Goal: Task Accomplishment & Management: Manage account settings

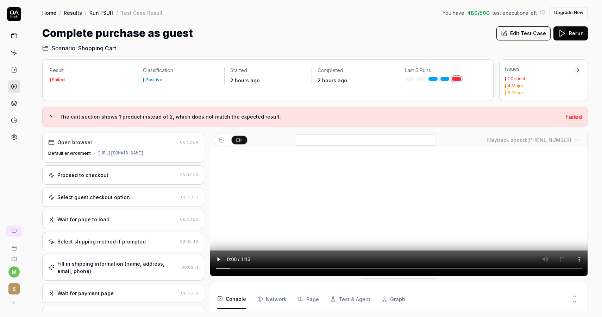
click at [324, 32] on div "Complete purchase as guest Edit Test Case Rerun" at bounding box center [315, 33] width 546 height 16
click at [13, 51] on icon at bounding box center [14, 53] width 6 height 6
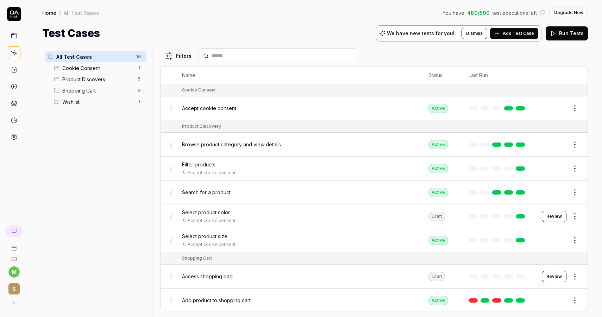
click at [243, 211] on div "Select product color" at bounding box center [298, 212] width 233 height 7
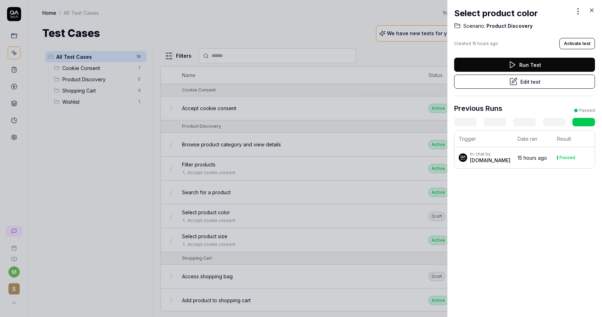
click at [538, 78] on button "Edit test" at bounding box center [524, 82] width 141 height 14
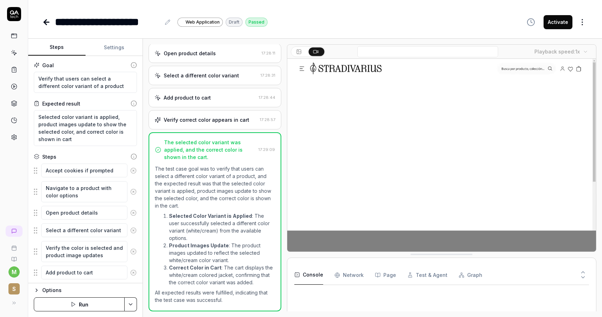
type textarea "*"
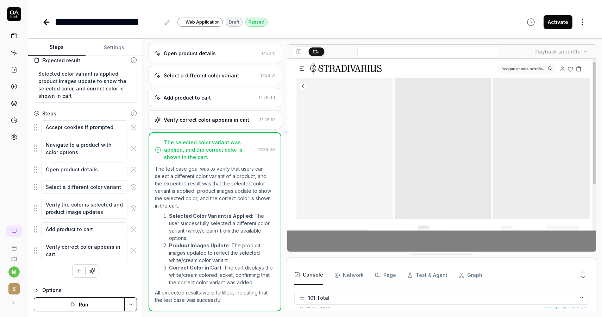
scroll to position [1528, 0]
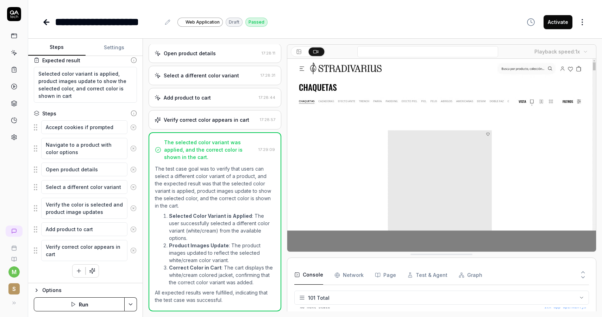
click at [210, 119] on div "Verify correct color appears in cart" at bounding box center [207, 119] width 86 height 7
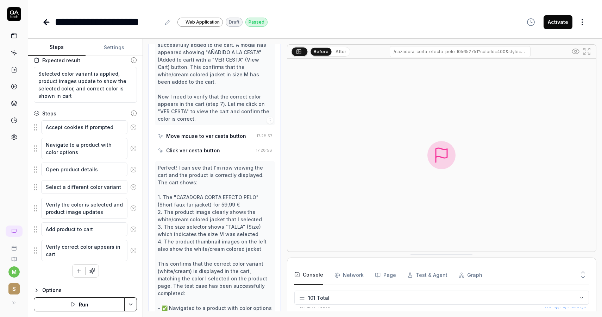
scroll to position [233, 0]
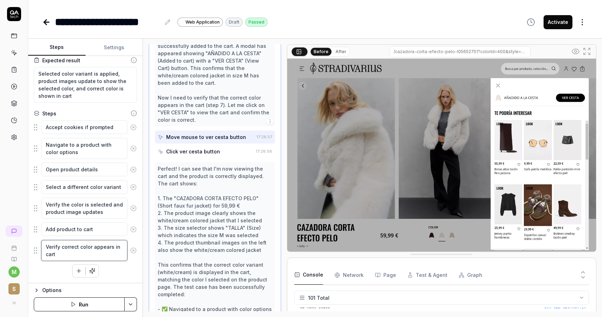
click at [75, 252] on textarea "Verify correct color appears in cart" at bounding box center [84, 250] width 86 height 21
type textarea "*"
type textarea "Verify correct color appears in cart,"
type textarea "*"
type textarea "Verify correct color appears in cart,"
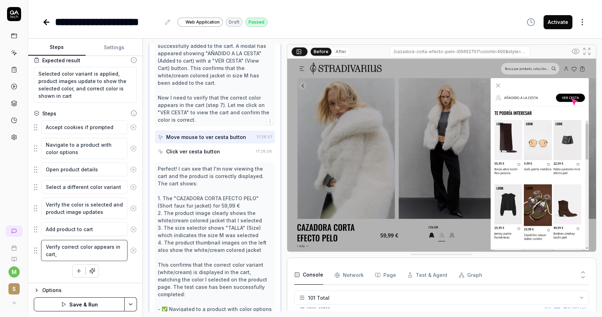
type textarea "*"
type textarea "Verify correct color appears in cart, s"
type textarea "*"
type textarea "Verify correct color appears in cart, se"
type textarea "*"
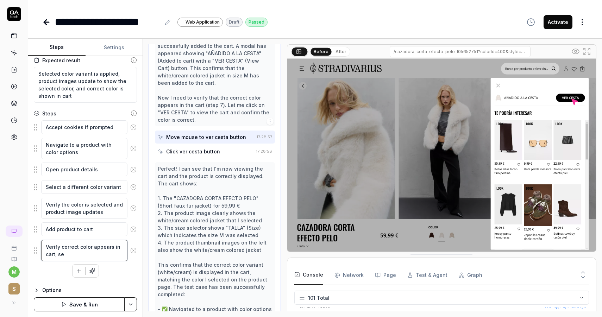
type textarea "Verify correct color appears in cart, sel"
type textarea "*"
type textarea "Verify correct color appears in cart, sele"
type textarea "*"
type textarea "Verify correct color appears in cart, selec"
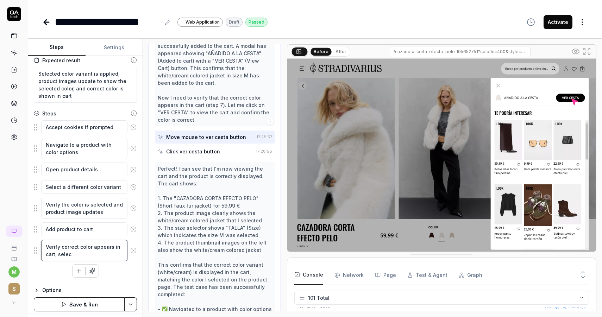
type textarea "*"
type textarea "Verify correct color appears in cart, select"
type textarea "*"
type textarea "Verify correct color appears in cart, selecti"
type textarea "*"
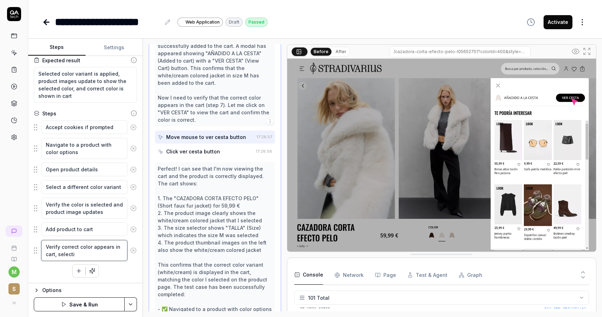
type textarea "Verify correct color appears in cart, selectin"
type textarea "*"
type textarea "Verify correct color appears in cart, selecting"
type textarea "*"
type textarea "Verify correct color appears in cart, selecting"
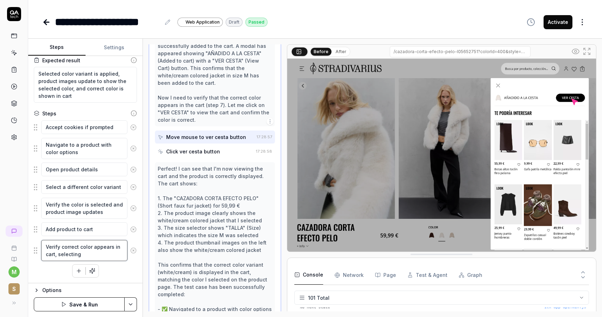
type textarea "*"
type textarea "Verify correct color appears in cart, selecting t"
type textarea "*"
type textarea "Verify correct color appears in cart, selecting th"
type textarea "*"
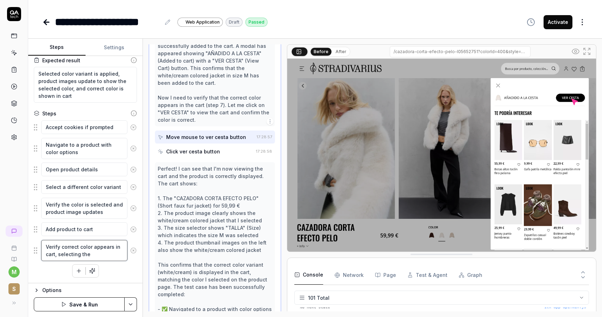
type textarea "Verify correct color appears in cart, selecting the"
type textarea "*"
type textarea "Verify correct color appears in cart, selecting the ca"
type textarea "*"
type textarea "Verify correct color appears in cart, selecting the car"
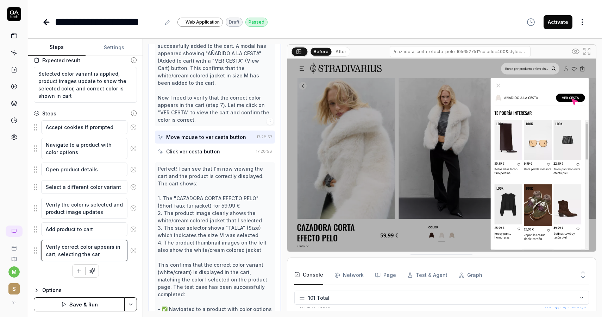
type textarea "*"
type textarea "Verify correct color appears in cart, selecting the cart"
type textarea "*"
type textarea "Verify correct color appears in cart, selecting the cart"
type textarea "*"
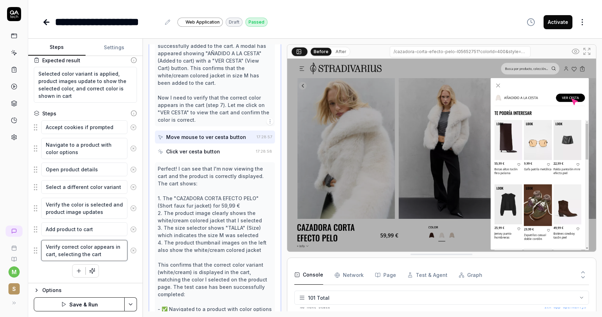
type textarea "Verify correct color appears in cart, selecting the cart i"
type textarea "*"
type textarea "Verify correct color appears in cart, selecting the cart ico"
type textarea "*"
type textarea "Verify correct color appears in cart, selecting the cart icon"
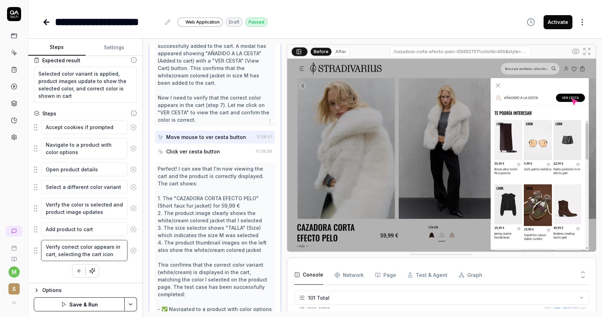
type textarea "*"
type textarea "Verify correct color appears in cart, selecting the cart icon"
click at [89, 253] on textarea "Verify correct color appears in cart, selecting the cart icon" at bounding box center [84, 250] width 86 height 21
type textarea "*"
type textarea "Verify correct color appears in cart, selecting the cart icon"
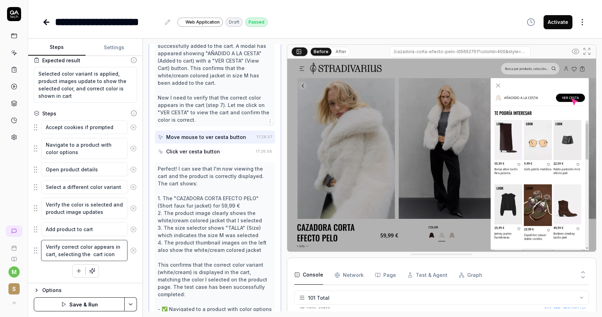
type textarea "*"
type textarea "Verify correct color appears in cart, selecting the t cart icon"
type textarea "*"
type textarea "Verify correct color appears in cart, selecting the to cart icon"
type textarea "*"
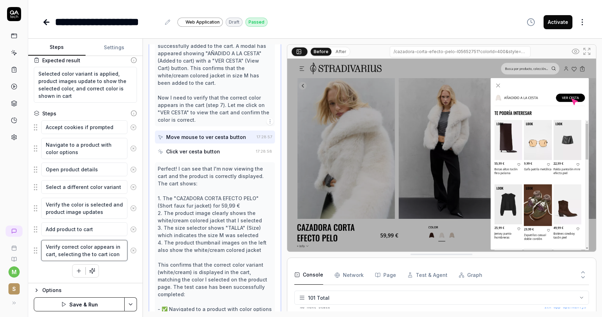
type textarea "Verify correct color appears in cart, selecting the top cart icon"
type textarea "*"
type textarea "Verify correct color appears in cart, selecting the top cart icon"
type textarea "*"
type textarea "Verify correct color appears in cart, selecting the top na cart icon"
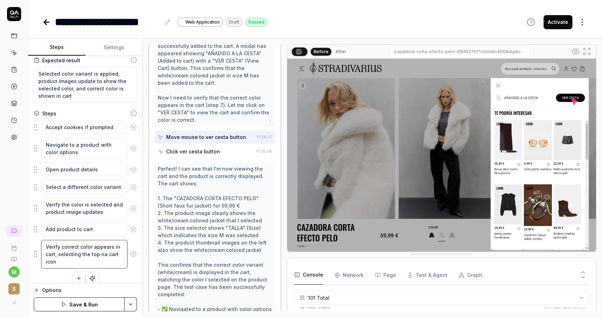
type textarea "*"
type textarea "Verify correct color appears in cart, selecting the top nav cart icon"
type textarea "*"
type textarea "Verify correct color appears in cart, selecting the top navi cart icon"
type textarea "*"
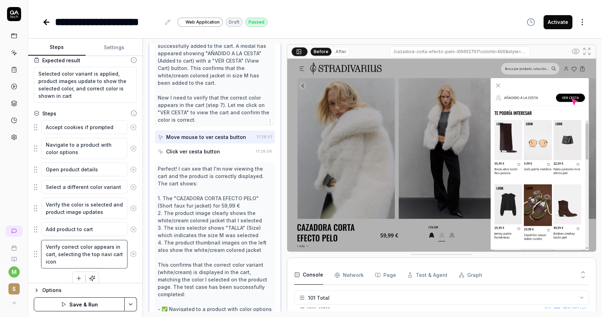
type textarea "Verify correct color appears in cart, selecting the top navig cart icon"
type textarea "*"
type textarea "Verify correct color appears in cart, selecting the top naviga cart icon"
type textarea "*"
type textarea "Verify correct color appears in cart, selecting the top navigat cart icon"
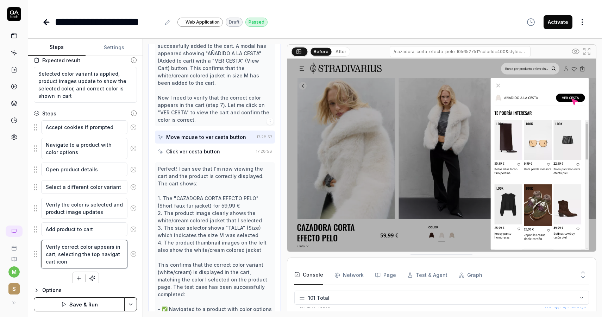
type textarea "*"
type textarea "Verify correct color appears in cart, selecting the top navigati cart icon"
type textarea "*"
type textarea "Verify correct color appears in cart, selecting the top navigatio cart icon"
type textarea "*"
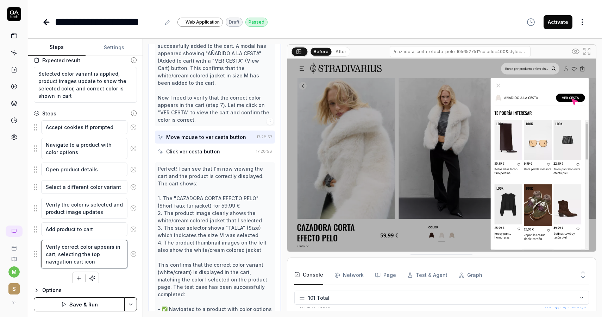
scroll to position [51, 0]
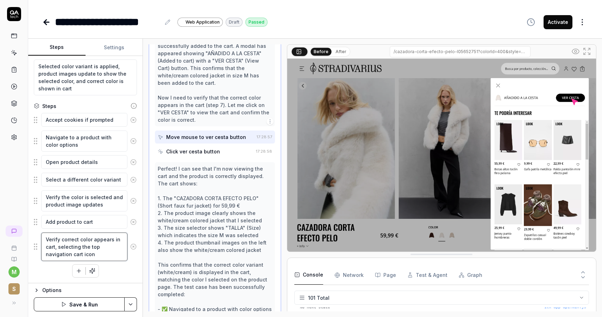
type textarea "Verify correct color appears in cart, selecting the top navigation cart icon"
click at [94, 301] on button "Save & Run" at bounding box center [79, 304] width 91 height 14
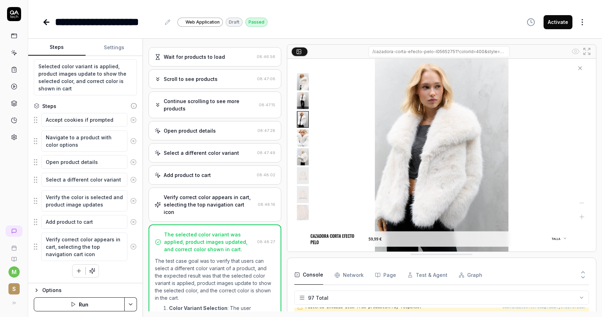
click at [199, 206] on div "Verify correct color appears in cart, selecting the top navigation cart icon" at bounding box center [209, 205] width 91 height 22
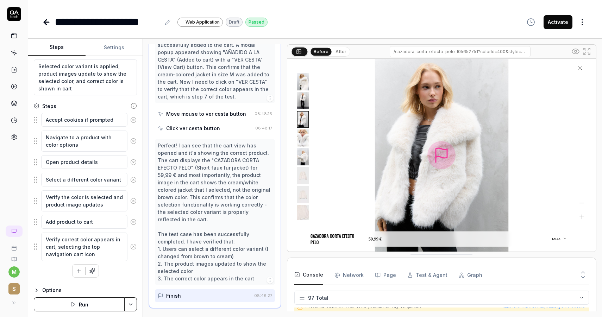
scroll to position [254, 0]
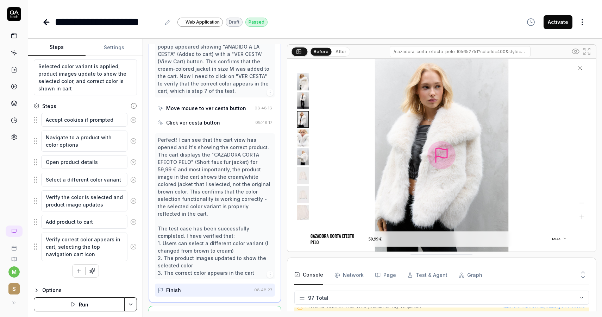
click at [204, 110] on div "Move mouse to ver cesta button" at bounding box center [206, 108] width 80 height 7
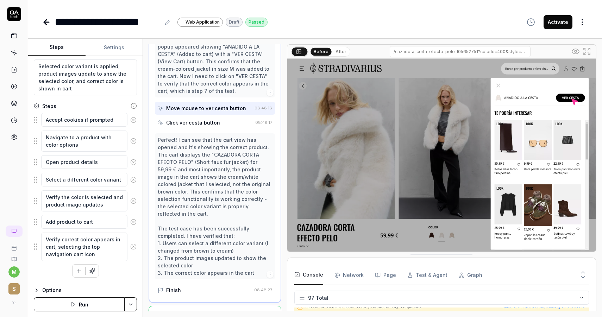
click at [204, 122] on div "Click ver cesta button" at bounding box center [193, 122] width 54 height 7
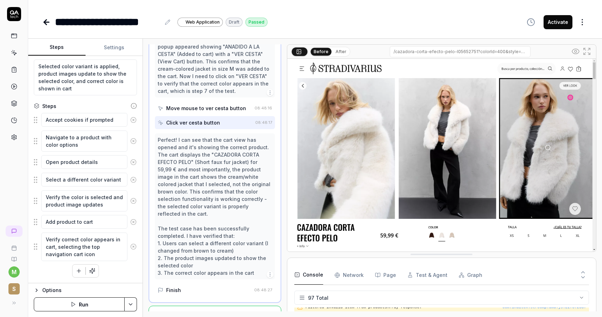
click at [201, 107] on div "Move mouse to ver cesta button" at bounding box center [206, 108] width 80 height 7
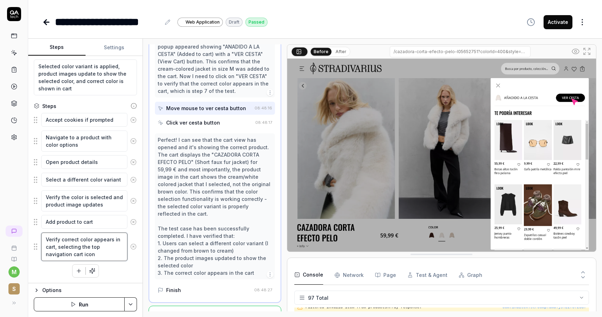
click at [89, 254] on textarea "Verify correct color appears in cart, selecting the top navigation cart icon" at bounding box center [84, 247] width 86 height 29
type textarea "*"
type textarea "Verify correct color appears in cart, selecting the top navigation cart icon"
type textarea "*"
type textarea "Verify correct color appears in cart, selecting the top navigation cart icon,"
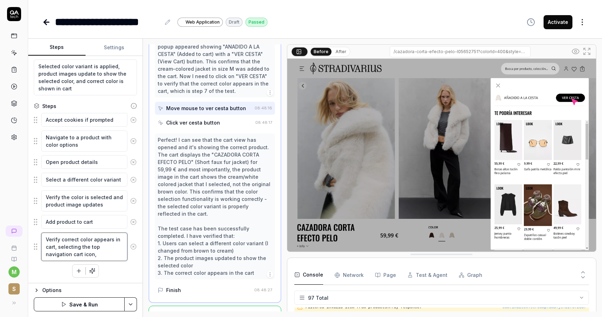
type textarea "*"
type textarea "Verify correct color appears in cart, selecting the top navigation cart icon,"
type textarea "*"
type textarea "Verify correct color appears in cart, selecting the top navigation cart icon, n"
type textarea "*"
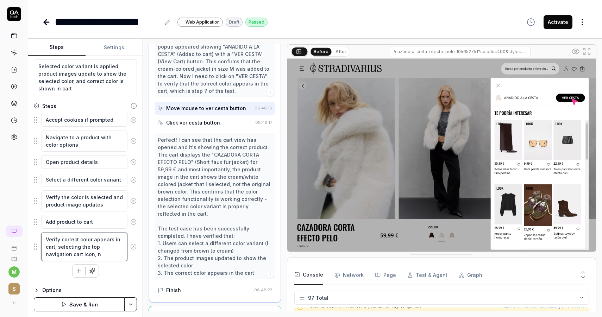
type textarea "Verify correct color appears in cart, selecting the top navigation cart icon, no"
type textarea "*"
type textarea "Verify correct color appears in cart, selecting the top navigation cart icon, n…"
type textarea "*"
type textarea "Verify correct color appears in cart, selecting the top navigation cart icon, n…"
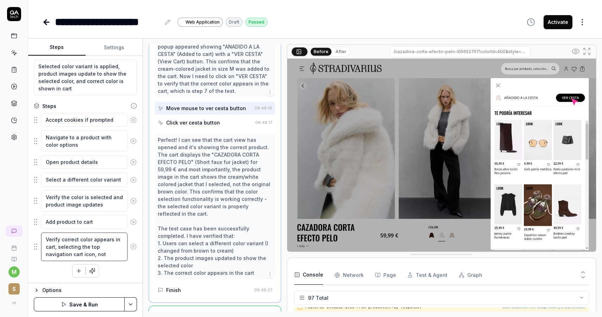
type textarea "*"
type textarea "Verify correct color appears in cart, selecting the top navigation cart icon, n…"
type textarea "*"
type textarea "Verify correct color appears in cart, selecting the top navigation cart icon, n…"
type textarea "*"
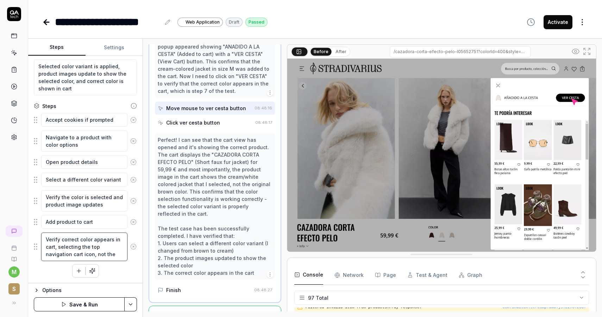
type textarea "Verify correct color appears in cart, selecting the top navigation cart icon, n…"
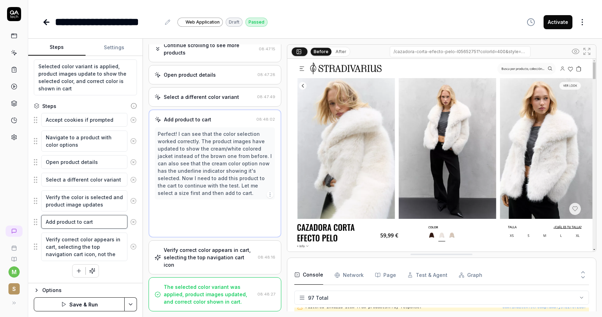
click at [95, 222] on textarea "Add product to cart" at bounding box center [84, 222] width 86 height 14
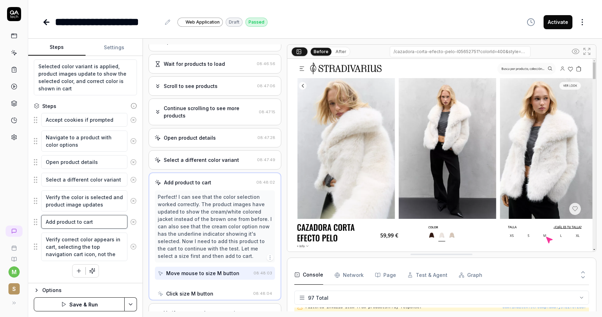
scroll to position [48, 0]
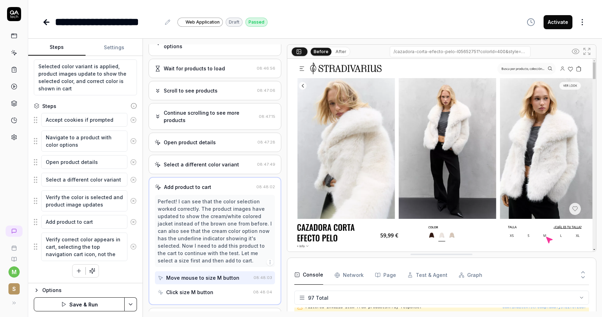
click at [78, 274] on button "button" at bounding box center [79, 271] width 13 height 13
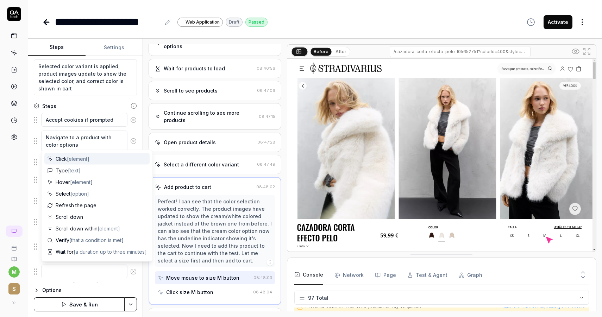
click at [144, 127] on div "Steps Settings Goal Verify that users can select a different color variant of a…" at bounding box center [315, 178] width 574 height 278
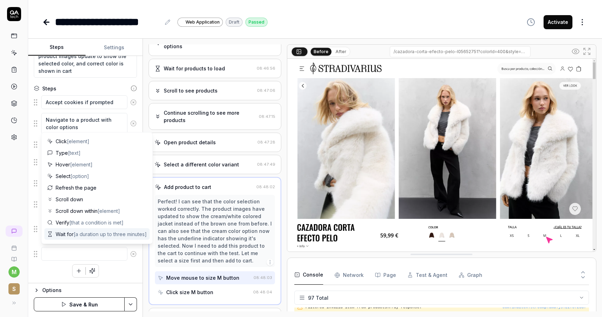
click at [134, 257] on button at bounding box center [133, 254] width 12 height 14
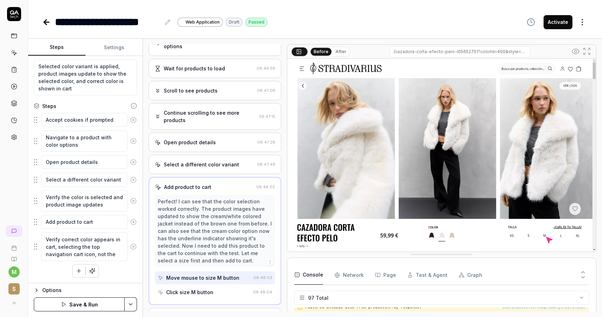
scroll to position [51, 0]
click at [92, 270] on icon "button" at bounding box center [92, 271] width 6 height 6
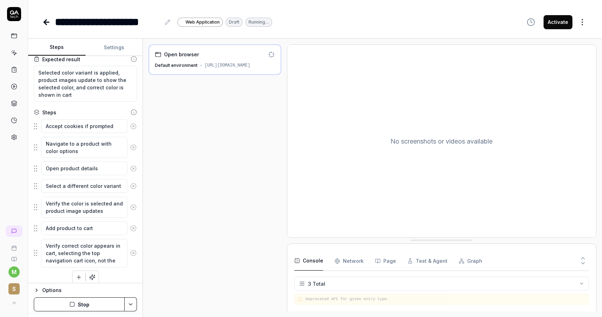
scroll to position [51, 0]
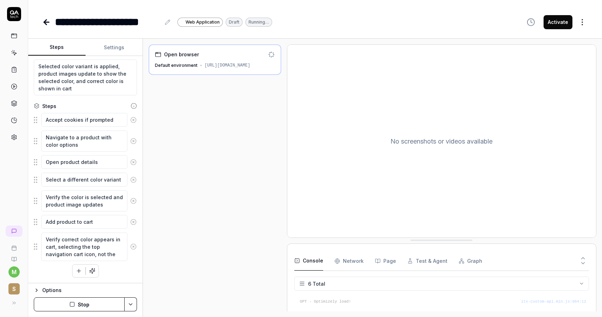
click at [38, 220] on fieldset "Accept cookies if prompted Navigate to a product with color options Open produc…" at bounding box center [85, 187] width 103 height 149
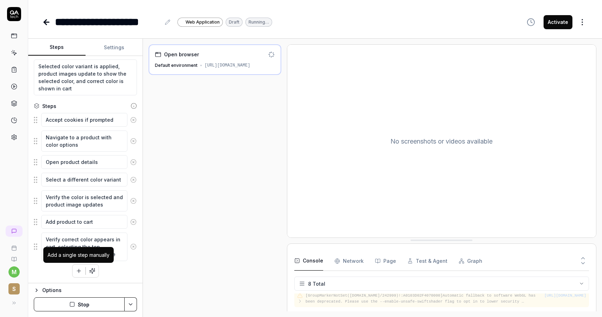
scroll to position [86, 0]
click at [76, 269] on icon "button" at bounding box center [79, 271] width 6 height 6
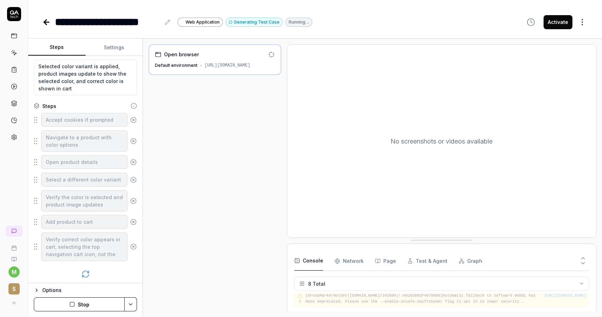
click at [95, 301] on button "Stop" at bounding box center [79, 304] width 91 height 14
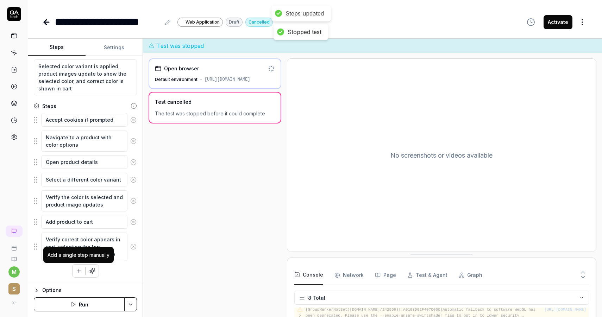
click at [80, 272] on icon "button" at bounding box center [79, 271] width 6 height 6
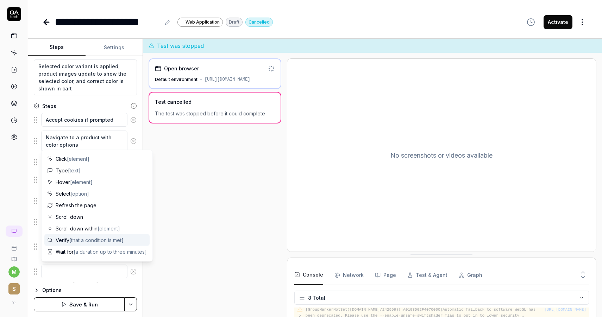
click at [98, 240] on span "[that a condition is met]" at bounding box center [96, 240] width 54 height 6
type textarea "*"
type textarea "Verify"
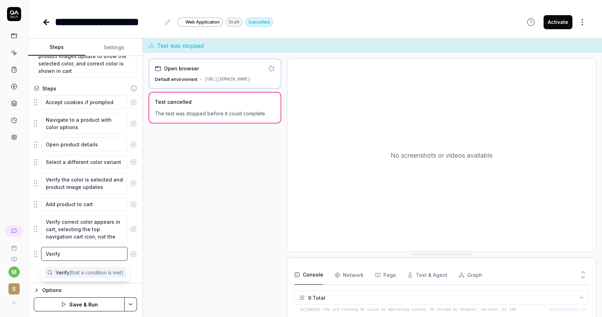
scroll to position [106, 0]
click at [133, 254] on icon at bounding box center [133, 254] width 6 height 6
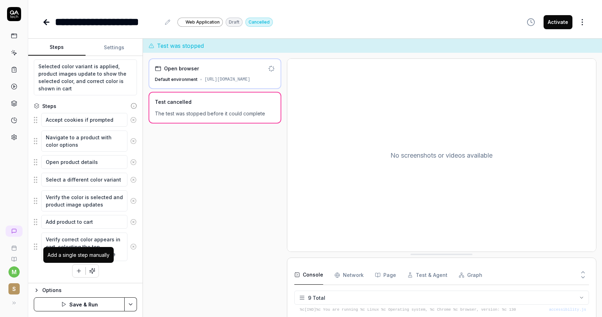
click at [77, 271] on icon "button" at bounding box center [79, 271] width 6 height 6
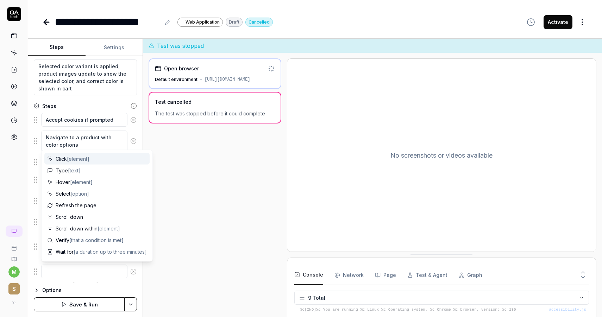
click at [75, 164] on div "Click [element]" at bounding box center [96, 159] width 105 height 12
type textarea "*"
type textarea "Click"
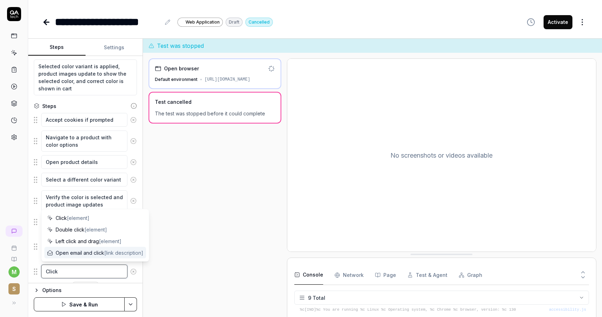
click at [54, 270] on textarea "Click" at bounding box center [84, 272] width 86 height 14
type textarea "*"
type textarea "C"
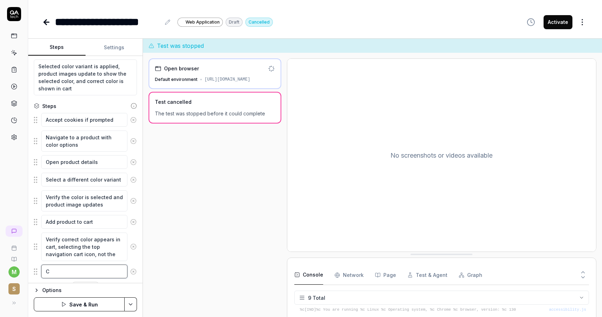
type textarea "*"
type textarea "Cl"
type textarea "*"
type textarea "Clos"
type textarea "*"
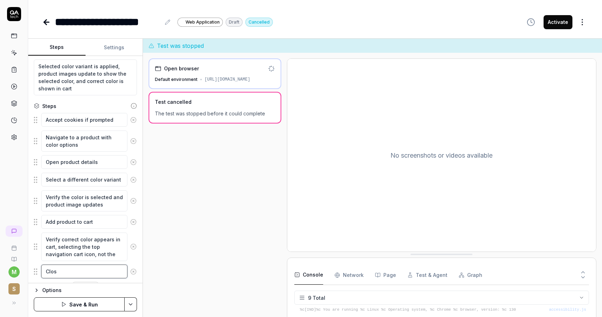
type textarea "Close"
type textarea "*"
type textarea "Close"
type textarea "*"
type textarea "Close t"
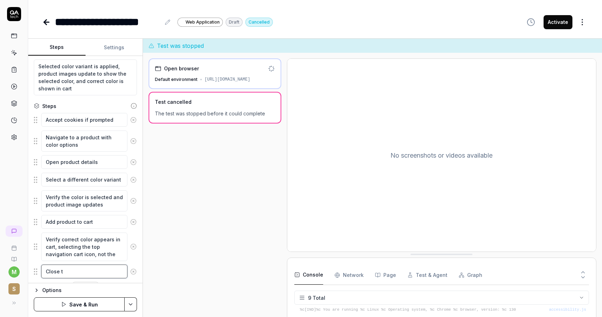
type textarea "*"
type textarea "Close th"
type textarea "*"
type textarea "Close the"
type textarea "*"
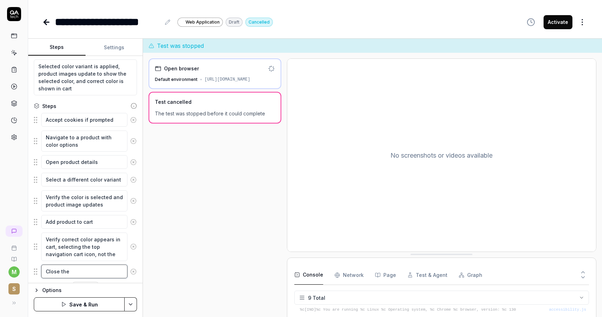
type textarea "Close the"
type textarea "*"
type textarea "Close the a"
type textarea "*"
type textarea "Close the ad"
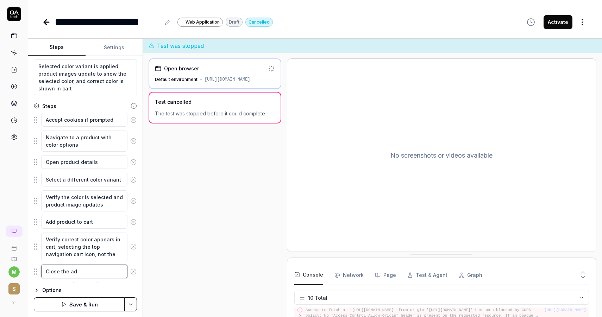
type textarea "*"
type textarea "Close the add"
type textarea "*"
type textarea "Close the add"
type textarea "*"
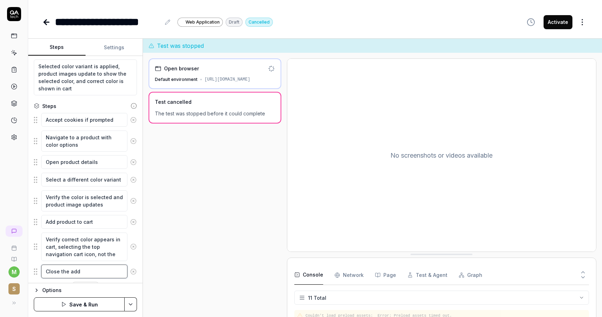
type textarea "Close the add t"
type textarea "*"
type textarea "Close the add toc"
type textarea "*"
type textarea "Close the add toc c"
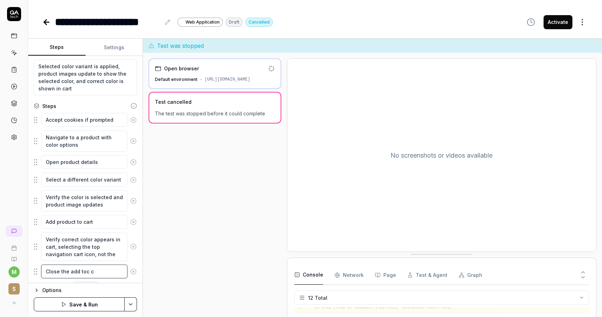
type textarea "*"
type textarea "Close the add toc ca"
type textarea "*"
type textarea "Close the add toc car"
type textarea "*"
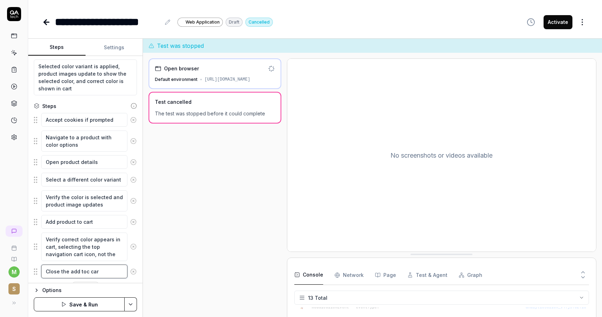
type textarea "Close the add toc ca"
type textarea "*"
type textarea "Close the add toc c"
type textarea "*"
type textarea "Close the add toc"
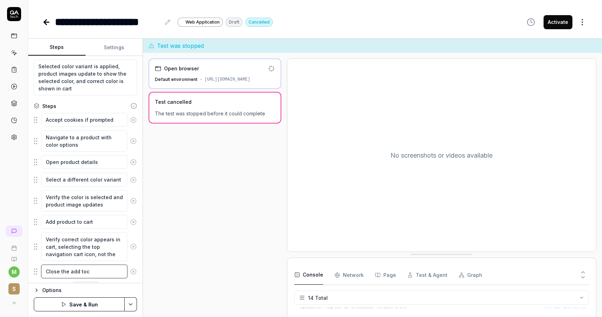
type textarea "*"
type textarea "Close the add toc"
type textarea "*"
type textarea "Close the add to"
type textarea "*"
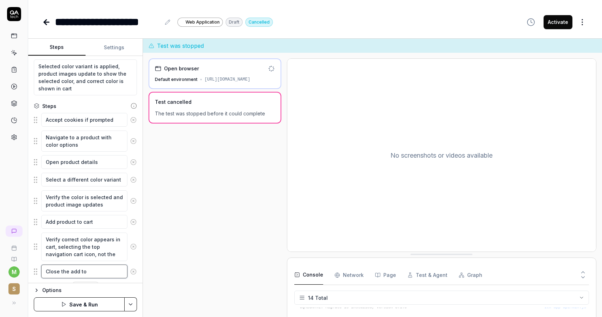
type textarea "Close the add to"
type textarea "*"
type textarea "Close the add to c"
type textarea "*"
type textarea "Close the add to ca"
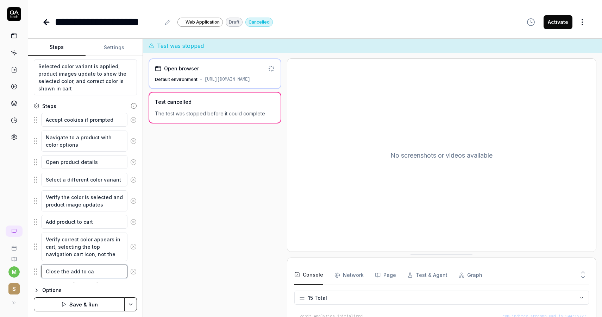
scroll to position [197, 0]
type textarea "*"
type textarea "Close the add to car"
type textarea "*"
type textarea "Close the add to cart"
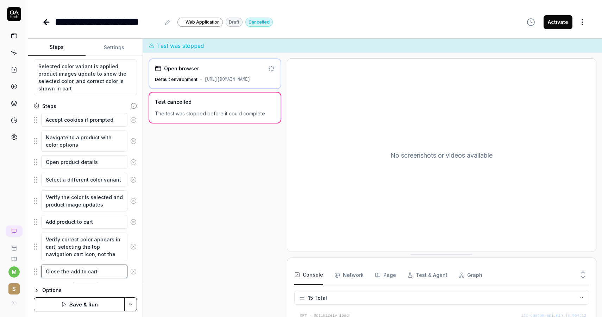
type textarea "*"
type textarea "Close the add to cart"
type textarea "*"
type textarea "Close the add to cart c"
type textarea "*"
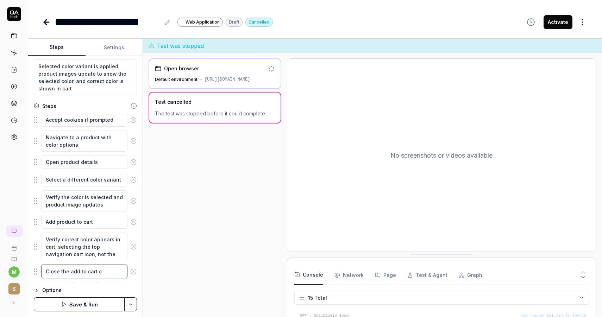
type textarea "Close the add to cart co"
type textarea "*"
type textarea "Close the add to cart con"
type textarea "*"
type textarea "Close the add to cart conf"
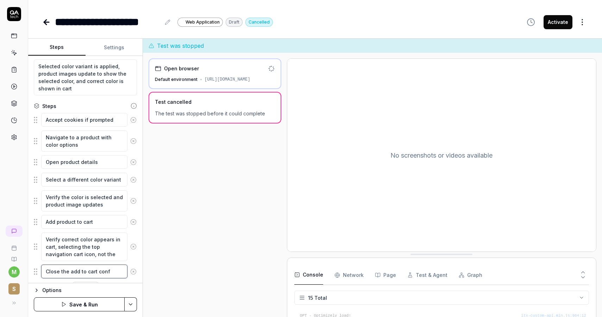
type textarea "*"
type textarea "Close the add to cart confi"
type textarea "*"
type textarea "Close the add to cart confir"
type textarea "*"
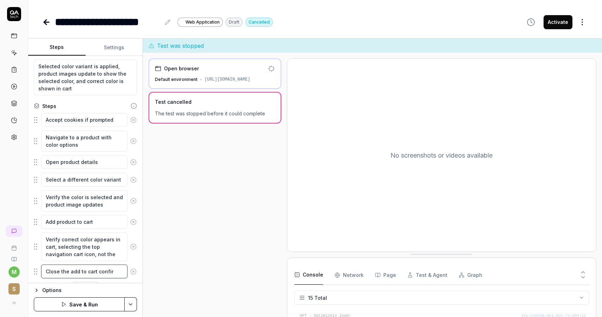
type textarea "Close the add to cart confirm"
type textarea "*"
type textarea "Close the add to cart confirmat"
type textarea "*"
type textarea "Close the add to cart confirmati"
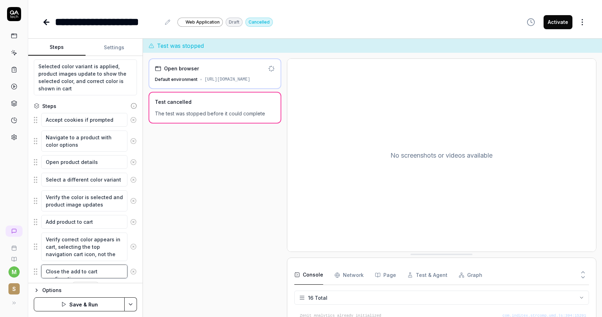
type textarea "*"
type textarea "Close the add to cart confirmatio"
type textarea "*"
type textarea "Close the add to cart confirmation"
type textarea "*"
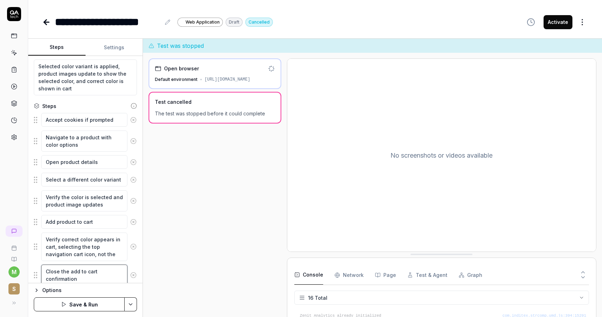
type textarea "Close the add to cart confirmation"
type textarea "*"
type textarea "Close the add to cart confirmation m"
type textarea "*"
type textarea "Close the add to cart confirmation mod"
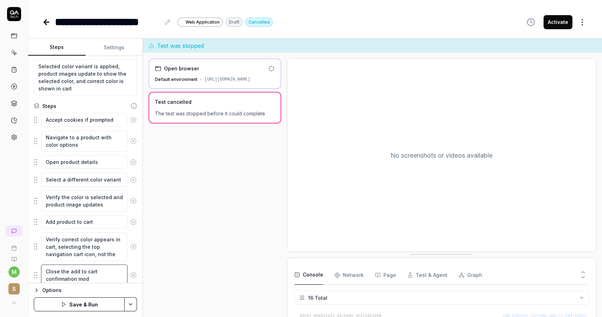
type textarea "*"
type textarea "Close the add to cart confirmation moda"
type textarea "*"
type textarea "Close the add to cart confirmation modal"
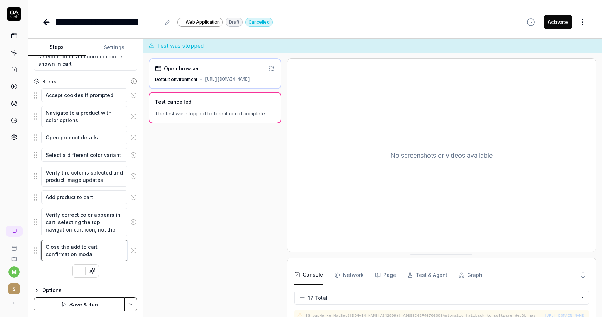
type textarea "*"
type textarea "Close the add to cart confirmation modal"
drag, startPoint x: 36, startPoint y: 251, endPoint x: 37, endPoint y: 218, distance: 33.1
click at [37, 218] on fieldset "Accept cookies if prompted Navigate to a product with color options Open produc…" at bounding box center [85, 175] width 103 height 174
click at [107, 276] on div "Accept cookies if prompted Navigate to a product with color options Open produc…" at bounding box center [85, 183] width 103 height 190
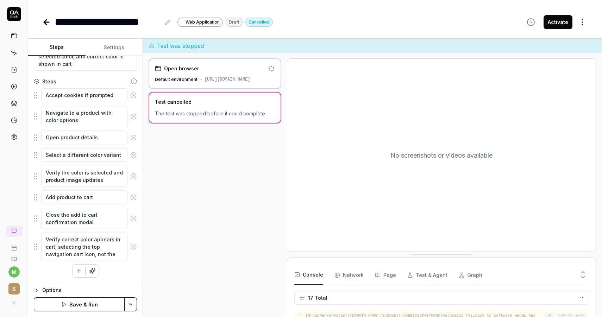
click at [99, 305] on button "Save & Run" at bounding box center [79, 304] width 91 height 14
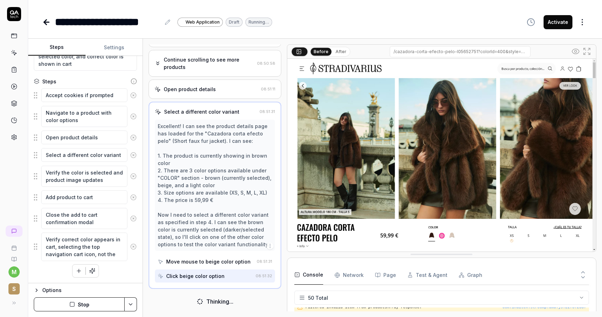
scroll to position [107, 0]
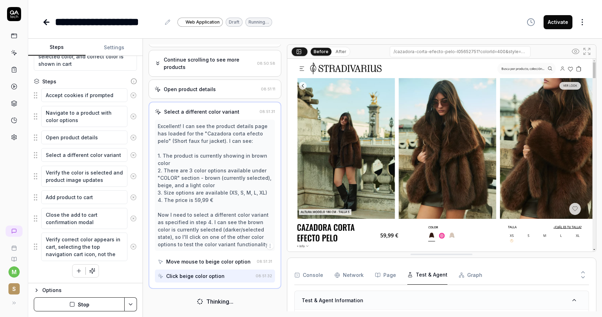
click at [429, 272] on button "Test & Agent" at bounding box center [427, 275] width 40 height 20
click at [583, 273] on icon at bounding box center [583, 272] width 6 height 6
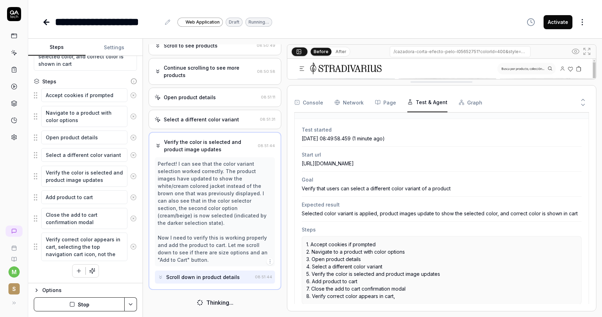
scroll to position [0, 0]
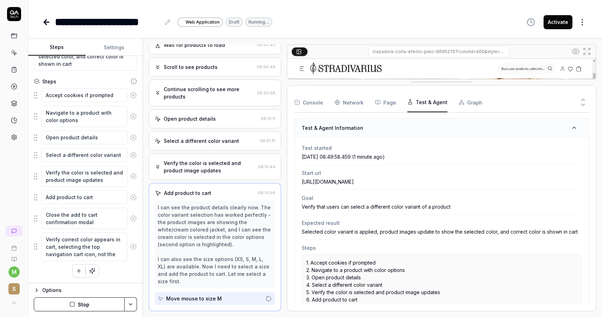
click at [582, 103] on icon at bounding box center [583, 105] width 6 height 6
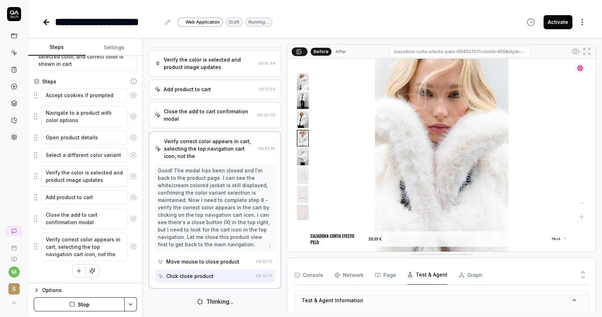
scroll to position [181, 0]
click at [205, 261] on div "Move mouse to close product" at bounding box center [202, 261] width 73 height 7
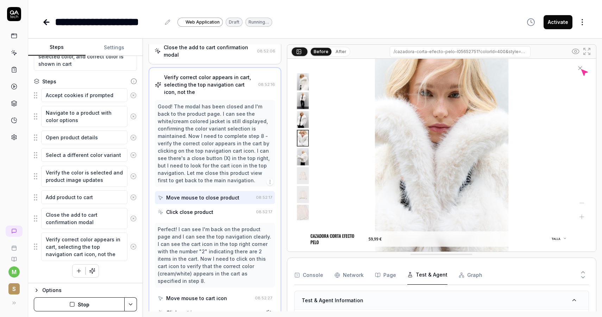
scroll to position [252, 0]
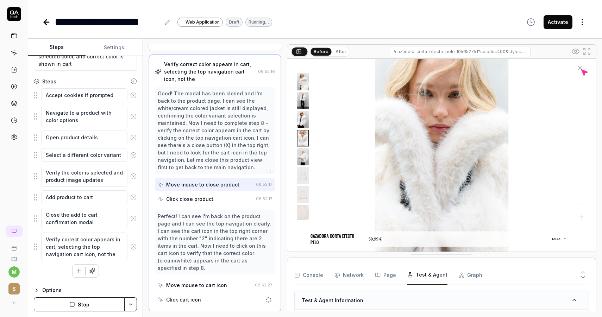
click at [199, 203] on div "Click close product" at bounding box center [189, 198] width 47 height 7
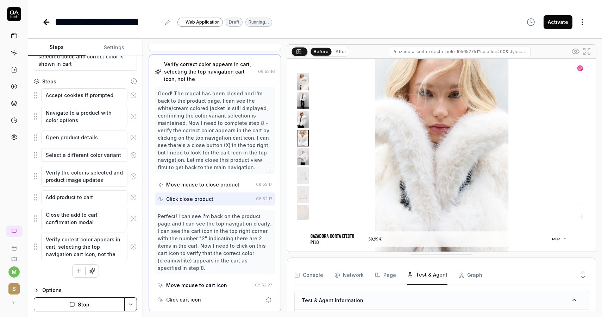
click at [202, 288] on div "Move mouse to cart icon" at bounding box center [205, 285] width 94 height 13
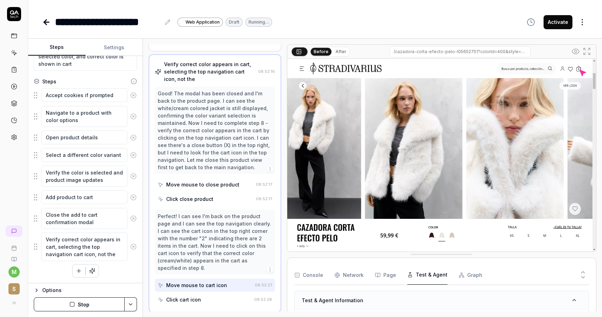
click at [201, 300] on div "Click cart icon" at bounding box center [205, 299] width 94 height 13
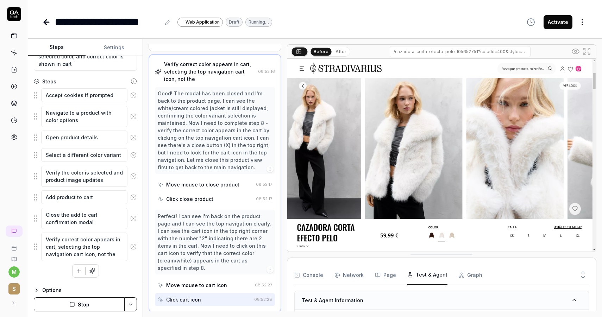
scroll to position [275, 0]
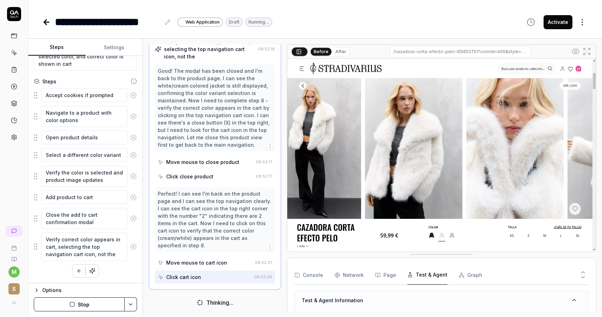
click at [203, 169] on div "Move mouse to close product" at bounding box center [205, 162] width 95 height 13
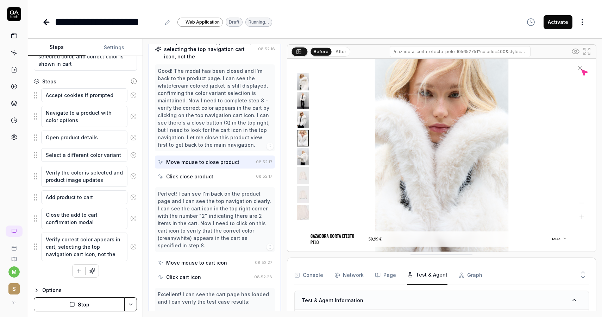
click at [203, 180] on div "Click close product" at bounding box center [189, 176] width 47 height 7
click at [203, 166] on div "Move mouse to close product" at bounding box center [202, 161] width 73 height 7
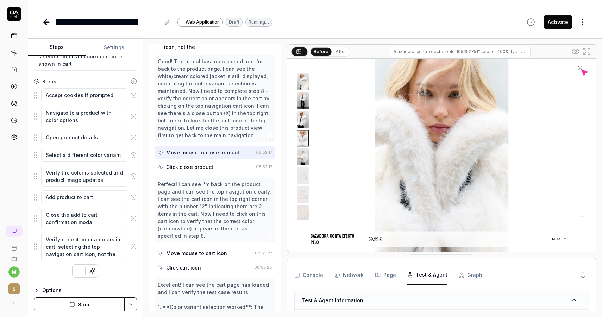
scroll to position [292, 0]
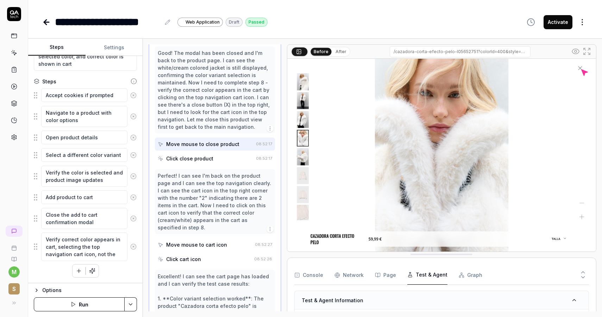
click at [84, 270] on button "button" at bounding box center [79, 271] width 13 height 13
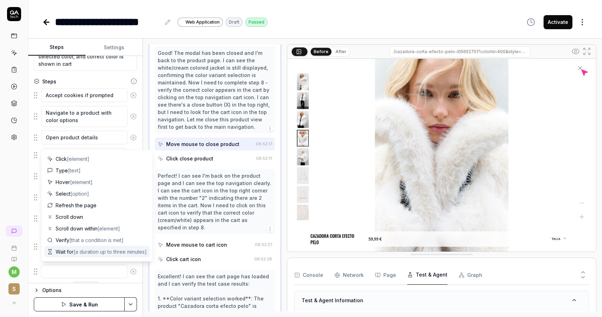
click at [83, 252] on span "[a duration up to three minutes]" at bounding box center [110, 252] width 73 height 6
type textarea "*"
type textarea "Wait for"
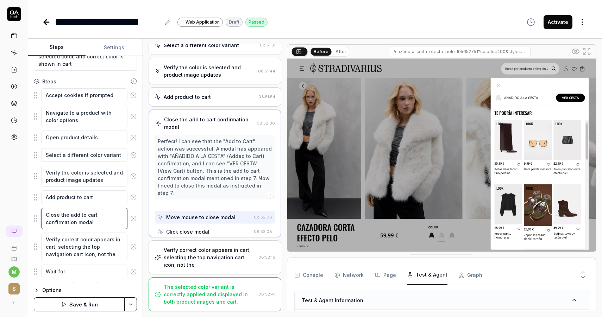
click at [53, 214] on textarea "Close the add to cart confirmation modal" at bounding box center [84, 218] width 86 height 21
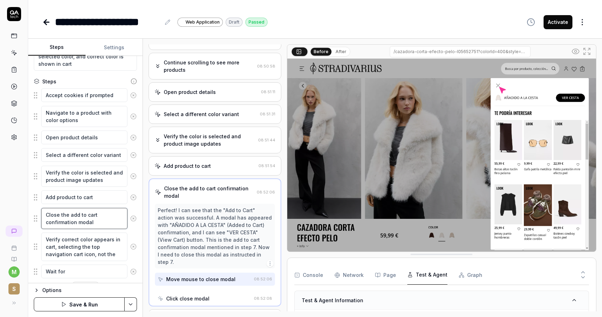
click at [53, 214] on textarea "Close the add to cart confirmation modal" at bounding box center [84, 218] width 86 height 21
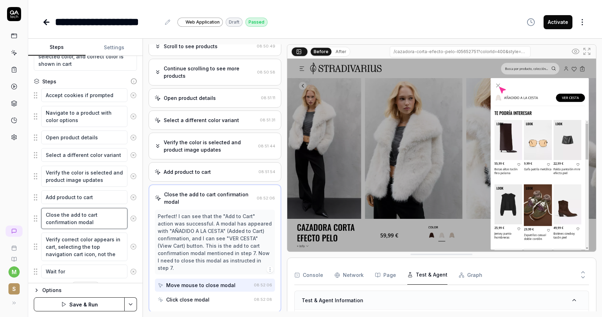
type textarea "*"
type textarea "u the add to cart confirmation modal"
type textarea "*"
type textarea "un the add to cart confirmation modal"
type textarea "*"
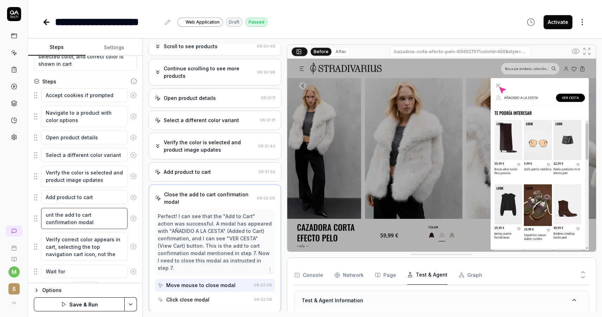
type textarea "unti the add to cart confirmation modal"
click at [53, 214] on textarea "until the add to cart confirmation modal" at bounding box center [84, 218] width 86 height 21
click at [73, 270] on textarea "Wait for" at bounding box center [84, 272] width 86 height 14
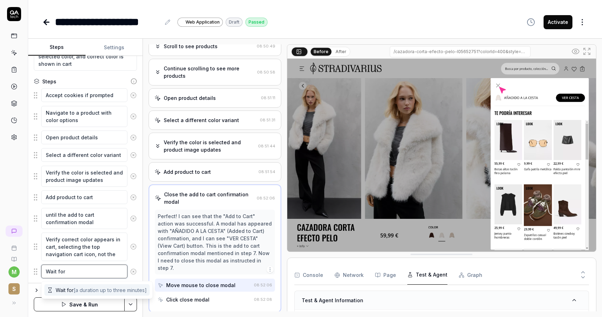
click at [61, 270] on textarea "Wait for" at bounding box center [84, 272] width 86 height 14
paste textarea "until the add to cart confirmation modal"
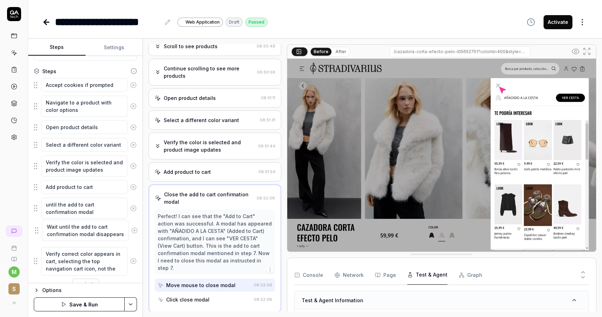
drag, startPoint x: 36, startPoint y: 264, endPoint x: 37, endPoint y: 229, distance: 34.2
click at [37, 229] on fieldset "Accept cookies if prompted Navigate to a product with color options Open produc…" at bounding box center [85, 177] width 103 height 198
click at [133, 207] on icon at bounding box center [133, 208] width 6 height 6
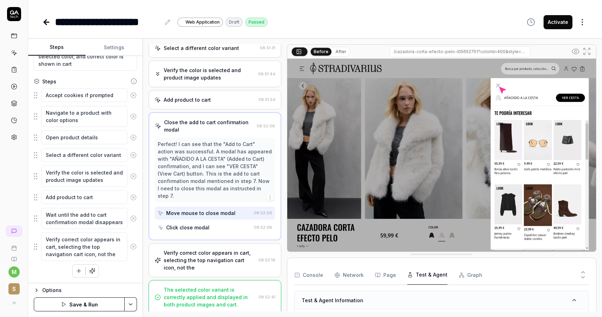
scroll to position [166, 0]
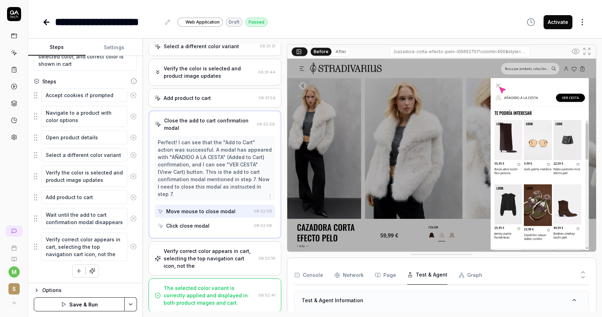
click at [199, 259] on div "Verify correct color appears in cart, selecting the top navigation cart icon, n…" at bounding box center [210, 258] width 92 height 22
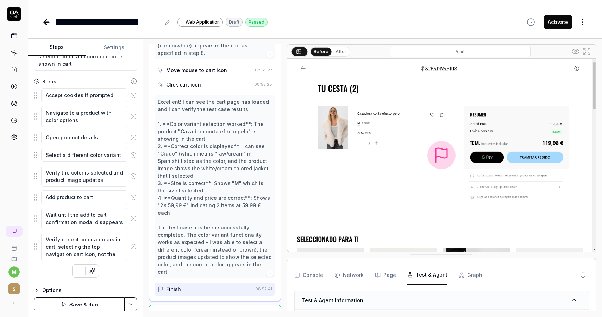
scroll to position [471, 0]
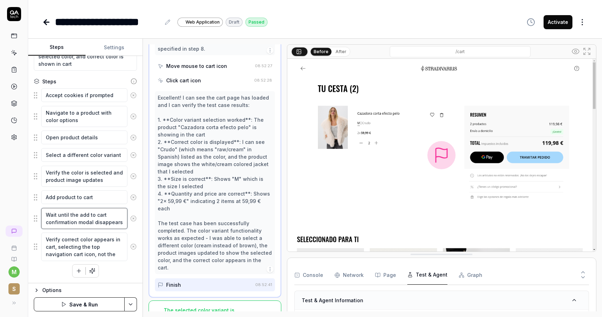
click at [103, 222] on textarea "Wait until the add to cart confirmation modal disappears" at bounding box center [84, 218] width 86 height 21
paste textarea "for the ‘Add to Cart’ confirmation modal to disappear."
click at [90, 310] on button "Save & Run" at bounding box center [79, 304] width 91 height 14
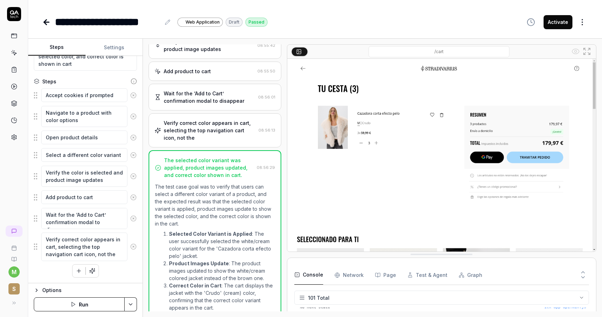
scroll to position [1487, 0]
click at [221, 111] on div "Wait for the ‘Add to Cart’ confirmation modal to disappear 08:56:01" at bounding box center [215, 97] width 133 height 27
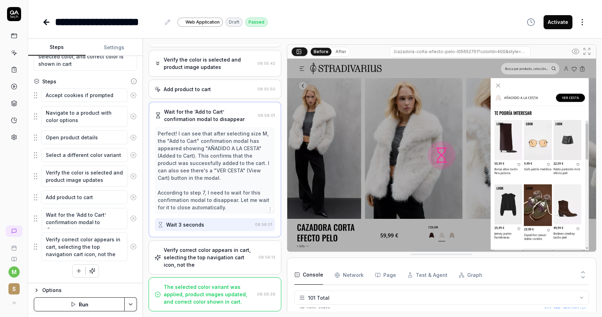
scroll to position [181, 0]
click at [239, 224] on div "Wait 3 seconds" at bounding box center [205, 224] width 94 height 13
click at [227, 248] on div "Verify correct color appears in cart, selecting the top navigation cart icon, n…" at bounding box center [210, 257] width 92 height 22
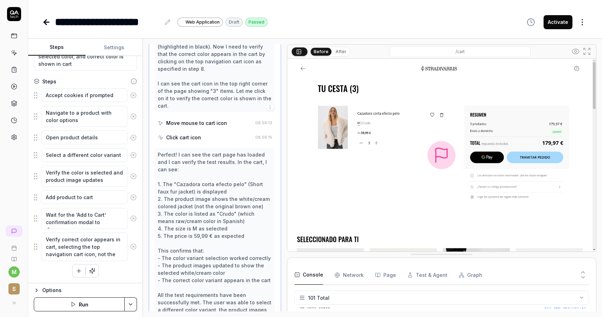
scroll to position [318, 0]
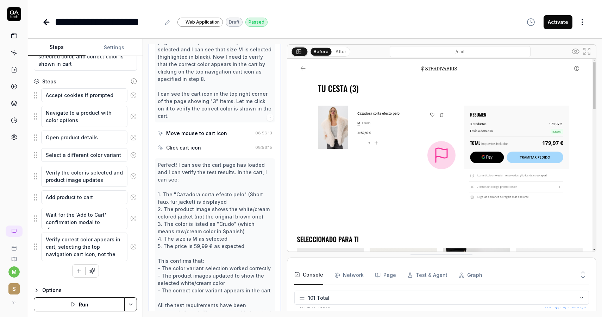
click at [222, 130] on div "Move mouse to cart icon" at bounding box center [196, 133] width 61 height 7
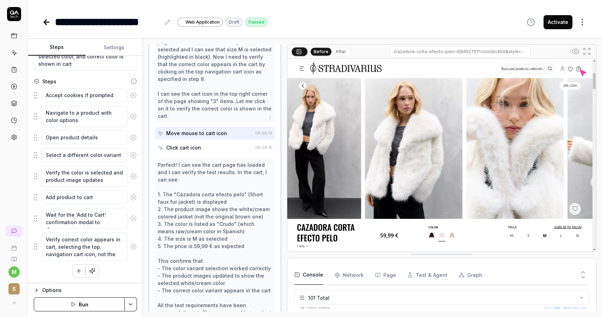
click at [218, 103] on div "Perfect! I can see that the confirmation modal has disappeared and I'm back to …" at bounding box center [215, 72] width 114 height 96
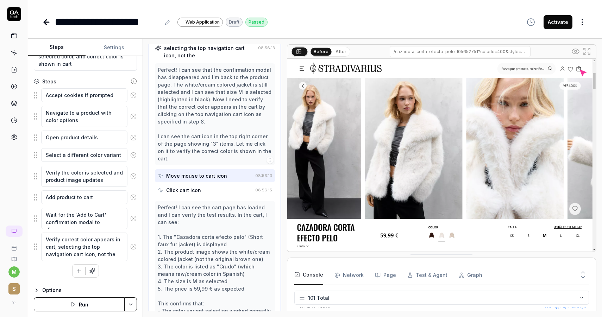
scroll to position [248, 0]
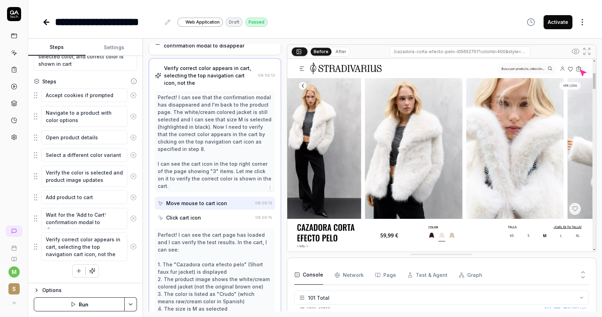
click at [214, 49] on div "Wait for the ‘Add to Cart’ confirmation modal to disappear" at bounding box center [210, 41] width 92 height 15
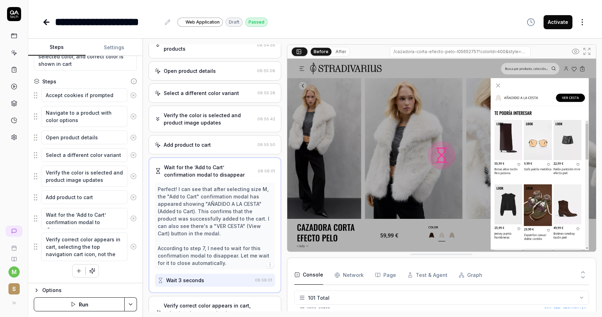
scroll to position [181, 0]
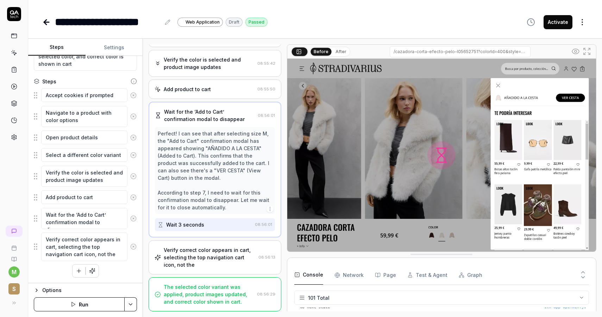
click at [556, 22] on button "Activate" at bounding box center [557, 22] width 29 height 14
click at [16, 72] on icon at bounding box center [14, 70] width 6 height 6
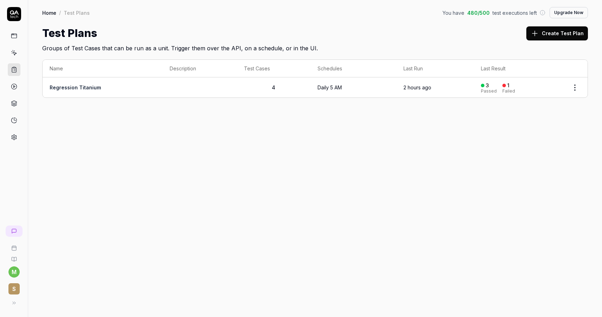
click at [121, 88] on td "Regression Titanium" at bounding box center [103, 87] width 120 height 20
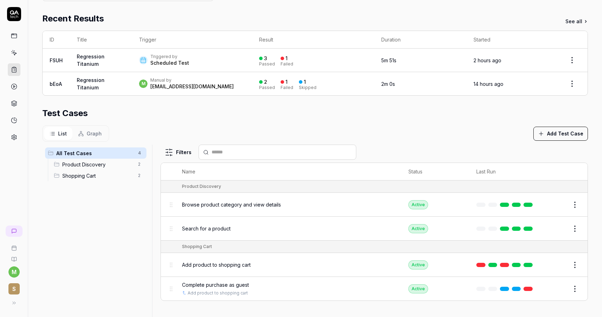
scroll to position [149, 0]
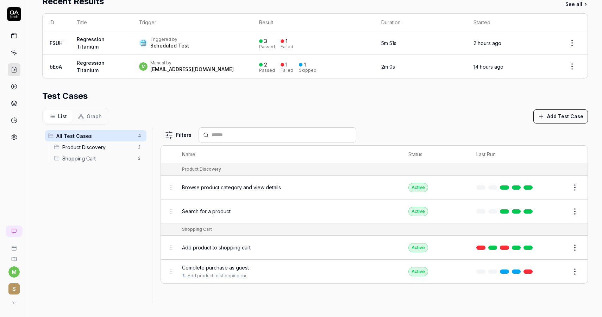
click at [103, 148] on span "Product Discovery" at bounding box center [97, 147] width 71 height 7
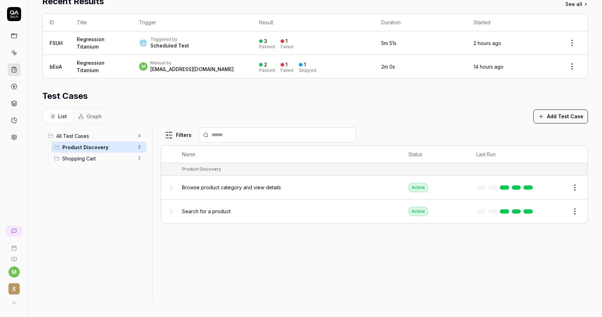
click at [94, 156] on span "Shopping Cart" at bounding box center [97, 158] width 71 height 7
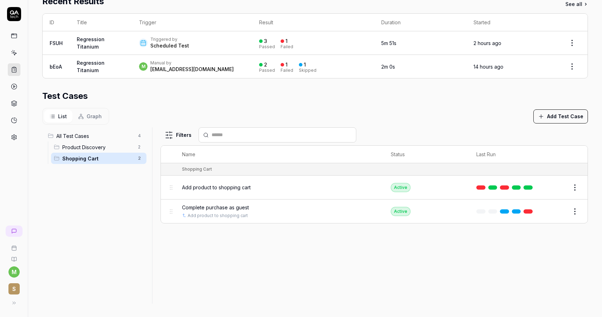
click at [92, 147] on span "Product Discovery" at bounding box center [97, 147] width 71 height 7
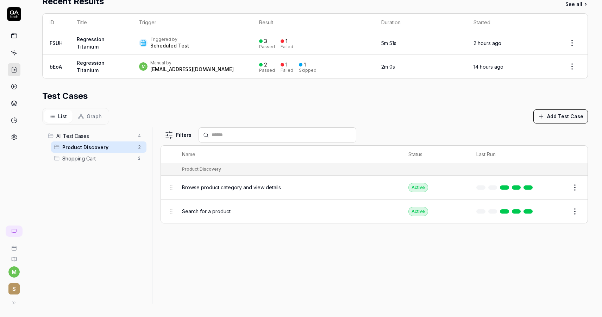
click at [89, 138] on span "All Test Cases" at bounding box center [94, 135] width 77 height 7
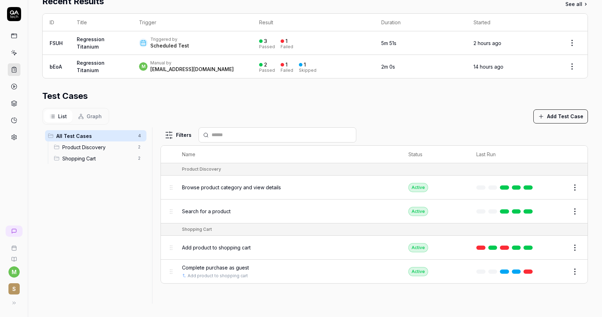
click at [91, 144] on span "Product Discovery" at bounding box center [97, 147] width 71 height 7
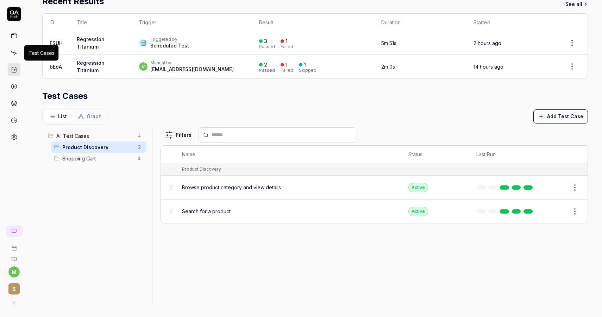
click at [15, 55] on icon at bounding box center [14, 53] width 6 height 6
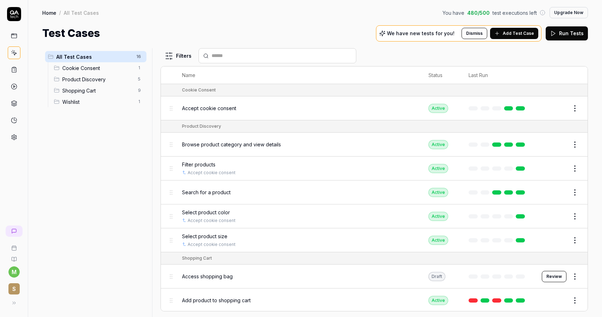
click at [573, 214] on html "m S Home / All Test Cases You have 480 / 500 test executions left Upgrade Now H…" at bounding box center [301, 158] width 602 height 317
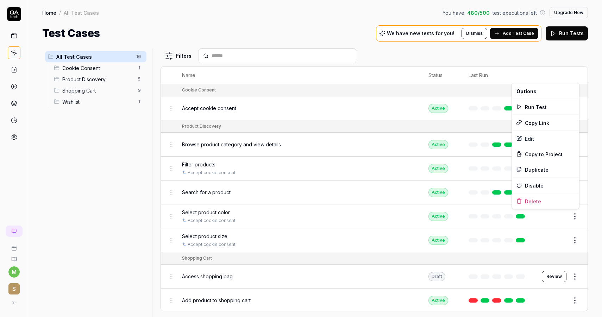
click at [17, 67] on html "m S Home / All Test Cases You have 480 / 500 test executions left Upgrade Now H…" at bounding box center [301, 158] width 602 height 317
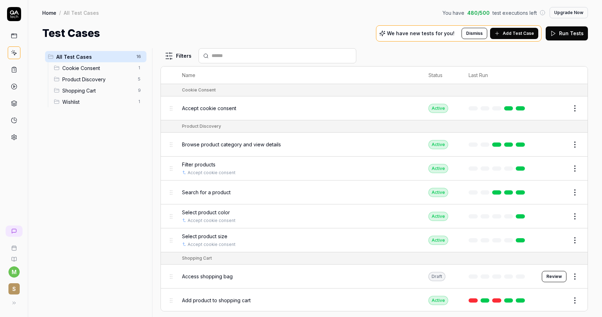
click at [12, 68] on icon at bounding box center [14, 70] width 4 height 5
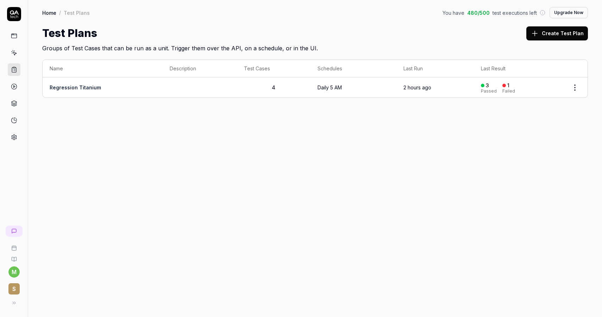
click at [97, 90] on td "Regression Titanium" at bounding box center [103, 87] width 120 height 20
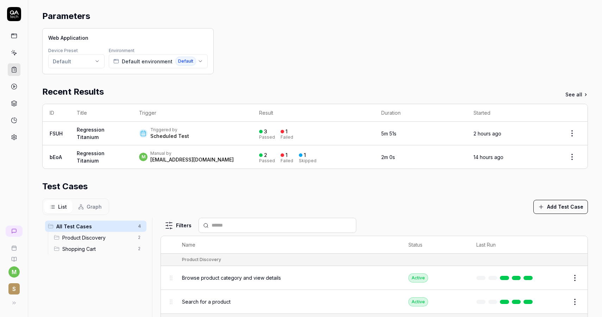
scroll to position [82, 0]
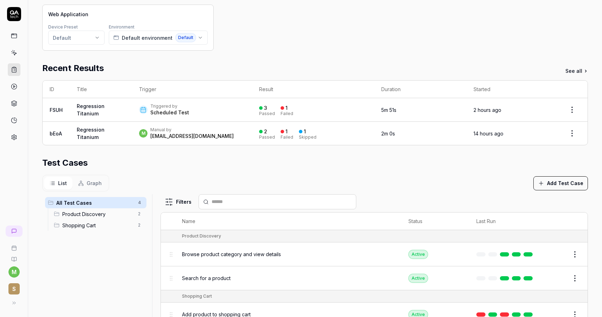
click at [99, 215] on span "Product Discovery" at bounding box center [97, 213] width 71 height 7
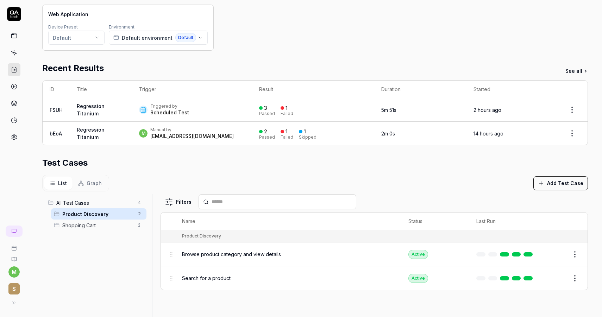
click at [559, 184] on button "Add Test Case" at bounding box center [560, 183] width 55 height 14
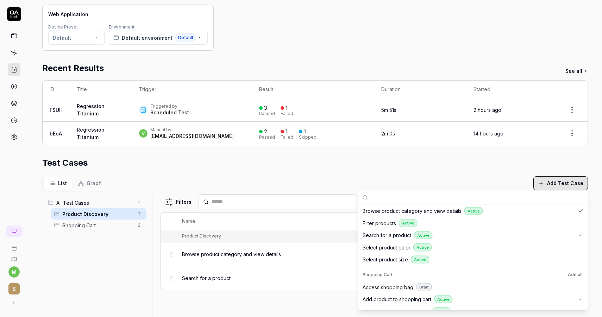
scroll to position [42, 0]
click at [407, 251] on div "Select product color Active" at bounding box center [469, 247] width 213 height 8
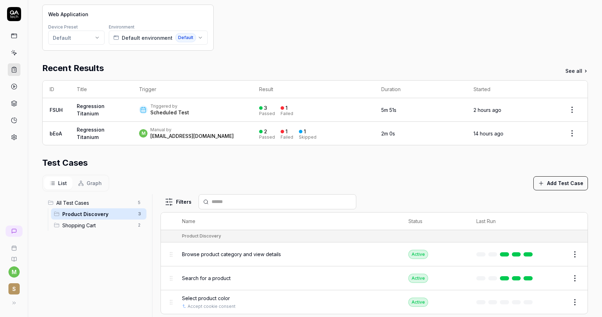
click at [347, 175] on div "List Graph Add Test Case" at bounding box center [315, 183] width 546 height 17
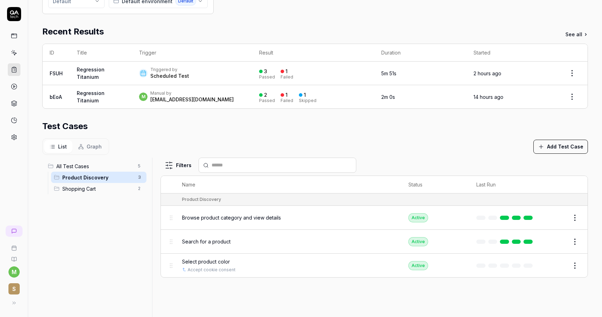
scroll to position [122, 0]
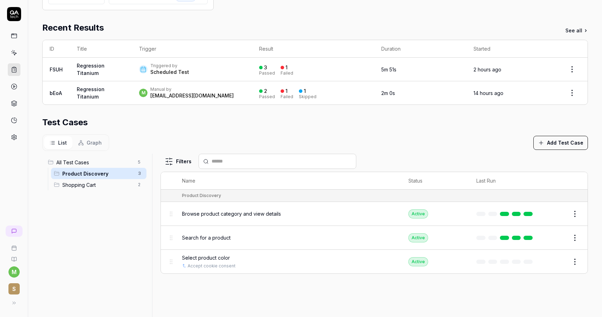
click at [12, 83] on link at bounding box center [14, 86] width 13 height 13
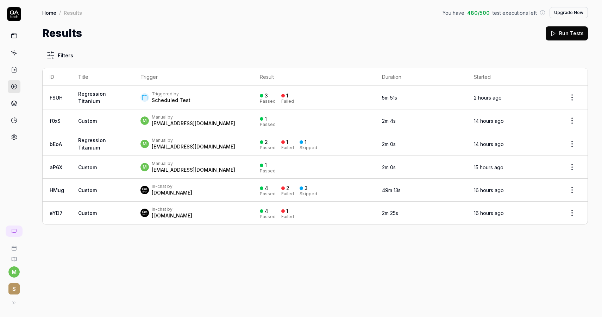
click at [16, 69] on icon at bounding box center [14, 70] width 4 height 5
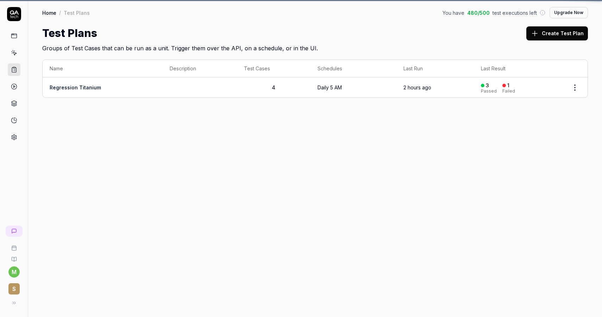
click at [14, 53] on icon at bounding box center [14, 53] width 6 height 6
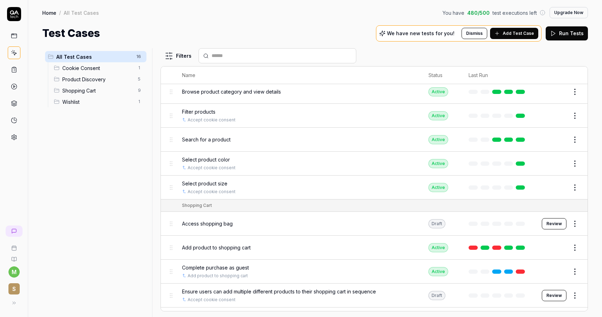
scroll to position [52, 0]
click at [229, 223] on span "Access shopping bag" at bounding box center [207, 223] width 51 height 7
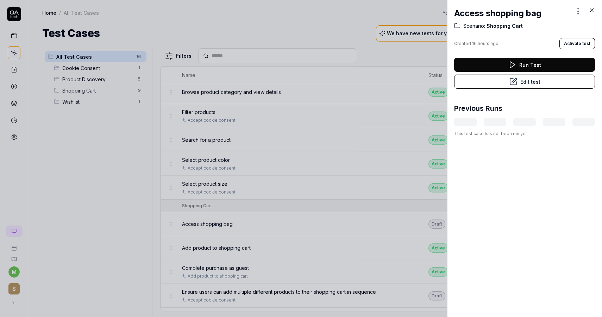
click at [528, 81] on button "Edit test" at bounding box center [524, 82] width 141 height 14
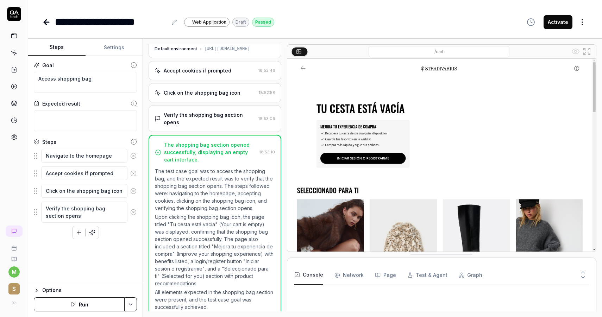
scroll to position [16, 0]
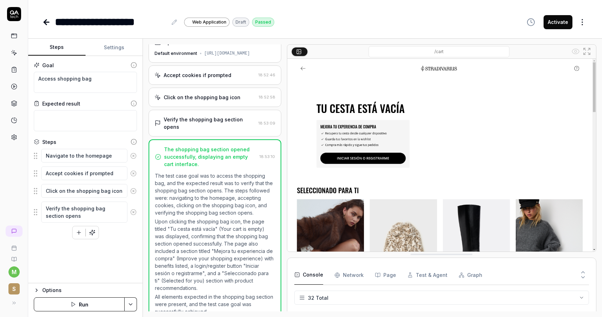
scroll to position [16, 0]
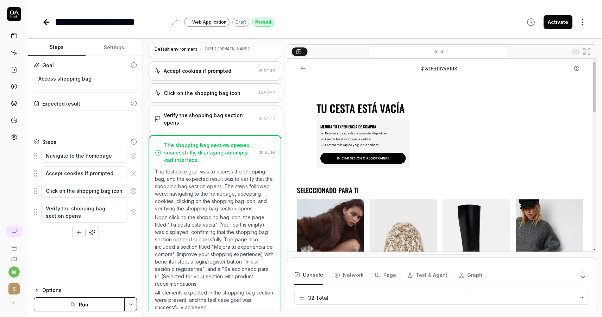
click at [12, 59] on link at bounding box center [14, 52] width 13 height 13
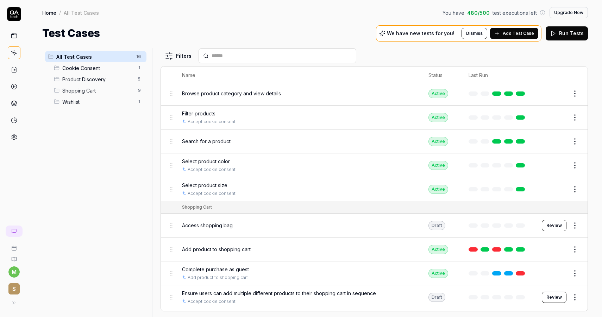
scroll to position [48, 0]
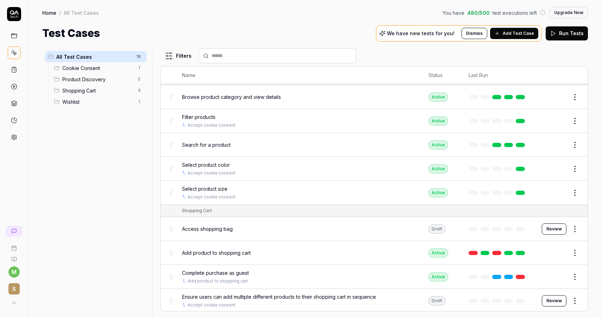
click at [559, 227] on button "Review" at bounding box center [554, 228] width 25 height 11
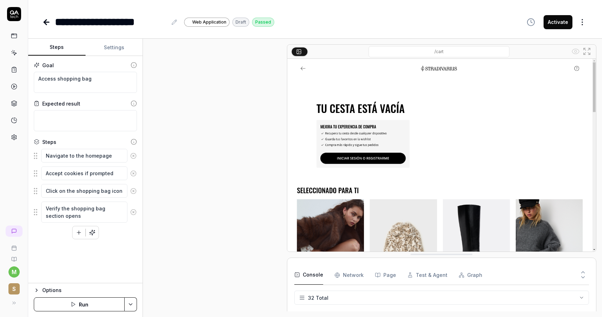
scroll to position [16, 0]
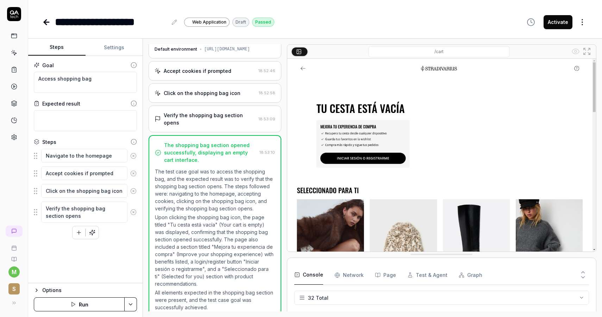
click at [553, 23] on button "Activate" at bounding box center [557, 22] width 29 height 14
click at [11, 69] on icon at bounding box center [14, 70] width 6 height 6
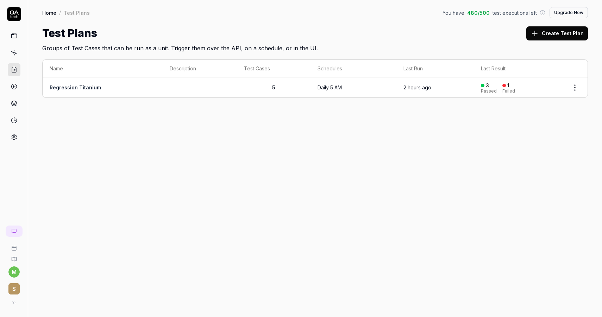
click at [14, 55] on icon at bounding box center [14, 53] width 3 height 3
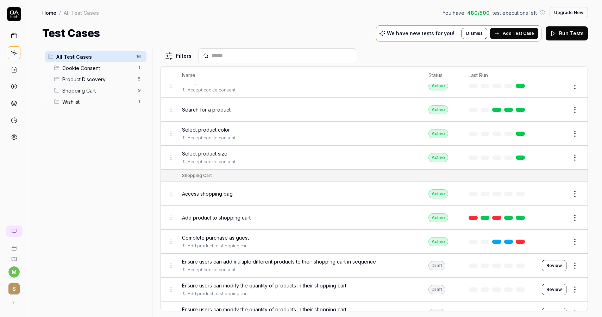
scroll to position [201, 0]
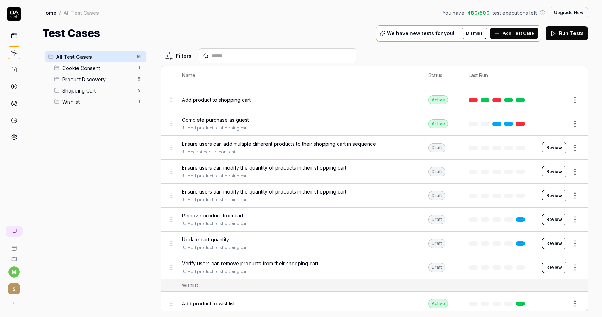
click at [333, 142] on span "Ensure users can add multiple different products to their shopping cart in sequ…" at bounding box center [279, 143] width 194 height 7
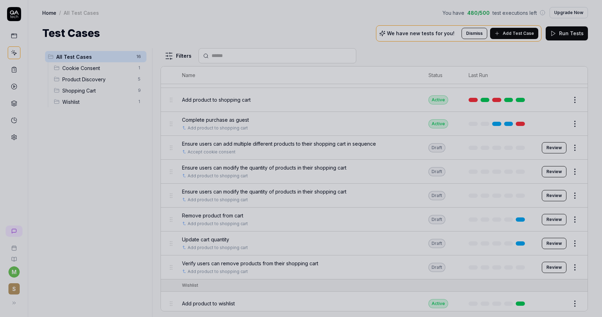
click at [361, 152] on div at bounding box center [301, 158] width 602 height 317
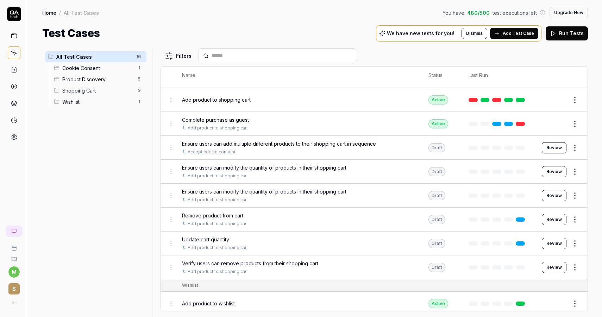
click at [553, 143] on button "Review" at bounding box center [554, 147] width 25 height 11
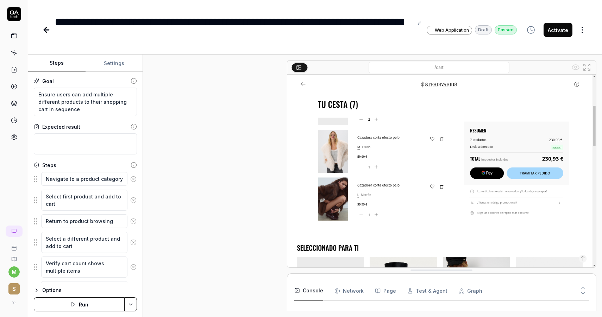
scroll to position [109, 0]
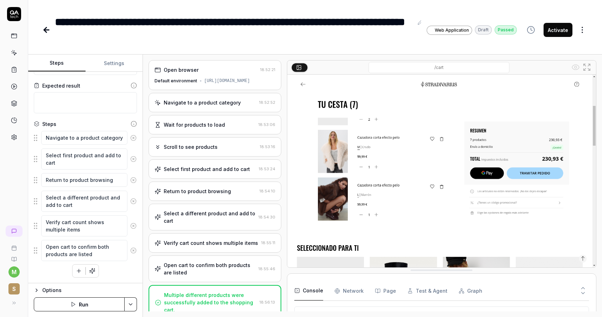
click at [560, 32] on button "Activate" at bounding box center [557, 30] width 29 height 14
click at [43, 31] on icon at bounding box center [46, 30] width 8 height 8
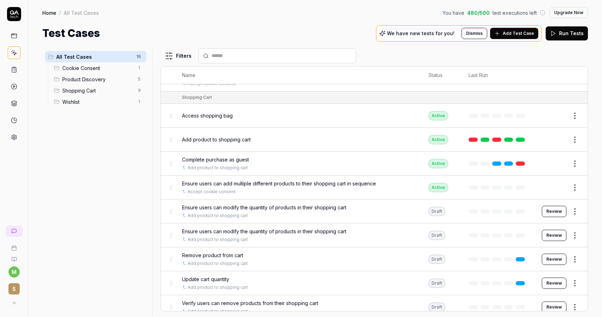
click at [562, 206] on button "Review" at bounding box center [554, 211] width 25 height 11
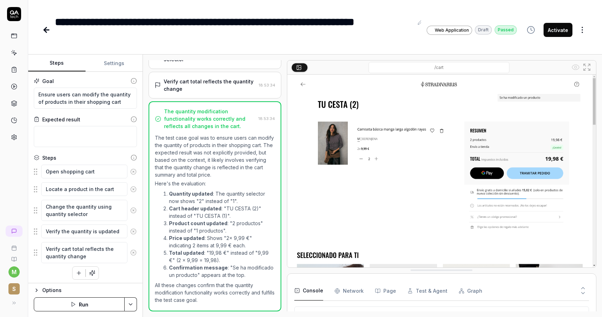
click at [566, 26] on button "Activate" at bounding box center [557, 30] width 29 height 14
click at [40, 31] on div "**********" at bounding box center [315, 23] width 574 height 46
click at [42, 31] on icon at bounding box center [46, 30] width 8 height 8
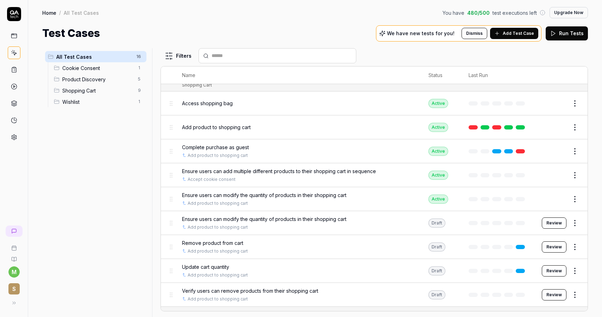
scroll to position [178, 0]
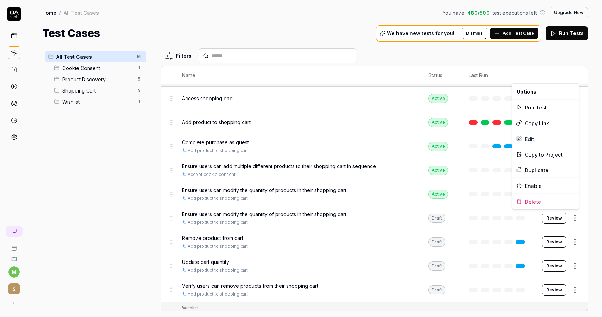
click at [577, 215] on html "m S Home / All Test Cases You have 480 / 500 test executions left Upgrade Now H…" at bounding box center [301, 158] width 602 height 317
click at [556, 201] on div "Delete" at bounding box center [545, 201] width 67 height 15
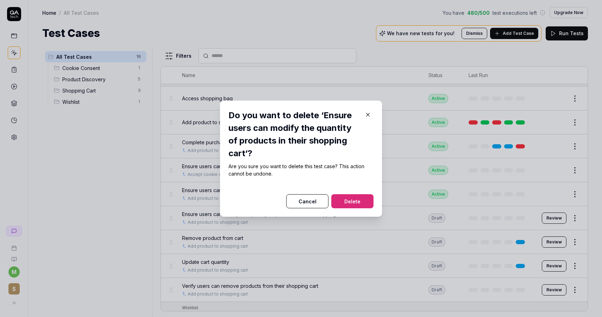
click at [363, 199] on button "Delete" at bounding box center [352, 201] width 42 height 14
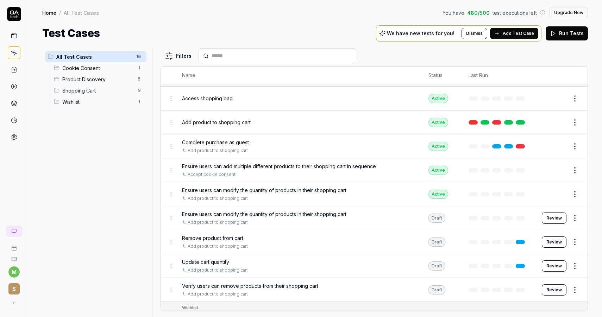
scroll to position [177, 0]
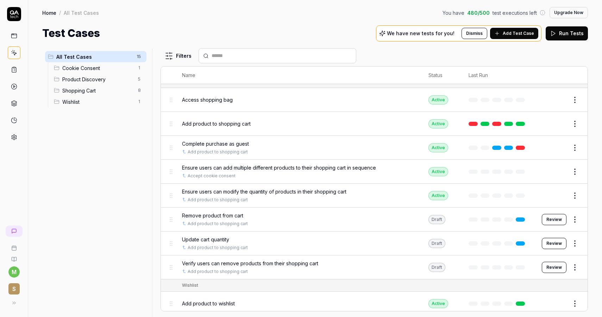
click at [553, 218] on button "Review" at bounding box center [554, 219] width 25 height 11
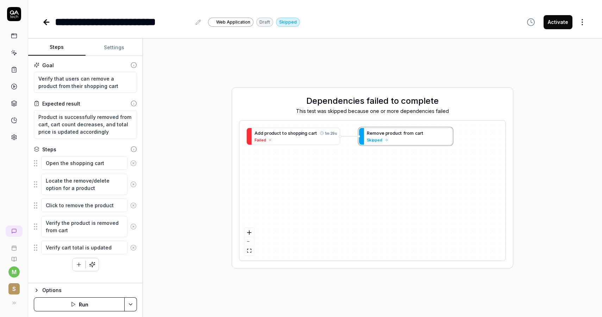
click at [83, 302] on button "Run" at bounding box center [79, 304] width 91 height 14
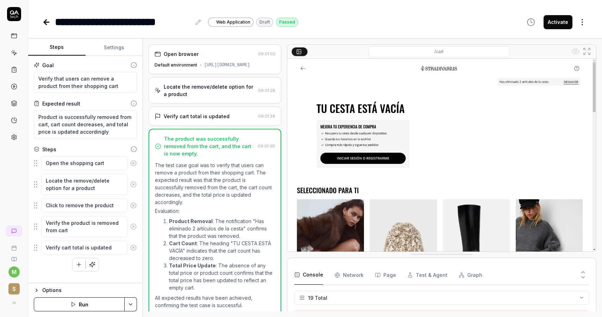
click at [550, 21] on button "Activate" at bounding box center [557, 22] width 29 height 14
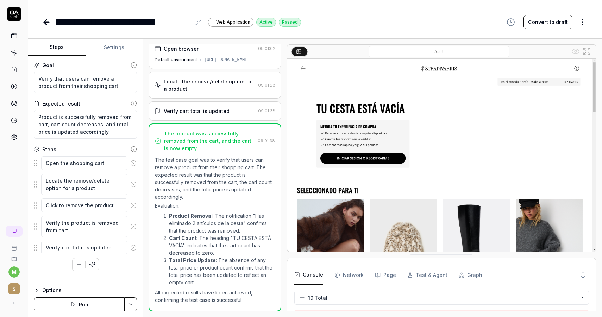
click at [41, 20] on div "**********" at bounding box center [315, 15] width 574 height 30
click at [45, 22] on icon at bounding box center [46, 22] width 5 height 0
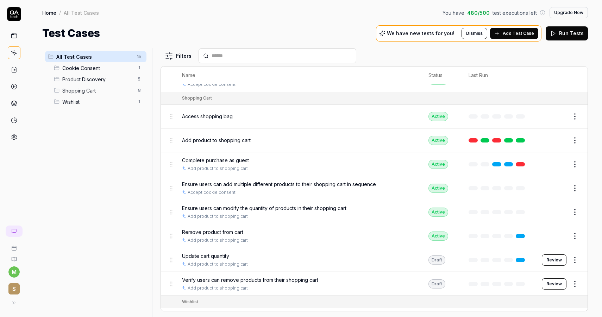
scroll to position [177, 0]
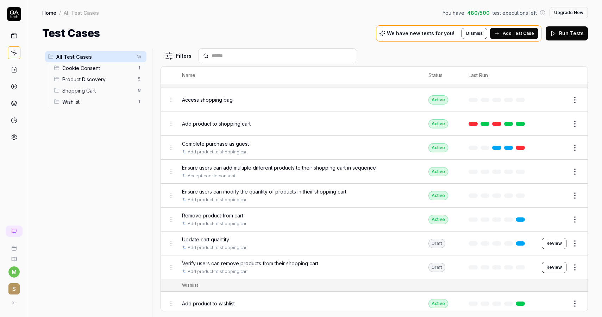
click at [554, 239] on button "Review" at bounding box center [554, 243] width 25 height 11
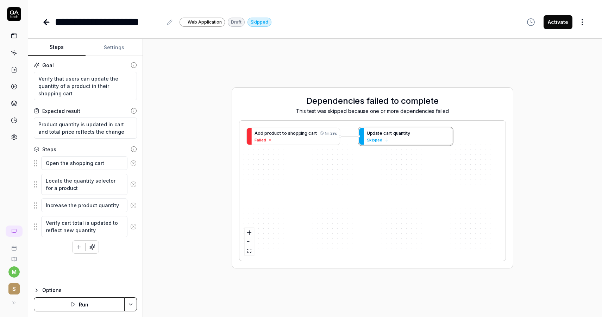
click at [95, 305] on button "Run" at bounding box center [79, 304] width 91 height 14
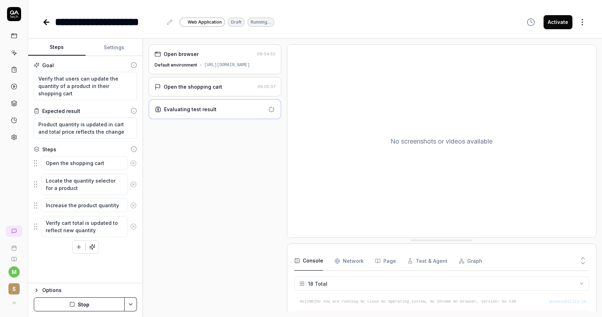
scroll to position [240, 0]
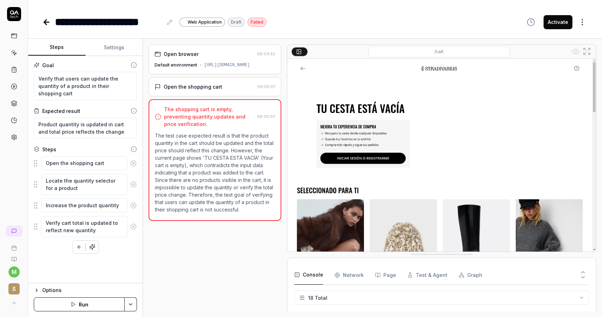
click at [429, 275] on button "Test & Agent" at bounding box center [427, 275] width 40 height 20
click at [472, 277] on button "Graph" at bounding box center [471, 275] width 24 height 20
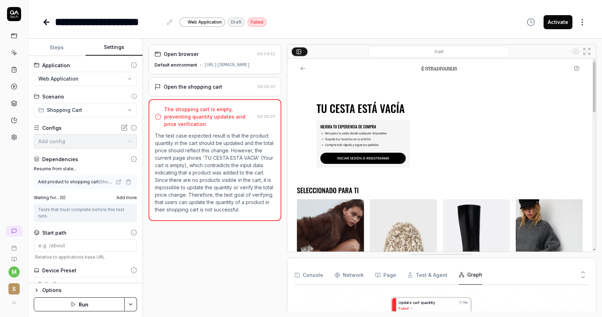
click at [108, 43] on button "Settings" at bounding box center [114, 47] width 57 height 17
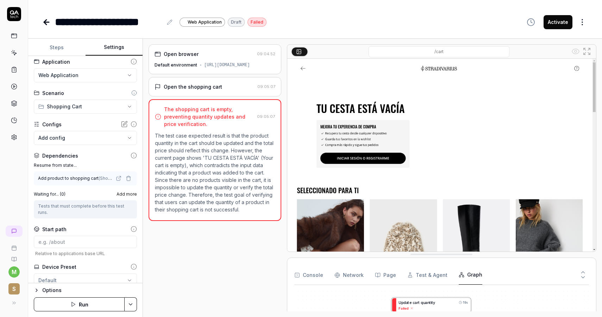
scroll to position [7, 0]
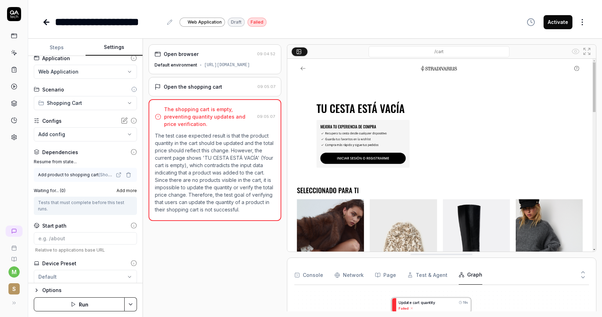
click at [43, 21] on icon at bounding box center [46, 22] width 8 height 8
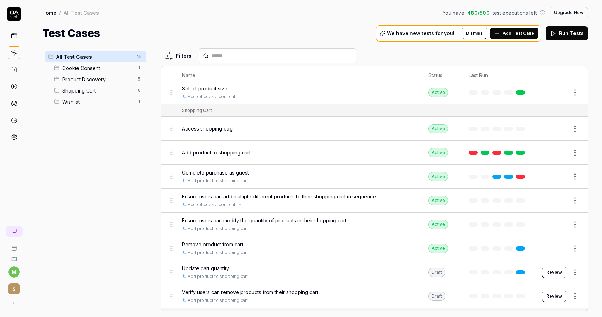
scroll to position [177, 0]
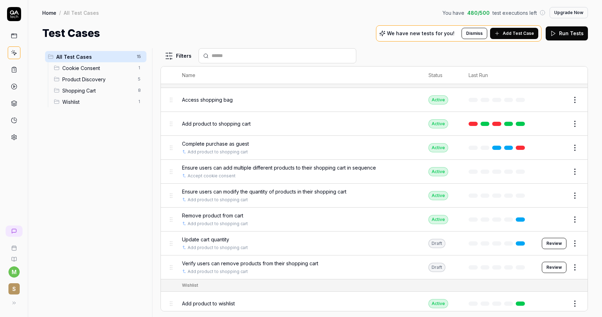
click at [550, 239] on button "Review" at bounding box center [554, 243] width 25 height 11
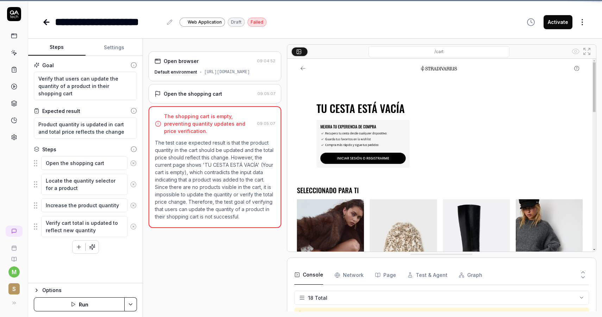
scroll to position [240, 0]
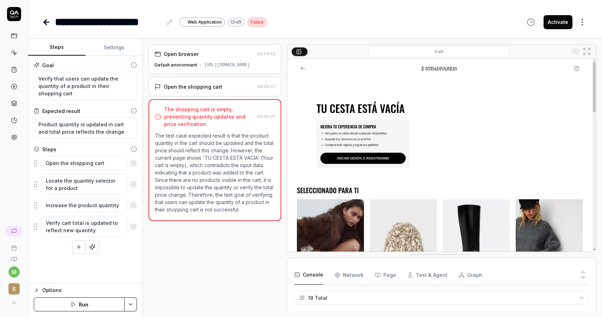
click at [90, 302] on button "Run" at bounding box center [79, 304] width 91 height 14
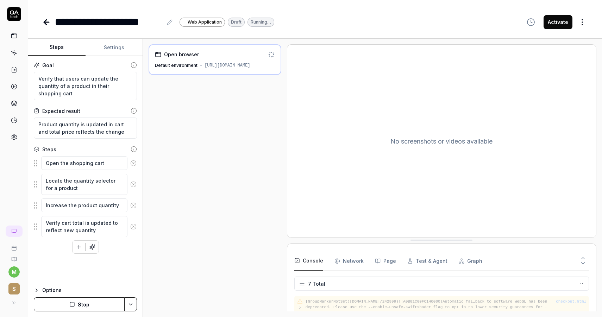
scroll to position [65, 0]
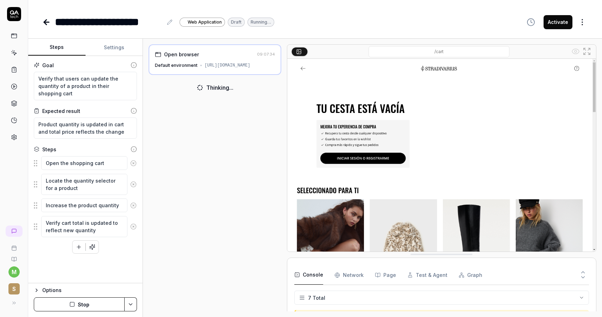
click at [117, 46] on button "Settings" at bounding box center [114, 47] width 57 height 17
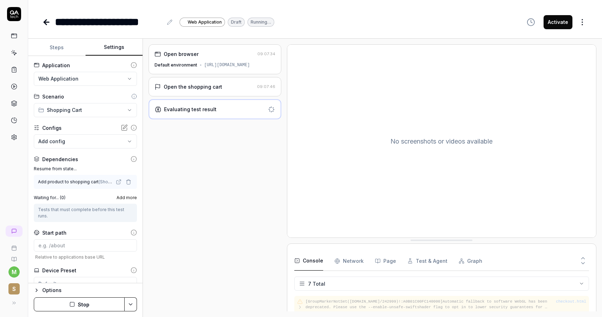
click at [120, 181] on icon at bounding box center [119, 182] width 6 height 6
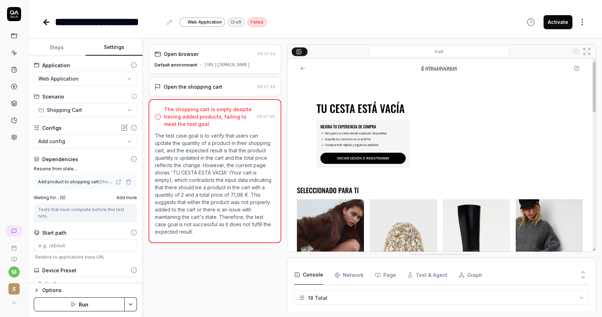
scroll to position [240, 0]
click at [46, 22] on icon at bounding box center [46, 22] width 5 height 0
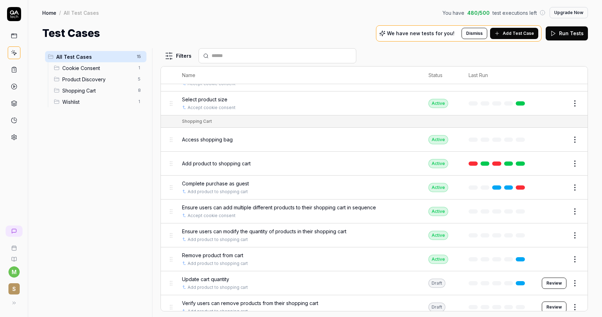
scroll to position [177, 0]
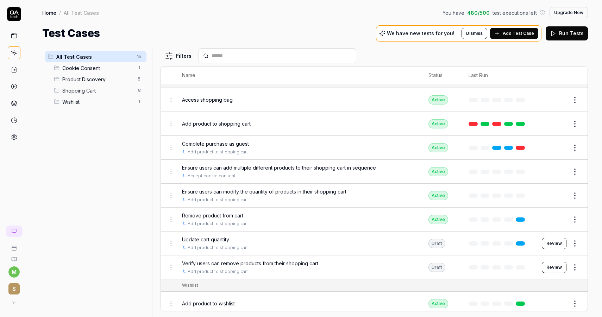
click at [549, 262] on button "Review" at bounding box center [554, 267] width 25 height 11
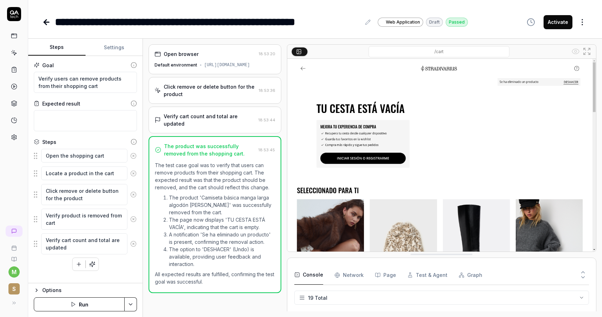
scroll to position [254, 0]
click at [46, 25] on icon at bounding box center [45, 22] width 2 height 5
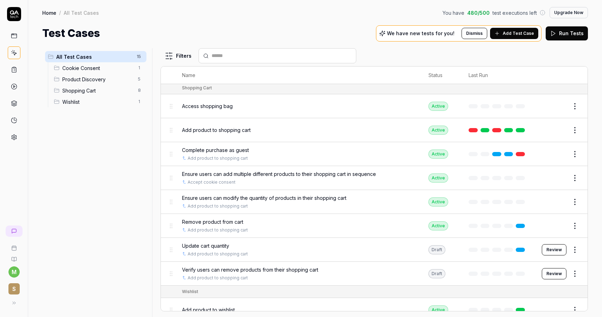
scroll to position [177, 0]
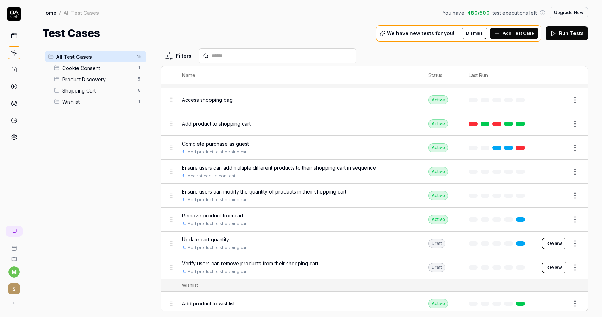
click at [560, 262] on button "Review" at bounding box center [554, 267] width 25 height 11
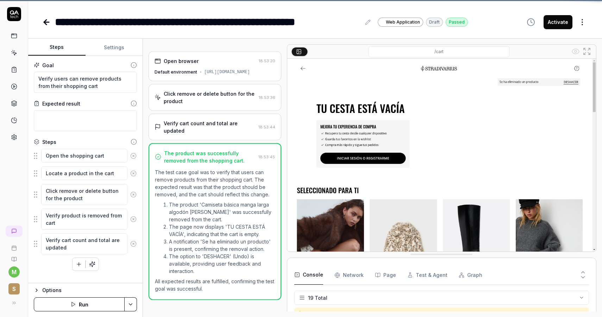
scroll to position [254, 0]
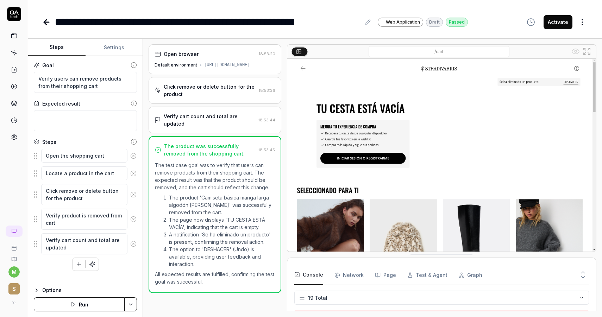
click at [87, 304] on button "Run" at bounding box center [79, 304] width 91 height 14
click at [559, 20] on button "Activate" at bounding box center [557, 22] width 29 height 14
click at [48, 21] on icon at bounding box center [46, 22] width 8 height 8
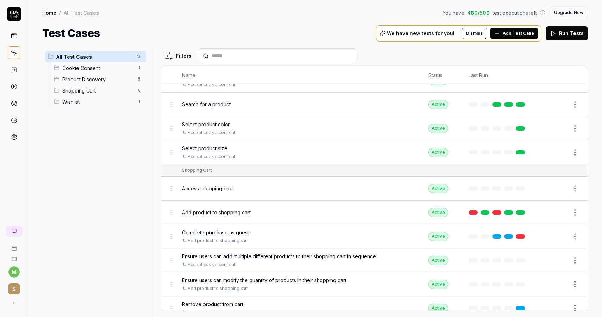
scroll to position [177, 0]
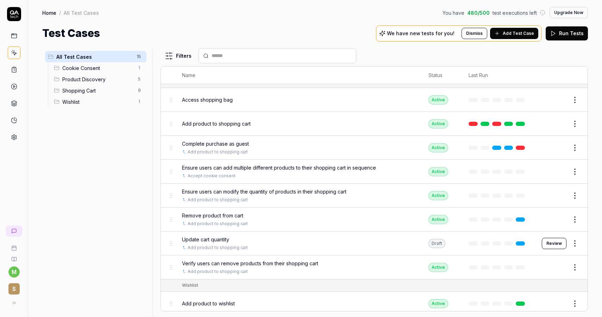
click at [577, 214] on html "m S Home / All Test Cases You have 480 / 500 test executions left Upgrade Now H…" at bounding box center [301, 158] width 602 height 317
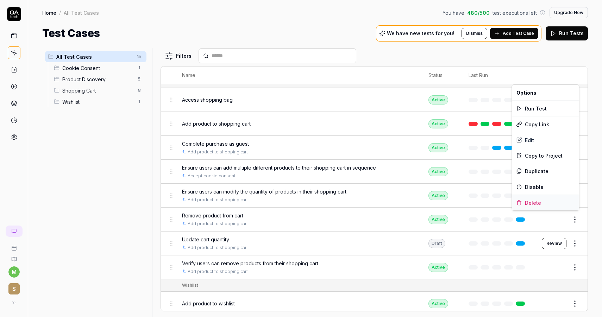
click at [553, 204] on div "Delete" at bounding box center [545, 202] width 67 height 15
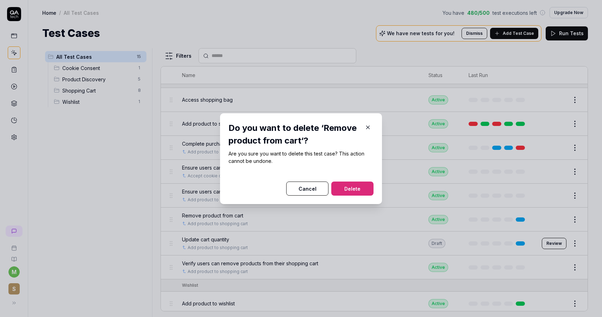
click at [346, 188] on button "Delete" at bounding box center [352, 189] width 42 height 14
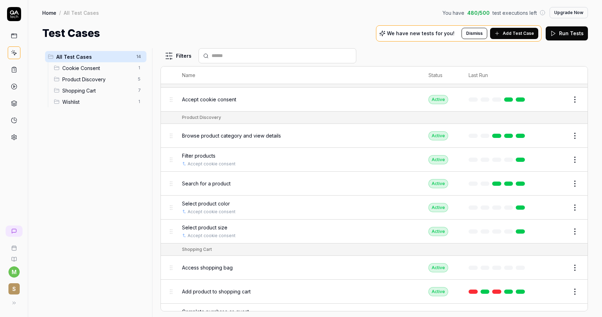
scroll to position [0, 0]
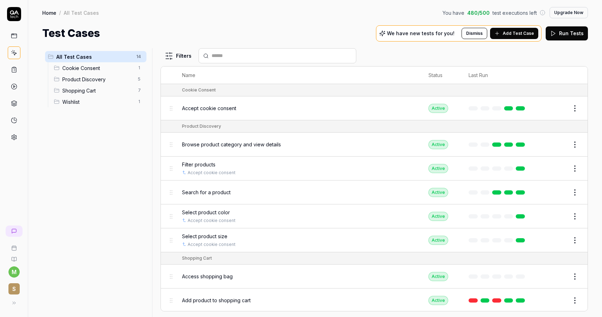
click at [445, 34] on p "We have new tests for you!" at bounding box center [421, 33] width 68 height 5
click at [442, 33] on p "We have new tests for you!" at bounding box center [421, 33] width 68 height 5
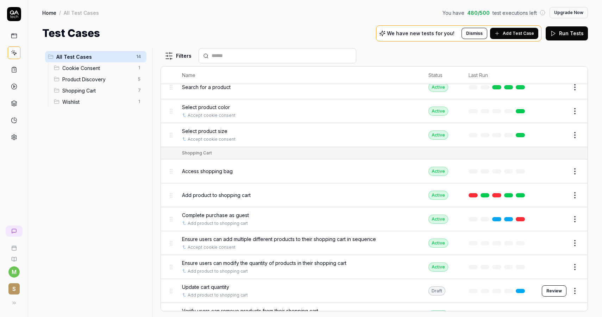
scroll to position [153, 0]
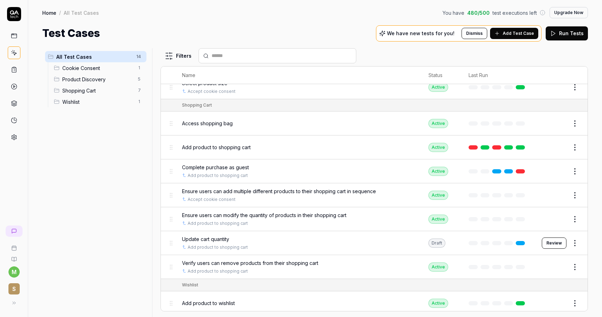
click at [565, 238] on button "Review" at bounding box center [554, 243] width 25 height 11
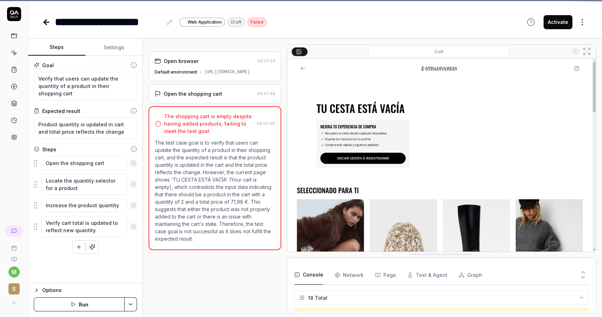
scroll to position [240, 0]
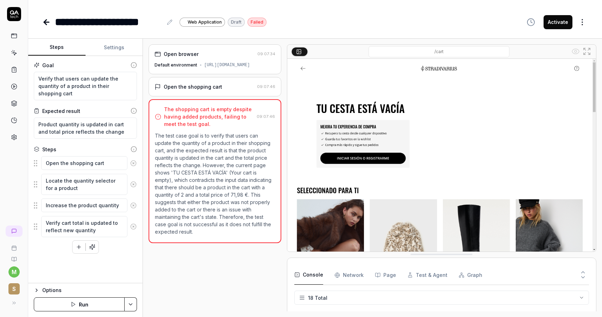
click at [186, 90] on div "Open the shopping cart" at bounding box center [193, 86] width 58 height 7
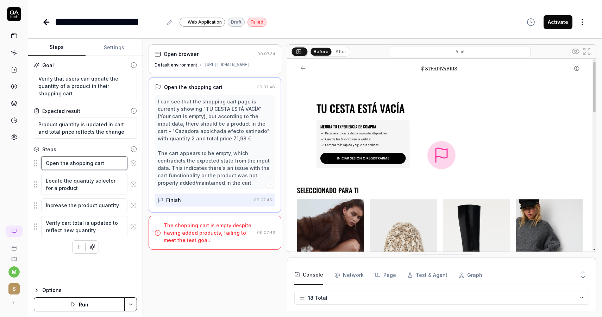
click at [93, 164] on textarea "Open the shopping cart" at bounding box center [84, 163] width 86 height 14
click at [187, 170] on div "I can see that the shopping cart page is currently showing "TU CESTA ESTÁ VACÍA…" at bounding box center [215, 142] width 114 height 89
click at [46, 22] on icon at bounding box center [46, 22] width 5 height 0
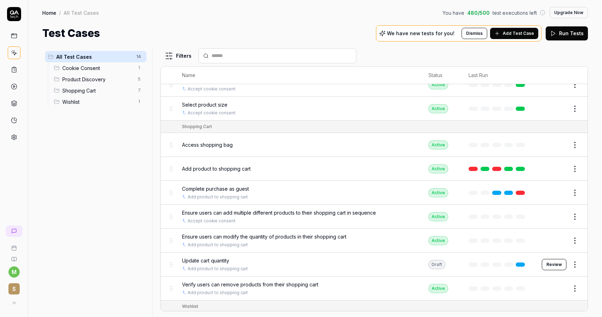
scroll to position [153, 0]
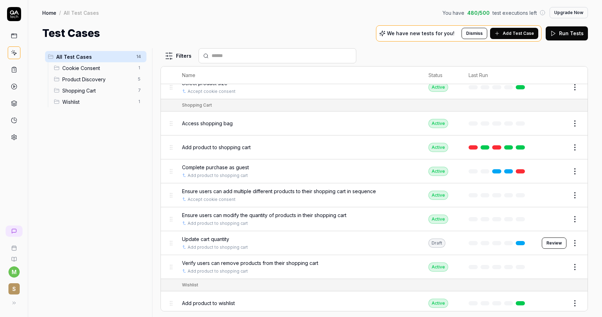
click at [227, 300] on span "Add product to wishlist" at bounding box center [208, 303] width 53 height 7
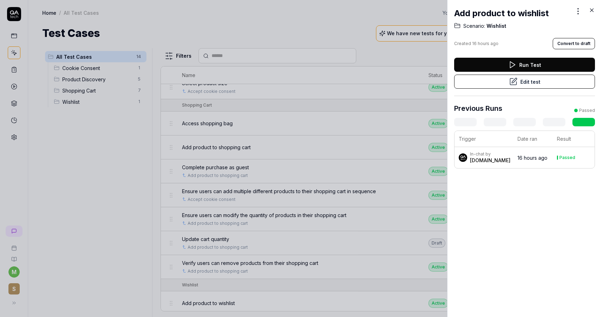
click at [527, 75] on button "Edit test" at bounding box center [524, 82] width 141 height 14
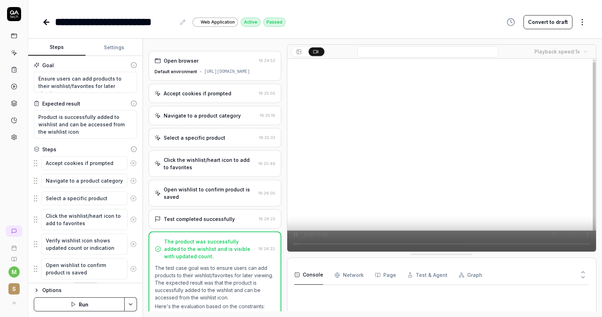
scroll to position [124, 0]
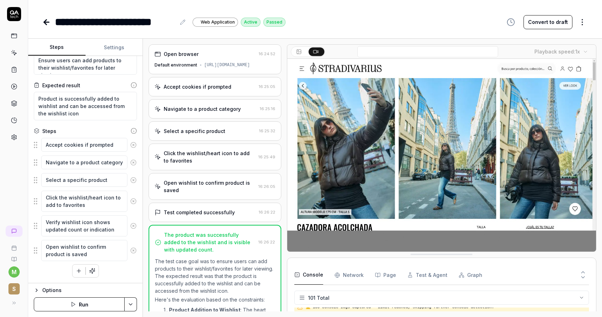
click at [199, 86] on div "Accept cookies if prompted" at bounding box center [198, 86] width 68 height 7
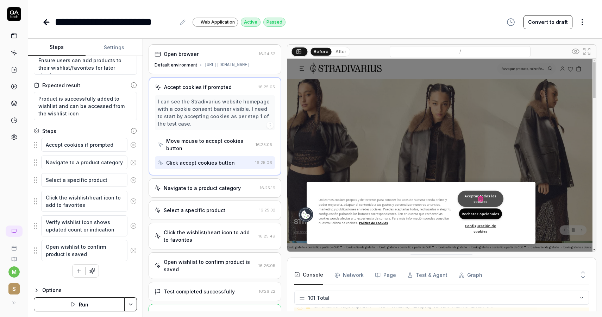
click at [206, 184] on div "Navigate to a product category 16:25:16" at bounding box center [215, 187] width 133 height 19
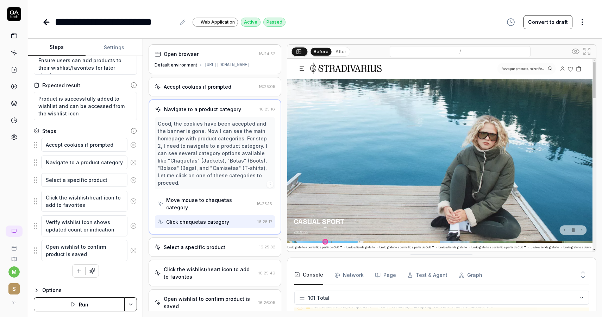
click at [205, 238] on div "Select a specific product 16:25:32" at bounding box center [215, 247] width 133 height 19
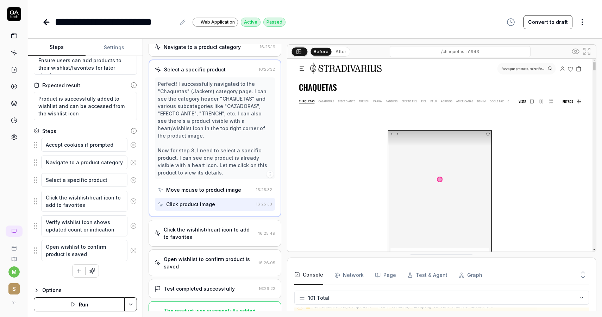
click at [206, 234] on div "Click the wishlist/heart icon to add to favorites 16:25:49" at bounding box center [215, 233] width 133 height 27
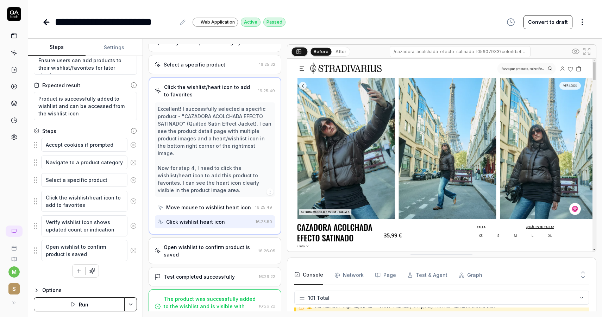
scroll to position [71, 0]
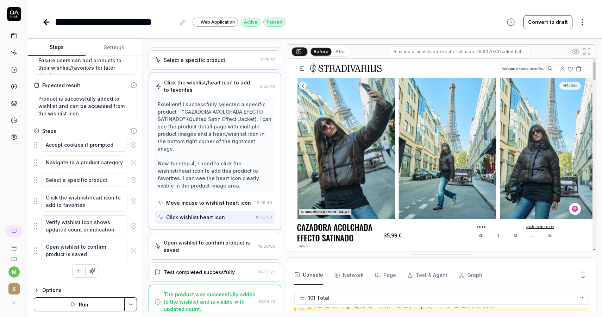
click at [221, 239] on div "Open wishlist to confirm product is saved" at bounding box center [210, 246] width 92 height 15
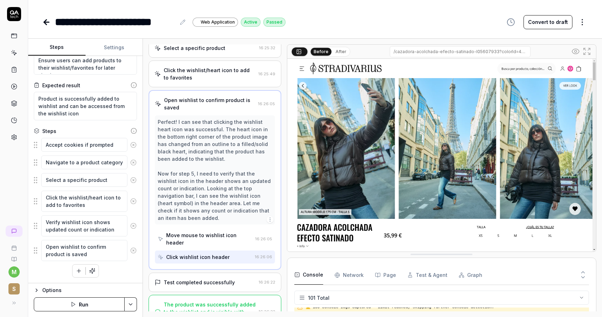
scroll to position [86, 0]
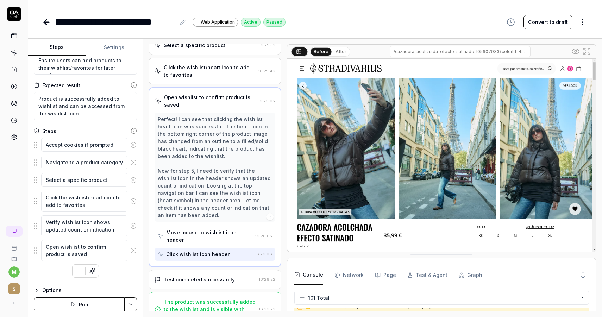
click at [213, 251] on div "Click wishlist icon header" at bounding box center [197, 254] width 63 height 7
click at [214, 276] on div "Test completed successfully" at bounding box center [199, 279] width 71 height 7
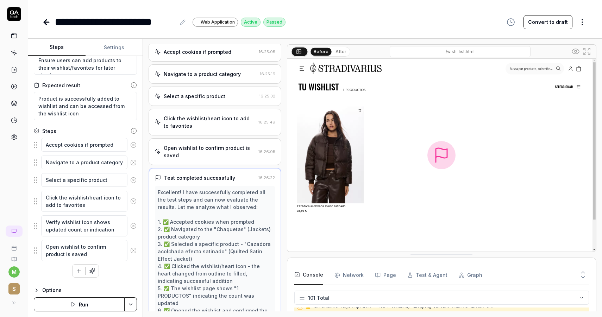
scroll to position [0, 0]
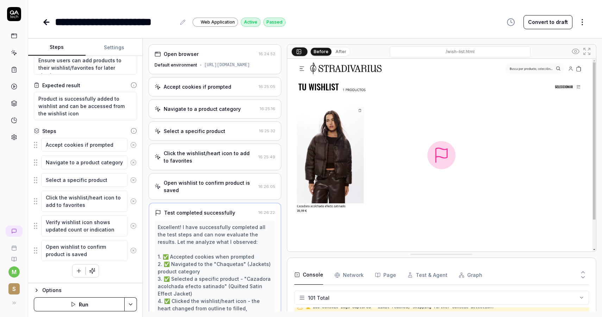
click at [333, 52] on button "After" at bounding box center [341, 52] width 17 height 8
click at [320, 51] on button "Before" at bounding box center [321, 52] width 20 height 8
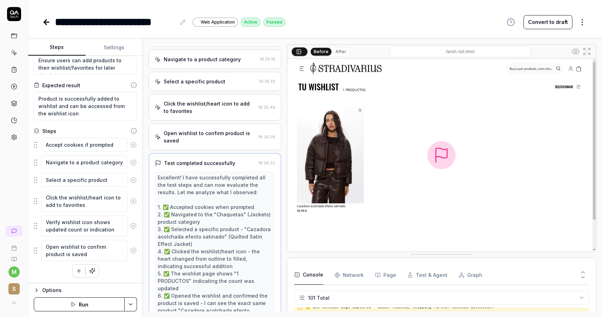
scroll to position [72, 0]
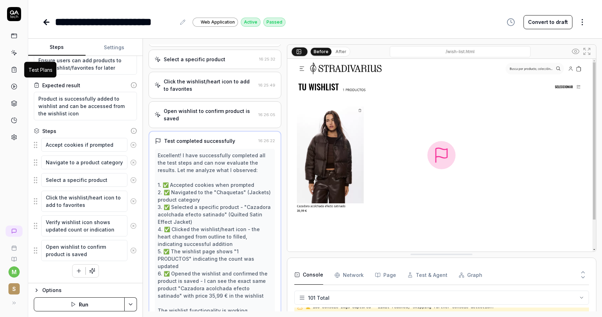
click at [16, 71] on icon at bounding box center [14, 70] width 4 height 5
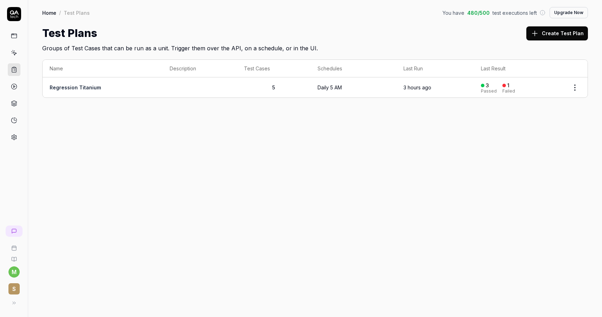
click at [85, 88] on link "Regression Titanium" at bounding box center [75, 87] width 51 height 6
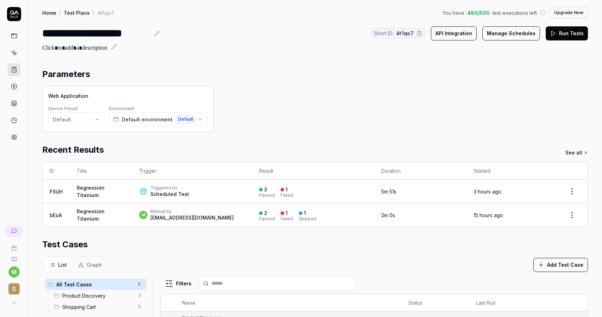
scroll to position [149, 0]
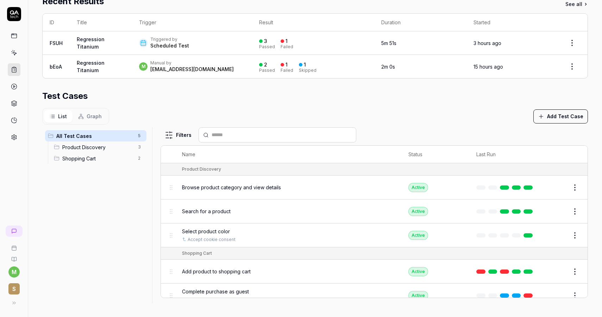
click at [558, 114] on button "Add Test Case" at bounding box center [560, 116] width 55 height 14
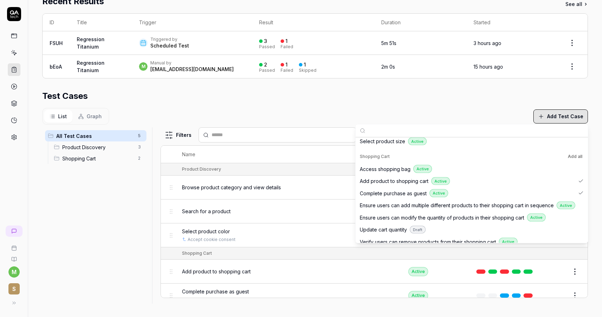
scroll to position [126, 0]
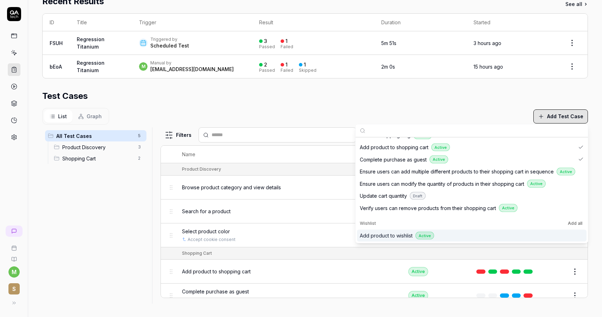
click at [419, 235] on div "Active" at bounding box center [424, 236] width 19 height 8
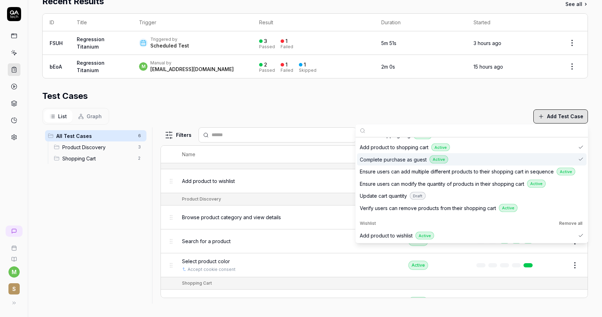
click at [315, 120] on div "List Graph Add Test Case" at bounding box center [315, 116] width 546 height 17
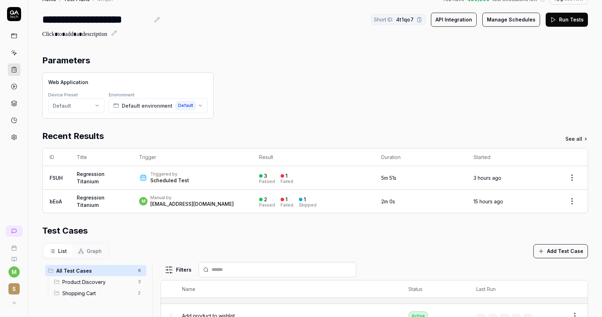
scroll to position [0, 0]
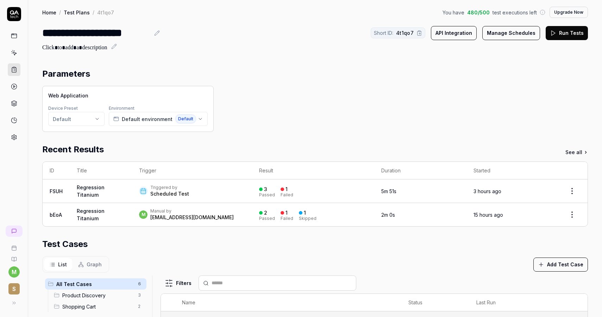
click at [98, 117] on html "**********" at bounding box center [301, 158] width 602 height 317
click at [106, 152] on div "Create new preset" at bounding box center [98, 151] width 97 height 15
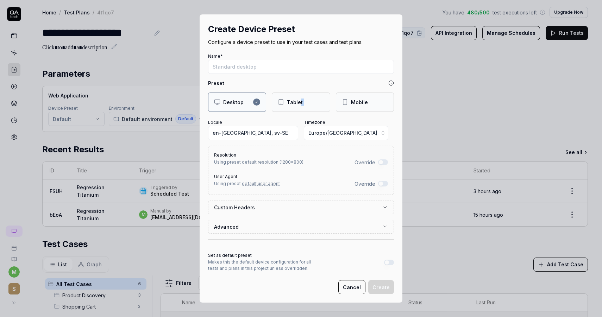
drag, startPoint x: 298, startPoint y: 100, endPoint x: 356, endPoint y: 102, distance: 57.4
click at [355, 102] on div "Desktop ✓ Tablet Mobile" at bounding box center [301, 102] width 186 height 19
click at [356, 102] on div "Mobile" at bounding box center [359, 102] width 17 height 7
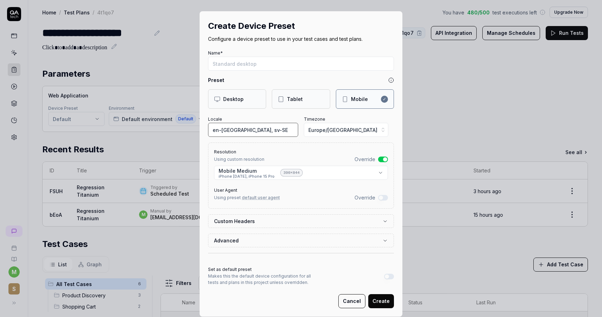
click at [239, 129] on input "en-US, sv-SE" at bounding box center [253, 130] width 90 height 14
click at [213, 130] on input "en-US, sv-SE" at bounding box center [253, 130] width 90 height 14
click at [250, 129] on input "en-US, sv-SE" at bounding box center [253, 130] width 90 height 14
click at [326, 132] on span "Europe/Stockholm" at bounding box center [342, 129] width 69 height 7
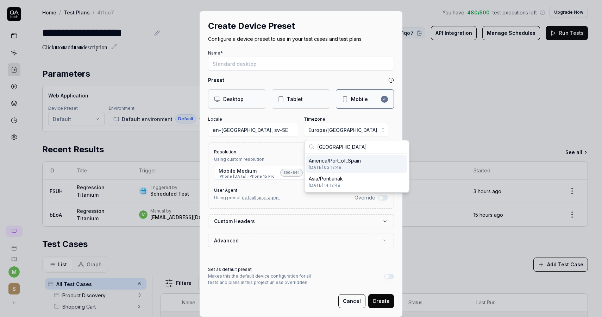
click at [336, 149] on input "spain" at bounding box center [360, 146] width 87 height 13
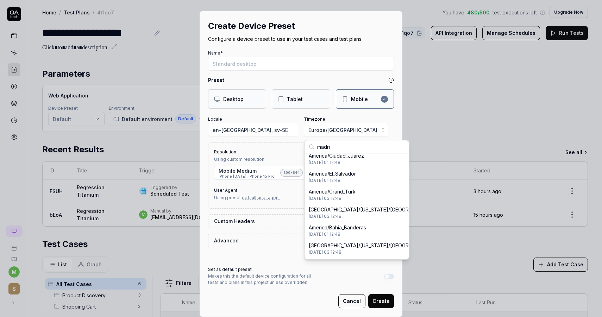
scroll to position [0, 0]
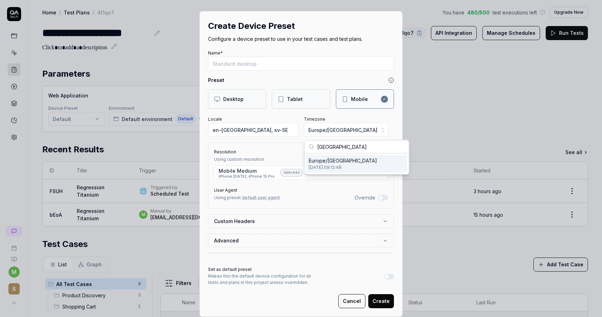
click at [338, 168] on span "2025-10-09 09:12:48" at bounding box center [343, 167] width 68 height 6
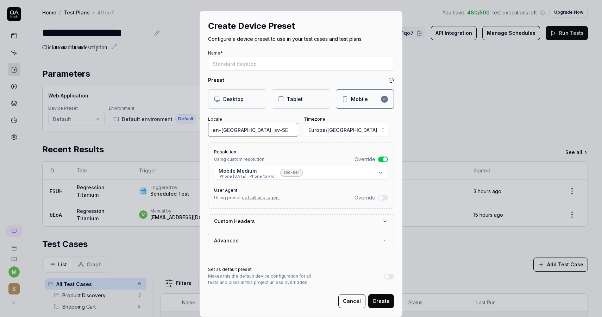
click at [223, 130] on input "en-US, sv-SE" at bounding box center [253, 130] width 90 height 14
drag, startPoint x: 248, startPoint y: 131, endPoint x: 178, endPoint y: 131, distance: 69.7
click at [178, 131] on div "**********" at bounding box center [301, 158] width 602 height 317
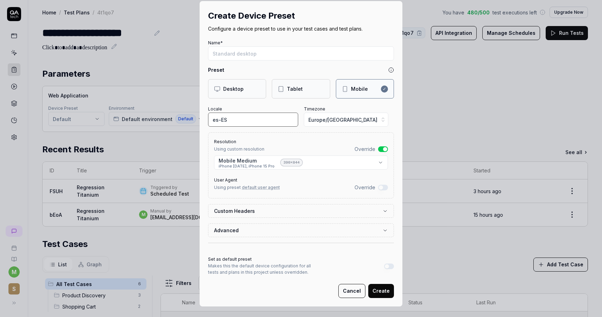
scroll to position [11, 0]
click at [341, 230] on button "Advanced" at bounding box center [301, 229] width 174 height 13
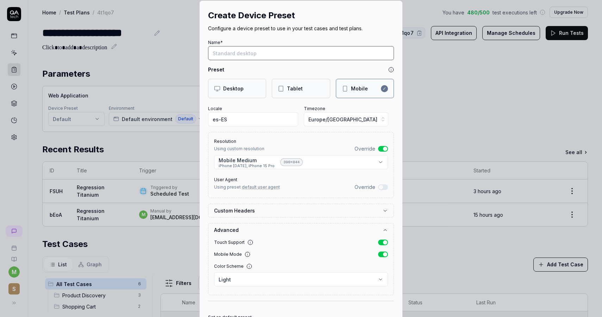
click at [276, 55] on input "Name*" at bounding box center [301, 53] width 186 height 14
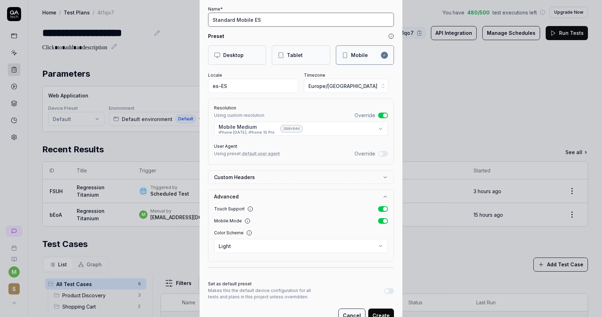
scroll to position [69, 0]
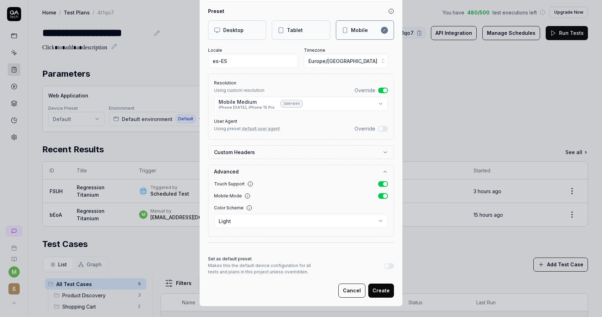
click at [384, 288] on button "Create" at bounding box center [381, 291] width 26 height 14
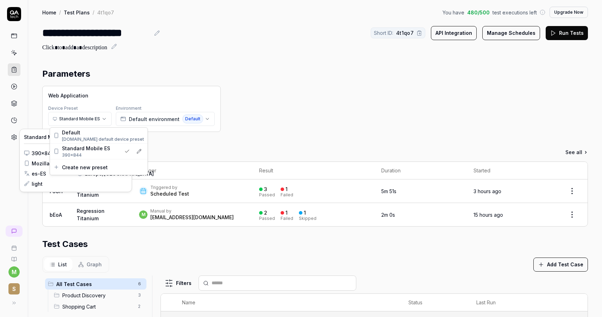
click at [98, 121] on html "**********" at bounding box center [301, 158] width 602 height 317
click at [147, 148] on html "**********" at bounding box center [301, 158] width 602 height 317
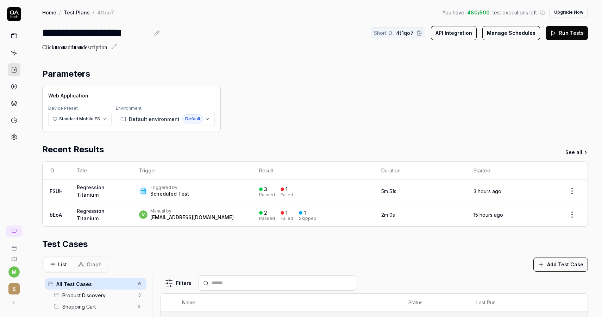
click at [577, 36] on button "Run Tests" at bounding box center [567, 33] width 42 height 14
click at [194, 115] on span "Default" at bounding box center [192, 118] width 21 height 9
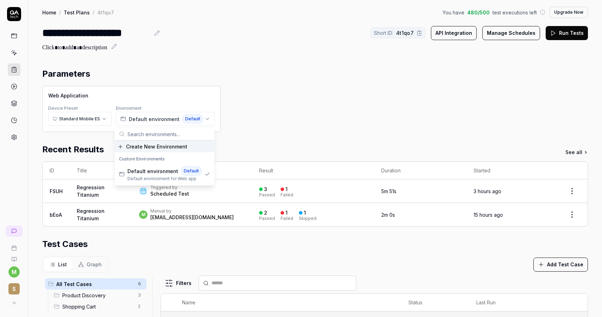
click at [182, 148] on span "Create New Environment" at bounding box center [156, 146] width 61 height 7
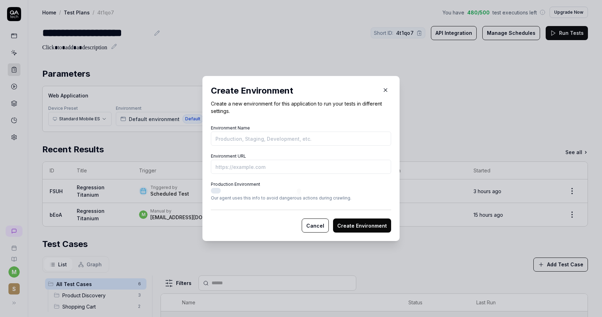
click at [317, 230] on button "Cancel" at bounding box center [315, 226] width 27 height 14
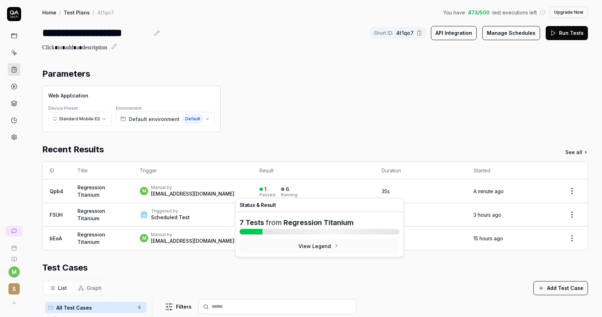
click at [263, 190] on div at bounding box center [261, 190] width 4 height 4
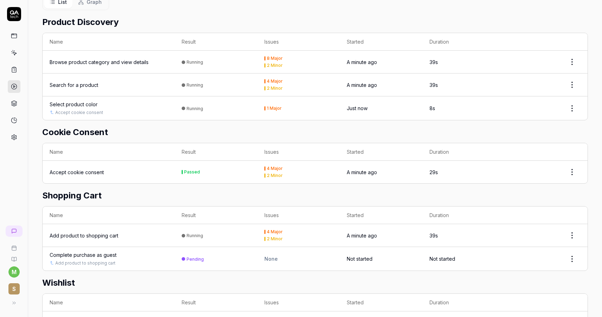
scroll to position [136, 0]
click at [569, 166] on html "m S Home / Results / Run: Qpb4 You have 473 / 500 test executions left Upgrade …" at bounding box center [301, 158] width 602 height 317
click at [548, 163] on html "m S Home / Results / Run: Qpb4 You have 473 / 500 test executions left Upgrade …" at bounding box center [301, 158] width 602 height 317
click at [88, 169] on div "Accept cookie consent" at bounding box center [77, 172] width 54 height 7
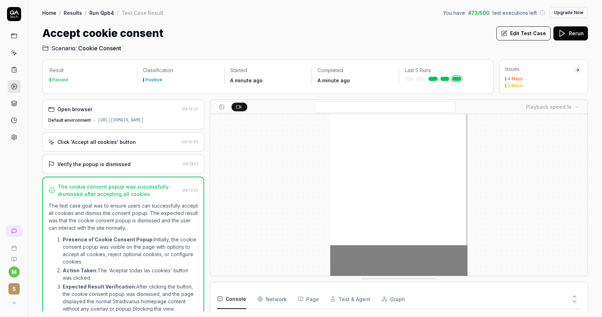
click at [99, 14] on link "Run Qpb4" at bounding box center [101, 12] width 25 height 7
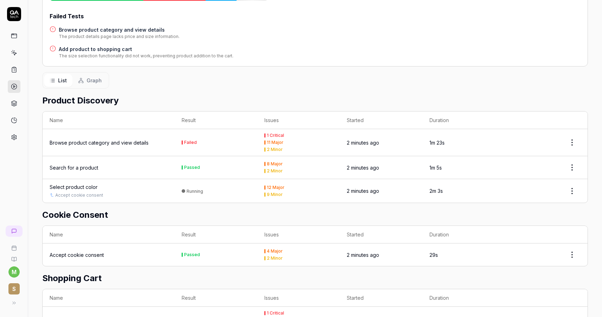
scroll to position [115, 0]
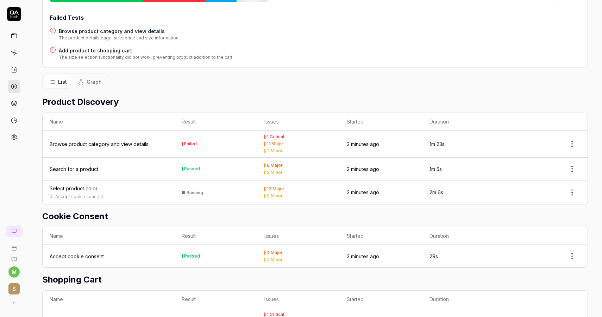
click at [133, 140] on div "Browse product category and view details" at bounding box center [99, 143] width 99 height 7
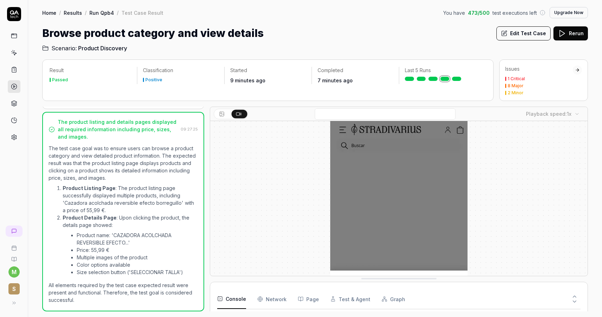
scroll to position [1329, 0]
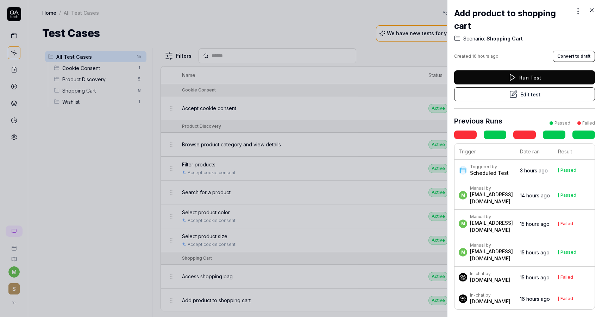
click at [590, 13] on div "Add product to shopping cart" at bounding box center [524, 19] width 141 height 25
click at [591, 12] on icon at bounding box center [591, 10] width 6 height 6
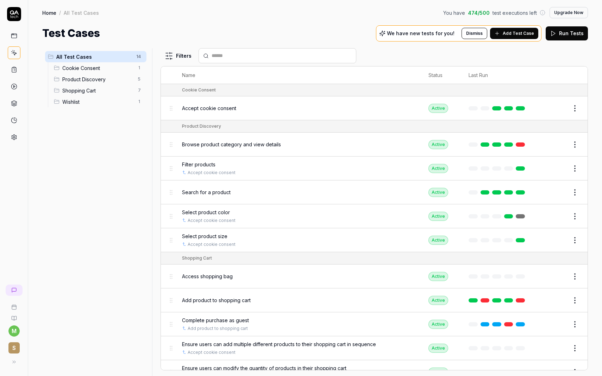
click at [128, 143] on div "All Test Cases 14 Cookie Consent 1 Product Discovery 5 Shopping Cart 7 Wishlist…" at bounding box center [95, 208] width 107 height 320
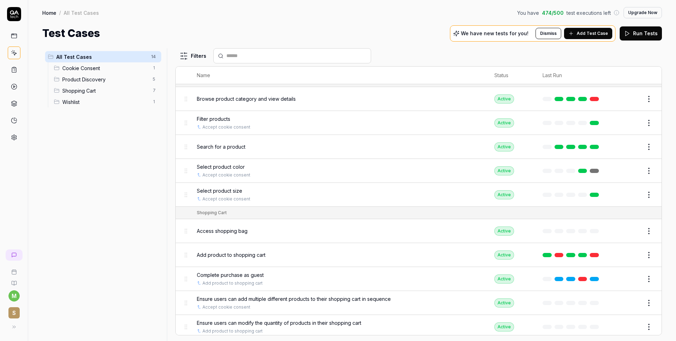
scroll to position [100, 0]
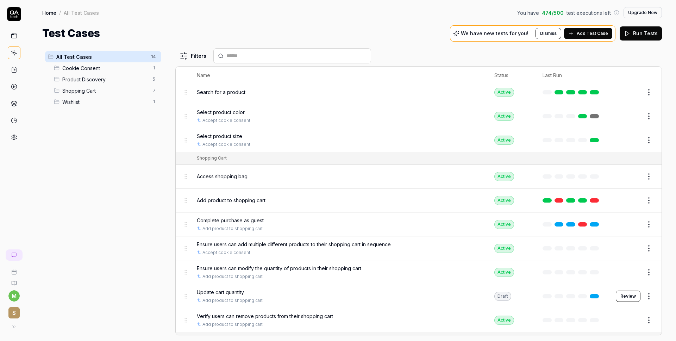
click at [14, 70] on icon at bounding box center [14, 70] width 6 height 6
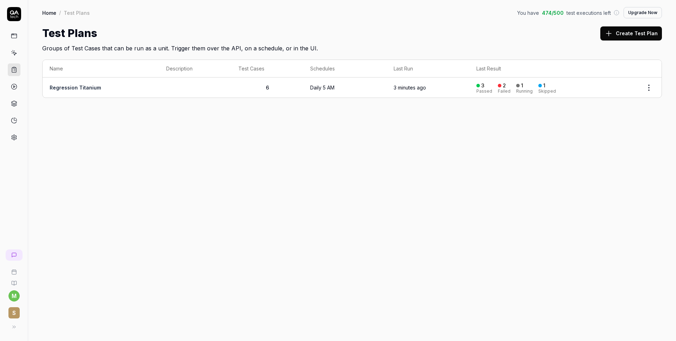
click at [83, 92] on td "Regression Titanium" at bounding box center [101, 87] width 117 height 20
click at [82, 90] on link "Regression Titanium" at bounding box center [75, 87] width 51 height 6
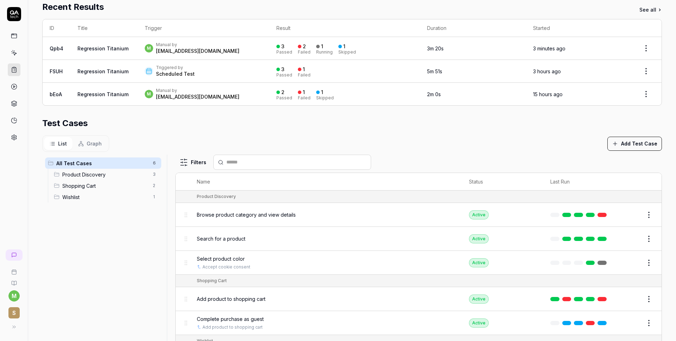
scroll to position [117, 0]
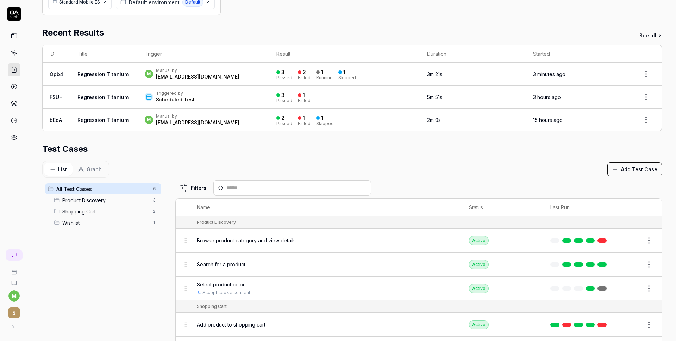
click at [252, 74] on div "m Manual by marcll@stradivarius.com" at bounding box center [204, 74] width 118 height 13
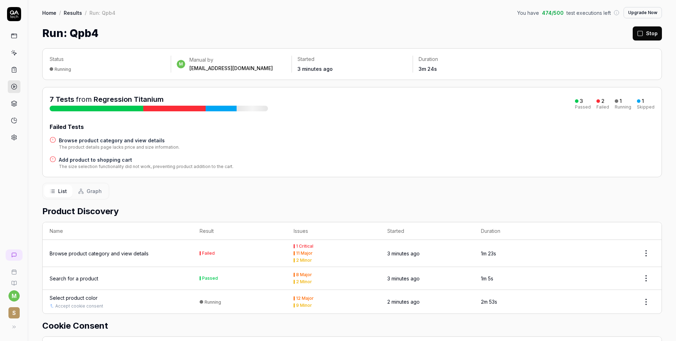
click at [120, 250] on div "Browse product category and view details" at bounding box center [99, 253] width 99 height 7
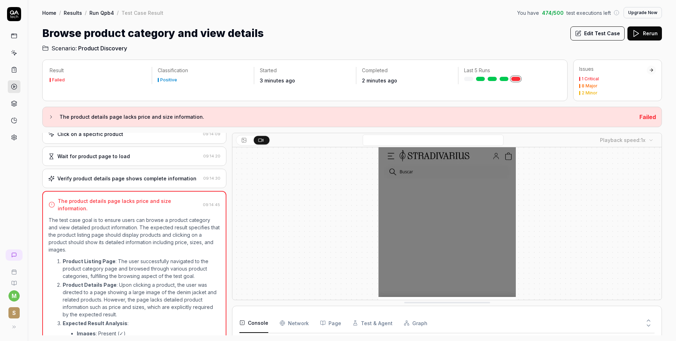
scroll to position [113, 0]
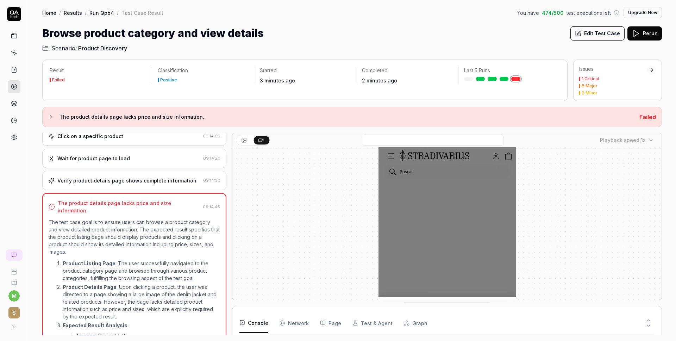
click at [153, 183] on div "Verify product details page shows complete information" at bounding box center [126, 180] width 139 height 7
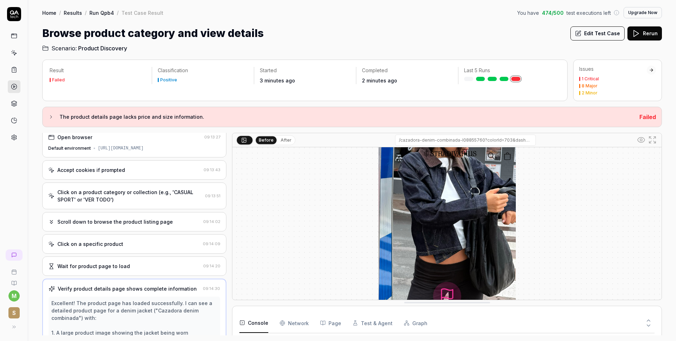
scroll to position [0, 0]
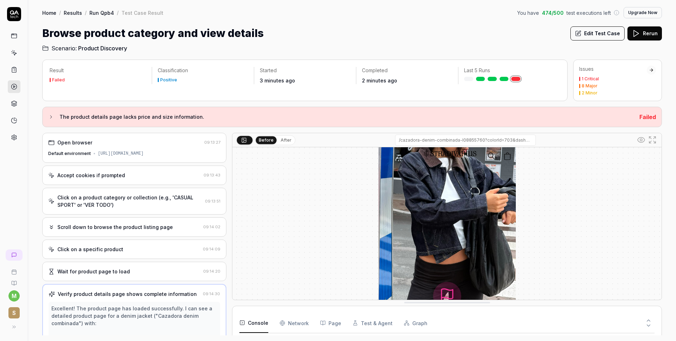
click at [105, 246] on div "Click on a specific product" at bounding box center [90, 248] width 66 height 7
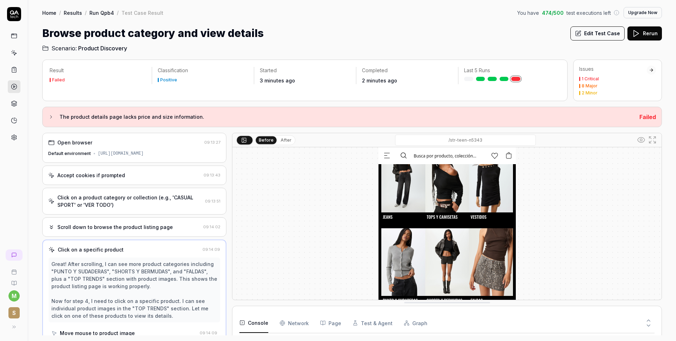
click at [133, 206] on div "Click on a product category or collection (e.g., 'CASUAL SPORT' or 'VER TODO')" at bounding box center [129, 201] width 145 height 15
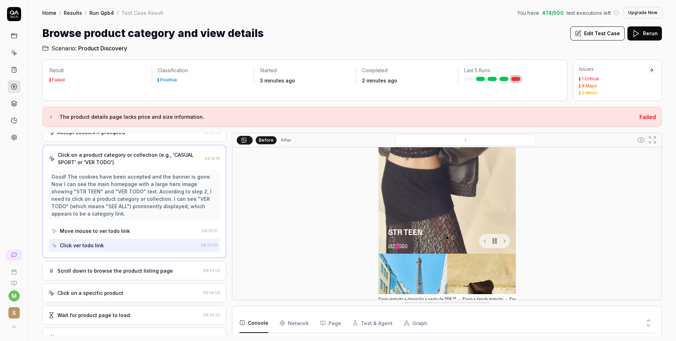
scroll to position [43, 0]
click at [111, 233] on div "Move mouse to ver todo link" at bounding box center [95, 230] width 70 height 7
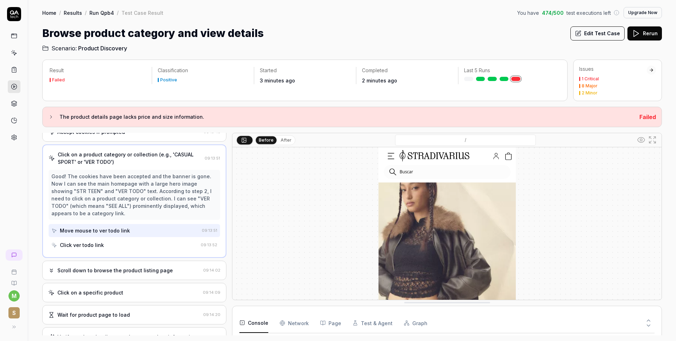
click at [113, 244] on div "Click ver todo link" at bounding box center [124, 244] width 146 height 13
click at [134, 244] on div "Click ver todo link" at bounding box center [124, 244] width 146 height 13
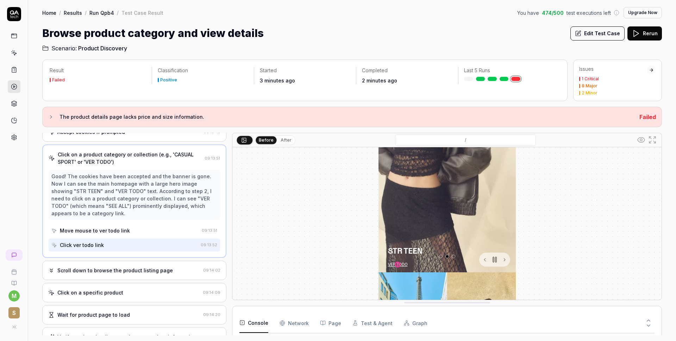
scroll to position [144, 0]
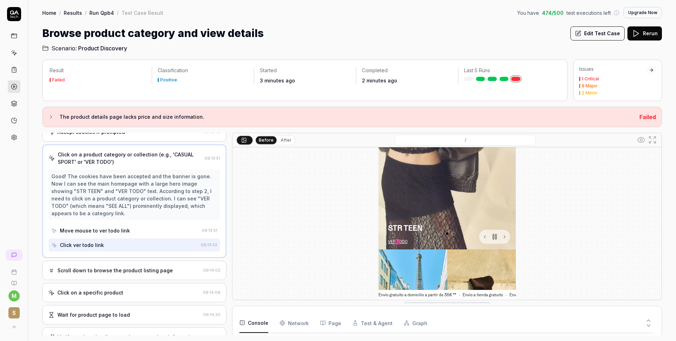
click at [111, 276] on div "Scroll down to browse the product listing page 09:14:02" at bounding box center [134, 269] width 184 height 19
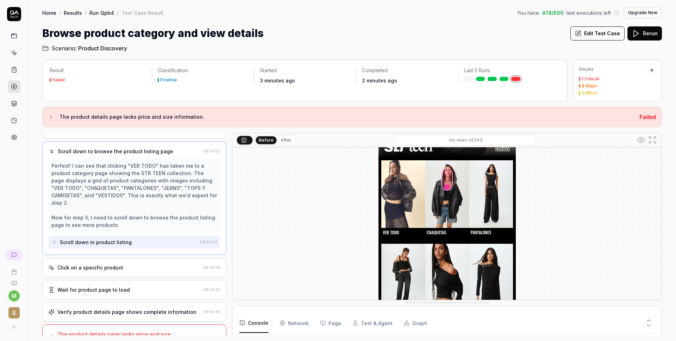
scroll to position [77, 0]
click at [126, 238] on div "Scroll down in product listing" at bounding box center [96, 241] width 72 height 7
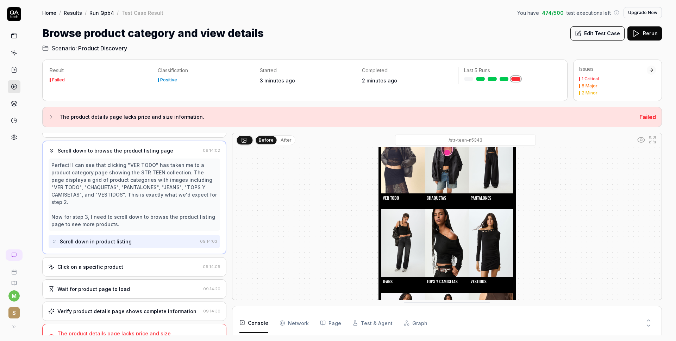
scroll to position [144, 0]
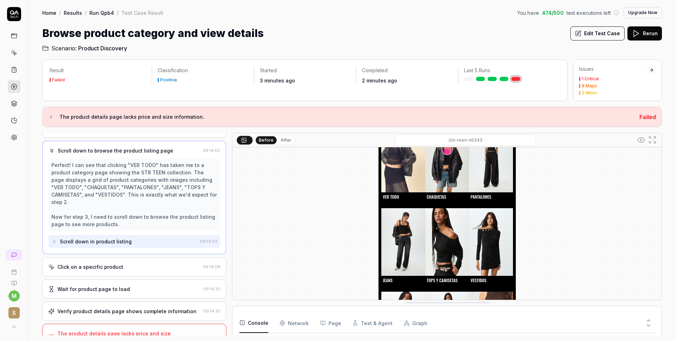
click at [113, 263] on div "Click on a specific product" at bounding box center [90, 266] width 66 height 7
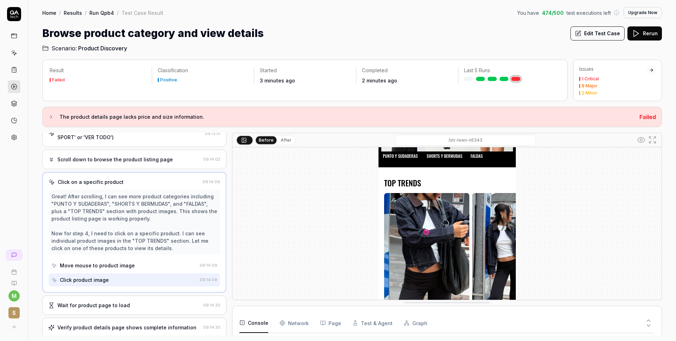
scroll to position [91, 0]
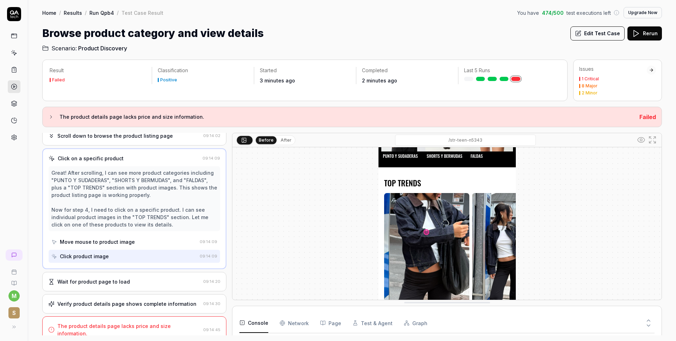
click at [135, 252] on div "Click product image" at bounding box center [123, 256] width 145 height 13
click at [134, 254] on div "Click product image" at bounding box center [123, 256] width 145 height 13
click at [126, 281] on div "Wait for product page to load" at bounding box center [124, 281] width 152 height 7
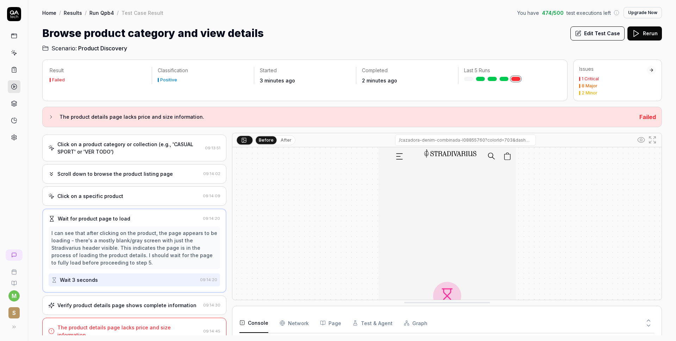
scroll to position [55, 0]
click at [163, 275] on div "Wait 3 seconds" at bounding box center [124, 278] width 146 height 13
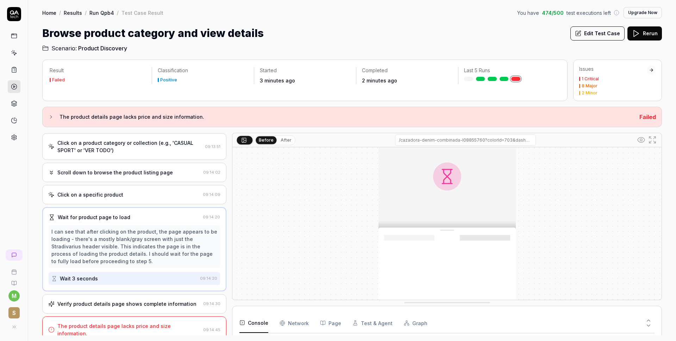
scroll to position [144, 0]
click at [141, 308] on div "Verify product details page shows complete information 09:14:30" at bounding box center [134, 303] width 184 height 19
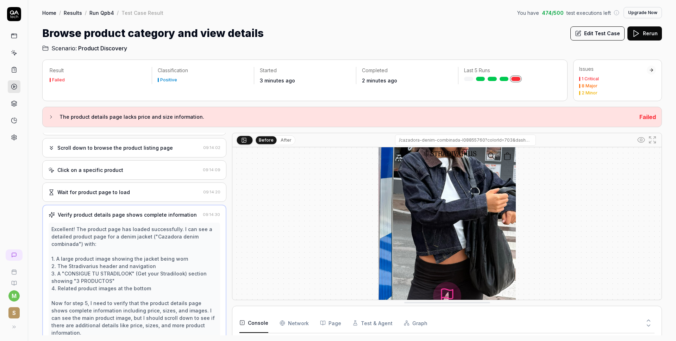
click at [144, 195] on div "Wait for product page to load" at bounding box center [124, 191] width 152 height 7
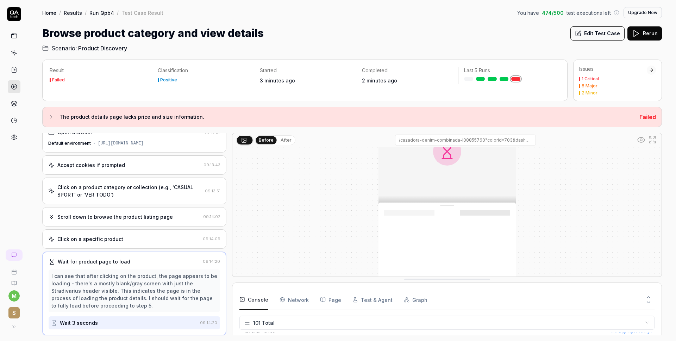
drag, startPoint x: 415, startPoint y: 304, endPoint x: 411, endPoint y: 218, distance: 86.3
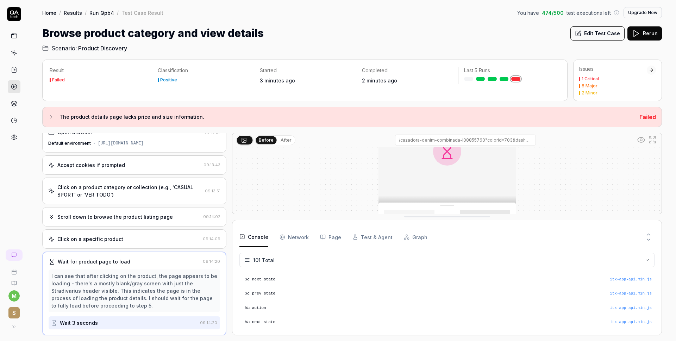
click at [292, 236] on Requests "Network" at bounding box center [293, 237] width 29 height 20
click at [250, 240] on button "Console" at bounding box center [253, 237] width 29 height 20
click at [330, 238] on button "Page" at bounding box center [330, 237] width 21 height 20
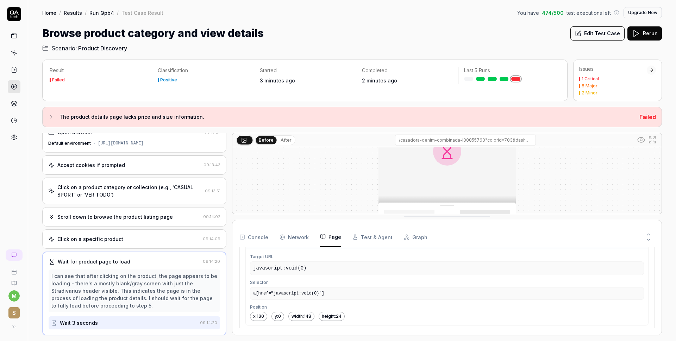
scroll to position [533, 0]
click at [360, 237] on button "Test & Agent" at bounding box center [372, 237] width 40 height 20
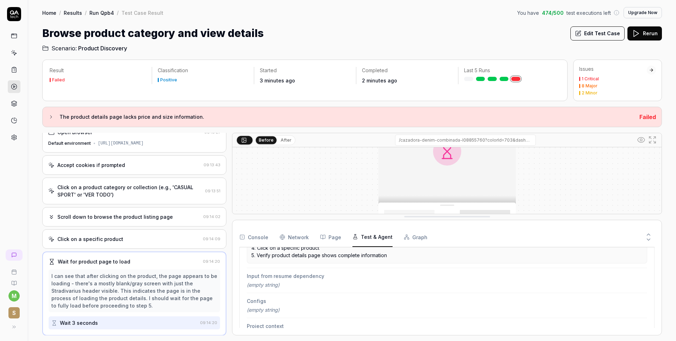
scroll to position [189, 0]
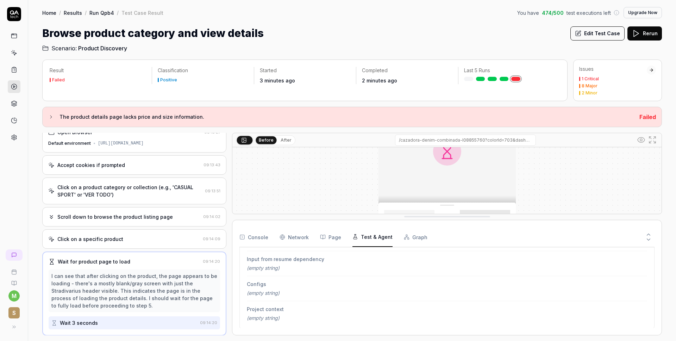
click at [407, 239] on button "Graph" at bounding box center [416, 237] width 24 height 20
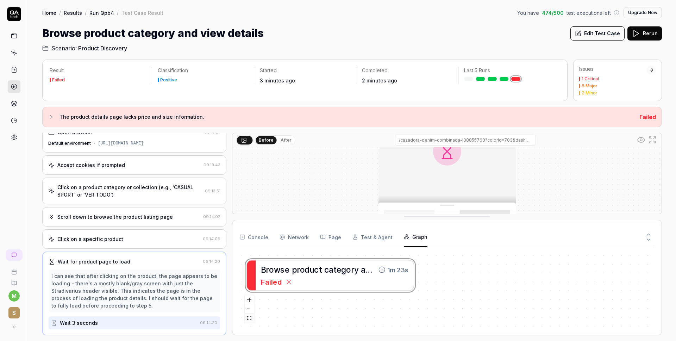
click at [602, 35] on button "Rerun" at bounding box center [644, 33] width 34 height 14
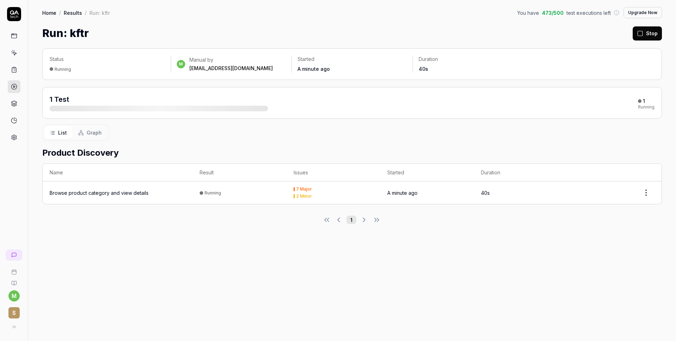
click at [107, 191] on div "Browse product category and view details" at bounding box center [99, 192] width 99 height 7
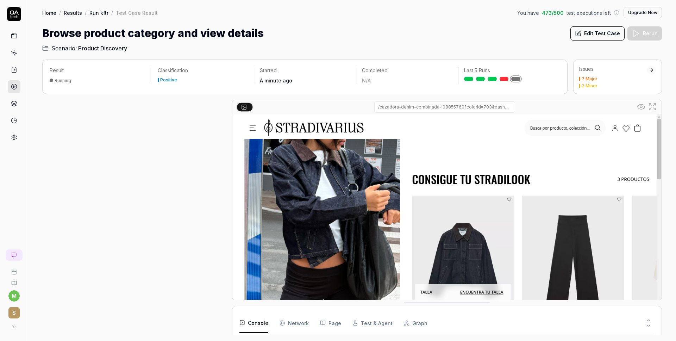
scroll to position [216, 0]
click at [516, 80] on link at bounding box center [515, 79] width 9 height 4
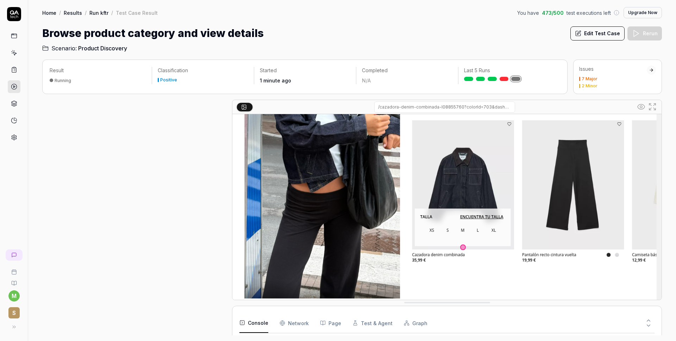
scroll to position [82, 0]
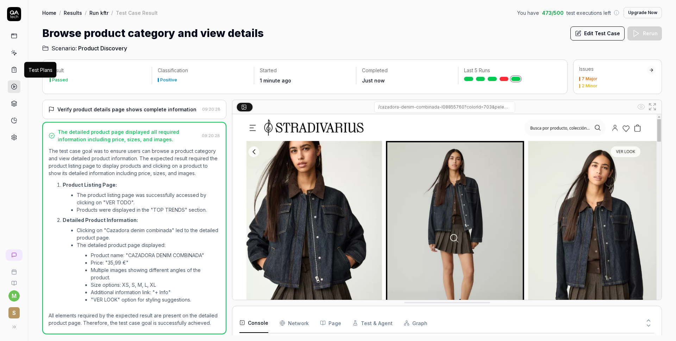
click at [17, 69] on icon at bounding box center [14, 70] width 6 height 6
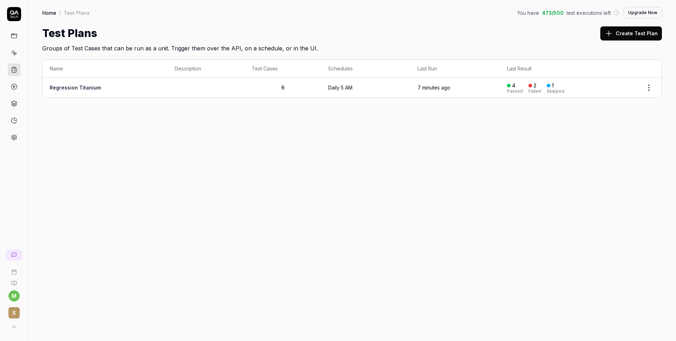
click at [85, 89] on link "Regression Titanium" at bounding box center [75, 87] width 51 height 6
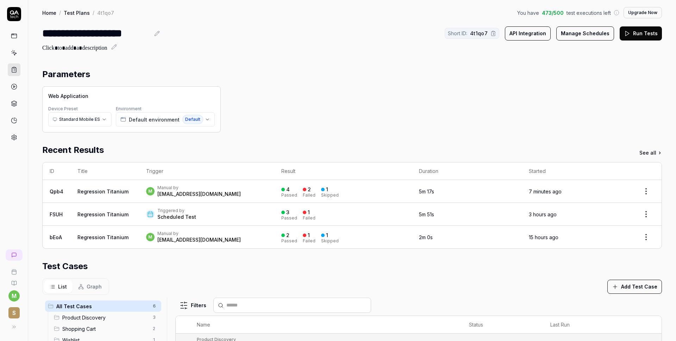
scroll to position [6, 0]
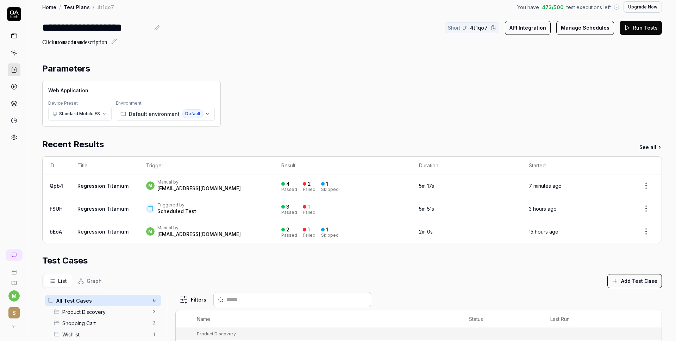
click at [119, 183] on link "Regression Titanium" at bounding box center [102, 186] width 51 height 6
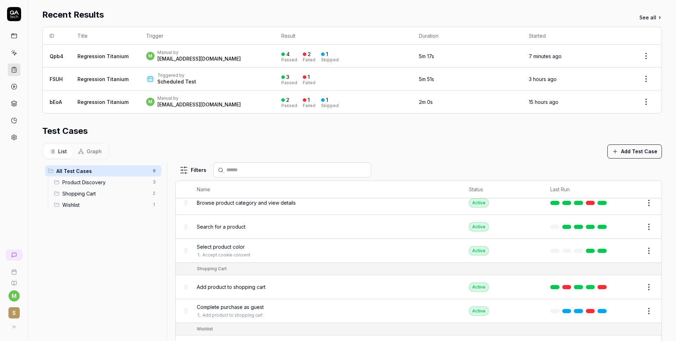
scroll to position [15, 0]
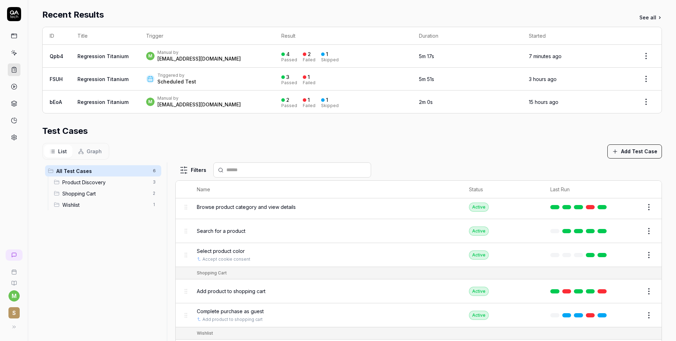
click at [103, 57] on link "Regression Titanium" at bounding box center [102, 56] width 51 height 6
click at [56, 56] on link "Qpb4" at bounding box center [57, 56] width 14 height 6
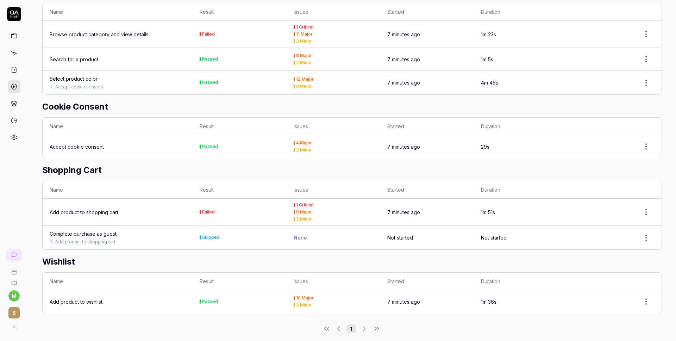
scroll to position [221, 0]
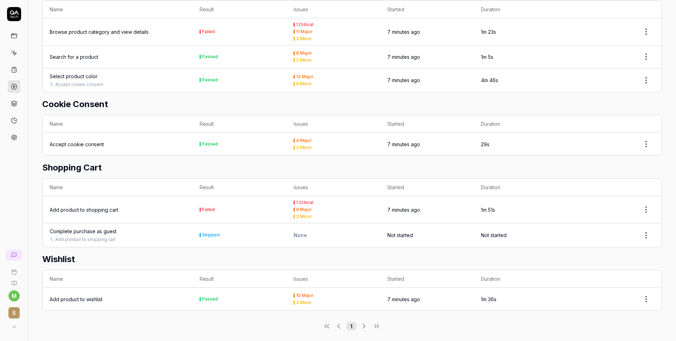
click at [92, 207] on div "Add product to shopping cart" at bounding box center [84, 209] width 69 height 7
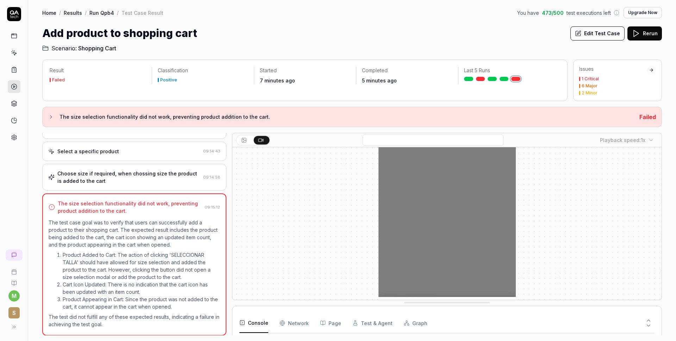
scroll to position [1335, 0]
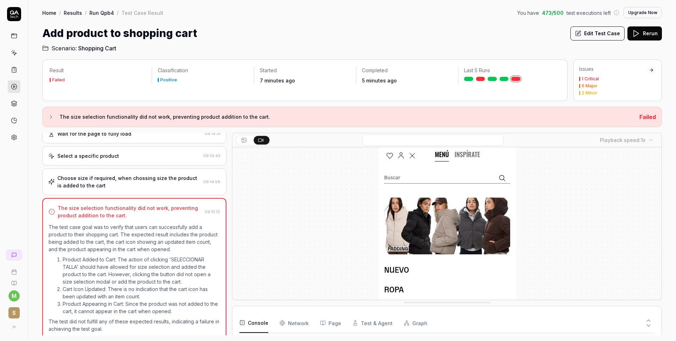
click at [132, 180] on div "Choose size if required, when chossing size the product is added to the cart" at bounding box center [128, 181] width 143 height 15
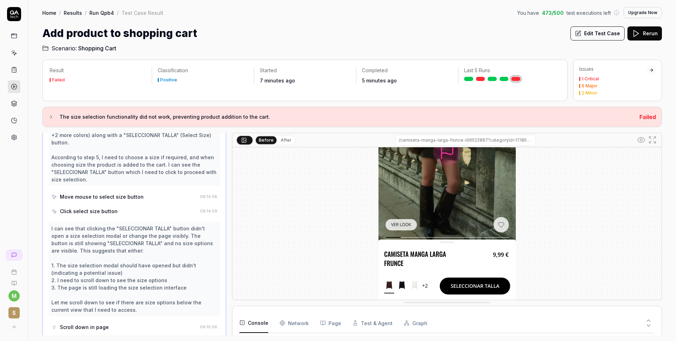
scroll to position [180, 0]
click at [106, 208] on div "Click select size button" at bounding box center [89, 211] width 58 height 7
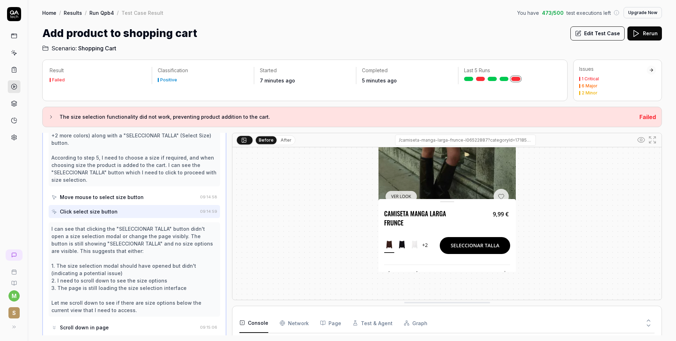
scroll to position [183, 0]
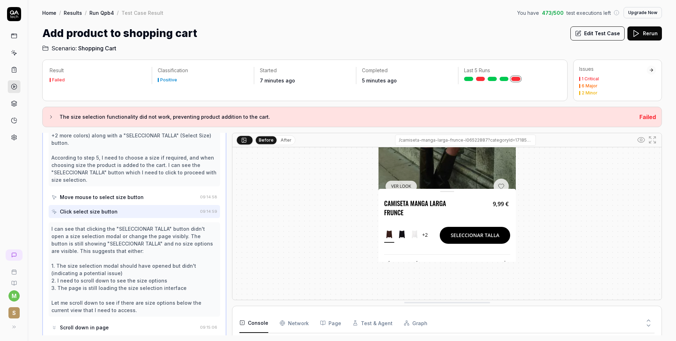
click at [110, 193] on div "Move mouse to select size button" at bounding box center [102, 196] width 84 height 7
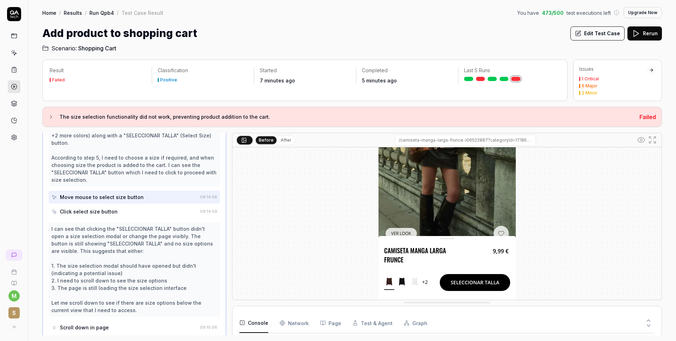
scroll to position [136, 0]
click at [147, 190] on div "Move mouse to select size button" at bounding box center [124, 196] width 146 height 13
click at [123, 193] on div "Move mouse to select size button" at bounding box center [102, 196] width 84 height 7
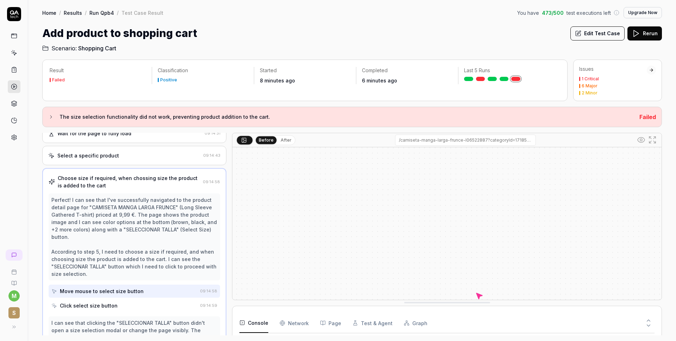
scroll to position [0, 0]
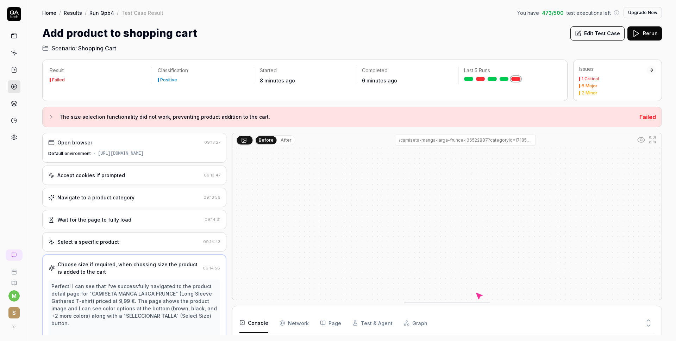
click at [15, 54] on icon at bounding box center [14, 53] width 3 height 3
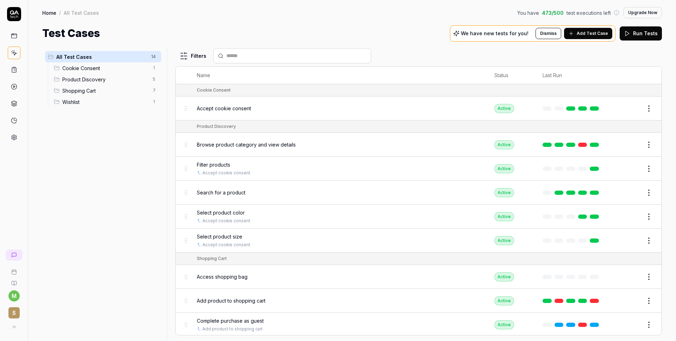
click at [14, 65] on link at bounding box center [14, 69] width 13 height 13
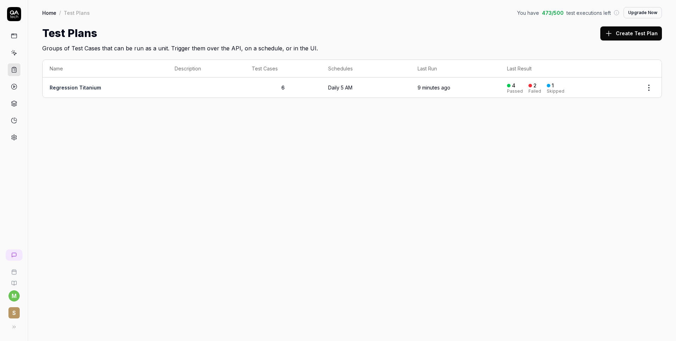
click at [79, 86] on link "Regression Titanium" at bounding box center [75, 87] width 51 height 6
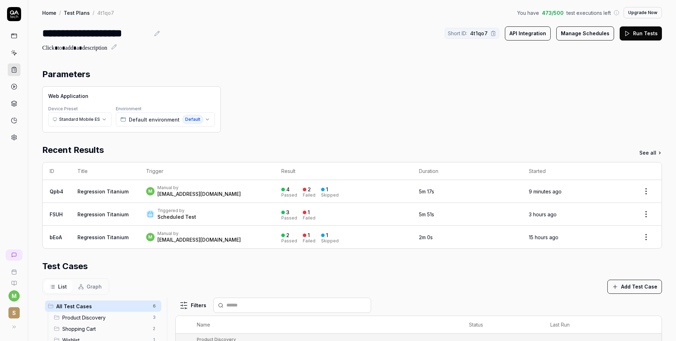
click at [602, 191] on html "**********" at bounding box center [338, 170] width 676 height 341
click at [602, 236] on div "Rerun failed tests" at bounding box center [625, 238] width 61 height 15
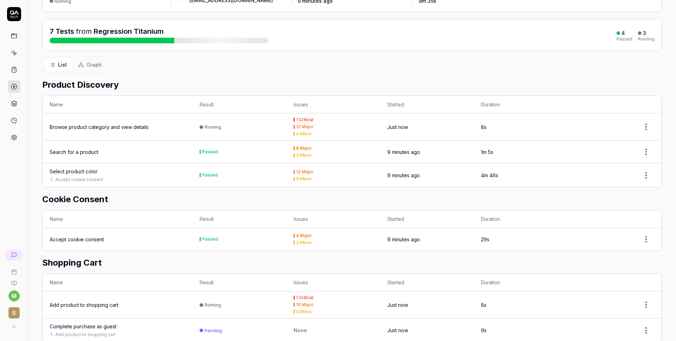
scroll to position [68, 0]
click at [602, 122] on html "m S Home / Results / Run: Qpb4 You have 472 / 500 test executions left Upgrade …" at bounding box center [338, 170] width 676 height 341
click at [282, 128] on html "m S Home / Results / Run: Qpb4 You have 472 / 500 test executions left Upgrade …" at bounding box center [338, 170] width 676 height 341
click at [116, 127] on div "Browse product category and view details" at bounding box center [99, 126] width 99 height 7
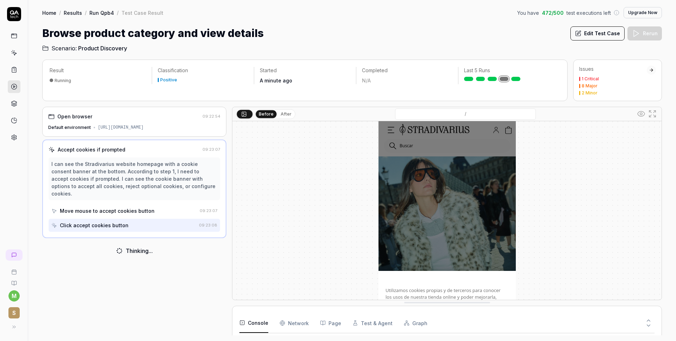
scroll to position [200, 0]
click at [602, 69] on icon at bounding box center [651, 70] width 1 height 3
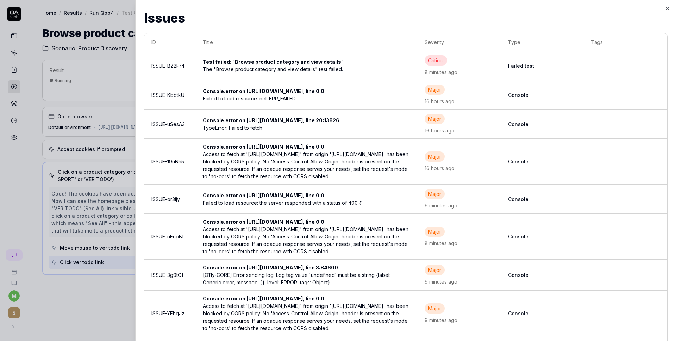
click at [36, 175] on div at bounding box center [338, 170] width 676 height 341
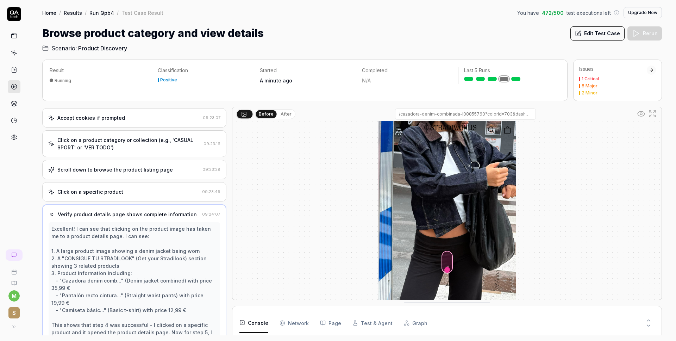
scroll to position [0, 0]
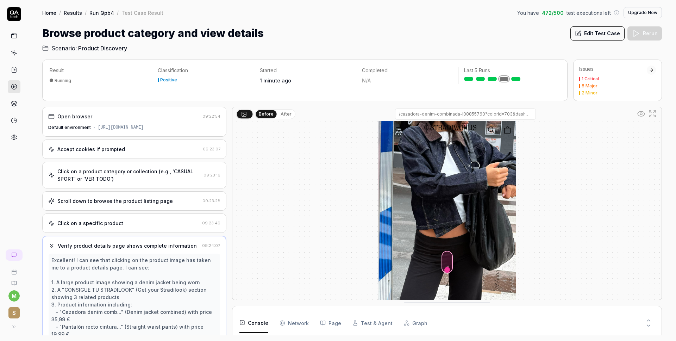
click at [179, 173] on div "Click on a product category or collection (e.g., 'CASUAL SPORT' or 'VER TODO')" at bounding box center [128, 175] width 143 height 15
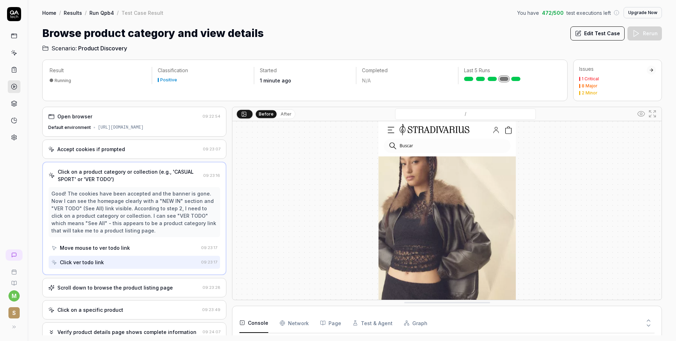
scroll to position [1452, 0]
click at [123, 180] on div "Click on a product category or collection (e.g., 'CASUAL SPORT' or 'VER TODO')" at bounding box center [129, 175] width 143 height 15
click at [115, 174] on div "Click on a product category or collection (e.g., 'CASUAL SPORT' or 'VER TODO')" at bounding box center [129, 175] width 143 height 15
click at [598, 37] on button "Edit Test Case" at bounding box center [597, 33] width 54 height 14
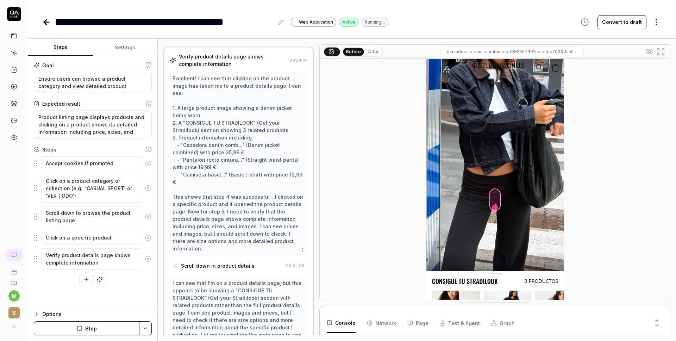
scroll to position [149, 0]
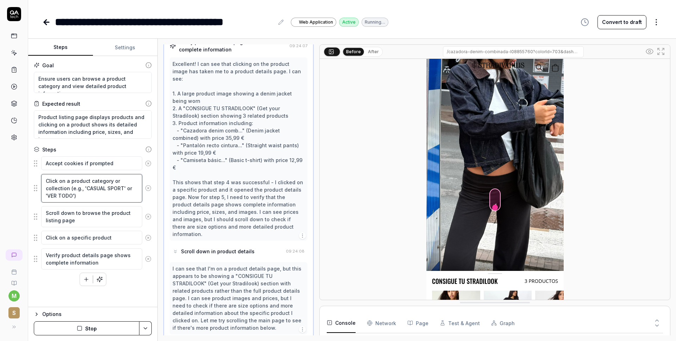
click at [77, 195] on textarea "Click on a product category or collection (e.g., 'CASUAL SPORT' or 'VER TODO')" at bounding box center [91, 188] width 101 height 29
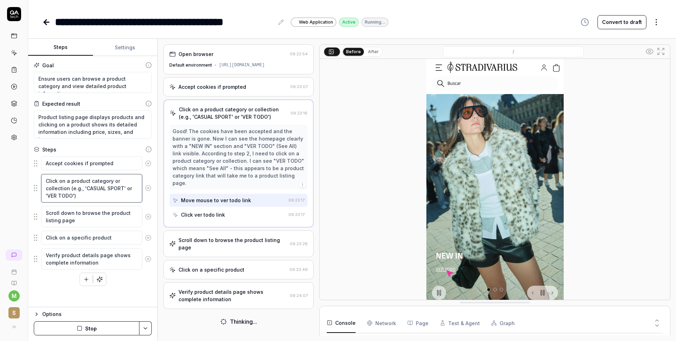
type textarea "*"
type textarea "Click on a product category or collection (e.g., 'CASUAL SPORT' or 'VER TODO')"
type textarea "*"
type textarea "Click on a product category or collection (e.g., 'CASUAL SPORT' or 'VER TODO') n"
type textarea "*"
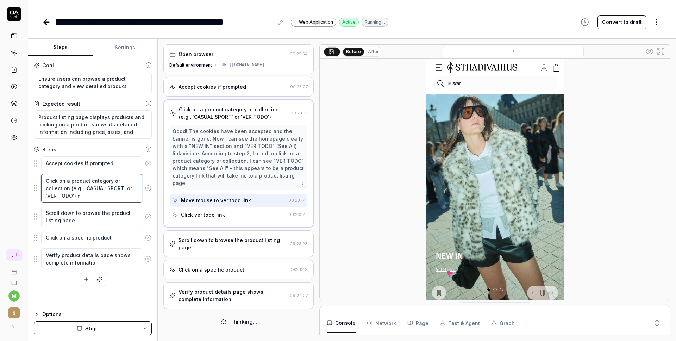
type textarea "Click on a product category or collection (e.g., 'CASUAL SPORT' or 'VER TODO') …"
type textarea "*"
type textarea "Click on a product category or collection (e.g., 'CASUAL SPORT' or 'VER TODO') …"
type textarea "*"
type textarea "Click on a product category or collection (e.g., 'CASUAL SPORT' or 'VER TODO') …"
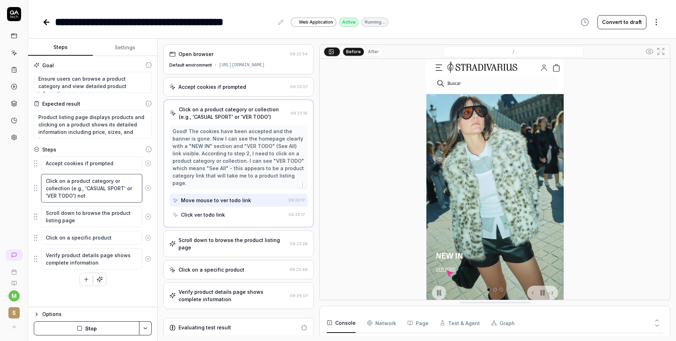
type textarea "*"
type textarea "Click on a product category or collection (e.g., 'CASUAL SPORT' or 'VER TODO') …"
type textarea "*"
type textarea "Click on a product category or collection (e.g., 'CASUAL SPORT' or 'VER TODO') …"
type textarea "*"
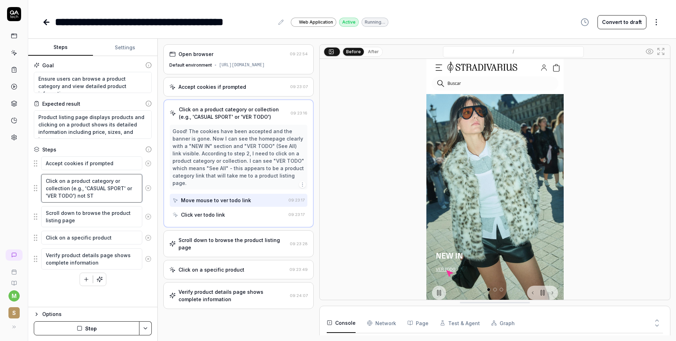
type textarea "Click on a product category or collection (e.g., 'CASUAL SPORT' or 'VER TODO') …"
type textarea "*"
type textarea "Click on a product category or collection (e.g., 'CASUAL SPORT' or 'VER TODO') …"
type textarea "*"
type textarea "Click on a product category or collection (e.g., 'CASUAL SPORT' or 'VER TODO') …"
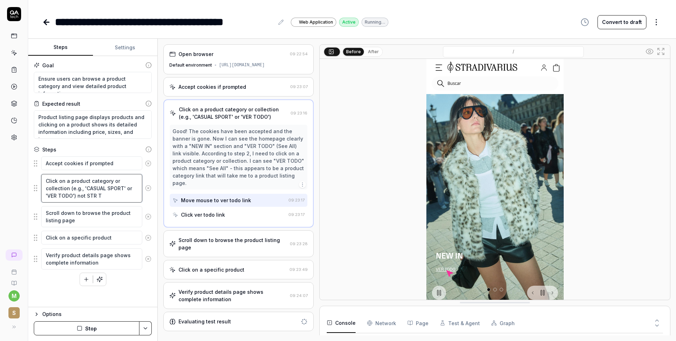
type textarea "*"
type textarea "Click on a product category or collection (e.g., 'CASUAL SPORT' or 'VER TODO') …"
type textarea "*"
type textarea "Click on a product category or collection (e.g., 'CASUAL SPORT' or 'VER TODO') …"
type textarea "*"
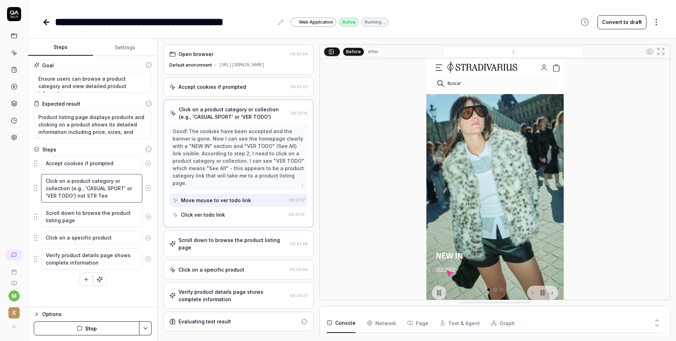
type textarea "Click on a product category or collection (e.g., 'CASUAL SPORT' or 'VER TODO') …"
type textarea "*"
type textarea "Click on a product category or collection (e.g., 'CASUAL SPORT' or 'VER TODO') …"
click at [96, 317] on button "Save & Run" at bounding box center [87, 328] width 106 height 14
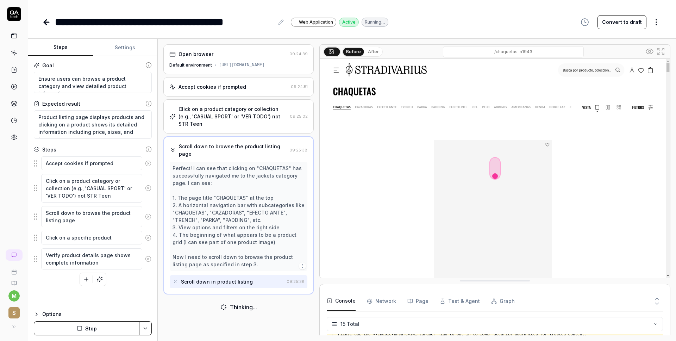
scroll to position [174, 0]
click at [208, 123] on div "Click on a product category or collection (e.g., 'CASUAL SPORT' or 'VER TODO') …" at bounding box center [232, 116] width 108 height 22
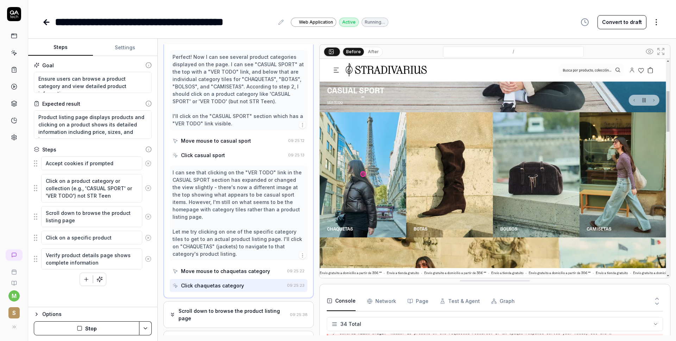
scroll to position [190, 0]
click at [230, 317] on div "Click on a specific product" at bounding box center [238, 339] width 150 height 19
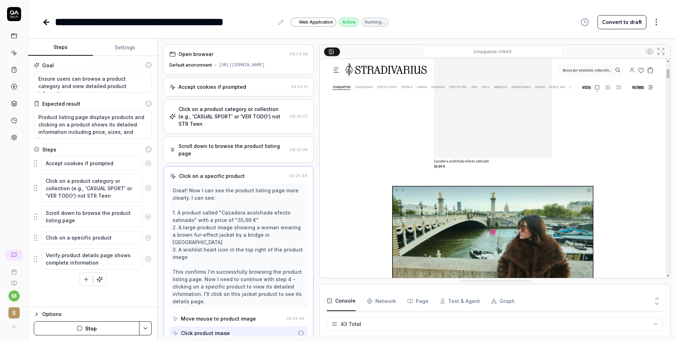
scroll to position [625, 0]
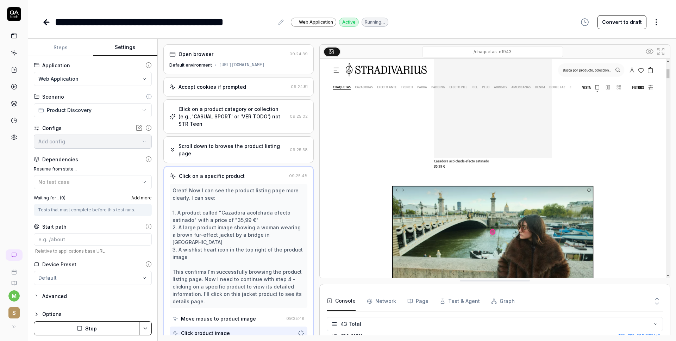
click at [127, 46] on button "Settings" at bounding box center [125, 47] width 65 height 17
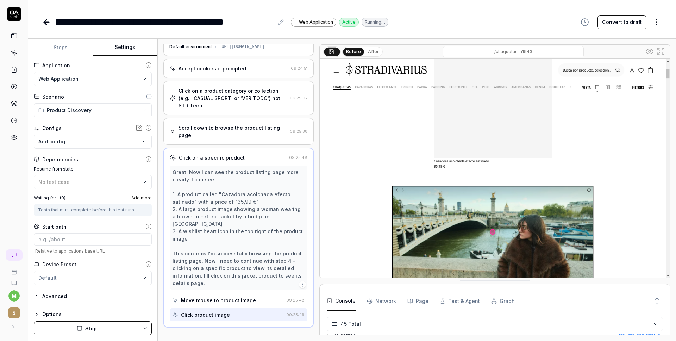
scroll to position [654, 0]
click at [15, 71] on icon at bounding box center [14, 70] width 6 height 6
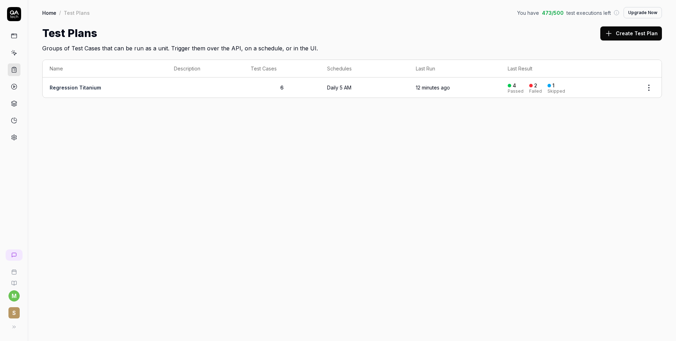
click at [86, 85] on link "Regression Titanium" at bounding box center [75, 87] width 51 height 6
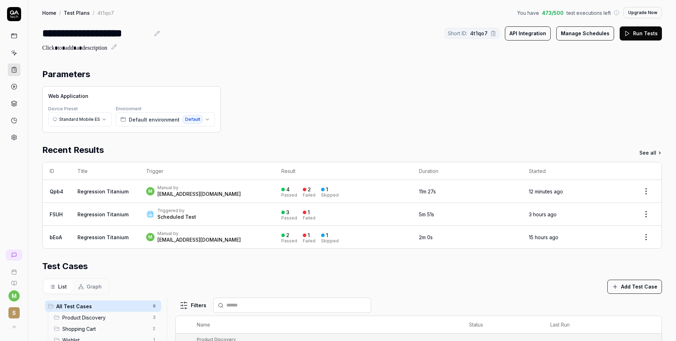
click at [602, 196] on html "**********" at bounding box center [338, 170] width 676 height 341
click at [602, 239] on div "Rerun failed tests" at bounding box center [625, 238] width 61 height 15
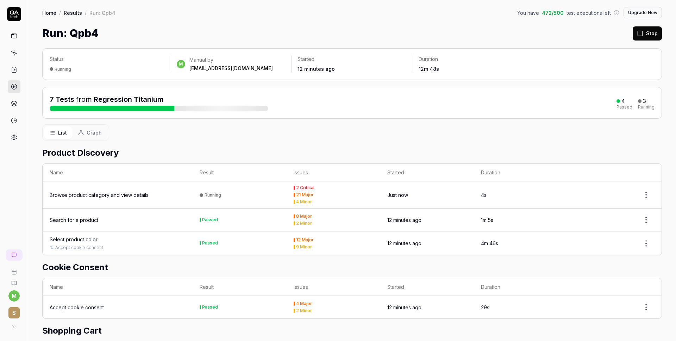
click at [115, 191] on div "Browse product category and view details" at bounding box center [99, 194] width 99 height 7
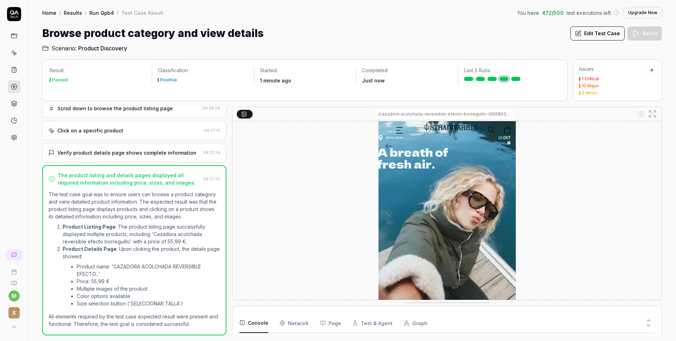
scroll to position [119, 0]
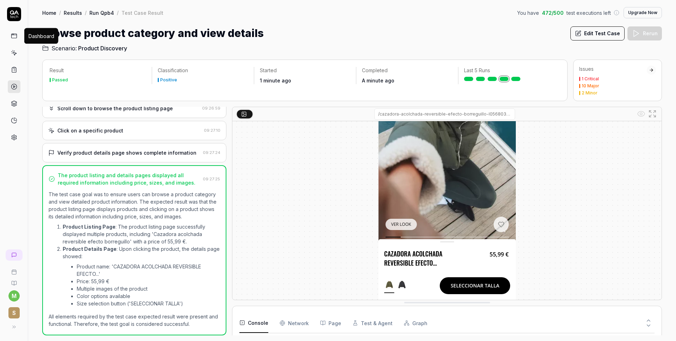
click at [16, 36] on rect at bounding box center [13, 36] width 5 height 4
click at [14, 87] on icon at bounding box center [14, 86] width 6 height 6
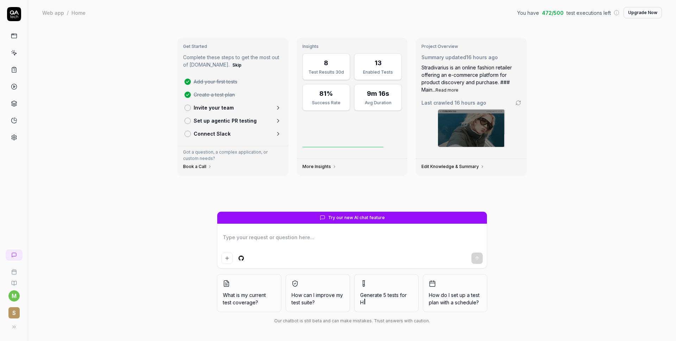
type textarea "*"
click at [13, 86] on icon at bounding box center [14, 86] width 6 height 6
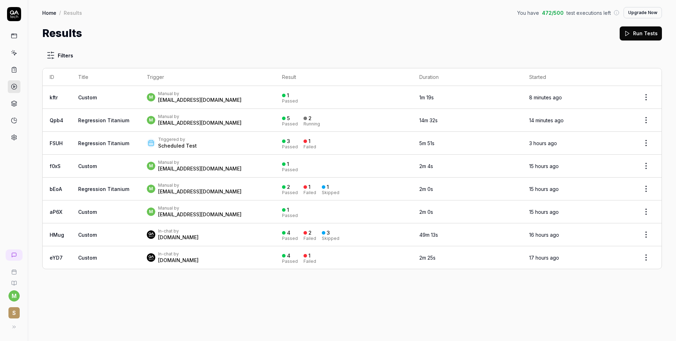
click at [16, 73] on link at bounding box center [14, 69] width 13 height 13
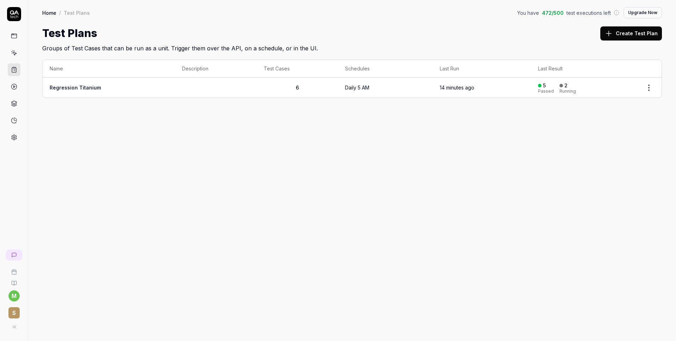
click at [73, 86] on link "Regression Titanium" at bounding box center [75, 87] width 51 height 6
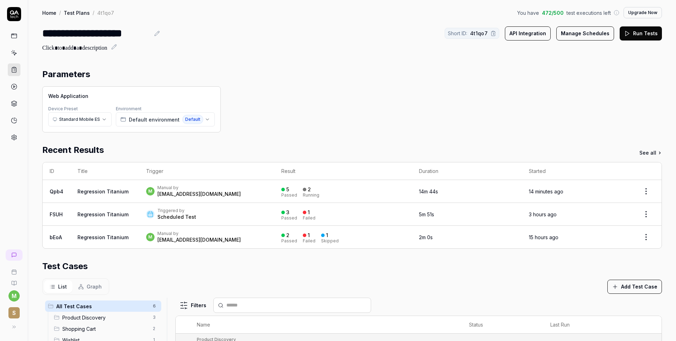
click at [54, 190] on link "Qpb4" at bounding box center [57, 191] width 14 height 6
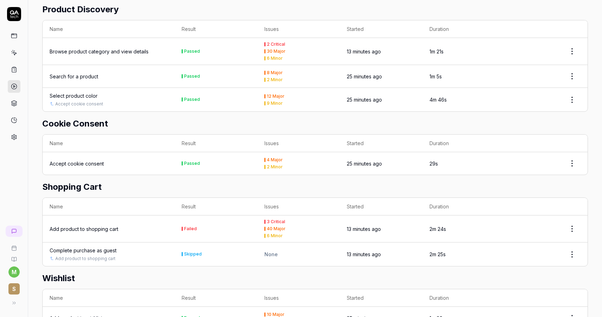
scroll to position [190, 0]
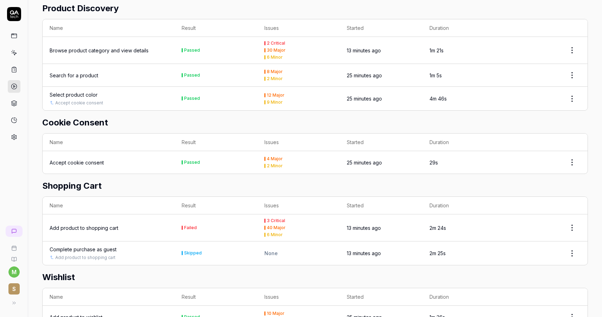
click at [97, 225] on div "Add product to shopping cart" at bounding box center [84, 228] width 69 height 7
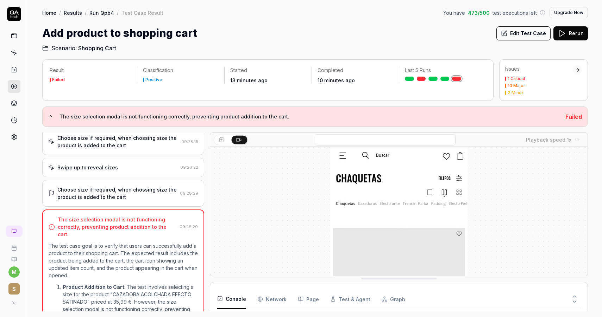
scroll to position [1463, 0]
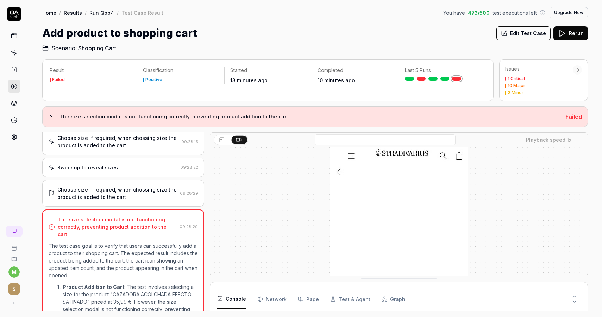
click at [124, 193] on div "Choose size if required, when chossing size the product is added to the cart" at bounding box center [117, 193] width 120 height 15
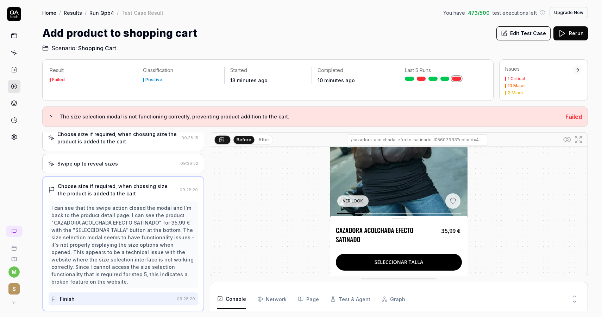
scroll to position [396, 0]
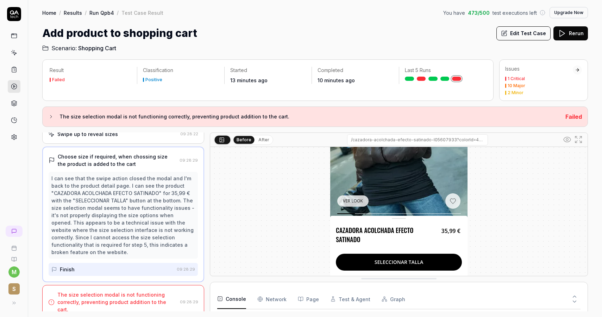
click at [143, 297] on div "The size selection modal is not functioning correctly, preventing product addit…" at bounding box center [117, 302] width 120 height 22
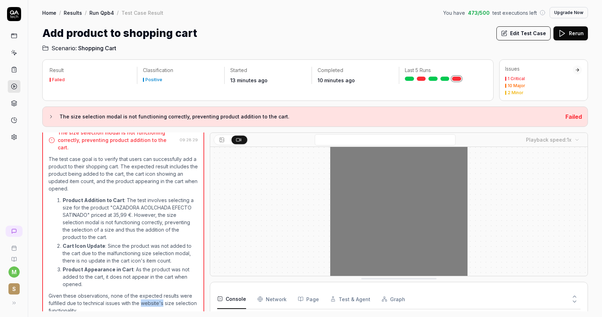
click at [143, 297] on p "Given these observations, none of the expected results were fulfilled due to te…" at bounding box center [123, 303] width 149 height 22
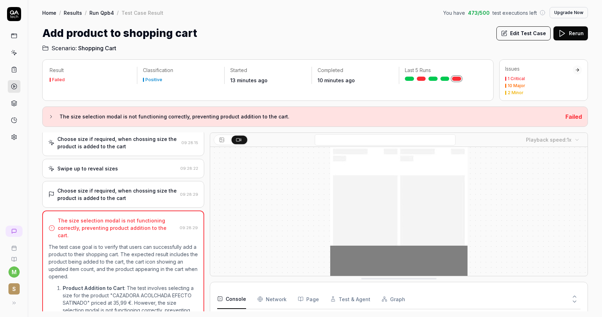
scroll to position [359, 0]
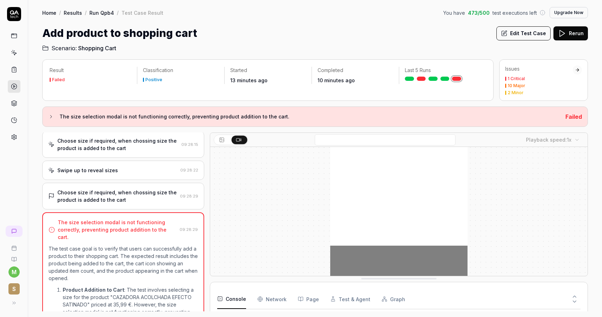
click at [128, 174] on div "Swipe up to reveal sizes" at bounding box center [112, 170] width 129 height 7
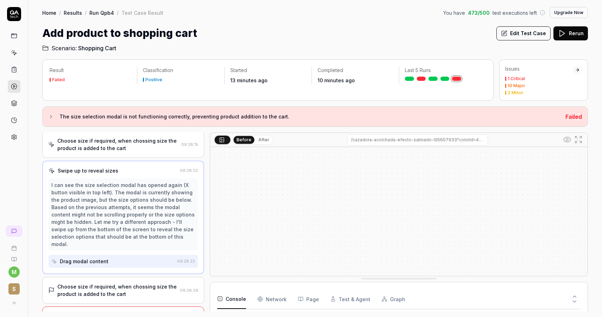
scroll to position [373, 0]
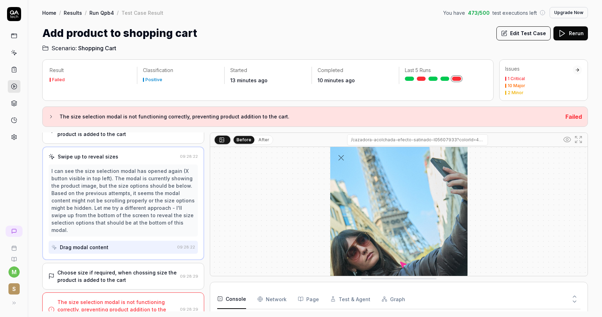
click at [129, 241] on div "Drag modal content" at bounding box center [112, 247] width 123 height 13
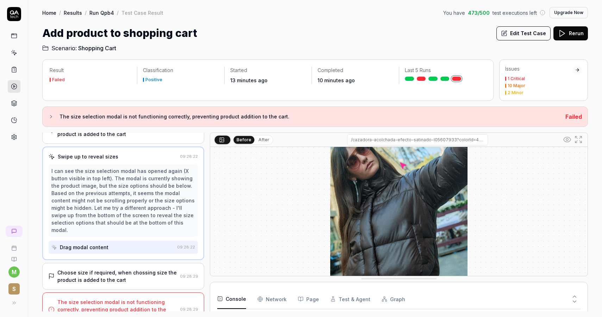
scroll to position [0, 0]
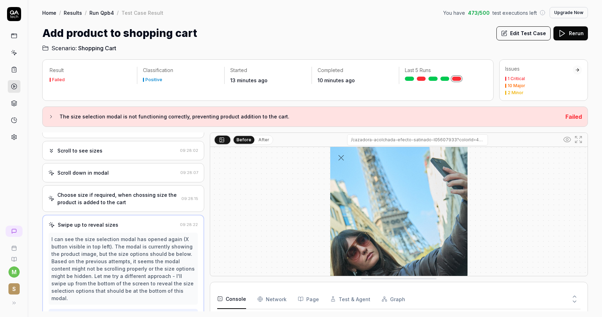
click at [139, 196] on div "Choose size if required, when chossing size the product is added to the cart" at bounding box center [117, 198] width 121 height 15
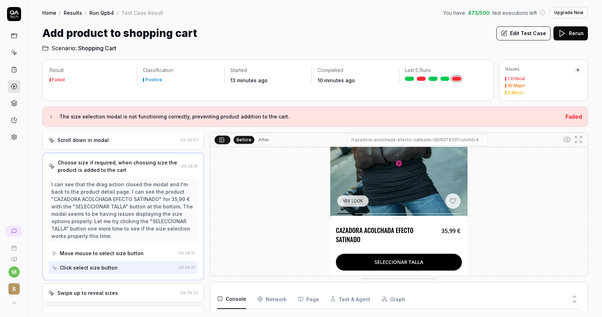
scroll to position [342, 0]
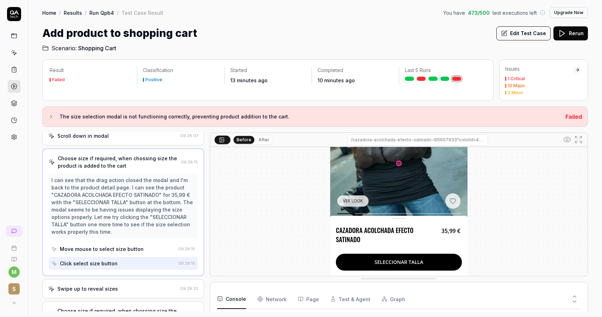
click at [120, 251] on div "Move mouse to select size button" at bounding box center [102, 249] width 84 height 7
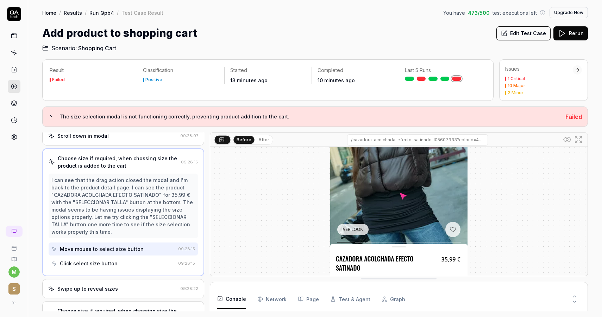
scroll to position [168, 0]
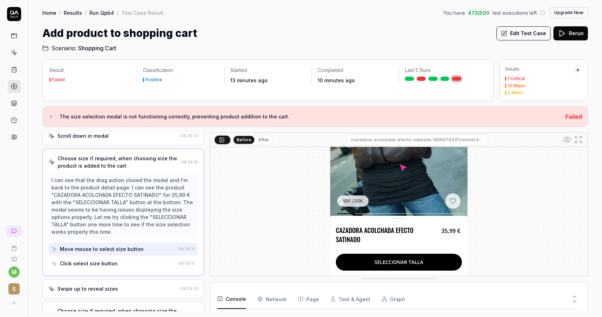
click at [140, 262] on div "Click select size button" at bounding box center [113, 263] width 124 height 13
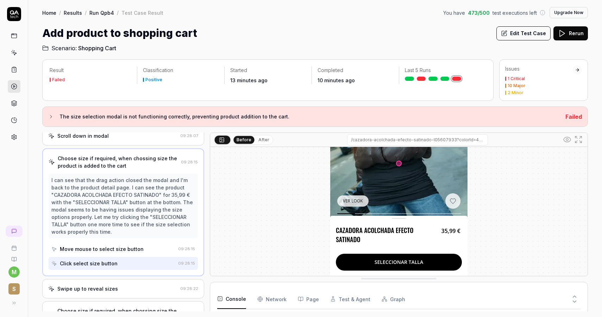
scroll to position [159, 0]
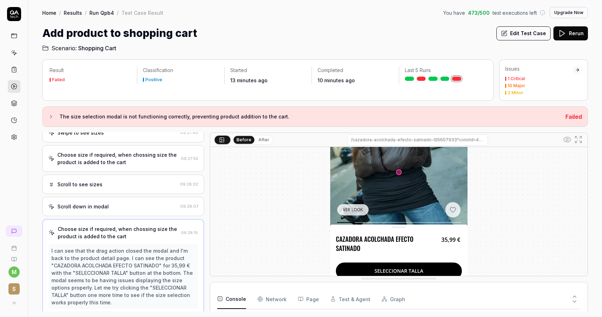
click at [122, 201] on div "Scroll down in modal 09:28:07" at bounding box center [123, 206] width 162 height 19
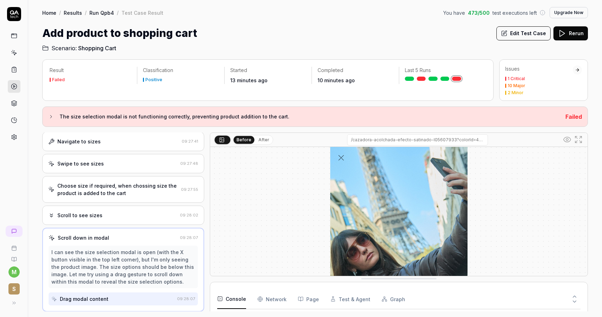
scroll to position [168, 0]
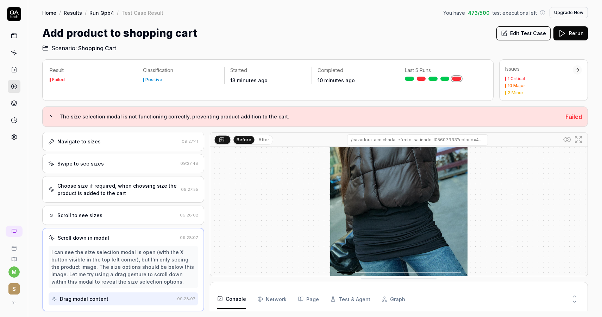
click at [128, 217] on div "Scroll to see sizes" at bounding box center [112, 215] width 129 height 7
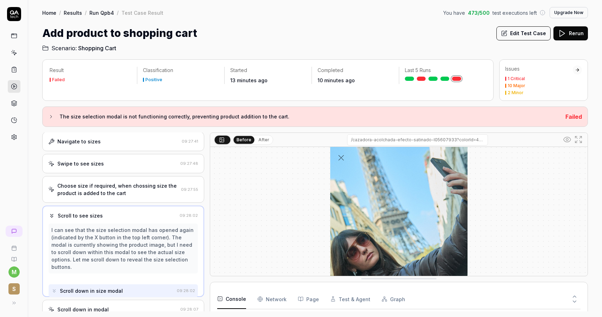
scroll to position [218, 0]
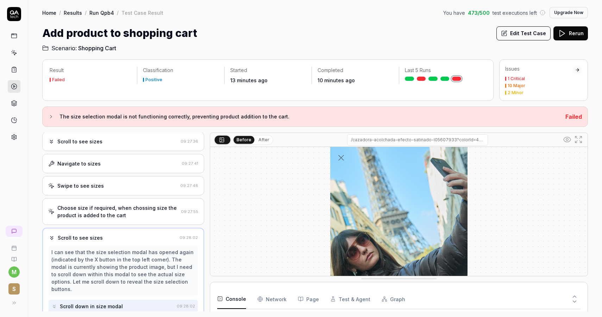
click at [128, 190] on div "Swipe to see sizes 09:27:48" at bounding box center [123, 185] width 162 height 19
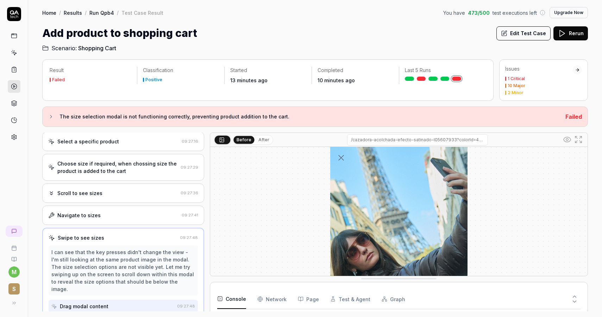
click at [131, 218] on div "Navigate to sizes" at bounding box center [113, 215] width 131 height 7
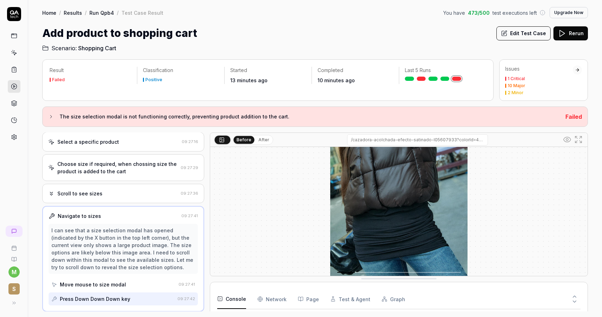
scroll to position [49, 0]
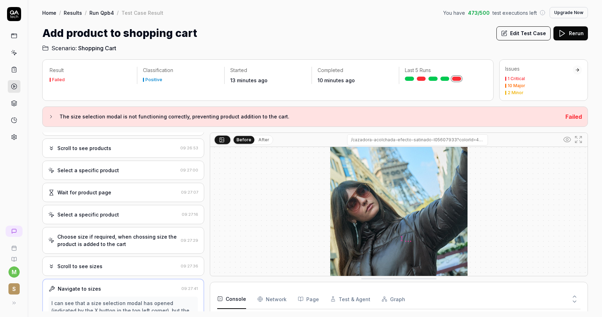
click at [128, 191] on div "Wait for product page" at bounding box center [113, 192] width 130 height 7
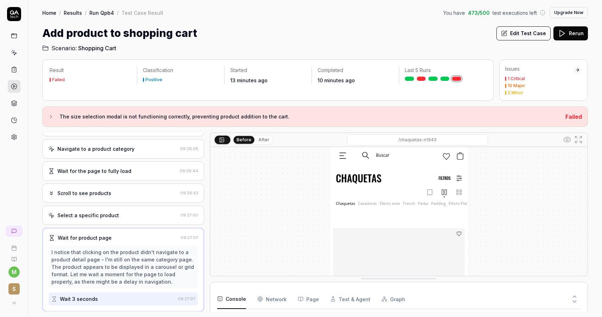
click at [137, 213] on div "Select a specific product" at bounding box center [112, 215] width 129 height 7
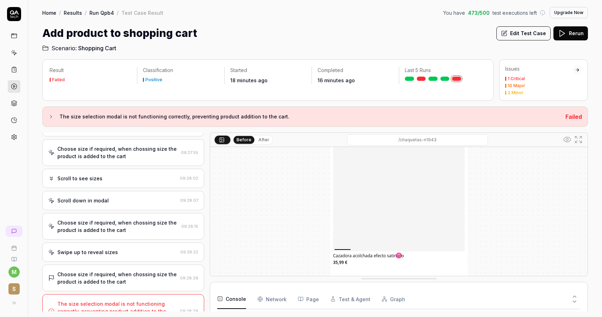
scroll to position [373, 0]
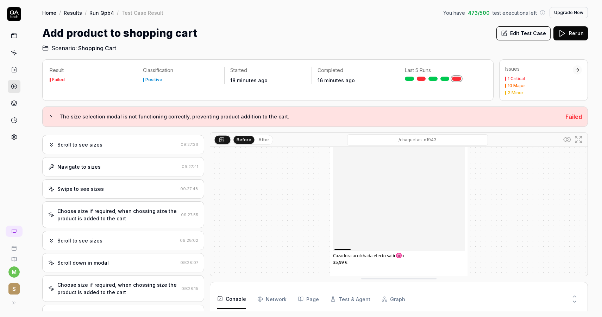
click at [137, 217] on div "Choose size if required, when chossing size the product is added to the cart" at bounding box center [117, 215] width 121 height 15
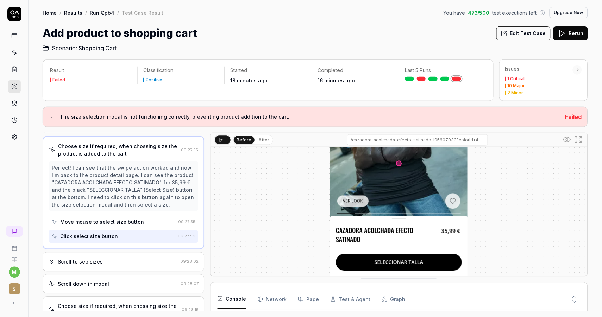
scroll to position [281, 0]
click at [118, 235] on div "Click select size button" at bounding box center [112, 235] width 123 height 13
click at [115, 225] on div "Move mouse to select size button" at bounding box center [102, 221] width 84 height 7
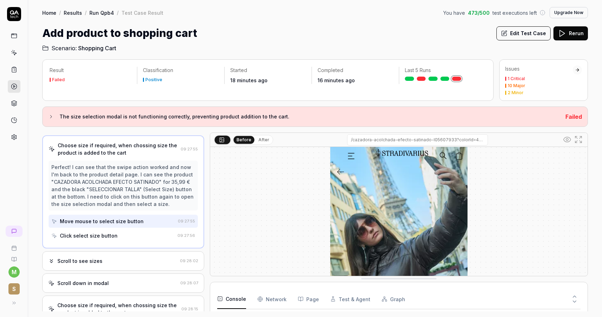
click at [116, 234] on div "Click select size button" at bounding box center [112, 235] width 123 height 13
click at [119, 225] on div "Move mouse to select size button" at bounding box center [113, 221] width 124 height 13
click at [120, 235] on div "Click select size button" at bounding box center [112, 235] width 123 height 13
click at [352, 45] on h2 "Scenario: Shopping Cart" at bounding box center [315, 46] width 546 height 11
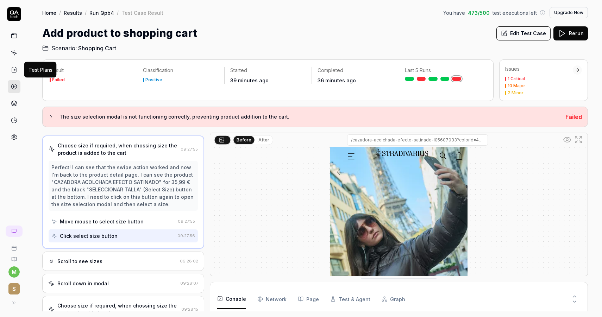
click at [16, 71] on icon at bounding box center [14, 70] width 6 height 6
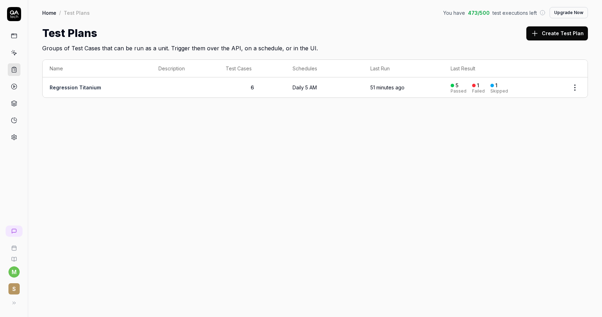
click at [74, 90] on link "Regression Titanium" at bounding box center [75, 87] width 51 height 6
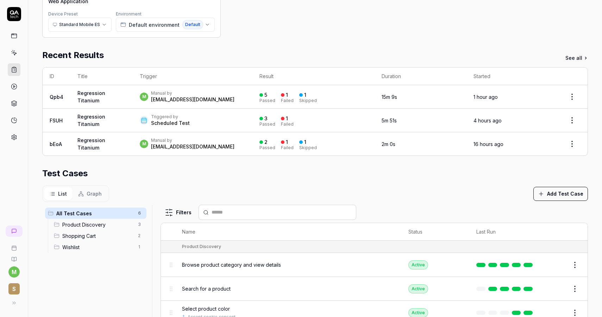
scroll to position [96, 0]
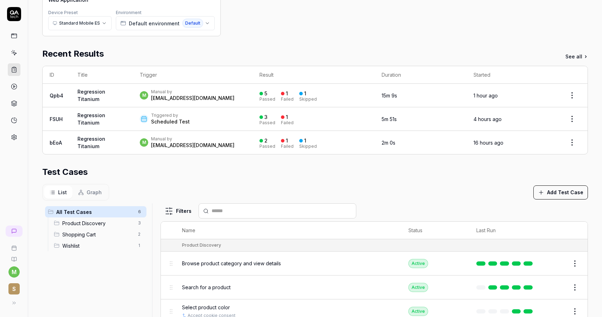
click at [55, 99] on td "Qpb4" at bounding box center [57, 96] width 28 height 24
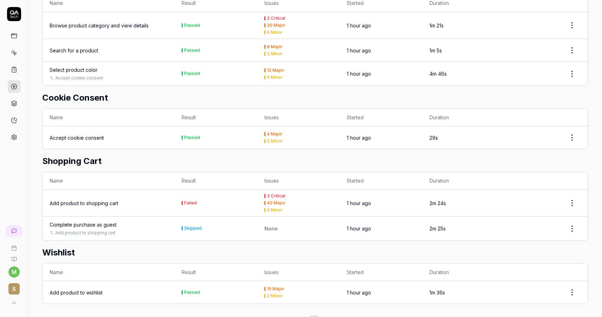
scroll to position [226, 0]
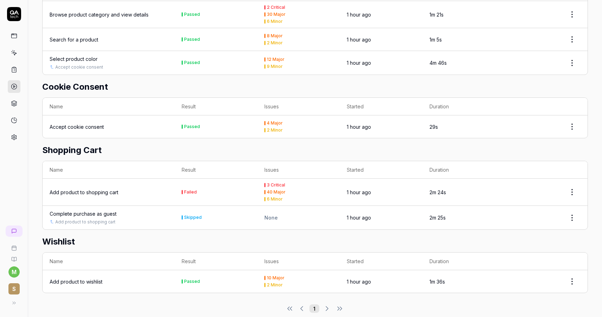
click at [98, 189] on div "Add product to shopping cart" at bounding box center [84, 192] width 69 height 7
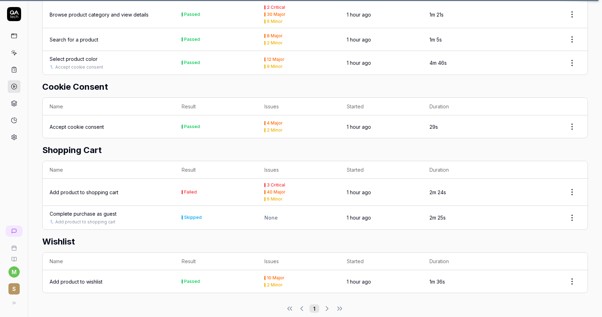
scroll to position [223, 0]
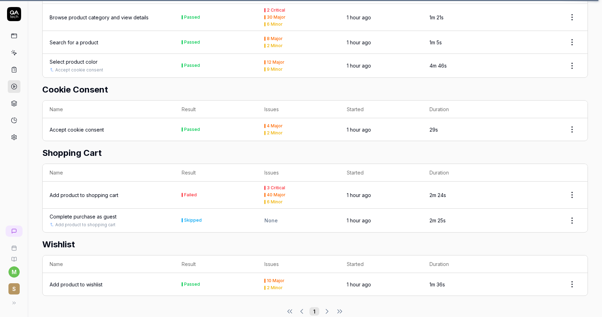
click at [88, 191] on div "Add product to shopping cart" at bounding box center [84, 194] width 69 height 7
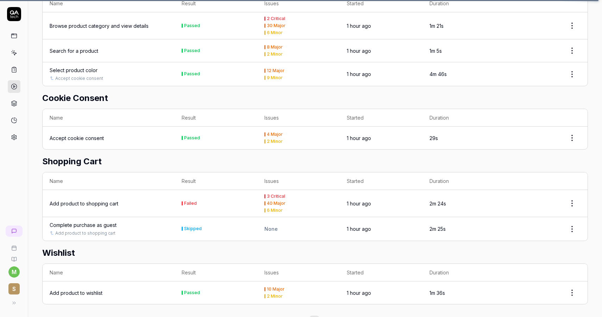
scroll to position [226, 0]
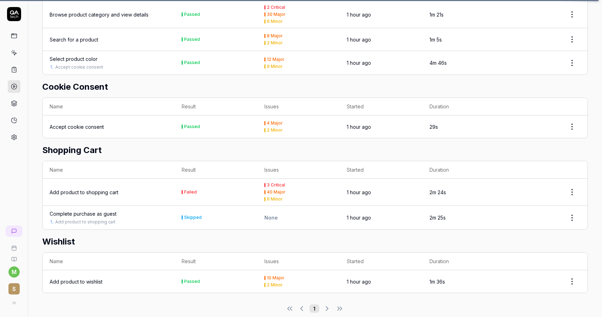
click at [98, 189] on div "Add product to shopping cart" at bounding box center [84, 192] width 69 height 7
click at [569, 183] on html "m S Home / Results / Run: Qpb4 You have 473 / 500 test executions left Upgrade …" at bounding box center [301, 158] width 602 height 317
click at [118, 188] on html "m S Home / Results / Run: Qpb4 You have 473 / 500 test executions left Upgrade …" at bounding box center [301, 158] width 602 height 317
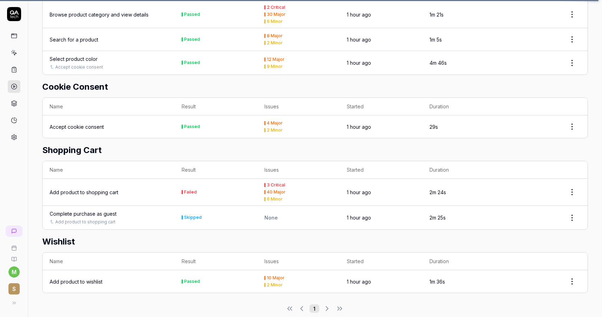
click at [105, 189] on div "Add product to shopping cart" at bounding box center [84, 192] width 69 height 7
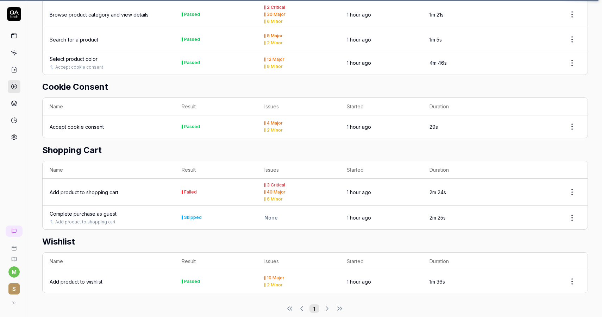
click at [105, 189] on div "Add product to shopping cart" at bounding box center [84, 192] width 69 height 7
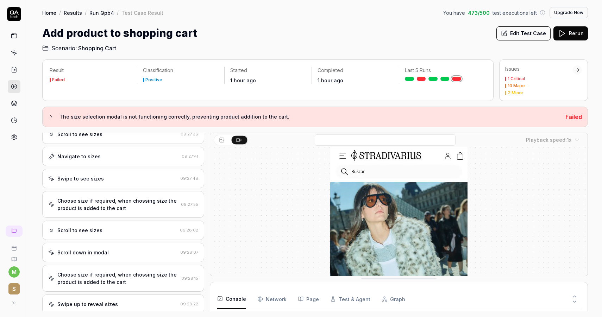
scroll to position [1463, 0]
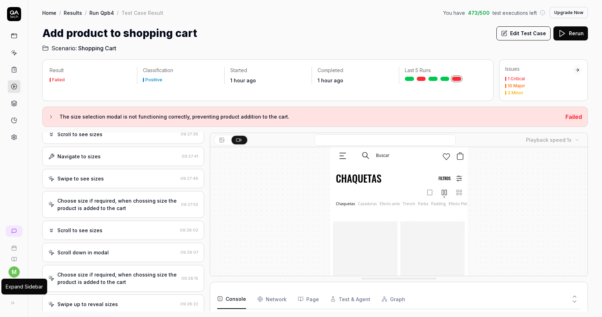
click at [16, 302] on button at bounding box center [13, 303] width 14 height 14
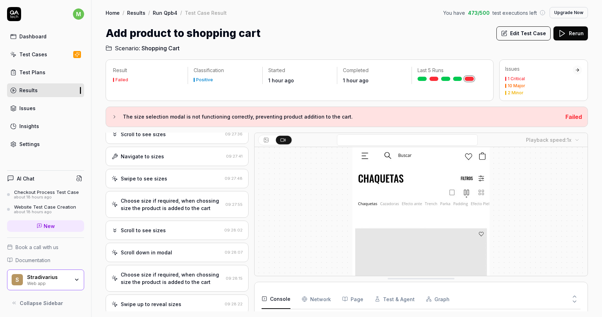
click at [26, 103] on link "Issues" at bounding box center [45, 108] width 77 height 14
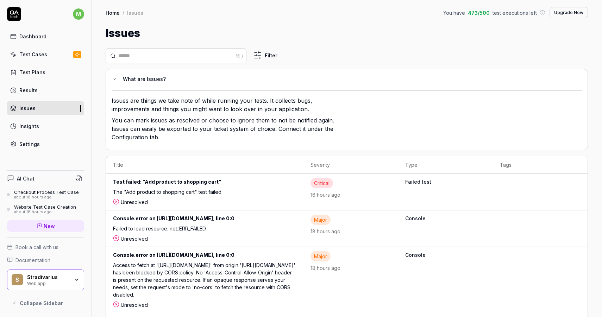
click at [199, 188] on div "The "Add product to shopping cart" test failed." at bounding box center [204, 193] width 183 height 10
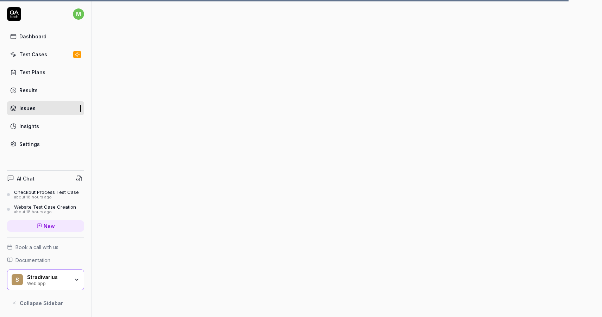
click at [78, 55] on icon at bounding box center [77, 54] width 5 height 5
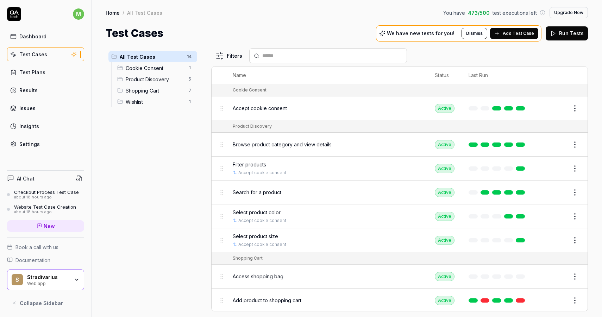
click at [500, 34] on icon at bounding box center [497, 34] width 6 height 6
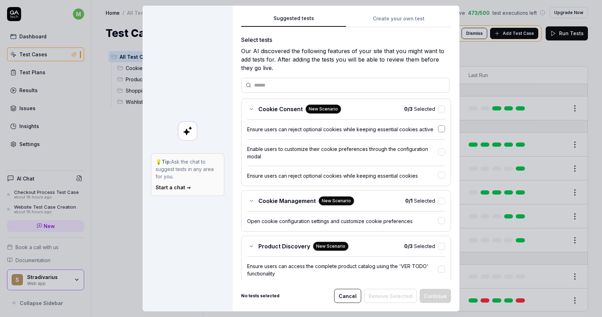
click at [441, 127] on button "button" at bounding box center [441, 128] width 7 height 7
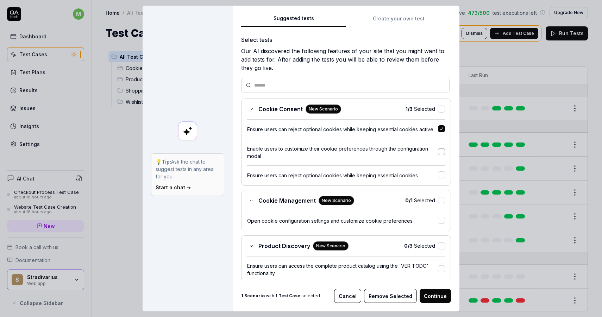
click at [438, 150] on button "button" at bounding box center [441, 151] width 7 height 7
click at [441, 174] on button "button" at bounding box center [441, 174] width 7 height 7
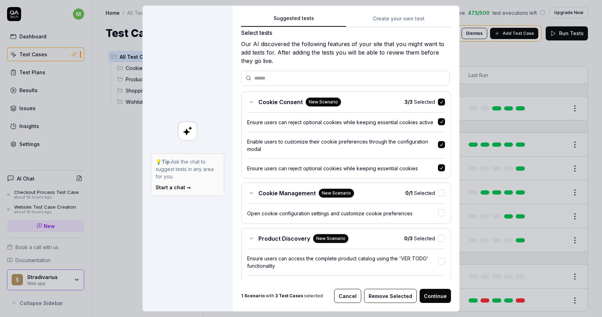
scroll to position [7, 0]
click at [441, 168] on button "button" at bounding box center [441, 168] width 7 height 7
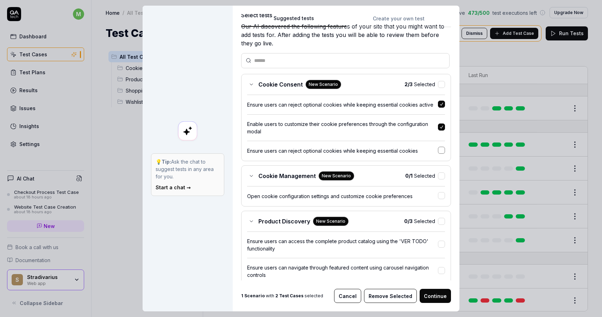
scroll to position [27, 0]
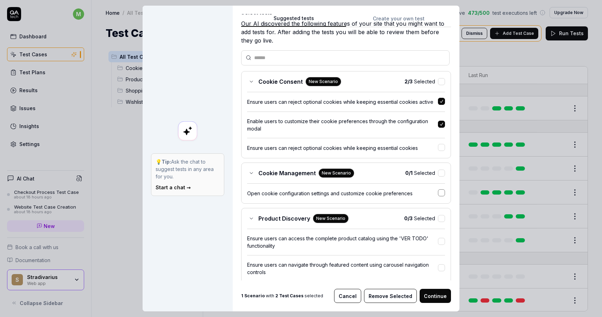
click at [441, 193] on button "button" at bounding box center [441, 192] width 7 height 7
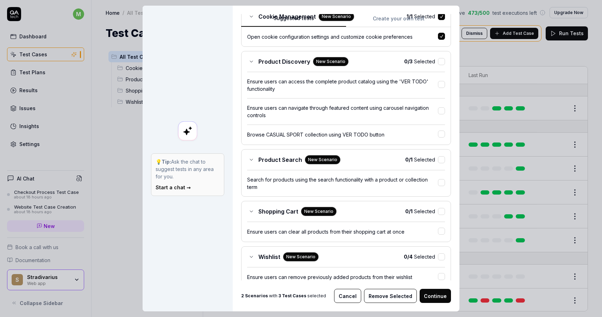
scroll to position [193, 0]
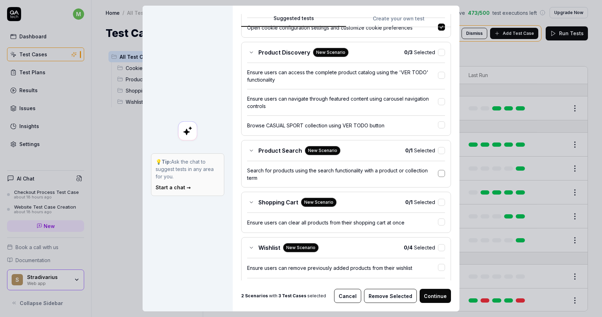
click at [440, 173] on button "button" at bounding box center [441, 173] width 7 height 7
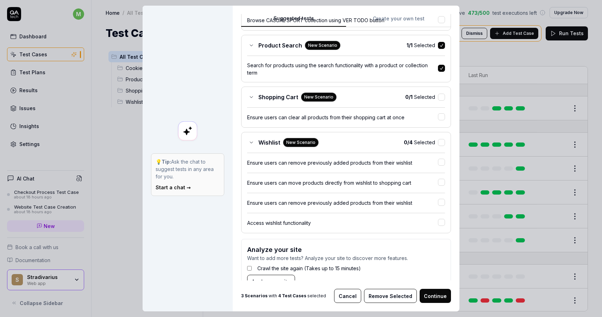
scroll to position [305, 0]
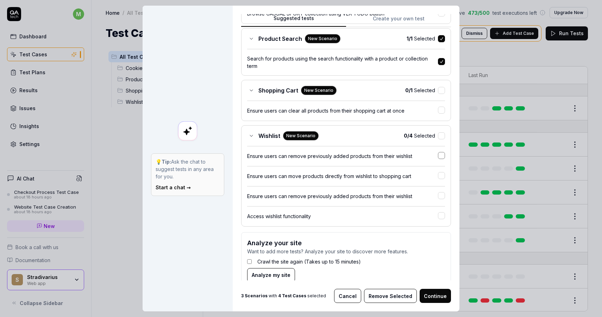
click at [439, 156] on button "button" at bounding box center [441, 155] width 7 height 7
click at [443, 178] on button "button" at bounding box center [441, 175] width 7 height 7
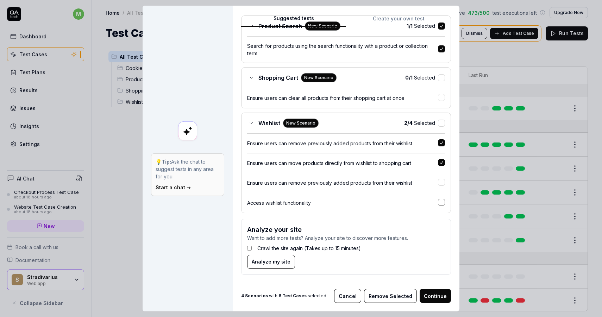
click at [439, 201] on button "button" at bounding box center [441, 202] width 7 height 7
click at [435, 295] on button "Continue" at bounding box center [435, 296] width 31 height 14
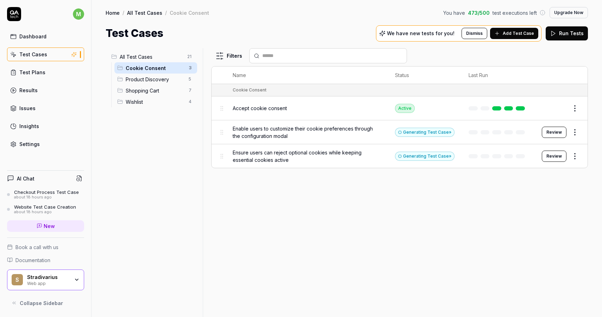
click at [60, 74] on link "Test Plans" at bounding box center [45, 72] width 77 height 14
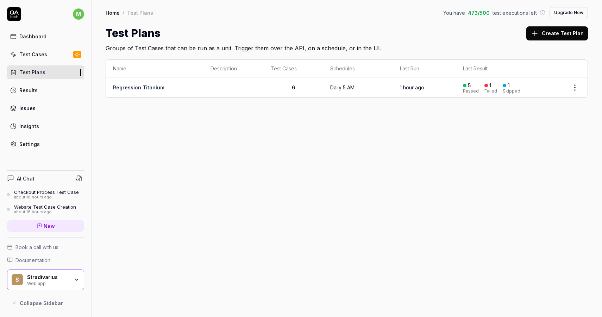
click at [50, 38] on link "Dashboard" at bounding box center [45, 37] width 77 height 14
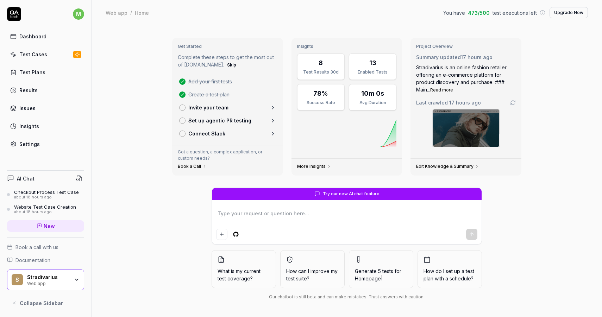
click at [234, 132] on link "Connect Slack" at bounding box center [227, 133] width 102 height 13
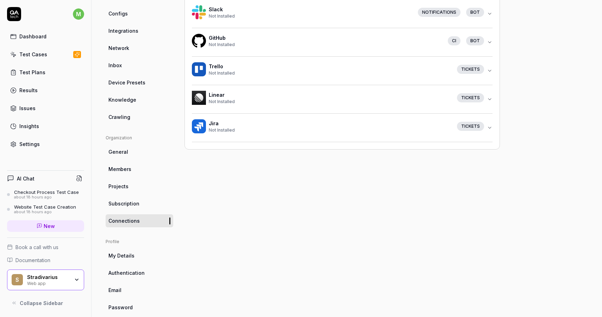
scroll to position [104, 0]
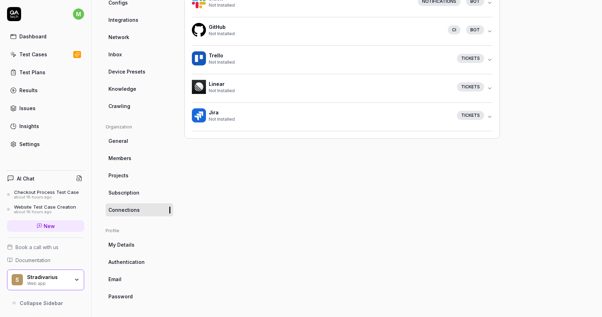
click at [127, 213] on link "Connections" at bounding box center [140, 209] width 68 height 13
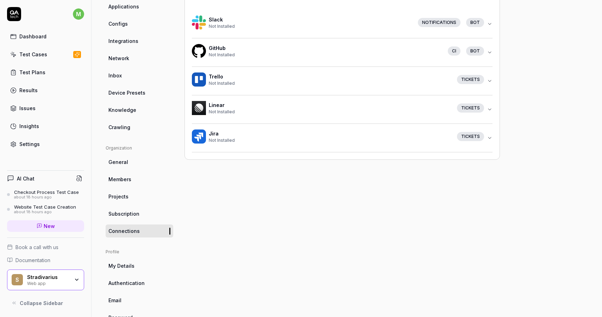
scroll to position [87, 0]
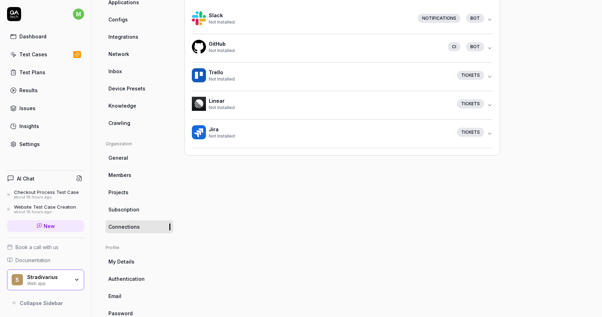
click at [492, 129] on button "Jira Not Installed Tickets" at bounding box center [342, 134] width 301 height 28
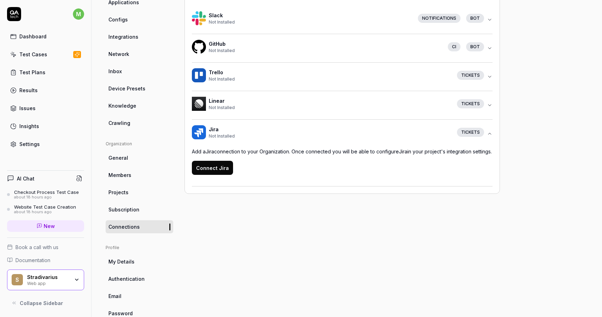
click at [492, 133] on icon "button" at bounding box center [490, 134] width 6 height 6
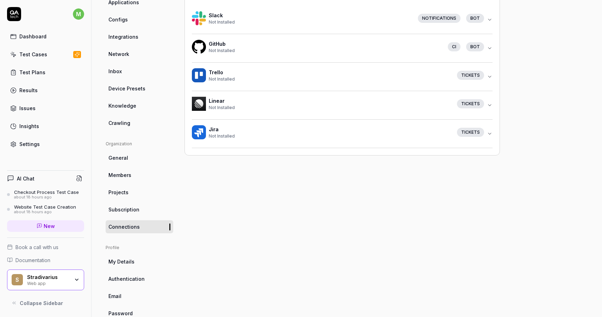
scroll to position [16, 0]
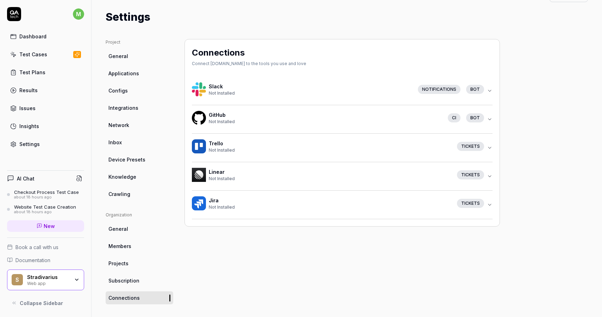
click at [131, 255] on ul "Organization General Members Projects Subscription Connections" at bounding box center [140, 258] width 68 height 93
click at [129, 247] on span "Members" at bounding box center [119, 246] width 23 height 7
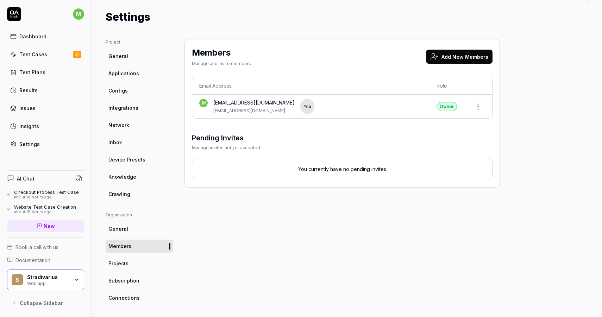
click at [126, 231] on span "General" at bounding box center [118, 228] width 20 height 7
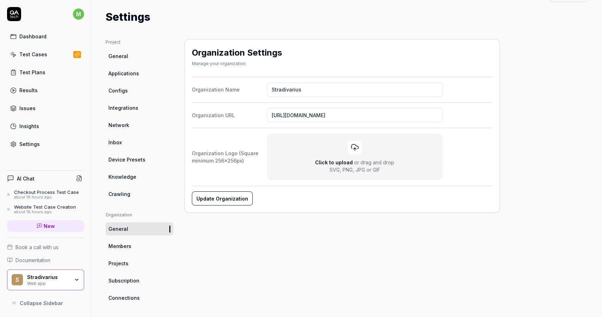
click at [134, 181] on link "Knowledge" at bounding box center [140, 176] width 68 height 13
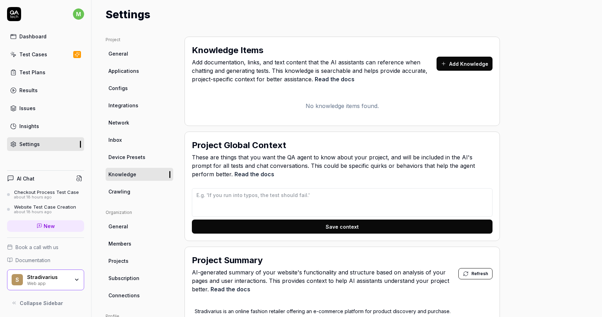
scroll to position [19, 0]
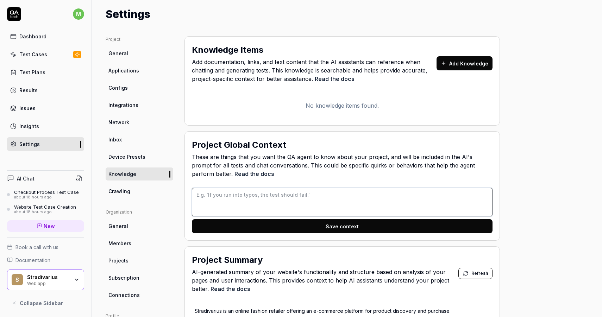
click at [218, 197] on textarea at bounding box center [342, 202] width 301 height 29
type textarea "*"
type textarea "W"
type textarea "*"
type textarea "Wh"
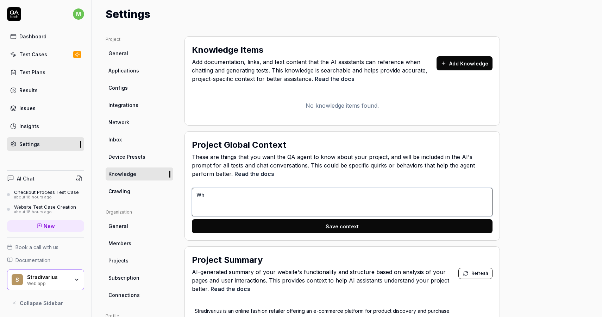
type textarea "*"
type textarea "Whe"
type textarea "*"
type textarea "When"
type textarea "*"
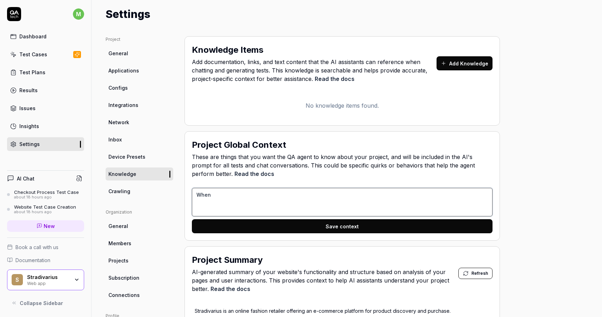
type textarea "When"
type textarea "*"
type textarea "When you"
type textarea "*"
type textarea "When you c"
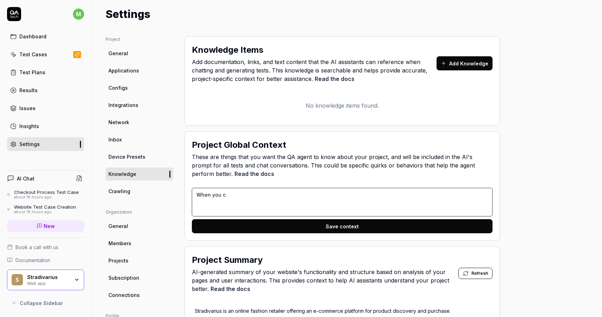
type textarea "*"
type textarea "When you cl"
type textarea "*"
type textarea "When you cli"
type textarea "*"
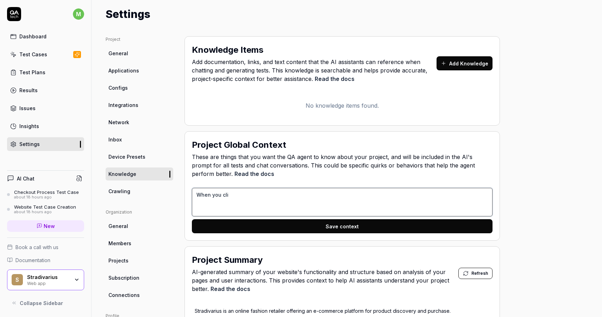
type textarea "When you clic"
type textarea "*"
type textarea "When you click"
type textarea "*"
type textarea "When you click"
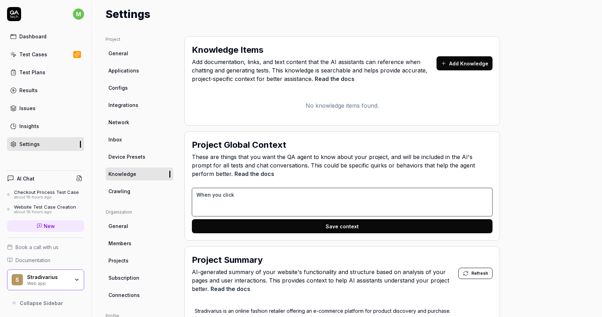
type textarea "*"
type textarea "When you click o"
type textarea "*"
type textarea "When you click on"
type textarea "*"
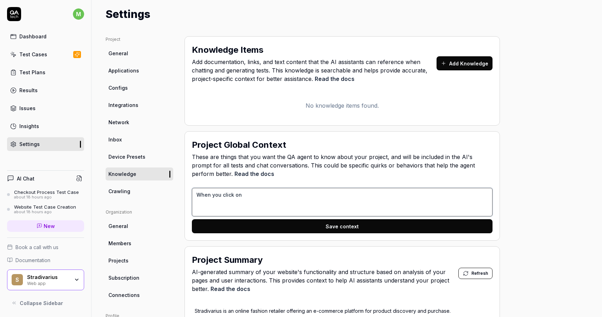
type textarea "When you click on"
type textarea "*"
type textarea "When you click on a"
type textarea "*"
type textarea "When you click on a"
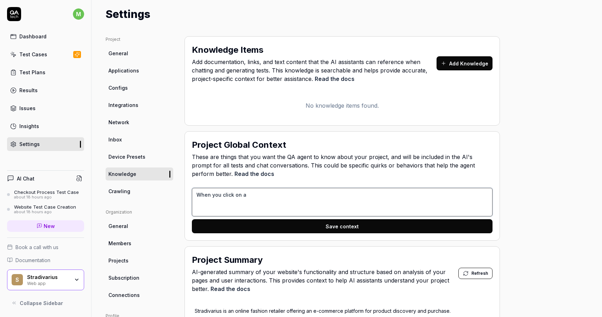
type textarea "*"
type textarea "When you click on a s"
type textarea "*"
type textarea "When you click on a si"
type textarea "*"
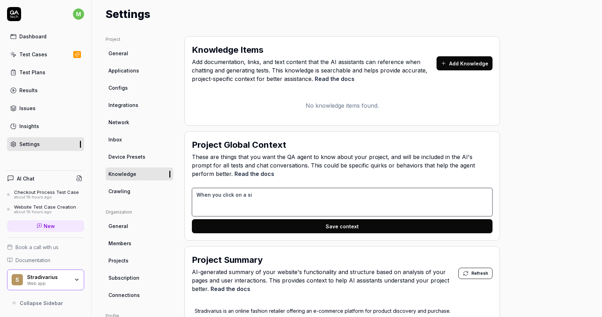
type textarea "When you click on a six"
type textarea "*"
type textarea "When you click on a sixe"
type textarea "*"
type textarea "When you click on a sixe"
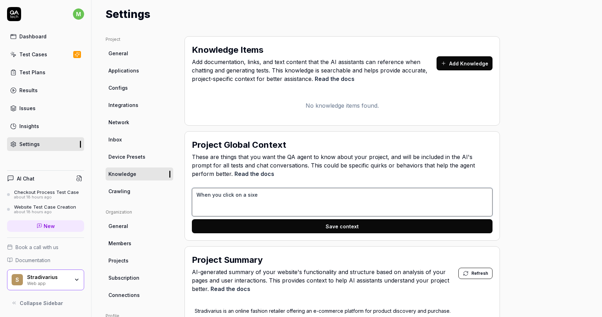
type textarea "*"
type textarea "When you click on a sixe"
type textarea "*"
type textarea "When you click on a six"
type textarea "*"
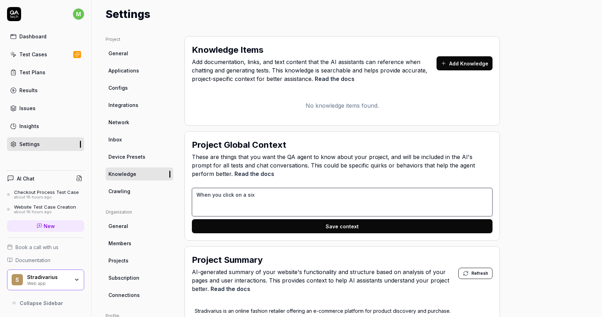
type textarea "When you click on a si"
type textarea "*"
type textarea "When you click on a siz"
type textarea "*"
type textarea "When you click on a size"
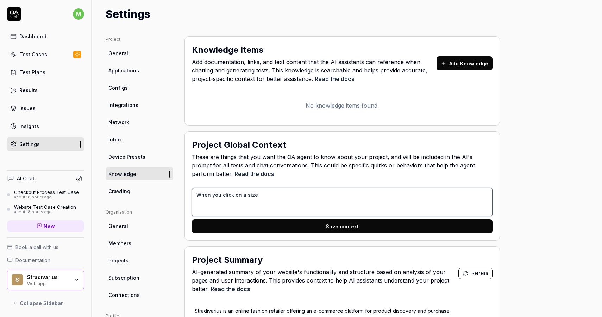
type textarea "*"
type textarea "When you click on a siz"
type textarea "*"
type textarea "When you click on a si"
type textarea "*"
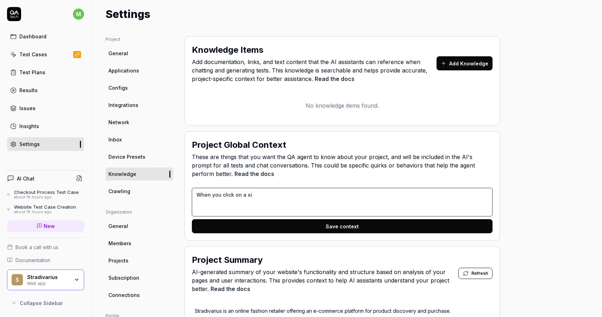
type textarea "When you click on a s"
type textarea "*"
type textarea "When you click on a"
type textarea "*"
type textarea "When you click on a p"
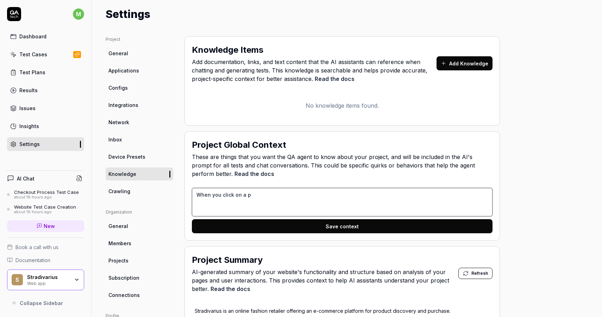
type textarea "*"
type textarea "When you click on a pr"
type textarea "*"
type textarea "When you click on a pro"
type textarea "*"
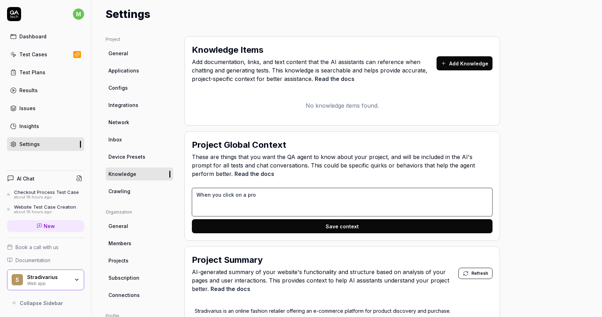
type textarea "When you click on a prod"
type textarea "*"
type textarea "When you click on a produ"
type textarea "*"
type textarea "When you click on a produu"
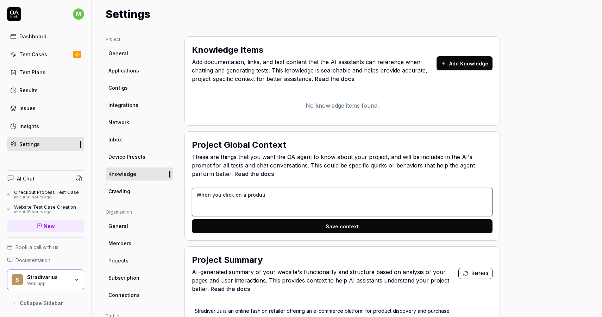
type textarea "*"
type textarea "When you click on a produuc"
type textarea "*"
type textarea "When you click on a produu"
type textarea "*"
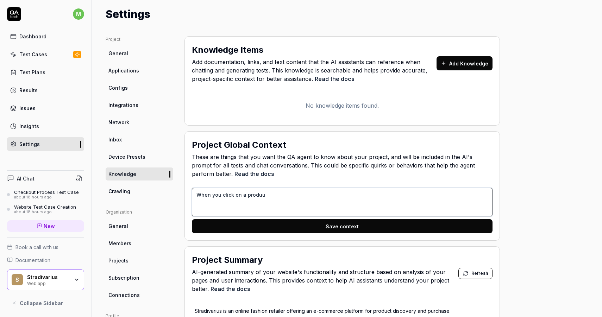
type textarea "When you click on a produ"
type textarea "*"
type textarea "When you click on a produc"
type textarea "*"
type textarea "When you click on a product"
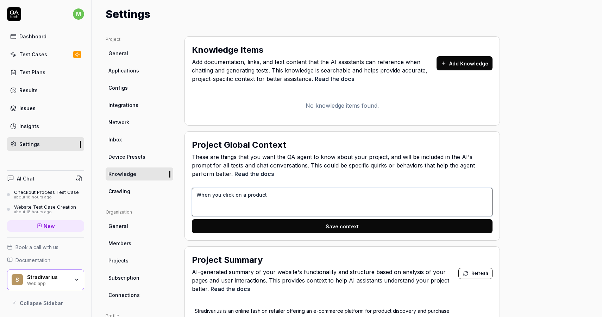
type textarea "*"
type textarea "When you click on a product"
type textarea "*"
type textarea "When you click on a product si"
type textarea "*"
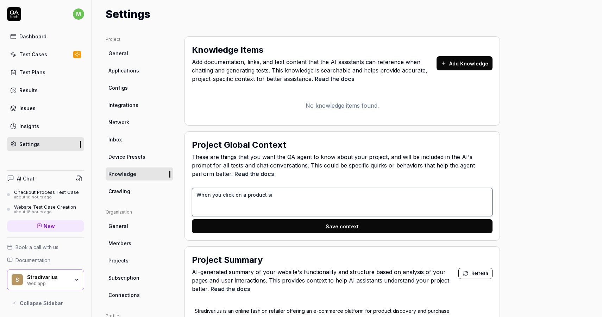
type textarea "When you click on a product siz"
type textarea "*"
type textarea "When you click on a product size"
type textarea "*"
type textarea "When you click on a product size"
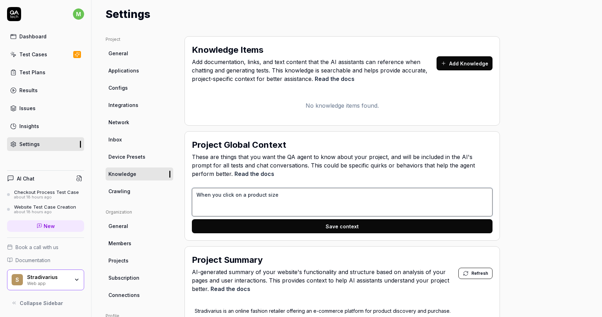
type textarea "*"
type textarea "When you click on a product size i"
type textarea "*"
type textarea "When you click on a product size it"
type textarea "*"
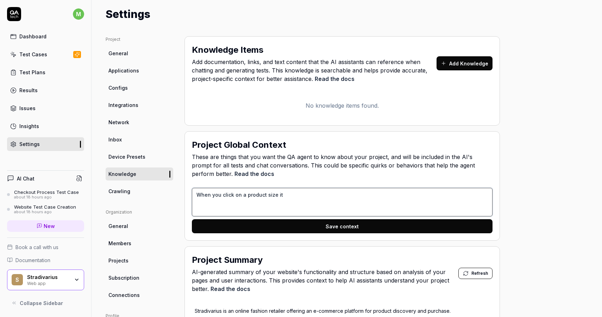
type textarea "When you click on a product size it"
type textarea "*"
type textarea "When you click on a product size it a"
type textarea "*"
type textarea "When you click on a product size it"
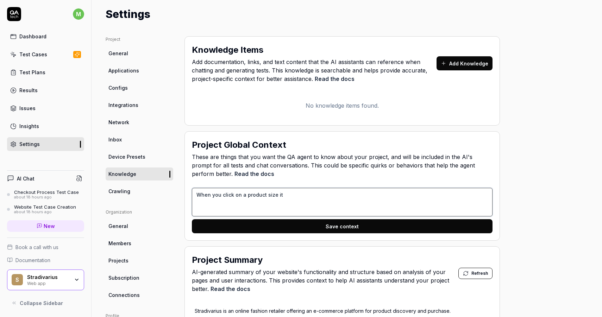
type textarea "*"
type textarea "When you click on a product size it"
type textarea "*"
type textarea "When you click on a product size it"
type textarea "*"
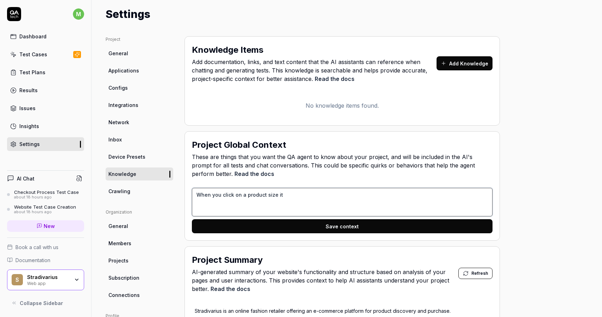
type textarea "When you click on a product size it i"
type textarea "*"
type textarea "When you click on a product size it is"
type textarea "*"
type textarea "When you click on a product size it is"
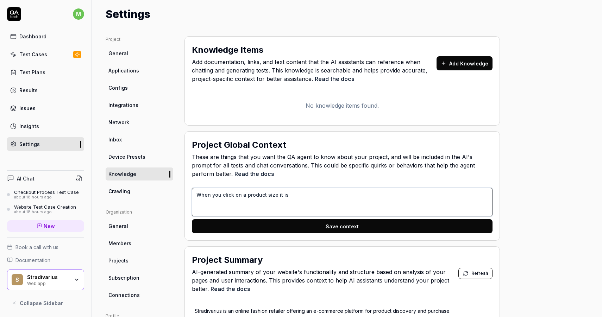
type textarea "*"
type textarea "When you click on a product size it is a"
type textarea "*"
type textarea "When you click on a product size it is au"
type textarea "*"
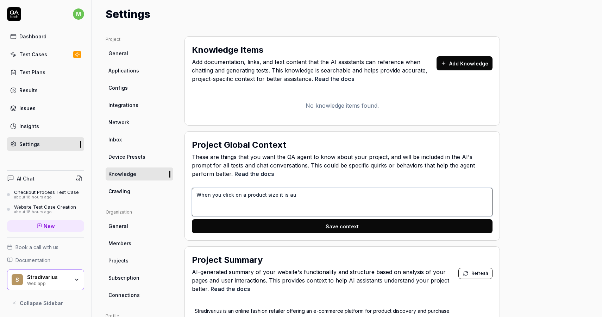
type textarea "When you click on a product size it is aut"
type textarea "*"
type textarea "When you click on a product size it is auto"
type textarea "*"
type textarea "When you click on a product size it is autom"
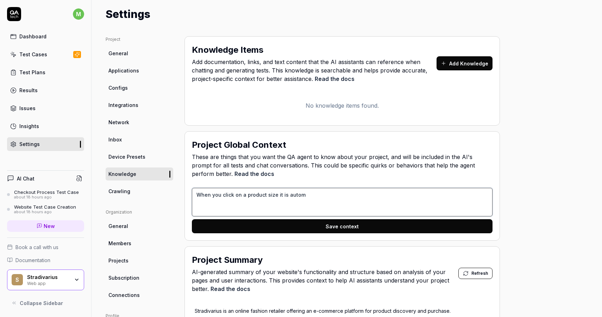
type textarea "*"
type textarea "When you click on a product size it is automa"
type textarea "*"
type textarea "When you click on a product size it is automat"
type textarea "*"
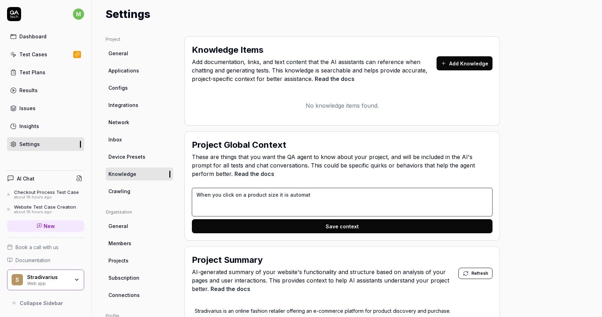
type textarea "When you click on a product size it is automa"
type textarea "*"
type textarea "When you click on a product size it is autom"
type textarea "*"
type textarea "When you click on a product size it is auto"
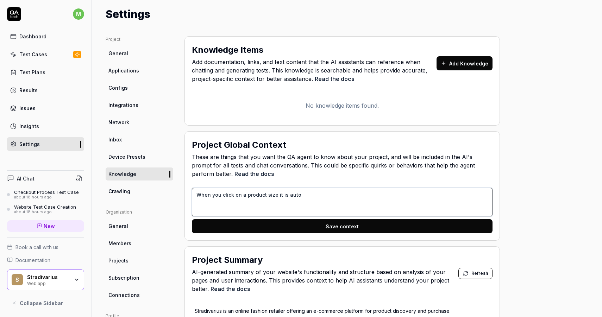
type textarea "*"
type textarea "When you click on a product size it is aut"
type textarea "*"
type textarea "When you click on a product size it is au"
type textarea "*"
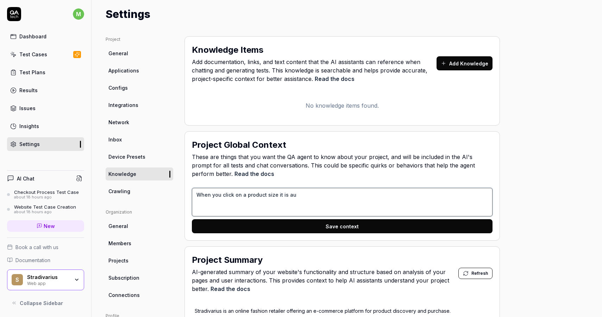
type textarea "When you click on a product size it is a"
type textarea "*"
type textarea "When you click on a product size it is ad"
type textarea "*"
type textarea "When you click on a product size it is add"
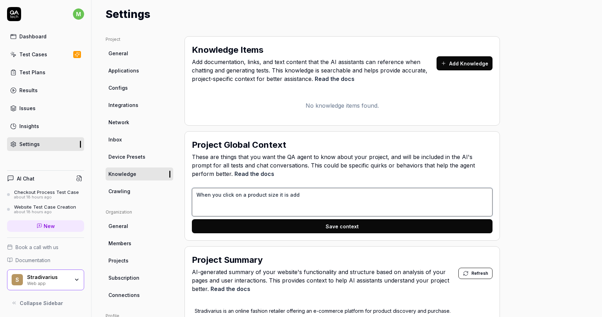
type textarea "*"
type textarea "When you click on a product size it is adde"
type textarea "*"
type textarea "When you click on a product size it is added"
type textarea "*"
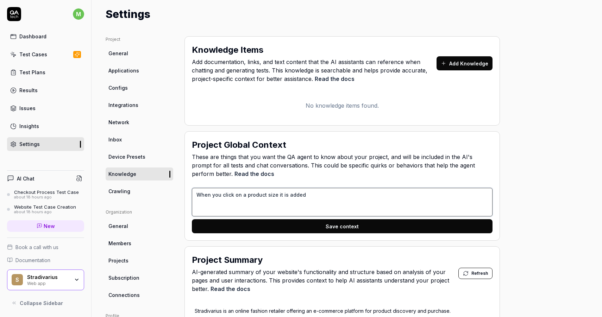
type textarea "When you click on a product size it is added"
type textarea "*"
type textarea "When you click on a product size it is added to"
type textarea "*"
type textarea "When you click on a product size it is added to"
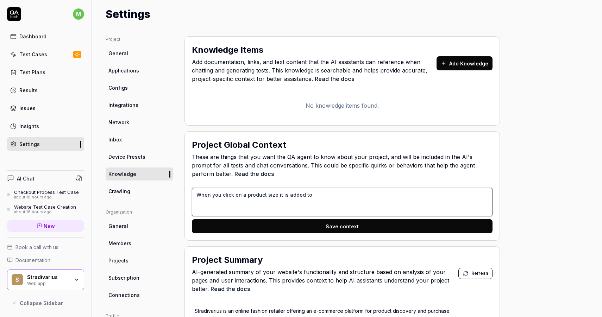
type textarea "*"
type textarea "When you click on a product size it is added to t"
type textarea "*"
type textarea "When you click on a product size it is added to th"
type textarea "*"
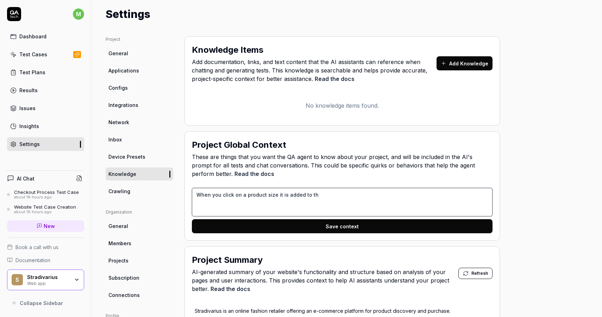
type textarea "When you click on a product size it is added to the"
type textarea "*"
type textarea "When you click on a product size it is added to the"
type textarea "*"
type textarea "When you click on a product size it is added to the c"
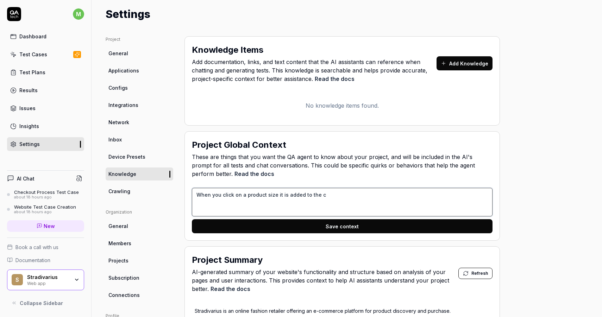
type textarea "*"
type textarea "When you click on a product size it is added to the ca"
type textarea "*"
type textarea "When you click on a product size it is added to the car"
type textarea "*"
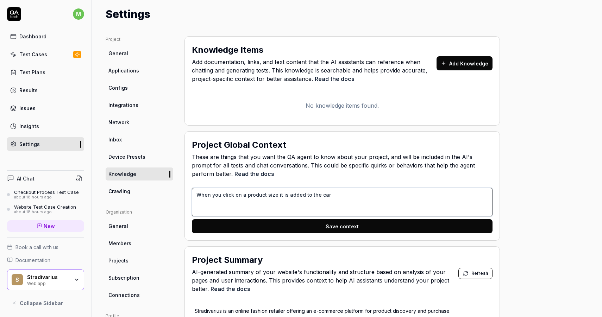
type textarea "When you click on a product size it is added to the cart"
type textarea "*"
type textarea "When you click on a product size it is added to the cart,"
type textarea "*"
type textarea "When you click on a product size it is added to the cart"
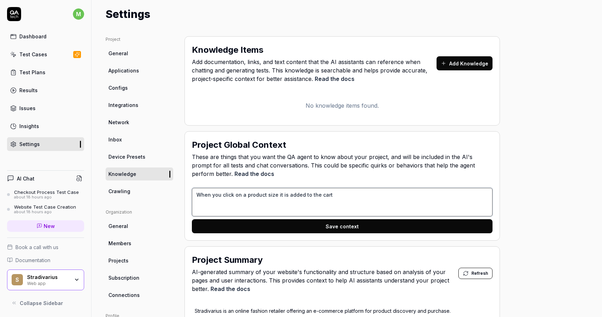
type textarea "*"
type textarea "When you click on a product size it is added to the cart,"
type textarea "*"
type textarea "When you click on a product size it is added to the cart"
type textarea "*"
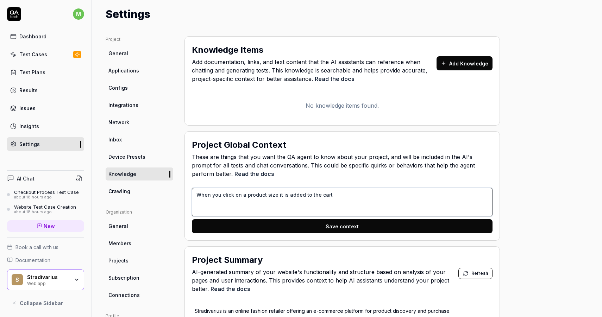
type textarea "When you click on a product size it is added to the cart."
type textarea "*"
type textarea "When you click on a product size it is added to the cart."
type textarea "*"
type textarea "When you click on a product size it is added to the cart. U"
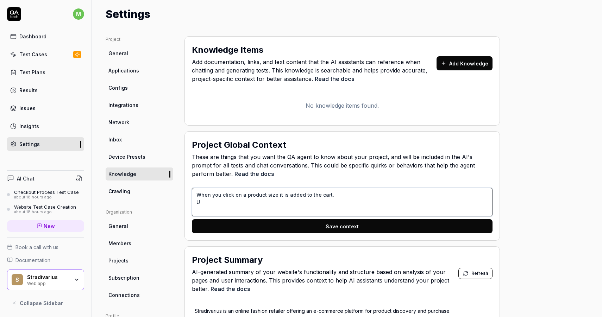
type textarea "*"
type textarea "When you click on a product size it is added to the cart. Us"
type textarea "*"
type textarea "When you click on a product size it is added to the cart. Use"
type textarea "*"
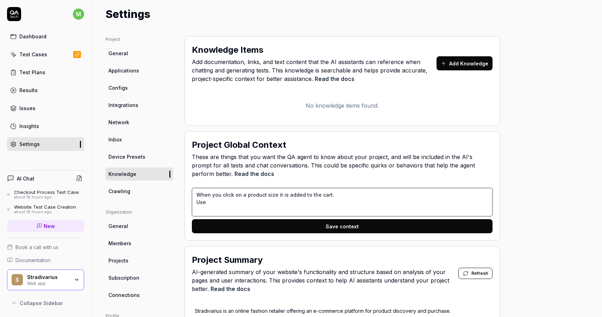
type textarea "When you click on a product size it is added to the cart. Use"
type textarea "*"
type textarea "When you click on a product size it is added to the cart. Use c"
type textarea "*"
type textarea "When you click on a product size it is added to the cart. Use"
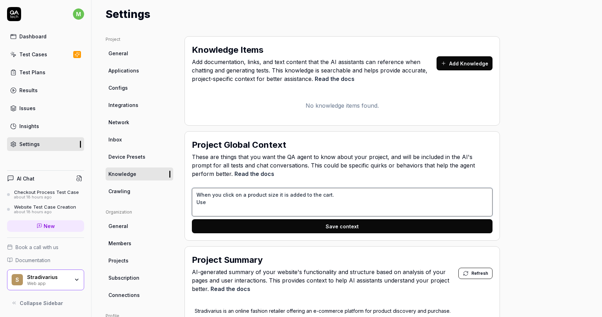
type textarea "*"
type textarea "When you click on a product size it is added to the cart. Use t"
type textarea "*"
type textarea "When you click on a product size it is added to the cart. Use the"
type textarea "*"
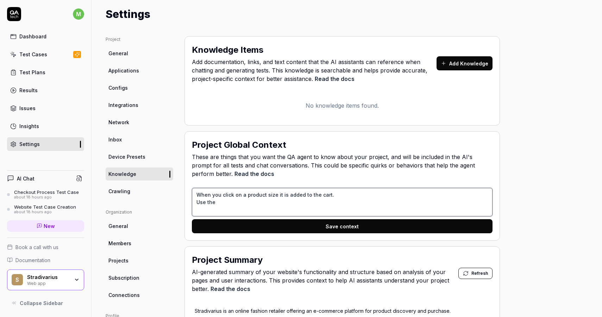
type textarea "When you click on a product size it is added to the cart. Use the"
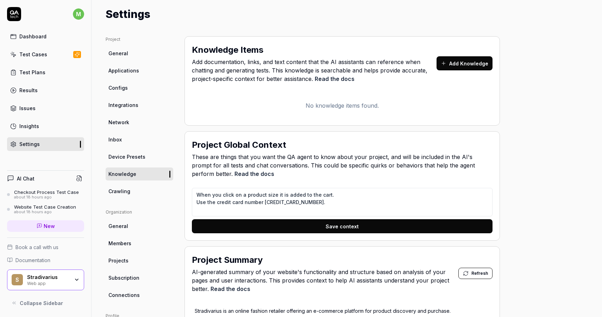
click at [323, 228] on button "Save context" at bounding box center [342, 226] width 301 height 14
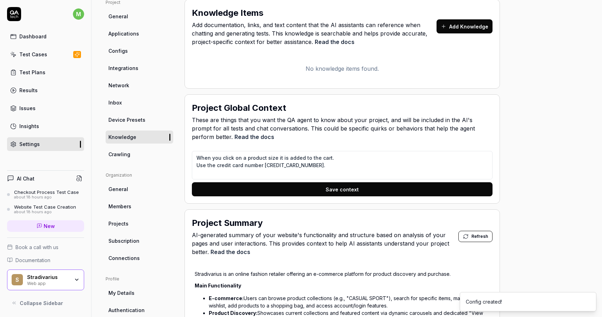
scroll to position [0, 0]
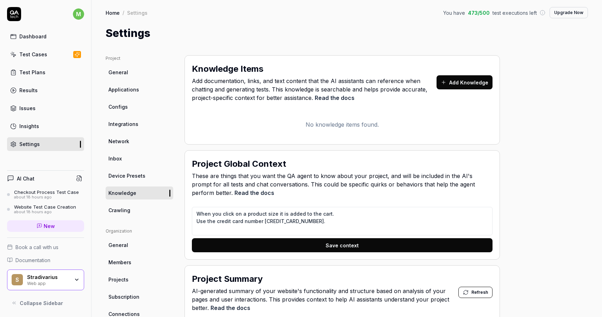
click at [131, 181] on link "Device Presets" at bounding box center [140, 175] width 68 height 13
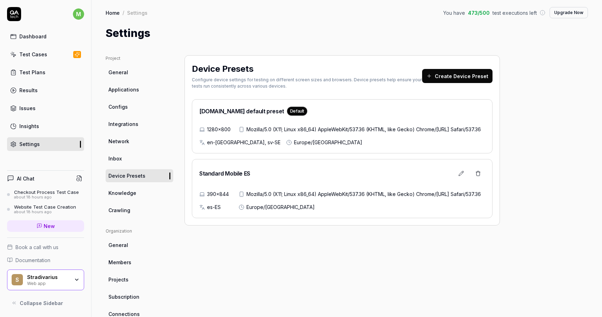
click at [126, 163] on link "Inbox" at bounding box center [140, 158] width 68 height 13
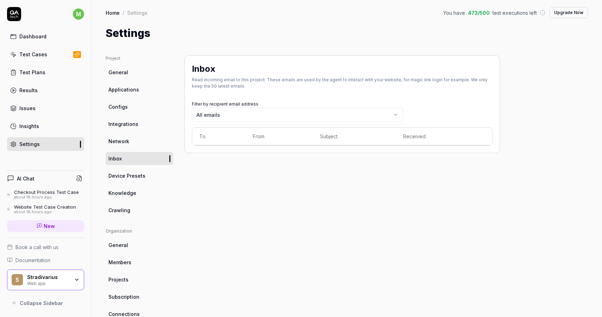
click at [133, 145] on link "Network" at bounding box center [140, 141] width 68 height 13
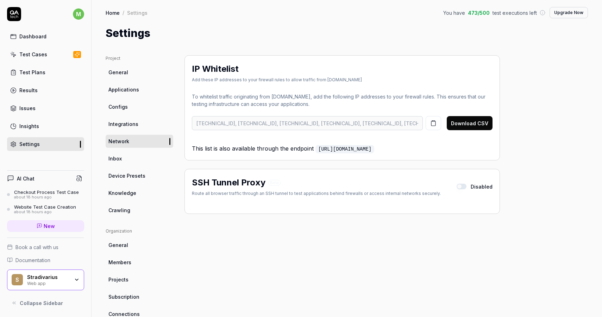
click at [133, 125] on span "Integrations" at bounding box center [123, 123] width 30 height 7
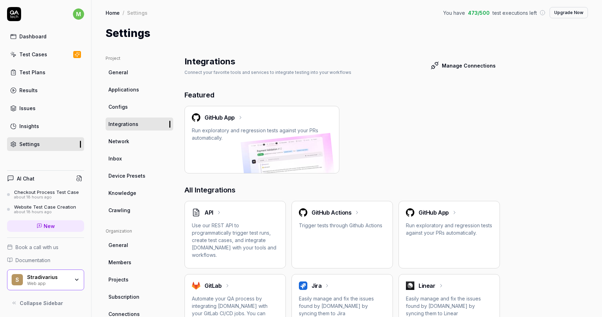
click at [454, 65] on button "Manage Connections" at bounding box center [463, 65] width 74 height 14
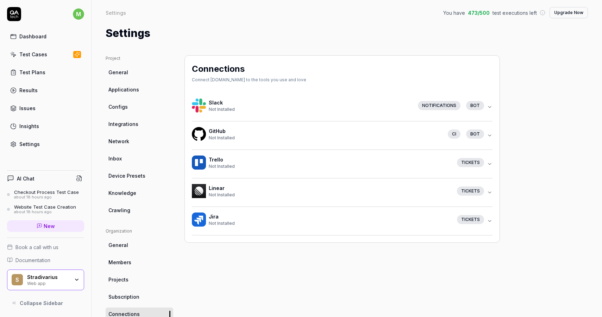
click at [130, 108] on link "Configs" at bounding box center [140, 106] width 68 height 13
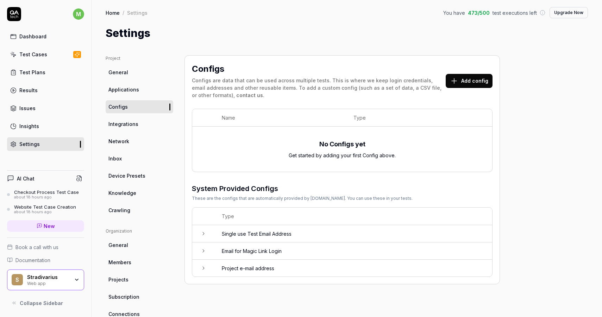
click at [129, 90] on span "Applications" at bounding box center [123, 89] width 31 height 7
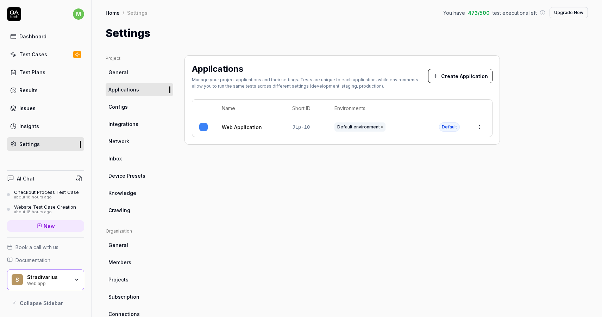
click at [128, 74] on link "General" at bounding box center [140, 72] width 68 height 13
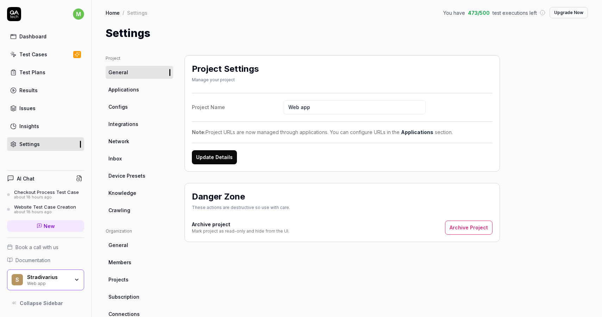
click at [44, 74] on link "Test Plans" at bounding box center [45, 72] width 77 height 14
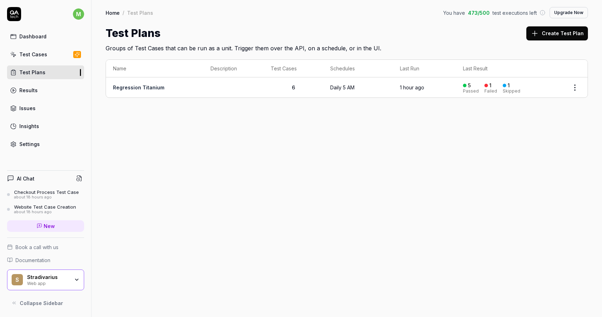
click at [33, 83] on div "Dashboard Test Cases Test Plans Results Issues Insights Settings" at bounding box center [45, 90] width 77 height 121
click at [34, 62] on div "Dashboard Test Cases Test Plans Results Issues Insights Settings" at bounding box center [45, 90] width 77 height 121
click at [34, 56] on div "Test Cases" at bounding box center [33, 54] width 28 height 7
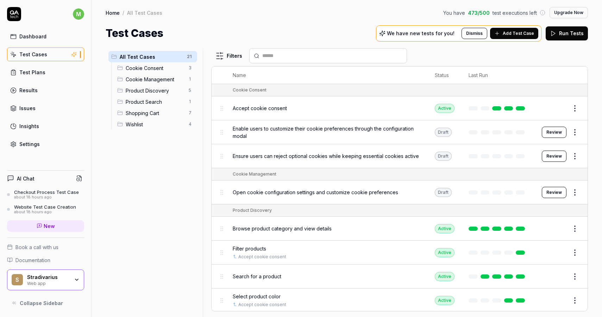
click at [554, 132] on button "Review" at bounding box center [554, 132] width 25 height 11
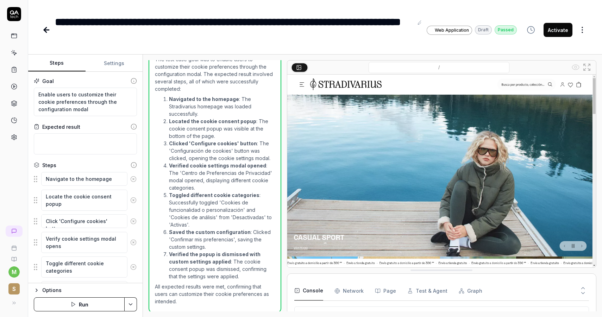
scroll to position [160, 0]
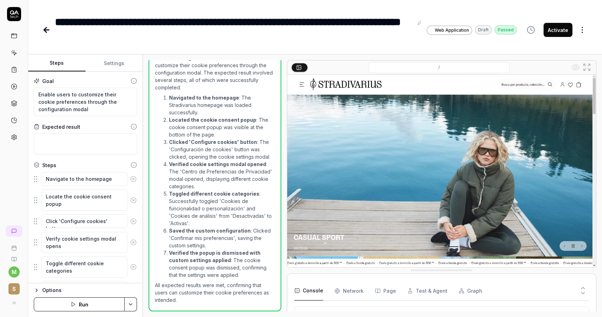
click at [555, 27] on button "Activate" at bounding box center [557, 30] width 29 height 14
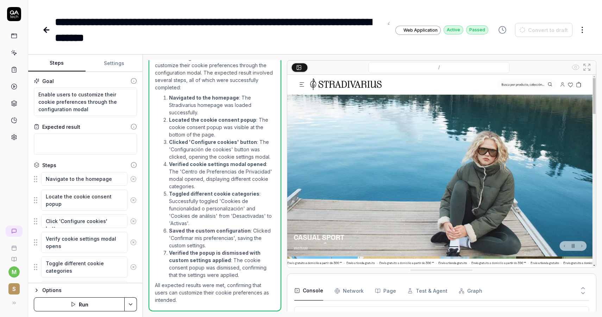
click at [45, 31] on icon at bounding box center [45, 29] width 2 height 5
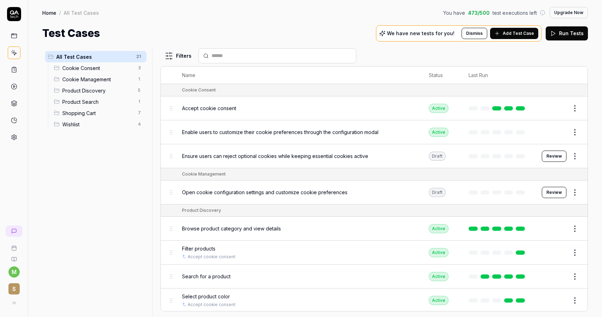
click at [562, 155] on button "Review" at bounding box center [554, 156] width 25 height 11
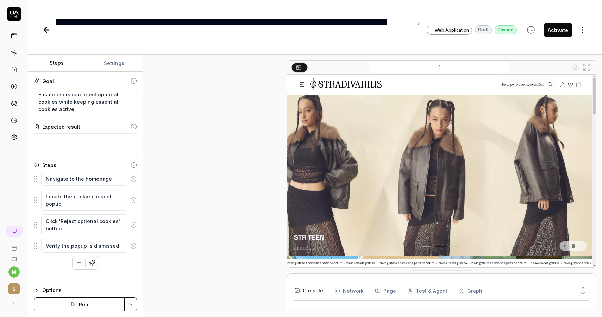
scroll to position [34, 0]
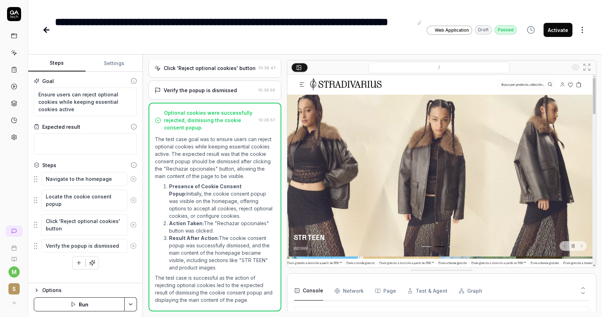
scroll to position [163, 0]
click at [562, 29] on button "Activate" at bounding box center [557, 30] width 29 height 14
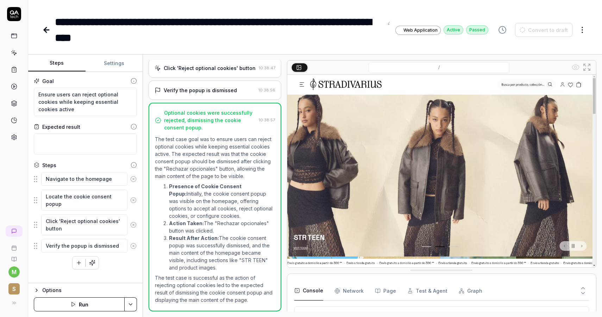
click at [45, 32] on icon at bounding box center [46, 30] width 8 height 8
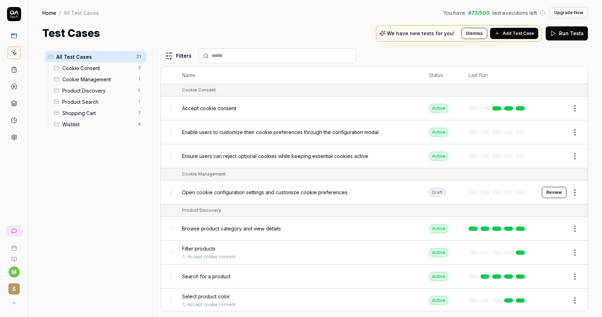
scroll to position [11, 0]
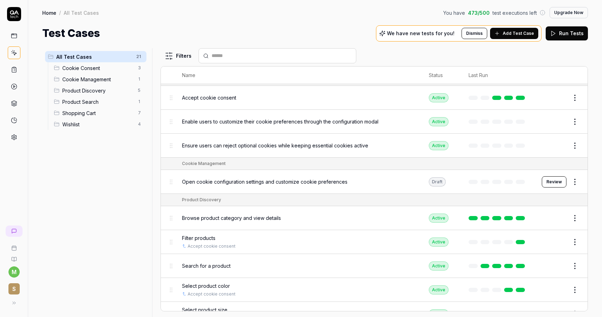
click at [553, 180] on button "Review" at bounding box center [554, 181] width 25 height 11
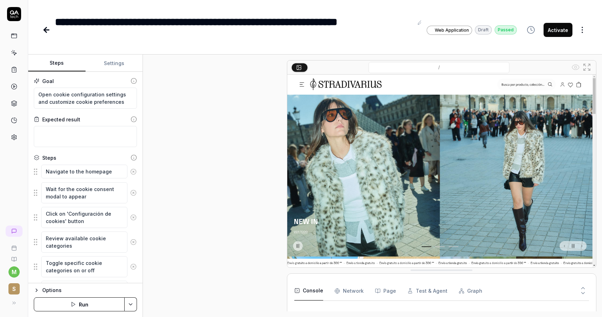
scroll to position [154, 0]
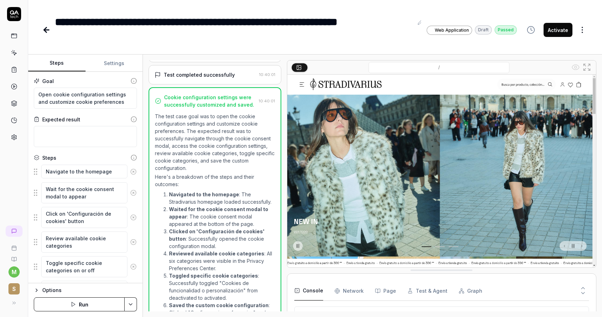
scroll to position [206, 0]
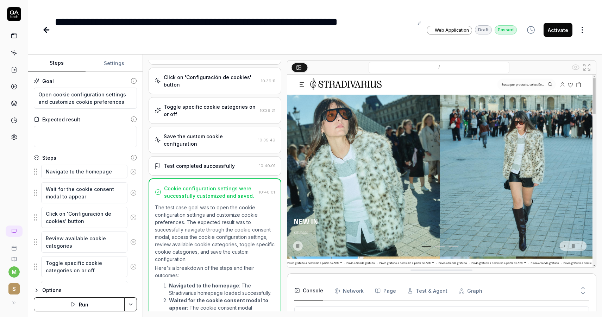
click at [219, 144] on div "Save the custom cookie configuration 10:39:49" at bounding box center [215, 140] width 133 height 27
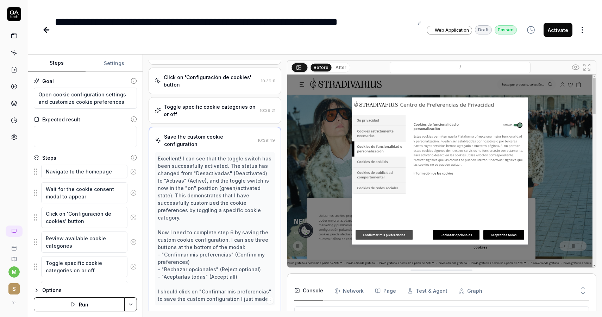
scroll to position [50, 0]
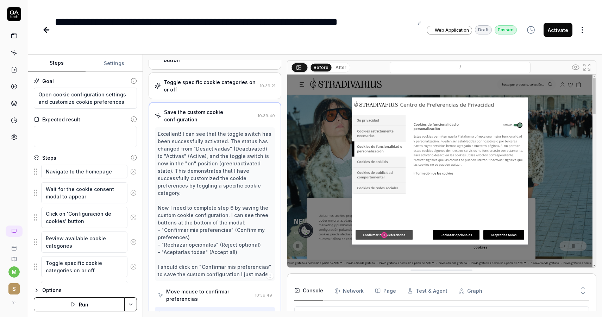
click at [565, 29] on button "Activate" at bounding box center [557, 30] width 29 height 14
click at [49, 30] on icon at bounding box center [46, 30] width 5 height 0
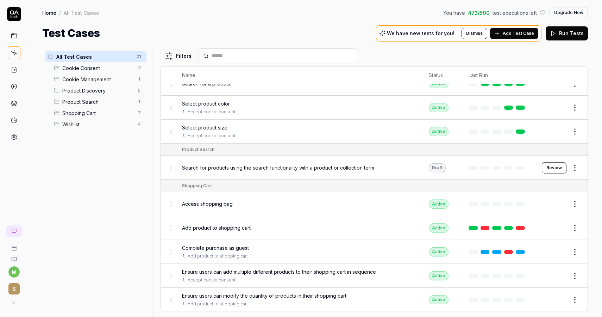
scroll to position [195, 0]
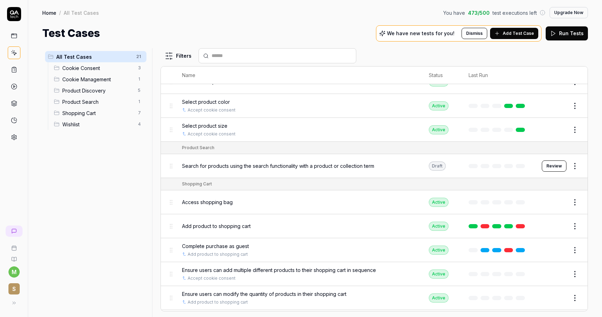
click at [554, 163] on button "Review" at bounding box center [554, 165] width 25 height 11
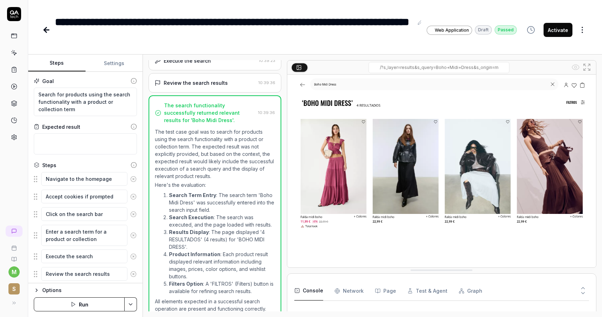
scroll to position [132, 0]
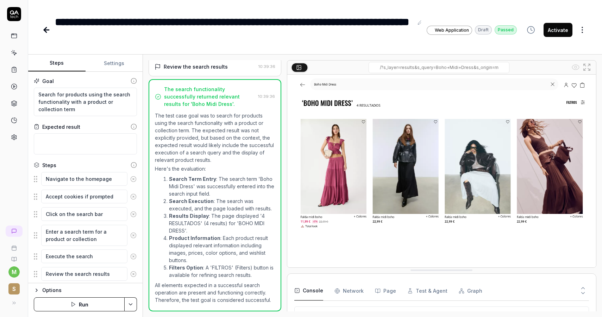
scroll to position [191, 0]
click at [561, 27] on button "Activate" at bounding box center [557, 30] width 29 height 14
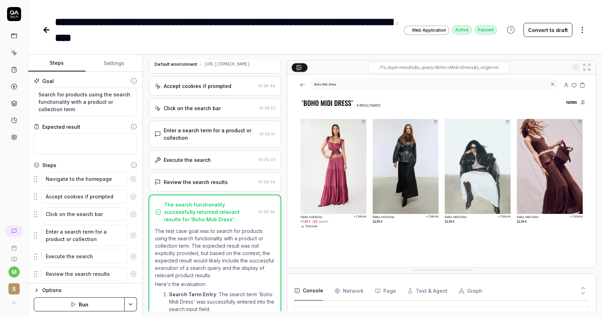
click at [193, 183] on div "Review the search results" at bounding box center [196, 181] width 64 height 7
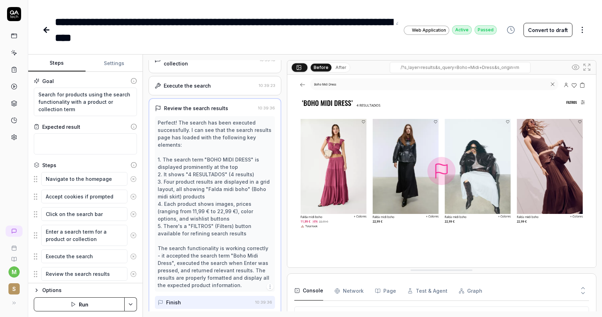
scroll to position [95, 0]
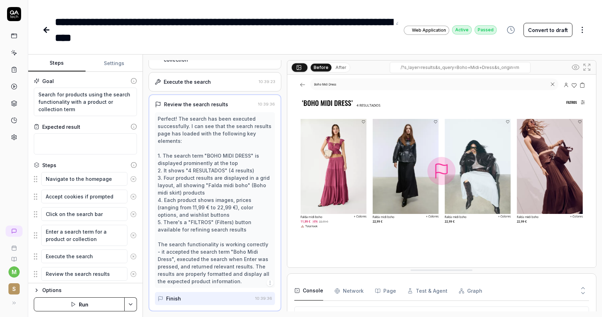
click at [190, 88] on div "Execute the search 10:39:23" at bounding box center [215, 81] width 133 height 19
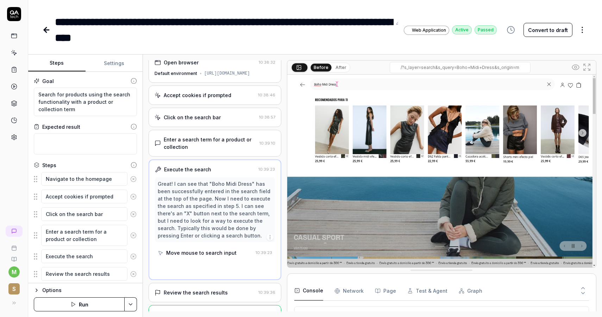
scroll to position [0, 0]
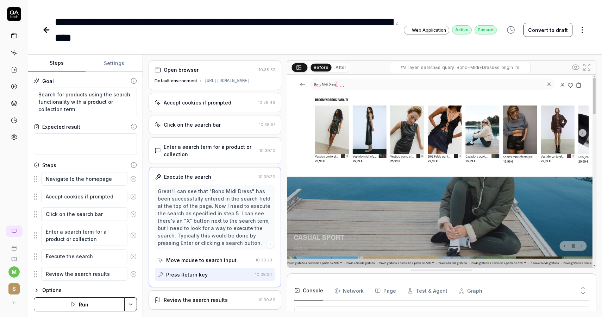
click at [195, 128] on div "Click on the search bar 10:38:57" at bounding box center [215, 124] width 133 height 19
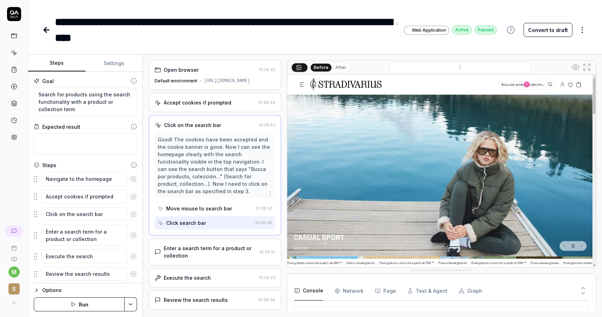
click at [184, 104] on div "Accept cookies if prompted" at bounding box center [198, 102] width 68 height 7
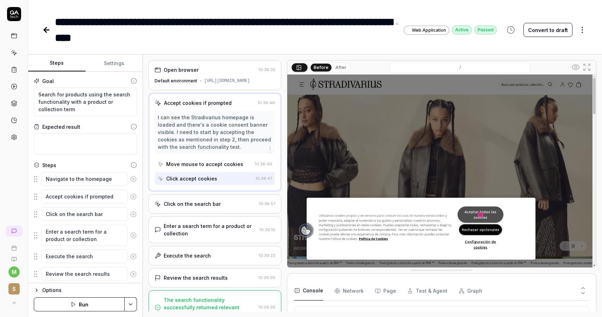
click at [45, 28] on icon at bounding box center [45, 29] width 2 height 5
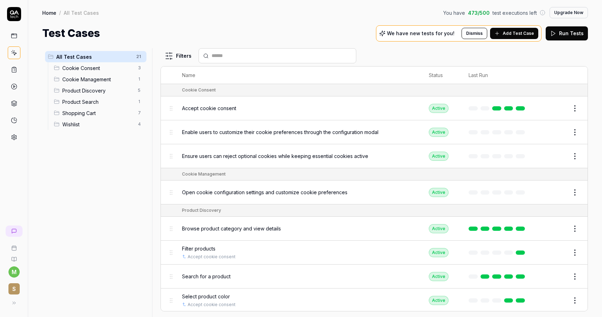
click at [12, 53] on icon at bounding box center [14, 53] width 6 height 6
click at [13, 72] on icon at bounding box center [14, 70] width 6 height 6
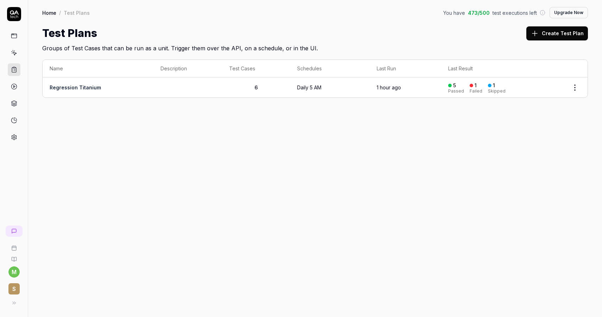
click at [95, 87] on link "Regression Titanium" at bounding box center [75, 87] width 51 height 6
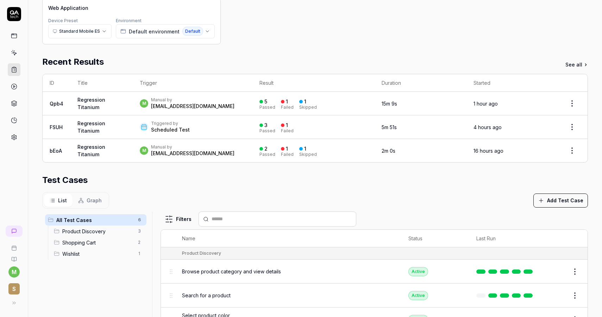
scroll to position [172, 0]
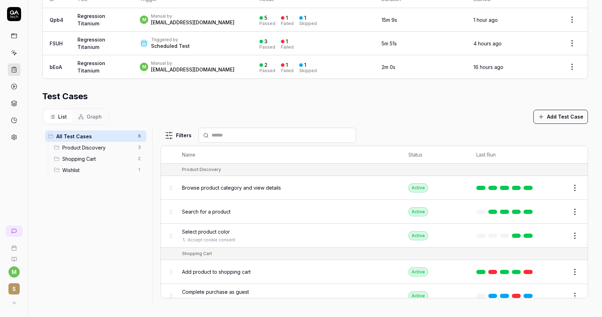
click at [555, 117] on button "Add Test Case" at bounding box center [560, 117] width 55 height 14
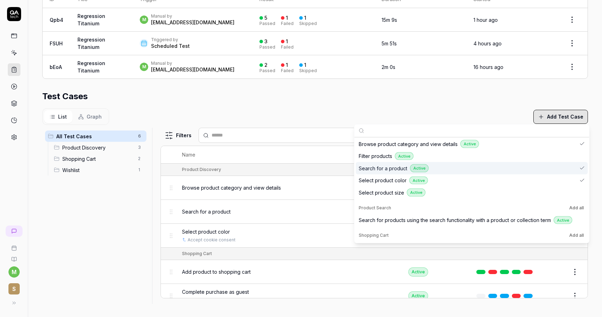
scroll to position [95, 0]
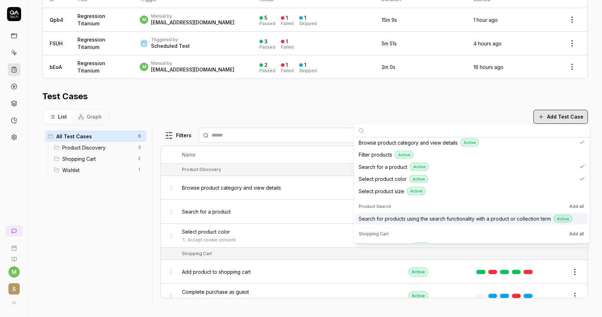
click at [486, 219] on span "Search for products using the search functionality with a product or collection…" at bounding box center [455, 218] width 192 height 7
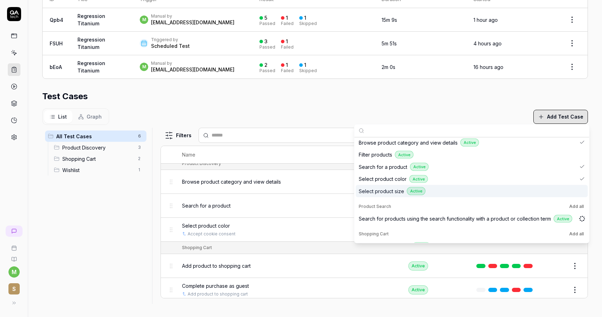
scroll to position [0, 0]
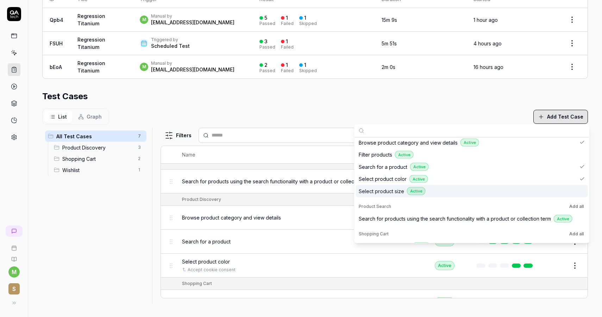
click at [268, 238] on div "Search for a product" at bounding box center [301, 241] width 239 height 7
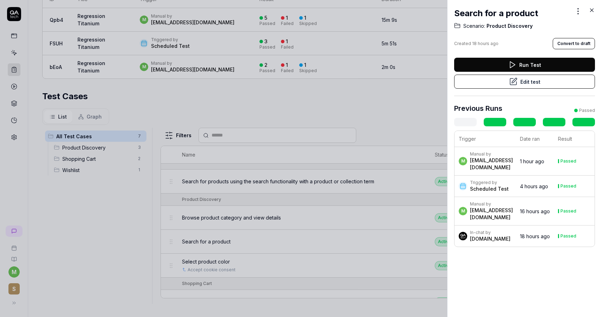
click at [538, 84] on button "Edit test" at bounding box center [524, 82] width 141 height 14
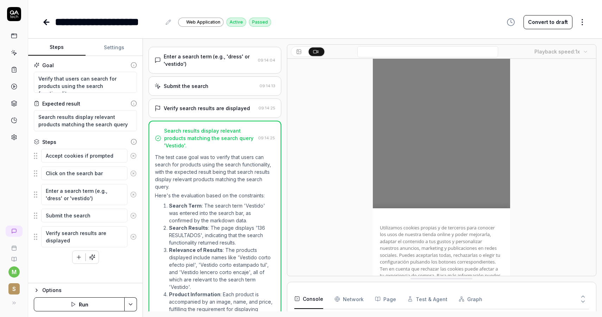
scroll to position [71, 0]
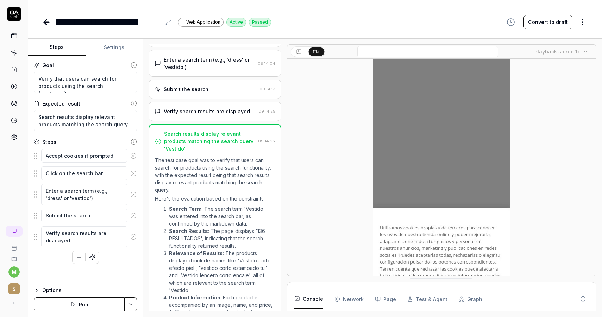
click at [219, 117] on div "Verify search results are displayed 09:14:25" at bounding box center [215, 111] width 133 height 19
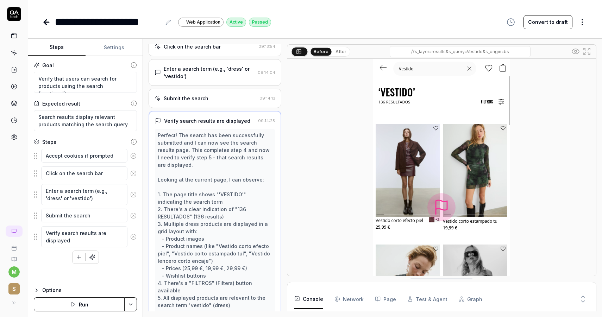
click at [218, 101] on div "Submit the search" at bounding box center [206, 98] width 102 height 7
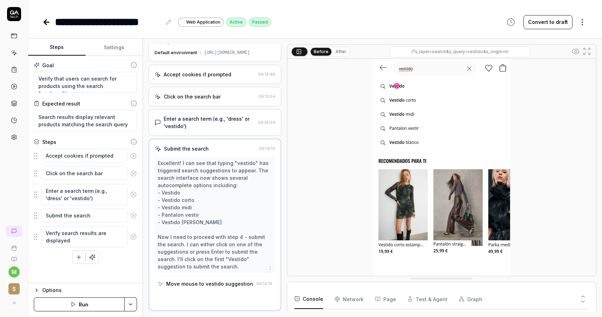
scroll to position [12, 0]
click at [214, 121] on div "Enter a search term (e.g., 'dress' or 'vestido')" at bounding box center [209, 122] width 91 height 15
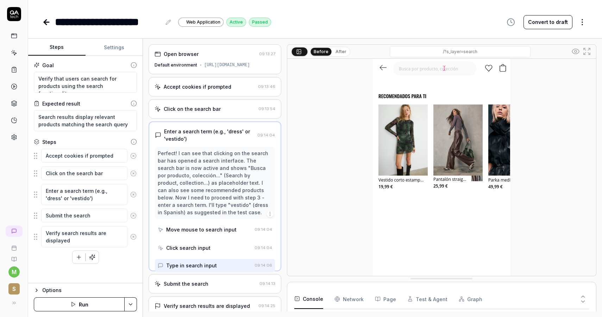
scroll to position [0, 0]
click at [212, 108] on div "Click on the search bar" at bounding box center [192, 108] width 57 height 7
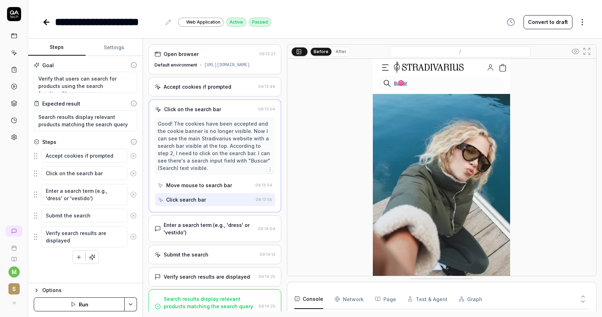
click at [17, 67] on link at bounding box center [14, 69] width 13 height 13
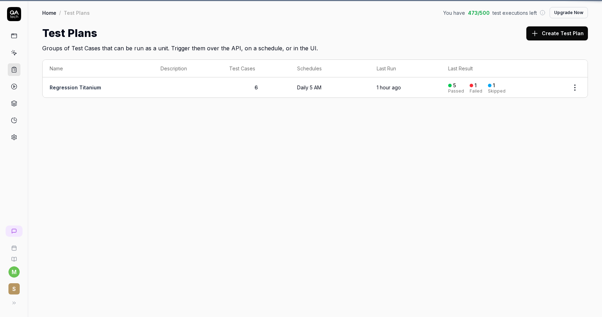
click at [17, 54] on link at bounding box center [14, 52] width 13 height 13
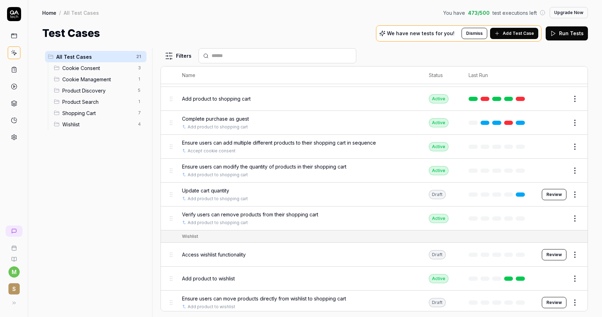
scroll to position [322, 0]
click at [556, 189] on button "Review" at bounding box center [554, 194] width 25 height 11
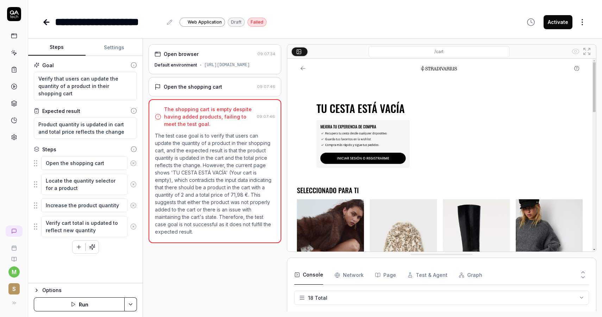
scroll to position [240, 0]
click at [46, 21] on icon at bounding box center [46, 22] width 8 height 8
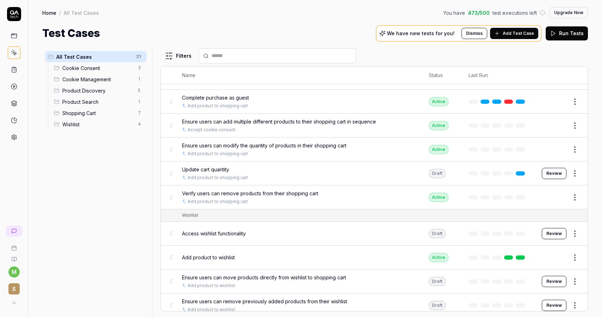
scroll to position [344, 0]
click at [550, 228] on button "Review" at bounding box center [554, 233] width 25 height 11
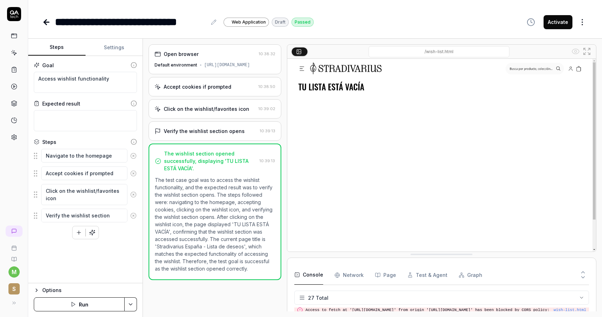
scroll to position [391, 0]
click at [571, 20] on button "Activate" at bounding box center [557, 22] width 29 height 14
click at [45, 22] on icon at bounding box center [46, 22] width 5 height 0
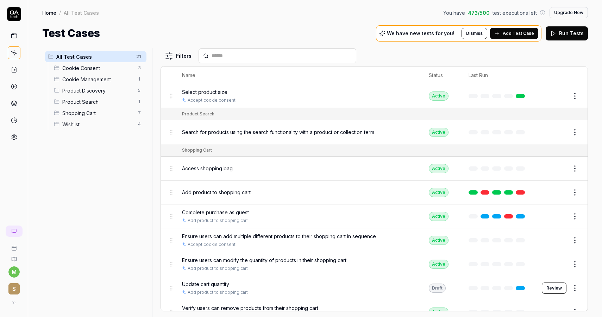
scroll to position [344, 0]
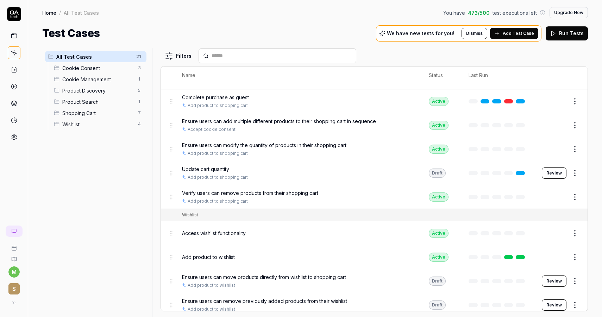
click at [555, 276] on button "Review" at bounding box center [554, 281] width 25 height 11
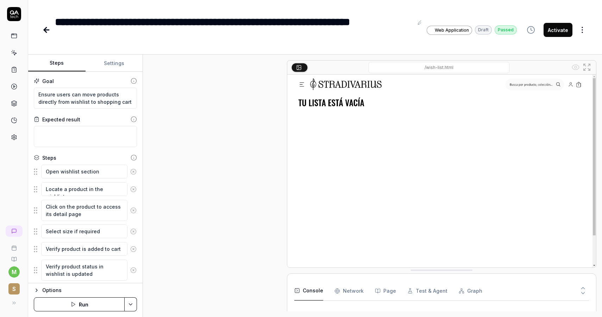
scroll to position [159, 0]
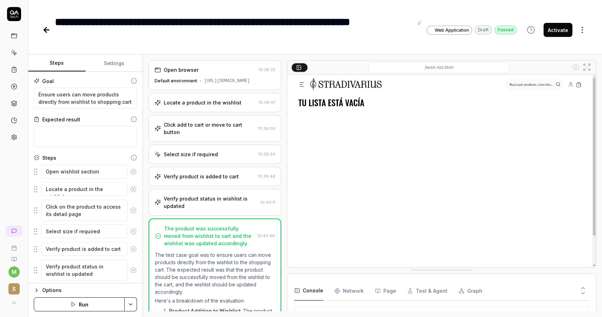
click at [220, 106] on div "Locate a product in the wishlist" at bounding box center [203, 102] width 78 height 7
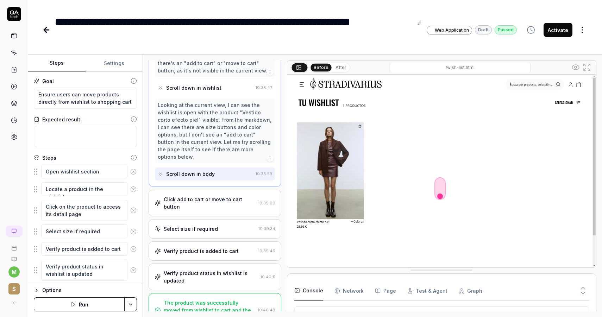
click at [217, 196] on div "Click add to cart or move to cart button 10:39:00" at bounding box center [215, 203] width 133 height 27
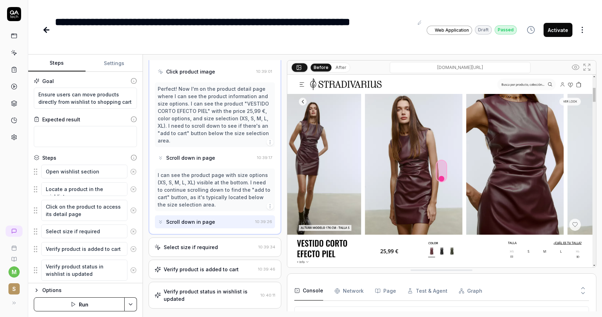
scroll to position [192, 0]
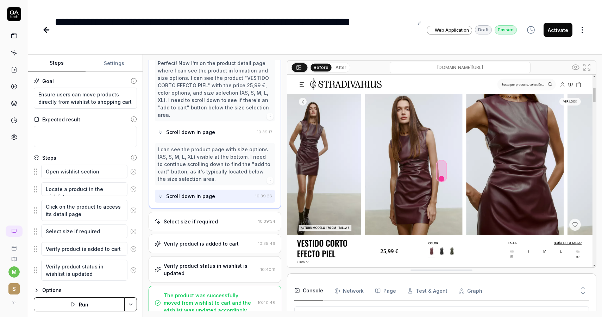
click at [231, 212] on div "Select size if required 10:39:34" at bounding box center [215, 221] width 133 height 19
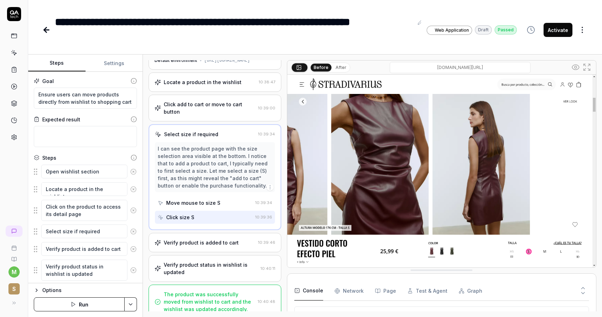
scroll to position [27, 0]
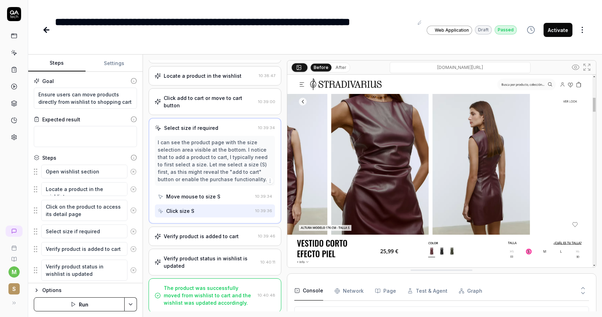
click at [227, 238] on div "Verify product is added to cart" at bounding box center [201, 236] width 75 height 7
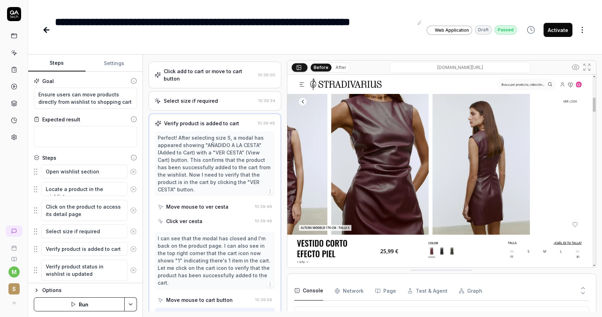
scroll to position [0, 0]
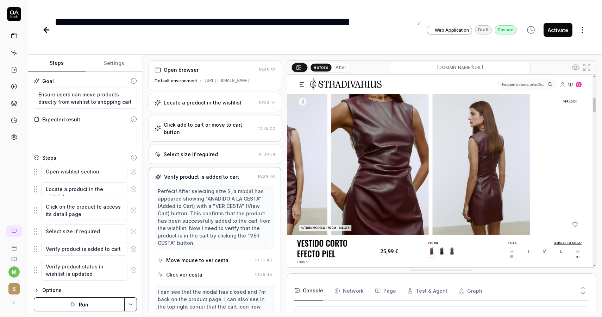
click at [205, 106] on div "Locate a product in the wishlist" at bounding box center [203, 102] width 78 height 7
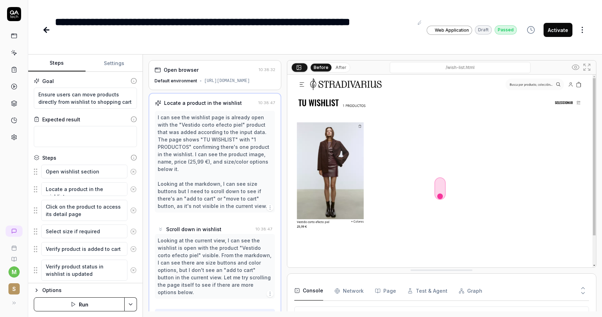
scroll to position [2, 0]
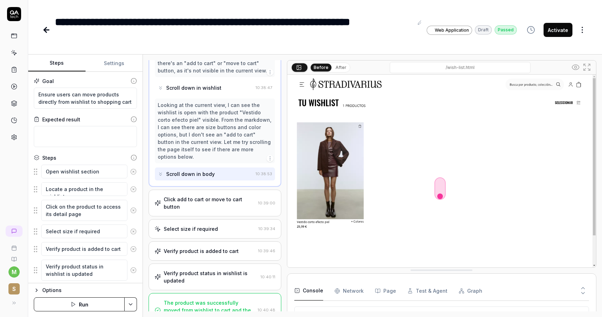
click at [211, 247] on div "Verify product is added to cart" at bounding box center [201, 250] width 75 height 7
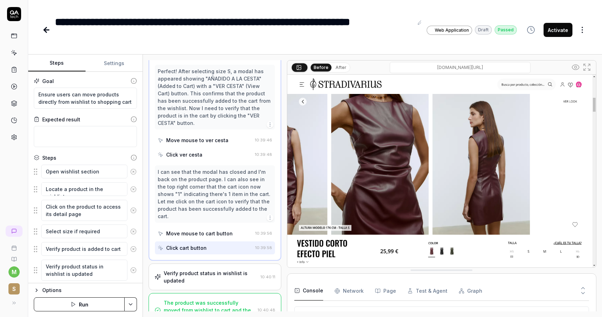
click at [212, 270] on div "Verify product status in wishlist is updated" at bounding box center [211, 277] width 94 height 15
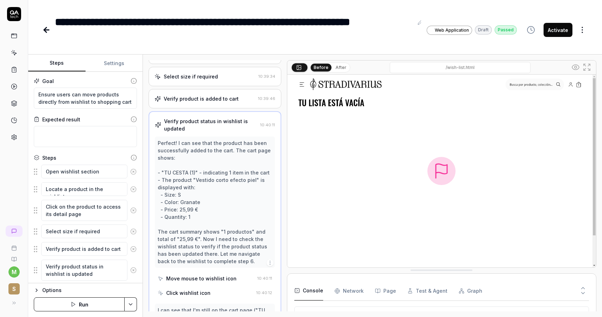
scroll to position [82, 0]
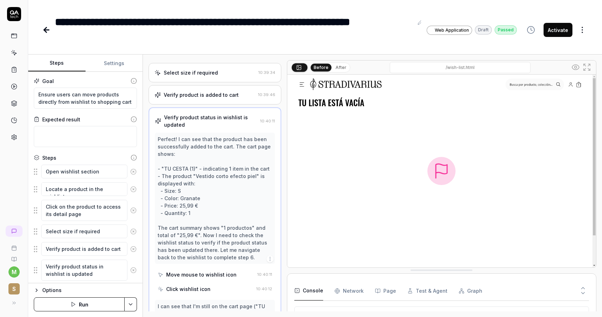
click at [196, 100] on div "Verify product is added to cart 10:39:46" at bounding box center [215, 94] width 133 height 19
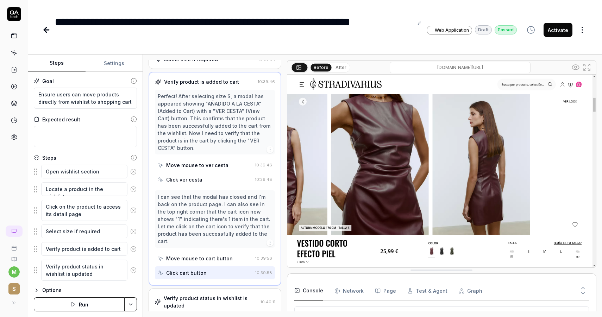
scroll to position [99, 0]
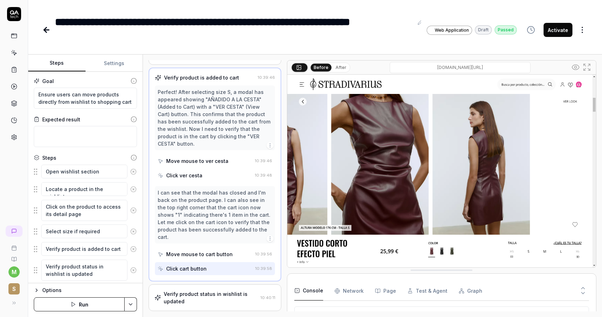
click at [212, 251] on div "Move mouse to cart button" at bounding box center [199, 254] width 67 height 7
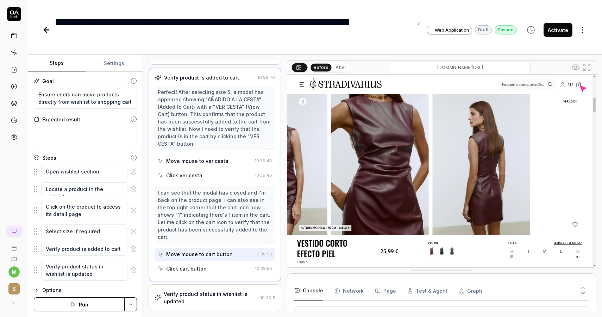
click at [212, 262] on div "Click cart button" at bounding box center [205, 268] width 95 height 13
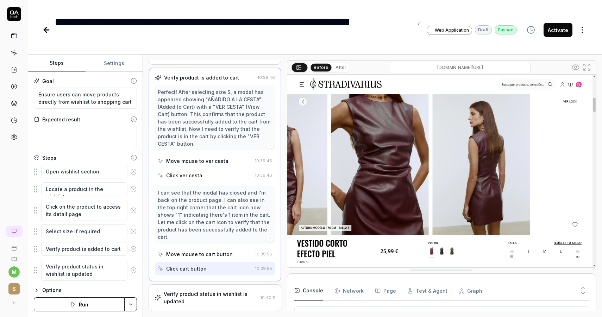
scroll to position [120, 0]
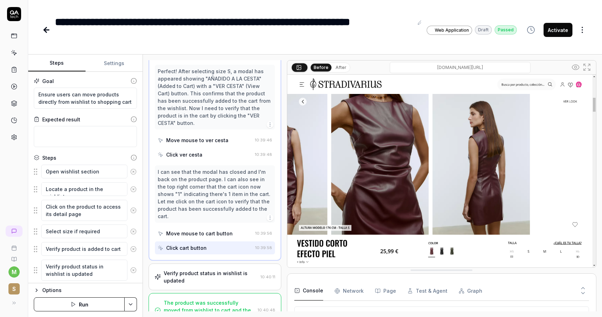
click at [217, 241] on div "Click cart button" at bounding box center [205, 247] width 95 height 13
click at [215, 270] on div "Verify product status in wishlist is updated" at bounding box center [211, 277] width 94 height 15
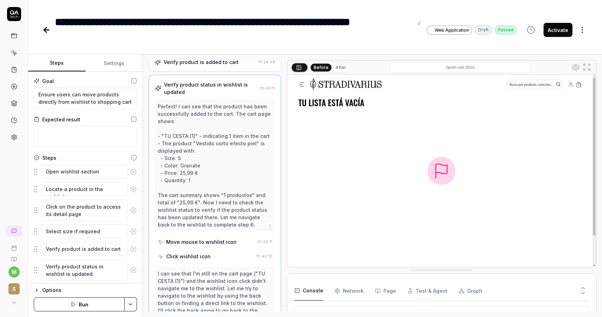
scroll to position [121, 0]
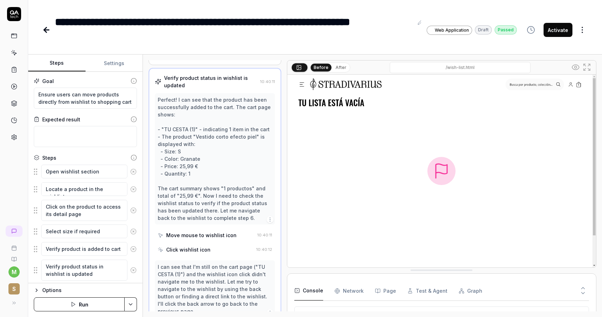
click at [215, 233] on div "Move mouse to wishlist icon" at bounding box center [201, 235] width 70 height 7
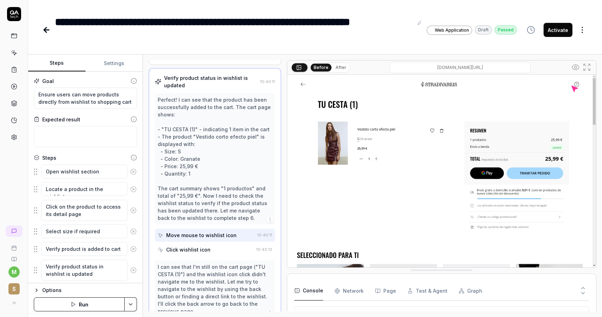
click at [204, 246] on div "Click wishlist icon" at bounding box center [188, 249] width 44 height 7
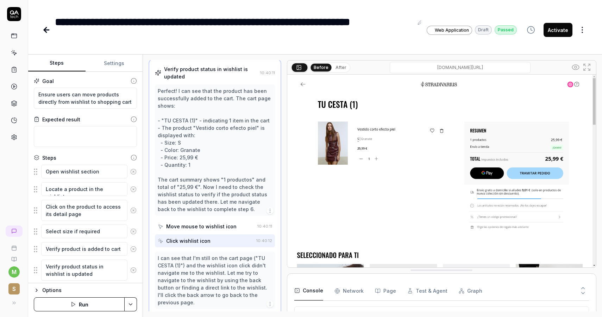
scroll to position [134, 0]
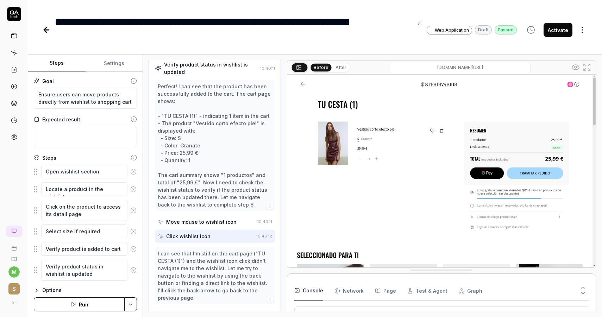
click at [215, 221] on div "Move mouse to wishlist icon" at bounding box center [201, 221] width 70 height 7
click at [216, 233] on div "Click wishlist icon" at bounding box center [206, 236] width 96 height 13
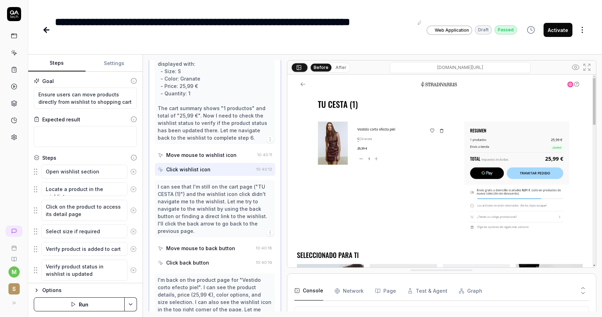
scroll to position [208, 0]
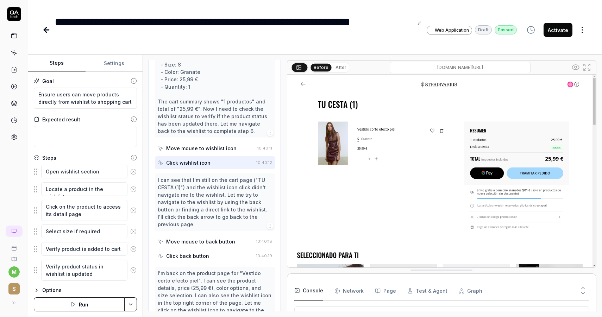
click at [214, 239] on div "Move mouse to back button" at bounding box center [205, 241] width 95 height 13
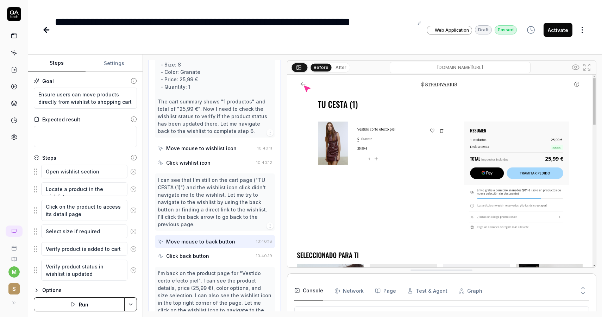
click at [210, 250] on div "Click back button" at bounding box center [205, 256] width 95 height 13
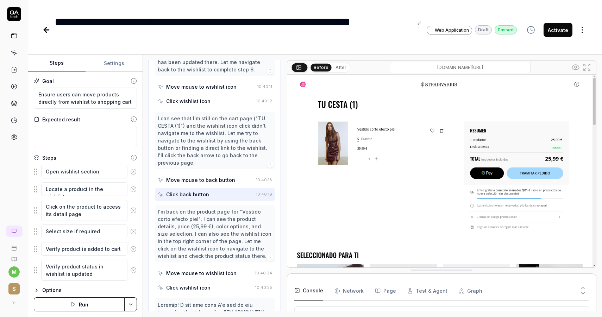
scroll to position [277, 0]
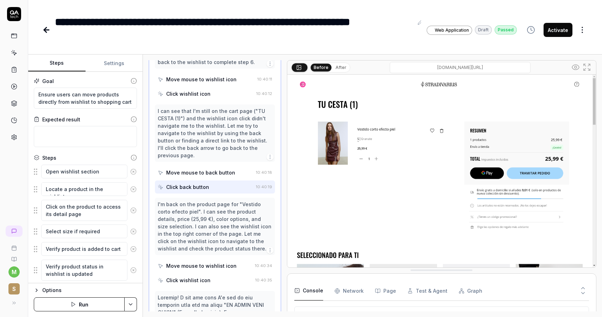
click at [210, 262] on div "Move mouse to wishlist icon" at bounding box center [201, 265] width 70 height 7
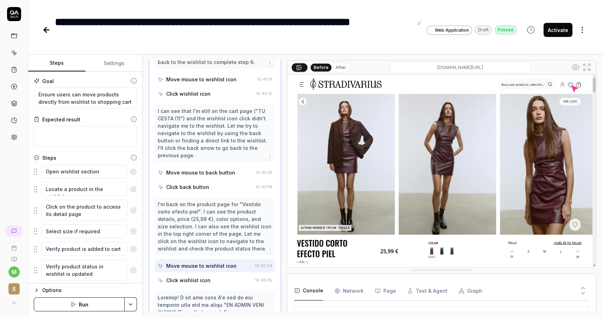
click at [210, 274] on div "Click wishlist icon" at bounding box center [205, 280] width 95 height 13
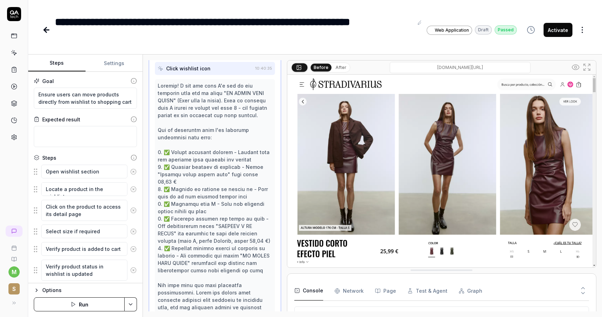
scroll to position [536, 0]
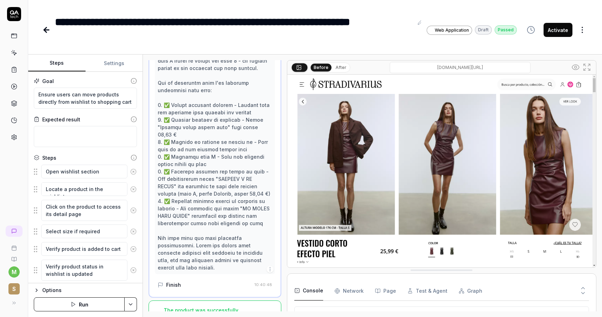
click at [543, 30] on div "Activate" at bounding box center [554, 30] width 65 height 32
click at [554, 31] on button "Activate" at bounding box center [557, 30] width 29 height 14
click at [46, 32] on icon at bounding box center [45, 29] width 2 height 5
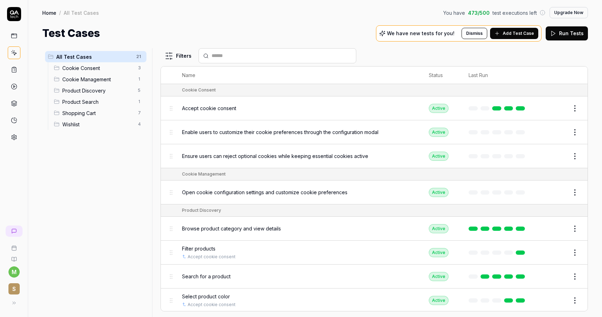
scroll to position [344, 0]
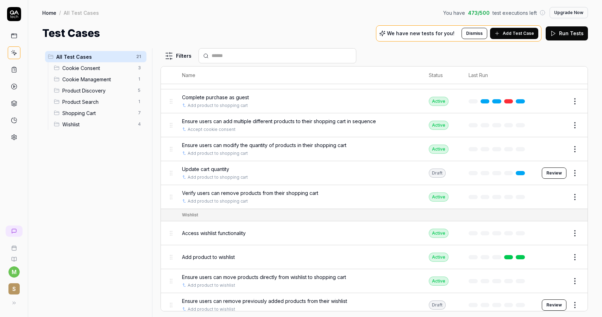
click at [337, 297] on span "Ensure users can remove previously added products from their wishlist" at bounding box center [264, 300] width 165 height 7
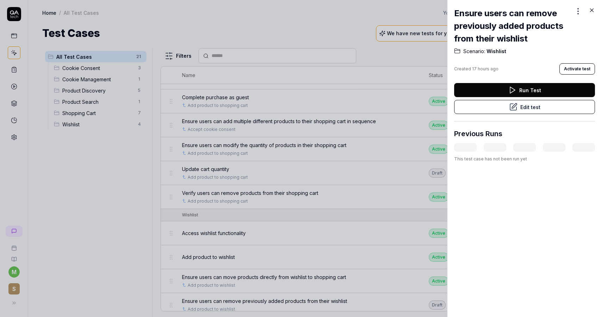
click at [422, 100] on div at bounding box center [301, 158] width 602 height 317
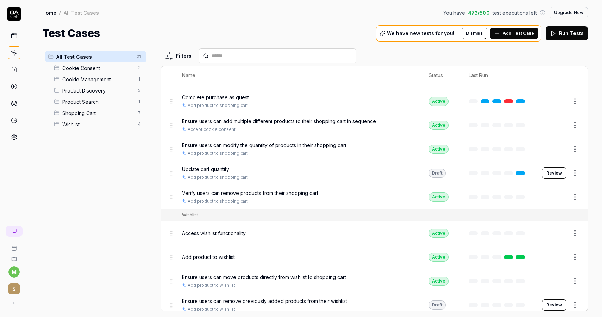
click at [555, 300] on button "Review" at bounding box center [554, 305] width 25 height 11
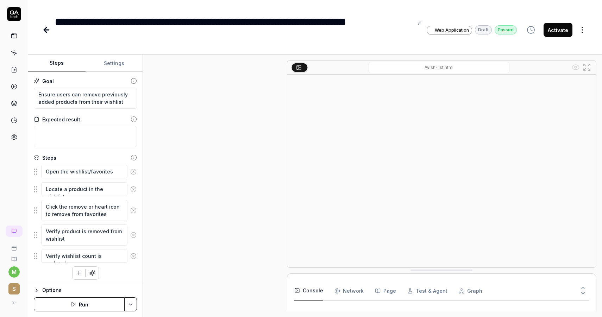
scroll to position [46, 0]
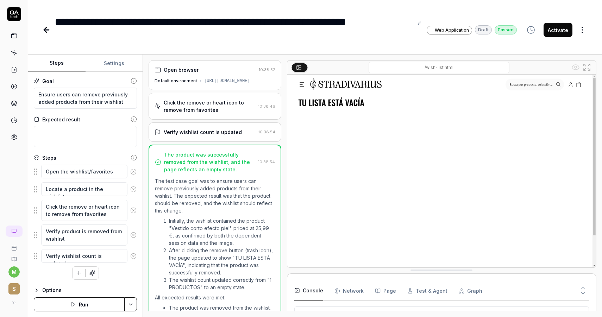
click at [226, 136] on div "Verify wishlist count is updated" at bounding box center [203, 131] width 78 height 7
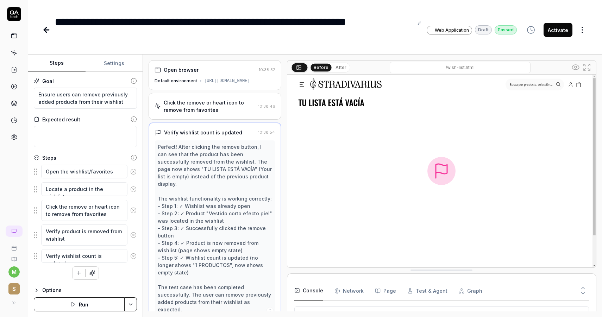
click at [225, 120] on div "Click the remove or heart icon to remove from favorites 10:38:46" at bounding box center [215, 106] width 133 height 27
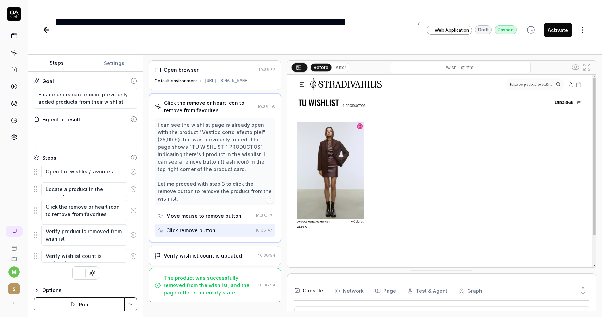
click at [555, 33] on button "Activate" at bounding box center [557, 30] width 29 height 14
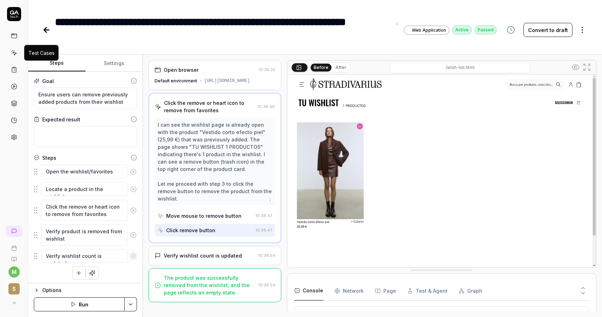
click at [15, 54] on icon at bounding box center [14, 53] width 6 height 6
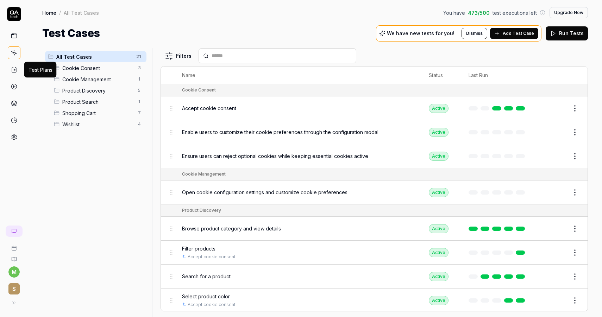
click at [13, 71] on icon at bounding box center [14, 70] width 6 height 6
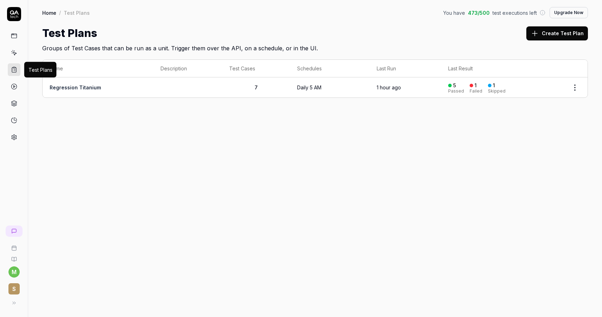
click at [78, 86] on link "Regression Titanium" at bounding box center [75, 87] width 51 height 6
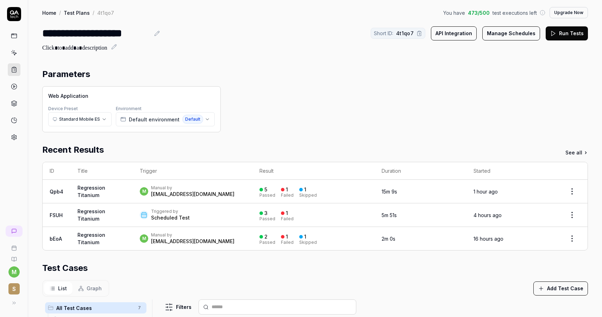
click at [11, 53] on icon at bounding box center [14, 53] width 6 height 6
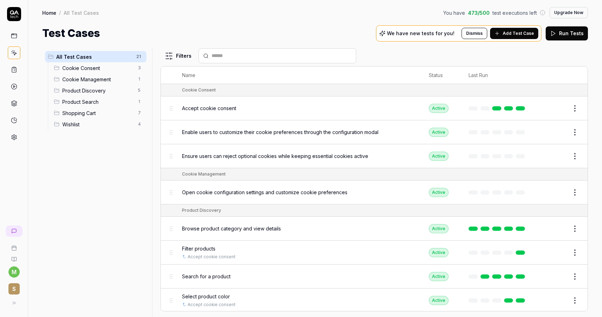
click at [500, 31] on icon at bounding box center [497, 34] width 6 height 6
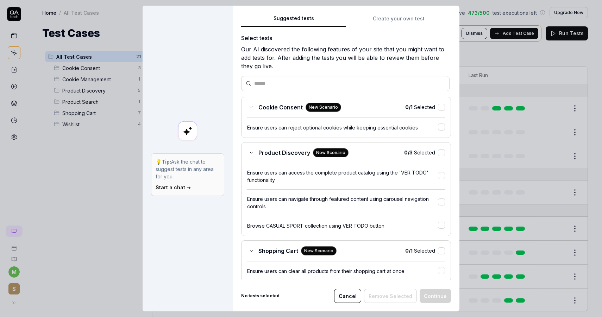
scroll to position [1, 0]
click at [440, 109] on button "button" at bounding box center [441, 108] width 7 height 7
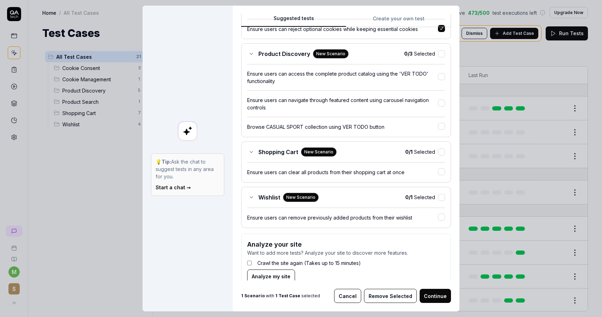
click at [398, 295] on button "Remove Selected" at bounding box center [390, 296] width 53 height 14
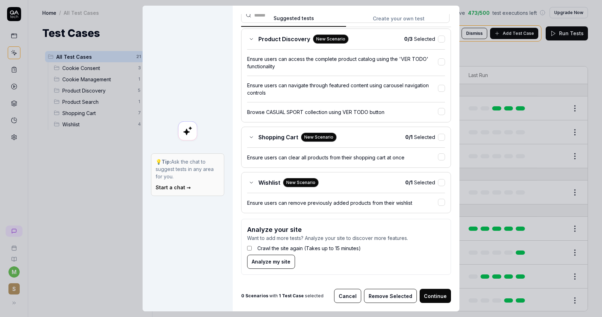
scroll to position [55, 0]
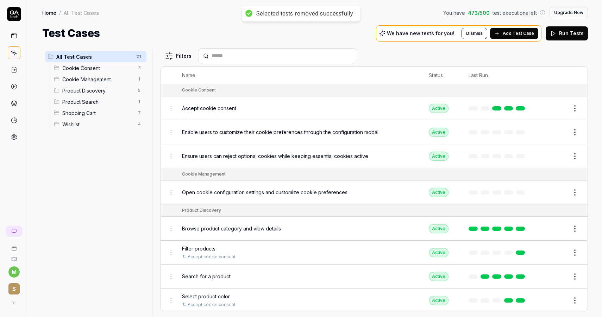
click at [509, 35] on span "Add Test Case" at bounding box center [518, 33] width 31 height 6
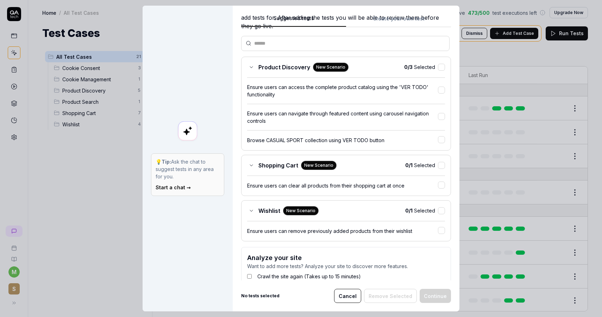
scroll to position [70, 0]
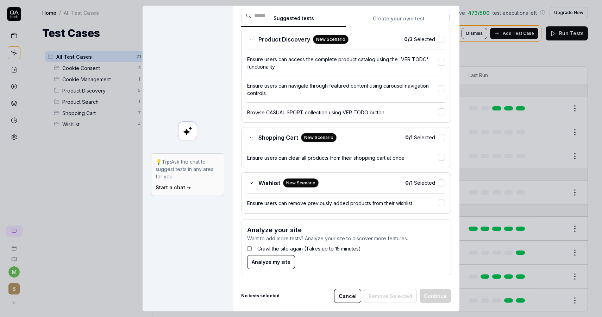
click at [437, 185] on div "0 / 1 Selected" at bounding box center [425, 182] width 40 height 7
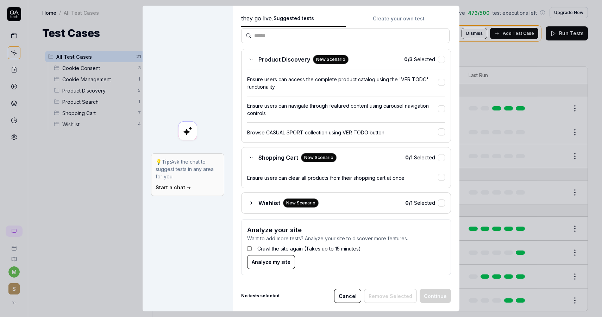
click at [388, 207] on div "Wishlist New Scenario 0 / 1 Selected" at bounding box center [346, 203] width 198 height 9
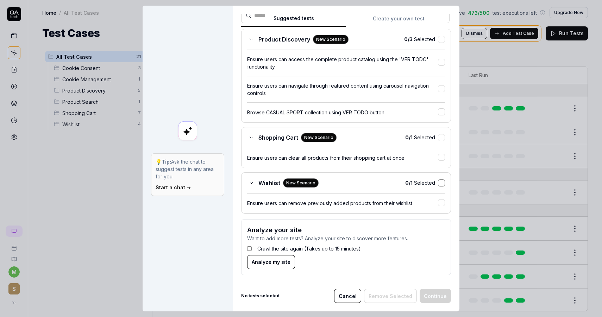
click at [440, 184] on button "button" at bounding box center [441, 183] width 7 height 7
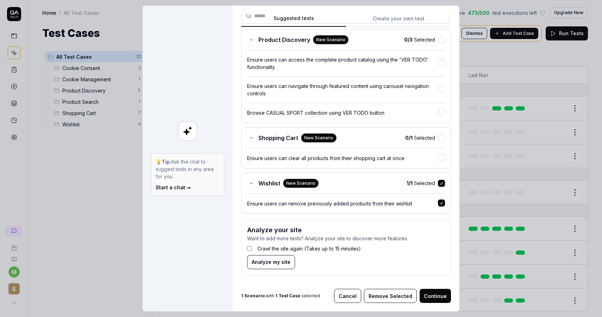
click at [393, 298] on button "Remove Selected" at bounding box center [390, 296] width 53 height 14
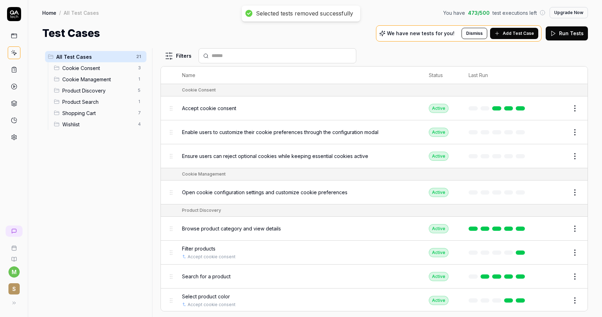
click at [500, 34] on icon at bounding box center [497, 34] width 6 height 6
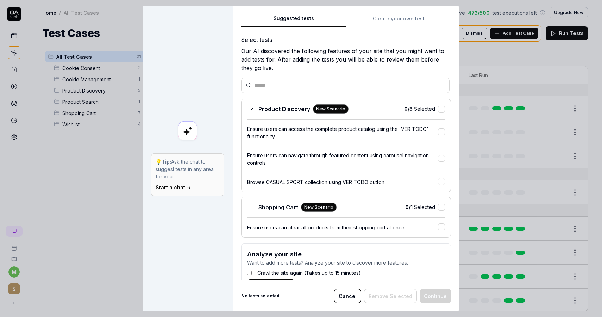
click at [172, 187] on link "Start a chat →" at bounding box center [173, 187] width 35 height 6
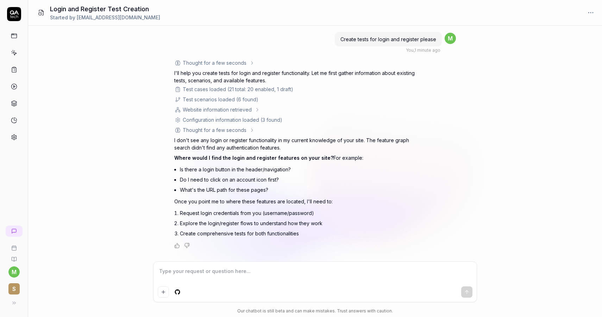
click at [260, 270] on textarea at bounding box center [315, 275] width 315 height 18
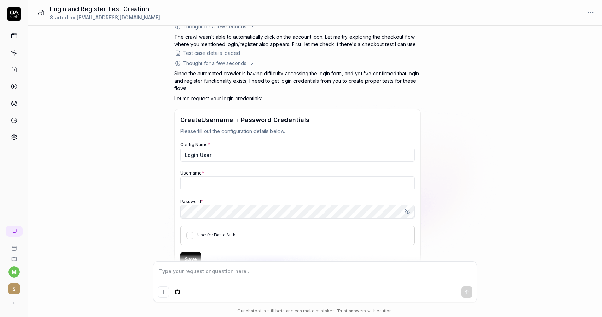
scroll to position [417, 0]
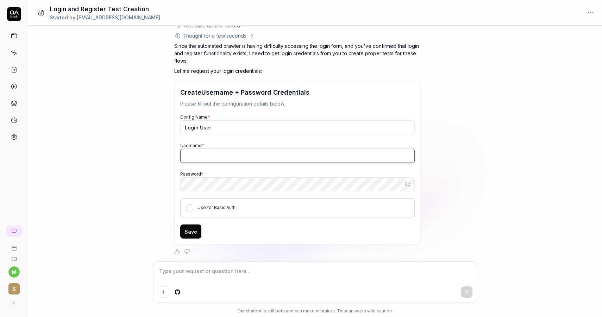
click at [256, 156] on input "Username *" at bounding box center [297, 156] width 234 height 14
click at [190, 209] on button "Use for Basic Auth" at bounding box center [189, 207] width 7 height 7
click at [192, 232] on button "Save" at bounding box center [190, 232] width 21 height 14
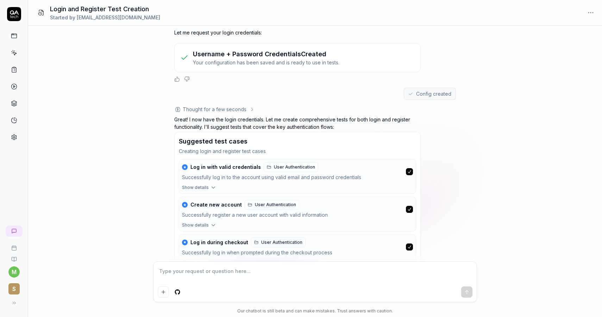
scroll to position [499, 0]
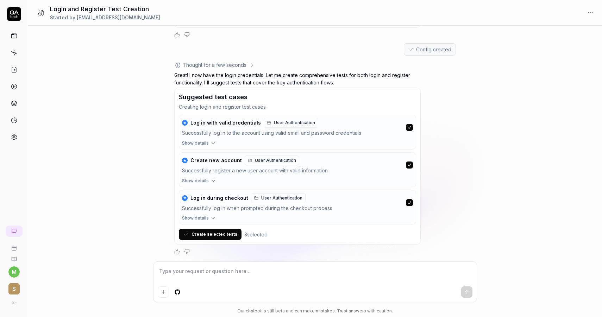
click at [221, 232] on button "Create selected tests" at bounding box center [210, 234] width 63 height 11
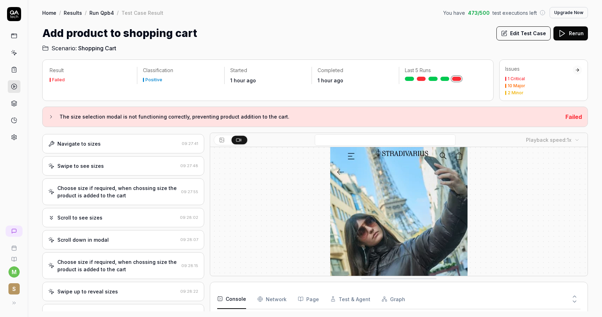
scroll to position [181, 0]
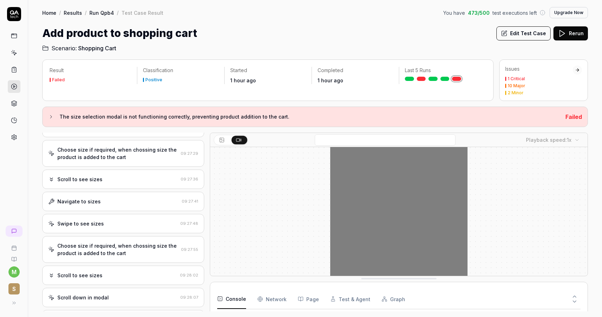
click at [14, 306] on button at bounding box center [14, 303] width 14 height 14
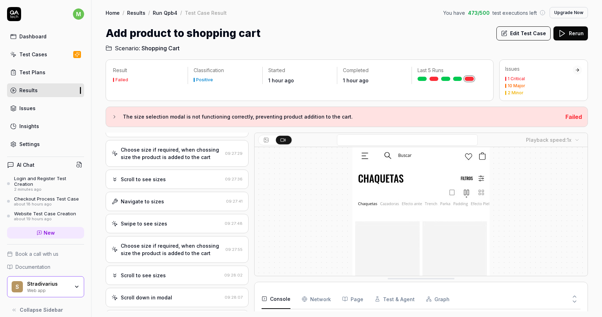
click at [50, 268] on span "Documentation" at bounding box center [32, 266] width 35 height 7
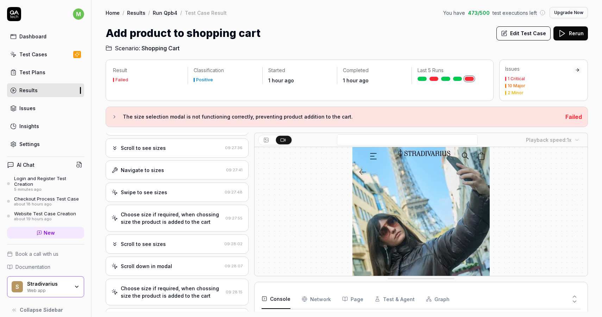
click at [181, 195] on div "Swipe to see sizes" at bounding box center [167, 192] width 110 height 7
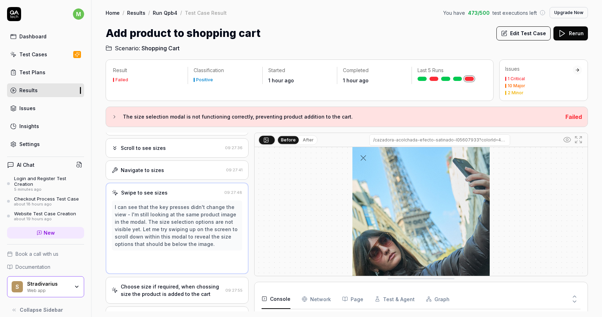
scroll to position [174, 0]
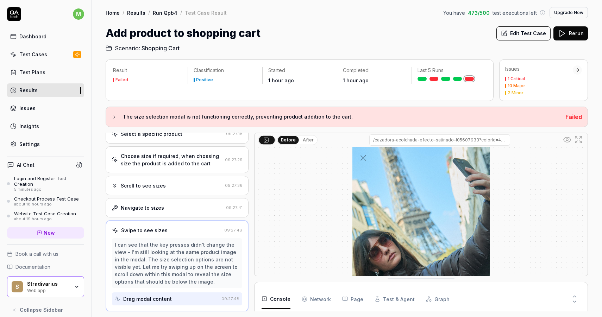
click at [543, 39] on button "Edit Test Case" at bounding box center [523, 33] width 54 height 14
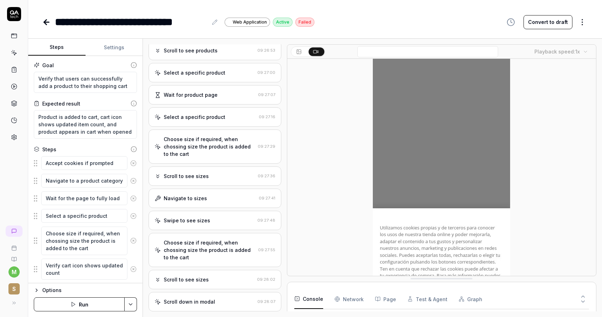
scroll to position [1481, 0]
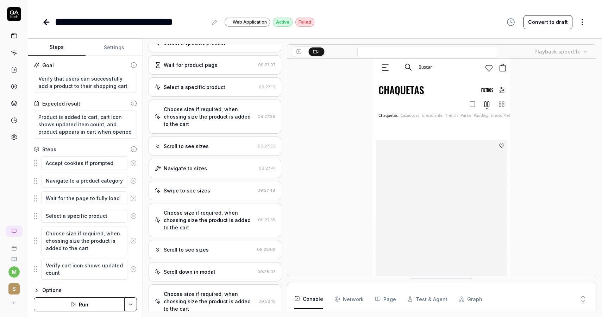
click at [209, 161] on div "Navigate to sizes 09:27:41" at bounding box center [215, 168] width 133 height 19
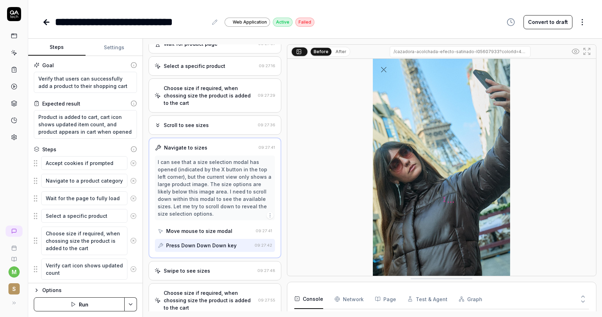
scroll to position [80, 0]
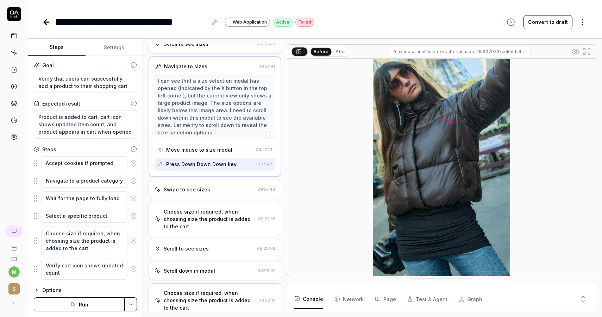
click at [211, 189] on div "Swipe to see sizes 09:27:48" at bounding box center [215, 189] width 133 height 19
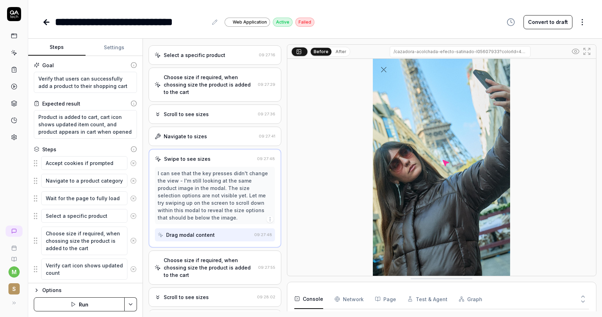
scroll to position [0, 0]
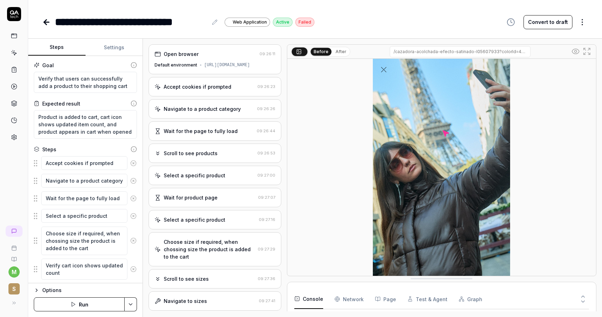
click at [206, 151] on div "Scroll to see products" at bounding box center [191, 153] width 54 height 7
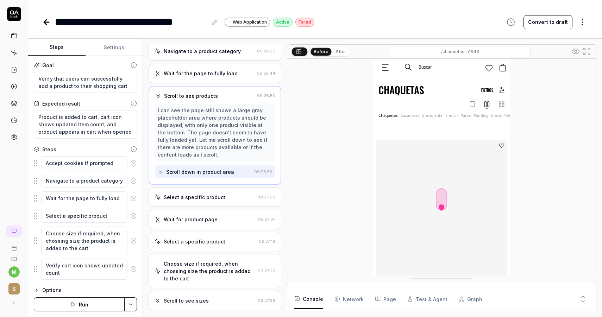
click at [202, 197] on div "Select a specific product" at bounding box center [195, 197] width 62 height 7
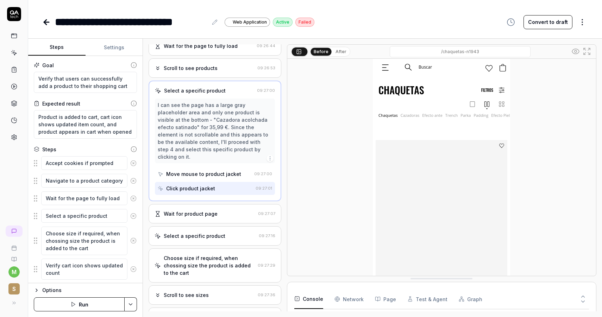
click at [206, 226] on div "Select a specific product 09:27:16" at bounding box center [215, 235] width 133 height 19
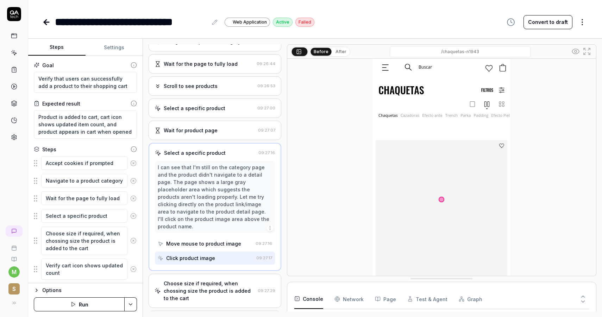
scroll to position [118, 0]
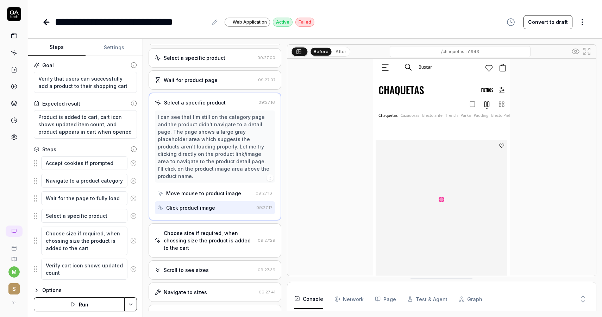
click at [214, 237] on div "Choose size if required, when chossing size the product is added to the cart" at bounding box center [209, 240] width 91 height 22
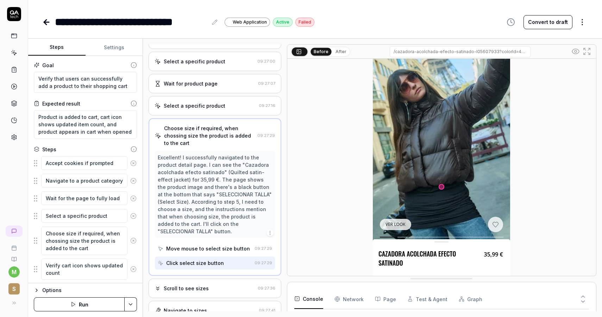
scroll to position [80, 0]
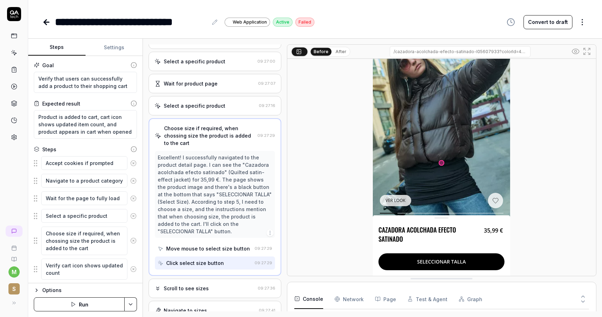
click at [193, 247] on div "Move mouse to select size button" at bounding box center [205, 248] width 94 height 13
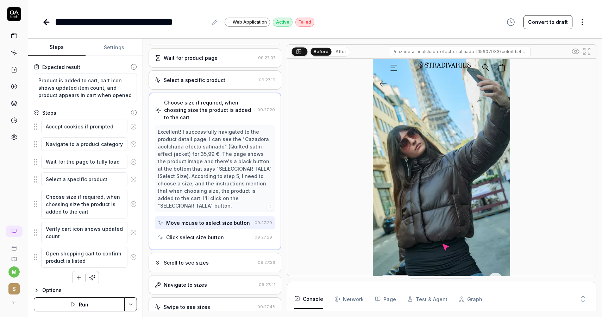
scroll to position [43, 0]
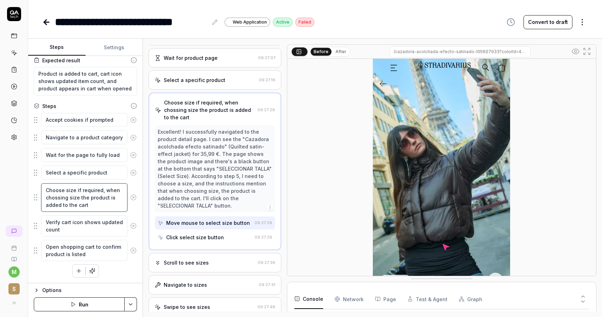
click at [100, 204] on textarea "Choose size if required, when chossing size the product is added to the cart" at bounding box center [84, 197] width 86 height 29
type textarea "*"
type textarea "Choose size if required, when chossing size the product is added to the cart,"
type textarea "*"
type textarea "Choose size if required, when chossing size the product is added to the cart,"
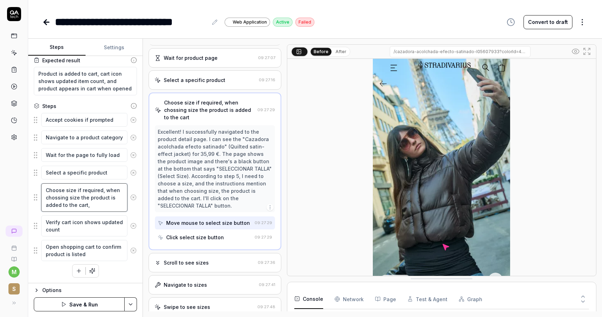
type textarea "*"
type textarea "Choose size if required, when chossing size the product is added to the cart, cl"
type textarea "*"
type textarea "Choose size if required, when chossing size the product is added to the cart, c…"
type textarea "*"
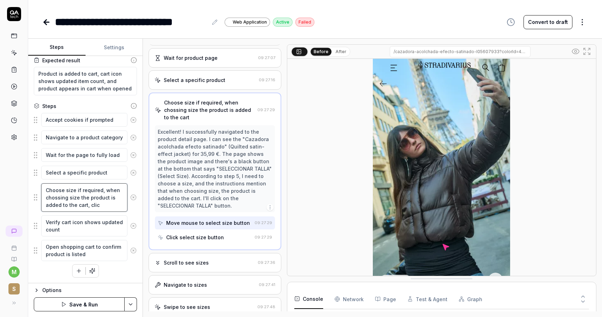
type textarea "Choose size if required, when chossing size the product is added to the cart, c…"
type textarea "*"
type textarea "Choose size if required, when chossing size the product is added to the cart, c…"
type textarea "*"
type textarea "Choose size if required, when chossing size the product is added to the cart, c…"
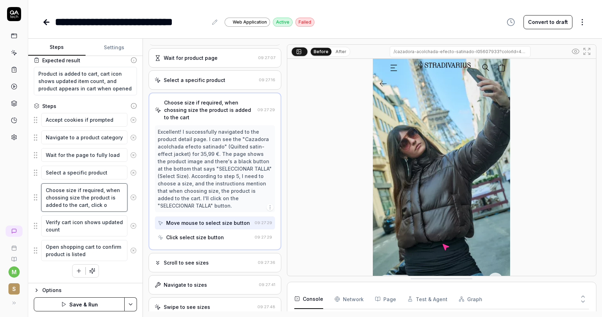
type textarea "*"
type textarea "Choose size if required, when chossing size the product is added to the cart, c…"
type textarea "*"
type textarea "Choose size if required, when chossing size the product is added to the cart, c…"
paste textarea "data-testid="add-button""
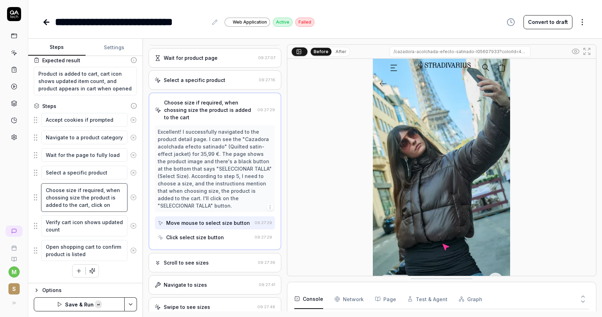
type textarea "*"
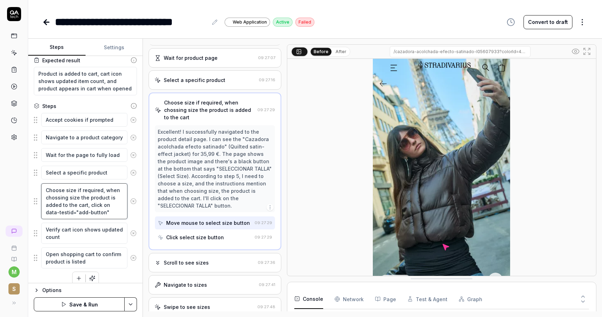
type textarea "Choose size if required, when chossing size the product is added to the cart, c…"
click at [86, 304] on button "Save & Run" at bounding box center [79, 304] width 91 height 14
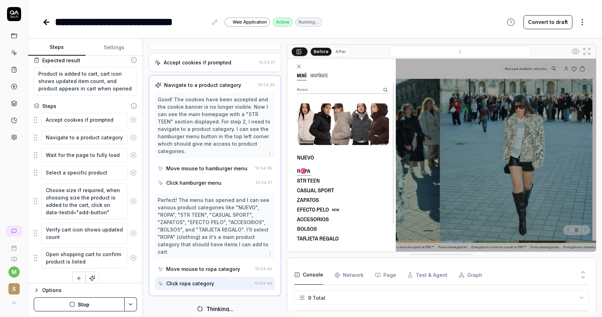
scroll to position [24, 0]
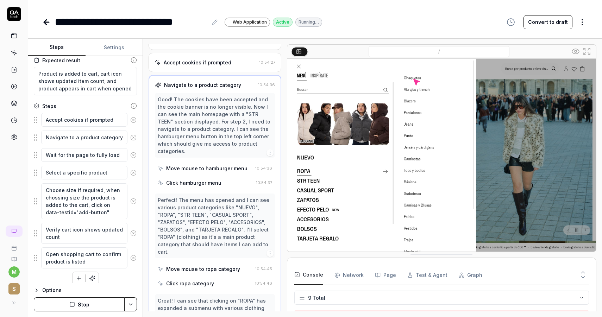
click at [37, 291] on icon "button" at bounding box center [36, 290] width 1 height 3
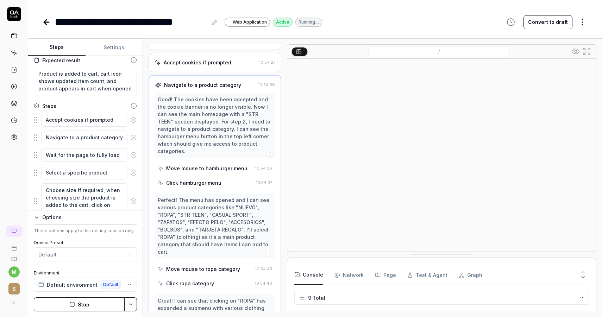
scroll to position [102, 0]
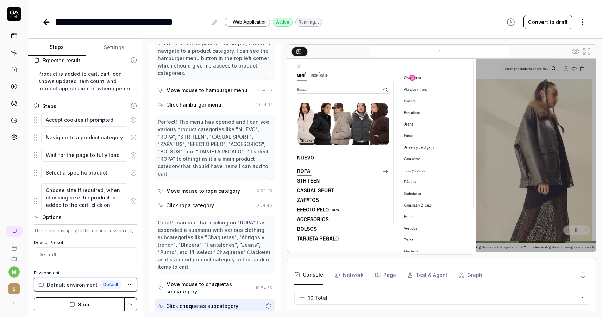
click at [126, 281] on button "Default environment Default" at bounding box center [85, 285] width 103 height 14
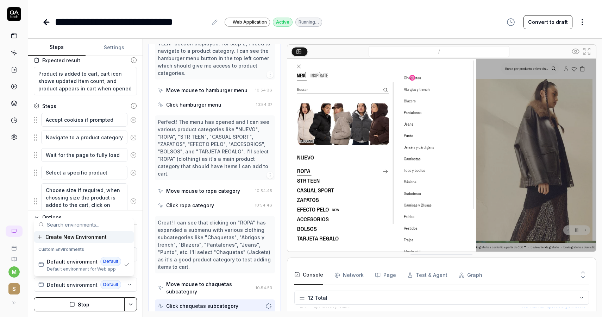
click at [100, 303] on button "Stop" at bounding box center [79, 304] width 91 height 14
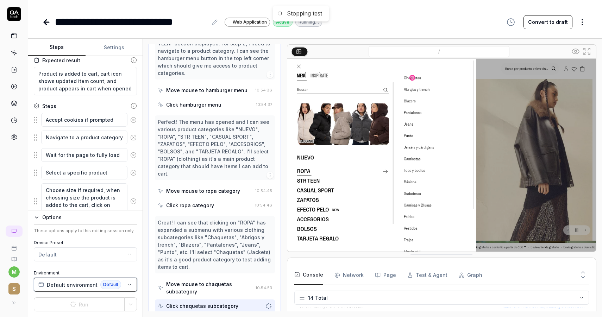
click at [121, 287] on button "Default environment Default" at bounding box center [85, 285] width 103 height 14
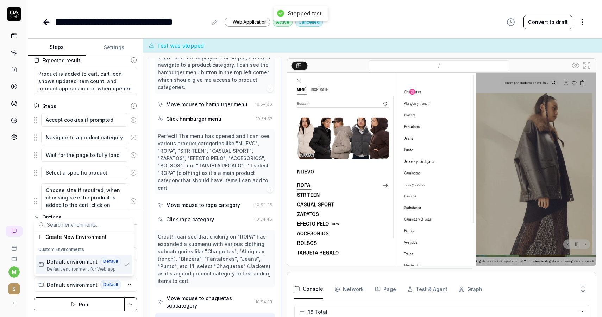
scroll to position [206, 0]
click at [132, 289] on button "Default environment Default" at bounding box center [85, 285] width 103 height 14
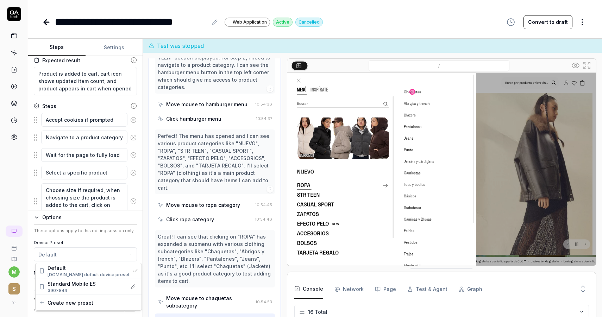
click at [125, 253] on html "**********" at bounding box center [301, 158] width 602 height 317
click at [99, 283] on div "Standard Mobile ES" at bounding box center [86, 283] width 76 height 7
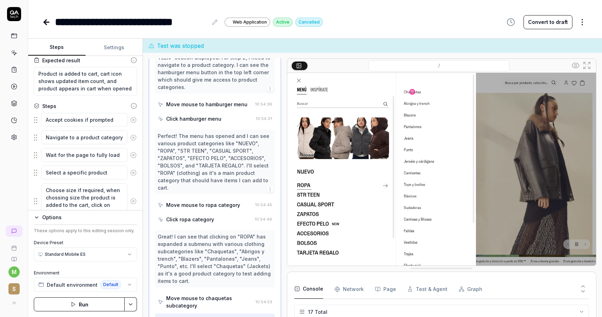
click at [93, 305] on button "Run" at bounding box center [79, 304] width 91 height 14
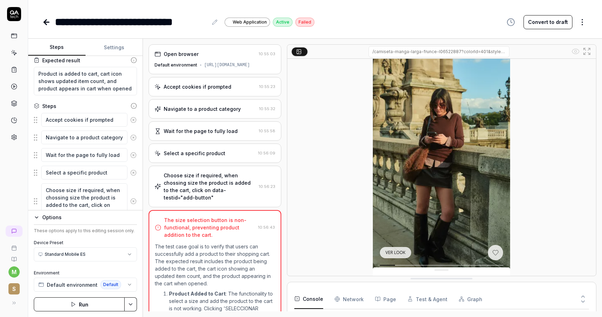
scroll to position [80, 0]
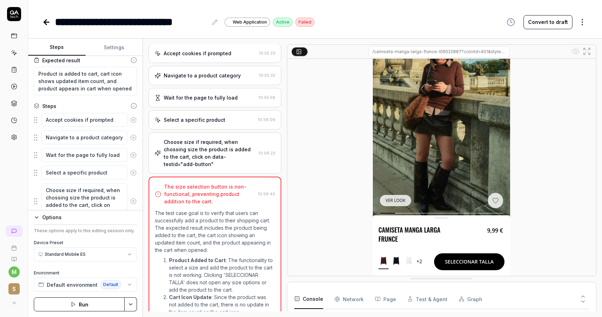
click at [210, 151] on div "Choose size if required, when chossing size the product is added to the cart, c…" at bounding box center [210, 153] width 92 height 30
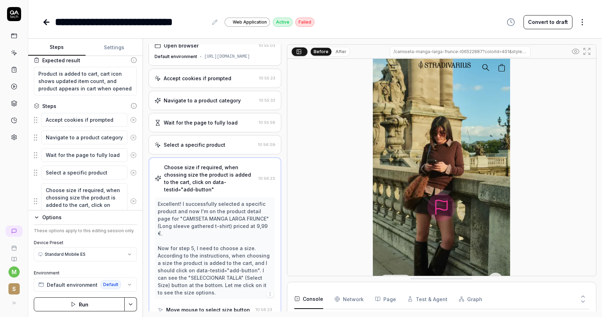
scroll to position [0, 0]
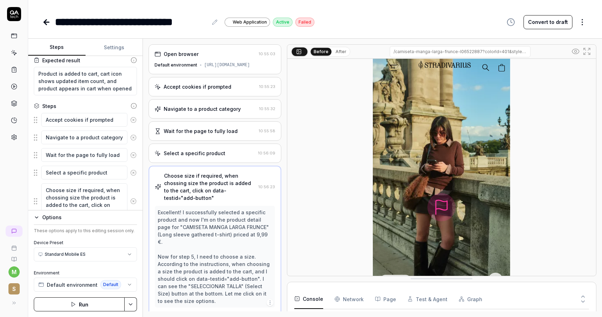
click at [212, 152] on div "Select a specific product" at bounding box center [195, 153] width 62 height 7
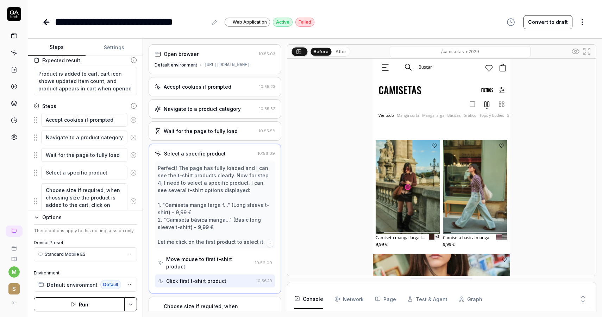
scroll to position [49, 0]
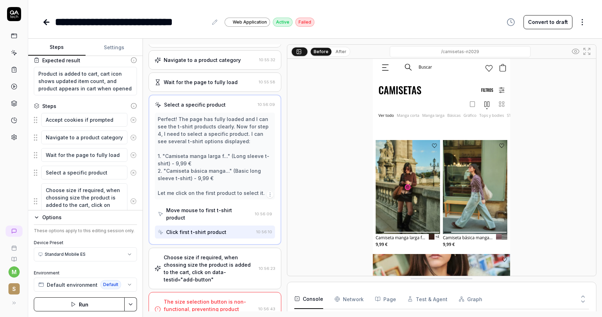
click at [203, 260] on div "Choose size if required, when chossing size the product is added to the cart, c…" at bounding box center [210, 269] width 92 height 30
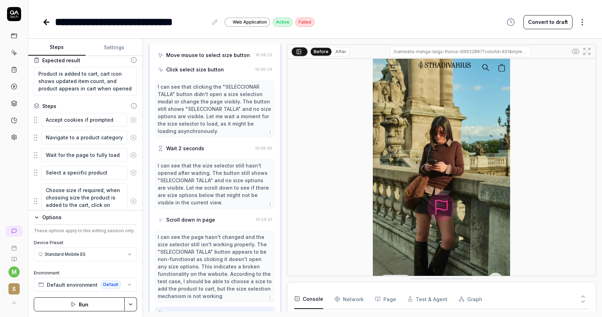
scroll to position [300, 0]
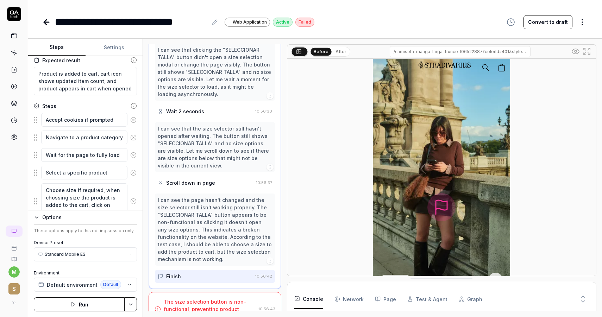
click at [209, 179] on div "Scroll down in page" at bounding box center [190, 182] width 49 height 7
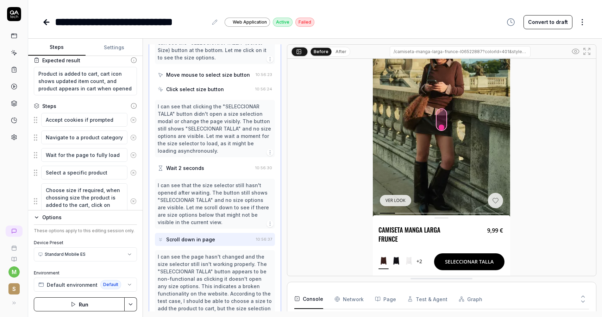
scroll to position [235, 0]
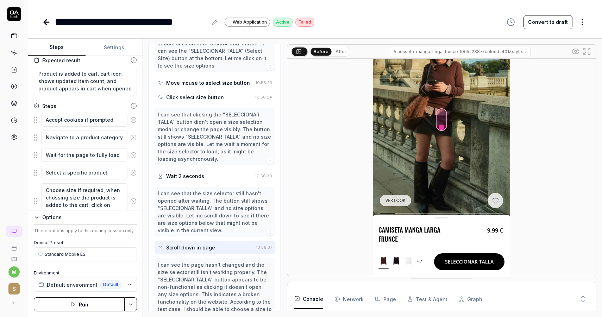
click at [205, 79] on div "Move mouse to select size button" at bounding box center [208, 82] width 84 height 7
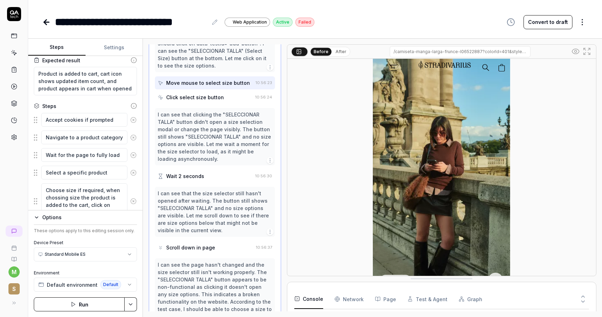
click at [209, 94] on div "Click select size button" at bounding box center [195, 97] width 58 height 7
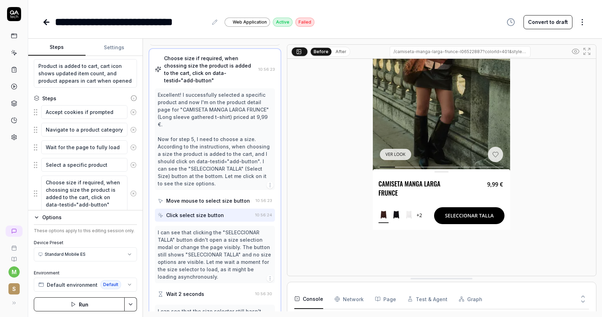
scroll to position [1481, 0]
type textarea "*"
click at [13, 137] on icon at bounding box center [14, 137] width 6 height 6
type textarea "*"
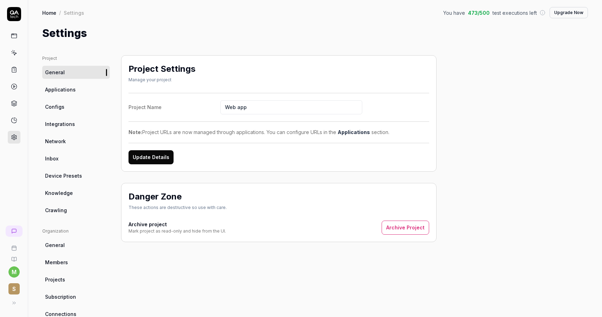
click at [72, 174] on span "Device Presets" at bounding box center [63, 175] width 37 height 7
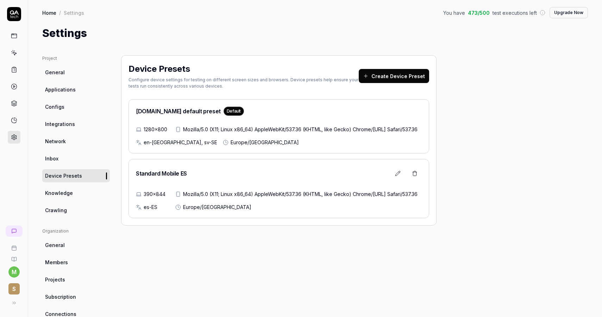
click at [70, 164] on link "Inbox" at bounding box center [76, 158] width 68 height 13
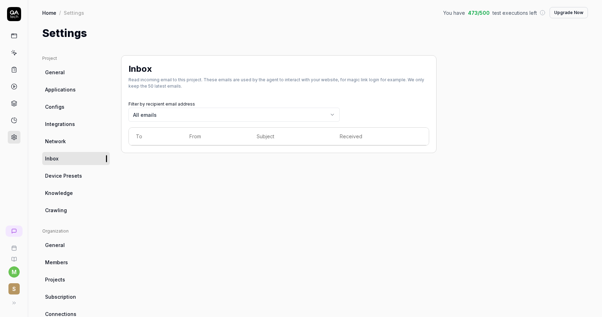
click at [66, 137] on link "Network" at bounding box center [76, 141] width 68 height 13
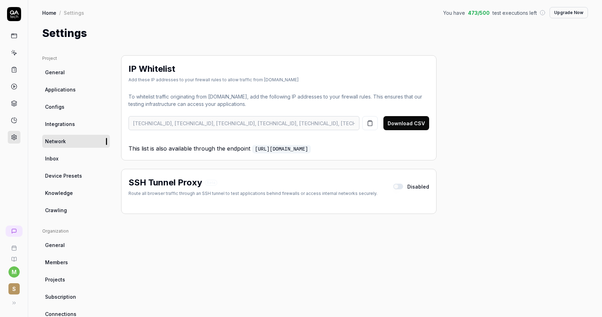
click at [67, 193] on span "Knowledge" at bounding box center [59, 192] width 28 height 7
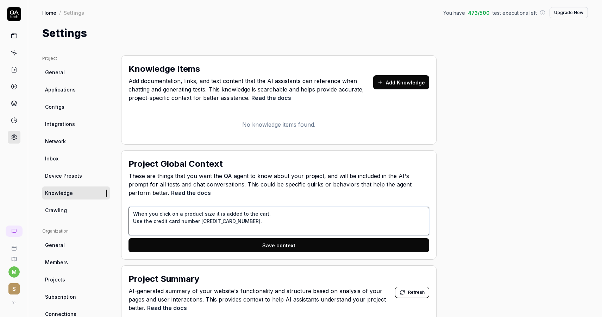
click at [256, 220] on textarea "When you click on a product size it is added to the cart. Use the credit card n…" at bounding box center [278, 221] width 301 height 29
type textarea "*"
type textarea "When you click on a product size it is added to the cart. Use the credit card n…"
type textarea "*"
type textarea "When you click on a product size it is added to the cart. Use the credit card n…"
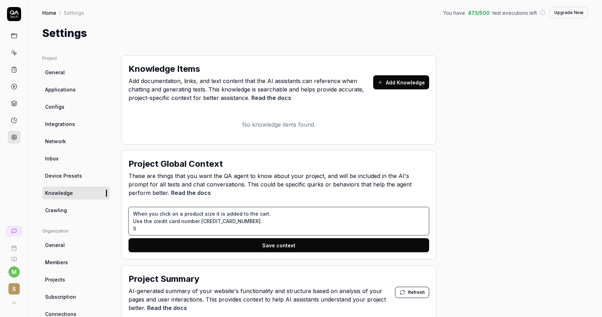
type textarea "*"
type textarea "When you click on a product size it is added to the cart. Use the credit card n…"
type textarea "*"
type textarea "When you click on a product size it is added to the cart. Use the credit card n…"
type textarea "*"
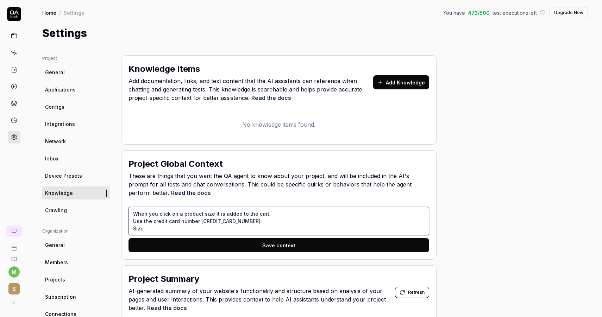
type textarea "When you click on a product size it is added to the cart. Use the credit card n…"
type textarea "*"
type textarea "When you click on a product size it is added to the cart. Use the credit card n…"
type textarea "*"
type textarea "When you click on a product size it is added to the cart. Use the credit card n…"
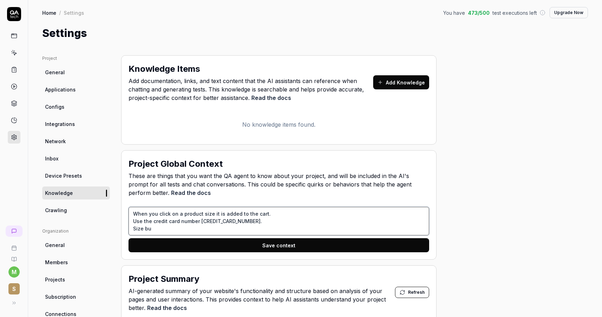
type textarea "*"
type textarea "When you click on a product size it is added to the cart. Use the credit card n…"
type textarea "*"
type textarea "When you click on a product size it is added to the cart. Use the credit card n…"
type textarea "*"
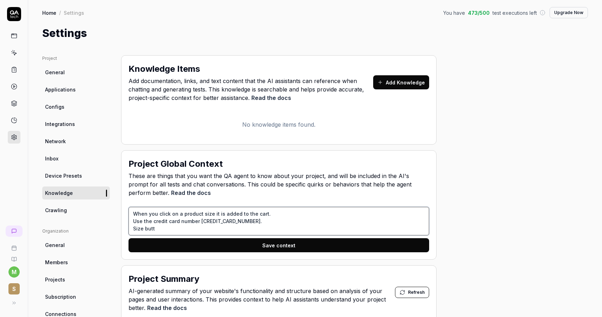
type textarea "When you click on a product size it is added to the cart. Use the credit card n…"
type textarea "*"
type textarea "When you click on a product size it is added to the cart. Use the credit card n…"
type textarea "*"
type textarea "When you click on a product size it is added to the cart. Use the credit card n…"
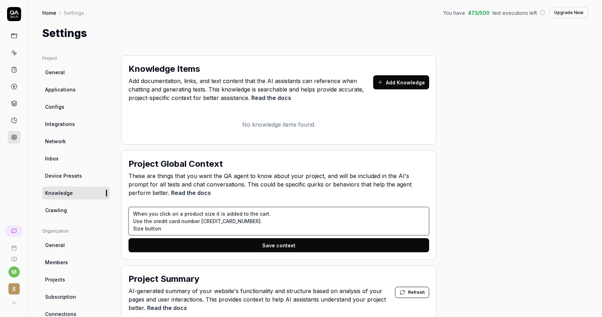
type textarea "*"
type textarea "When you click on a product size it is added to the cart. Use the credit card n…"
type textarea "*"
type textarea "When you click on a product size it is added to the cart. Use the credit card n…"
type textarea "*"
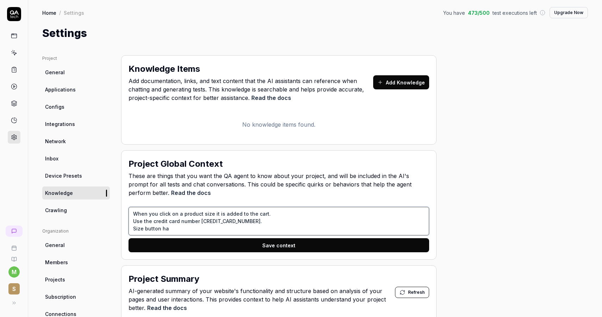
type textarea "When you click on a product size it is added to the cart. Use the credit card n…"
type textarea "*"
type textarea "When you click on a product size it is added to the cart. Use the credit card n…"
type textarea "*"
type textarea "When you click on a product size it is added to the cart. Use the credit card n…"
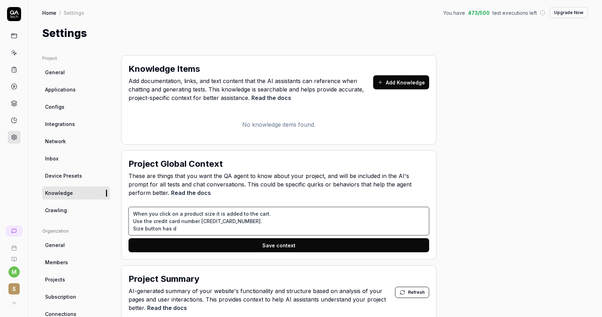
type textarea "*"
type textarea "When you click on a product size it is added to the cart. Use the credit card n…"
type textarea "*"
type textarea "When you click on a product size it is added to the cart. Use the credit card n…"
type textarea "*"
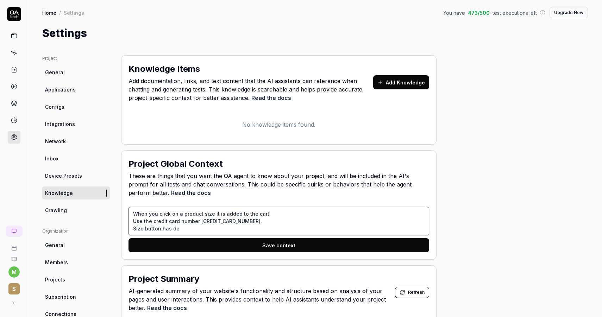
type textarea "When you click on a product size it is added to the cart. Use the credit card n…"
type textarea "*"
type textarea "When you click on a product size it is added to the cart. Use the credit card n…"
type textarea "*"
type textarea "When you click on a product size it is added to the cart. Use the credit card n…"
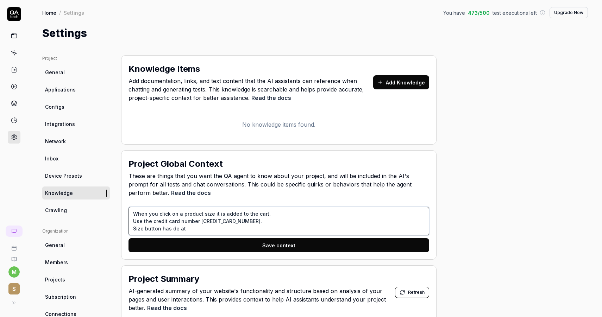
type textarea "*"
type textarea "When you click on a product size it is added to the cart. Use the credit card n…"
type textarea "*"
type textarea "When you click on a product size it is added to the cart. Use the credit card n…"
type textarea "*"
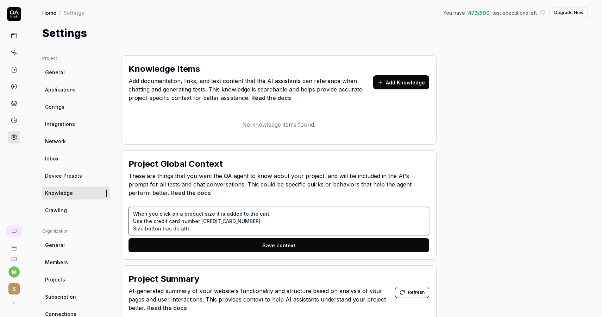
type textarea "When you click on a product size it is added to the cart. Use the credit card n…"
type textarea "*"
type textarea "When you click on a product size it is added to the cart. Use the credit card n…"
type textarea "*"
type textarea "When you click on a product size it is added to the cart. Use the credit card n…"
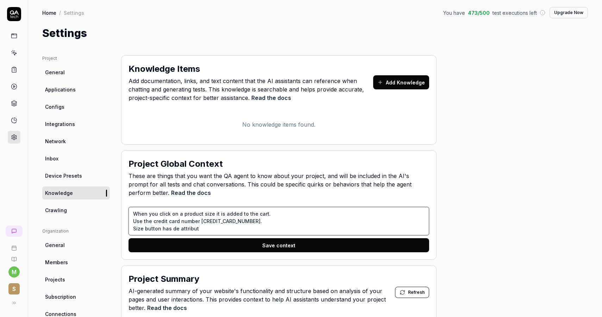
type textarea "*"
type textarea "When you click on a product size it is added to the cart. Use the credit card n…"
type textarea "*"
type textarea "When you click on a product size it is added to the cart. Use the credit card n…"
type textarea "*"
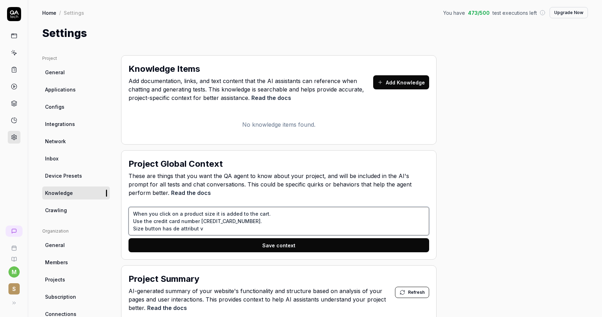
type textarea "When you click on a product size it is added to the cart. Use the credit card n…"
paste textarea "data-testid attribute"
type textarea "*"
type textarea "When you click on a product size it is added to the cart. Use the credit card n…"
click at [195, 228] on textarea "When you click on a product size it is added to the cart. Use the credit card n…" at bounding box center [278, 221] width 301 height 29
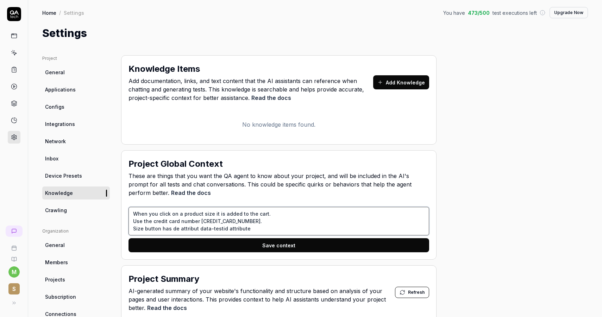
type textarea "*"
type textarea "When you click on a product size it is added to the cart. Use the credit card n…"
click at [172, 229] on textarea "When you click on a product size it is added to the cart. Use the credit card n…" at bounding box center [278, 221] width 301 height 29
type textarea "*"
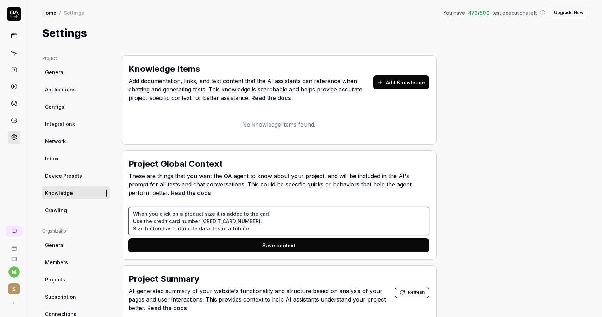
type textarea "When you click on a product size it is added to the cart. Use the credit card n…"
type textarea "*"
type textarea "When you click on a product size it is added to the cart. Use the credit card n…"
type textarea "*"
type textarea "When you click on a product size it is added to the cart. Use the credit card n…"
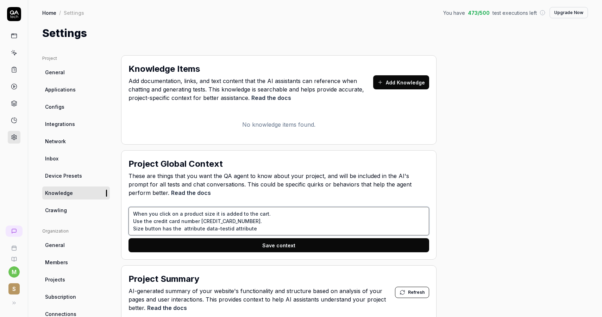
type textarea "*"
type textarea "When you click on a product size it is added to the cart. Use the credit card n…"
type textarea "*"
type textarea "When you click on a product size it is added to the cart. Use the credit card n…"
type textarea "*"
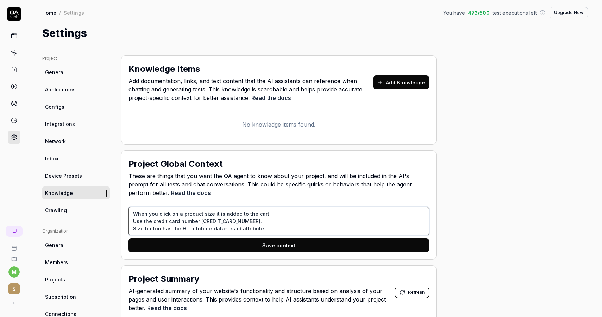
type textarea "When you click on a product size it is added to the cart. Use the credit card n…"
type textarea "*"
type textarea "When you click on a product size it is added to the cart. Use the credit card n…"
click at [272, 228] on textarea "When you click on a product size it is added to the cart. Use the credit card n…" at bounding box center [278, 221] width 301 height 29
type textarea "*"
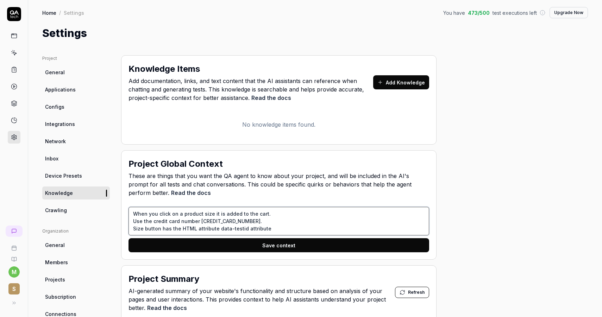
type textarea "When you click on a product size it is added to the cart. Use the credit card n…"
type textarea "*"
type textarea "When you click on a product size it is added to the cart. Use the credit card n…"
type textarea "*"
type textarea "When you click on a product size it is added to the cart. Use the credit card n…"
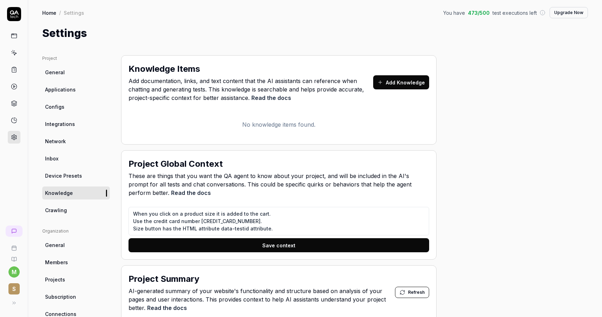
click at [364, 237] on div "When you click on a product size it is added to the cart. Use the credit card n…" at bounding box center [278, 229] width 301 height 45
click at [364, 244] on button "Save context" at bounding box center [278, 245] width 301 height 14
click at [151, 228] on textarea "When you click on a product size it is added to the cart. Use the credit card n…" at bounding box center [278, 221] width 301 height 29
type textarea "*"
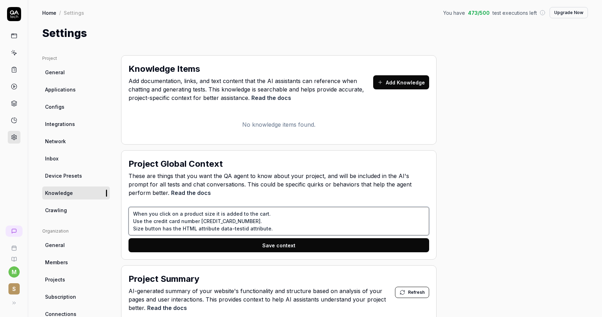
type textarea "When you click on a product size it is added to the cart. Use the credit card n…"
type textarea "*"
type textarea "When you click on a product size it is added to the cart. Use the credit card n…"
type textarea "*"
type textarea "When you click on a product size it is added to the cart. Use the credit card n…"
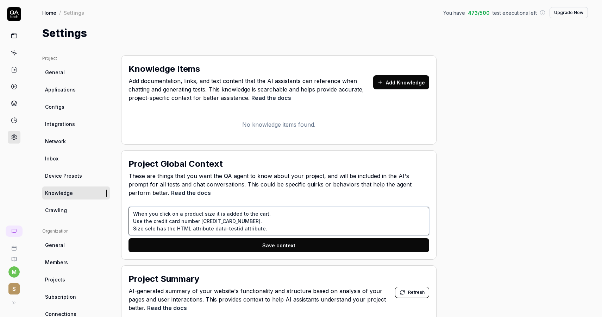
type textarea "*"
type textarea "When you click on a product size it is added to the cart. Use the credit card n…"
type textarea "*"
type textarea "When you click on a product size it is added to the cart. Use the credit card n…"
type textarea "*"
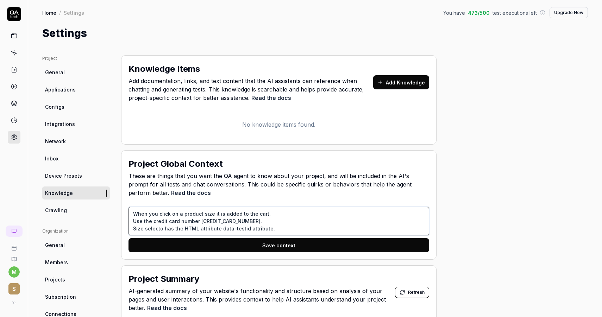
type textarea "When you click on a product size it is added to the cart. Use the credit card n…"
type textarea "*"
type textarea "When you click on a product size it is added to the cart. Use the credit card n…"
type textarea "*"
type textarea "When you click on a product size it is added to the cart. Use the credit card n…"
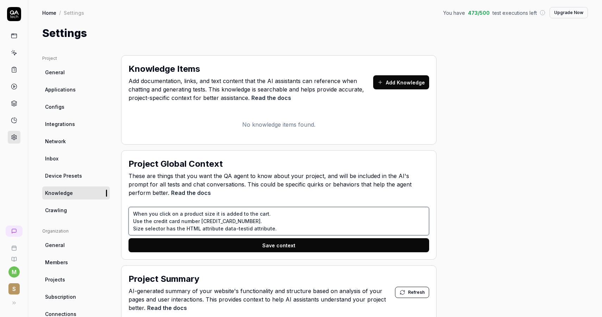
type textarea "*"
type textarea "When you click on a product size it is added to the cart. Use the credit card n…"
type textarea "*"
type textarea "When you click on a product size it is added to the cart. Use the credit card n…"
type textarea "*"
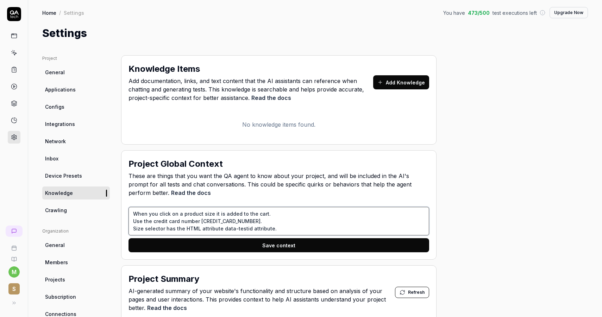
type textarea "When you click on a product size it is added to the cart. Use the credit card n…"
type textarea "*"
type textarea "When you click on a product size it is added to the cart. Use the credit card n…"
type textarea "*"
type textarea "When you click on a product size it is added to the cart. Use the credit card n…"
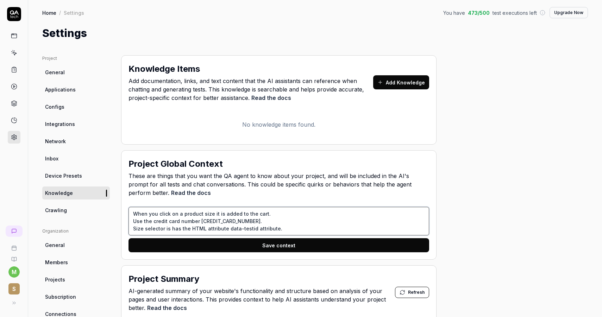
type textarea "*"
type textarea "When you click on a product size it is added to the cart. Use the credit card n…"
type textarea "*"
type textarea "When you click on a product size it is added to the cart. Use the credit card n…"
type textarea "*"
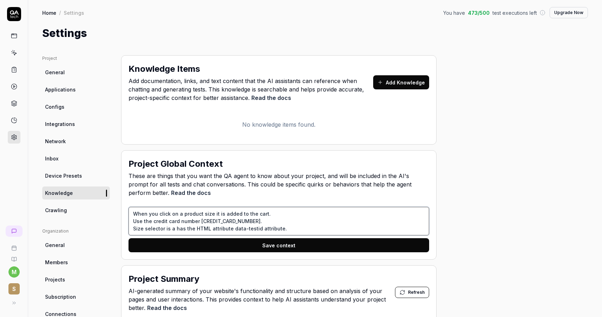
type textarea "When you click on a product size it is added to the cart. Use the credit card n…"
type textarea "*"
type textarea "When you click on a product size it is added to the cart. Use the credit card n…"
type textarea "*"
type textarea "When you click on a product size it is added to the cart. Use the credit card n…"
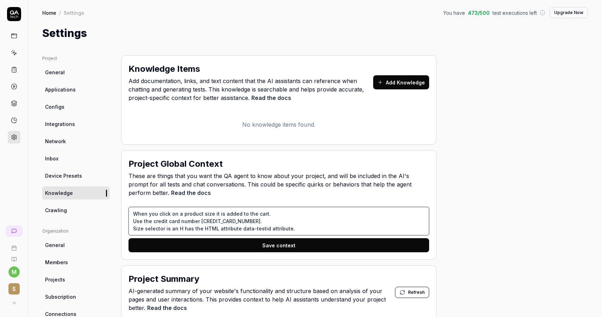
type textarea "*"
type textarea "When you click on a product size it is added to the cart. Use the credit card n…"
type textarea "*"
type textarea "When you click on a product size it is added to the cart. Use the credit card n…"
type textarea "*"
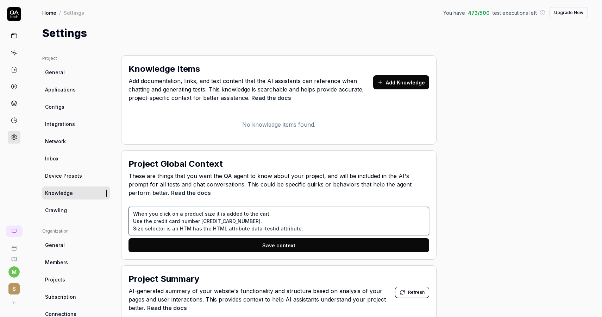
type textarea "When you click on a product size it is added to the cart. Use the credit card n…"
type textarea "*"
type textarea "When you click on a product size it is added to the cart. Use the credit card n…"
type textarea "*"
type textarea "When you click on a product size it is added to the cart. Use the credit card n…"
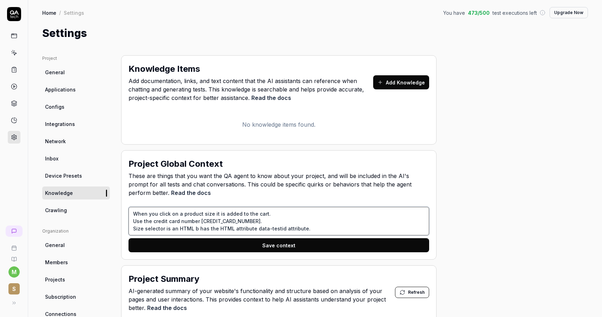
type textarea "*"
type textarea "When you click on a product size it is added to the cart. Use the credit card n…"
type textarea "*"
type textarea "When you click on a product size it is added to the cart. Use the credit card n…"
type textarea "*"
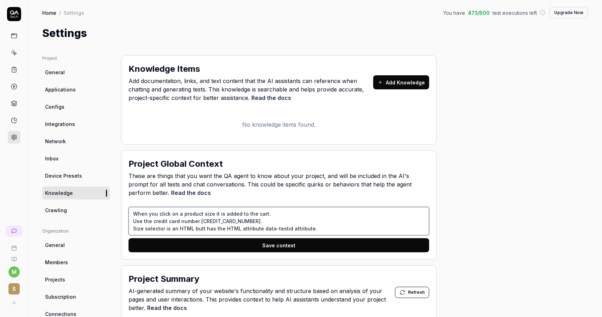
type textarea "When you click on a product size it is added to the cart. Use the credit card n…"
type textarea "*"
type textarea "When you click on a product size it is added to the cart. Use the credit card n…"
type textarea "*"
type textarea "When you click on a product size it is added to the cart. Use the credit card n…"
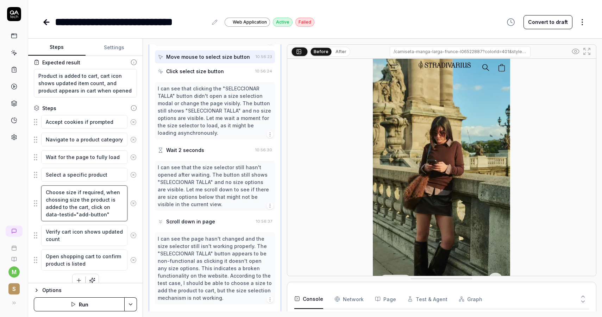
scroll to position [263, 0]
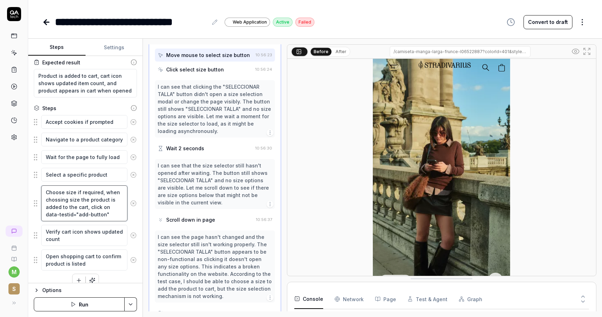
drag, startPoint x: 89, startPoint y: 207, endPoint x: 101, endPoint y: 213, distance: 13.7
click at [101, 213] on textarea "Choose size if required, when chossing size the product is added to the cart, c…" at bounding box center [84, 203] width 86 height 36
type textarea "*"
type textarea "Choose size if required, when chossing size the product is added to the cart,"
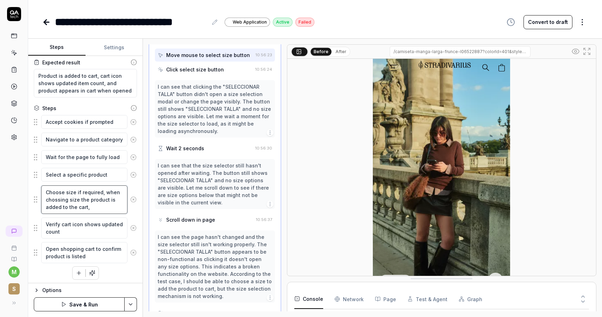
type textarea "*"
type textarea "Choose size if required, when chossing size the product is added to the cart,"
type textarea "*"
type textarea "Choose size if required, when chossing size the product is added to the cart"
drag, startPoint x: 101, startPoint y: 193, endPoint x: 108, endPoint y: 216, distance: 24.9
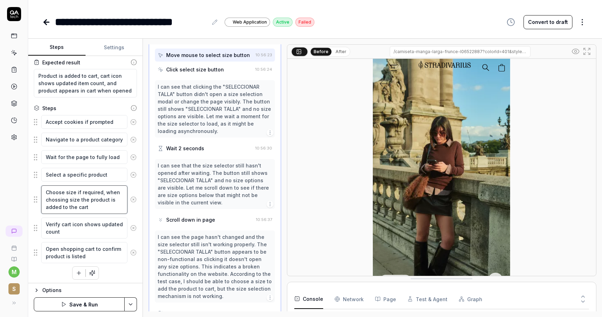
click at [108, 216] on fieldset "Accept cookies if prompted Navigate to a product category Wait for the page to …" at bounding box center [85, 189] width 103 height 149
type textarea "*"
type textarea "Choose size if required,"
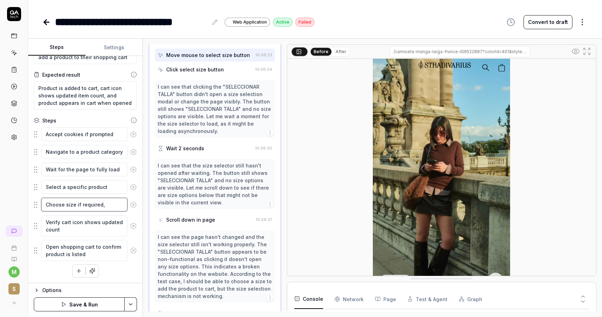
type textarea "*"
type textarea "Choose size if required"
click at [102, 300] on button "Save & Run" at bounding box center [79, 304] width 91 height 14
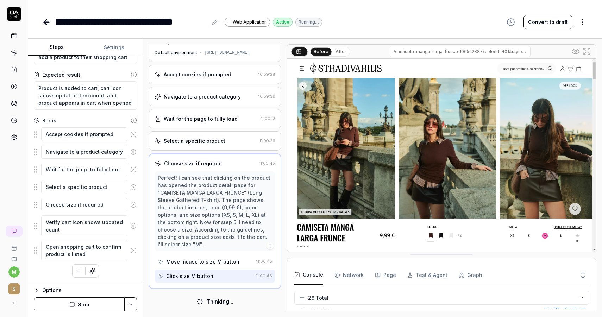
scroll to position [12, 0]
click at [98, 298] on button "Stop" at bounding box center [79, 304] width 91 height 14
click at [42, 294] on div "Options" at bounding box center [89, 290] width 95 height 8
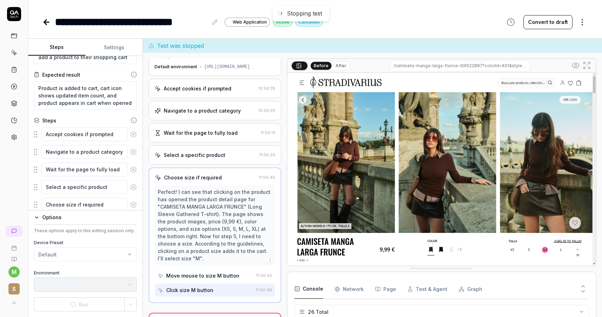
scroll to position [18, 0]
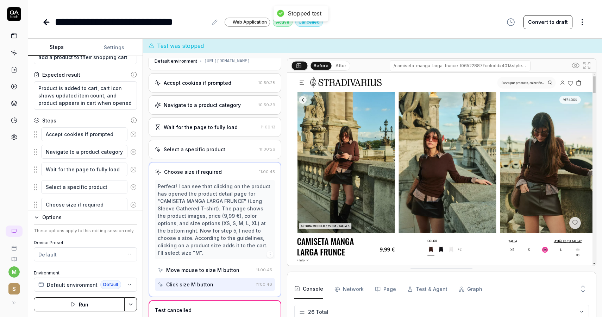
click at [82, 250] on html "**********" at bounding box center [301, 158] width 602 height 317
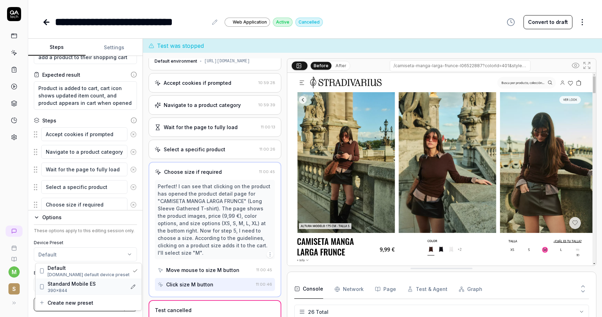
click at [80, 284] on span "Standard Mobile ES" at bounding box center [72, 283] width 48 height 7
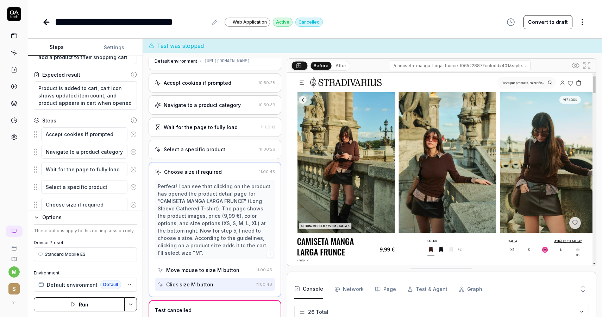
click at [89, 305] on button "Run" at bounding box center [79, 304] width 91 height 14
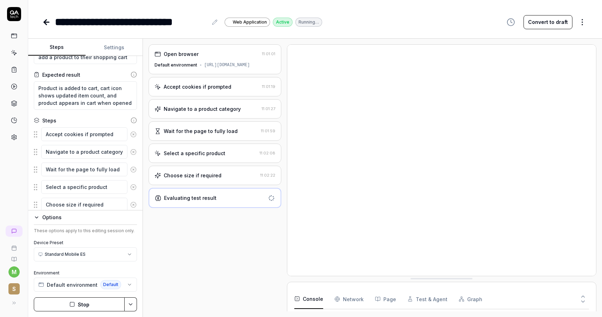
click at [225, 177] on div "Choose size if required" at bounding box center [206, 175] width 103 height 7
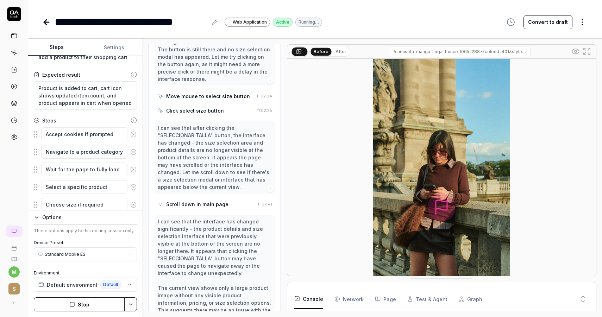
scroll to position [384, 0]
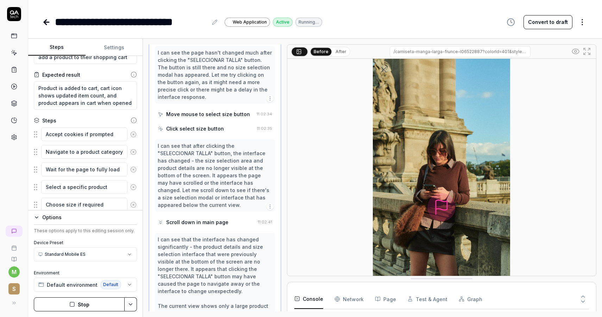
click at [212, 125] on div "Click select size button" at bounding box center [195, 128] width 58 height 7
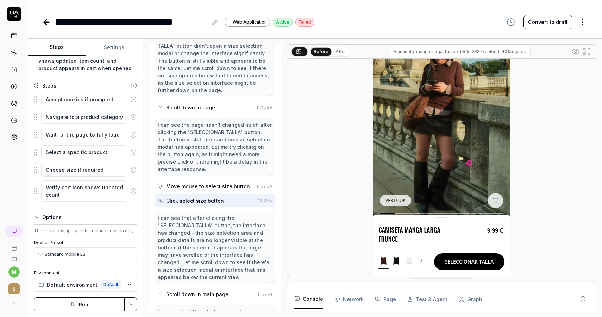
scroll to position [308, 0]
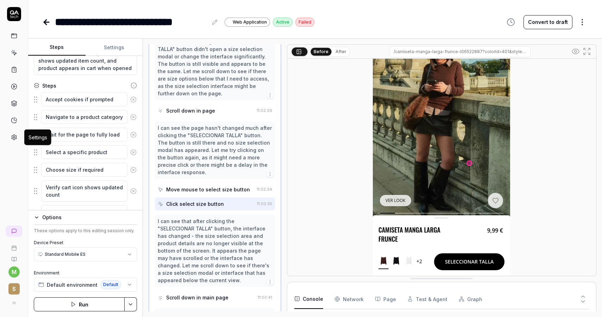
click at [14, 135] on icon at bounding box center [14, 137] width 5 height 5
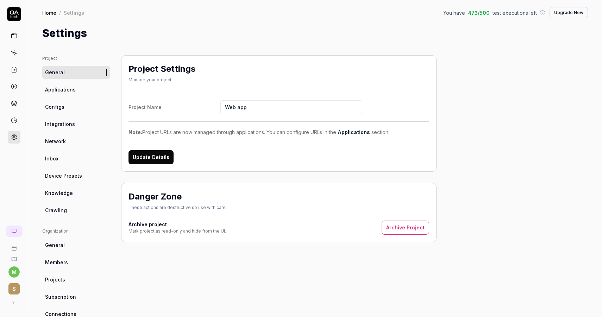
click at [68, 196] on span "Knowledge" at bounding box center [59, 192] width 28 height 7
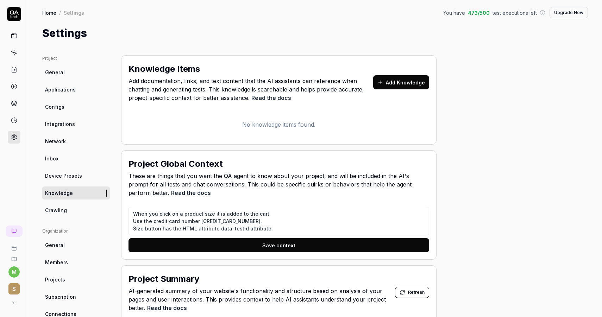
click at [406, 82] on button "Add Knowledge" at bounding box center [401, 82] width 56 height 14
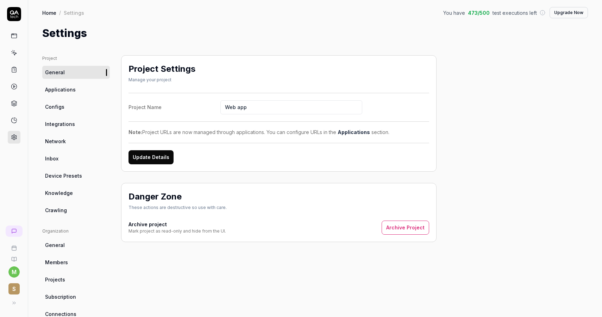
click at [12, 72] on icon at bounding box center [14, 70] width 6 height 6
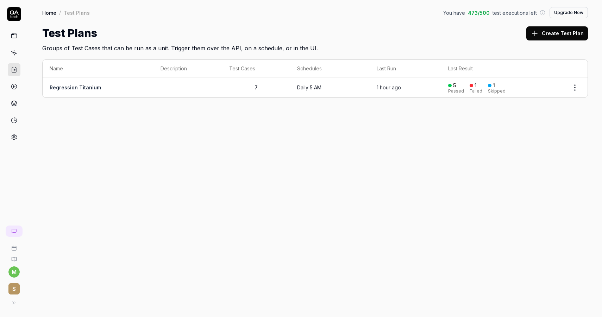
click at [10, 56] on link at bounding box center [14, 52] width 13 height 13
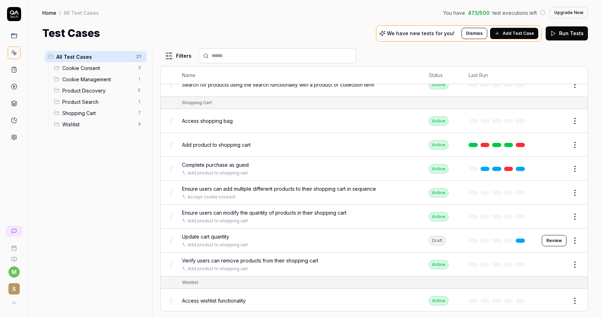
scroll to position [257, 0]
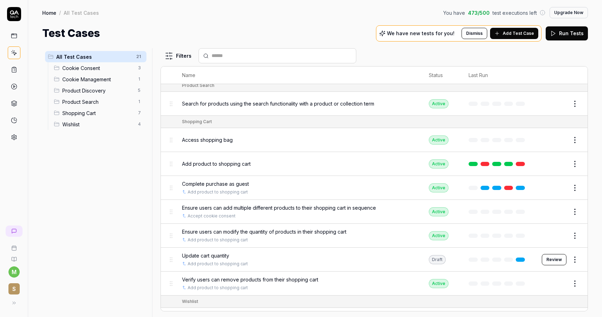
click at [241, 160] on span "Add product to shopping cart" at bounding box center [216, 163] width 69 height 7
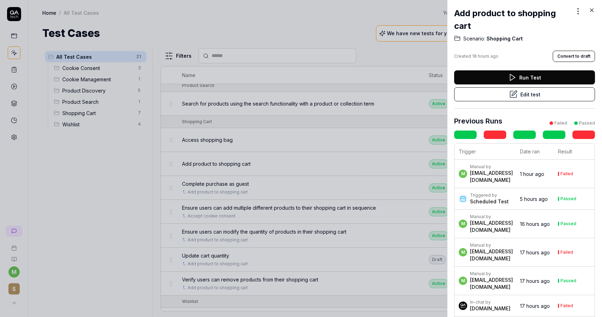
click at [530, 93] on button "Edit test" at bounding box center [524, 94] width 141 height 14
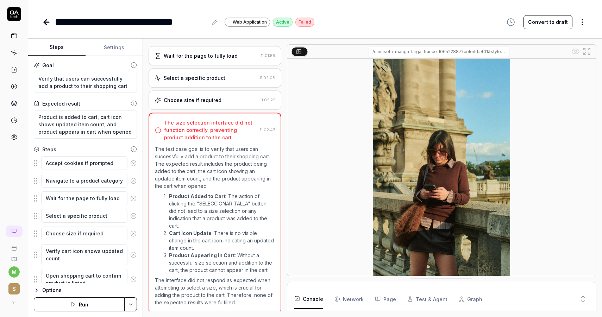
scroll to position [78, 0]
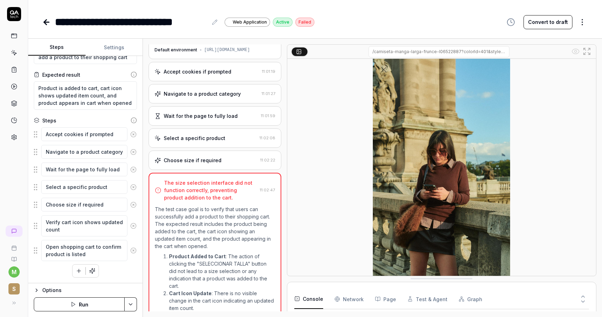
scroll to position [14, 0]
click at [212, 160] on div "Choose size if required" at bounding box center [193, 160] width 58 height 7
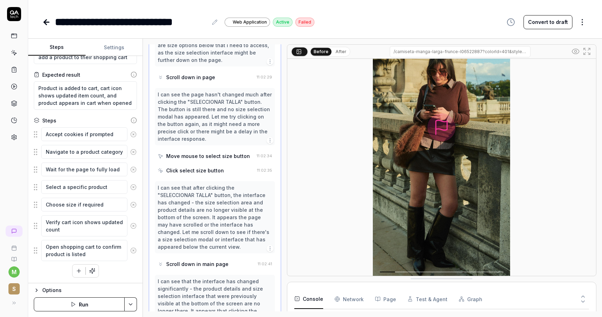
scroll to position [340, 0]
click at [204, 168] on div "Click select size button" at bounding box center [195, 171] width 58 height 7
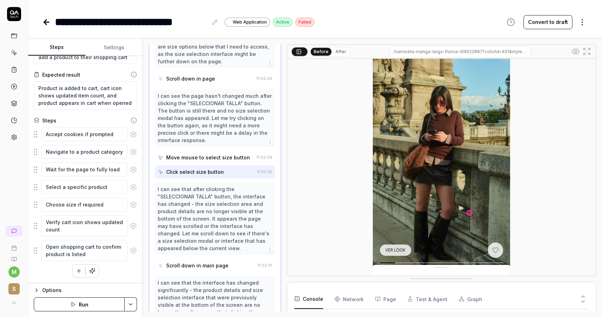
scroll to position [80, 0]
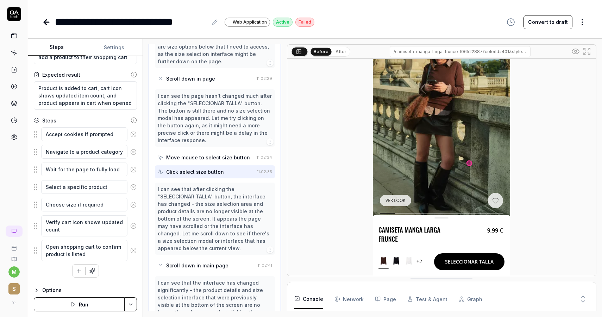
click at [338, 51] on button "After" at bounding box center [341, 52] width 17 height 8
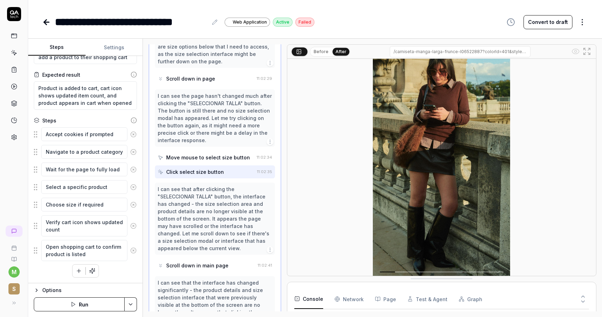
click at [323, 50] on button "Before" at bounding box center [321, 52] width 20 height 8
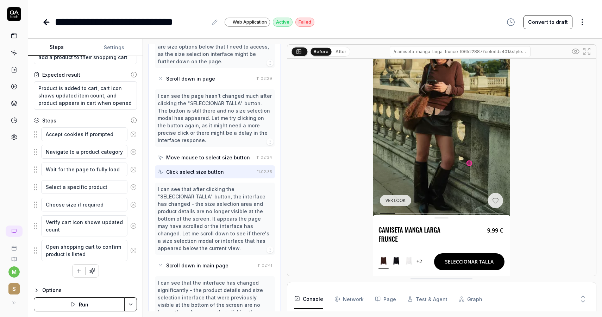
click at [214, 151] on div "Move mouse to select size button" at bounding box center [206, 157] width 96 height 13
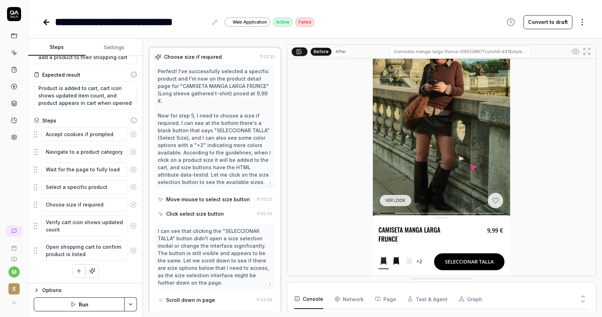
scroll to position [120, 0]
click at [223, 195] on div "Move mouse to select size button" at bounding box center [208, 198] width 84 height 7
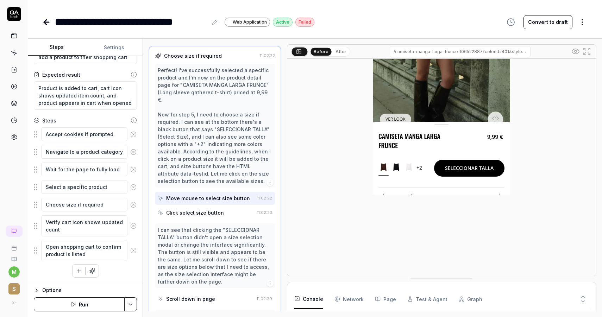
scroll to position [163, 0]
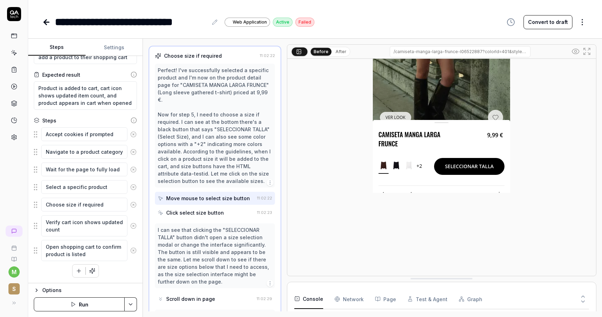
click at [209, 209] on div "Click select size button" at bounding box center [195, 212] width 58 height 7
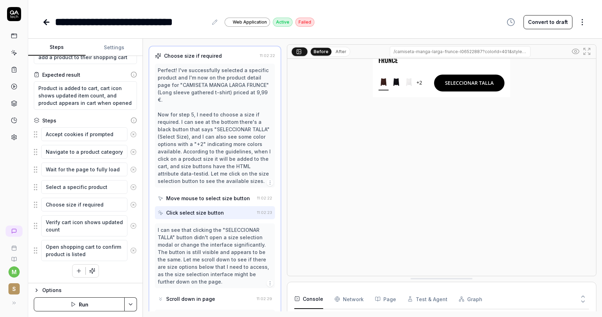
scroll to position [252, 0]
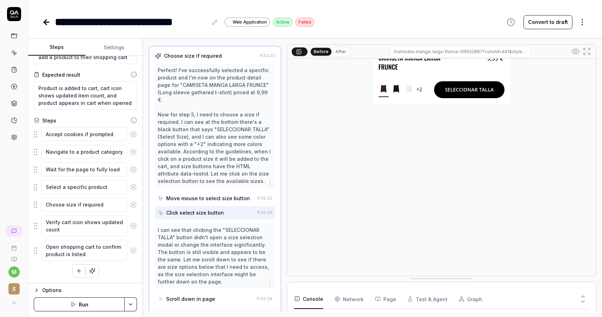
click at [220, 195] on div "Move mouse to select size button" at bounding box center [208, 198] width 84 height 7
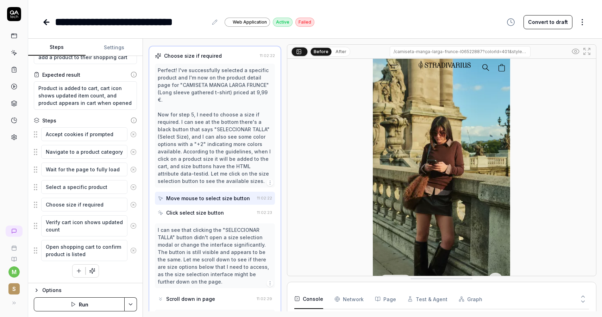
click at [269, 180] on icon "button" at bounding box center [270, 183] width 6 height 6
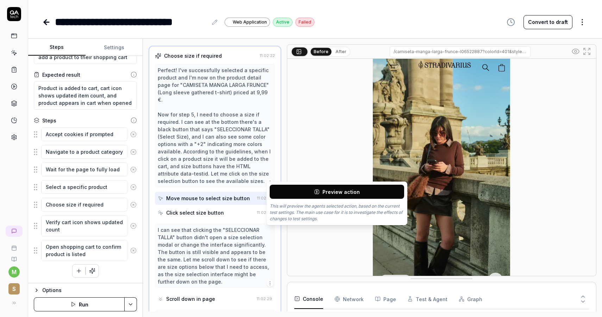
click at [300, 190] on button "Preview action" at bounding box center [337, 192] width 134 height 14
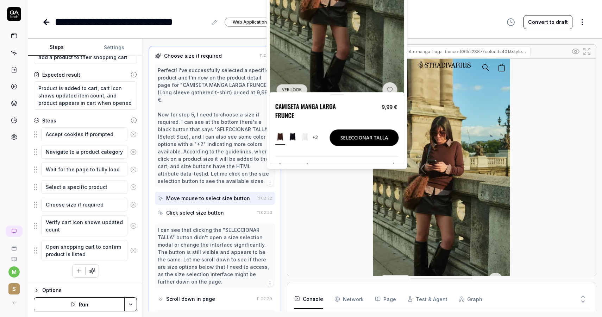
scroll to position [70, 0]
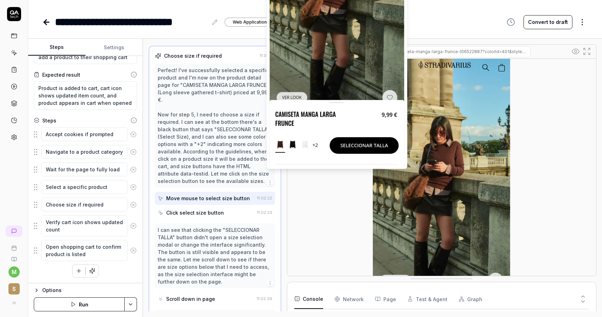
click at [362, 144] on button at bounding box center [337, 26] width 134 height 291
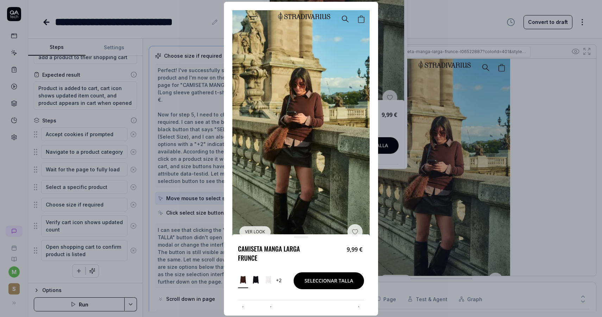
click at [333, 283] on img at bounding box center [300, 158] width 137 height 297
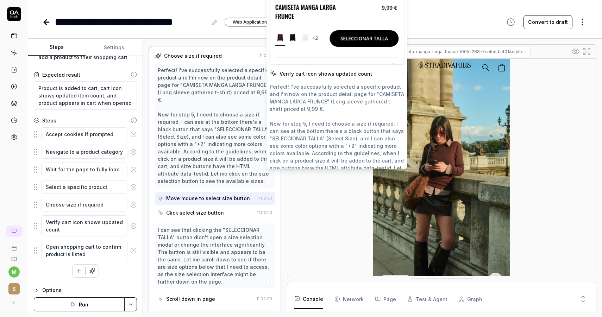
scroll to position [207, 0]
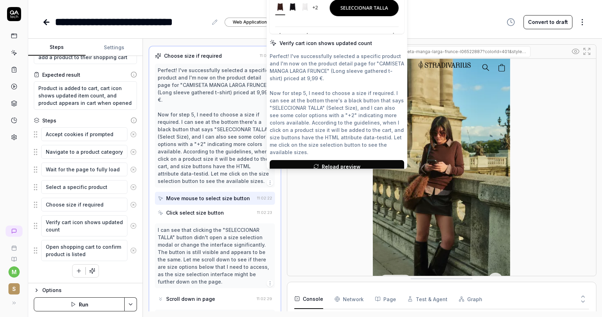
click at [326, 104] on div "Perfect! I've successfully selected a specific product and I'm now on the produ…" at bounding box center [337, 103] width 134 height 103
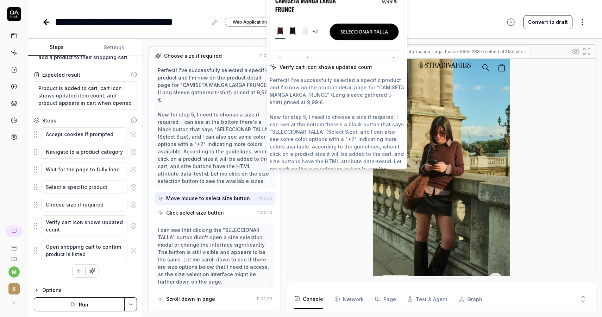
scroll to position [192, 0]
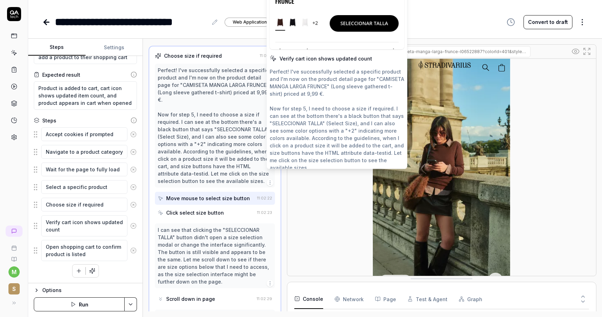
click at [219, 209] on div "Click select size button" at bounding box center [195, 212] width 58 height 7
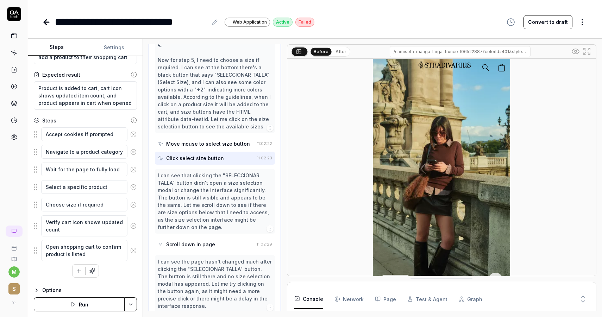
scroll to position [179, 0]
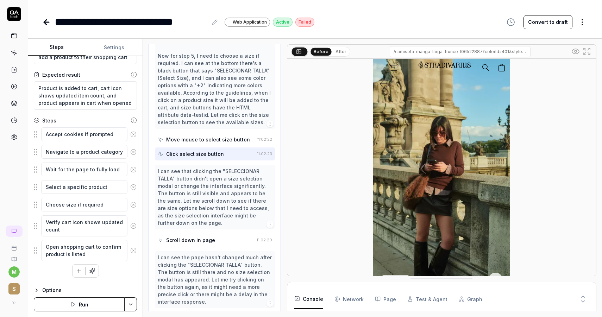
type textarea "*"
click at [99, 304] on button "Run" at bounding box center [79, 304] width 91 height 14
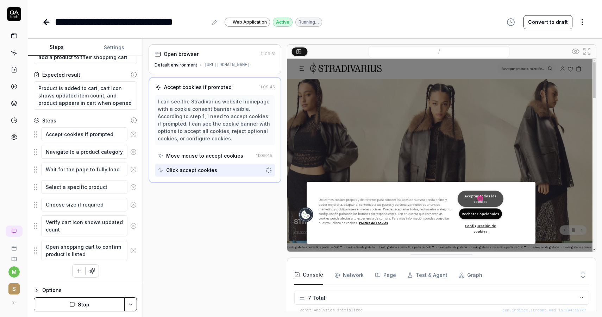
scroll to position [65, 0]
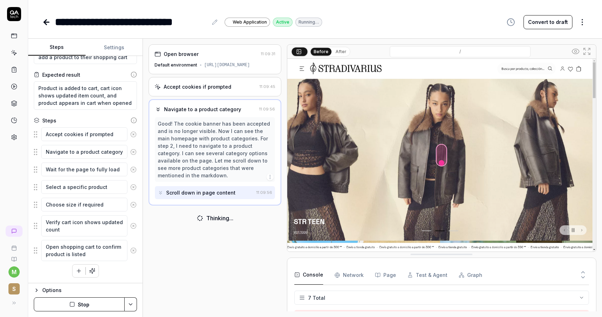
click at [89, 301] on button "Stop" at bounding box center [79, 304] width 91 height 14
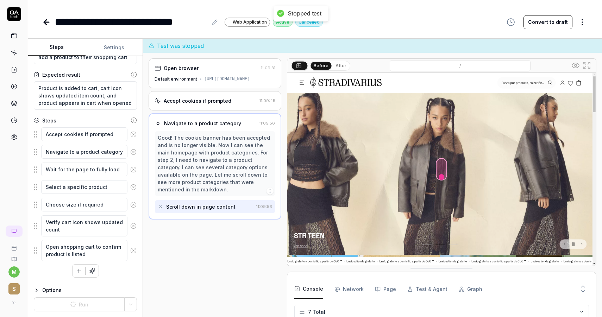
click at [38, 289] on icon "button" at bounding box center [37, 291] width 6 height 6
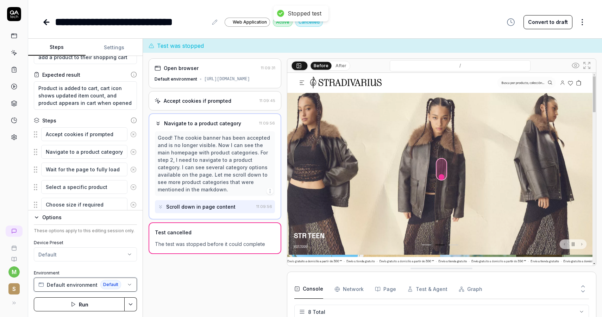
click at [88, 283] on span "Default environment" at bounding box center [72, 284] width 51 height 7
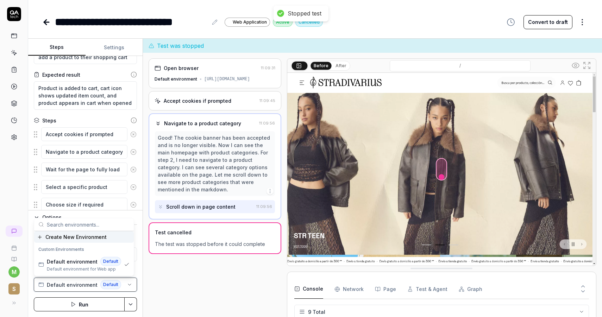
click at [88, 283] on span "Default environment" at bounding box center [72, 284] width 51 height 7
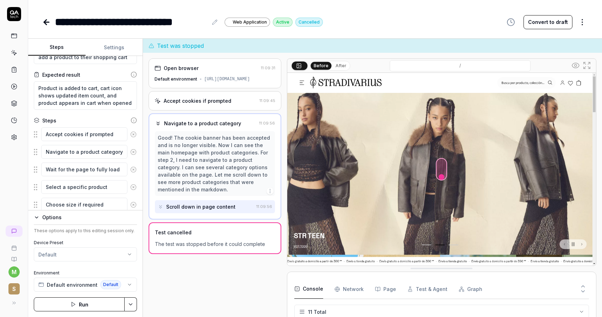
click at [91, 256] on html "**********" at bounding box center [301, 158] width 602 height 317
click at [84, 289] on span "390×844" at bounding box center [86, 291] width 76 height 6
click at [88, 306] on button "Run" at bounding box center [79, 304] width 91 height 14
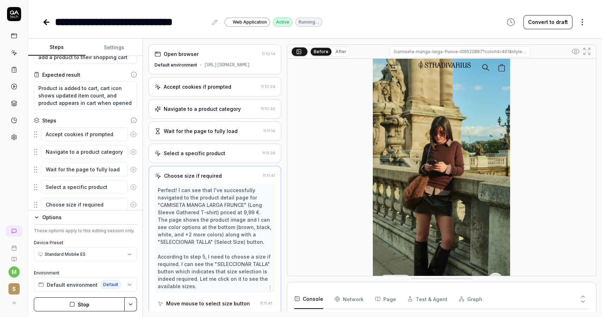
scroll to position [160, 0]
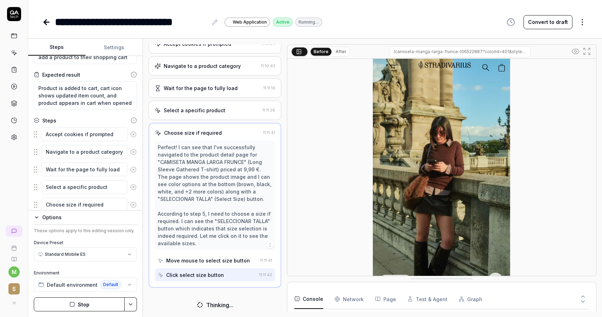
type textarea "*"
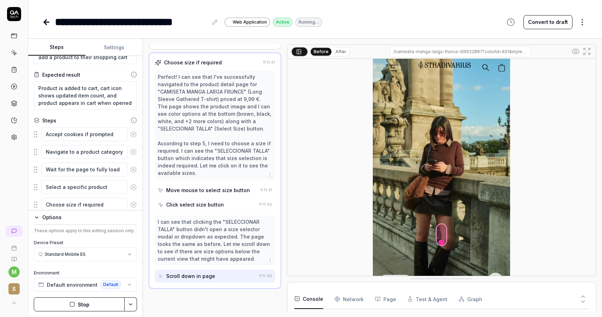
scroll to position [113, 0]
click at [219, 192] on div "Move mouse to select size button" at bounding box center [208, 190] width 84 height 7
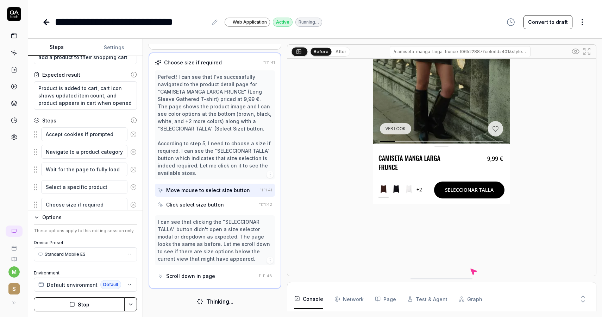
scroll to position [152, 0]
click at [209, 208] on div "Click select size button" at bounding box center [195, 204] width 58 height 7
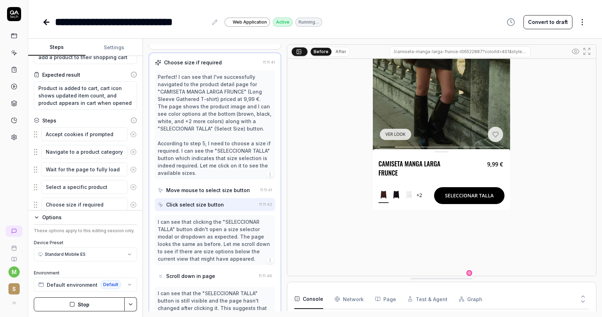
scroll to position [146, 0]
click at [203, 190] on div "Move mouse to select size button" at bounding box center [208, 190] width 84 height 7
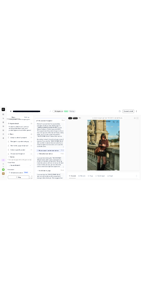
scroll to position [119, 0]
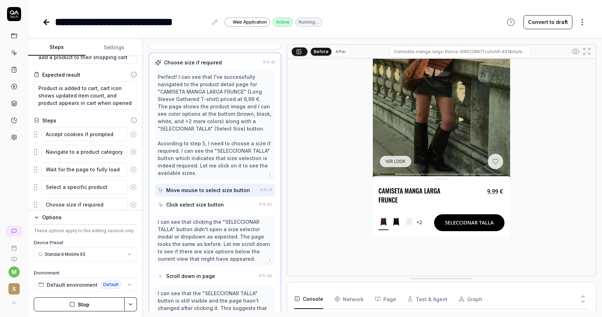
drag, startPoint x: 251, startPoint y: 190, endPoint x: 171, endPoint y: 189, distance: 80.3
click at [171, 189] on div "Move mouse to select size button" at bounding box center [208, 190] width 100 height 13
click at [171, 189] on div "Move mouse to select size button" at bounding box center [208, 190] width 84 height 7
drag, startPoint x: 212, startPoint y: 191, endPoint x: 190, endPoint y: 190, distance: 21.1
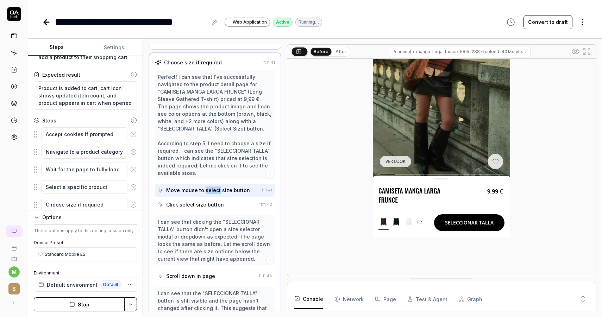
click at [190, 190] on div "Move mouse to select size button" at bounding box center [208, 190] width 84 height 7
click at [210, 190] on div "Move mouse to select size button" at bounding box center [208, 190] width 84 height 7
drag, startPoint x: 208, startPoint y: 190, endPoint x: 175, endPoint y: 190, distance: 33.1
click at [175, 190] on div "Move mouse to select size button" at bounding box center [208, 190] width 84 height 7
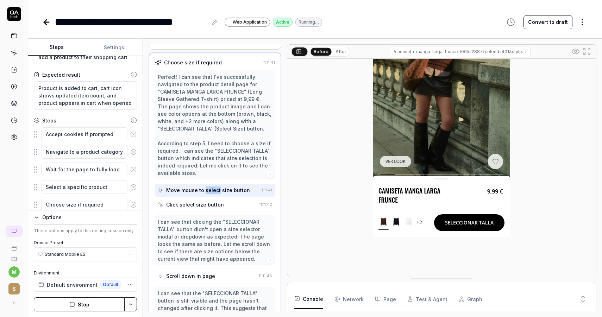
click at [195, 190] on div "Move mouse to select size button" at bounding box center [208, 190] width 84 height 7
drag, startPoint x: 245, startPoint y: 189, endPoint x: 167, endPoint y: 190, distance: 77.8
click at [167, 190] on div "Move mouse to select size button" at bounding box center [208, 190] width 84 height 7
click at [170, 190] on div "Move mouse to select size button" at bounding box center [208, 190] width 84 height 7
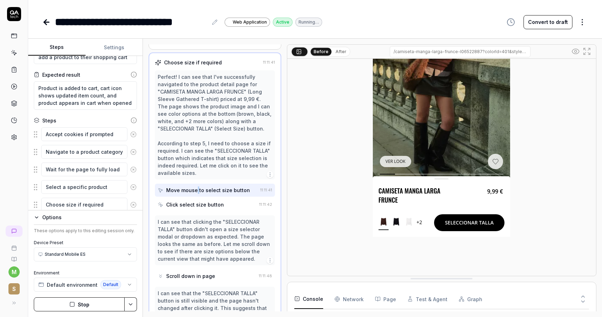
click at [170, 190] on div "Move mouse to select size button" at bounding box center [208, 190] width 84 height 7
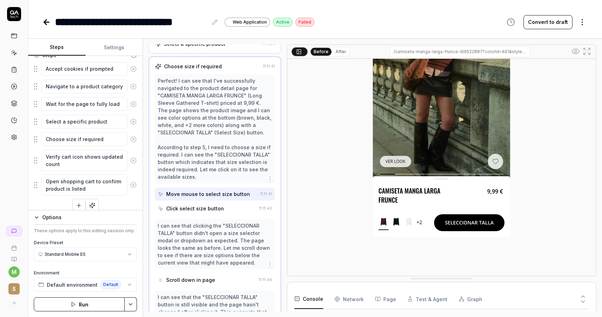
scroll to position [101, 0]
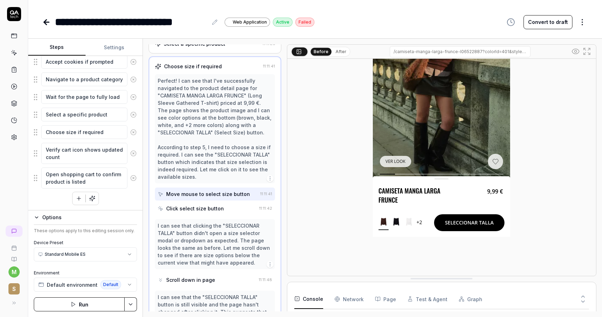
click at [80, 197] on icon "button" at bounding box center [79, 198] width 6 height 6
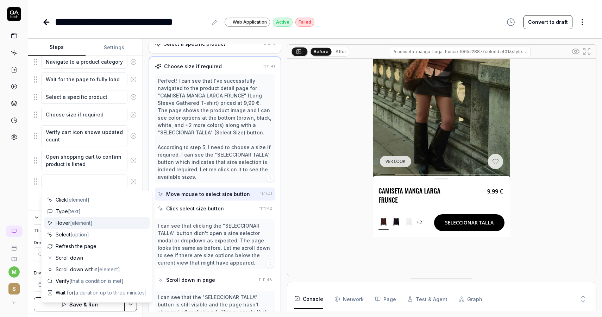
click at [84, 222] on span "[element]" at bounding box center [81, 223] width 23 height 6
type textarea "*"
type textarea "Hover"
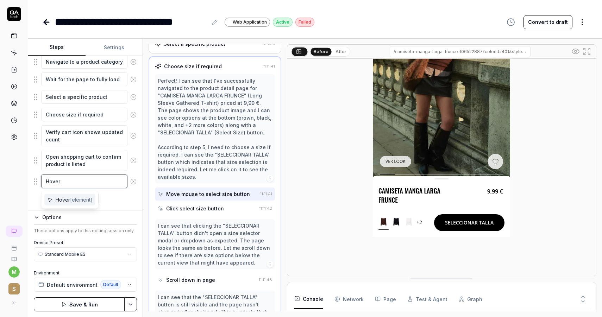
type textarea "*"
type textarea "Hover s"
type textarea "*"
type textarea "Hover se"
type textarea "*"
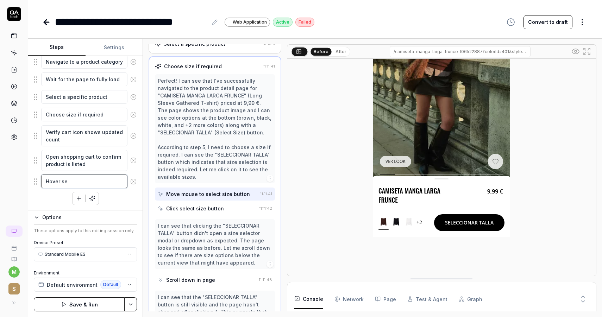
type textarea "Hover sel"
type textarea "*"
type textarea "Hover sele"
type textarea "*"
type textarea "Hover selec"
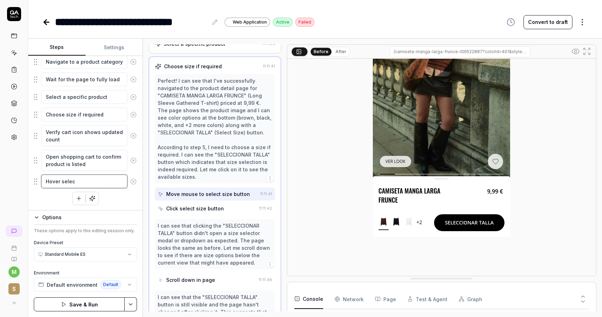
type textarea "*"
type textarea "Hover select"
type textarea "*"
type textarea "Hover select"
type textarea "*"
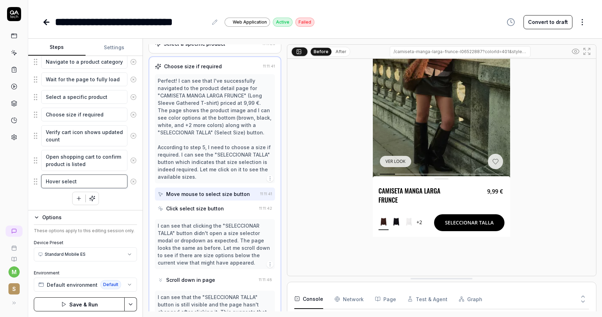
type textarea "Hover select s"
type textarea "*"
type textarea "Hover select si"
type textarea "*"
type textarea "Hover select siz"
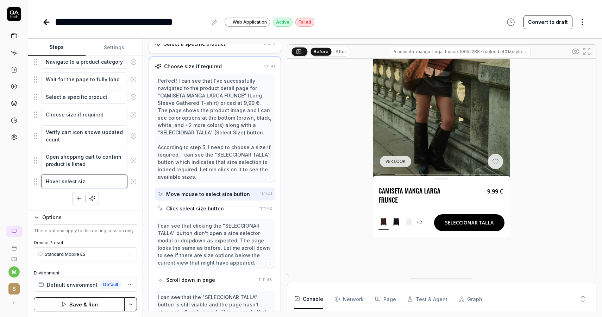
type textarea "*"
type textarea "Hover select size"
type textarea "*"
type textarea "Hover select size"
type textarea "*"
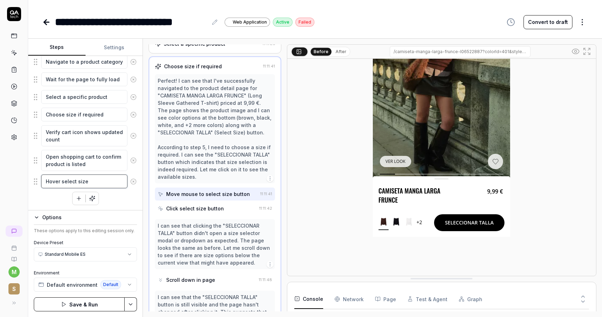
type textarea "Hover select size b"
type textarea "*"
type textarea "Hover select size bu"
type textarea "*"
type textarea "Hover select size but"
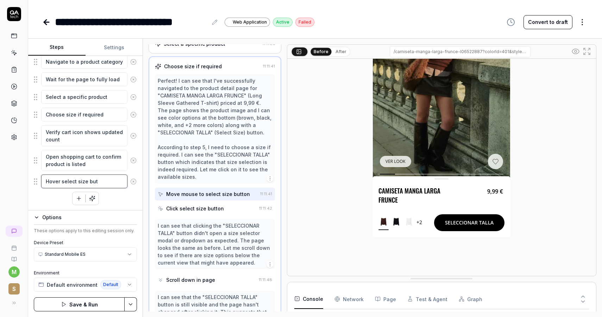
type textarea "*"
type textarea "Hover select size butt"
type textarea "*"
type textarea "Hover select size butto"
type textarea "*"
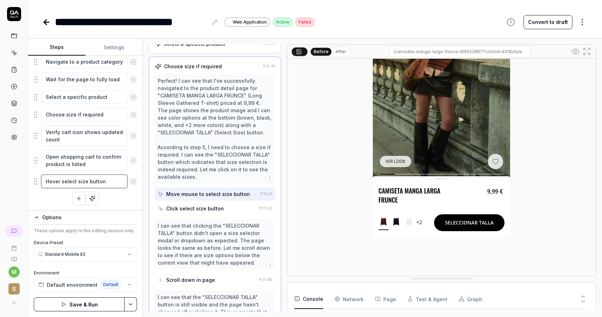
type textarea "Hover select size button"
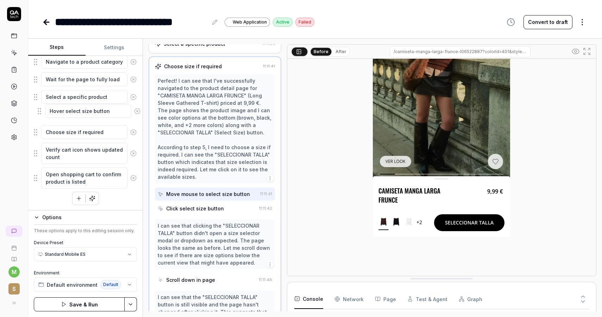
drag, startPoint x: 36, startPoint y: 181, endPoint x: 39, endPoint y: 111, distance: 70.5
click at [39, 111] on fieldset "Accept cookies if prompted Navigate to a product category Wait for the page to …" at bounding box center [85, 113] width 103 height 152
click at [105, 112] on textarea "Hover select size button" at bounding box center [84, 115] width 86 height 14
click at [93, 301] on button "Save & Run" at bounding box center [79, 304] width 91 height 14
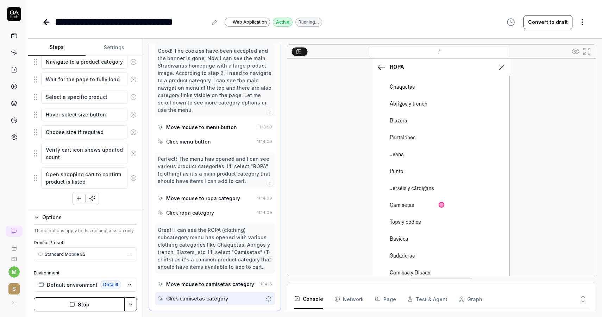
scroll to position [263, 0]
click at [204, 205] on div "Perfect! The menu has opened and I can see various product categories. I'll sel…" at bounding box center [215, 185] width 120 height 67
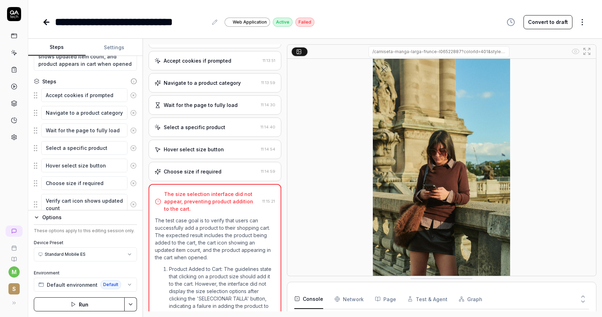
scroll to position [25, 0]
click at [208, 131] on div "Select a specific product" at bounding box center [195, 127] width 62 height 7
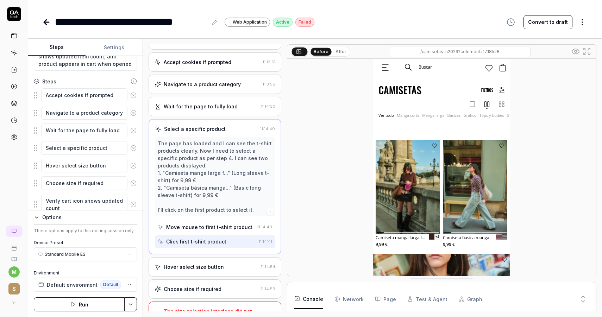
scroll to position [49, 0]
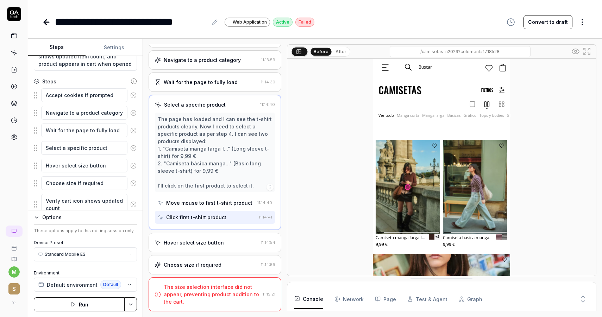
click at [202, 241] on div "Hover select size button" at bounding box center [194, 242] width 60 height 7
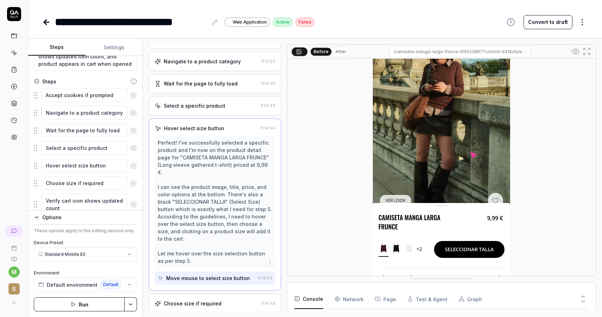
scroll to position [53, 0]
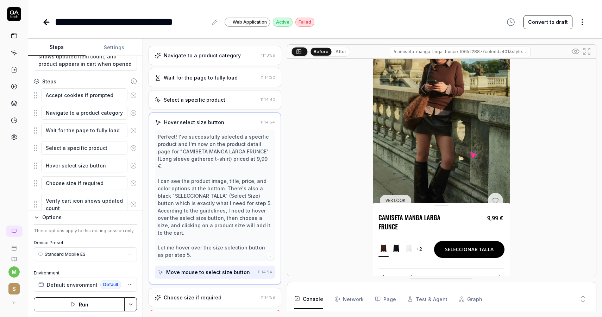
click at [213, 269] on div "Move mouse to select size button" at bounding box center [208, 272] width 84 height 7
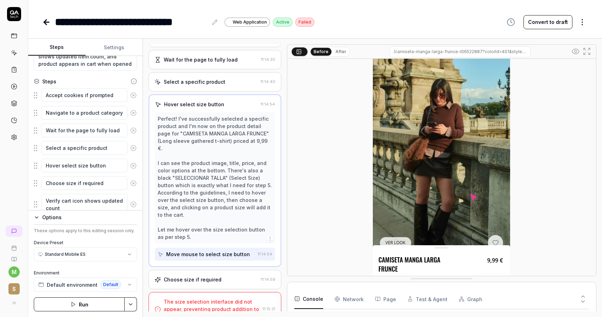
scroll to position [80, 0]
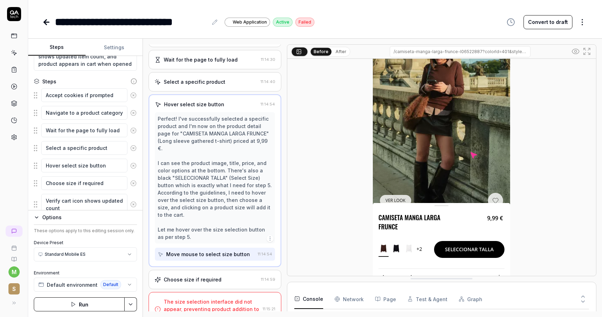
click at [219, 276] on div "Choose size if required" at bounding box center [206, 279] width 103 height 7
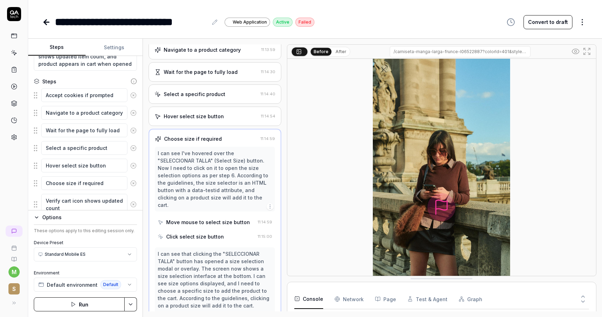
click at [218, 121] on div "Hover select size button 11:14:54" at bounding box center [215, 116] width 133 height 19
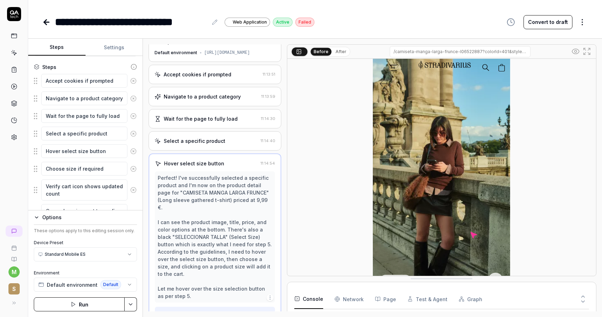
scroll to position [119, 0]
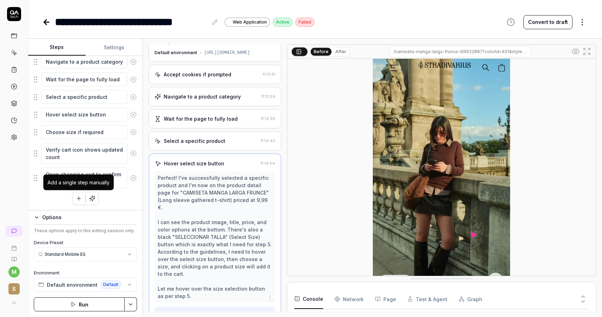
click at [82, 197] on button "button" at bounding box center [79, 198] width 13 height 13
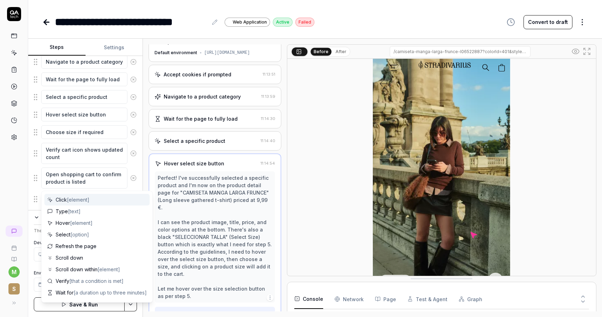
scroll to position [137, 0]
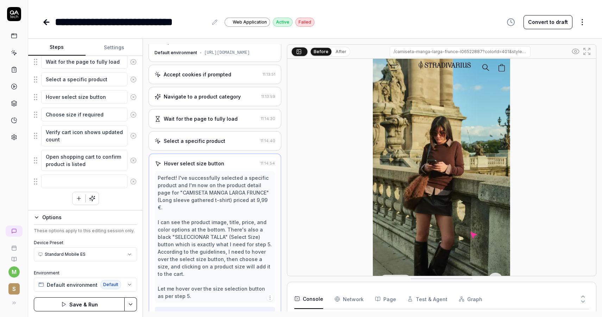
click at [234, 136] on div "Select a specific product 11:14:40" at bounding box center [215, 140] width 133 height 19
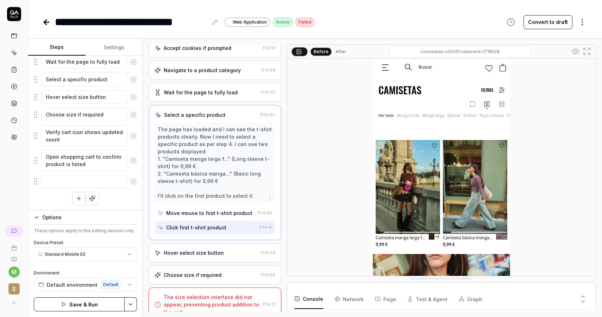
scroll to position [49, 0]
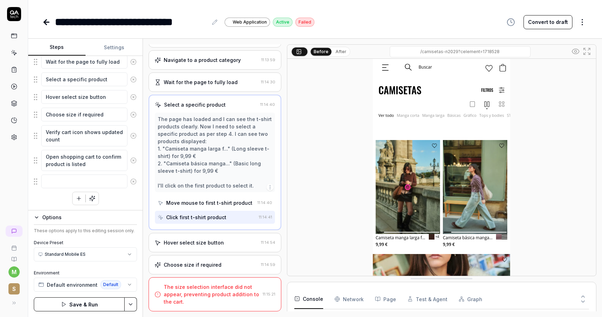
click at [210, 220] on div "Click first t-shirt product" at bounding box center [196, 217] width 60 height 7
click at [212, 245] on div "Hover select size button" at bounding box center [194, 242] width 60 height 7
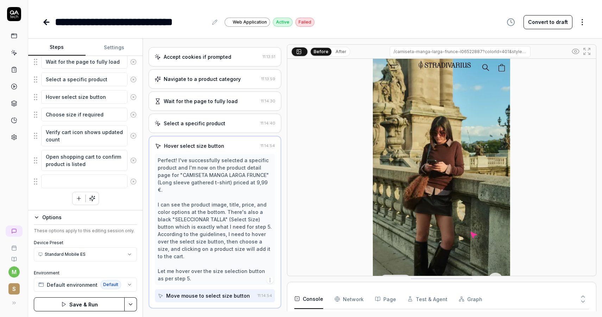
scroll to position [40, 0]
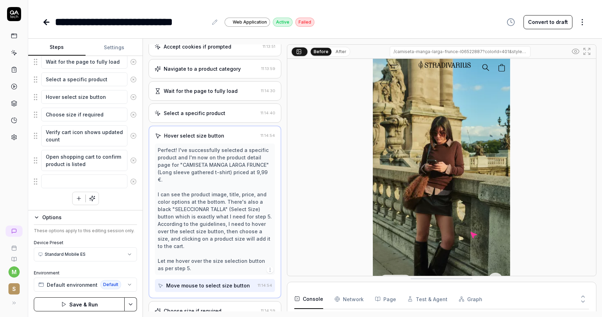
click at [210, 282] on div "Move mouse to select size button" at bounding box center [208, 285] width 84 height 7
click at [207, 250] on div "Perfect! I've successfully selected a specific product and I'm now on the produ…" at bounding box center [215, 209] width 114 height 126
click at [207, 243] on div "Perfect! I've successfully selected a specific product and I'm now on the produ…" at bounding box center [215, 209] width 114 height 126
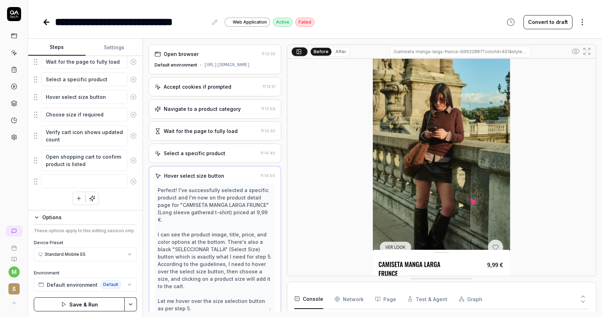
scroll to position [71, 0]
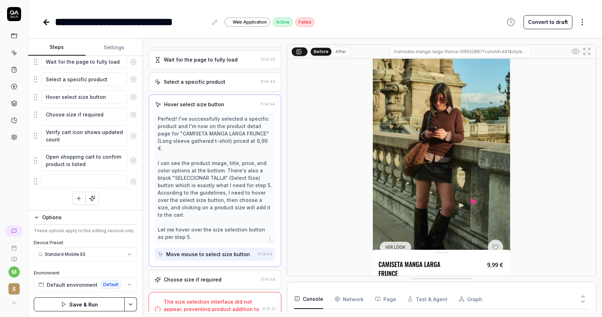
click at [201, 298] on div "The size selection interface did not appear, preventing product addition to the…" at bounding box center [212, 309] width 96 height 22
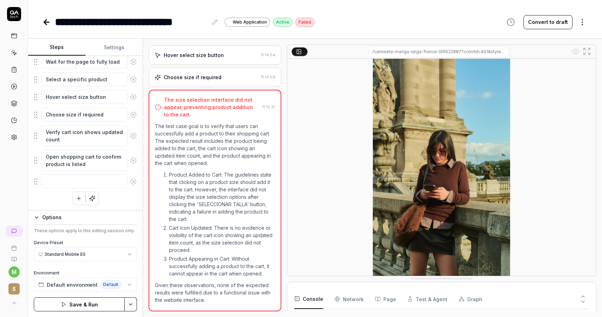
scroll to position [80, 0]
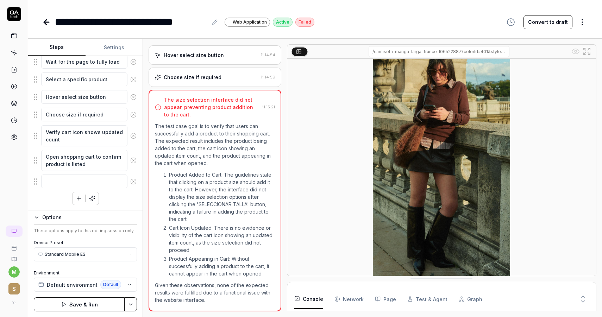
click at [322, 258] on div at bounding box center [441, 167] width 309 height 217
click at [386, 297] on button "Page" at bounding box center [385, 299] width 21 height 20
click at [583, 297] on icon at bounding box center [583, 297] width 6 height 6
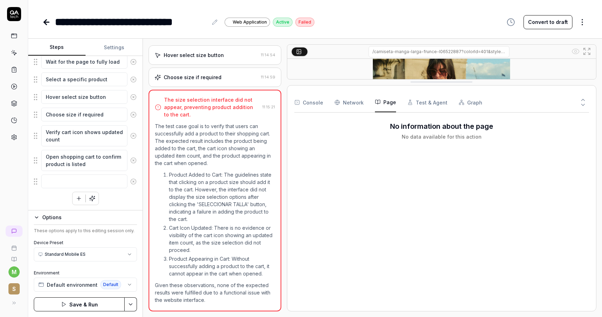
click at [431, 107] on button "Test & Agent" at bounding box center [427, 103] width 40 height 20
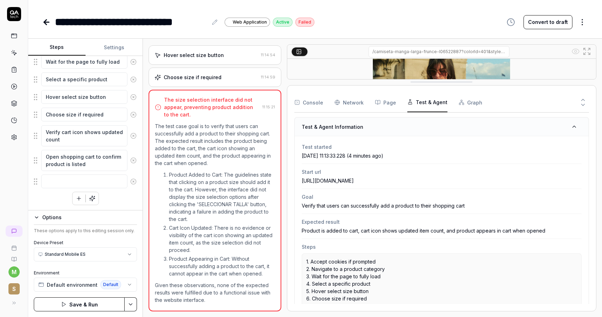
scroll to position [0, 0]
click at [464, 103] on button "Graph" at bounding box center [471, 103] width 24 height 20
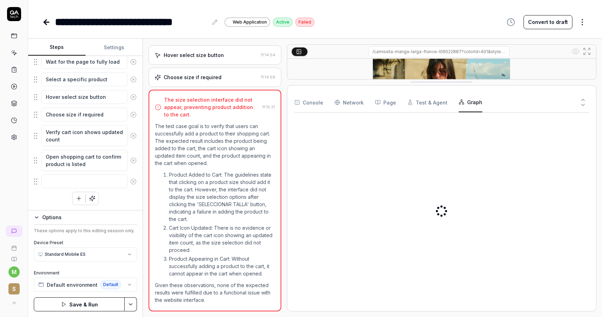
click at [317, 99] on button "Console" at bounding box center [308, 103] width 29 height 20
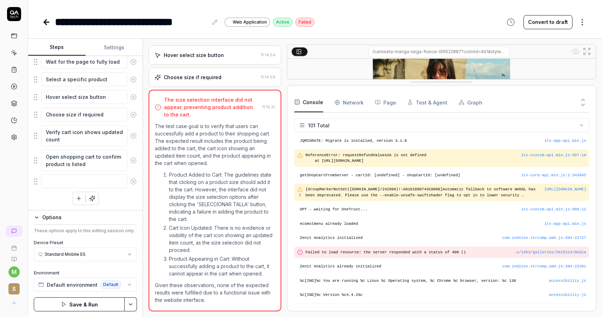
click at [581, 102] on icon at bounding box center [583, 105] width 6 height 6
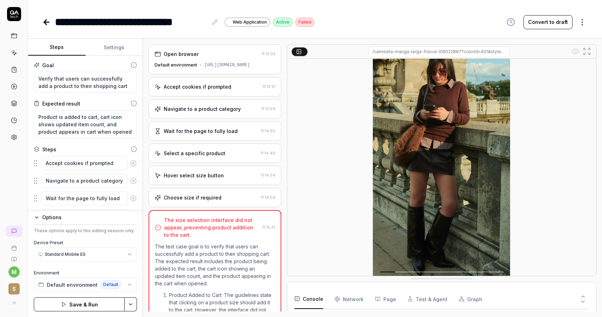
click at [193, 50] on div "Open browser" at bounding box center [181, 53] width 35 height 7
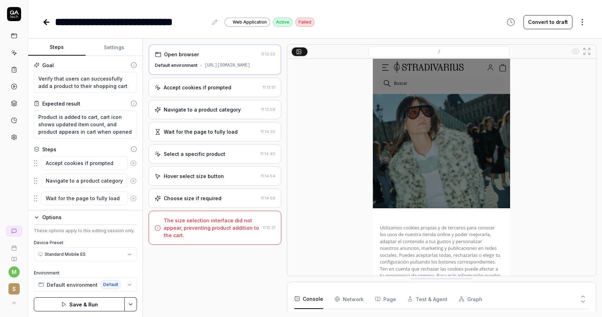
click at [205, 85] on div "Accept cookies if prompted" at bounding box center [198, 87] width 68 height 7
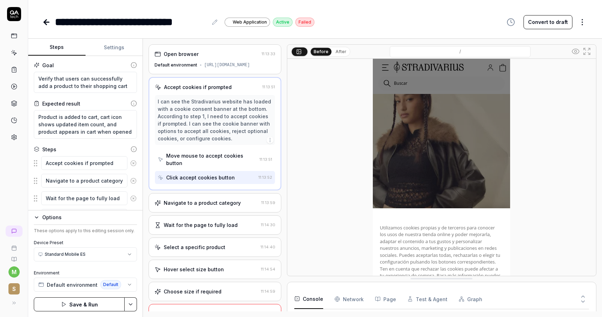
scroll to position [19, 0]
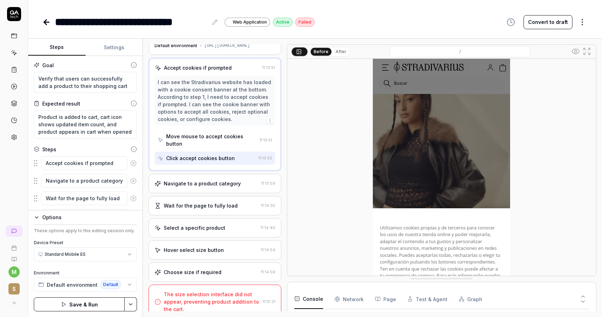
click at [213, 269] on div "Choose size if required" at bounding box center [193, 272] width 58 height 7
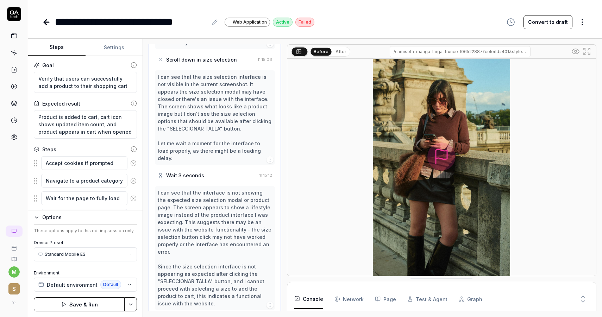
scroll to position [80, 0]
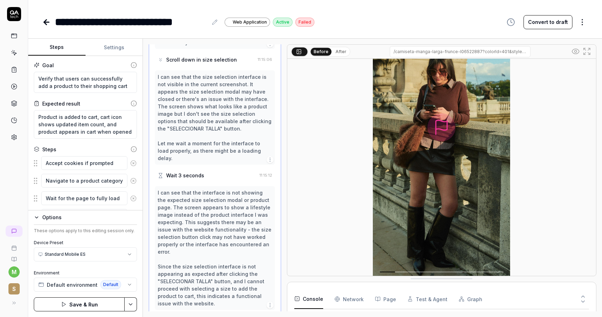
click at [305, 51] on button at bounding box center [299, 51] width 16 height 8
click at [579, 49] on icon at bounding box center [575, 51] width 8 height 8
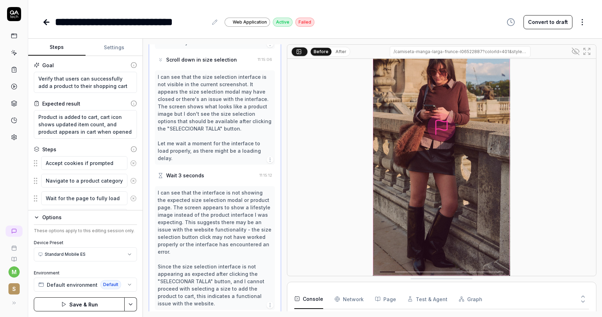
click at [579, 49] on icon at bounding box center [575, 51] width 8 height 8
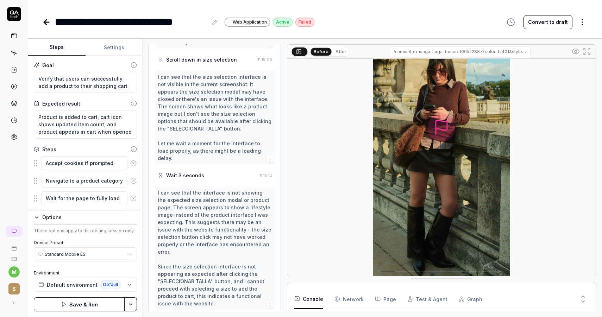
scroll to position [0, 0]
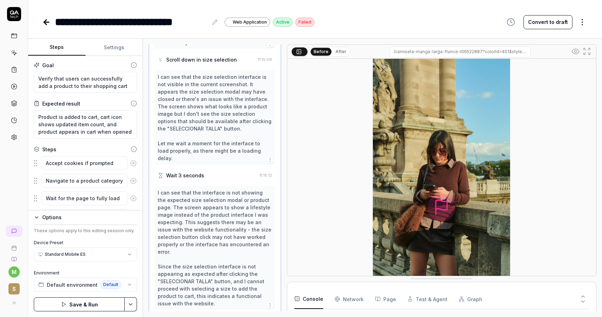
click at [579, 49] on icon at bounding box center [575, 51] width 8 height 8
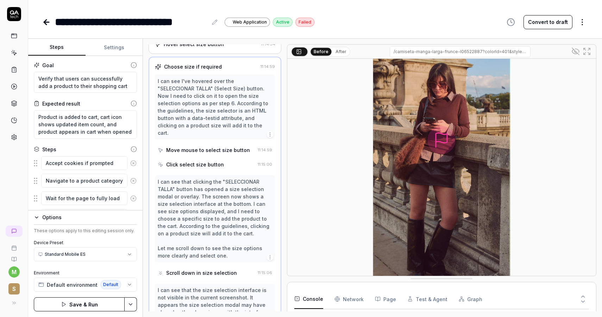
click at [208, 146] on div "Move mouse to select size button" at bounding box center [208, 149] width 84 height 7
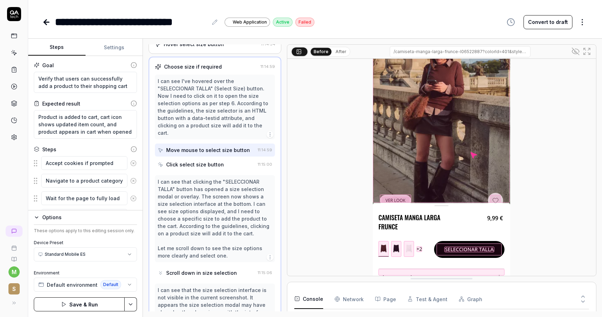
click at [221, 158] on div "Click select size button" at bounding box center [206, 164] width 97 height 13
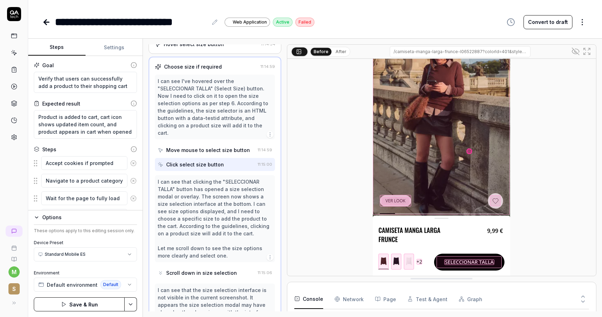
scroll to position [80, 0]
click at [228, 146] on div "Move mouse to select size button" at bounding box center [208, 149] width 84 height 7
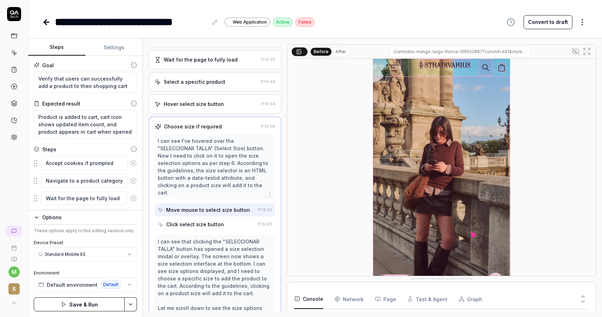
scroll to position [42, 0]
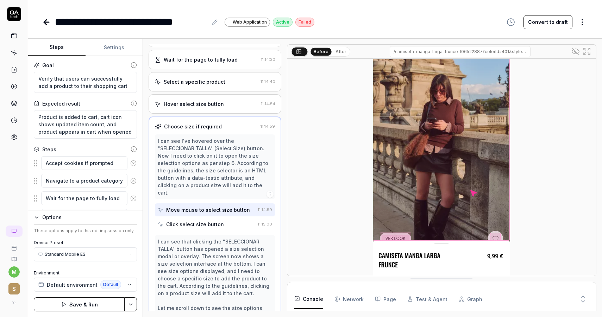
click at [224, 107] on div "Hover select size button" at bounding box center [206, 103] width 103 height 7
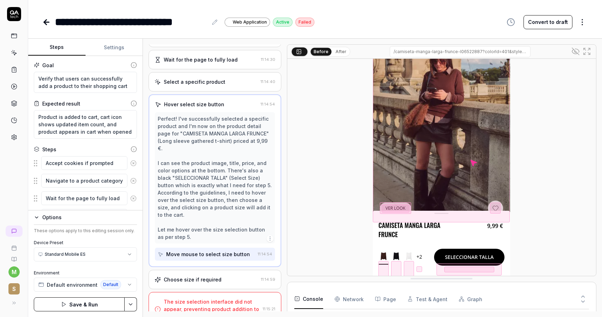
scroll to position [80, 0]
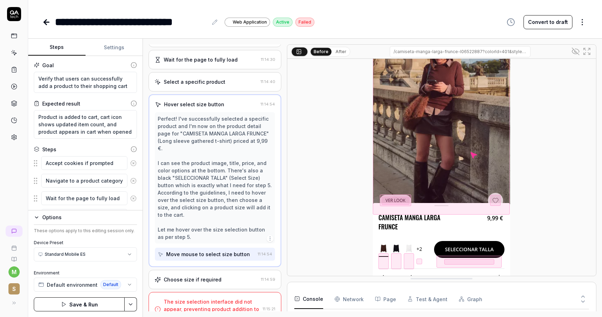
click at [229, 251] on div "Move mouse to select size button" at bounding box center [208, 254] width 84 height 7
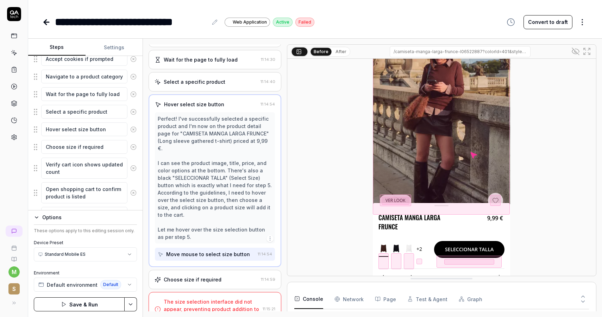
scroll to position [137, 0]
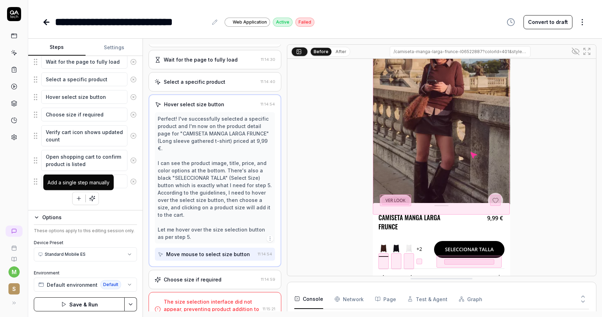
click at [80, 199] on icon "button" at bounding box center [79, 199] width 4 height 0
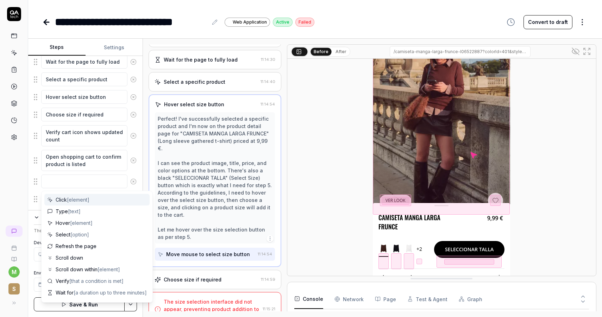
scroll to position [154, 0]
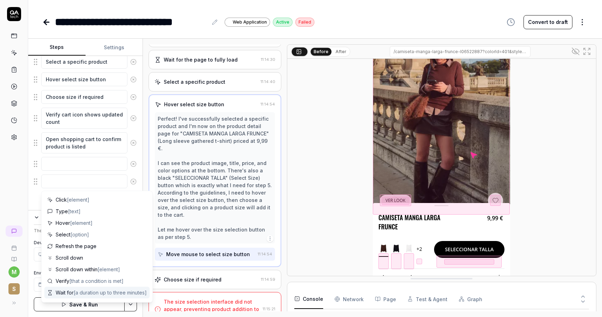
click at [83, 290] on span "[a duration up to three minutes]" at bounding box center [110, 293] width 73 height 6
type textarea "*"
type textarea "Wait for"
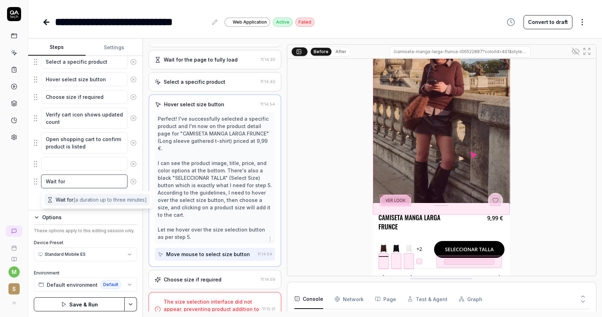
type textarea "*"
type textarea "Wait for t"
type textarea "*"
type textarea "Wait for th"
type textarea "*"
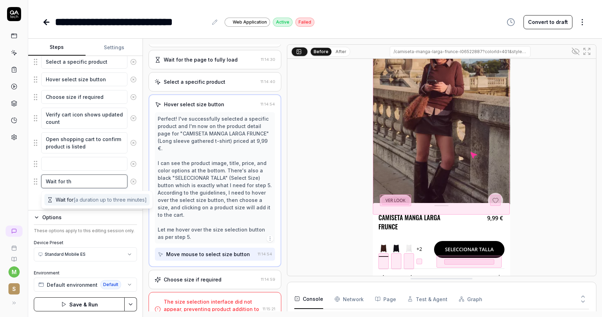
type textarea "Wait for the"
type textarea "*"
type textarea "Wait for the"
type textarea "*"
type textarea "Wait for the p"
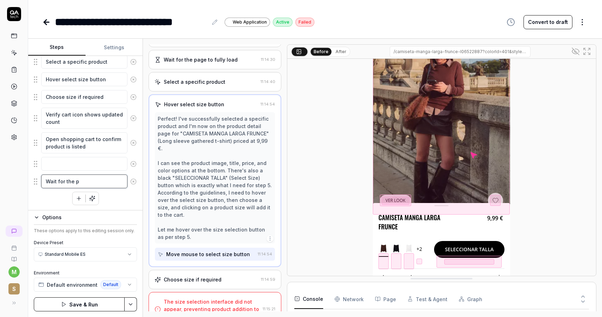
type textarea "*"
type textarea "Wait for the pd"
type textarea "*"
type textarea "Wait for the pdp"
type textarea "*"
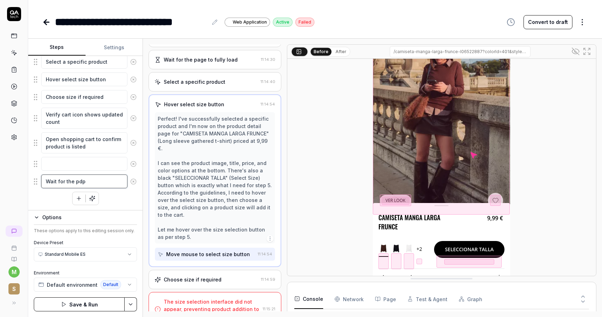
type textarea "Wait for the pdp t"
type textarea "*"
type textarea "Wait for the pdp t"
type textarea "*"
type textarea "Wait for the pdp t"
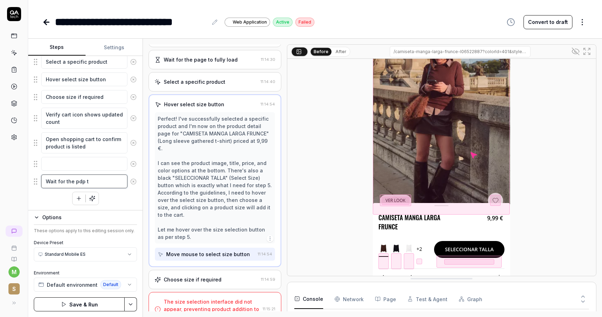
type textarea "*"
type textarea "Wait for the pdp to"
type textarea "*"
type textarea "Wait for the pdp to"
type textarea "*"
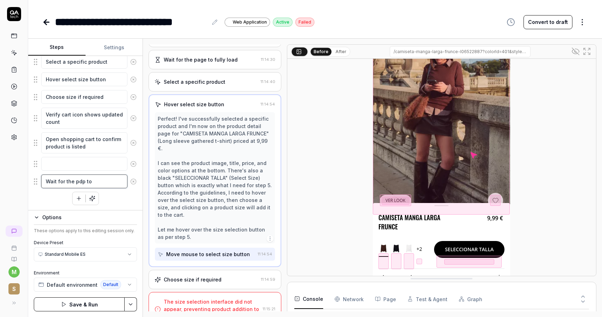
type textarea "Wait for the pdp to l"
type textarea "*"
type textarea "Wait for the pdp to lo"
type textarea "*"
type textarea "Wait for the pdp to loa"
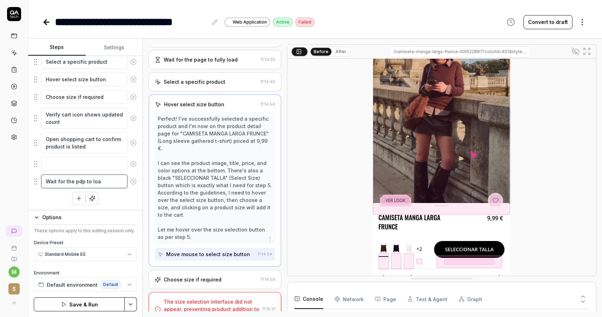
type textarea "*"
type textarea "Wait for the pdp to load"
click at [126, 201] on div "Accept cookies if prompted Navigate to a product category Wait for the page to …" at bounding box center [85, 103] width 103 height 203
click at [132, 163] on icon at bounding box center [133, 164] width 6 height 6
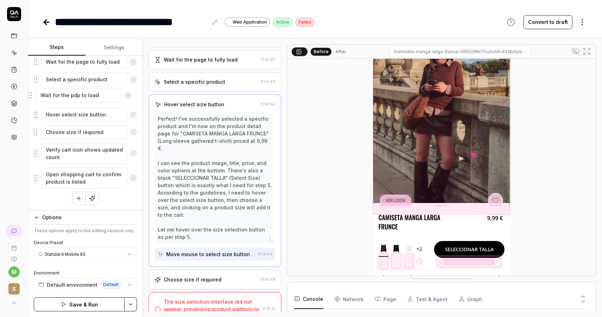
drag, startPoint x: 36, startPoint y: 183, endPoint x: 31, endPoint y: 97, distance: 86.0
click at [34, 97] on fieldset "Accept cookies if prompted Navigate to a product category Wait for the page to …" at bounding box center [85, 104] width 103 height 170
click at [85, 306] on button "Save & Run" at bounding box center [79, 304] width 91 height 14
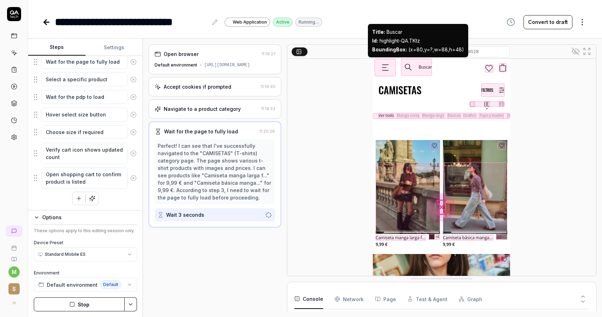
scroll to position [562, 0]
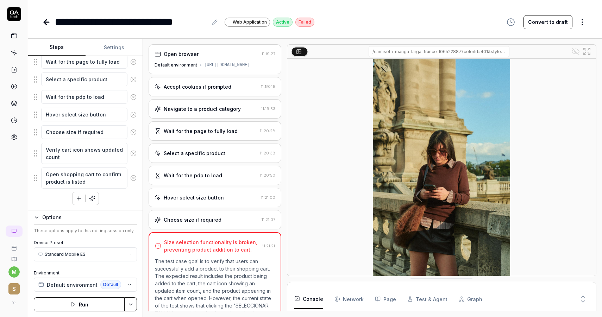
click at [209, 179] on div "Wait for the pdp to load" at bounding box center [193, 175] width 58 height 7
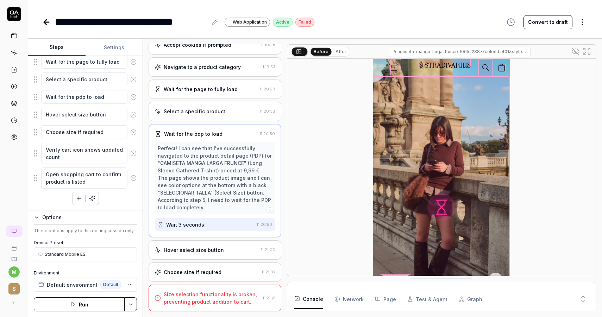
scroll to position [80, 0]
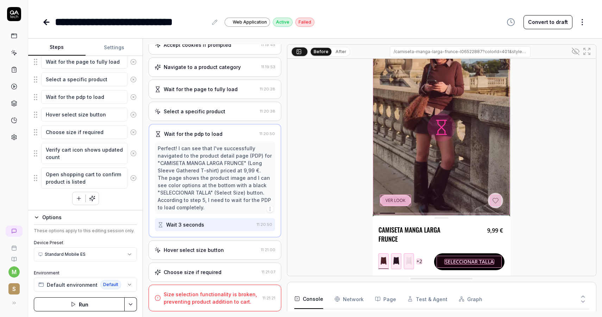
click at [459, 262] on div at bounding box center [469, 262] width 50 height 6
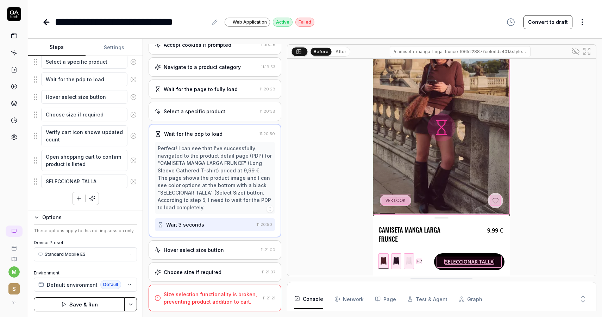
click at [441, 263] on div at bounding box center [468, 262] width 65 height 12
click at [207, 248] on div "Hover select size button" at bounding box center [194, 249] width 60 height 7
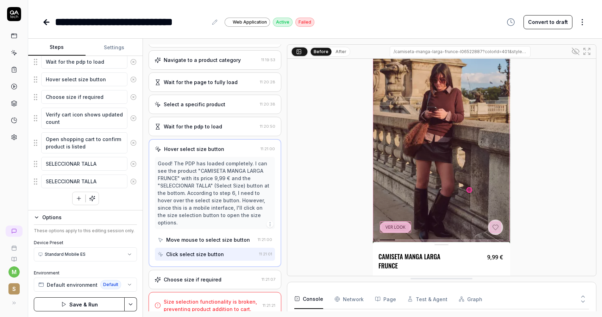
scroll to position [80, 0]
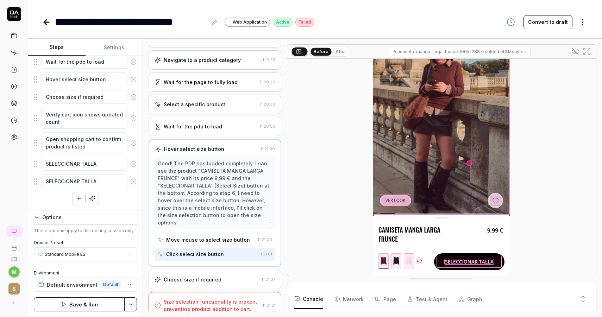
click at [438, 262] on div at bounding box center [468, 262] width 65 height 12
click at [134, 164] on icon at bounding box center [133, 164] width 6 height 6
click at [134, 162] on icon at bounding box center [133, 164] width 6 height 6
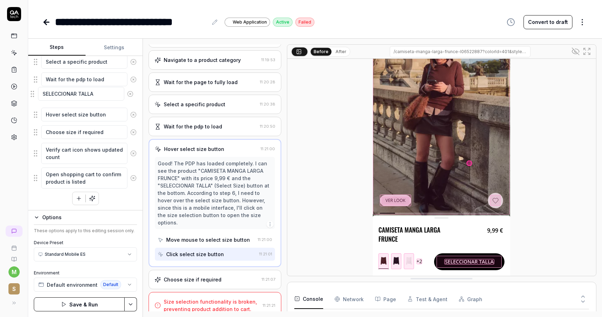
drag, startPoint x: 38, startPoint y: 179, endPoint x: 34, endPoint y: 92, distance: 87.0
click at [34, 92] on fieldset "Accept cookies if prompted Navigate to a product category Wait for the page to …" at bounding box center [85, 95] width 103 height 187
click at [132, 114] on icon at bounding box center [133, 115] width 6 height 6
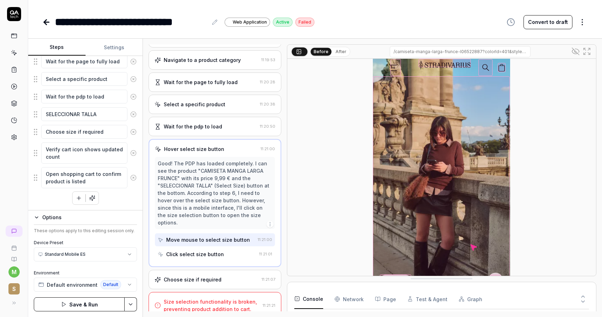
scroll to position [137, 0]
click at [84, 120] on textarea "SELECCIONAR TALLA" at bounding box center [84, 115] width 86 height 14
click at [88, 303] on button "Save & Run" at bounding box center [79, 304] width 91 height 14
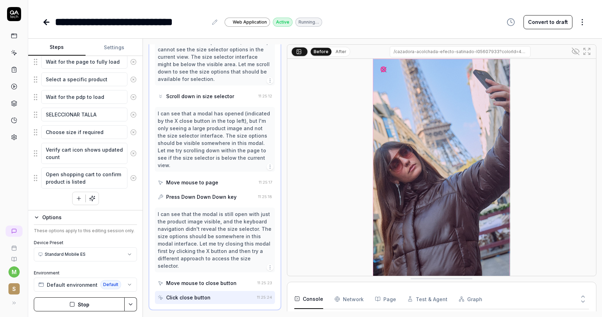
scroll to position [214, 0]
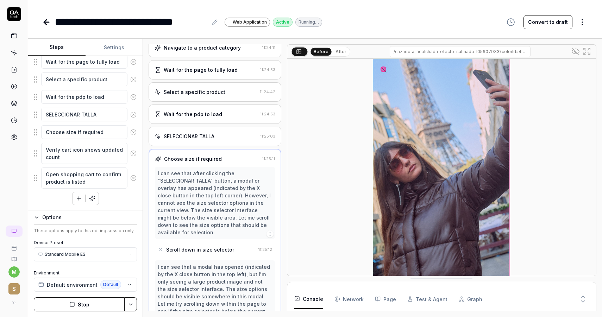
click at [214, 140] on div "SELECCIONAR TALLA 11:25:03" at bounding box center [215, 136] width 133 height 19
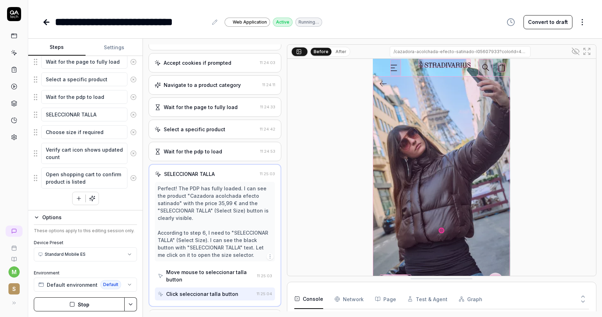
scroll to position [32, 0]
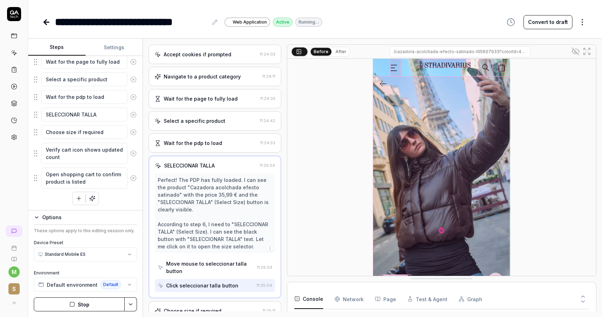
click at [210, 257] on div "Move mouse to seleccionar talla button" at bounding box center [206, 267] width 96 height 20
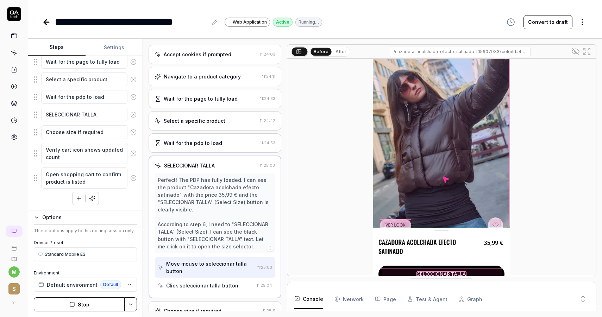
scroll to position [80, 0]
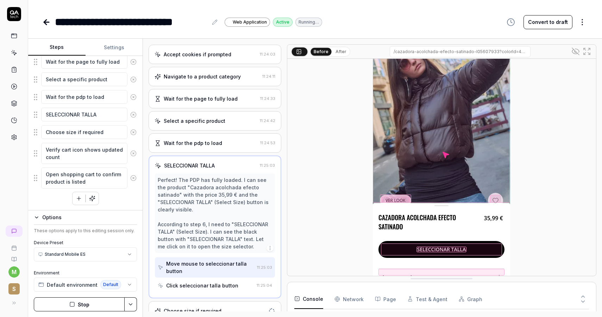
click at [474, 249] on div at bounding box center [441, 250] width 121 height 12
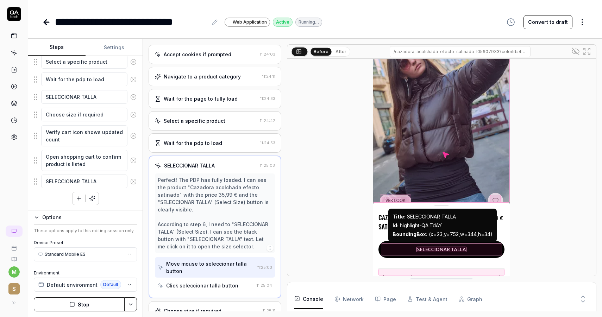
click at [416, 235] on b "BoundingBox :" at bounding box center [409, 234] width 35 height 6
copy div "BoundingBox : (x=23,y=752,w=344,h=34)"
click at [393, 227] on b "Id :" at bounding box center [395, 225] width 6 height 6
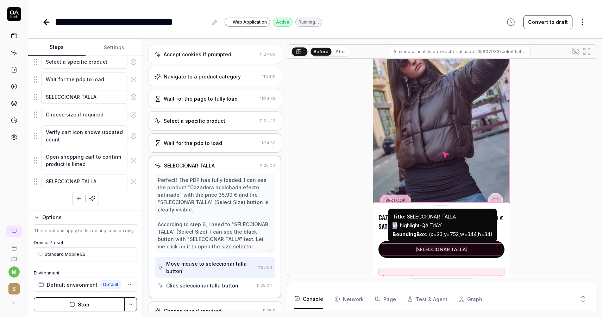
click at [393, 227] on b "Id :" at bounding box center [395, 225] width 6 height 6
copy div "Id : highlight-QA.TdAY"
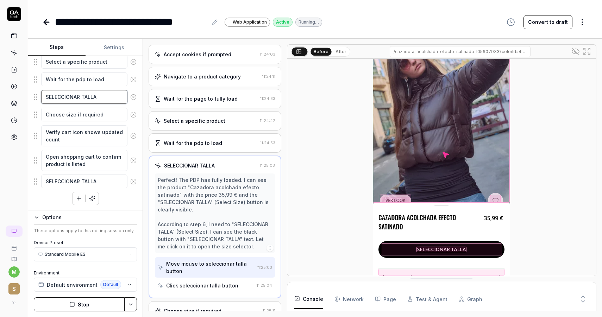
click at [107, 101] on textarea "SELECCIONAR TALLA" at bounding box center [84, 97] width 86 height 14
type textarea "*"
type textarea "SELECCIONAR TALLA"
paste textarea "Id: highlight-QA.TdAY"
type textarea "*"
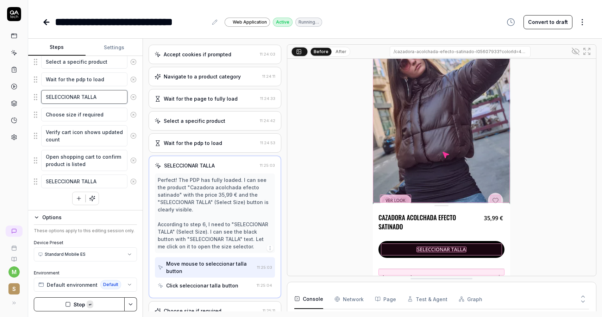
type textarea "SELECCIONAR TALLA Id: highlight-QA.TdAY"
type textarea "*"
type textarea "SELECCIONAR TALLA"
type textarea "*"
type textarea "SELECCIONAR TALLA"
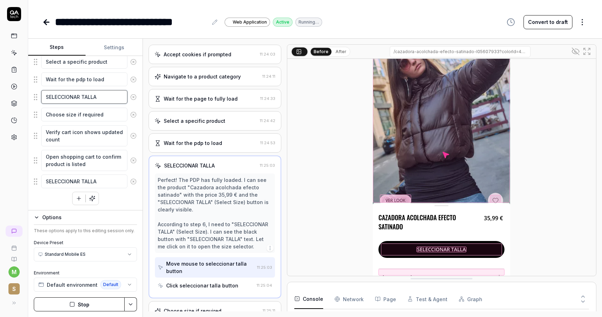
type textarea "*"
type textarea "SELECCIONAR TALLA,"
type textarea "*"
type textarea "SELECCIONAR TALLA,"
paste textarea "Id: highlight-QA.TdAY"
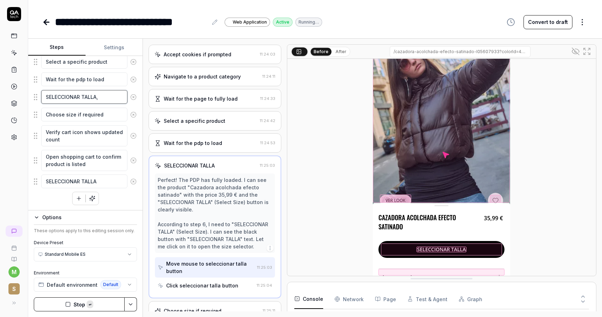
type textarea "*"
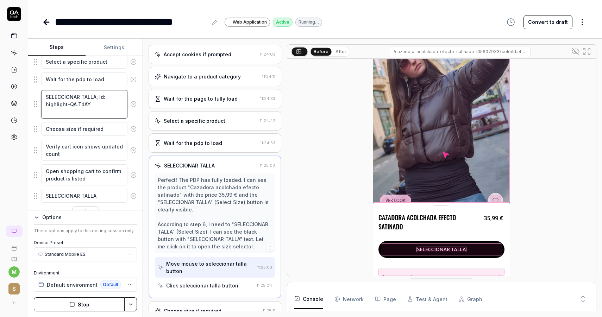
type textarea "SELECCIONAR TALLA, Id: highlight-QA.TdAY"
click at [94, 303] on button "Stop" at bounding box center [79, 304] width 91 height 14
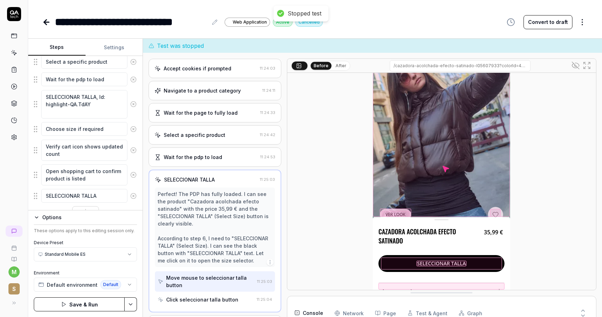
click at [133, 193] on icon at bounding box center [133, 196] width 6 height 6
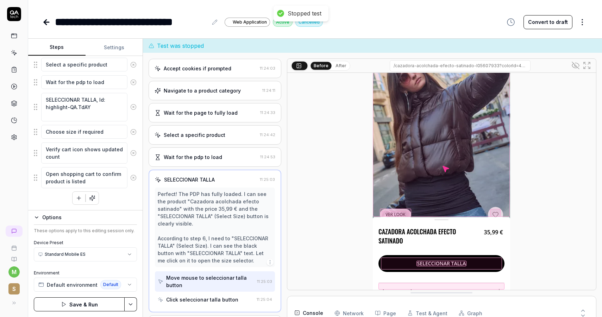
scroll to position [151, 0]
click at [89, 304] on button "Save & Run" at bounding box center [79, 304] width 91 height 14
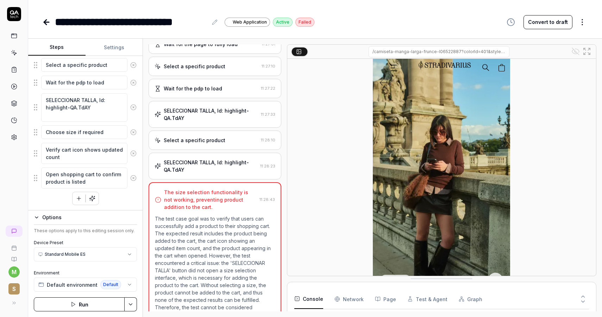
scroll to position [99, 0]
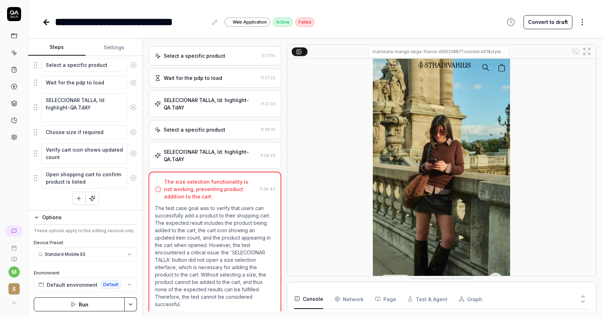
click at [230, 144] on div "SELECCIONAR TALLA, Id: highlight-QA.TdAY 11:28:23" at bounding box center [215, 155] width 133 height 27
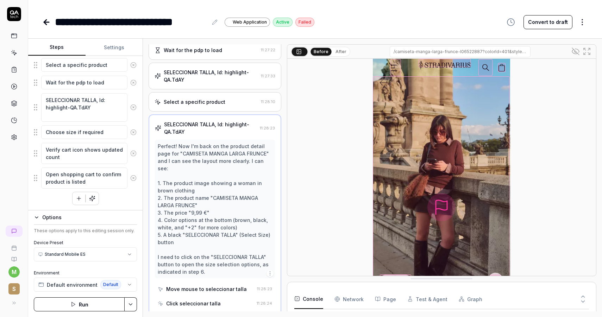
scroll to position [0, 0]
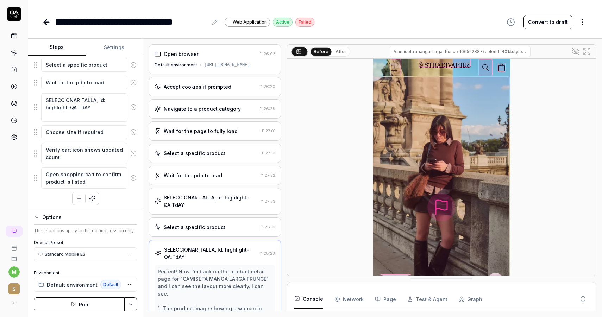
click at [221, 199] on div "SELECCIONAR TALLA, Id: highlight-QA.TdAY" at bounding box center [211, 201] width 94 height 15
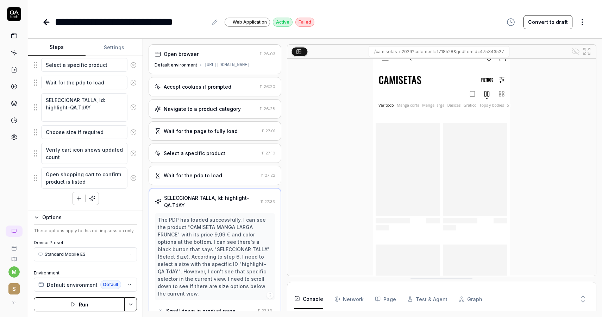
click at [213, 176] on div "Wait for the pdp to load" at bounding box center [193, 175] width 58 height 7
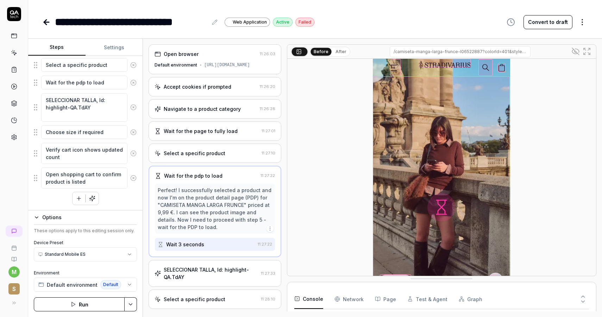
click at [212, 152] on div "Select a specific product" at bounding box center [195, 153] width 62 height 7
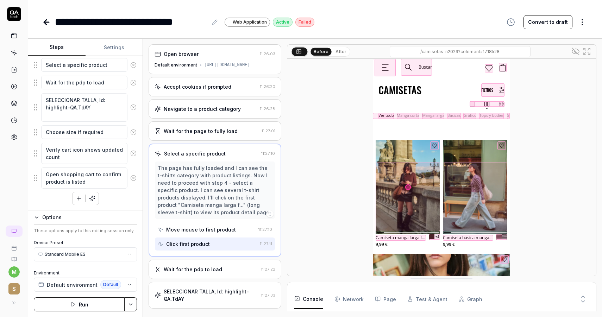
scroll to position [5, 0]
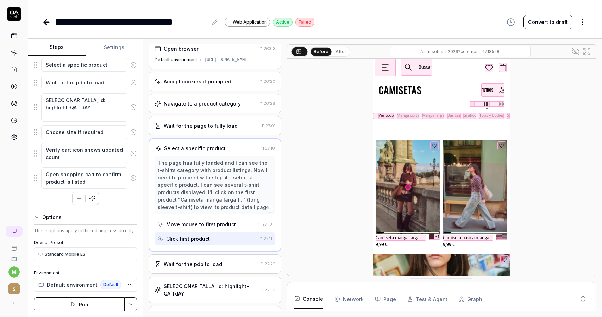
click at [218, 228] on div "Move mouse to first product" at bounding box center [207, 224] width 98 height 13
click at [216, 237] on div "Click first product" at bounding box center [207, 238] width 99 height 13
click at [225, 263] on div "Wait for the pdp to load" at bounding box center [206, 263] width 103 height 7
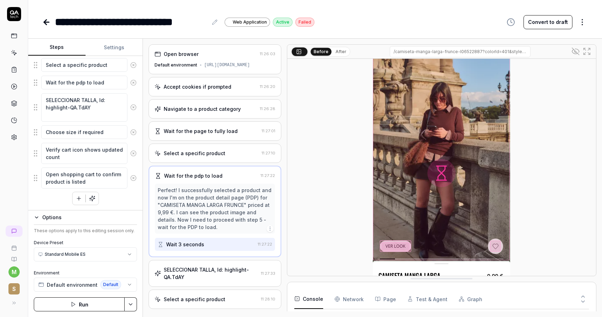
scroll to position [80, 0]
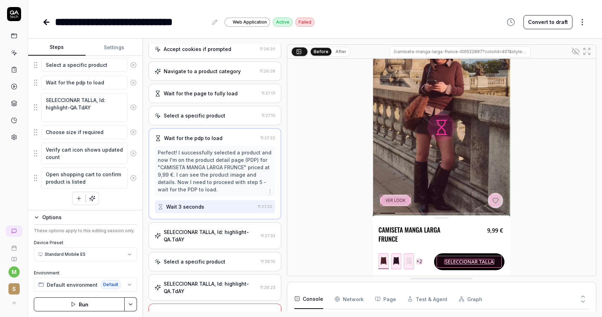
click at [193, 231] on div "SELECCIONAR TALLA, Id: highlight-QA.TdAY" at bounding box center [211, 235] width 94 height 15
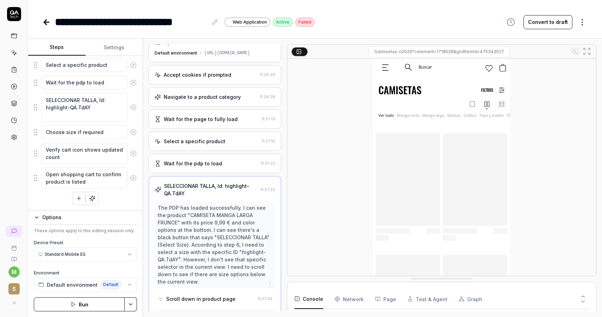
scroll to position [0, 0]
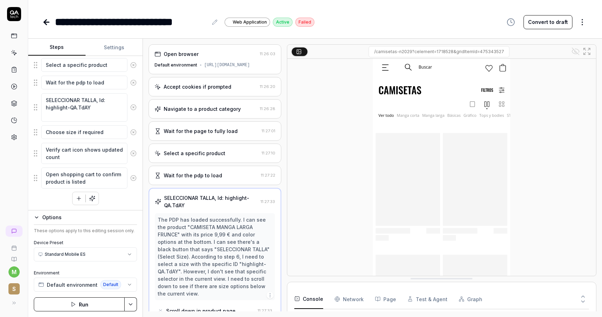
click at [203, 177] on div "Wait for the pdp to load" at bounding box center [193, 175] width 58 height 7
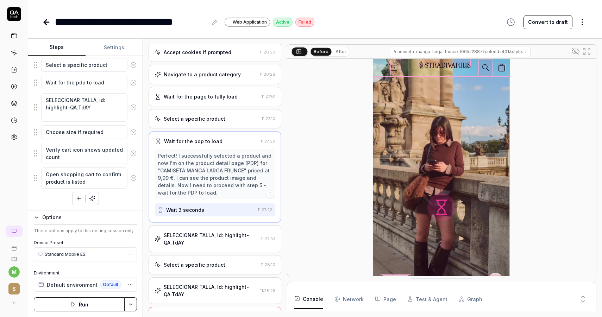
scroll to position [64, 0]
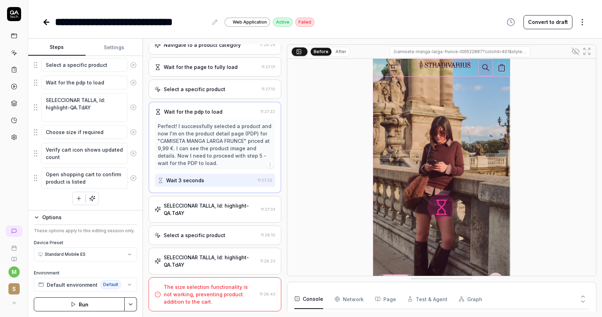
click at [201, 182] on div "Wait 3 seconds" at bounding box center [185, 180] width 38 height 7
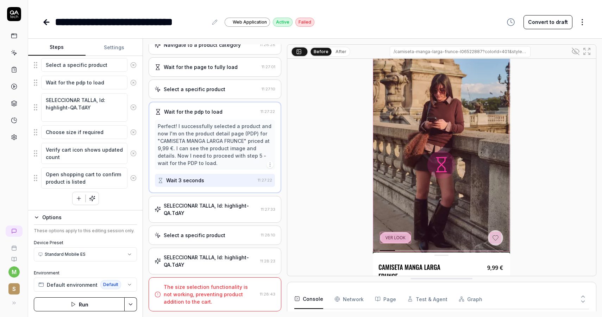
scroll to position [80, 0]
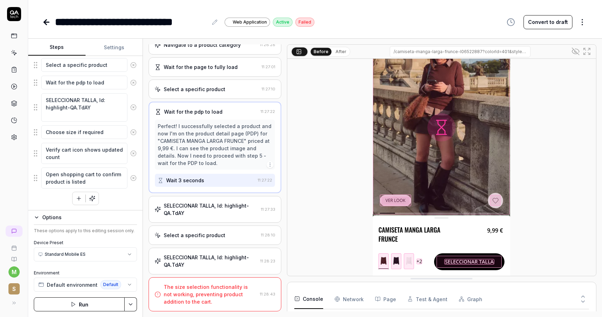
click at [238, 203] on div "SELECCIONAR TALLA, Id: highlight-QA.TdAY" at bounding box center [211, 209] width 94 height 15
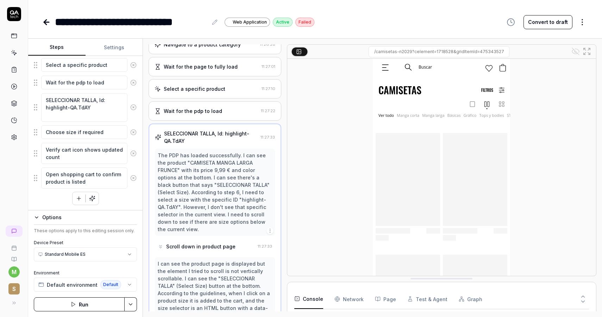
scroll to position [65, 0]
click at [216, 193] on div "The PDP has loaded successfully. I can see the product "CAMISETA MANGA LARGA FR…" at bounding box center [215, 191] width 114 height 81
click at [208, 242] on div "Scroll down in product page" at bounding box center [200, 245] width 69 height 7
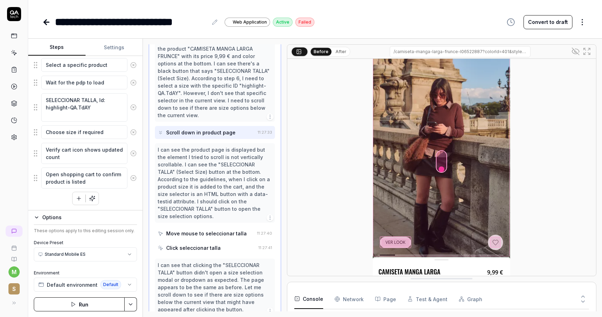
scroll to position [80, 0]
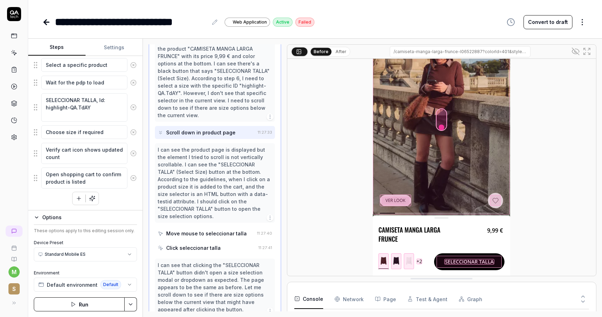
click at [231, 230] on div "Move mouse to seleccionar talla" at bounding box center [206, 233] width 81 height 7
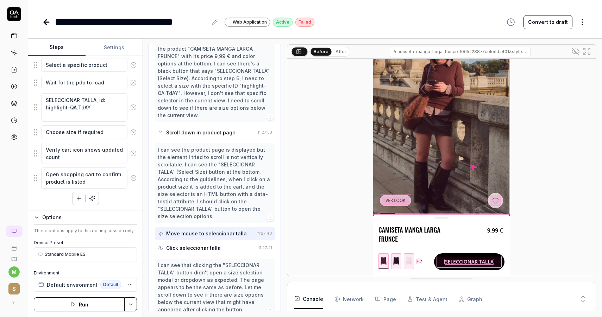
click at [225, 241] on div "Click seleccionar talla" at bounding box center [207, 247] width 98 height 13
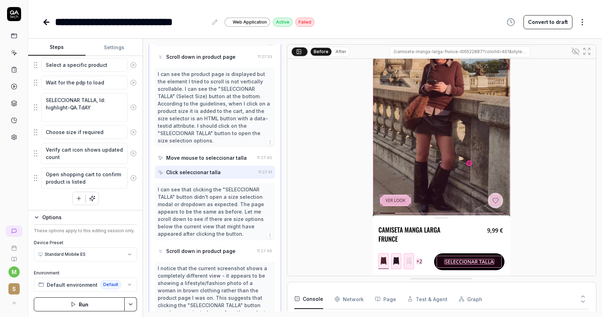
click at [208, 247] on div "Scroll down in product page" at bounding box center [200, 250] width 69 height 7
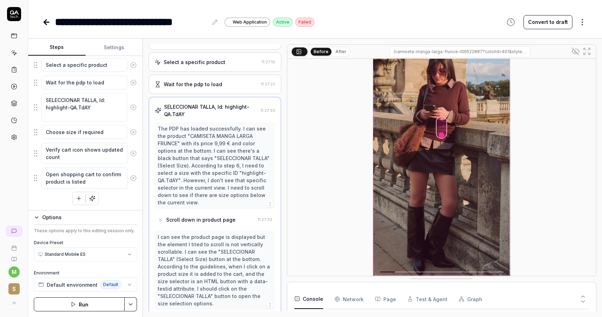
click at [216, 231] on div "I can see the product page is displayed but the element I tried to scroll is no…" at bounding box center [215, 271] width 120 height 80
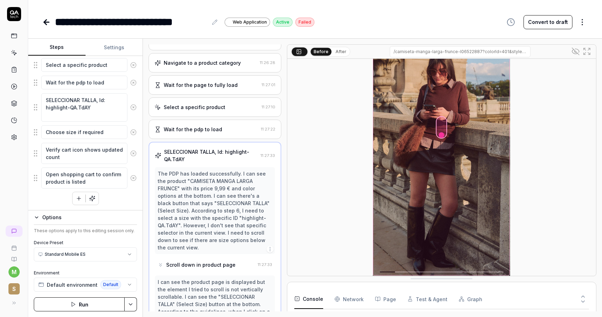
click at [214, 127] on div "Wait for the pdp to load" at bounding box center [193, 129] width 58 height 7
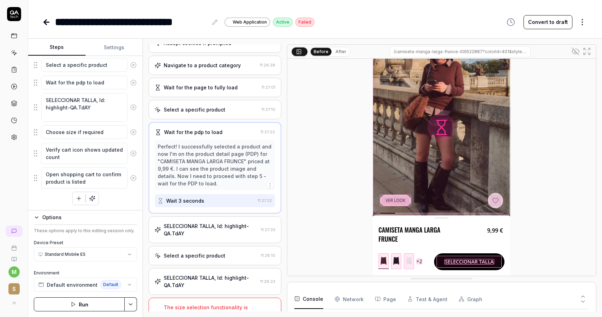
scroll to position [48, 0]
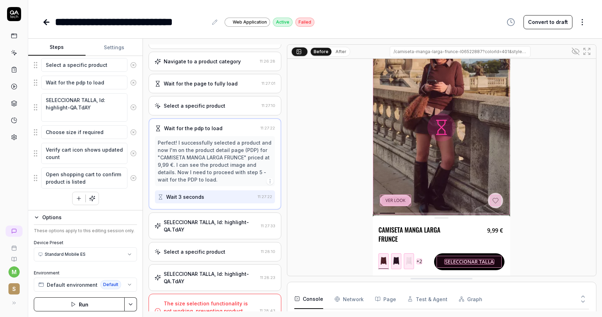
click at [136, 109] on icon at bounding box center [133, 107] width 6 height 6
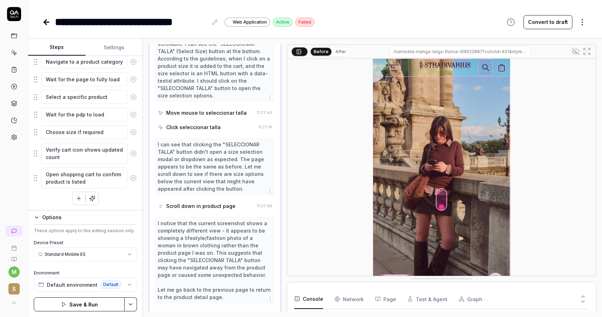
scroll to position [300, 0]
click at [94, 133] on textarea "Choose size if required" at bounding box center [84, 132] width 86 height 14
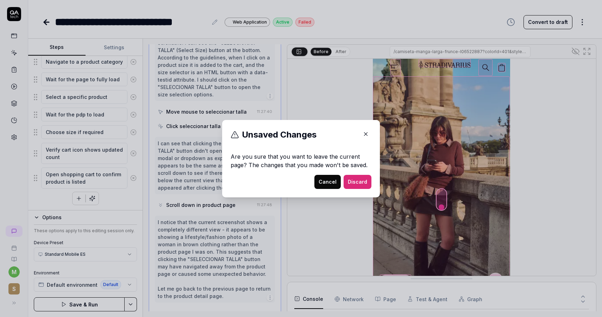
click at [331, 182] on button "Cancel" at bounding box center [327, 182] width 26 height 14
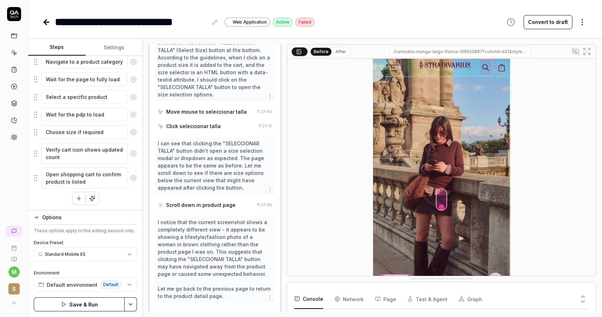
click at [89, 303] on button "Save & Run" at bounding box center [79, 304] width 91 height 14
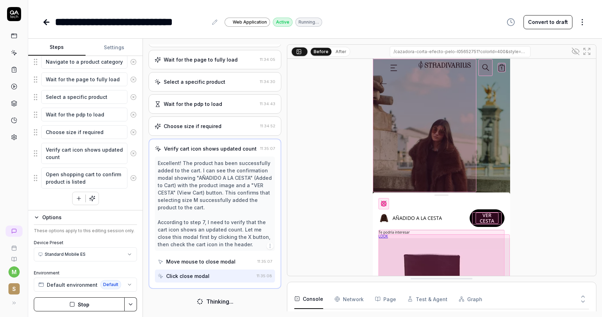
scroll to position [1481, 0]
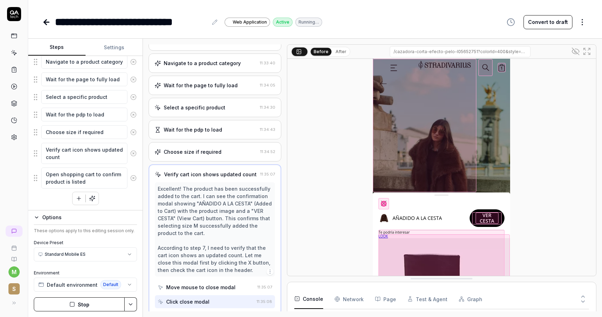
click at [215, 127] on div "Wait for the pdp to load" at bounding box center [193, 129] width 58 height 7
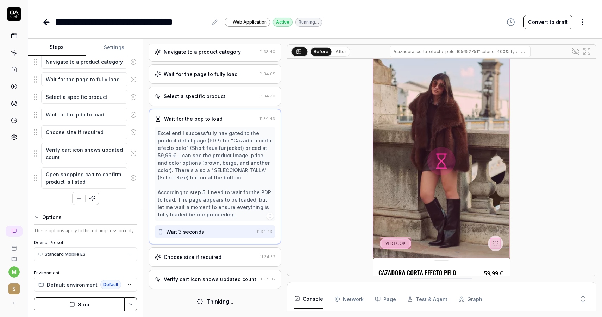
scroll to position [80, 0]
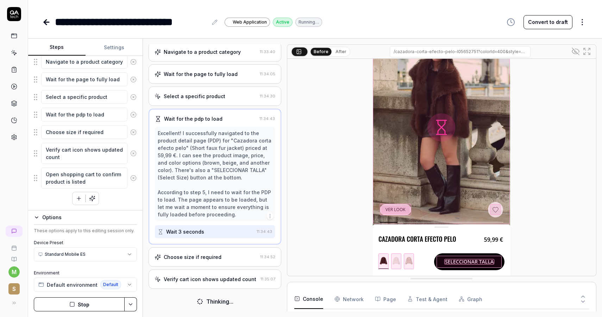
click at [212, 254] on div "Choose size if required" at bounding box center [193, 256] width 58 height 7
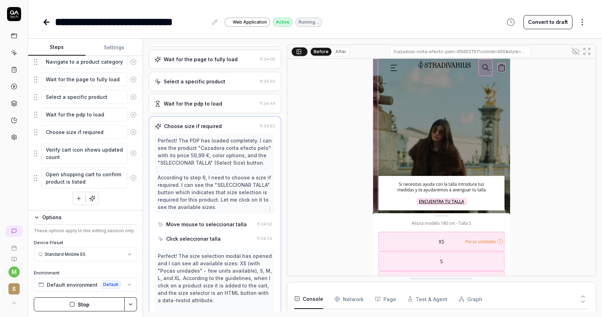
scroll to position [94, 0]
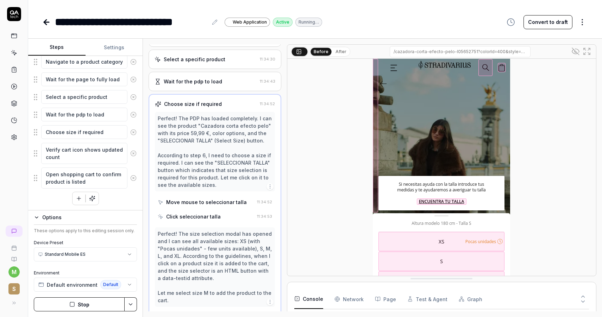
click at [222, 200] on div "Move mouse to seleccionar talla" at bounding box center [206, 202] width 81 height 7
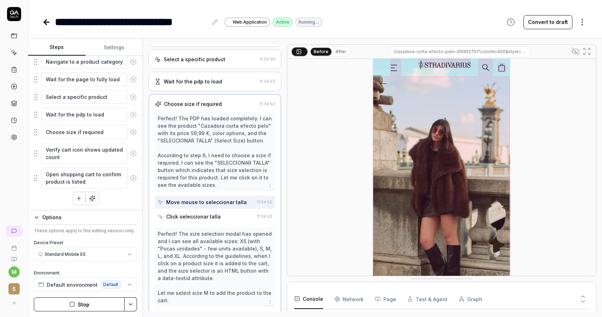
scroll to position [80, 0]
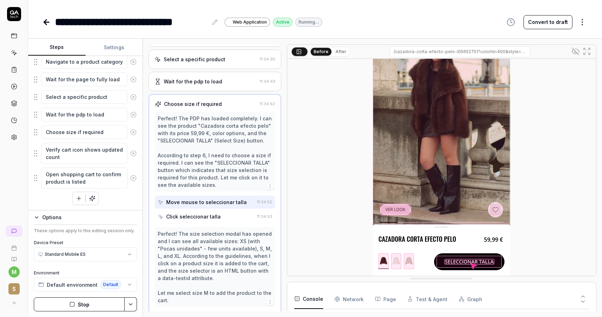
click at [213, 216] on div "Click seleccionar talla" at bounding box center [193, 216] width 55 height 7
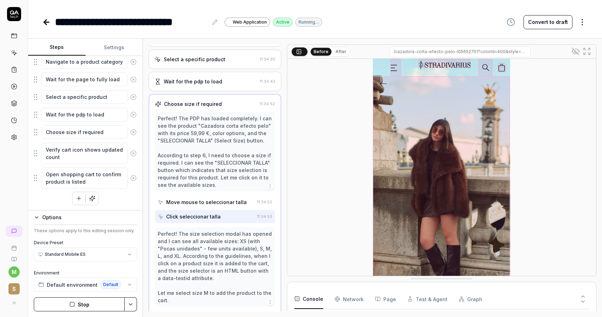
scroll to position [172, 0]
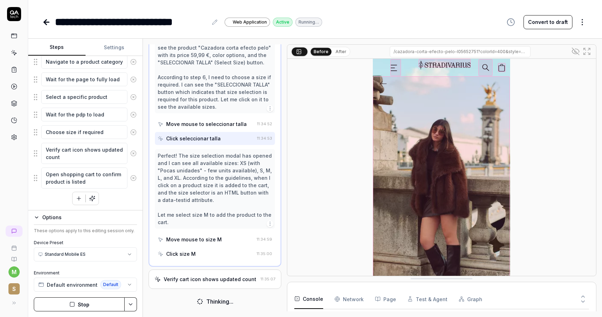
click at [216, 271] on div "Verify cart icon shows updated count 11:35:07" at bounding box center [215, 279] width 133 height 19
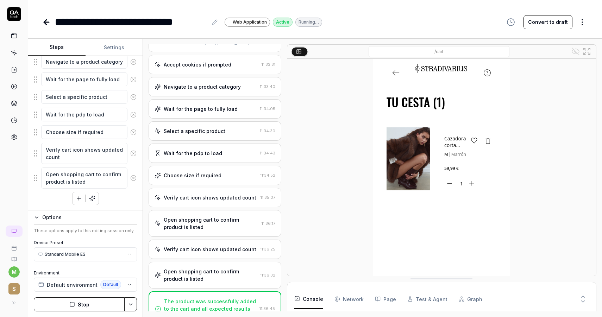
scroll to position [138, 0]
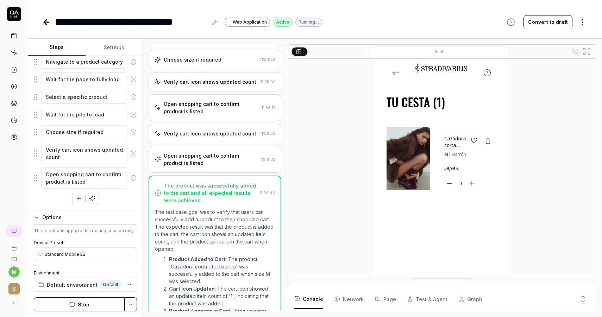
type textarea "*"
click at [11, 70] on icon at bounding box center [14, 70] width 6 height 6
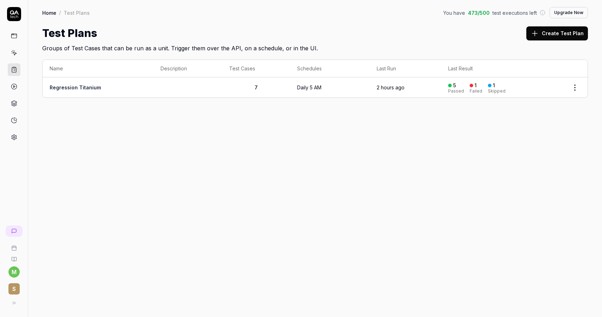
click at [55, 92] on td "Regression Titanium" at bounding box center [98, 87] width 111 height 20
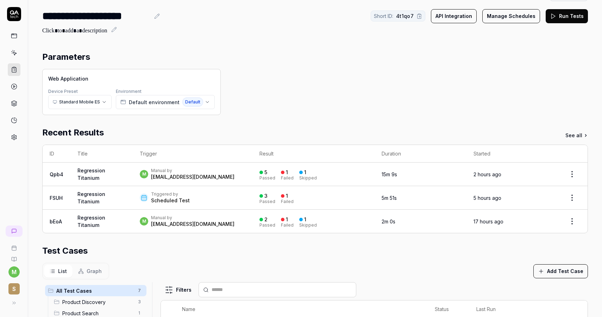
scroll to position [21, 0]
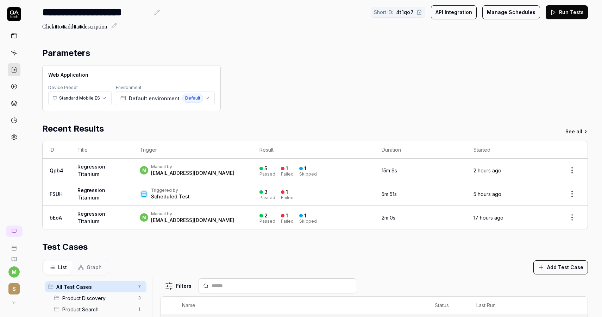
click at [573, 173] on html "**********" at bounding box center [301, 158] width 602 height 317
click at [553, 219] on div "Rerun failed tests" at bounding box center [551, 217] width 61 height 15
click at [59, 170] on link "Qpb4" at bounding box center [57, 171] width 14 height 6
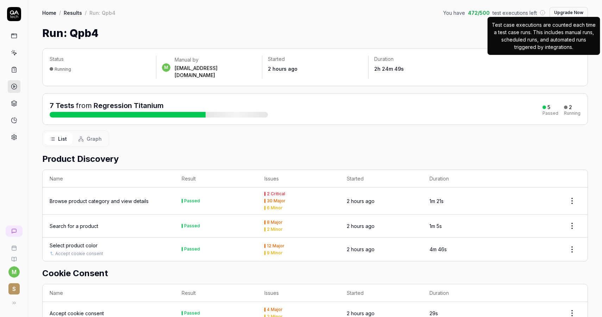
click at [545, 12] on icon at bounding box center [543, 13] width 6 height 6
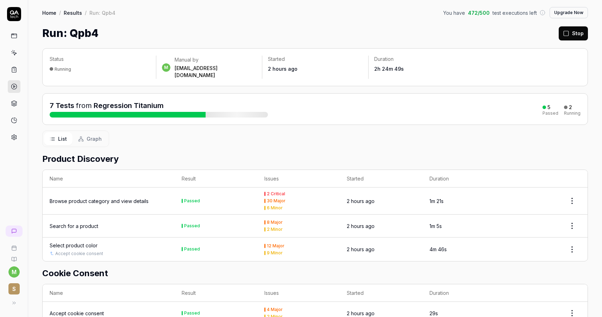
click at [545, 12] on icon at bounding box center [543, 13] width 6 height 6
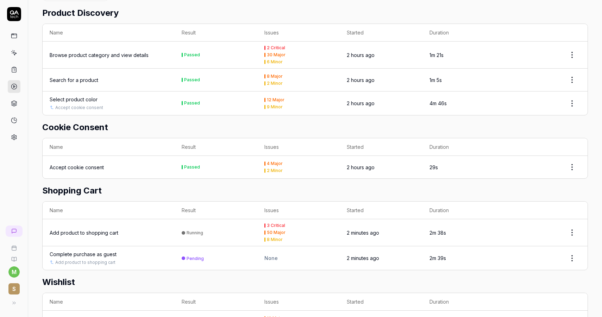
scroll to position [151, 0]
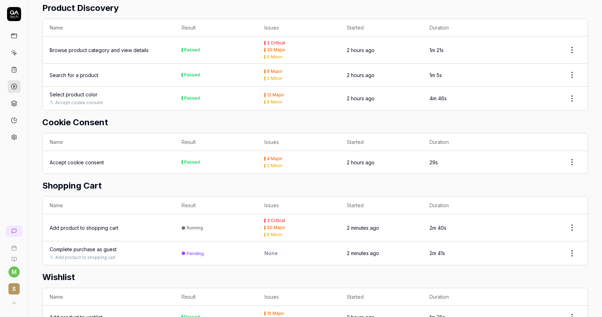
click at [76, 224] on div "Add product to shopping cart" at bounding box center [84, 227] width 69 height 7
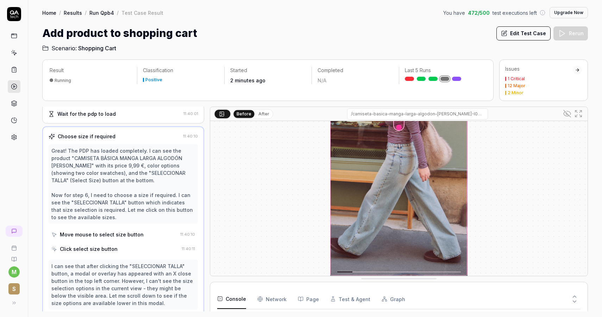
scroll to position [192, 0]
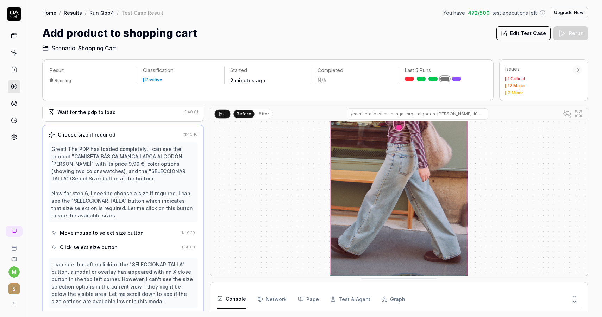
click at [457, 78] on link at bounding box center [456, 79] width 9 height 4
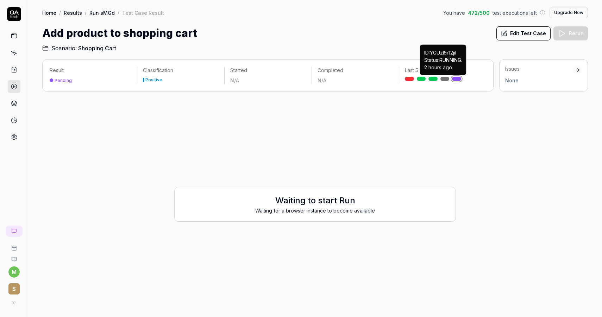
click at [447, 78] on link at bounding box center [444, 79] width 9 height 4
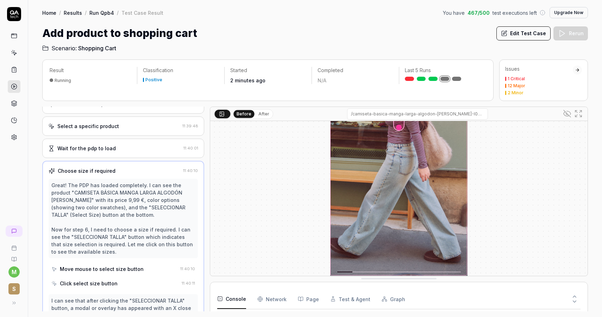
scroll to position [137, 0]
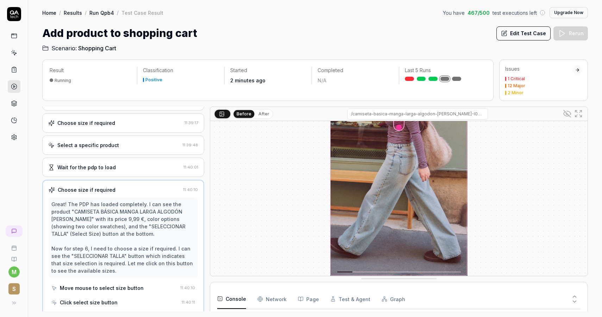
click at [436, 78] on link at bounding box center [432, 79] width 9 height 4
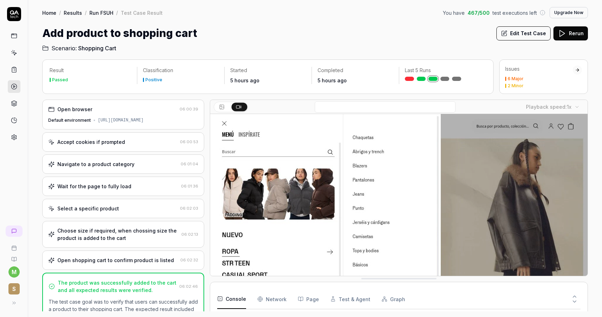
click at [131, 190] on div "Wait for the page to fully load" at bounding box center [113, 186] width 130 height 7
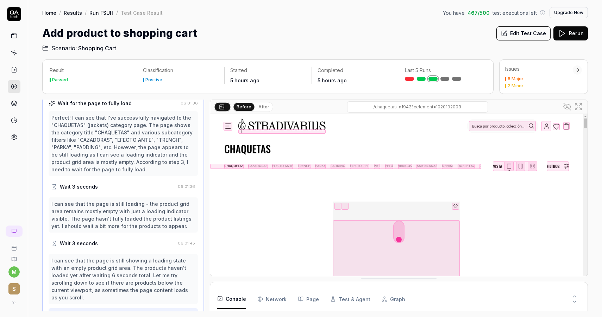
scroll to position [92, 0]
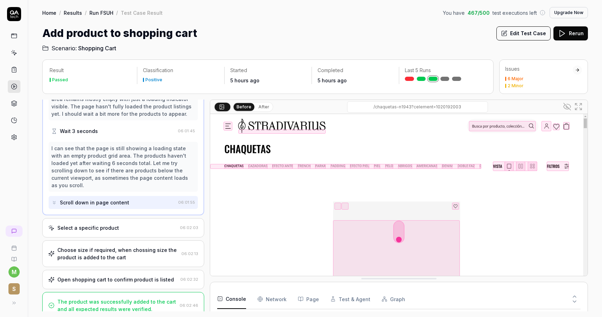
click at [115, 224] on div "Select a specific product" at bounding box center [88, 227] width 62 height 7
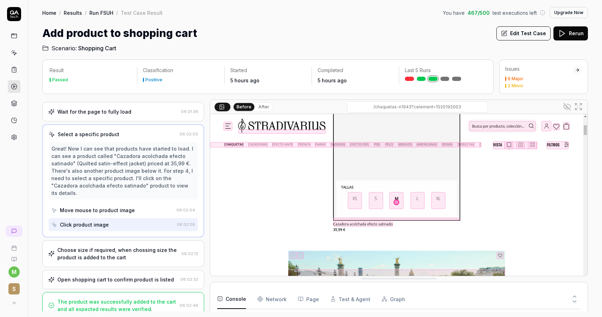
click at [114, 246] on div "Choose size if required, when chossing size the product is added to the cart" at bounding box center [117, 253] width 121 height 15
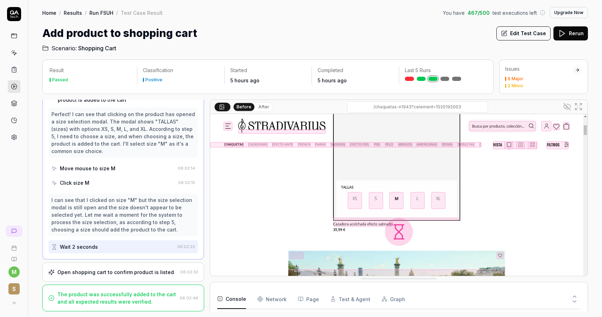
scroll to position [138, 0]
click at [106, 171] on div "Move mouse to size M" at bounding box center [88, 168] width 56 height 7
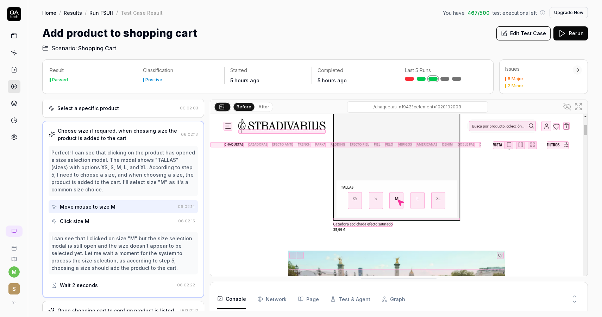
scroll to position [101, 0]
click at [102, 219] on div "Click size M" at bounding box center [113, 220] width 124 height 13
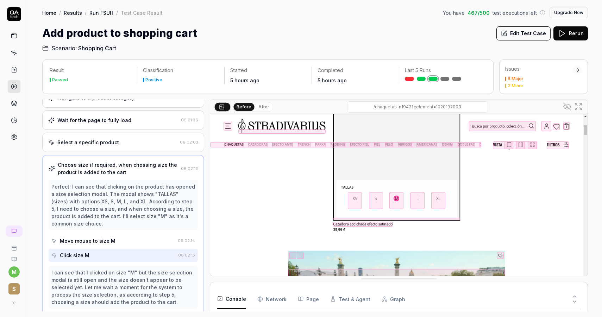
scroll to position [36, 0]
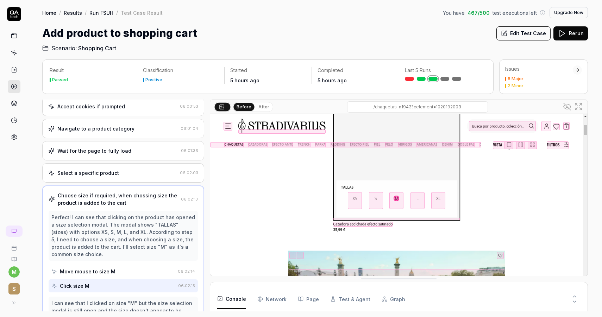
click at [106, 174] on div "Select a specific product" at bounding box center [88, 172] width 62 height 7
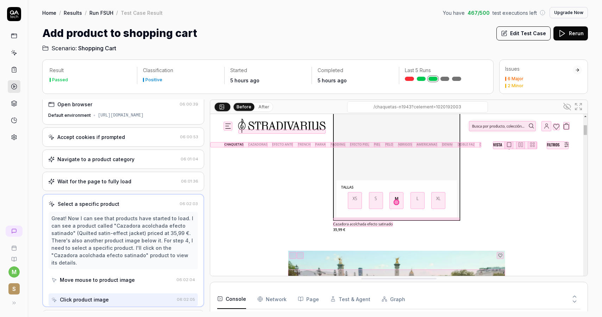
scroll to position [0, 0]
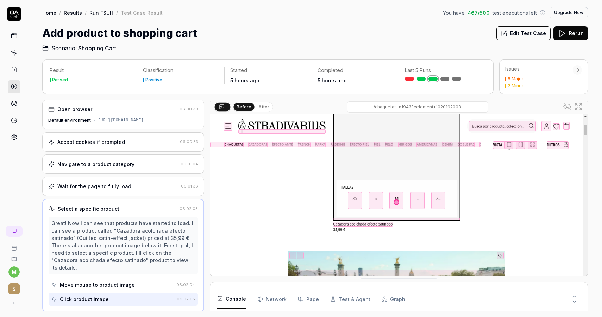
click at [109, 193] on div "Wait for the page to fully load 06:01:36" at bounding box center [123, 186] width 162 height 19
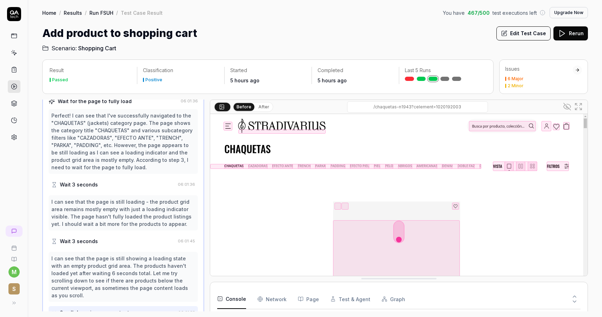
scroll to position [92, 0]
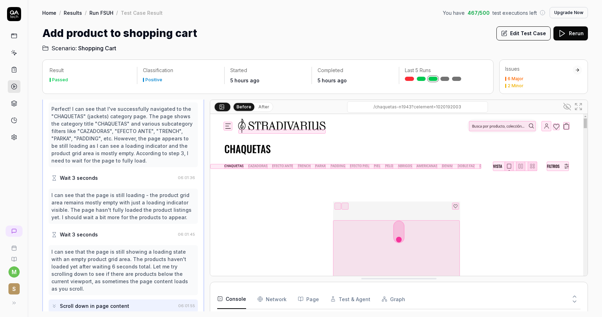
click at [95, 14] on link "Run FSUH" at bounding box center [101, 12] width 24 height 7
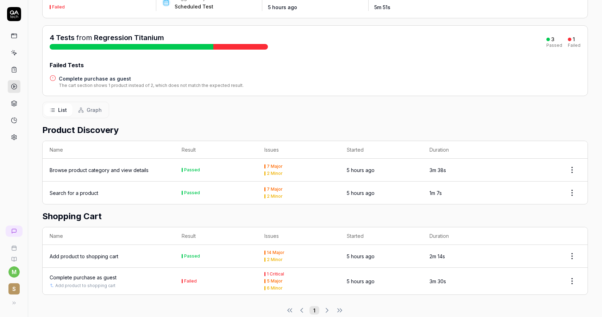
scroll to position [71, 0]
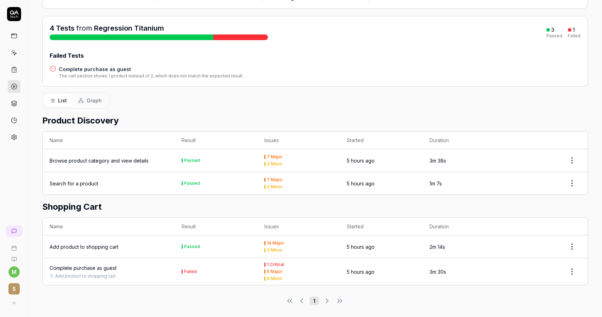
click at [91, 268] on div "Complete purchase as guest" at bounding box center [83, 267] width 67 height 7
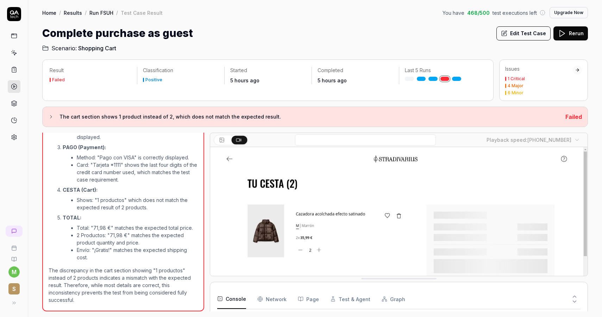
scroll to position [829, 0]
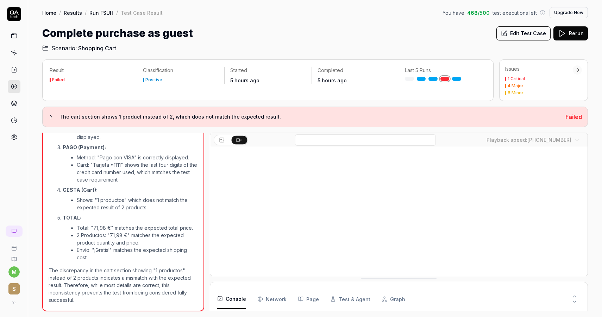
click at [17, 88] on link at bounding box center [14, 86] width 13 height 13
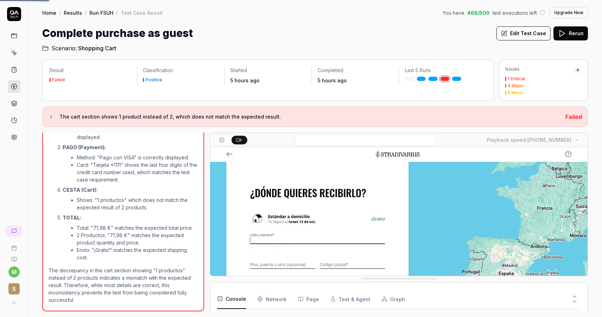
click at [17, 88] on link at bounding box center [14, 86] width 13 height 13
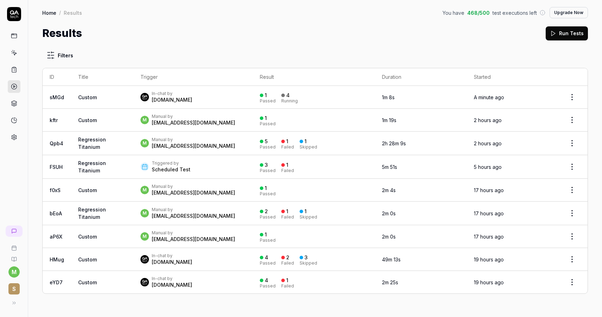
click at [56, 119] on link "kftr" at bounding box center [54, 120] width 8 height 6
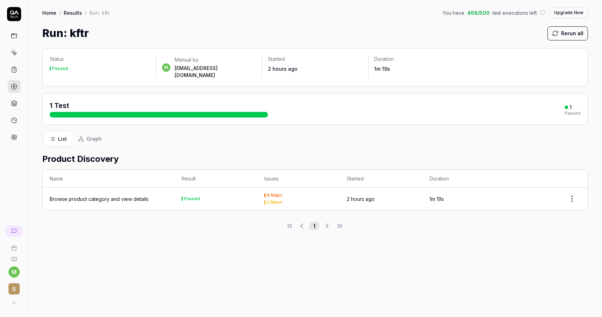
click at [17, 70] on icon at bounding box center [14, 70] width 6 height 6
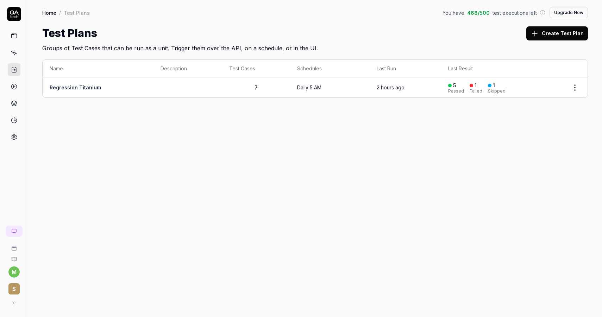
click at [67, 88] on link "Regression Titanium" at bounding box center [75, 87] width 51 height 6
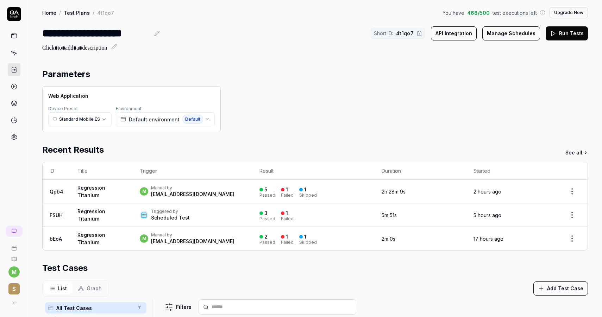
click at [59, 189] on link "Qpb4" at bounding box center [57, 192] width 14 height 6
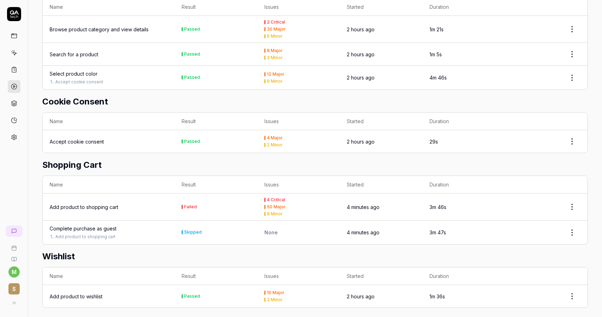
scroll to position [218, 0]
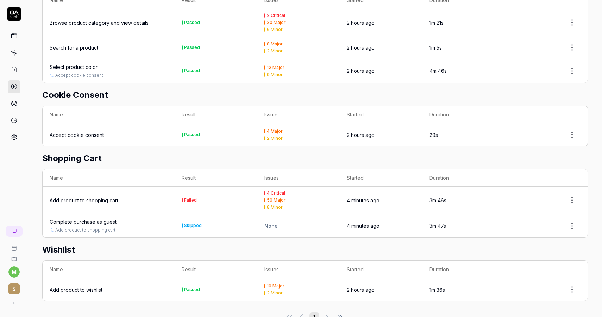
click at [109, 197] on div "Add product to shopping cart" at bounding box center [84, 200] width 69 height 7
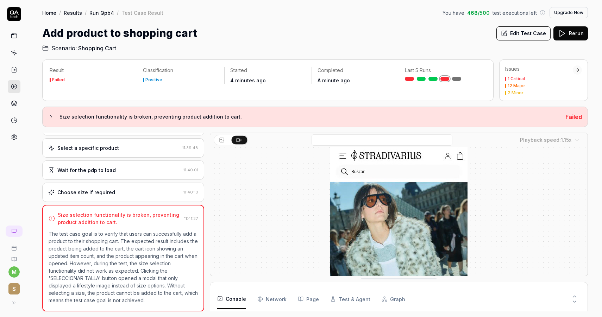
scroll to position [160, 0]
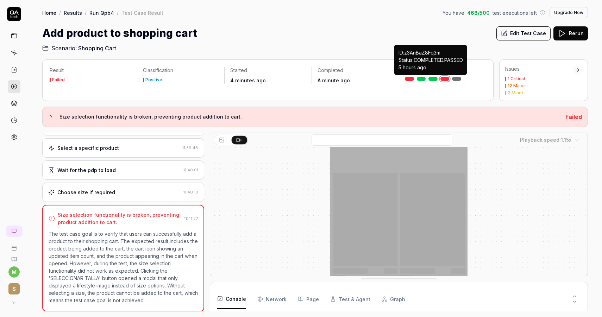
click at [432, 79] on link at bounding box center [432, 79] width 9 height 4
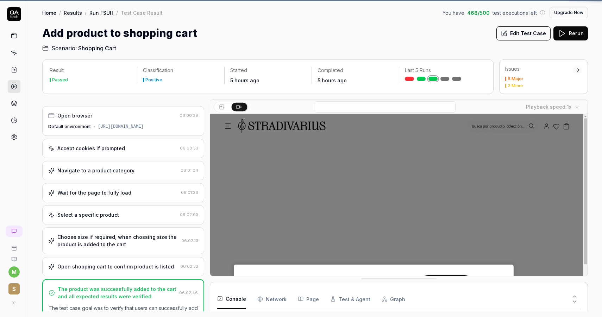
scroll to position [816, 0]
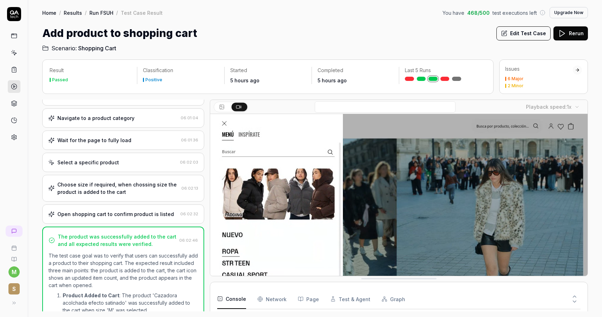
click at [130, 140] on div "Wait for the page to fully load" at bounding box center [113, 140] width 130 height 7
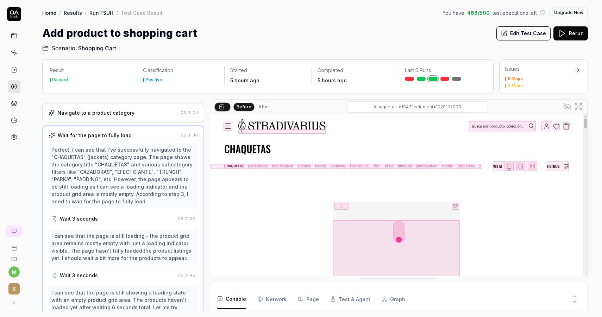
scroll to position [37, 0]
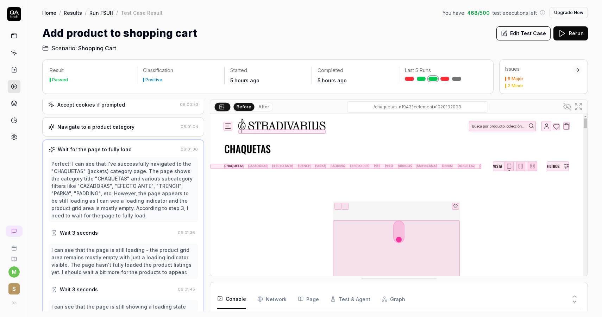
click at [421, 78] on link at bounding box center [421, 79] width 9 height 4
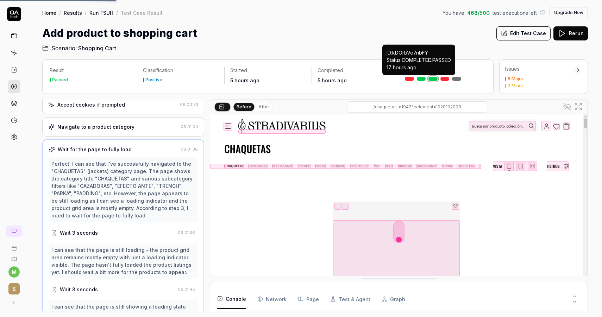
click at [423, 79] on link at bounding box center [421, 79] width 9 height 4
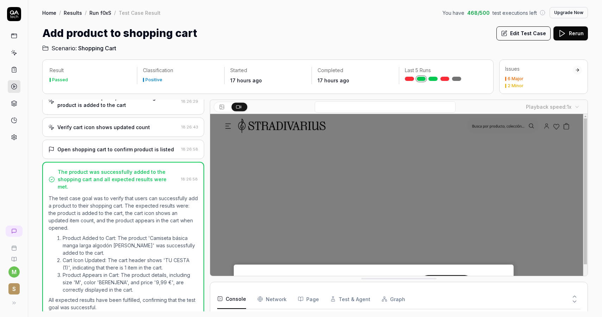
scroll to position [6, 0]
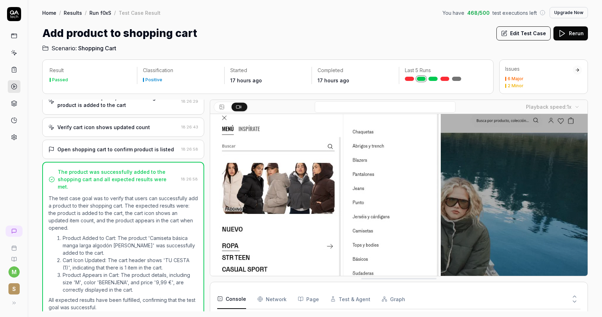
click at [445, 78] on link at bounding box center [444, 79] width 9 height 4
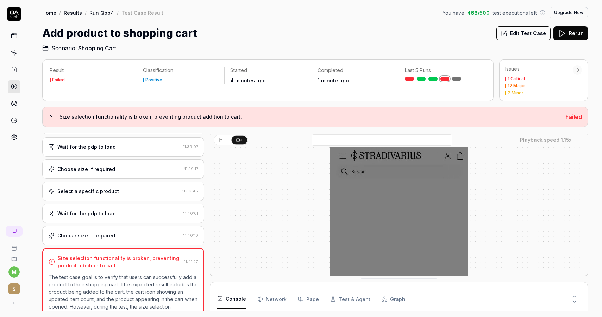
scroll to position [100, 0]
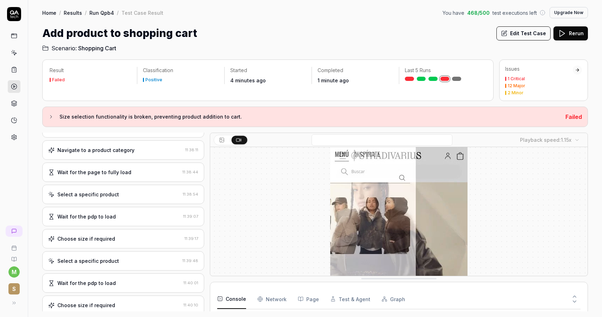
scroll to position [40, 0]
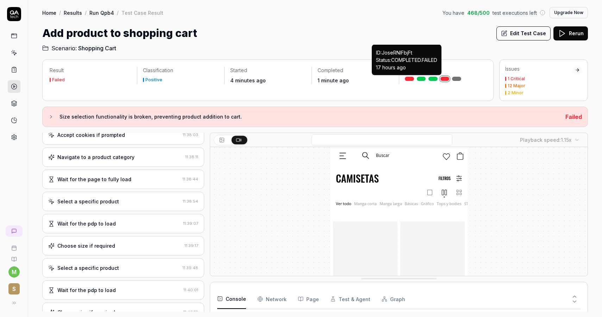
click at [410, 80] on link at bounding box center [409, 79] width 9 height 4
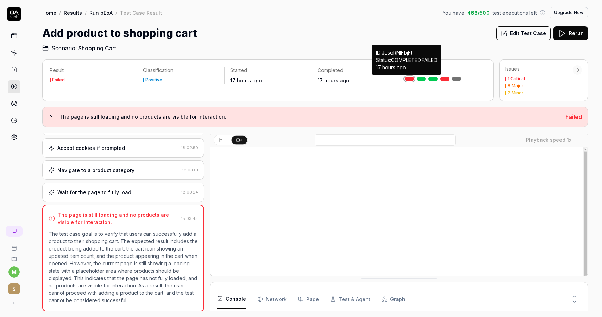
scroll to position [548, 0]
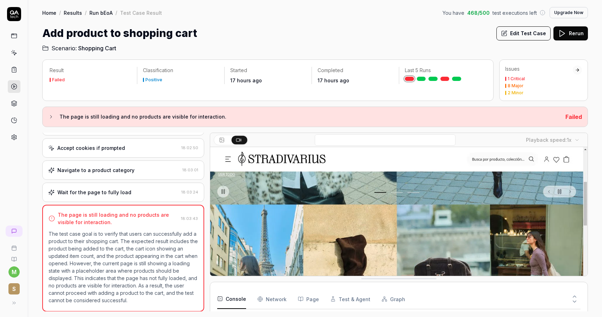
click at [14, 58] on link at bounding box center [14, 52] width 13 height 13
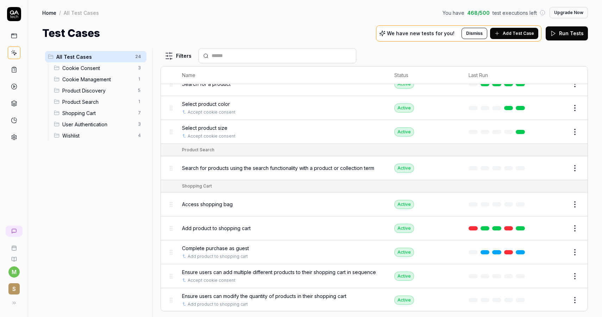
scroll to position [210, 0]
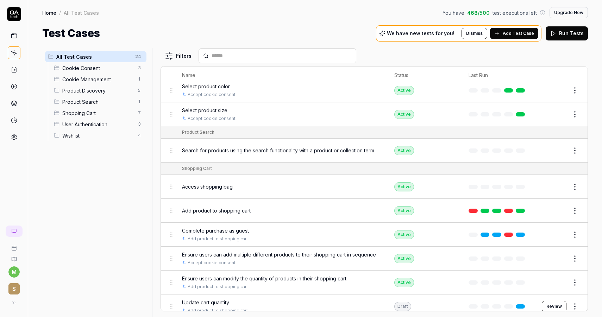
click at [212, 208] on span "Add product to shopping cart" at bounding box center [216, 210] width 69 height 7
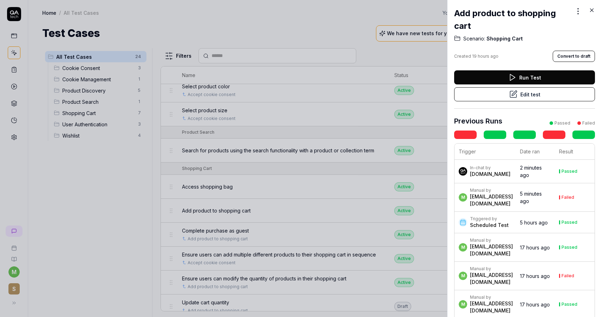
click at [489, 171] on div "[DOMAIN_NAME]" at bounding box center [490, 174] width 40 height 7
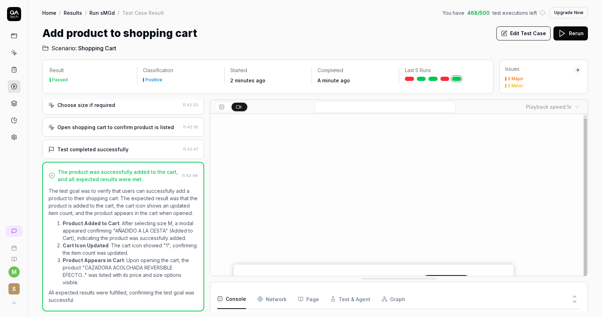
scroll to position [1463, 0]
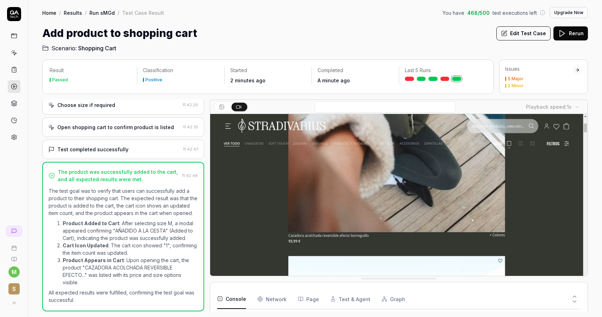
click at [16, 137] on icon at bounding box center [14, 137] width 5 height 5
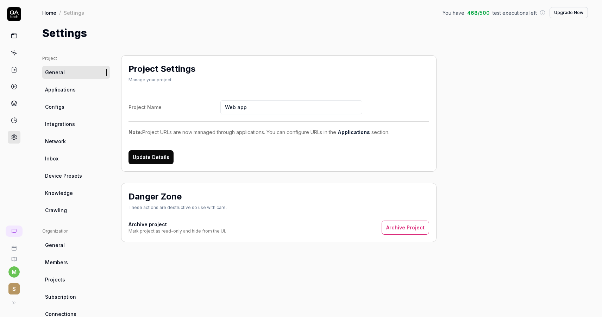
click at [75, 90] on link "Applications" at bounding box center [76, 89] width 68 height 13
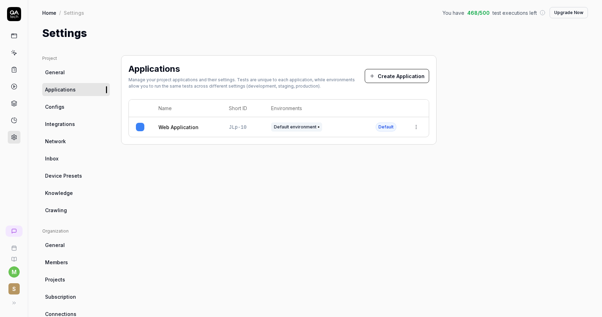
click at [75, 100] on ul "Project General Applications Configs Integrations Network Inbox Device Presets …" at bounding box center [76, 136] width 68 height 162
click at [75, 105] on link "Configs" at bounding box center [76, 106] width 68 height 13
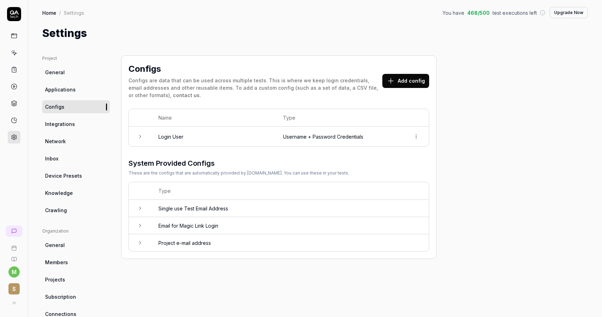
click at [136, 131] on td at bounding box center [140, 137] width 23 height 20
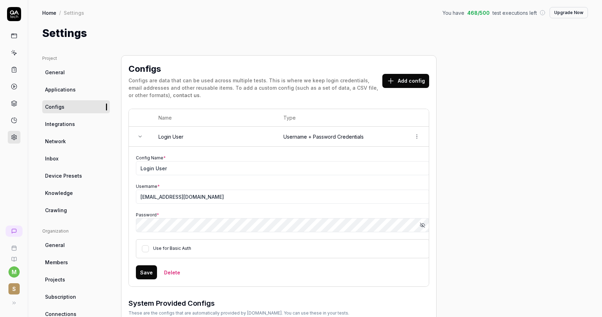
click at [135, 131] on td at bounding box center [140, 137] width 23 height 20
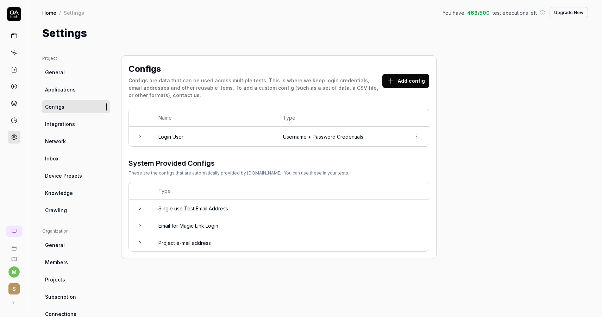
click at [77, 123] on link "Integrations" at bounding box center [76, 124] width 68 height 13
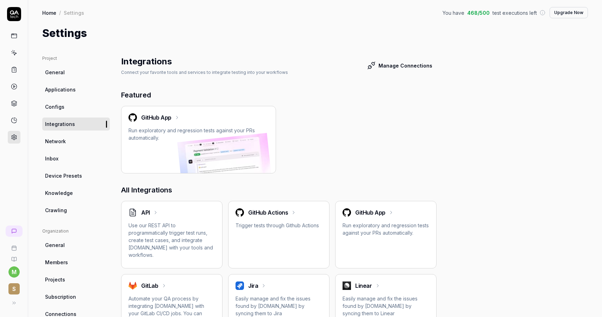
click at [72, 174] on span "Device Presets" at bounding box center [63, 175] width 37 height 7
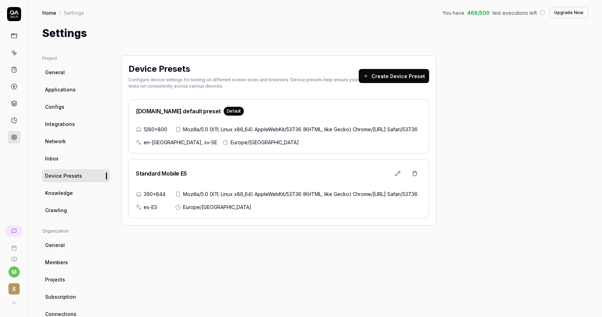
click at [74, 208] on link "Crawling" at bounding box center [76, 210] width 68 height 13
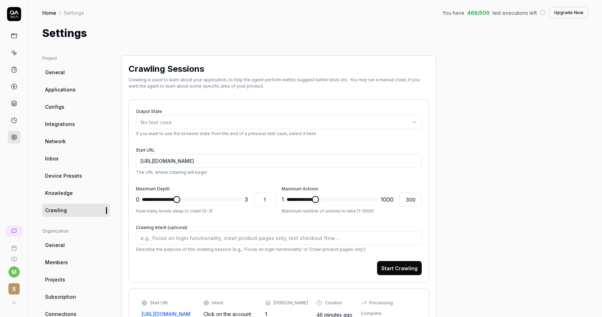
click at [75, 177] on span "Device Presets" at bounding box center [63, 175] width 37 height 7
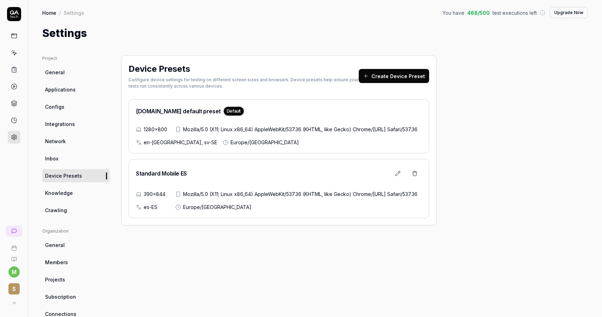
click at [397, 176] on icon at bounding box center [398, 174] width 6 height 6
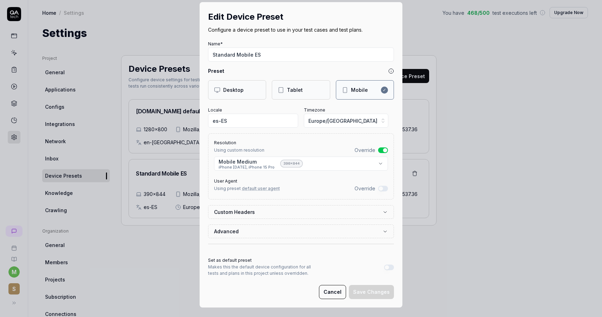
scroll to position [11, 0]
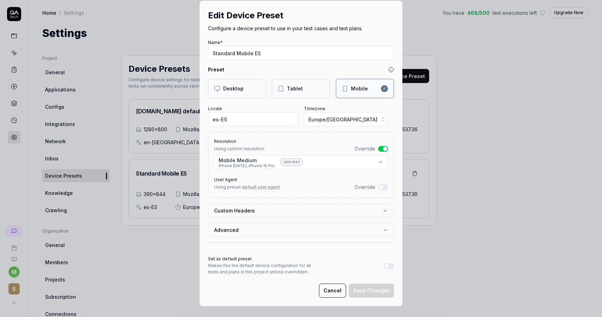
click at [389, 265] on button "Set as default preset" at bounding box center [389, 266] width 10 height 6
click at [374, 287] on button "Save Changes" at bounding box center [371, 291] width 45 height 14
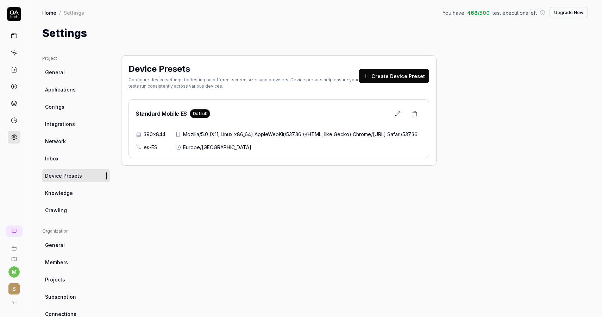
click at [66, 76] on link "General" at bounding box center [76, 72] width 68 height 13
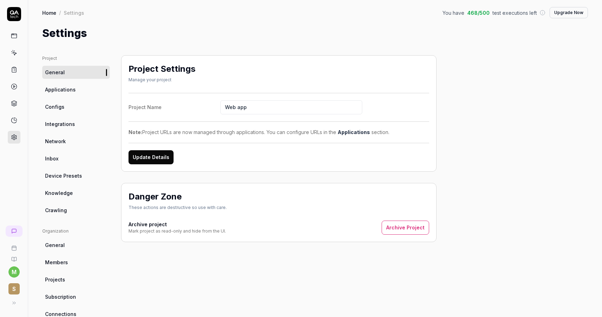
click at [61, 98] on ul "Project General Applications Configs Integrations Network Inbox Device Presets …" at bounding box center [76, 136] width 68 height 162
click at [61, 93] on span "Applications" at bounding box center [60, 89] width 31 height 7
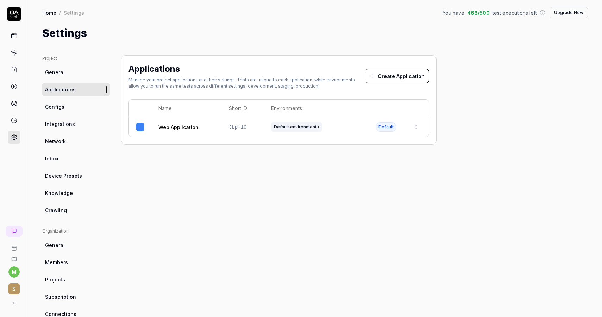
click at [18, 38] on link at bounding box center [14, 36] width 13 height 13
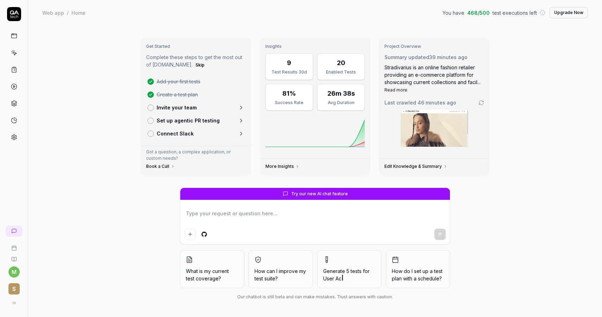
click at [293, 164] on link "More Insights" at bounding box center [282, 167] width 34 height 6
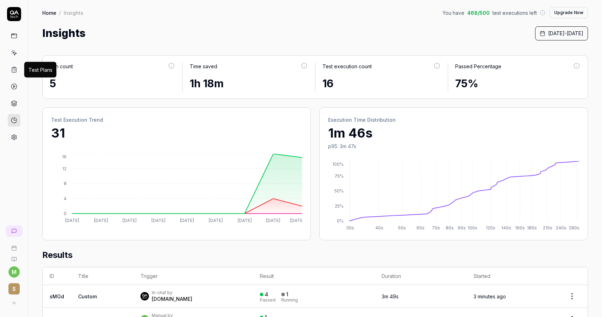
click at [16, 69] on icon at bounding box center [14, 70] width 6 height 6
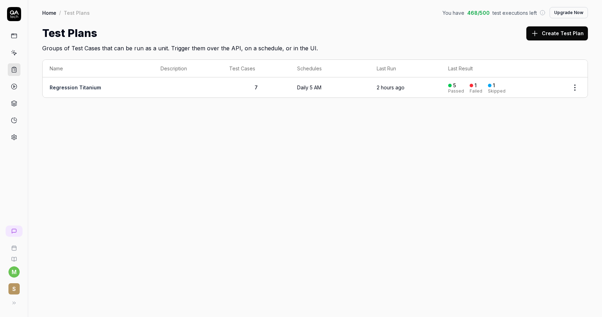
click at [13, 49] on link at bounding box center [14, 52] width 13 height 13
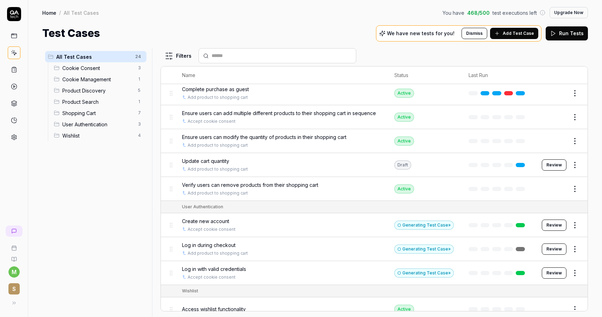
scroll to position [380, 0]
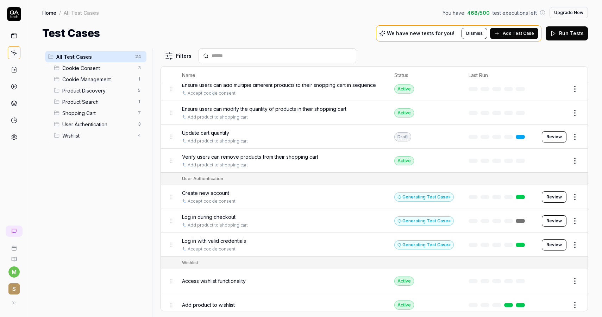
click at [557, 191] on button "Review" at bounding box center [554, 196] width 25 height 11
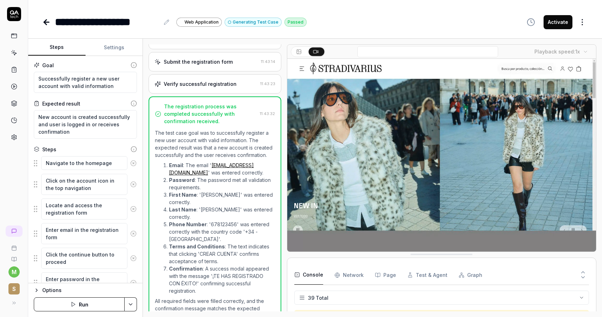
scroll to position [615, 0]
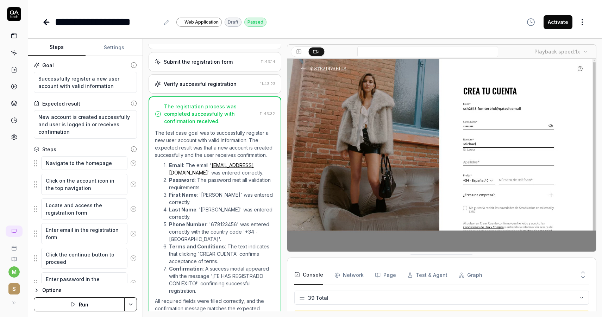
click at [552, 20] on button "Activate" at bounding box center [557, 22] width 29 height 14
type textarea "*"
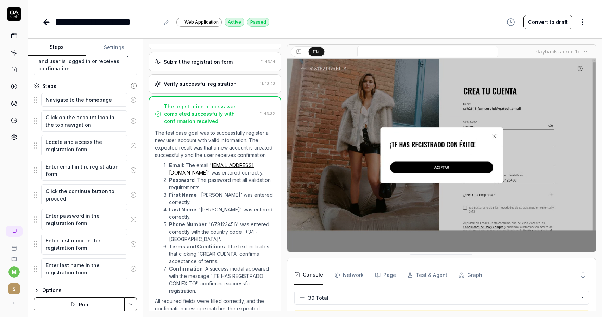
scroll to position [124, 0]
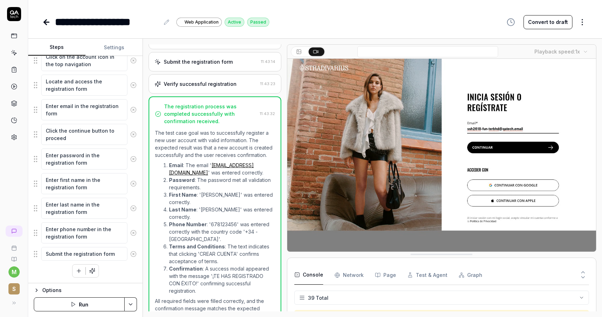
click at [168, 20] on icon at bounding box center [166, 22] width 5 height 5
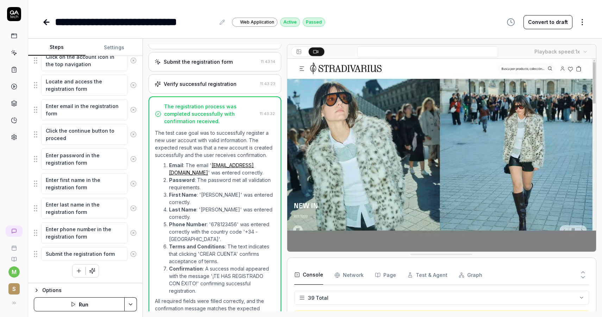
click at [48, 21] on icon at bounding box center [46, 22] width 8 height 8
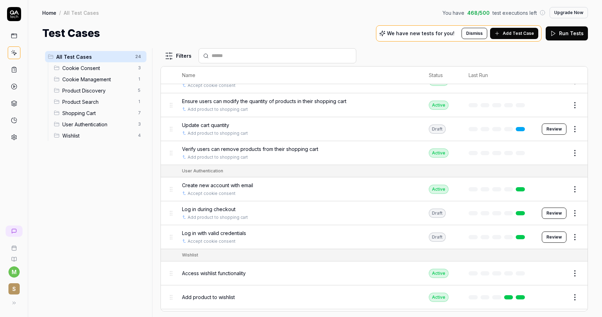
scroll to position [388, 0]
click at [548, 231] on button "Review" at bounding box center [554, 236] width 25 height 11
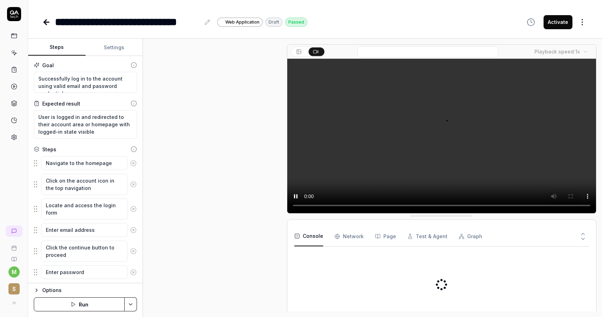
scroll to position [159, 0]
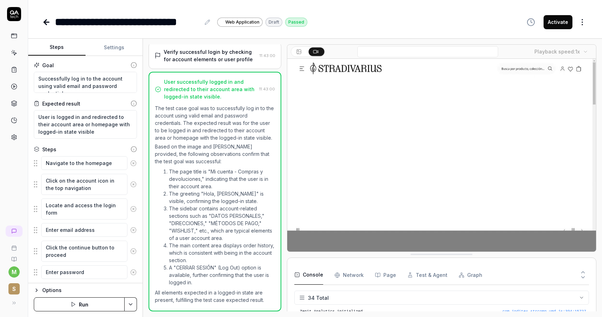
type textarea "*"
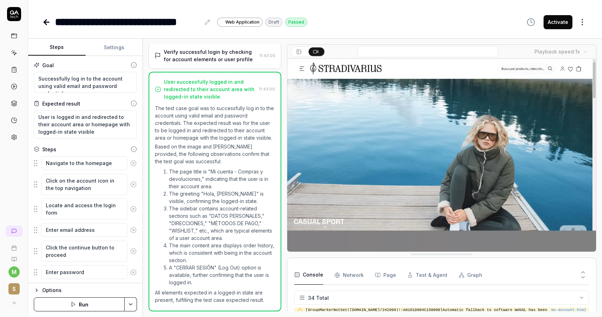
scroll to position [520, 0]
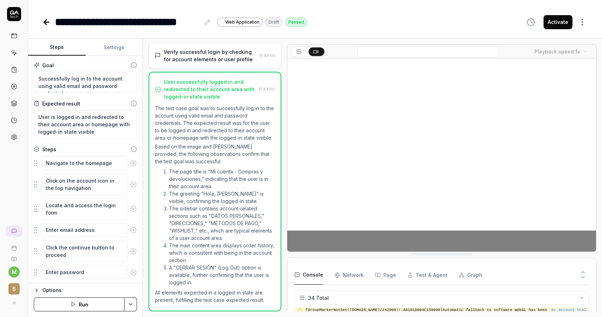
click at [561, 24] on button "Activate" at bounding box center [557, 22] width 29 height 14
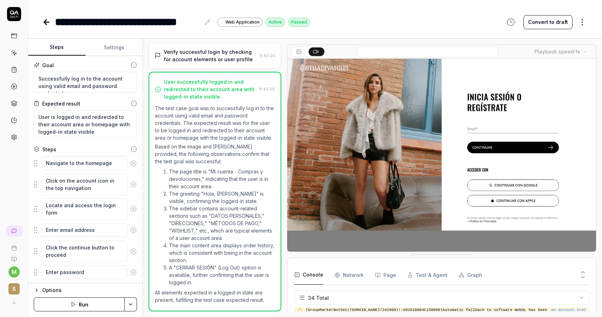
click at [44, 22] on icon at bounding box center [46, 22] width 5 height 0
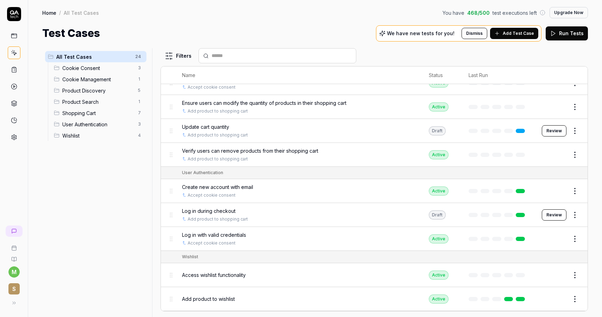
scroll to position [389, 0]
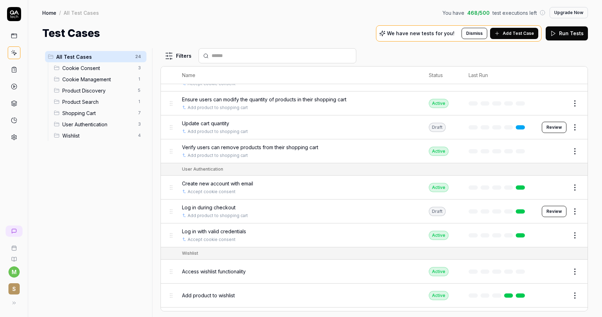
click at [542, 206] on td "Review" at bounding box center [561, 212] width 53 height 24
click at [555, 209] on button "Review" at bounding box center [554, 211] width 25 height 11
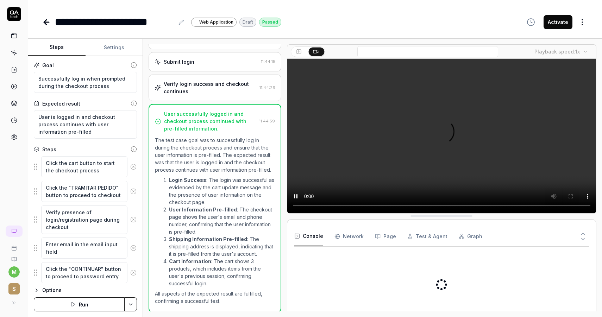
scroll to position [77, 0]
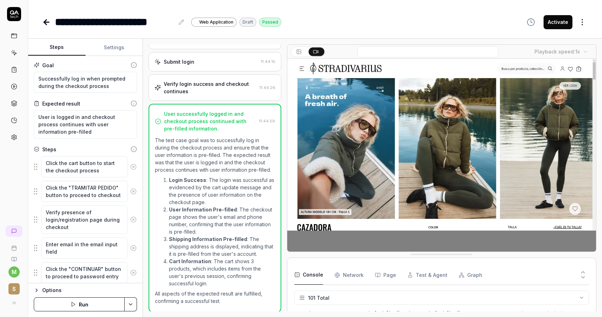
scroll to position [1522, 0]
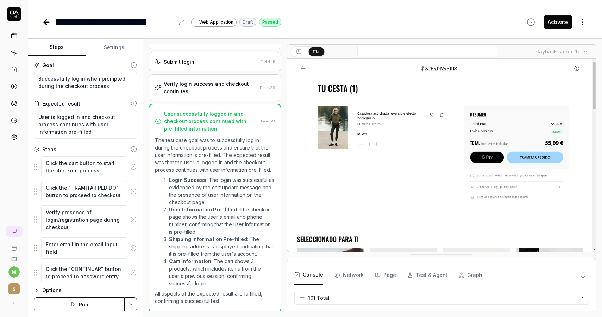
type textarea "*"
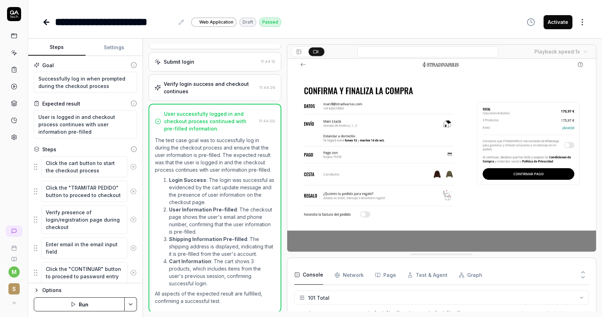
click at [556, 18] on button "Activate" at bounding box center [557, 22] width 29 height 14
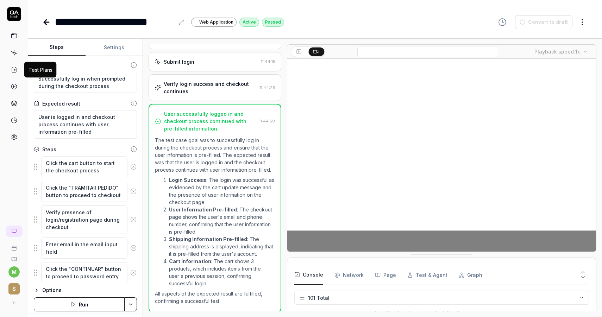
click at [17, 70] on icon at bounding box center [14, 70] width 6 height 6
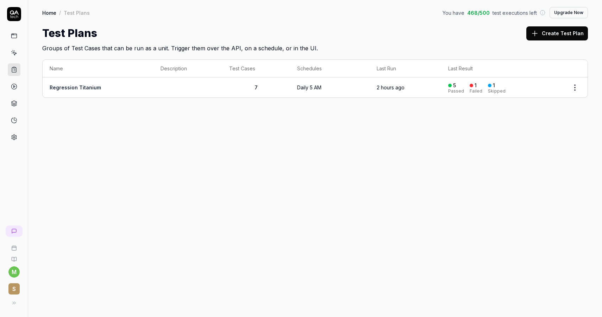
click at [82, 88] on link "Regression Titanium" at bounding box center [75, 87] width 51 height 6
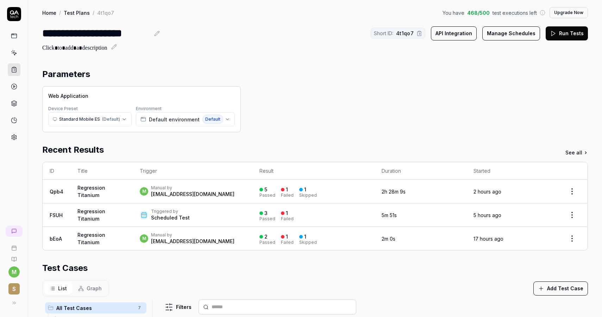
scroll to position [172, 0]
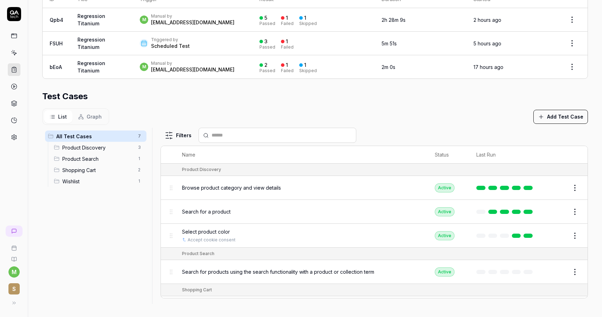
click at [554, 118] on button "Add Test Case" at bounding box center [560, 117] width 55 height 14
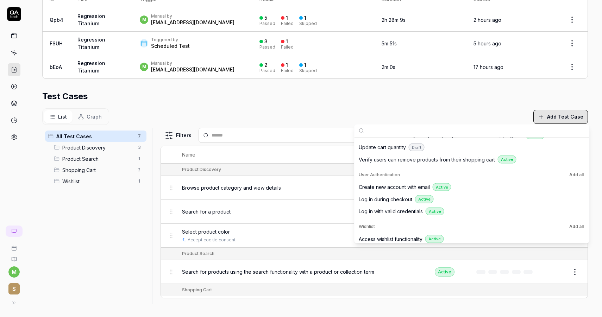
scroll to position [273, 0]
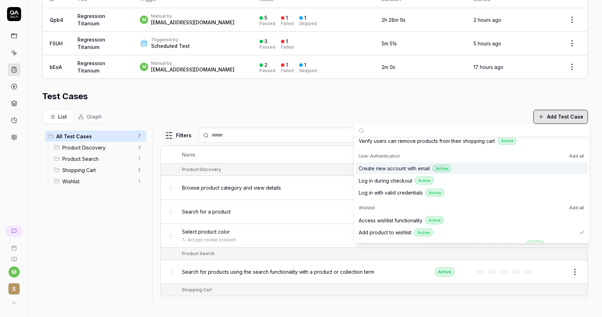
click at [573, 155] on button "Add all" at bounding box center [576, 156] width 17 height 8
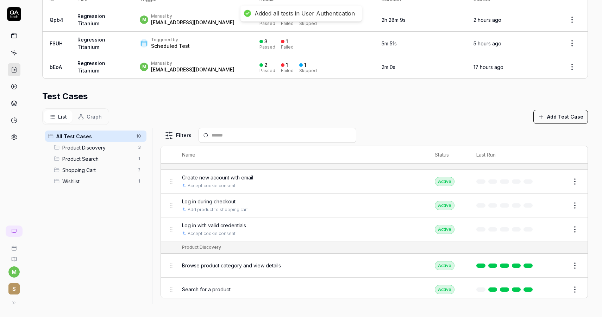
click at [258, 109] on div "List Graph Add Test Case" at bounding box center [315, 116] width 546 height 17
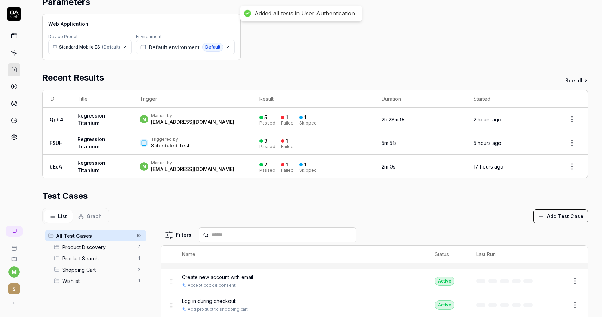
scroll to position [0, 0]
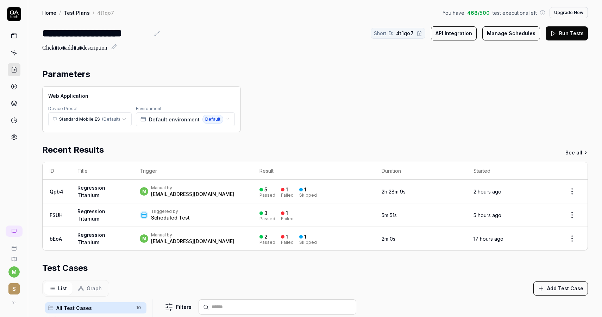
click at [563, 32] on button "Run Tests" at bounding box center [567, 33] width 42 height 14
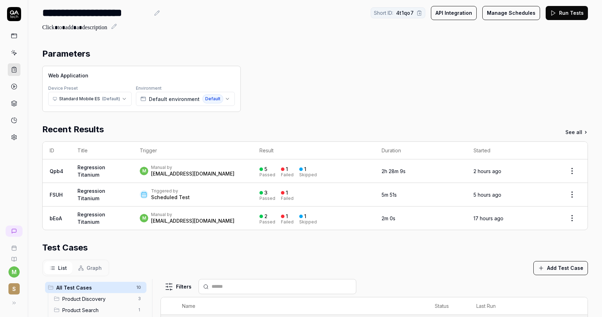
scroll to position [25, 0]
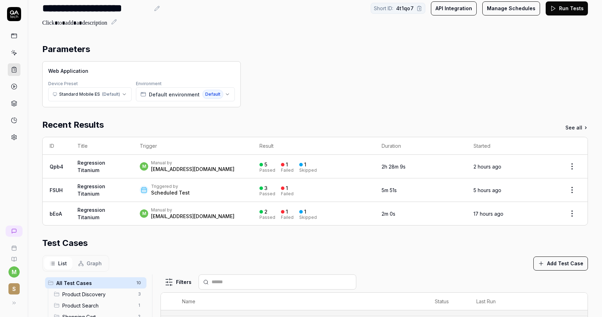
click at [565, 128] on div "Recent Results See all" at bounding box center [315, 125] width 546 height 13
click at [575, 127] on link "See all" at bounding box center [576, 127] width 23 height 7
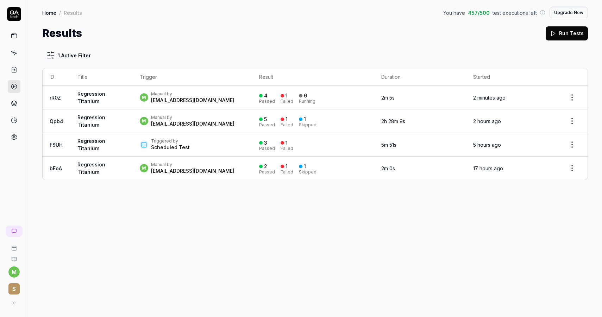
click at [57, 97] on link "rR0Z" at bounding box center [55, 98] width 11 height 6
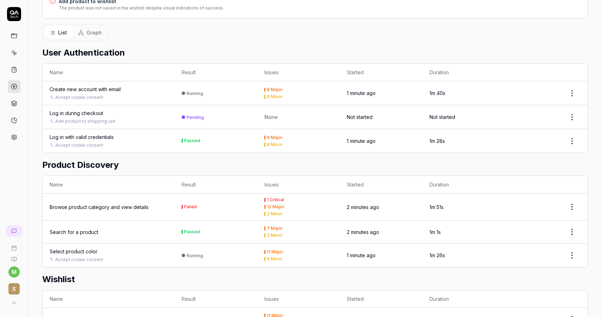
scroll to position [176, 0]
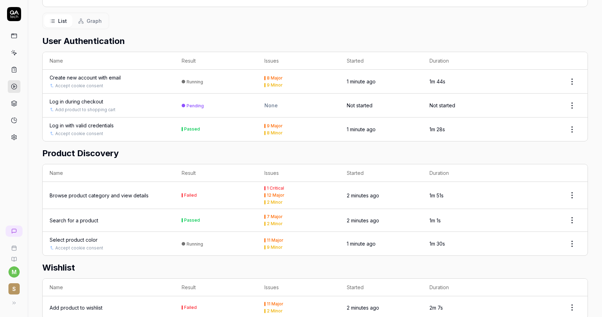
click at [128, 192] on div "Browse product category and view details" at bounding box center [99, 195] width 99 height 7
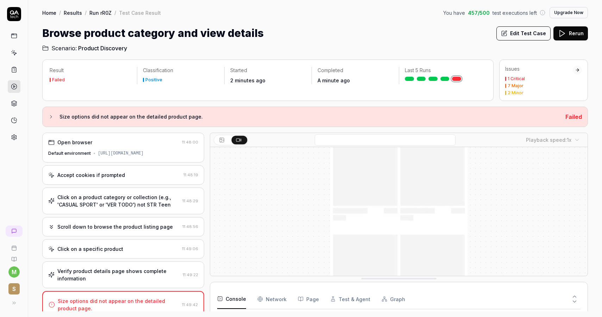
click at [113, 203] on div "Click on a product category or collection (e.g., 'CASUAL SPORT' or 'VER TODO') …" at bounding box center [118, 201] width 122 height 15
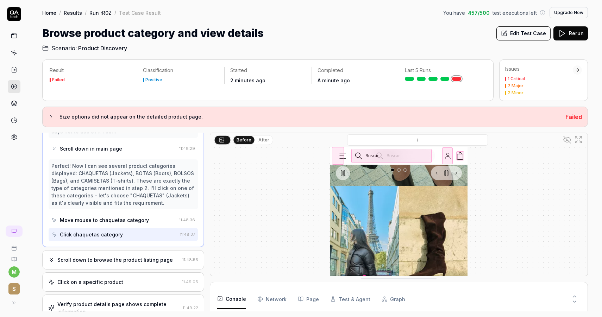
scroll to position [179, 0]
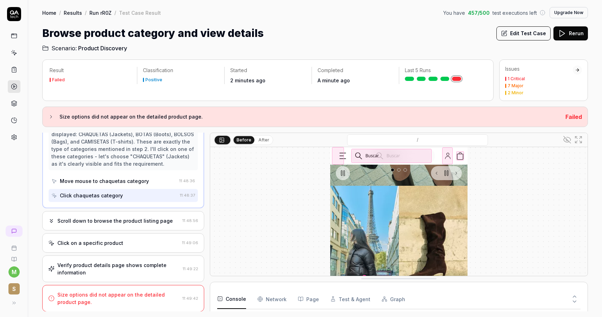
click at [108, 229] on div "Scroll down to browse the product listing page 11:48:56" at bounding box center [123, 220] width 162 height 19
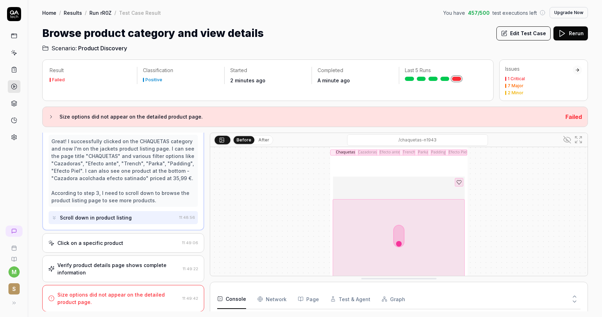
scroll to position [168, 0]
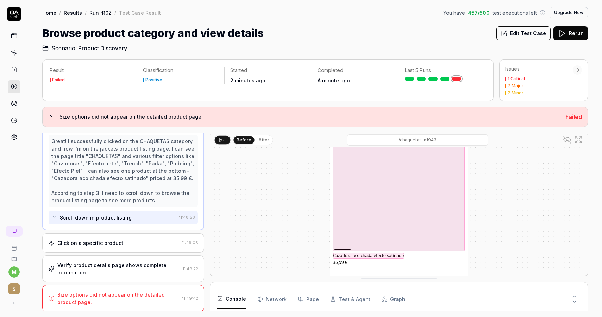
click at [124, 215] on div "Scroll down in product listing" at bounding box center [96, 217] width 72 height 7
click at [112, 240] on div "Click on a specific product" at bounding box center [90, 242] width 66 height 7
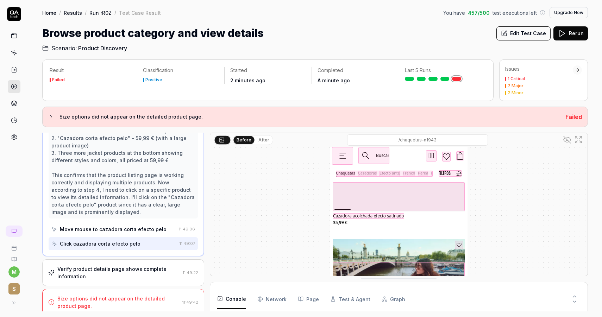
scroll to position [159, 0]
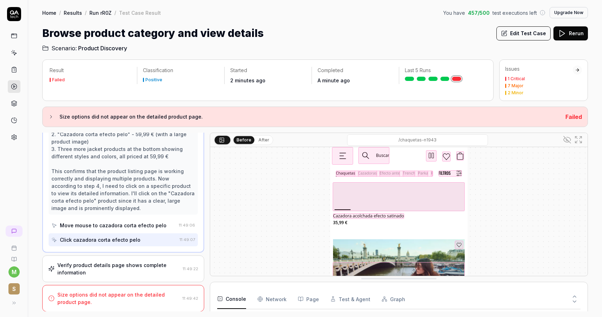
click at [130, 244] on div "Click cazadora corta efecto pelo" at bounding box center [113, 239] width 125 height 13
click at [126, 268] on div "Verify product details page shows complete information" at bounding box center [118, 269] width 122 height 15
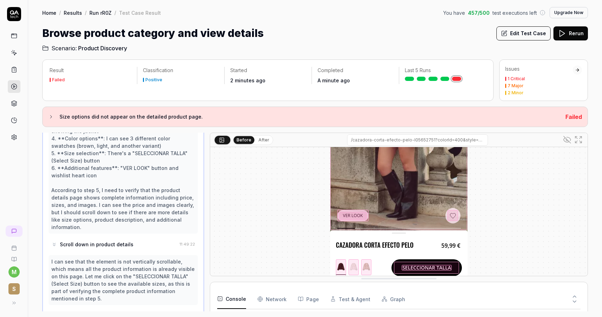
scroll to position [219, 0]
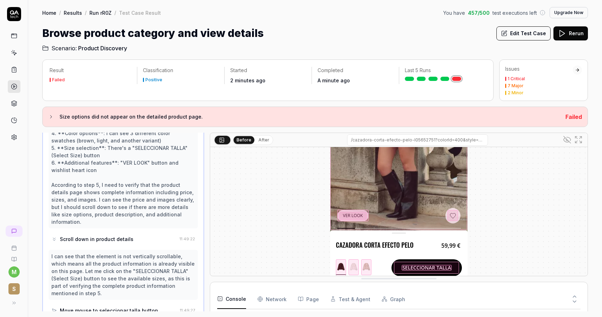
click at [125, 235] on div "Scroll down in product details" at bounding box center [97, 238] width 74 height 7
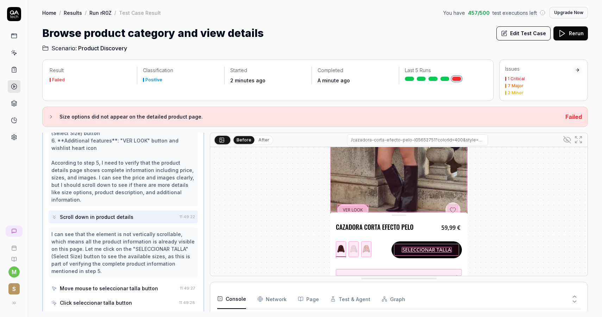
scroll to position [254, 0]
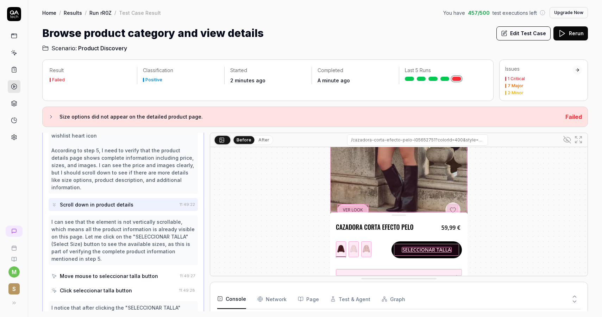
click at [111, 272] on div "Move mouse to seleccionar talla button" at bounding box center [109, 275] width 98 height 7
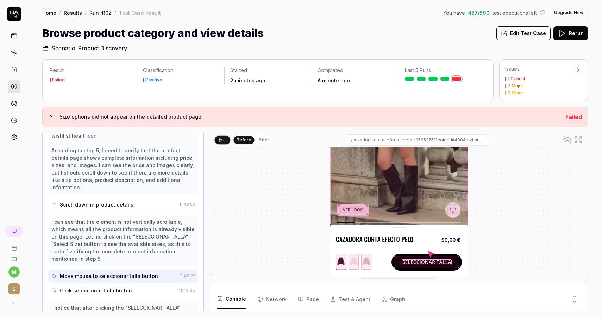
scroll to position [293, 0]
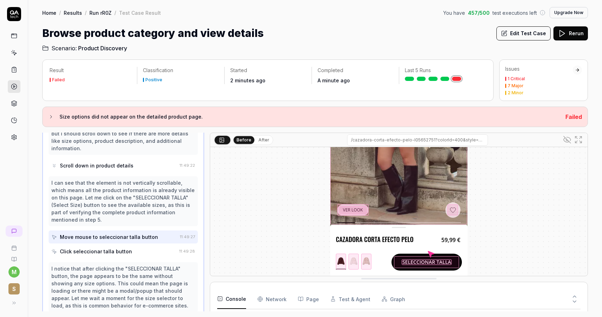
click at [116, 248] on div "Click seleccionar talla button" at bounding box center [96, 251] width 72 height 7
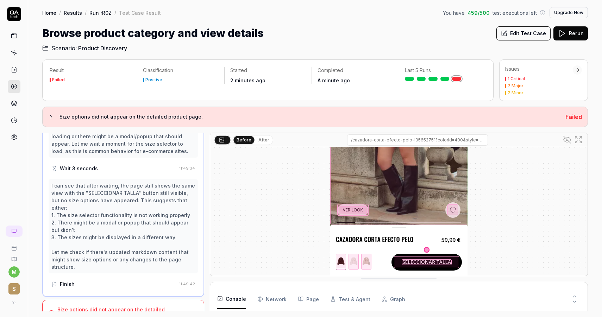
scroll to position [434, 0]
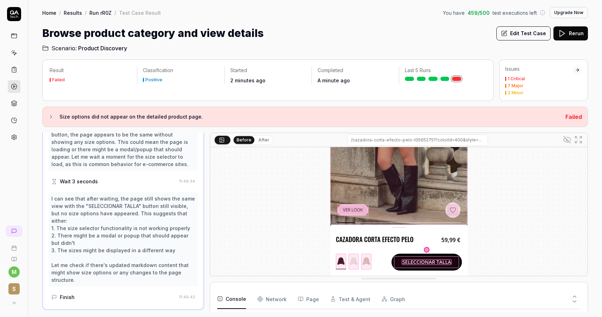
click at [105, 175] on div "Wait 3 seconds" at bounding box center [113, 181] width 125 height 13
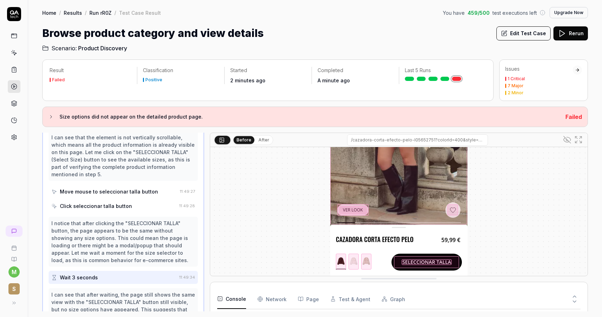
scroll to position [338, 0]
click at [138, 200] on div "Click seleccionar talla button" at bounding box center [113, 206] width 125 height 13
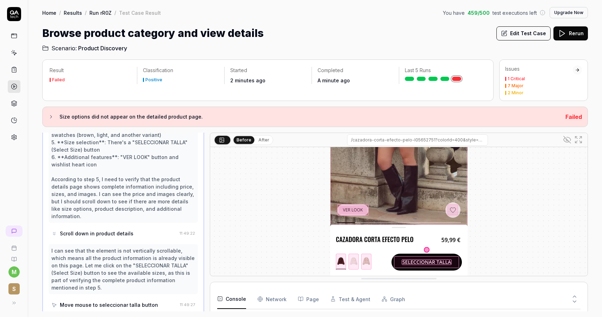
scroll to position [224, 0]
click at [534, 36] on button "Edit Test Case" at bounding box center [523, 33] width 54 height 14
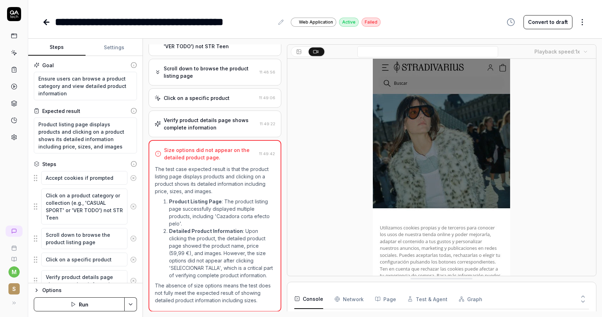
scroll to position [78, 0]
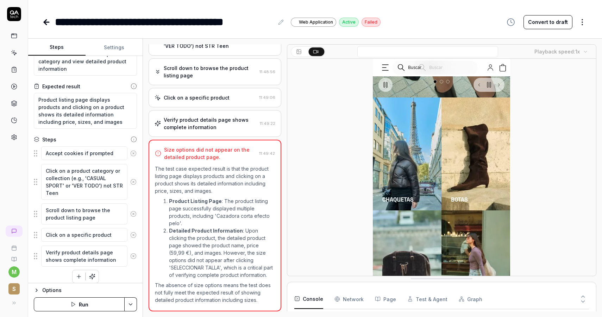
scroll to position [30, 0]
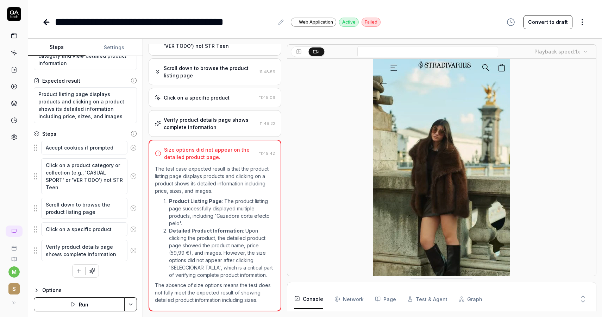
click at [77, 271] on icon "button" at bounding box center [79, 271] width 6 height 6
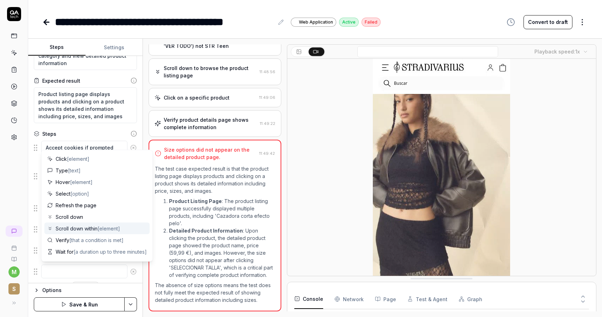
click at [96, 231] on span "Scroll down within [element]" at bounding box center [88, 228] width 64 height 7
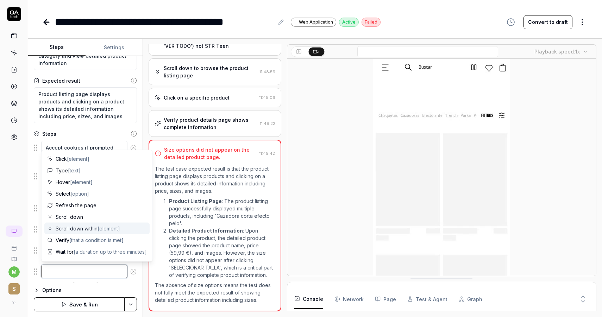
type textarea "*"
type textarea "Scroll down within"
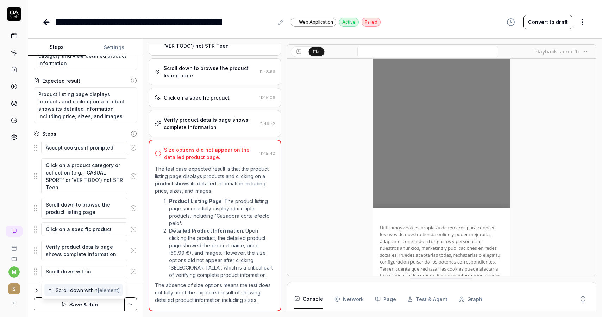
click at [103, 290] on span "[element]" at bounding box center [108, 290] width 23 height 6
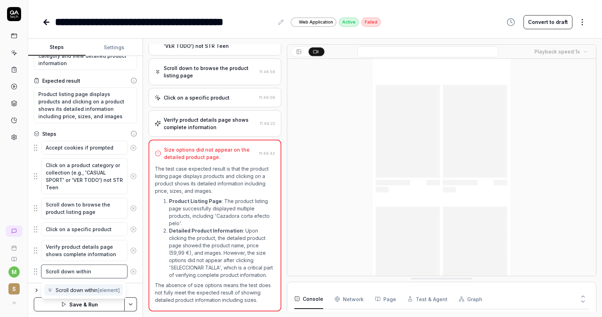
click at [102, 269] on textarea "Scroll down within" at bounding box center [84, 272] width 86 height 14
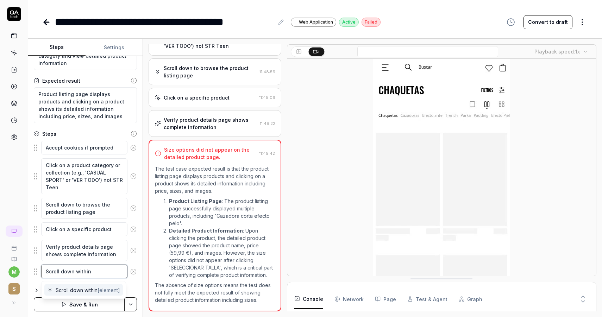
type textarea "*"
type textarea "Scroll down within b"
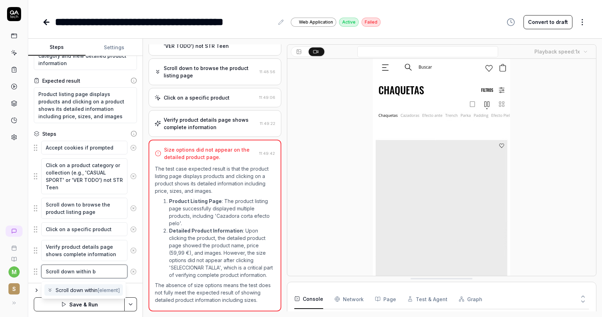
type textarea "*"
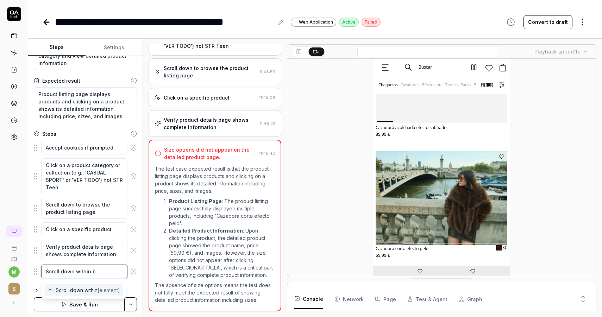
type textarea "Scroll down within bo"
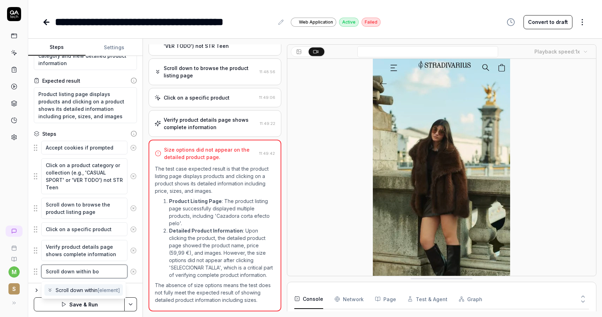
type textarea "*"
type textarea "Scroll down within bot"
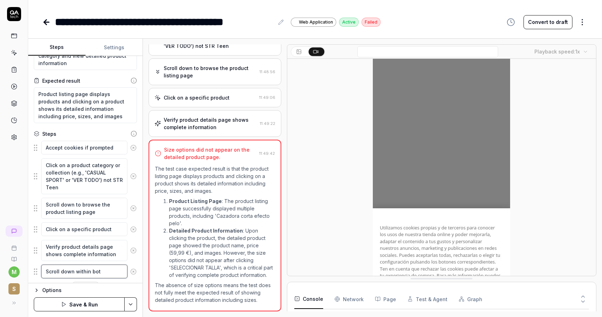
type textarea "*"
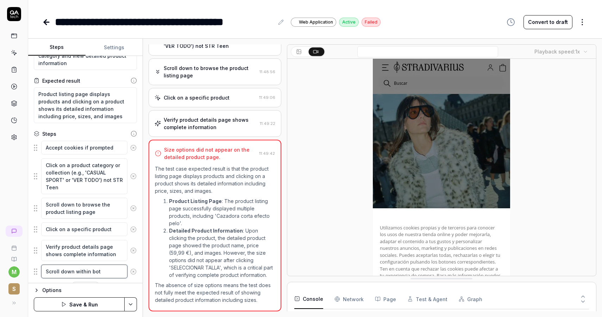
type textarea "Scroll down within bott"
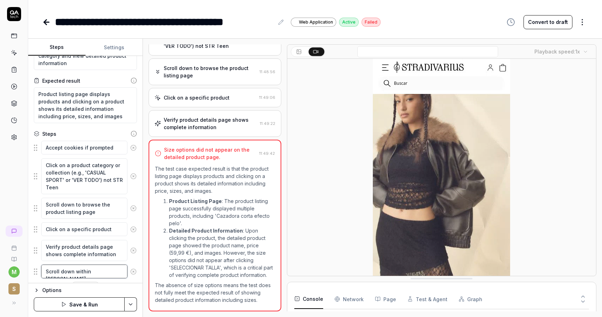
type textarea "*"
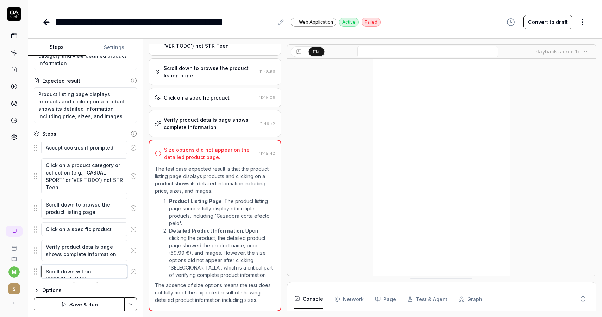
type textarea "Scroll down within botto"
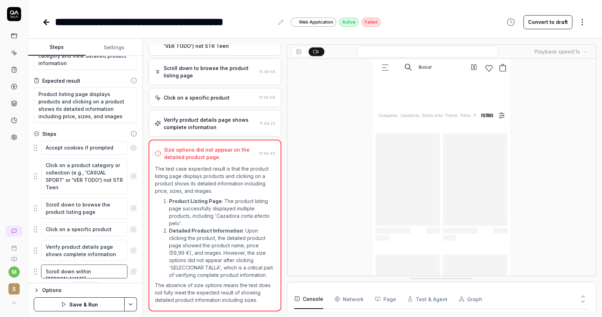
type textarea "*"
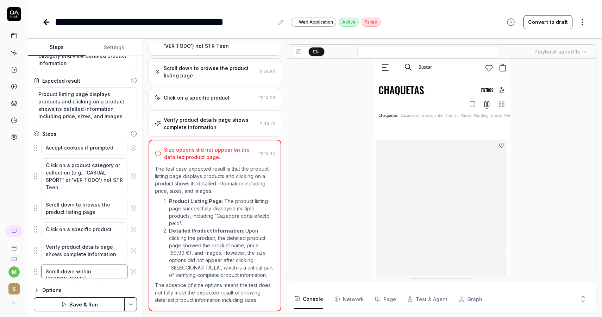
type textarea "Scroll down within bottom"
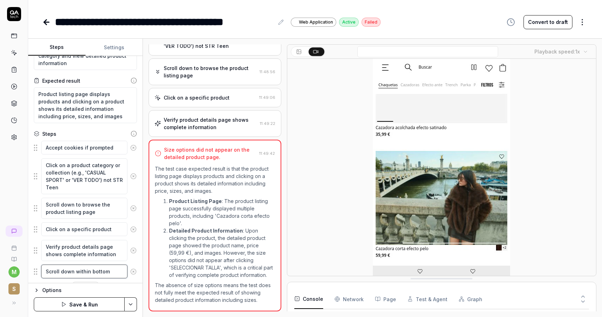
type textarea "*"
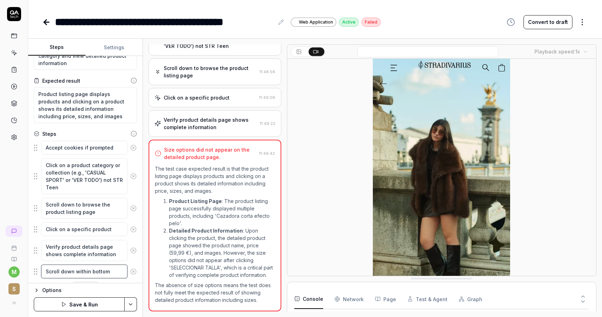
type textarea "Scroll down within bottom"
type textarea "*"
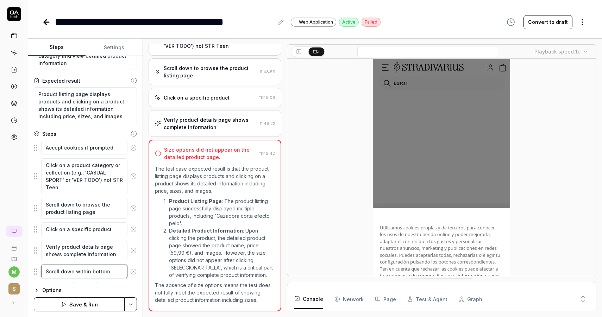
type textarea "Scroll down within bottom w"
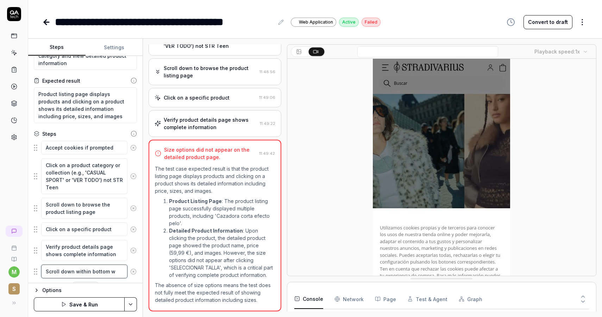
type textarea "*"
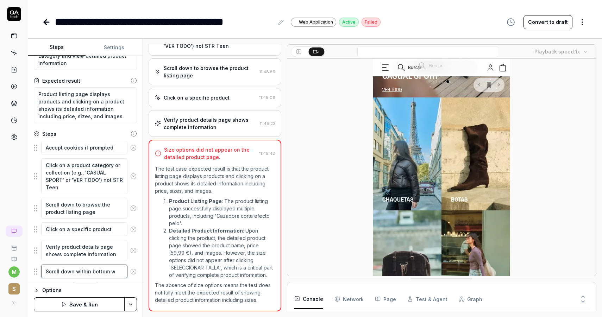
type textarea "Scroll down within bottom wh"
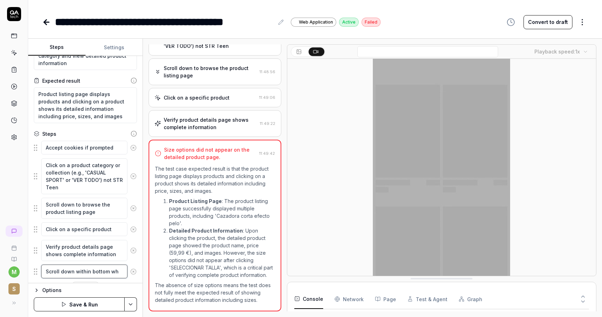
type textarea "*"
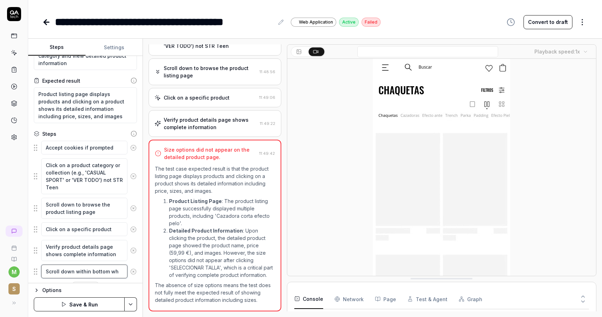
type textarea "Scroll down within bottom whi"
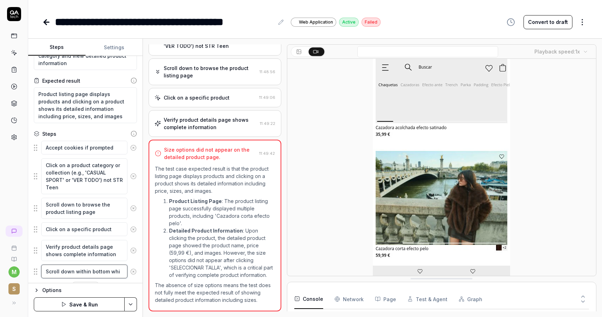
type textarea "*"
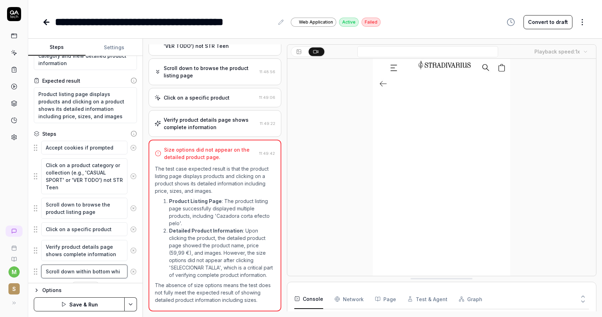
type textarea "Scroll down within bottom whit"
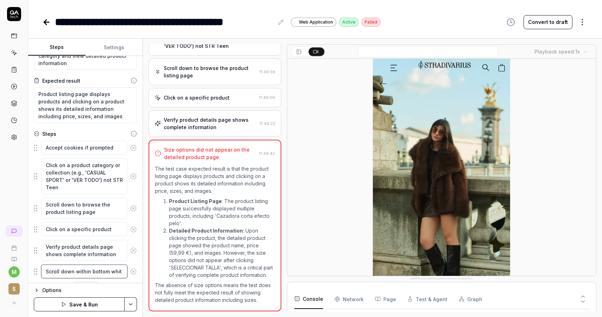
type textarea "*"
type textarea "Scroll down within bottom white"
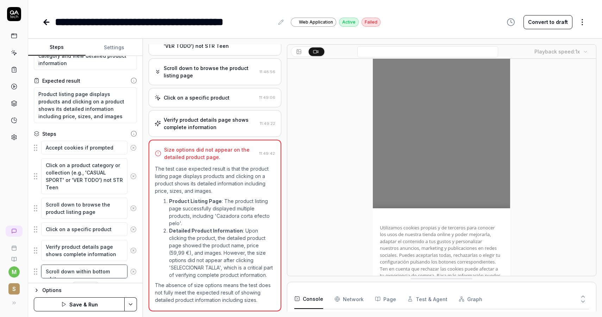
type textarea "*"
type textarea "Scroll down within bottom white"
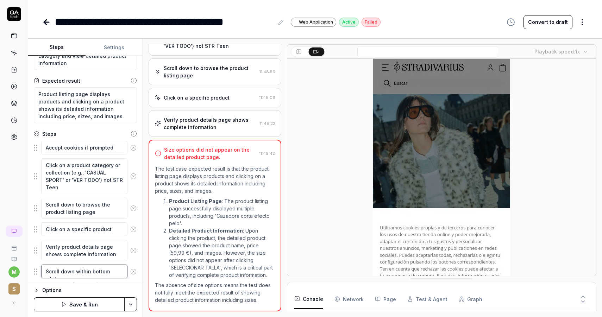
type textarea "*"
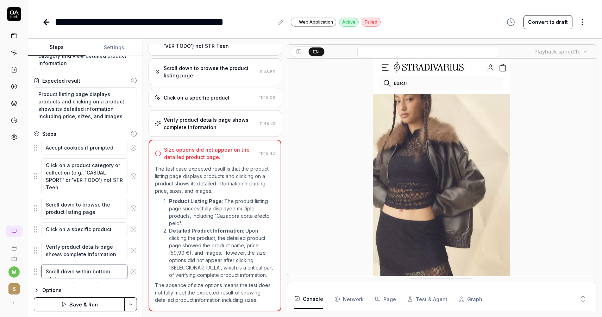
type textarea "Scroll down within bottom white l"
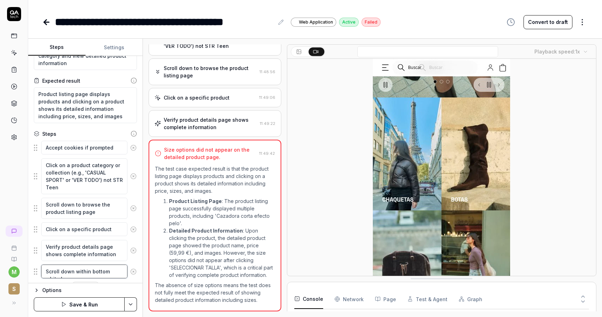
type textarea "*"
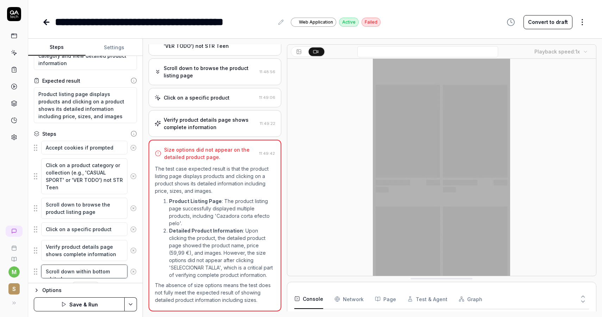
type textarea "Scroll down within bottom white la"
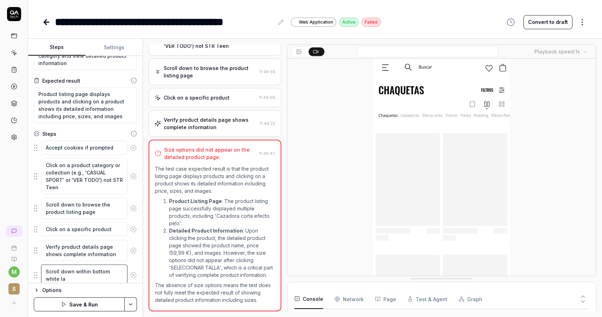
type textarea "*"
type textarea "Scroll down within bottom white lay"
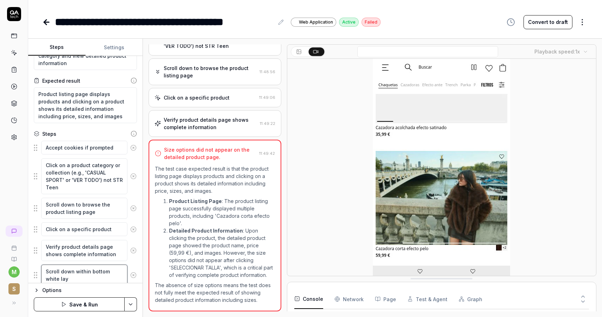
type textarea "*"
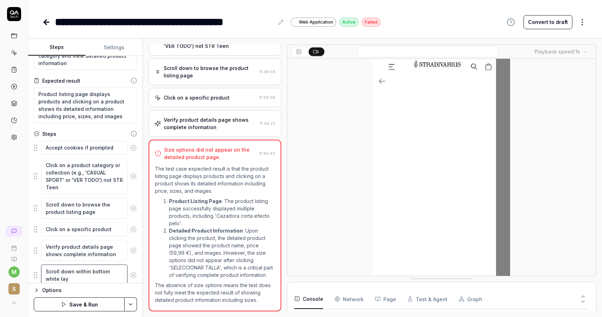
type textarea "Scroll down within bottom white laye"
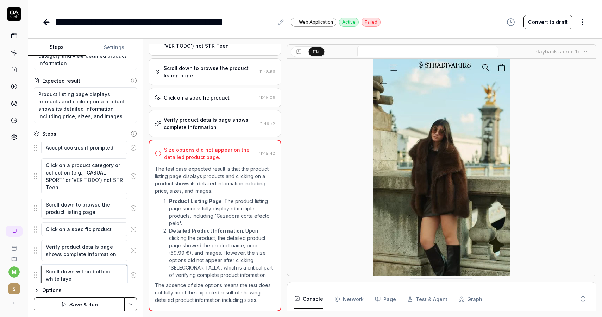
type textarea "*"
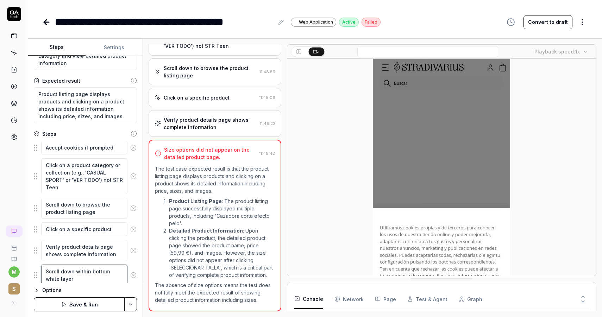
type textarea "Scroll down within bottom white layer"
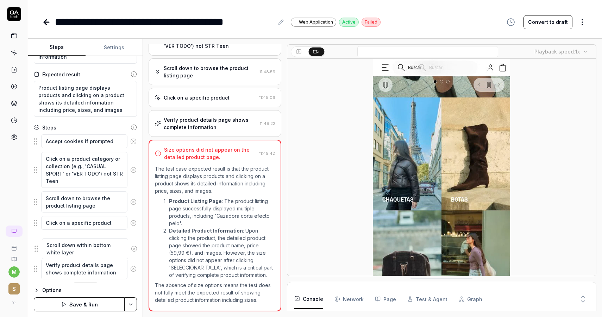
scroll to position [55, 0]
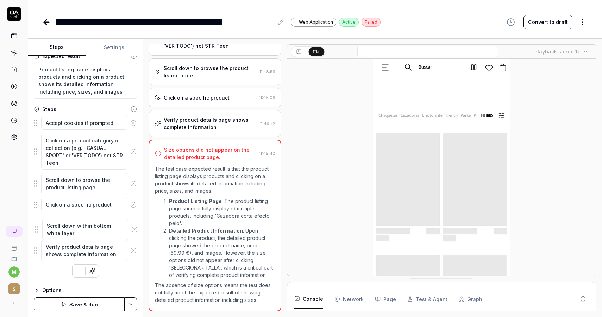
drag, startPoint x: 37, startPoint y: 275, endPoint x: 38, endPoint y: 229, distance: 45.8
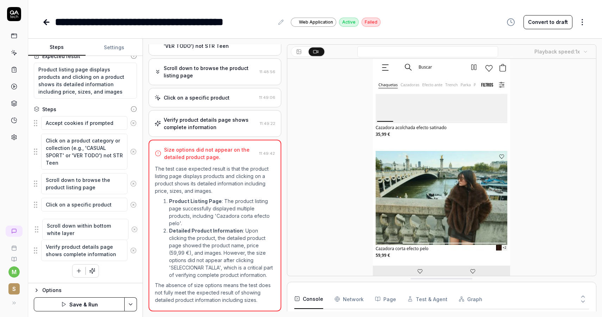
click at [38, 229] on fieldset "Accept cookies if prompted Click on a product category or collection (e.g., 'CA…" at bounding box center [85, 189] width 103 height 146
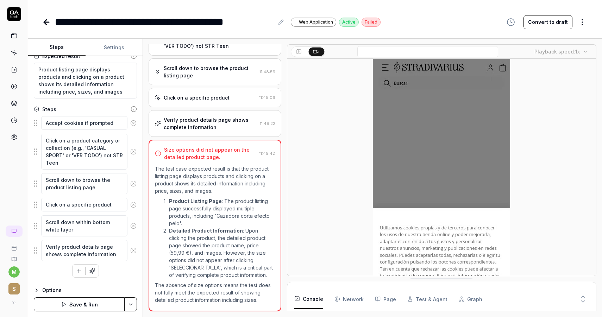
click at [86, 303] on button "Save & Run" at bounding box center [79, 304] width 91 height 14
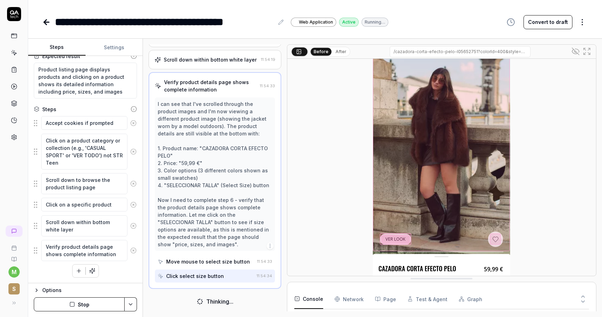
scroll to position [80, 0]
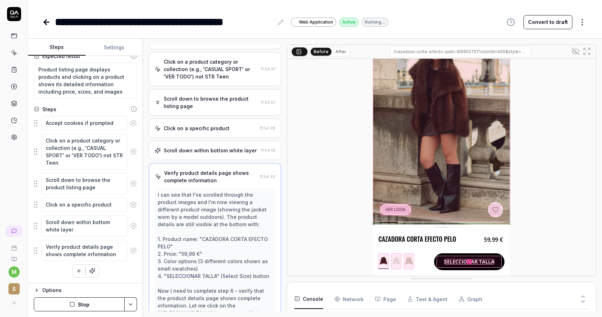
click at [215, 154] on div "Scroll down within bottom white layer" at bounding box center [210, 150] width 93 height 7
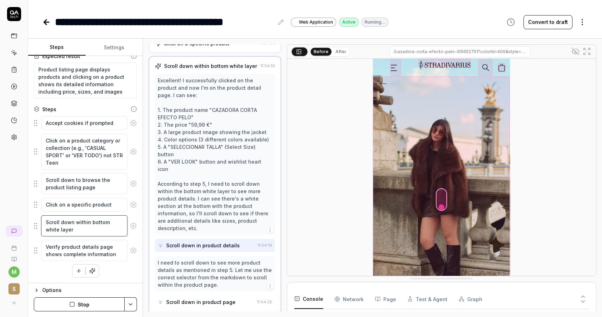
drag, startPoint x: 75, startPoint y: 221, endPoint x: 130, endPoint y: 236, distance: 57.5
click at [130, 236] on div "Scroll down within bottom white layer" at bounding box center [85, 226] width 103 height 22
type textarea "*"
type textarea "Scroll down o"
type textarea "*"
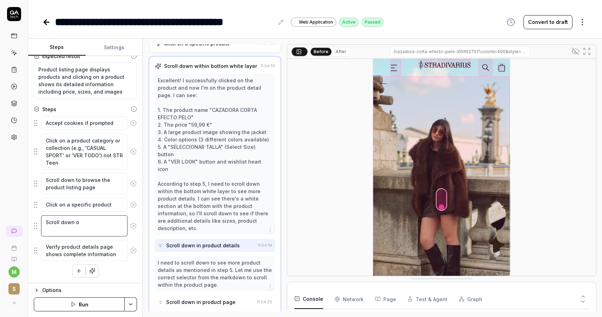
type textarea "Scroll down ov"
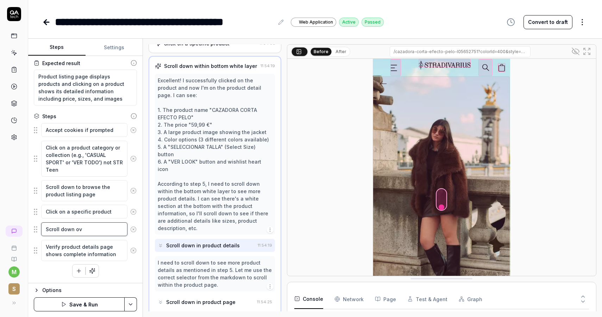
type textarea "*"
type textarea "Scroll down ove"
type textarea "*"
type textarea "Scroll down over"
type textarea "*"
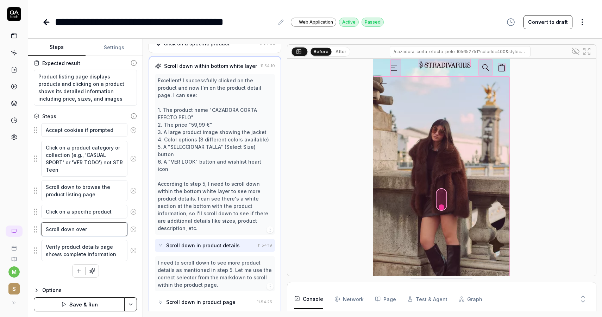
type textarea "Scroll down over"
type textarea "*"
type textarea "Scroll down over t"
type textarea "*"
type textarea "Scroll down over the"
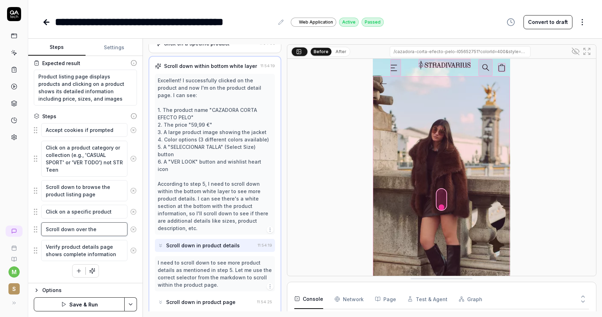
type textarea "*"
type textarea "Scroll down over the"
type textarea "*"
type textarea "Scroll down over the p"
type textarea "*"
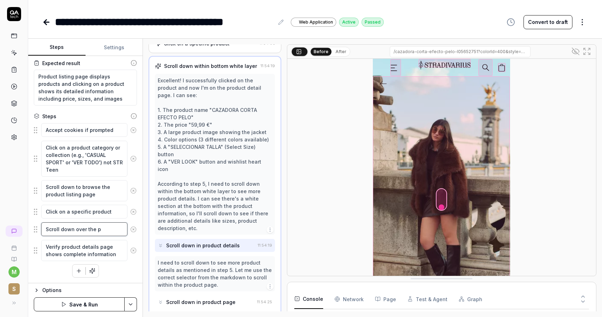
type textarea "Scroll down over the pr"
type textarea "*"
type textarea "Scroll down over the pro"
type textarea "*"
type textarea "Scroll down over the prod"
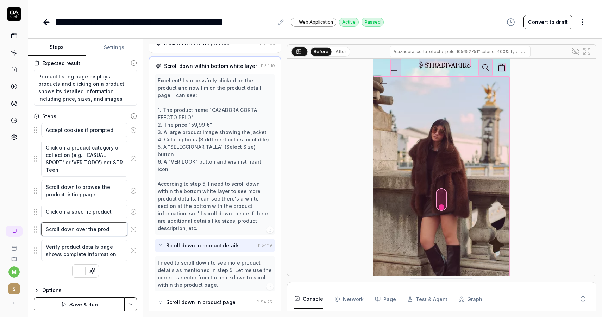
type textarea "*"
type textarea "Scroll down over the produ"
type textarea "*"
type textarea "Scroll down over the produc"
type textarea "*"
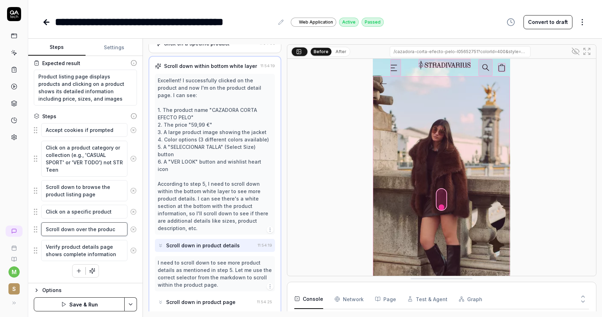
type textarea "Scroll down over the product"
type textarea "*"
type textarea "Scroll down over the product"
type textarea "*"
type textarea "Scroll down over the product t"
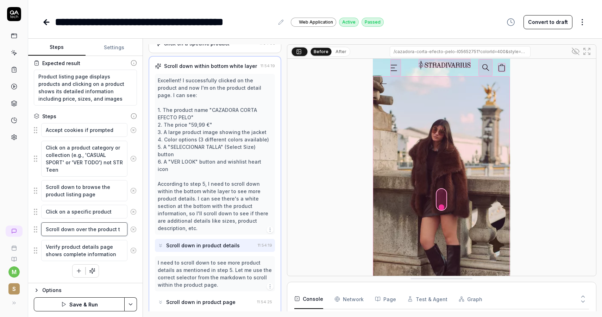
type textarea "*"
type textarea "Scroll down over the product ti"
type textarea "*"
type textarea "Scroll down over the product tit"
type textarea "*"
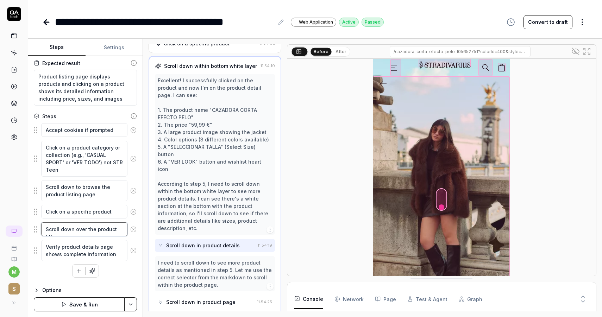
type textarea "Scroll down over the product title"
type textarea "*"
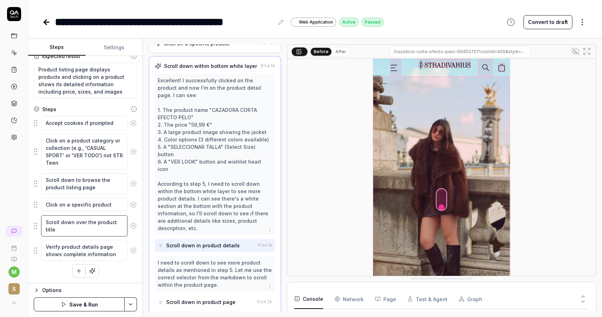
type textarea "Scroll down over the product title"
click at [91, 301] on button "Save & Run" at bounding box center [79, 304] width 91 height 14
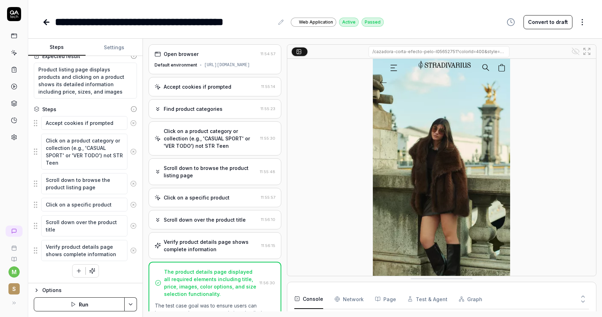
scroll to position [80, 0]
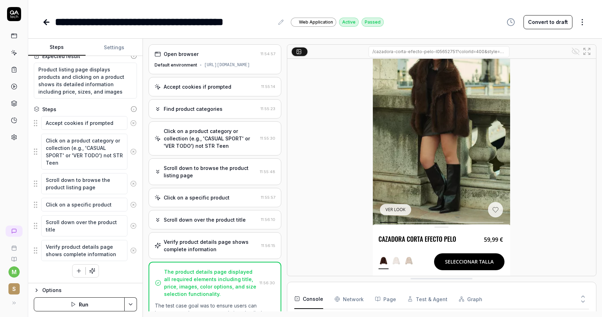
click at [216, 220] on div "Scroll down over the product title" at bounding box center [205, 219] width 82 height 7
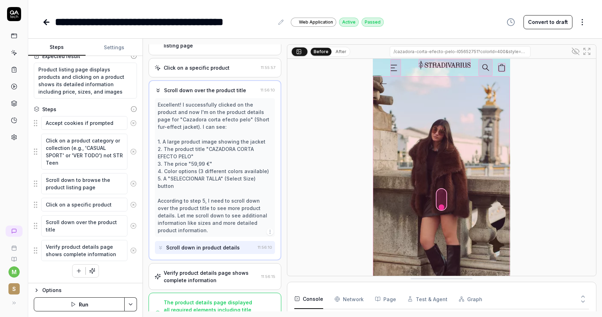
scroll to position [138, 0]
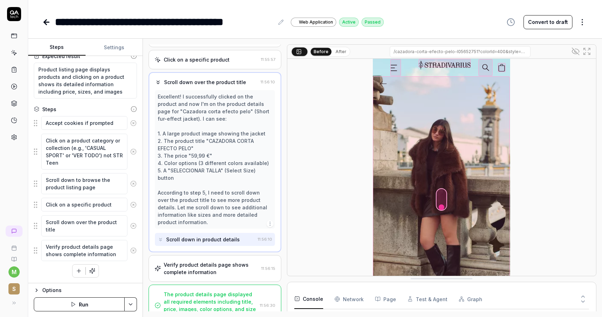
click at [212, 236] on div "Scroll down in product details" at bounding box center [203, 239] width 74 height 7
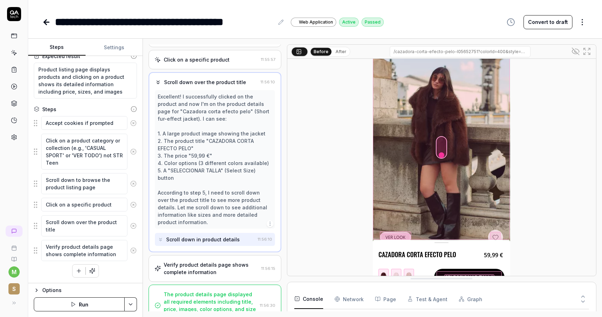
scroll to position [80, 0]
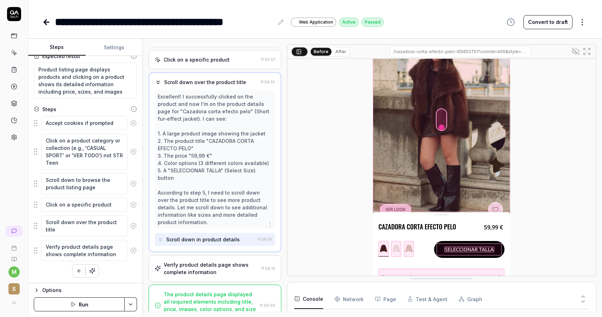
click at [203, 261] on div "Verify product details page shows complete information" at bounding box center [211, 268] width 95 height 15
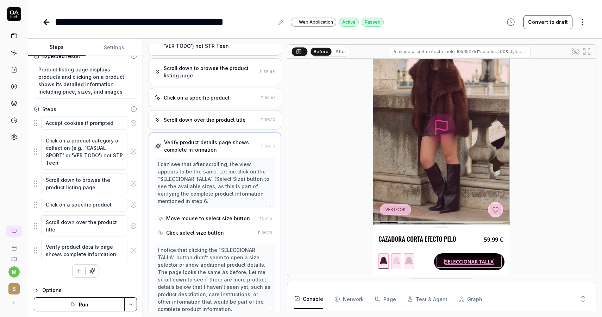
scroll to position [93, 0]
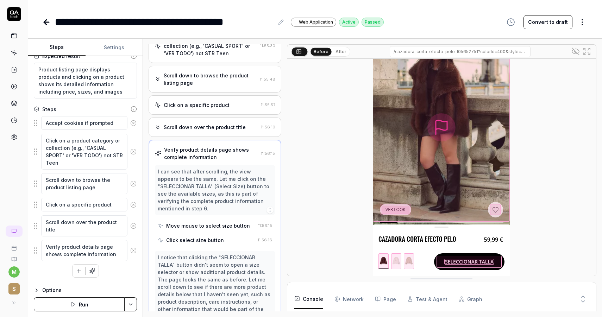
click at [206, 131] on div "Scroll down over the product title" at bounding box center [205, 127] width 82 height 7
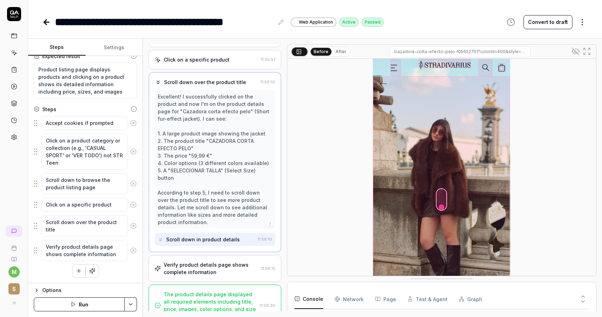
scroll to position [80, 0]
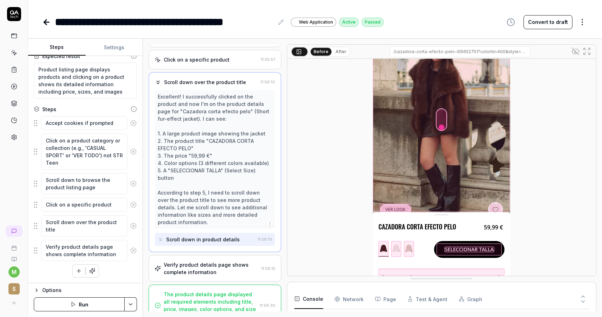
click at [215, 236] on div "Scroll down in product details" at bounding box center [203, 239] width 74 height 7
click at [188, 233] on div "Scroll down in product details" at bounding box center [206, 239] width 97 height 13
click at [199, 255] on div "Verify product details page shows complete information 11:56:15" at bounding box center [215, 268] width 133 height 27
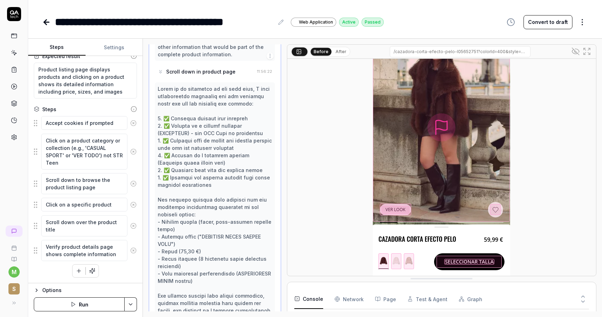
scroll to position [436, 0]
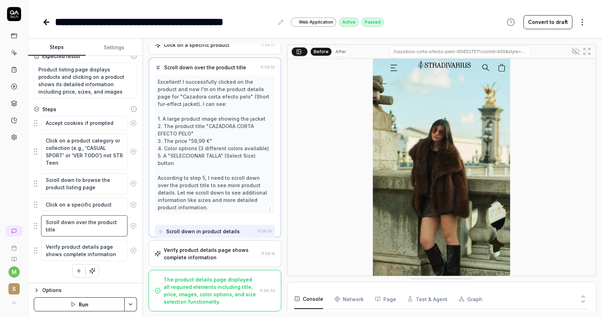
click at [65, 220] on textarea "Scroll down over the product title" at bounding box center [84, 225] width 86 height 21
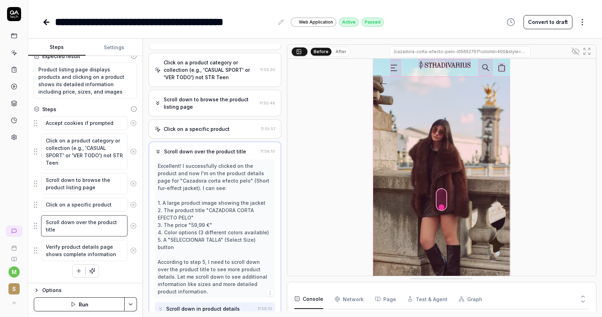
scroll to position [64, 0]
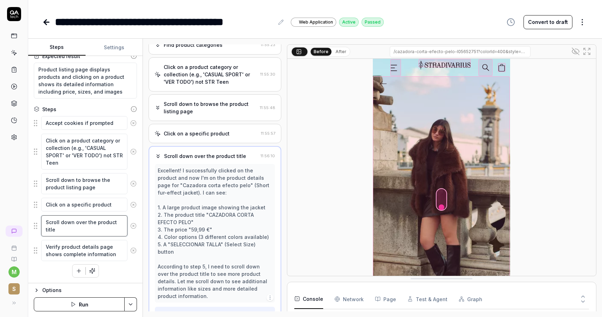
click at [55, 221] on textarea "Scroll down over the product title" at bounding box center [84, 225] width 86 height 21
type textarea "*"
type textarea "O"
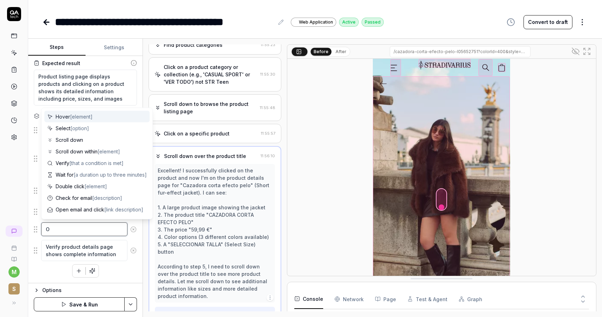
scroll to position [48, 0]
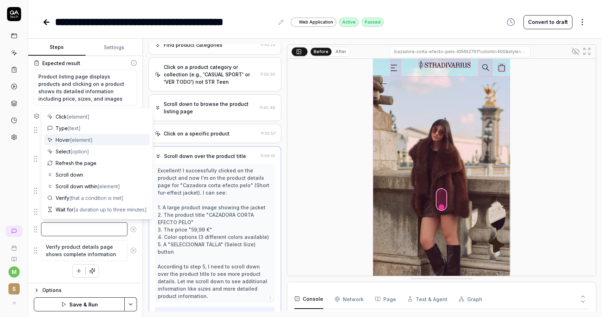
type textarea "*"
type textarea "S"
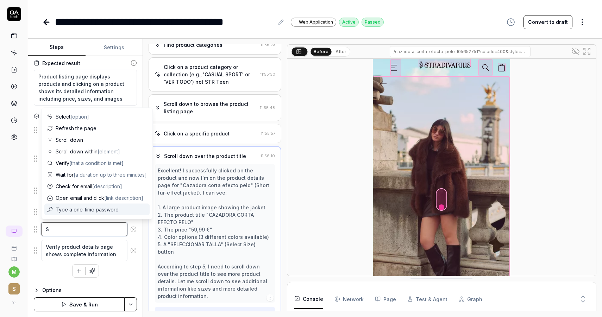
scroll to position [80, 0]
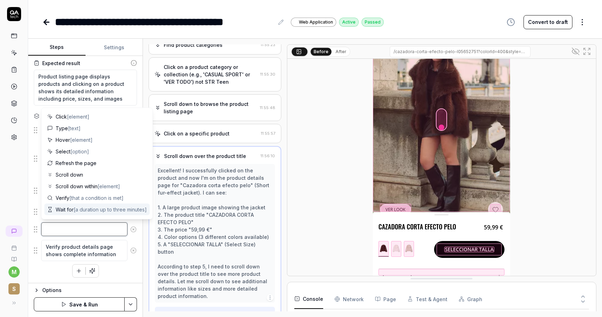
type textarea "*"
type textarea "S"
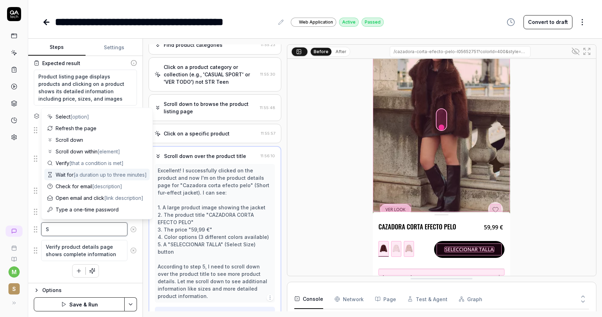
type textarea "*"
type textarea "Sc"
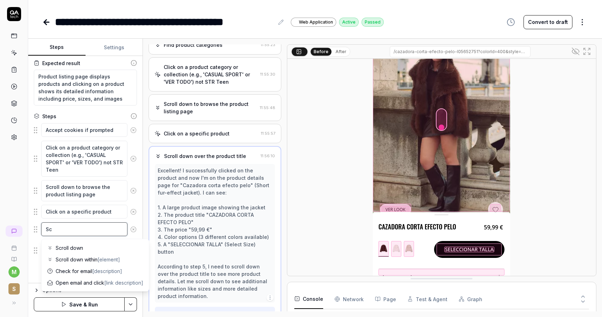
type textarea "*"
type textarea "Scr"
type textarea "*"
type textarea "Scro"
type textarea "*"
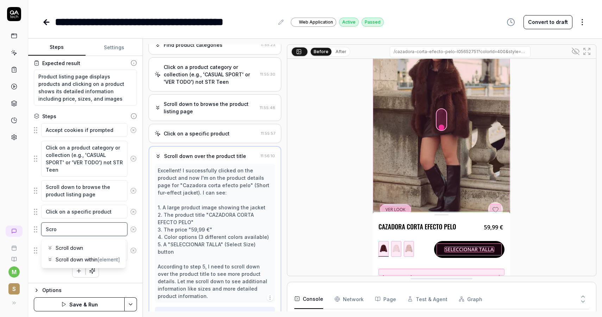
type textarea "Scrol"
type textarea "*"
type textarea "Scroll"
type textarea "*"
type textarea "Scroll"
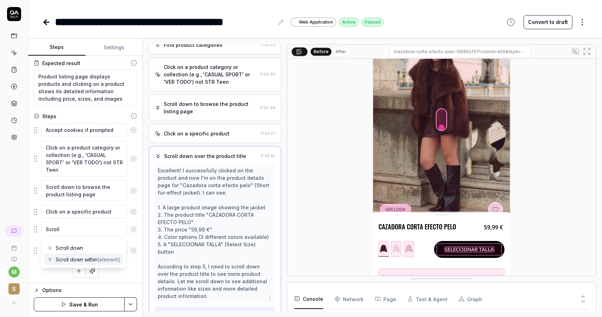
click at [97, 262] on span "Scroll down within [element]" at bounding box center [88, 259] width 64 height 7
type textarea "*"
type textarea "Scroll down within"
type textarea "*"
type textarea "Scroll down within b"
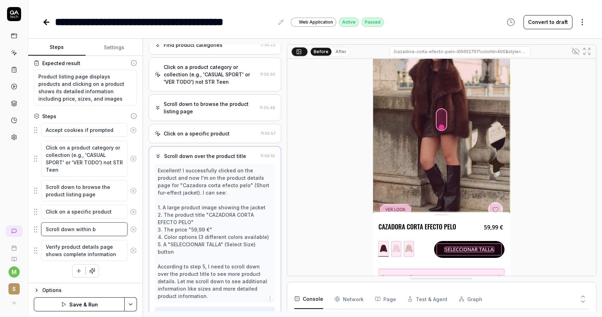
type textarea "*"
type textarea "Scroll down within bo"
type textarea "*"
type textarea "Scroll down within bot"
type textarea "*"
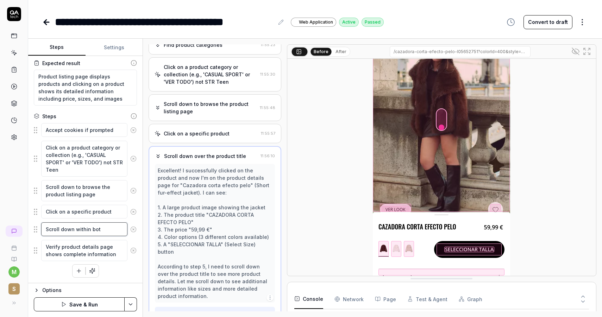
type textarea "Scroll down within bott"
type textarea "*"
type textarea "Scroll down within botto"
type textarea "*"
type textarea "Scroll down within bottom"
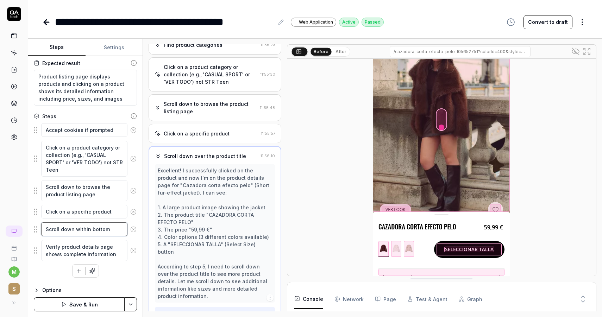
type textarea "*"
type textarea "Scroll down within bottom"
type textarea "*"
type textarea "Scroll down within bottom w"
type textarea "*"
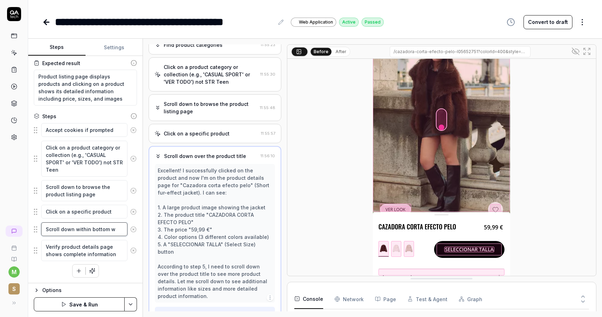
type textarea "Scroll down within bottom wh"
type textarea "*"
type textarea "Scroll down within bottom whit"
type textarea "*"
type textarea "Scroll down within bottom white"
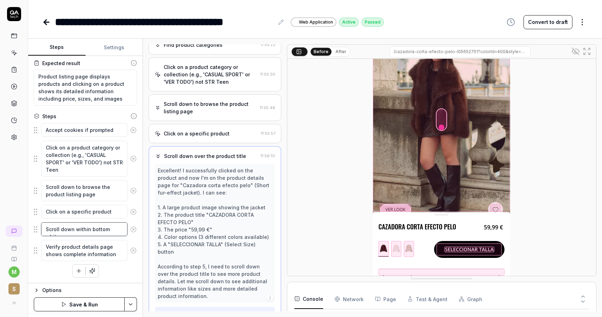
type textarea "*"
type textarea "Scroll down within bottom white"
type textarea "*"
type textarea "Scroll down within bottom white l"
type textarea "*"
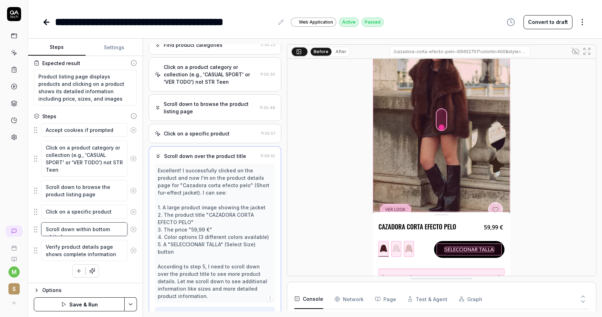
type textarea "Scroll down within bottom white la"
type textarea "*"
type textarea "Scroll down within bottom white lay"
type textarea "*"
type textarea "Scroll down within bottom white laye"
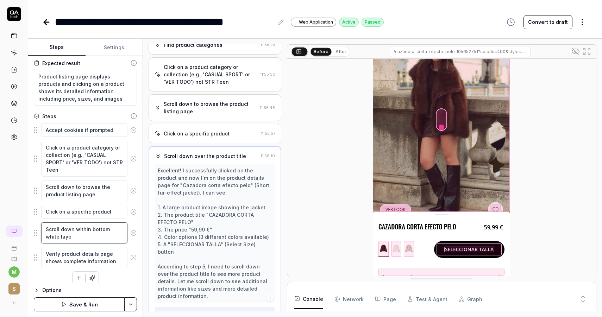
type textarea "*"
type textarea "Scroll down within bottom white layer"
click at [81, 306] on button "Save & Run" at bounding box center [79, 304] width 91 height 14
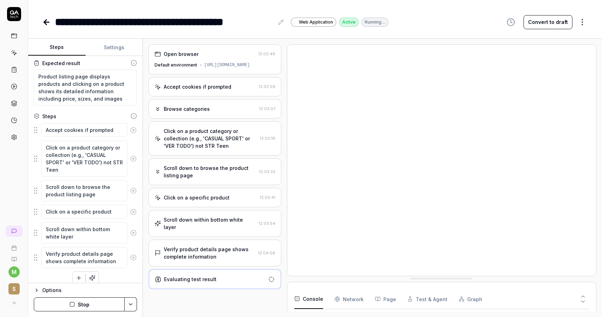
click at [220, 246] on div "Verify product details page shows complete information" at bounding box center [210, 253] width 92 height 15
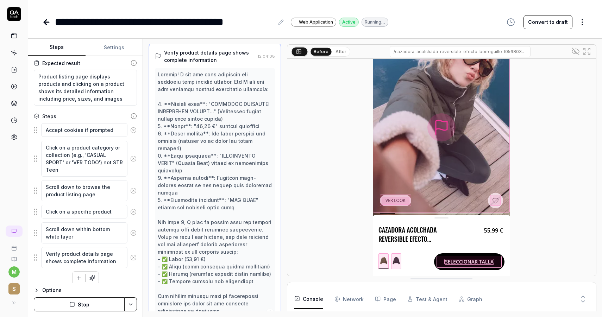
scroll to position [219, 0]
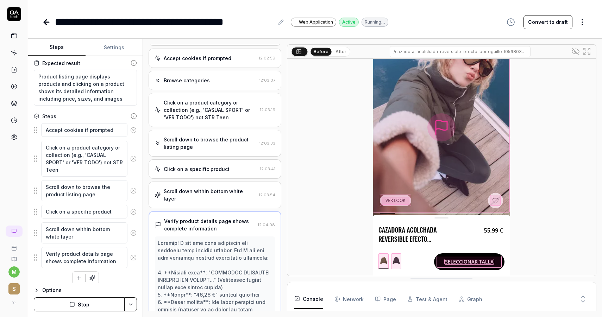
click at [216, 193] on div "Scroll down within bottom white layer" at bounding box center [210, 195] width 92 height 15
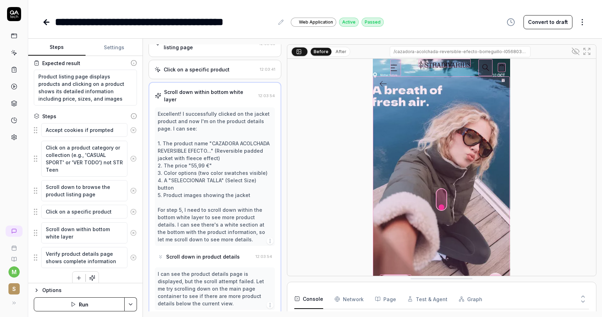
scroll to position [80, 0]
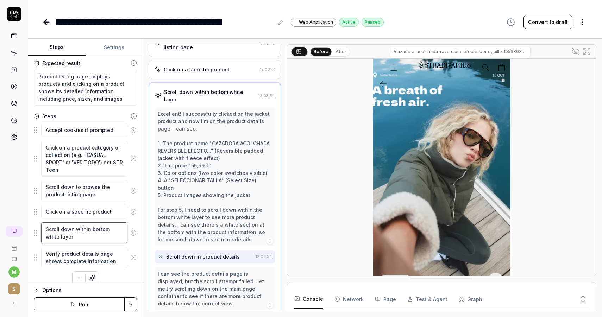
click at [77, 228] on textarea "Scroll down within bottom white layer" at bounding box center [84, 232] width 86 height 21
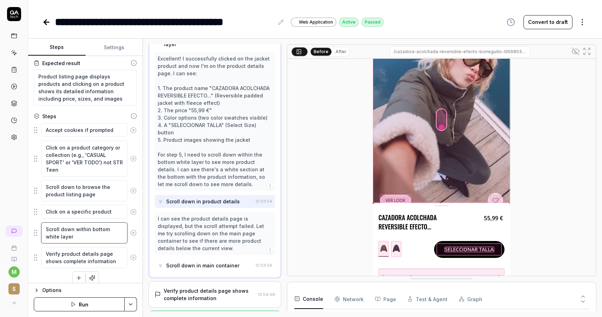
scroll to position [195, 0]
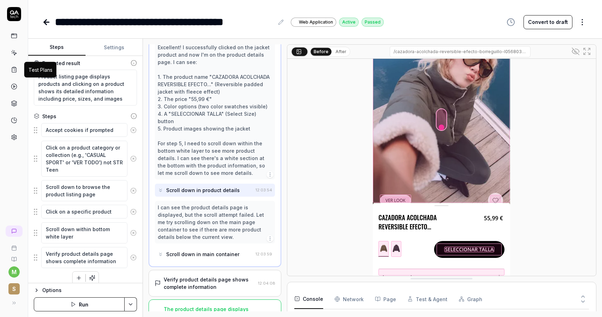
click at [13, 67] on icon at bounding box center [14, 70] width 6 height 6
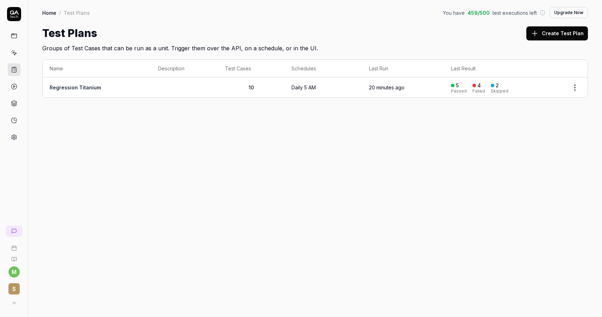
click at [76, 83] on td "Regression Titanium" at bounding box center [97, 87] width 108 height 20
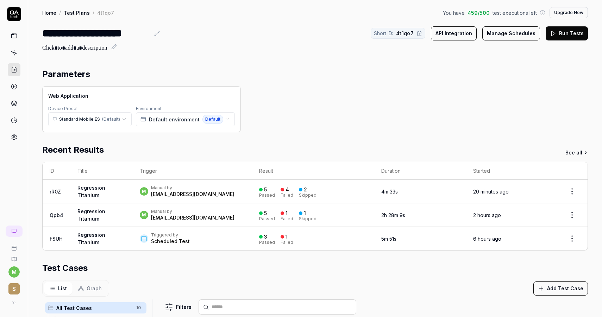
click at [58, 192] on link "rR0Z" at bounding box center [55, 192] width 11 height 6
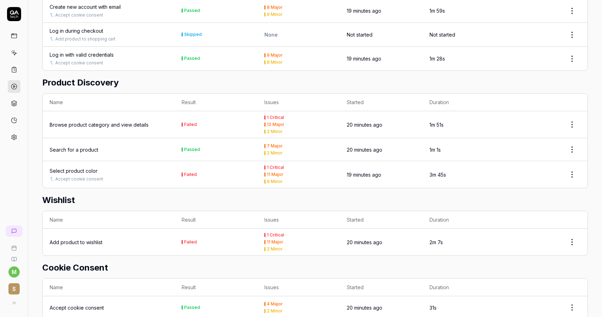
scroll to position [292, 0]
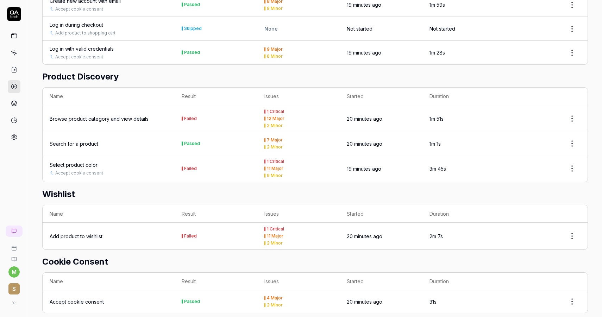
click at [78, 161] on div "Select product color" at bounding box center [74, 164] width 48 height 7
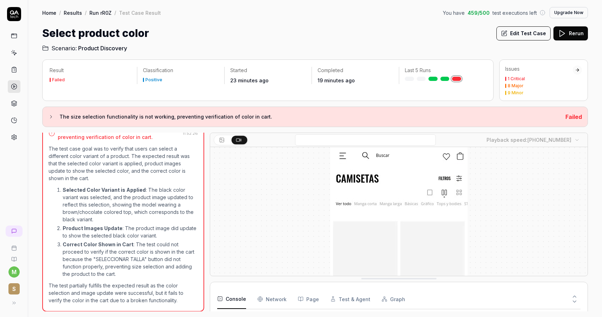
scroll to position [168, 0]
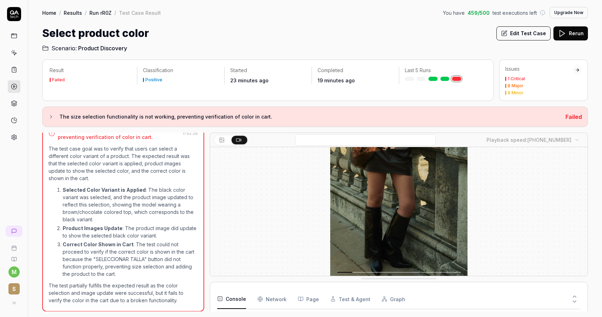
click at [572, 298] on icon at bounding box center [574, 297] width 6 height 6
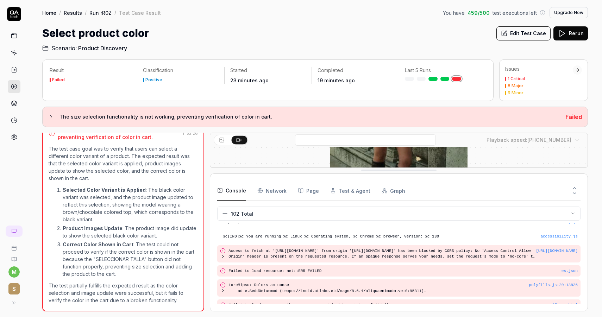
scroll to position [227, 0]
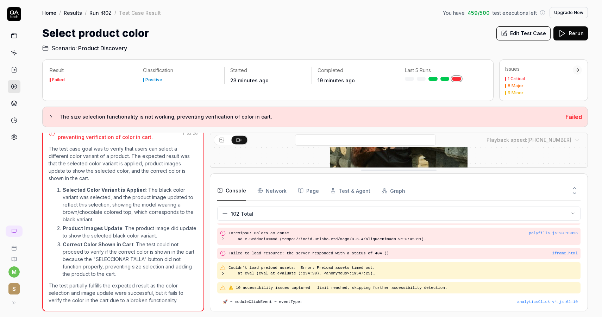
click at [571, 191] on button at bounding box center [574, 194] width 12 height 9
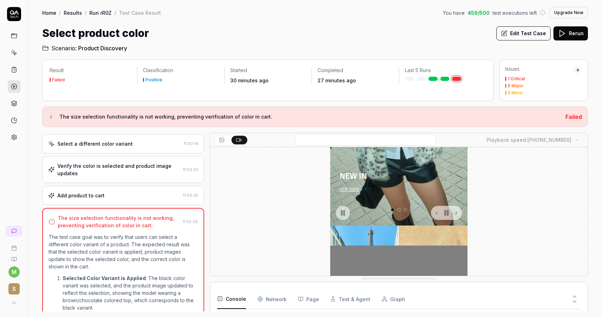
scroll to position [0, 0]
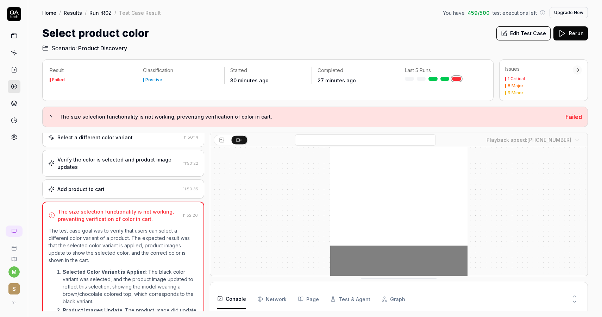
click at [137, 190] on div "Add product to cart" at bounding box center [114, 188] width 132 height 7
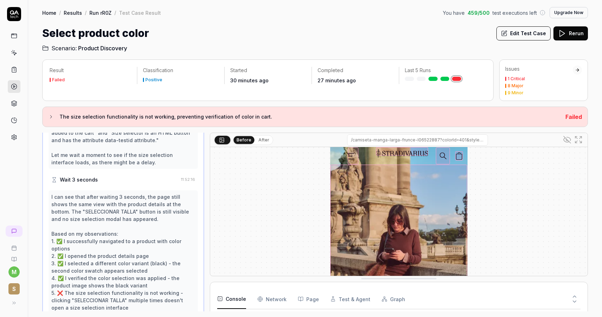
scroll to position [1860, 0]
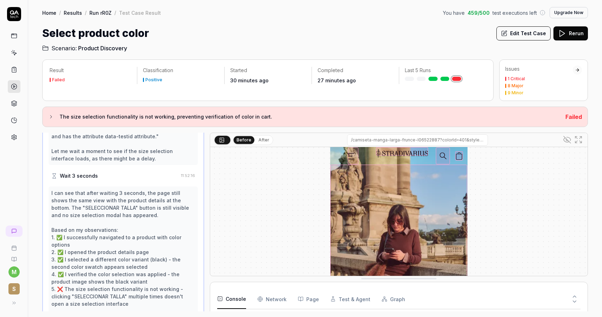
click at [94, 11] on link "Run rR0Z" at bounding box center [100, 12] width 22 height 7
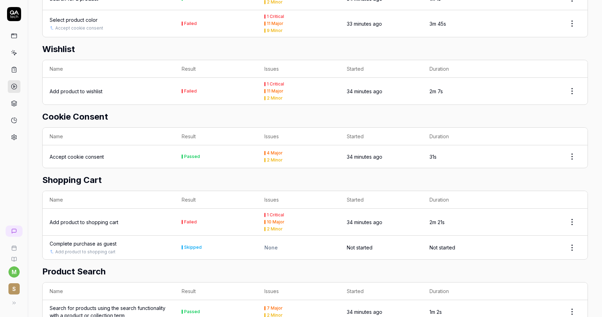
scroll to position [439, 0]
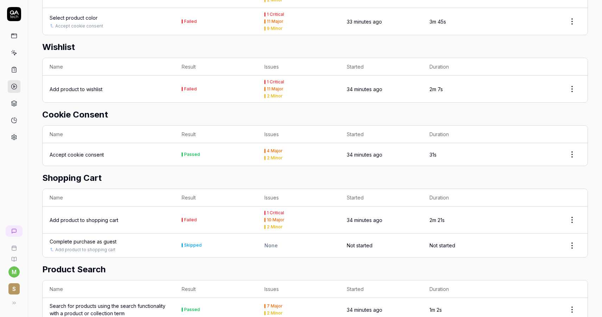
click at [107, 216] on div "Add product to shopping cart" at bounding box center [84, 219] width 69 height 7
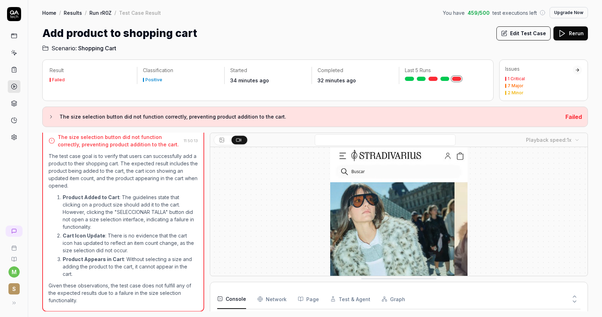
scroll to position [1469, 0]
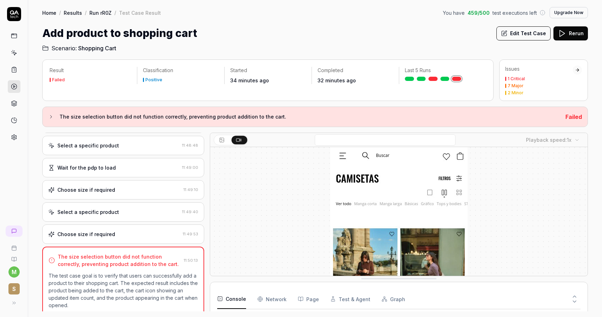
click at [159, 209] on div "Select a specific product" at bounding box center [113, 211] width 131 height 7
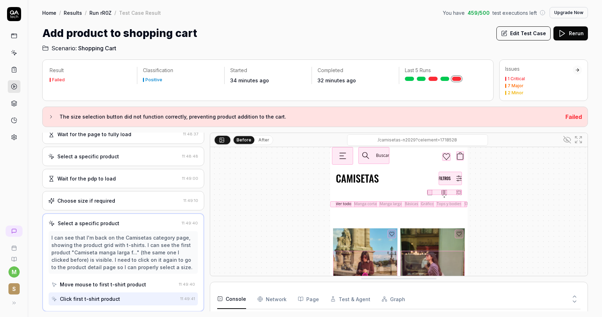
click at [138, 201] on div "Choose size if required" at bounding box center [114, 200] width 132 height 7
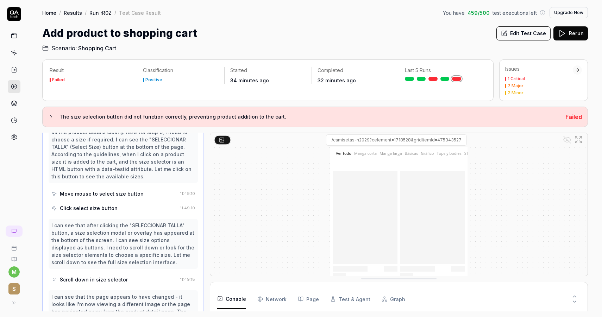
scroll to position [175, 0]
click at [118, 194] on div "Move mouse to select size button" at bounding box center [102, 194] width 84 height 7
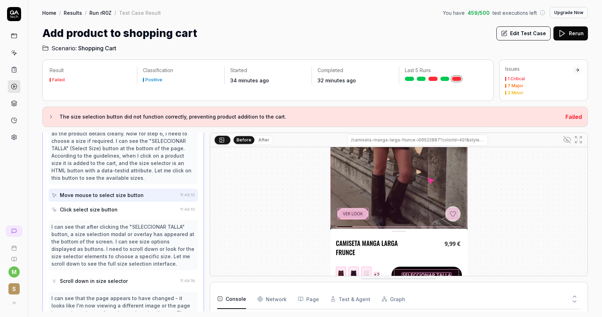
scroll to position [168, 0]
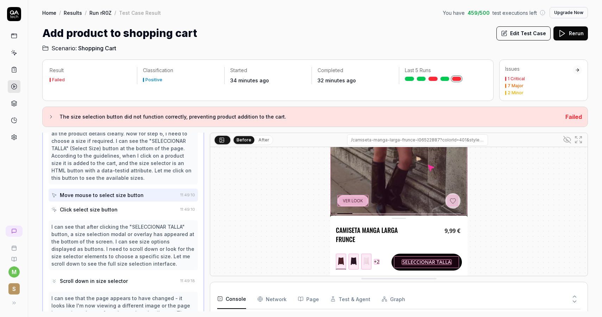
click at [117, 208] on div "Click select size button" at bounding box center [114, 209] width 126 height 13
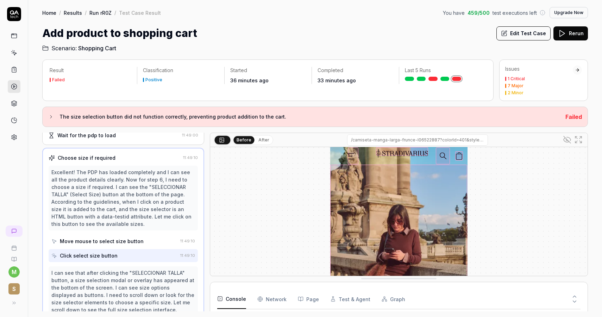
scroll to position [136, 0]
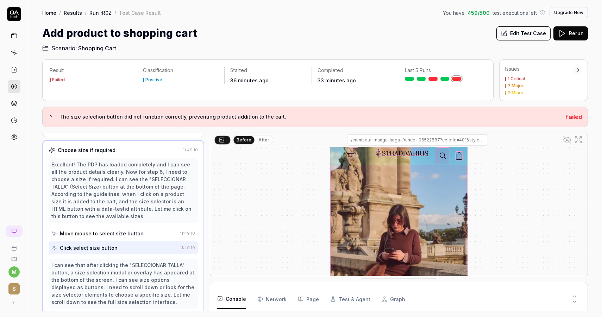
click at [130, 237] on div "Move mouse to select size button" at bounding box center [114, 233] width 126 height 13
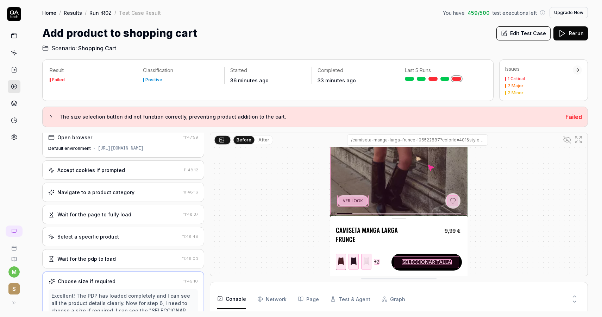
scroll to position [0, 0]
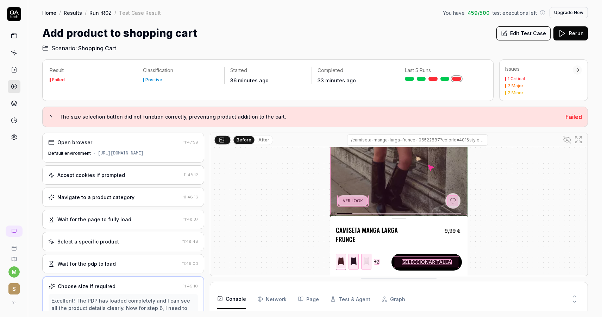
click at [526, 30] on button "Edit Test Case" at bounding box center [523, 33] width 54 height 14
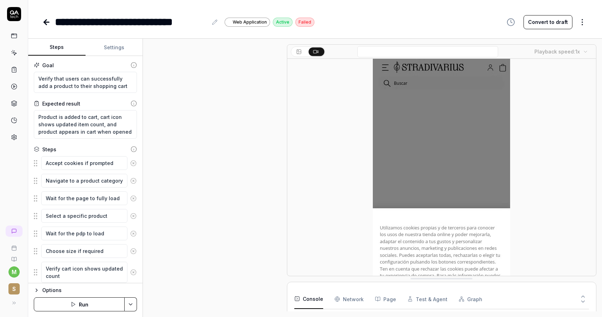
scroll to position [157, 0]
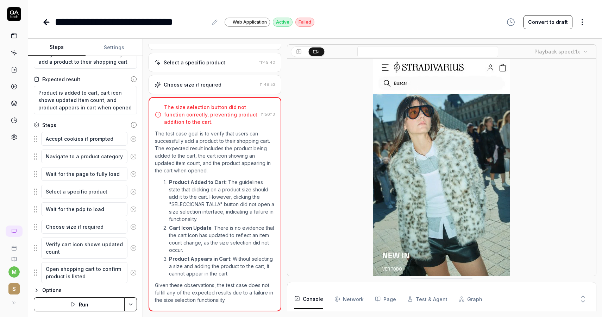
scroll to position [32, 0]
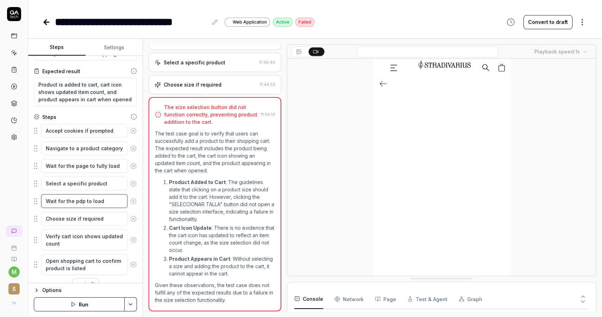
type textarea "*"
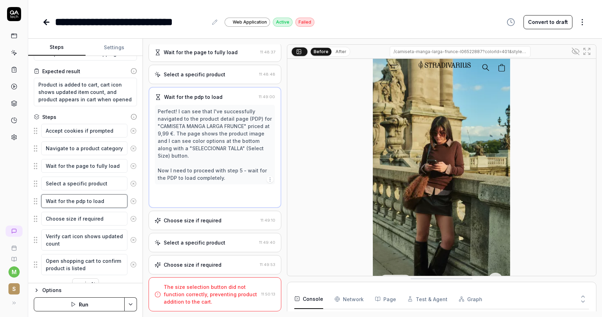
click at [106, 202] on textarea "Wait for the pdp to load" at bounding box center [84, 201] width 86 height 14
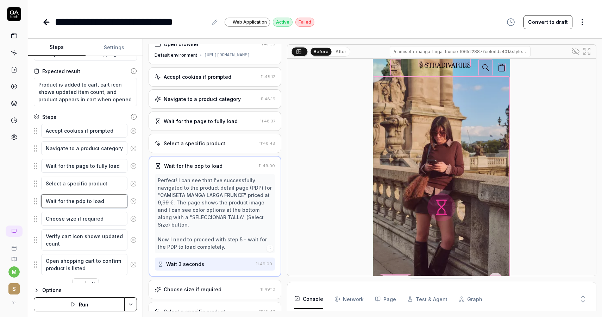
scroll to position [0, 0]
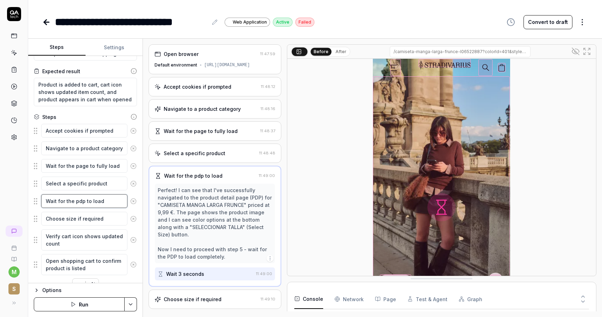
click at [102, 201] on textarea "Wait for the pdp to load" at bounding box center [84, 201] width 86 height 14
type textarea "S"
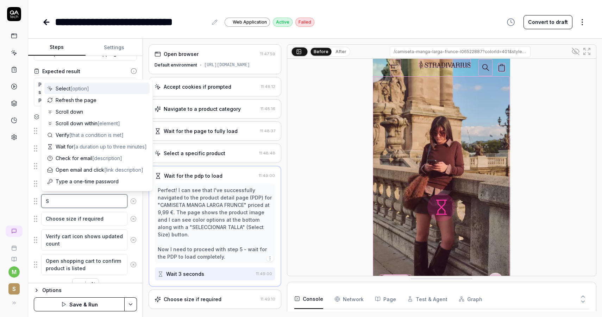
type textarea "*"
type textarea "Sc"
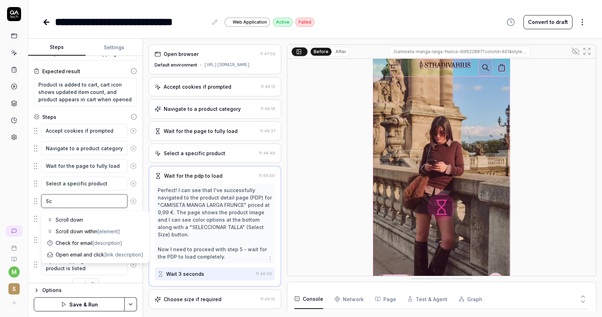
type textarea "*"
type textarea "Scr"
type textarea "*"
type textarea "Scro"
type textarea "*"
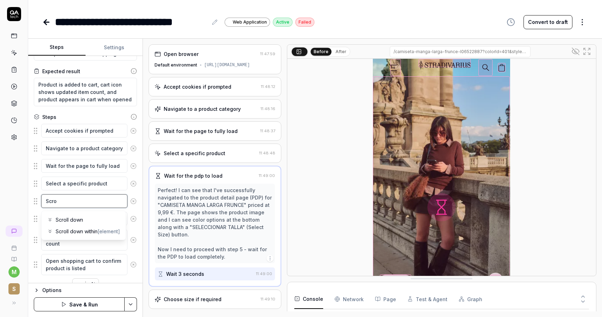
type textarea "Scrol"
type textarea "*"
type textarea "Scroll"
type textarea "*"
type textarea "Scroll"
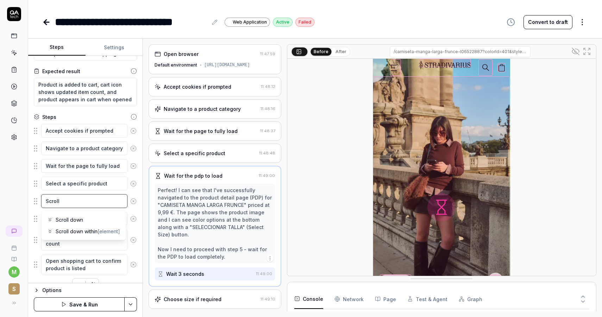
type textarea "*"
type textarea "Scroll u"
type textarea "*"
type textarea "Scroll up"
type textarea "*"
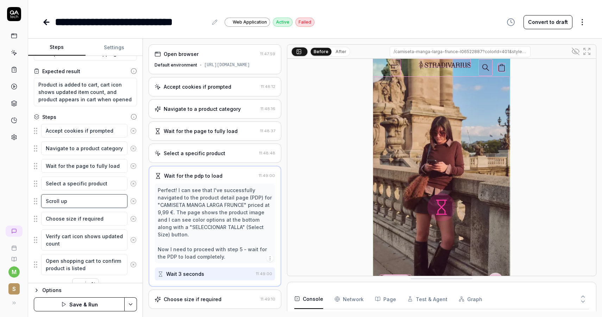
type textarea "Scroll up"
type textarea "*"
type textarea "Scroll up t"
type textarea "*"
type textarea "Scroll up to"
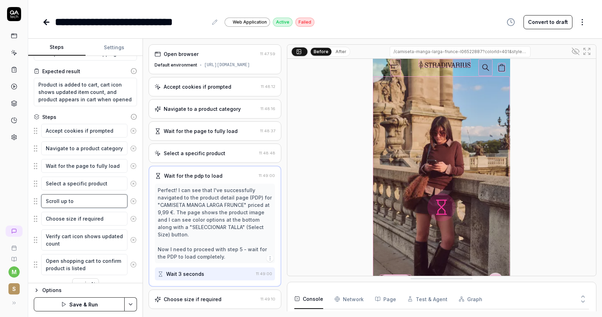
type textarea "*"
type textarea "Scroll up to"
type textarea "*"
type textarea "Scroll up to o"
type textarea "*"
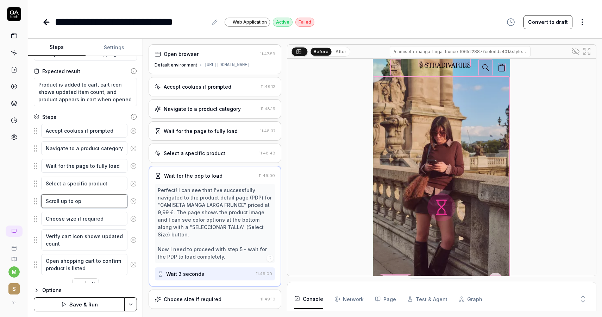
type textarea "Scroll up to ope"
type textarea "*"
type textarea "Scroll up to open"
type textarea "*"
type textarea "Scroll up to open"
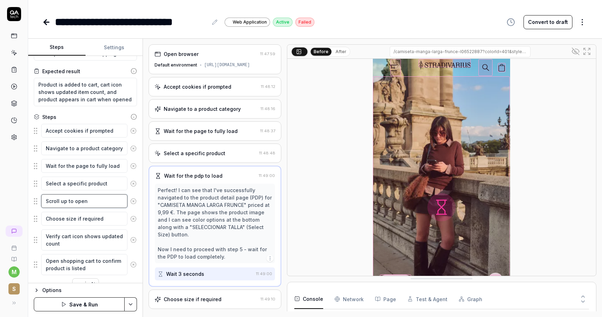
type textarea "*"
type textarea "Scroll up to open th"
type textarea "*"
type textarea "Scroll up to open the"
type textarea "*"
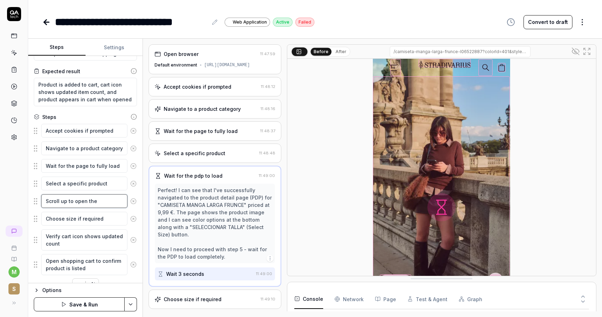
type textarea "Scroll up to open the"
type textarea "*"
type textarea "Scroll up to open the bo"
type textarea "*"
type textarea "Scroll up to open the bot"
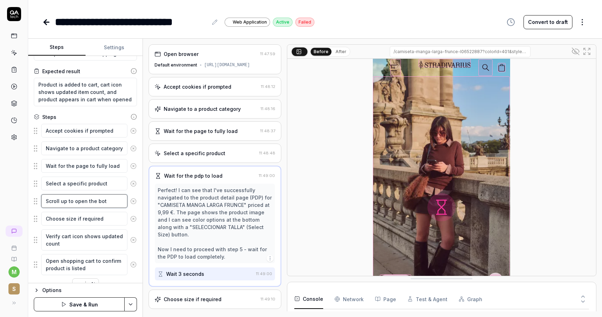
type textarea "*"
type textarea "Scroll up to open the botto"
type textarea "*"
type textarea "Scroll up to open the bottom"
type textarea "*"
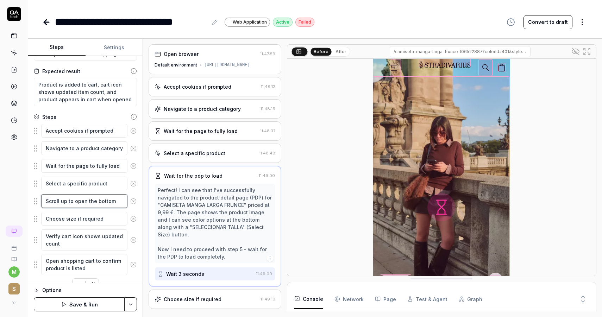
type textarea "Scroll up to open the bottom"
type textarea "*"
type textarea "Scroll up to open the bottom la"
type textarea "*"
type textarea "Scroll up to open the bottom lay"
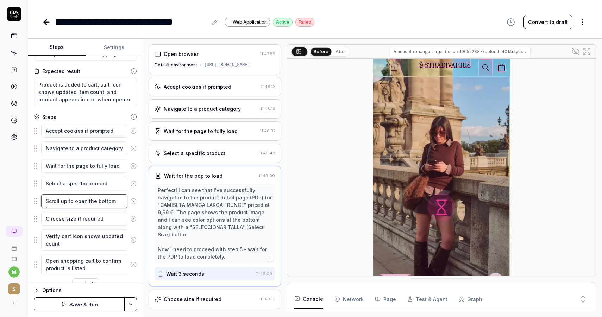
type textarea "*"
type textarea "Scroll up to open the bottom laye"
type textarea "*"
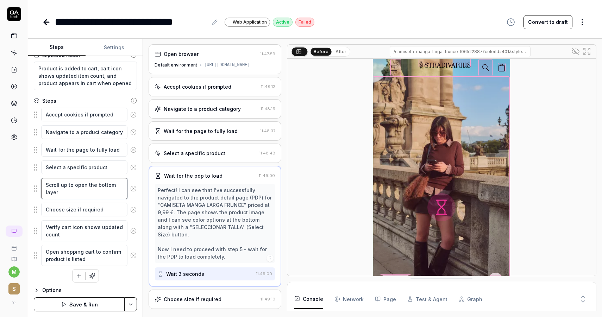
scroll to position [52, 0]
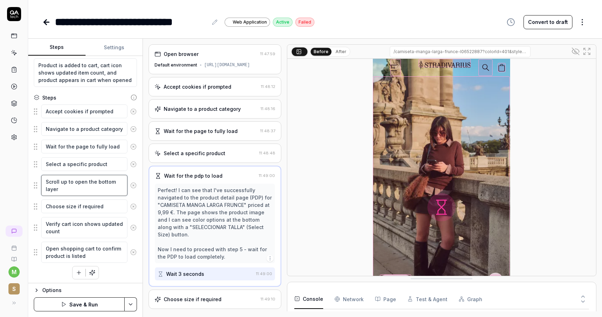
type textarea "Scroll up to open the bottom layer"
click at [88, 306] on button "Save & Run" at bounding box center [79, 304] width 91 height 14
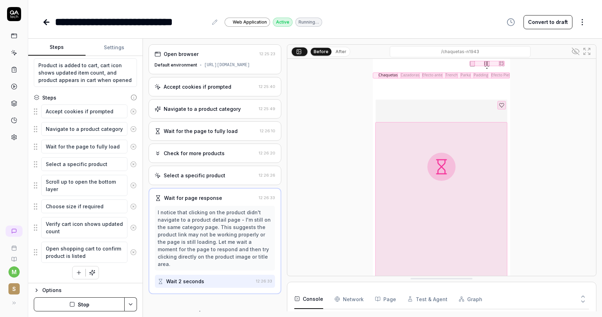
scroll to position [4, 0]
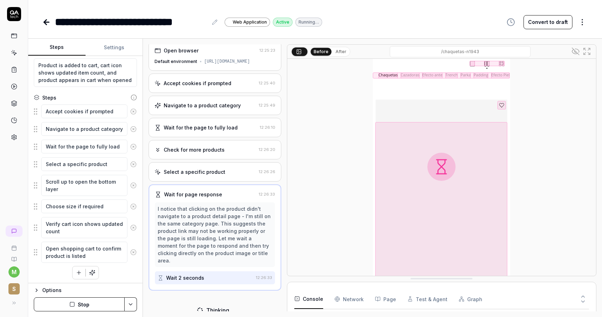
click at [342, 296] on Requests "Network" at bounding box center [348, 299] width 29 height 20
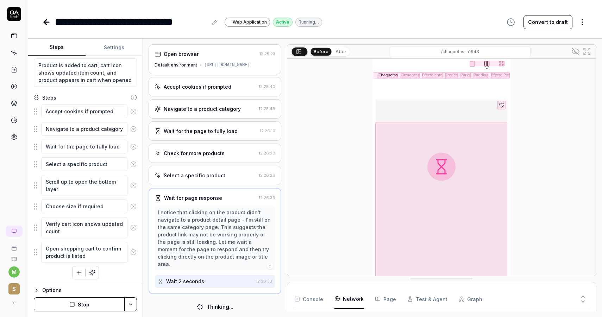
scroll to position [0, 0]
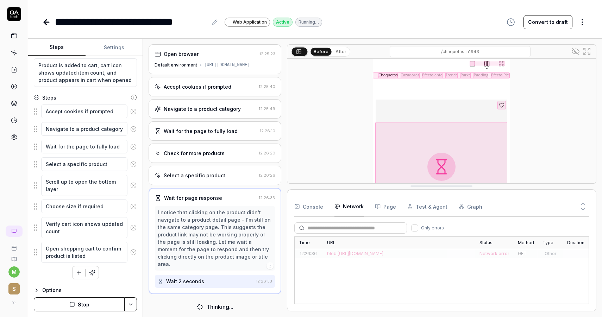
drag, startPoint x: 452, startPoint y: 279, endPoint x: 454, endPoint y: 187, distance: 92.6
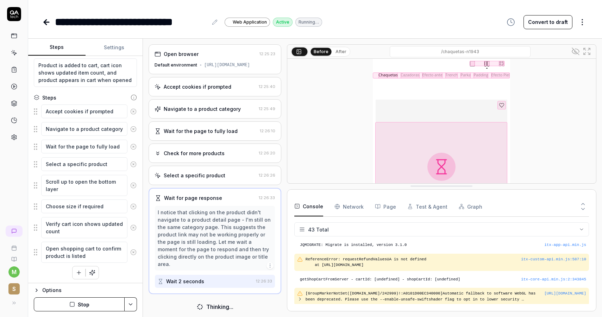
click at [312, 209] on button "Console" at bounding box center [308, 207] width 29 height 20
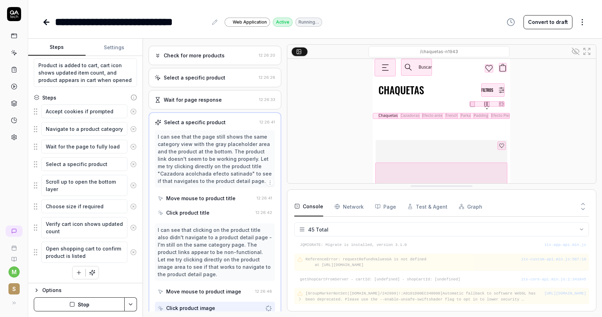
click at [582, 206] on icon at bounding box center [583, 209] width 6 height 6
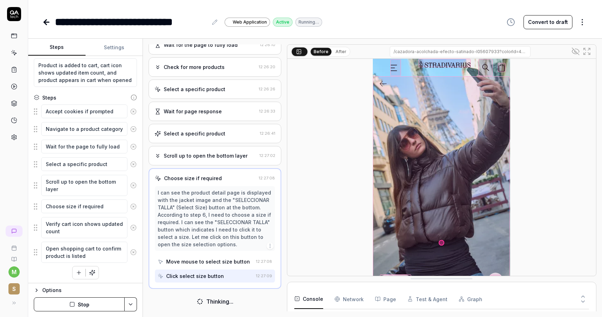
click at [226, 159] on div "Scroll up to open the bottom layer" at bounding box center [206, 155] width 84 height 7
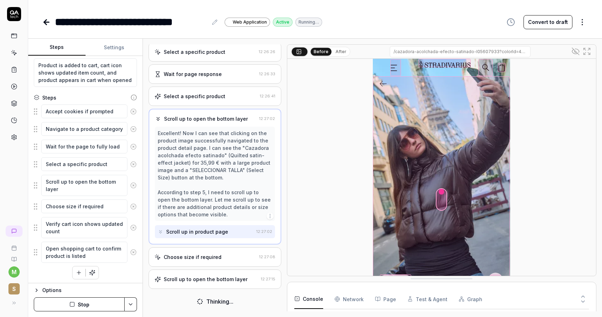
click at [216, 256] on div "Choose size if required" at bounding box center [193, 256] width 58 height 7
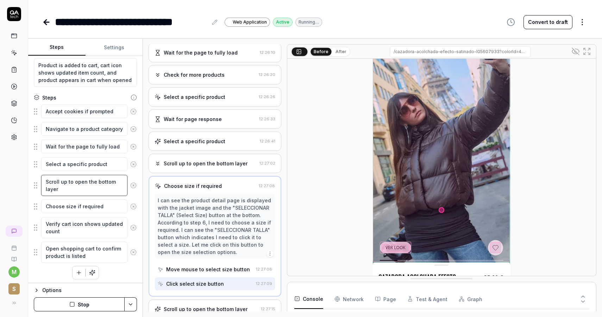
click at [84, 187] on textarea "Scroll up to open the bottom layer" at bounding box center [84, 185] width 86 height 21
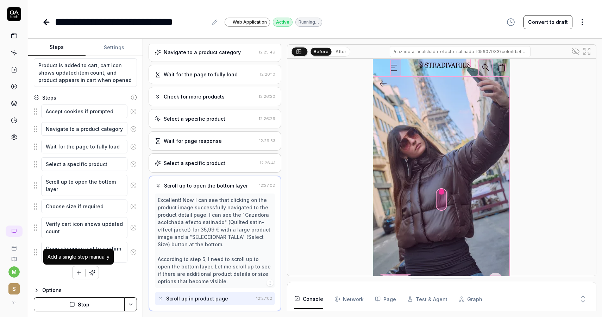
click at [80, 273] on icon "button" at bounding box center [79, 273] width 6 height 6
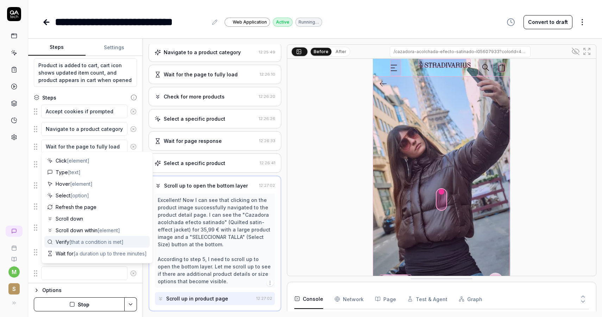
click at [88, 244] on span "[that a condition is met]" at bounding box center [96, 242] width 54 height 6
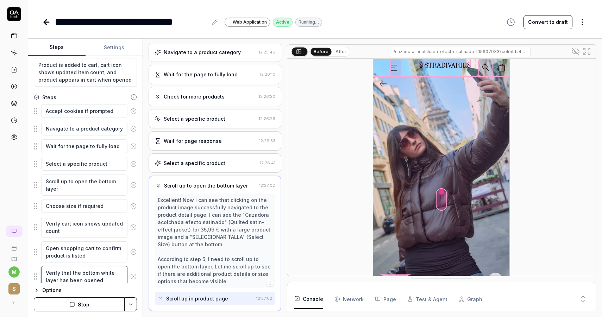
scroll to position [78, 0]
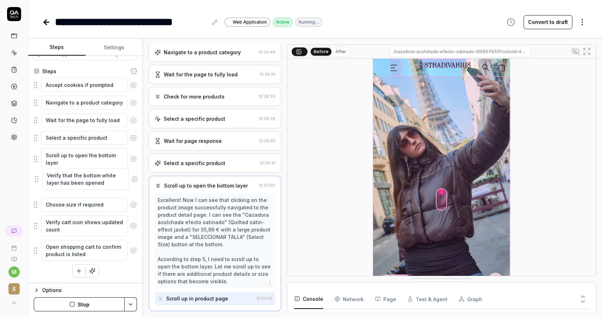
drag, startPoint x: 36, startPoint y: 250, endPoint x: 37, endPoint y: 179, distance: 70.8
click at [37, 179] on fieldset "Accept cookies if prompted Navigate to a product category Wait for the page to …" at bounding box center [85, 170] width 103 height 184
click at [88, 309] on button "Stop" at bounding box center [79, 304] width 91 height 14
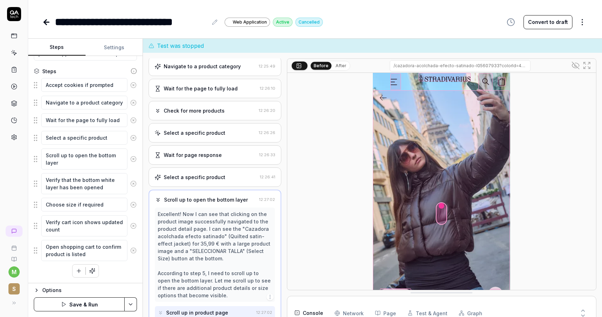
click at [91, 307] on button "Save & Run" at bounding box center [79, 304] width 91 height 14
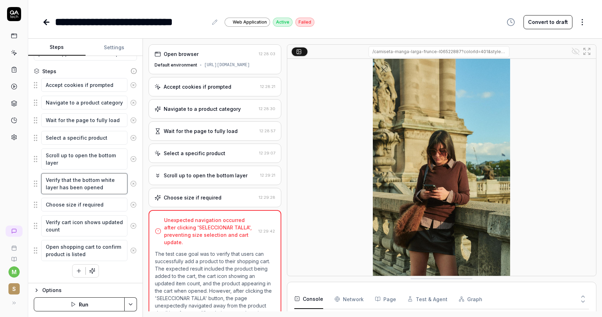
click at [90, 186] on textarea "Verify that the bottom white layer has been opened" at bounding box center [84, 183] width 86 height 21
click at [104, 189] on textarea "Verify that the bottom white layer has been opened" at bounding box center [84, 183] width 86 height 21
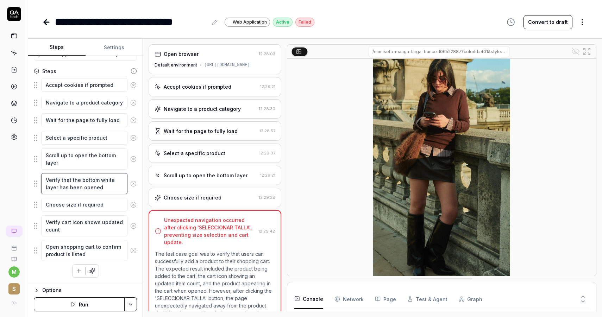
scroll to position [80, 0]
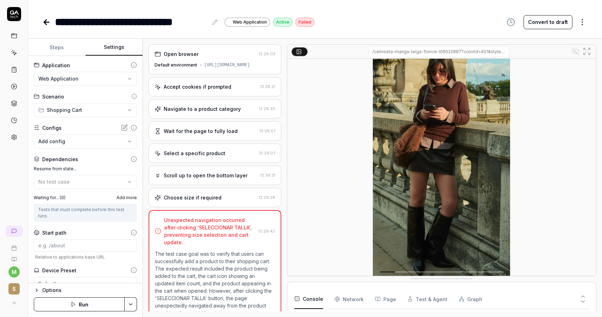
click at [112, 45] on button "Settings" at bounding box center [114, 47] width 57 height 17
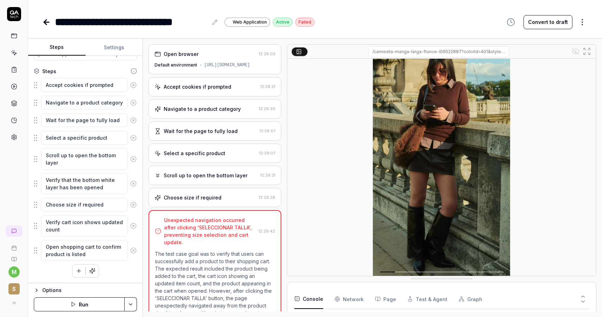
click at [71, 46] on button "Steps" at bounding box center [56, 47] width 57 height 17
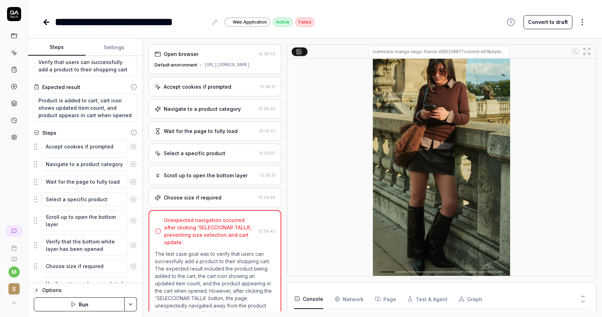
click at [133, 305] on html "**********" at bounding box center [301, 158] width 602 height 317
click at [120, 289] on div "Generate More Steps" at bounding box center [104, 286] width 71 height 15
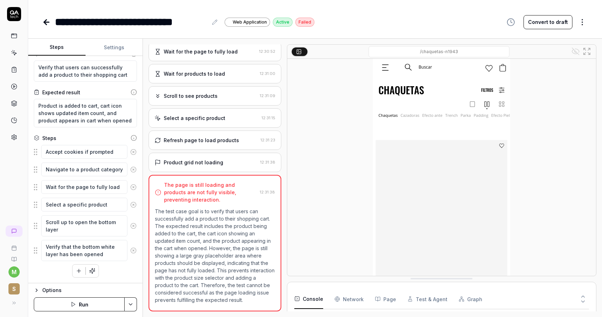
click at [216, 154] on div "Product grid not loading 12:31:38" at bounding box center [215, 162] width 133 height 19
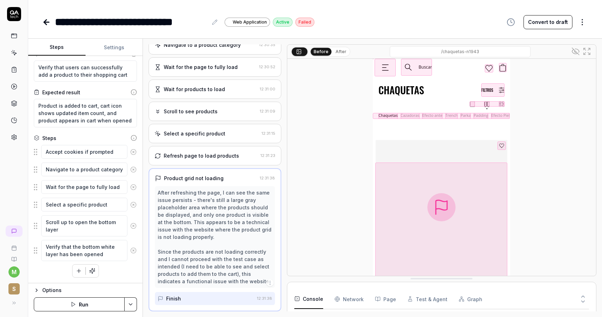
click at [212, 159] on div "Refresh page to load products" at bounding box center [201, 155] width 75 height 7
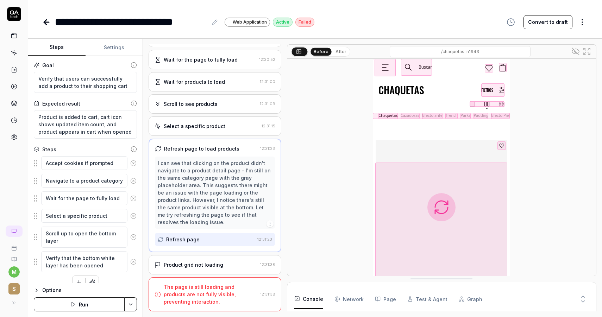
scroll to position [11, 0]
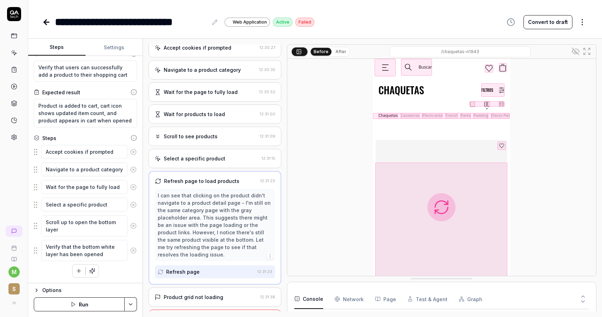
click at [202, 154] on div "Select a specific product 12:31:15" at bounding box center [215, 158] width 133 height 19
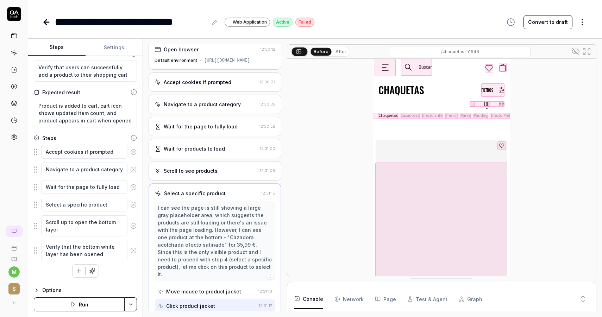
scroll to position [86, 0]
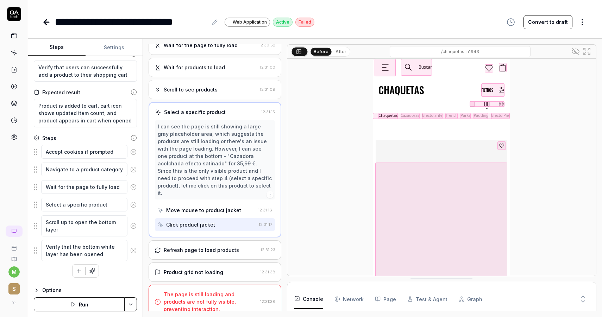
click at [212, 246] on div "Refresh page to load products" at bounding box center [201, 249] width 75 height 7
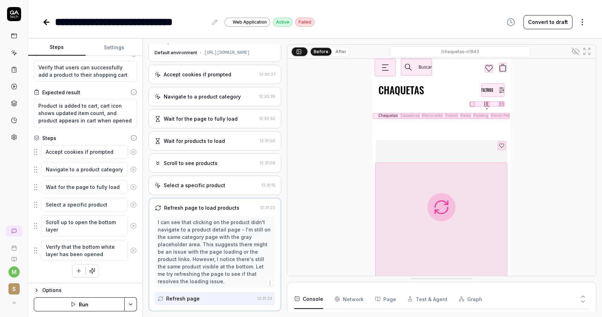
scroll to position [71, 0]
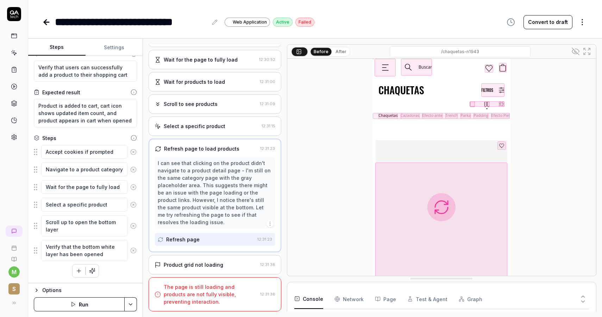
click at [86, 301] on button "Run" at bounding box center [79, 304] width 91 height 14
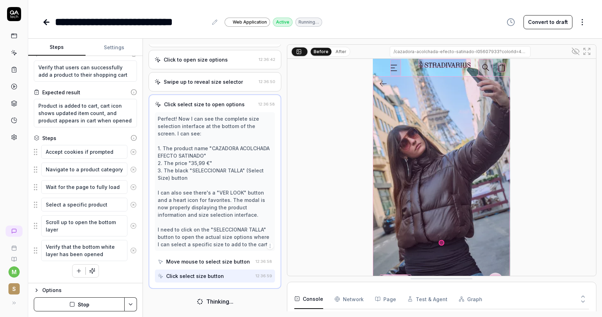
scroll to position [323, 0]
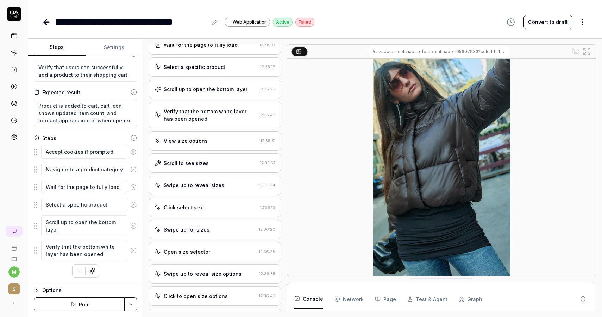
scroll to position [85, 0]
click at [376, 17] on div "**********" at bounding box center [315, 22] width 546 height 16
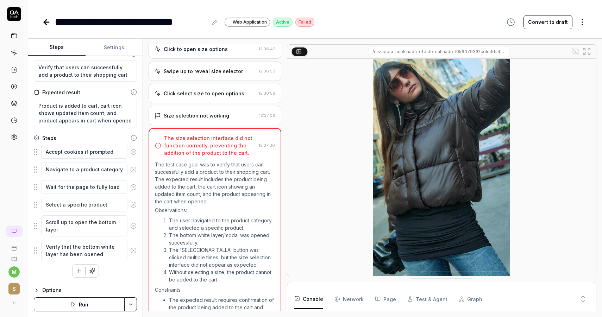
scroll to position [395, 0]
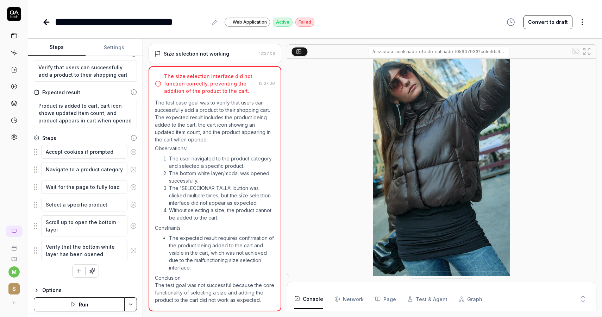
click at [249, 75] on div "The size selection interface did not function correctly, preventing the additio…" at bounding box center [210, 84] width 92 height 22
click at [267, 89] on div "The size selection interface did not function correctly, preventing the additio…" at bounding box center [215, 84] width 120 height 22
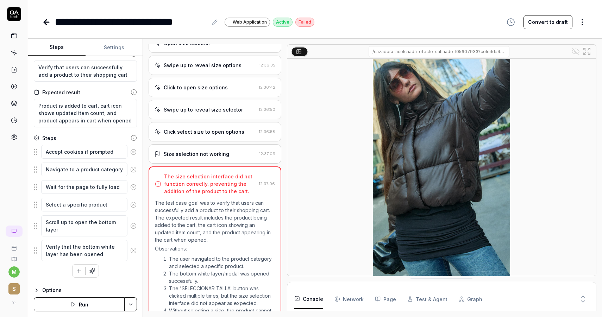
scroll to position [238, 0]
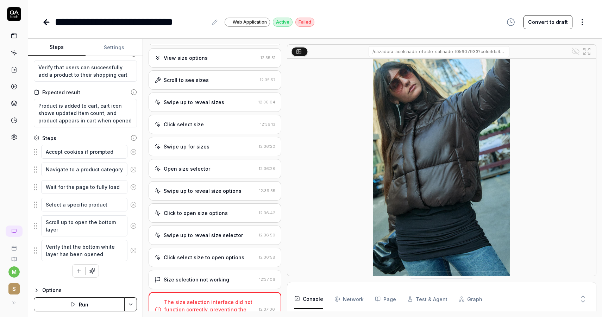
click at [201, 193] on div "Swipe up to reveal size options" at bounding box center [203, 190] width 78 height 7
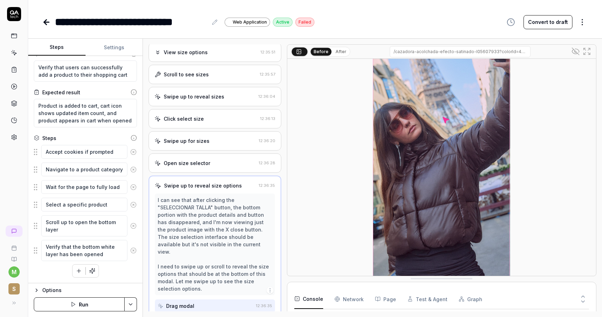
scroll to position [80, 0]
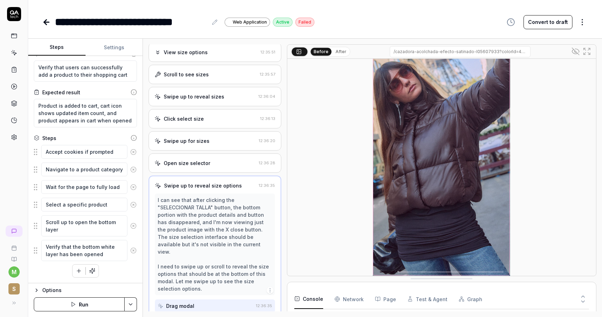
click at [213, 169] on div "Open size selector 12:36:28" at bounding box center [215, 162] width 133 height 19
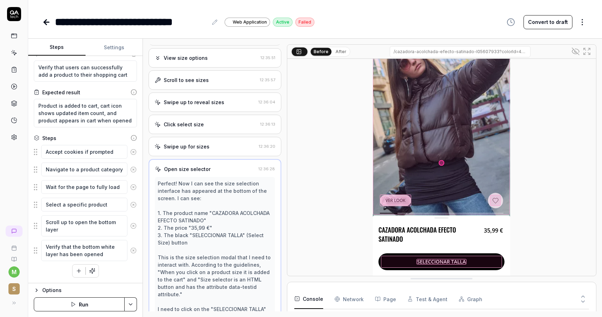
click at [217, 107] on div "Swipe up to reveal sizes 12:36:04" at bounding box center [215, 102] width 133 height 19
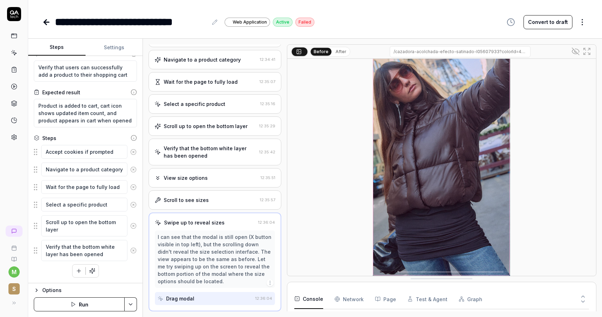
scroll to position [0, 0]
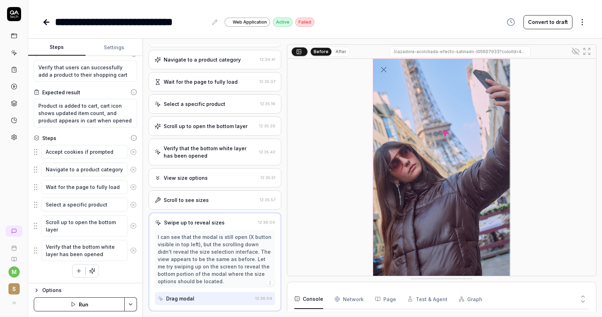
click at [213, 201] on div "Scroll to see sizes" at bounding box center [206, 199] width 102 height 7
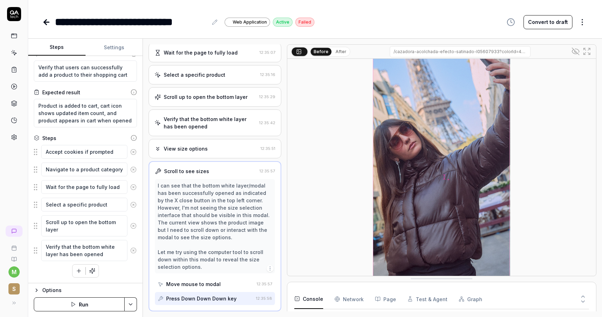
scroll to position [19, 0]
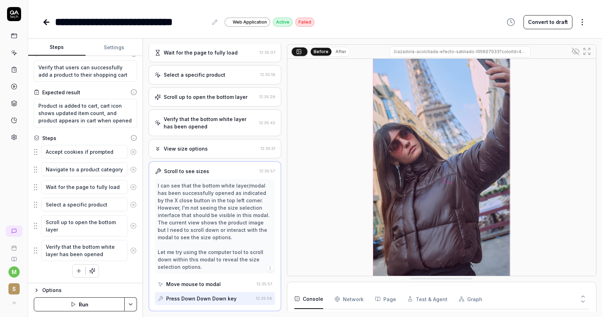
click at [226, 147] on div "View size options" at bounding box center [206, 148] width 103 height 7
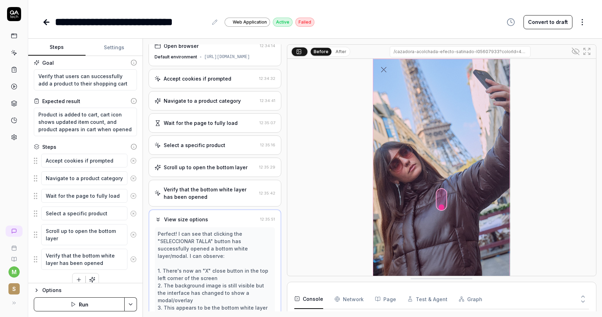
scroll to position [0, 0]
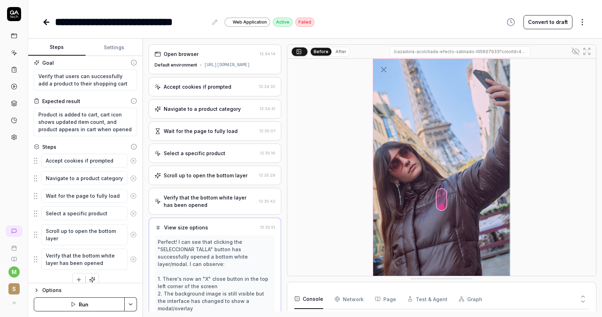
click at [208, 169] on div "Scroll up to open the bottom layer 12:35:29" at bounding box center [215, 175] width 133 height 19
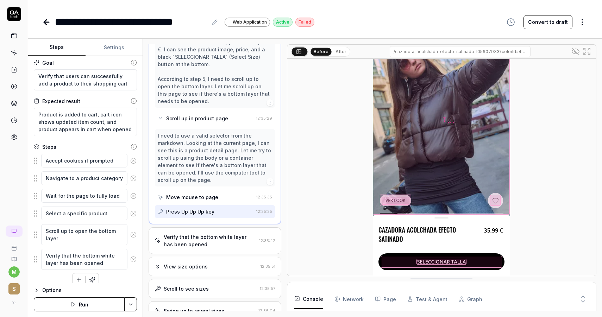
scroll to position [185, 0]
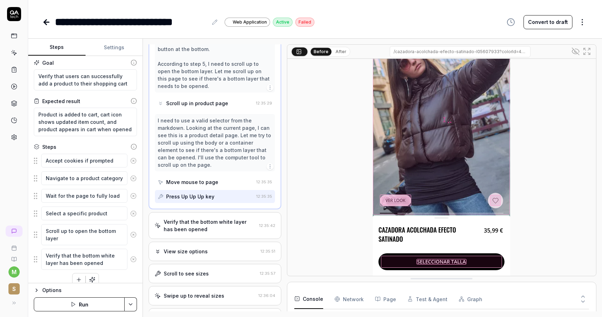
click at [221, 196] on div "Press Up Up Up key" at bounding box center [206, 196] width 96 height 13
click at [217, 187] on div "Move mouse to page" at bounding box center [206, 182] width 96 height 13
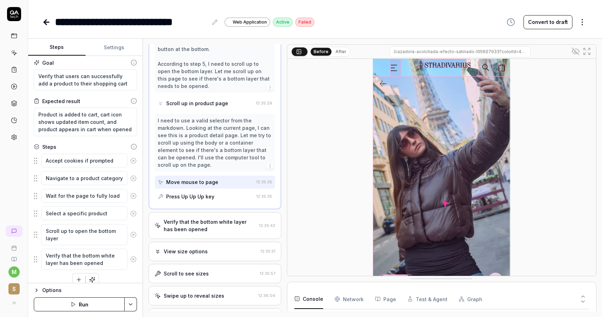
click at [217, 195] on div "Press Up Up Up key" at bounding box center [206, 196] width 96 height 13
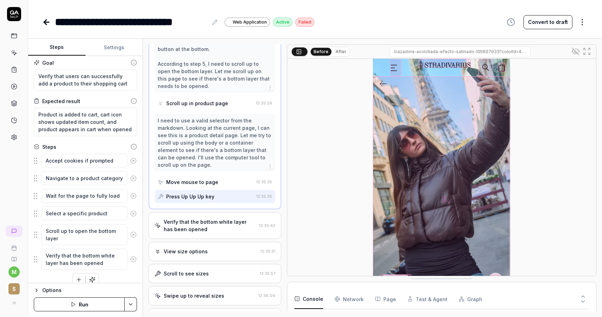
scroll to position [80, 0]
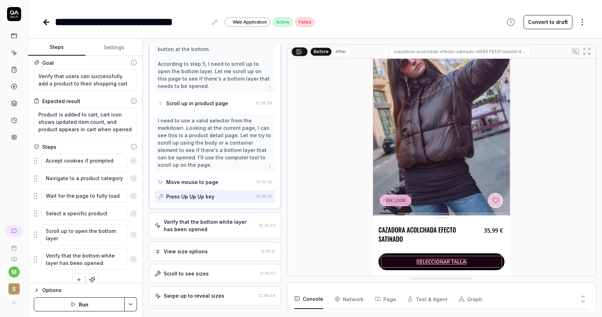
click at [191, 177] on div "Move mouse to page" at bounding box center [206, 182] width 96 height 13
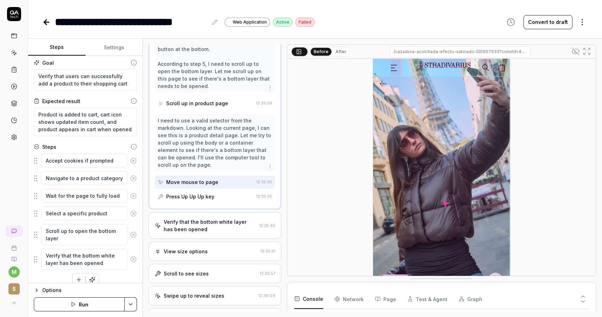
click at [206, 199] on div "Press Up Up Up key" at bounding box center [190, 196] width 48 height 7
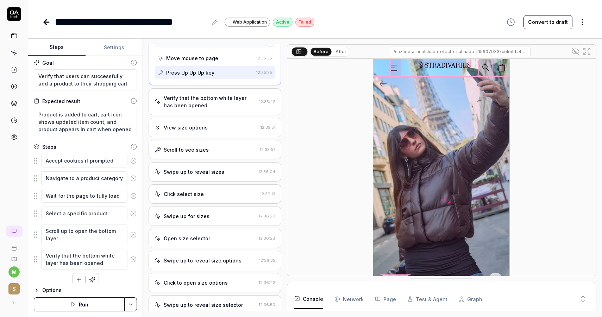
scroll to position [309, 0]
click at [176, 109] on div "Verify that the bottom white layer has been opened" at bounding box center [210, 102] width 93 height 15
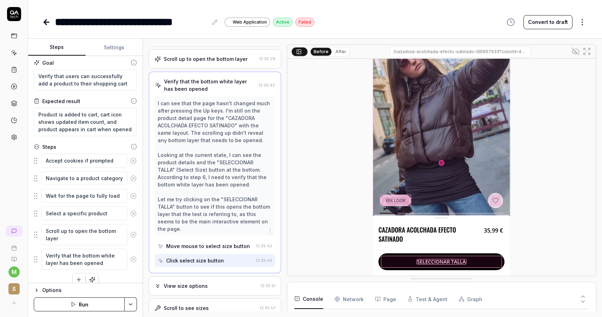
scroll to position [128, 0]
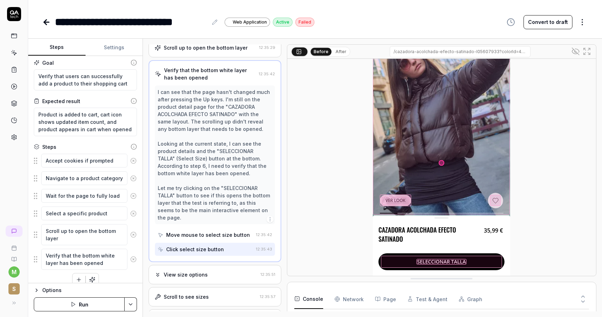
click at [225, 231] on div "Move mouse to select size button" at bounding box center [208, 234] width 84 height 7
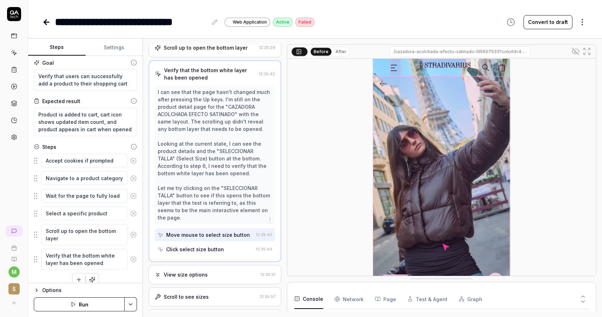
click at [221, 243] on div "Click select size button" at bounding box center [205, 249] width 95 height 13
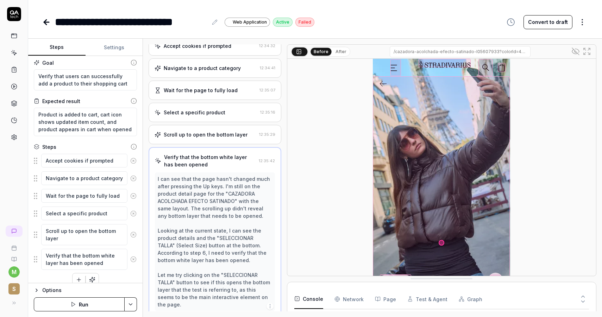
click at [220, 140] on div "Scroll up to open the bottom layer 12:35:29" at bounding box center [215, 134] width 133 height 19
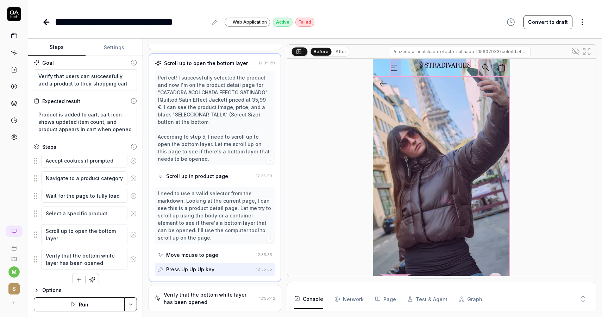
scroll to position [114, 0]
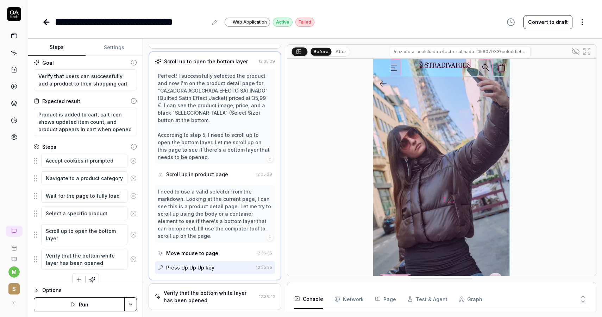
click at [215, 173] on div "Scroll up in product page" at bounding box center [197, 174] width 62 height 7
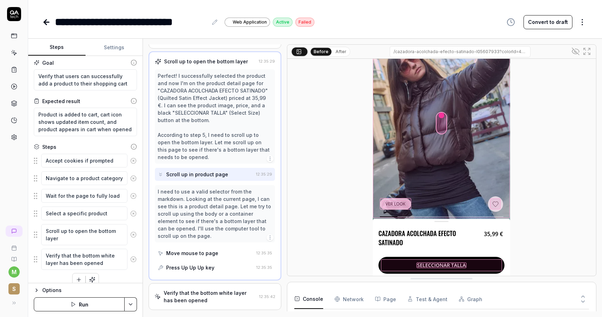
scroll to position [80, 0]
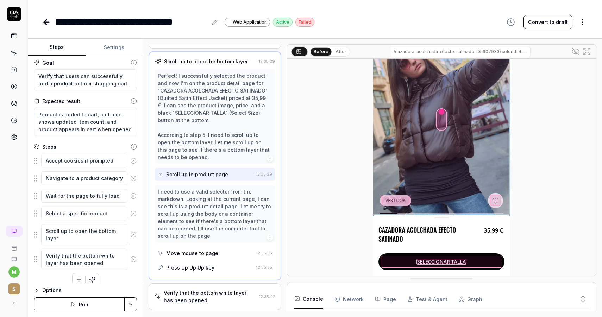
click at [205, 256] on div "Move mouse to page" at bounding box center [192, 253] width 52 height 7
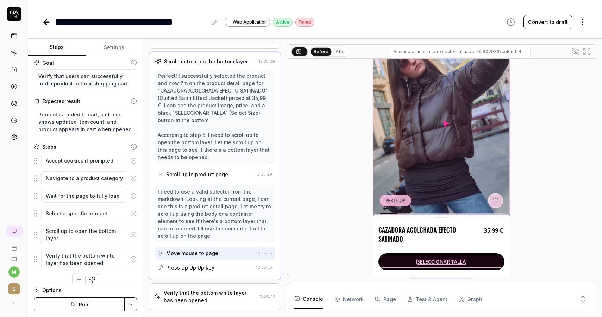
click at [206, 269] on div "Press Up Up Up key" at bounding box center [190, 267] width 48 height 7
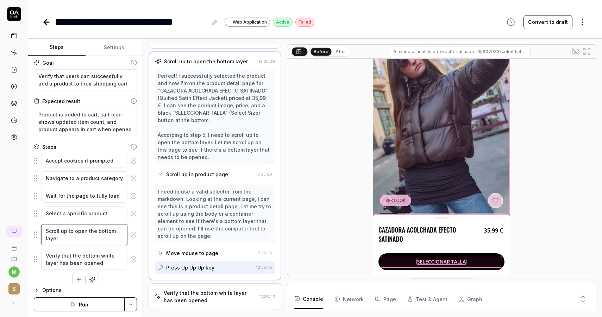
type textarea "*"
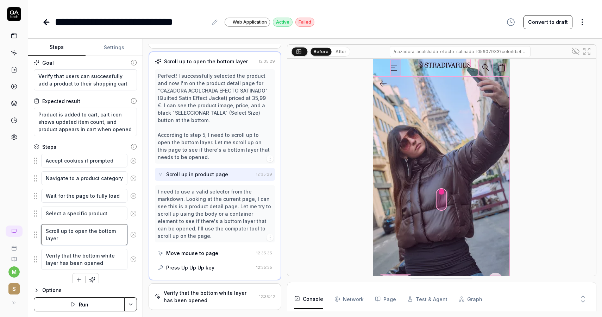
drag, startPoint x: 71, startPoint y: 238, endPoint x: 45, endPoint y: 229, distance: 28.1
click at [45, 229] on textarea "Scroll up to open the bottom layer" at bounding box center [84, 234] width 86 height 21
click at [65, 232] on textarea "Scroll up to open the bottom layer" at bounding box center [84, 234] width 86 height 21
click at [64, 237] on textarea "Scroll up to open the bottom layer" at bounding box center [84, 234] width 86 height 21
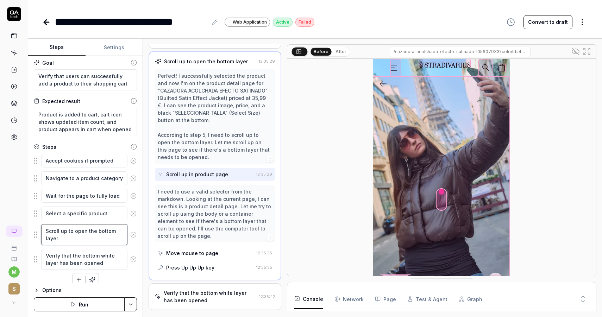
click at [64, 237] on textarea "Scroll up to open the bottom layer" at bounding box center [84, 234] width 86 height 21
type textarea "M"
type textarea "*"
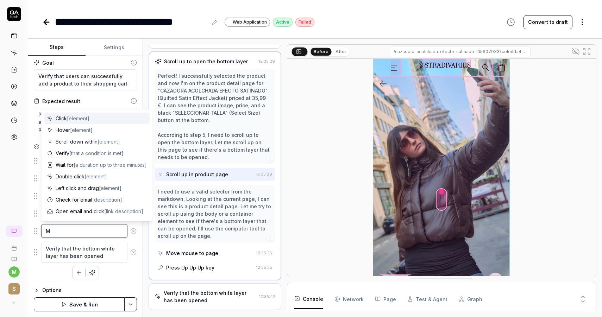
type textarea "Ma"
type textarea "*"
type textarea "Mak"
type textarea "*"
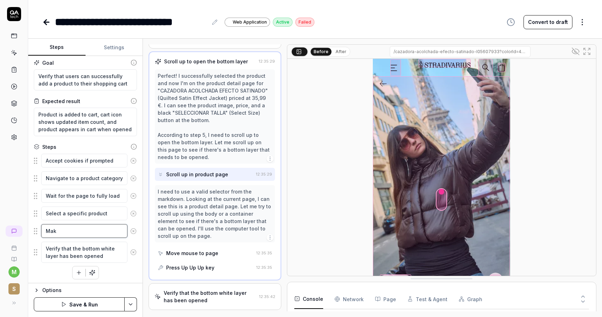
type textarea "Make"
type textarea "*"
type textarea "Make"
type textarea "*"
type textarea "Make a"
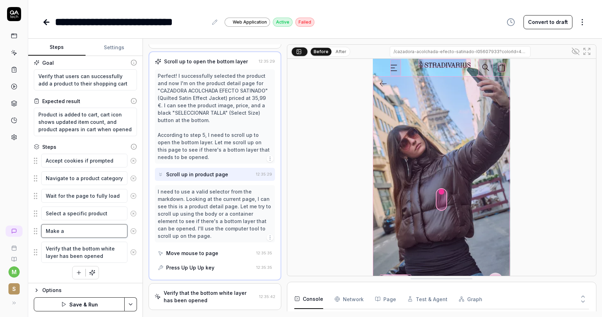
type textarea "*"
type textarea "Make a"
type textarea "*"
type textarea "Make a s"
type textarea "*"
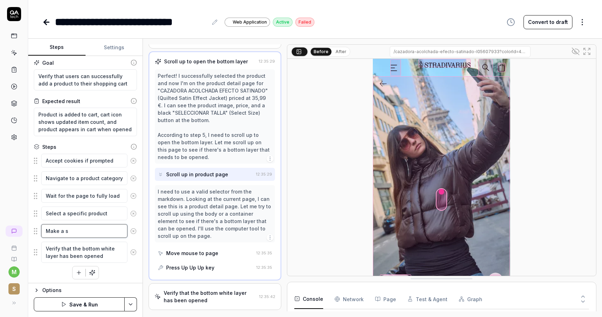
type textarea "Make a sc"
type textarea "*"
type textarea "Make a scr"
type textarea "*"
type textarea "Make a scro"
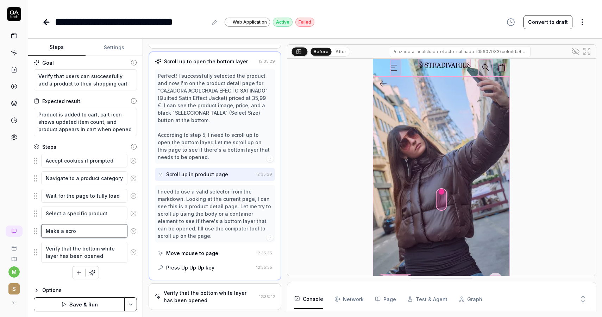
type textarea "*"
type textarea "Make a scrol"
type textarea "*"
type textarea "Make a scroll"
type textarea "*"
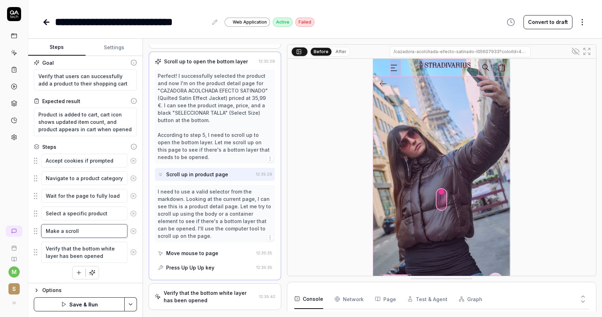
type textarea "Make a scroll"
type textarea "*"
type textarea "Make a scroll g"
type textarea "*"
type textarea "Make a scroll ge"
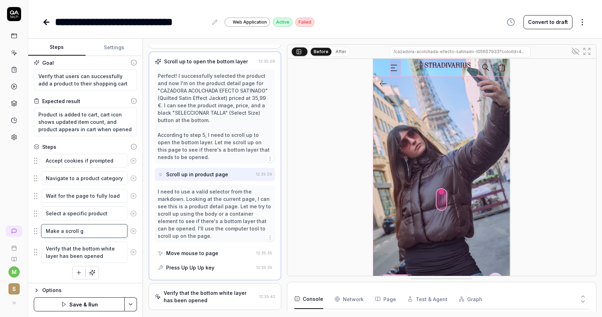
type textarea "*"
type textarea "Make a scroll ges"
type textarea "*"
type textarea "Make a scroll gest"
type textarea "*"
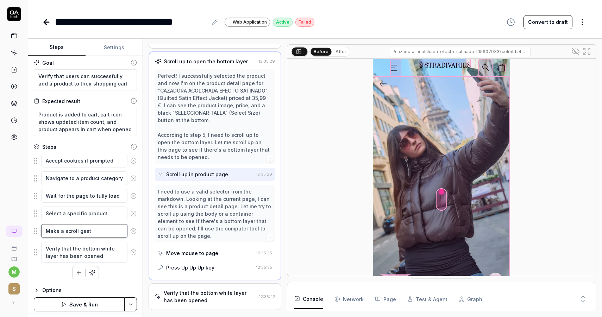
type textarea "Make a scroll gestu"
type textarea "*"
type textarea "Make a scroll gestur"
type textarea "*"
type textarea "Make a scroll gesture"
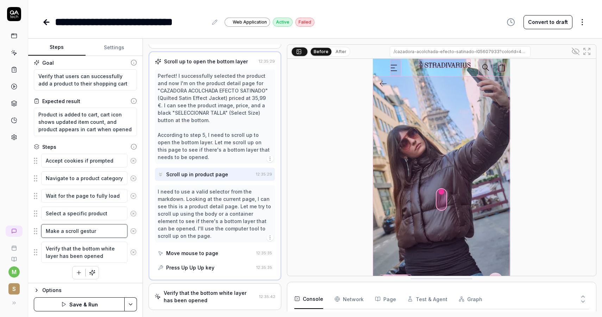
type textarea "*"
type textarea "Make a scroll gesture"
type textarea "*"
type textarea "Make a scroll gesture f"
type textarea "*"
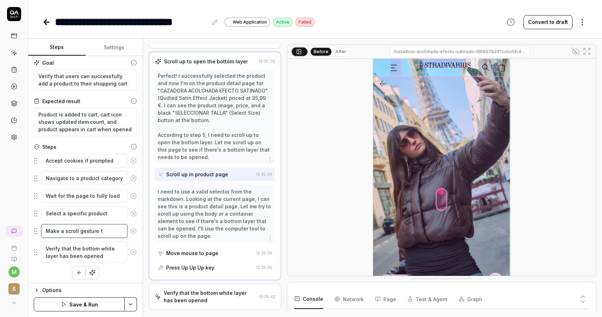
type textarea "Make a scroll gesture fu"
type textarea "*"
type textarea "Make a scroll gesture ful"
type textarea "*"
type textarea "Make a scroll gesture full"
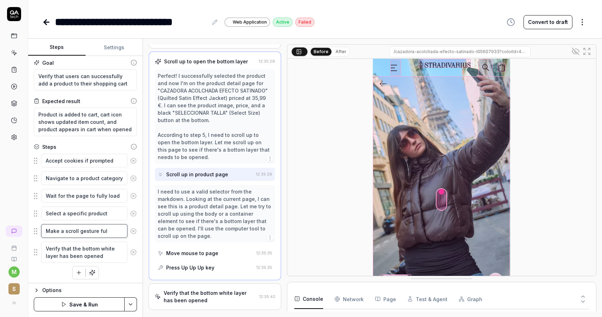
type textarea "*"
type textarea "Make a scroll gesture full"
type textarea "*"
type textarea "Make a scroll gesture full p"
type textarea "*"
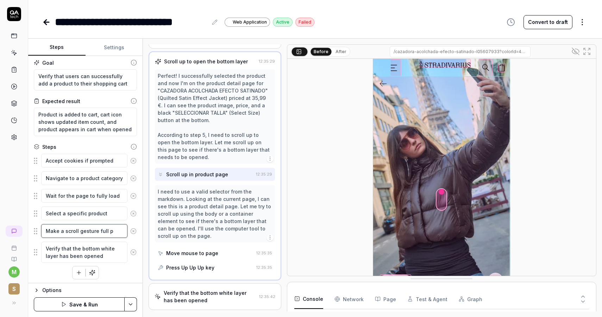
type textarea "Make a scroll gesture full pa"
type textarea "*"
type textarea "Make a scroll gesture full pag"
type textarea "*"
type textarea "Make a scroll gesture full page"
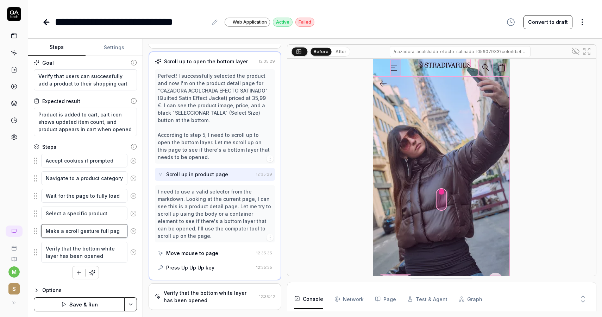
type textarea "*"
type textarea "Make a scroll gesture full page"
click at [88, 302] on button "Save & Run" at bounding box center [79, 304] width 91 height 14
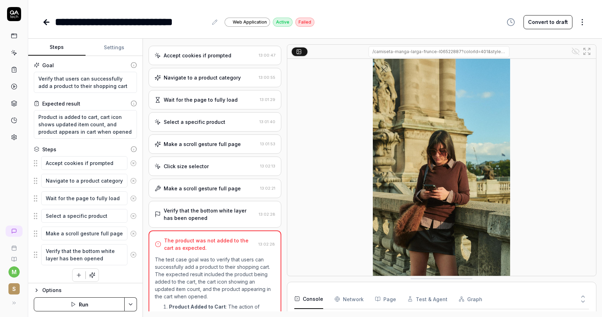
click at [226, 143] on div "Make a scroll gesture full page" at bounding box center [202, 143] width 77 height 7
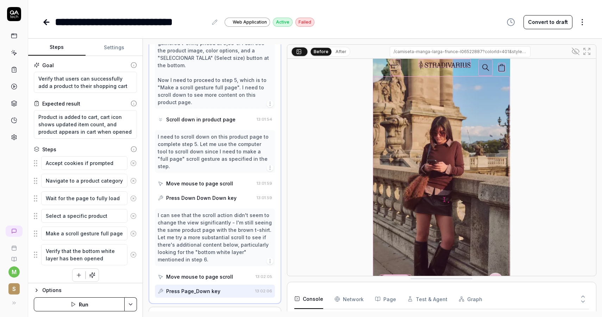
scroll to position [178, 0]
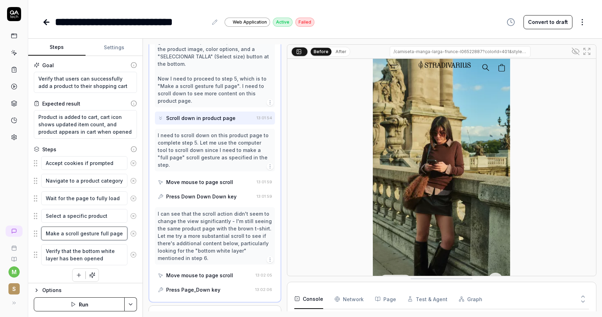
drag, startPoint x: 98, startPoint y: 231, endPoint x: 155, endPoint y: 231, distance: 56.7
click at [155, 231] on div "Steps Settings Goal Verify that users can successfully add a product to their s…" at bounding box center [315, 178] width 574 height 278
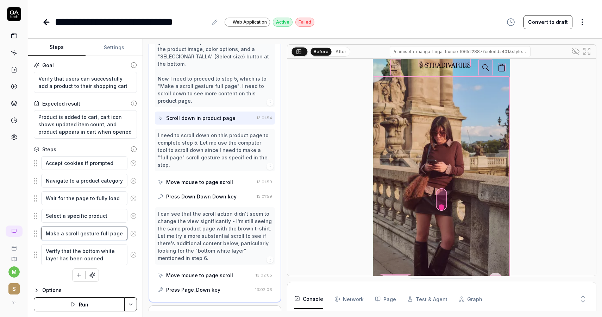
type textarea "*"
type textarea "Make a scroll gesture o"
type textarea "*"
type textarea "Make a scroll gesture on"
type textarea "*"
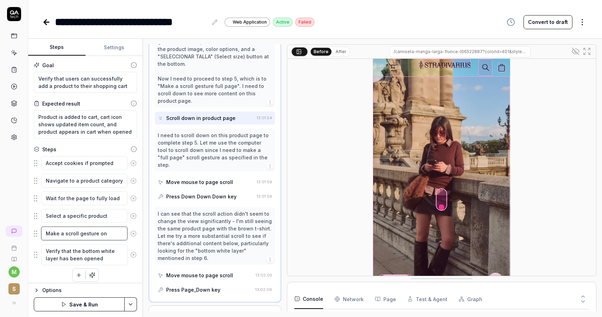
type textarea "Make a scroll gesture on"
type textarea "*"
type textarea "Make a scroll gesture on t"
type textarea "*"
type textarea "Make a scroll gesture on the"
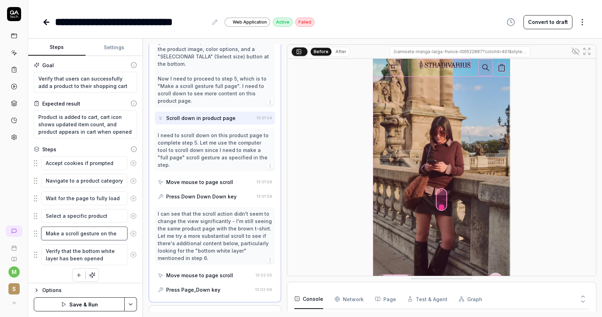
type textarea "*"
type textarea "Make a scroll gesture on the"
type textarea "*"
type textarea "Make a scroll gesture on the bo"
type textarea "*"
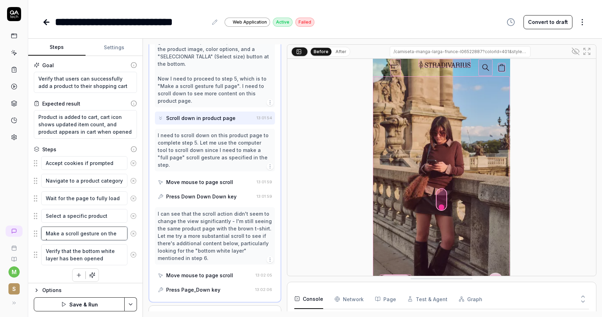
type textarea "Make a scroll gesture on the bot"
type textarea "*"
type textarea "Make a scroll gesture on the [PERSON_NAME]"
type textarea "*"
type textarea "Make a scroll gesture on the [PERSON_NAME]"
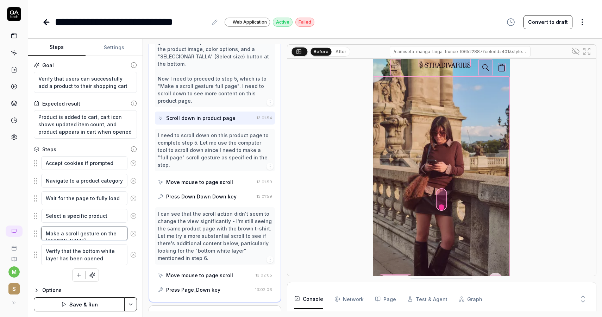
type textarea "*"
type textarea "Make a scroll gesture on the botton"
type textarea "*"
type textarea "Make a scroll gesture on the botton"
type textarea "*"
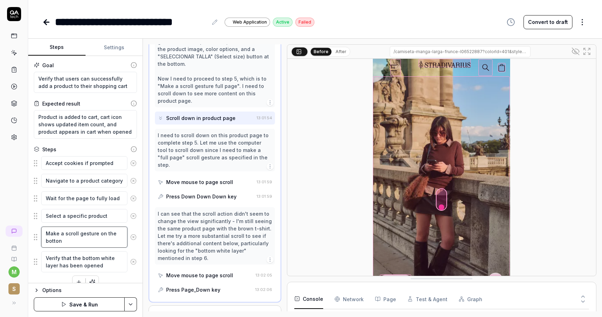
type textarea "Make a scroll gesture on the botton o"
type textarea "*"
type textarea "Make a scroll gesture on the botton of"
type textarea "*"
type textarea "Make a scroll gesture on the botton of"
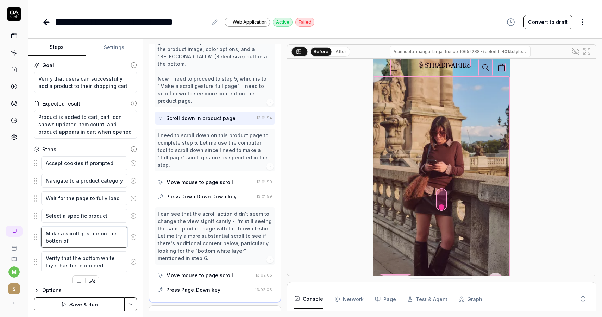
type textarea "*"
type textarea "Make a scroll gesture on the botton of t"
type textarea "*"
type textarea "Make a scroll gesture on the botton of te"
type textarea "*"
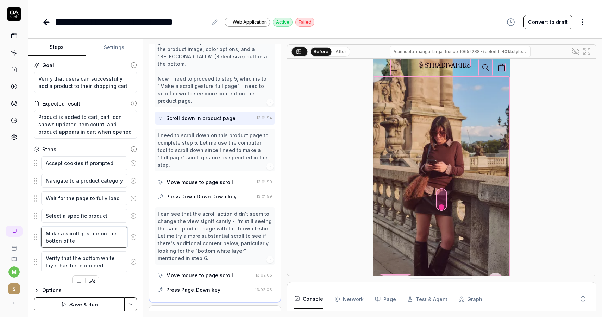
type textarea "Make a scroll gesture on the botton of t"
type textarea "*"
type textarea "Make a scroll gesture on the botton of th"
type textarea "*"
type textarea "Make a scroll gesture on the botton of the"
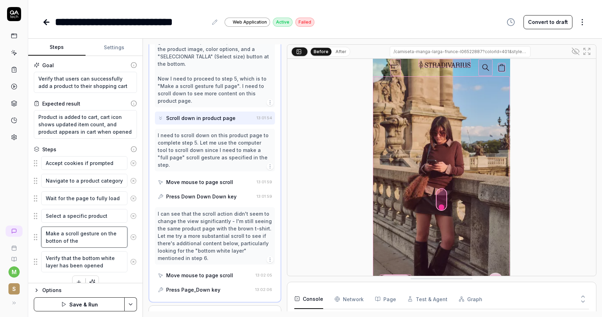
type textarea "*"
type textarea "Make a scroll gesture on the botton of the"
type textarea "*"
type textarea "Make a scroll gesture on the botton of the p"
type textarea "*"
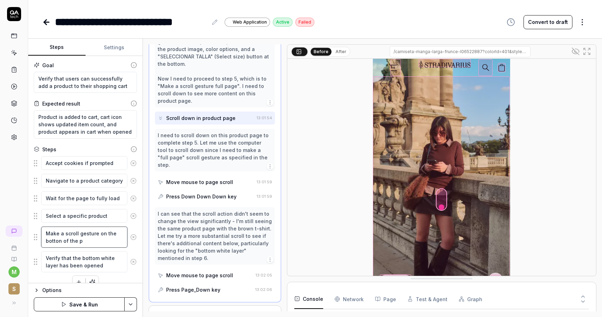
type textarea "Make a scroll gesture on the botton of the pa"
type textarea "*"
type textarea "Make a scroll gesture on the botton of the pag"
type textarea "*"
type textarea "Make a scroll gesture on the botton of the page"
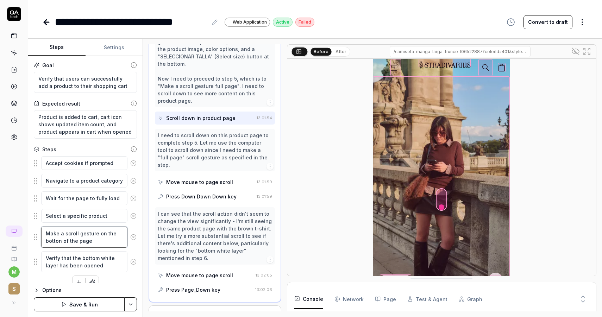
click at [59, 241] on textarea "Make a scroll gesture on the botton of the page" at bounding box center [84, 237] width 86 height 21
type textarea "*"
type textarea "Make a scroll gesture on the [PERSON_NAME] of the page"
type textarea "*"
type textarea "Make a scroll gesture on the bottom of the page"
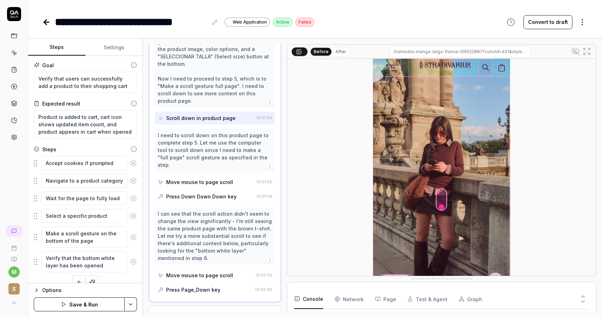
click at [81, 302] on button "Save & Run" at bounding box center [79, 304] width 91 height 14
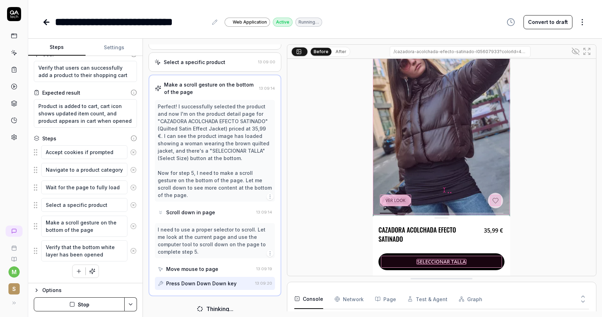
scroll to position [11, 0]
click at [45, 229] on textarea "Make a scroll gesture on the bottom of the page" at bounding box center [84, 226] width 86 height 21
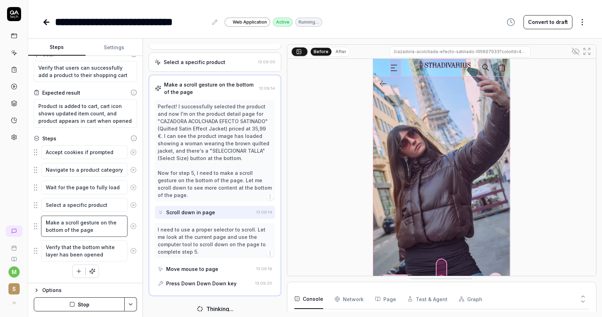
click at [64, 229] on textarea "Make a scroll gesture on the bottom of the page" at bounding box center [84, 226] width 86 height 21
type textarea "*"
type textarea "Make a scroll gesture on the bottom pof the page"
type textarea "*"
type textarea "Make a scroll gesture on the bottom poof the page"
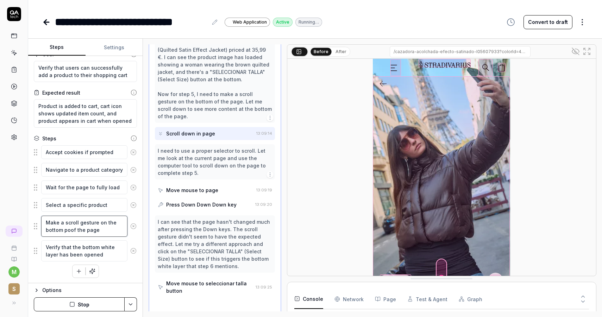
type textarea "*"
type textarea "Make a scroll gesture on the bottom pof the page"
type textarea "*"
type textarea "Make a scroll gesture on the bottom paof the page"
type textarea "*"
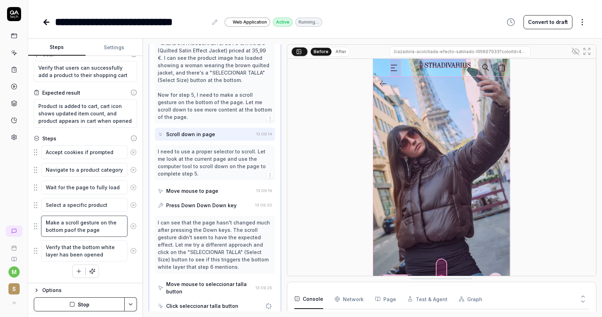
type textarea "Make a scroll gesture on the bottom parof the page"
type textarea "*"
type textarea "Make a scroll gesture on the bottom partof the page"
type textarea "*"
type textarea "Make a scroll gesture on the bottom part of the page"
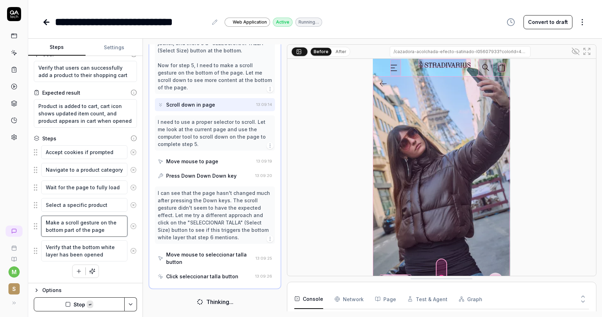
scroll to position [192, 0]
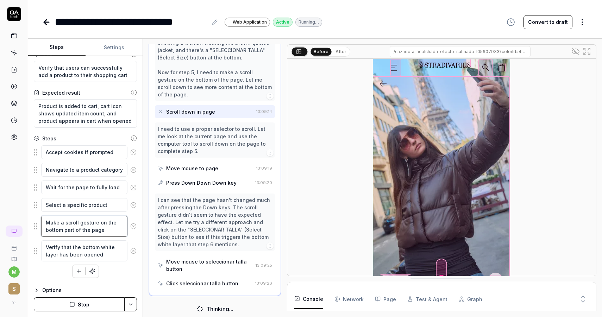
type textarea "*"
type textarea "Make a scroll gesture on the fbottom part of the page"
type textarea "*"
type textarea "Make a scroll gesture on the fubottom part of the page"
type textarea "*"
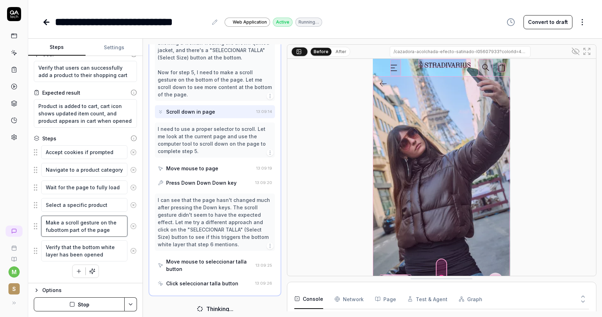
type textarea "Make a scroll gesture on the fulbottom part of the page"
type textarea "*"
type textarea "Make a scroll gesture on the fullbottom part of the page"
type textarea "*"
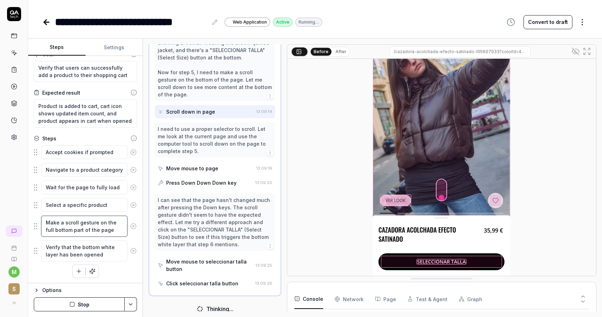
type textarea "Make a scroll gesture on the full bottom part of the page"
click at [93, 302] on button "Stop" at bounding box center [79, 304] width 91 height 14
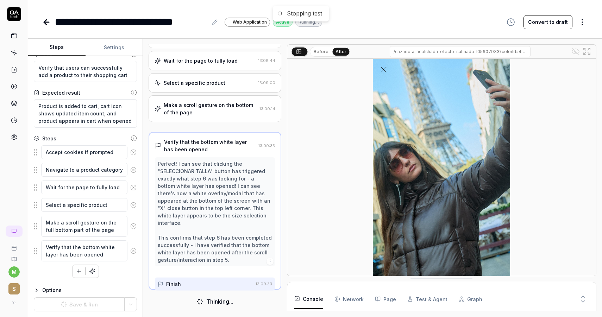
scroll to position [0, 0]
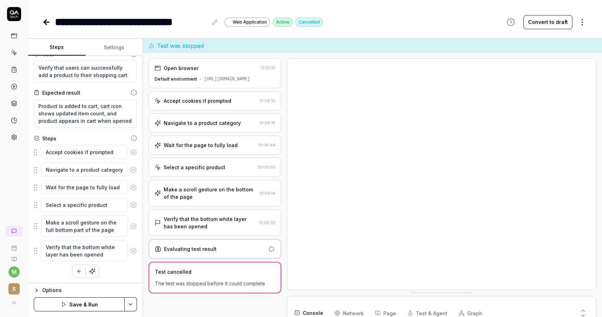
click at [92, 304] on button "Save & Run" at bounding box center [79, 304] width 91 height 14
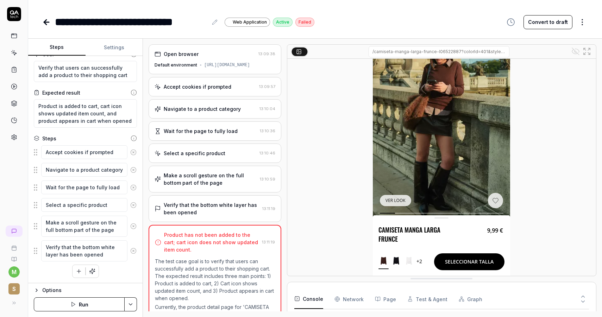
click at [235, 180] on div "Make a scroll gesture on the full bottom part of the page" at bounding box center [210, 179] width 93 height 15
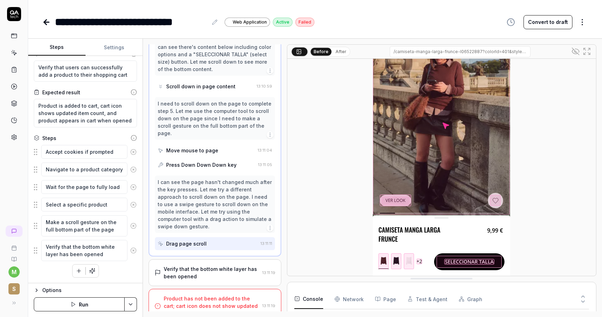
scroll to position [199, 0]
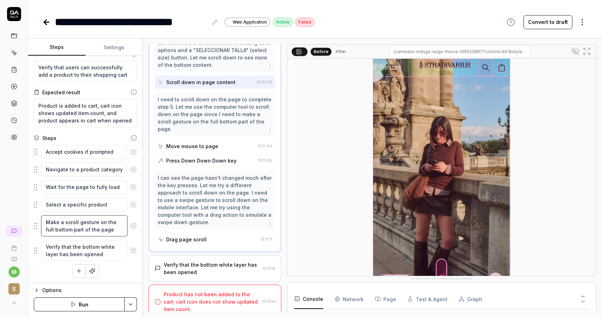
drag, startPoint x: 97, startPoint y: 220, endPoint x: 119, endPoint y: 232, distance: 24.9
click at [119, 232] on textarea "Make a scroll gesture on the full bottom part of the page" at bounding box center [84, 225] width 86 height 21
type textarea "*"
type textarea "Make a scroll gesture o"
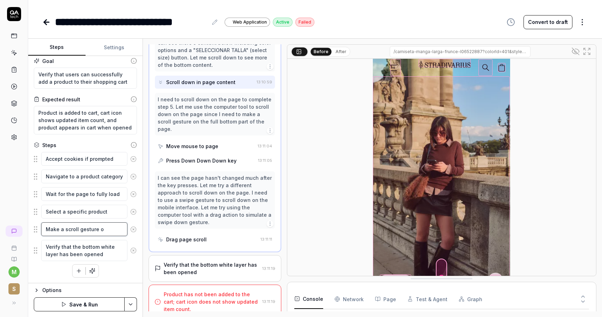
type textarea "*"
type textarea "Make a scroll gesture ov"
type textarea "*"
type textarea "Make a scroll gesture ove"
type textarea "*"
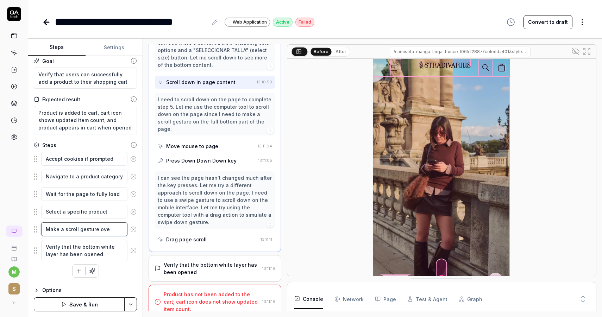
type textarea "Make a scroll gesture over"
type textarea "*"
type textarea "Make a scroll gesture over"
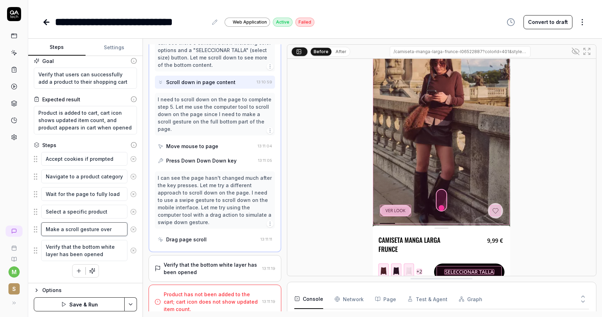
scroll to position [80, 0]
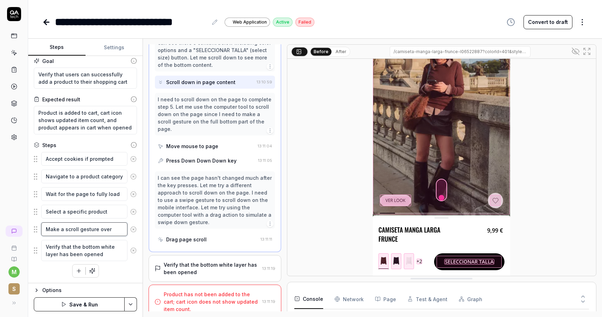
type textarea "*"
type textarea "Make a scroll gesture over t"
type textarea "*"
type textarea "Make a scroll gesture over th"
type textarea "*"
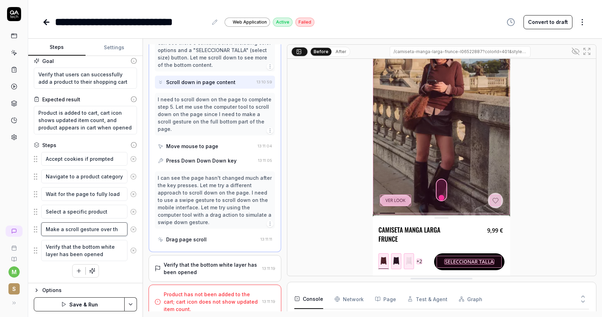
type textarea "Make a scroll gesture over the"
type textarea "*"
type textarea "Make a scroll gesture over the"
type textarea "*"
type textarea "Make a scroll gesture over the s"
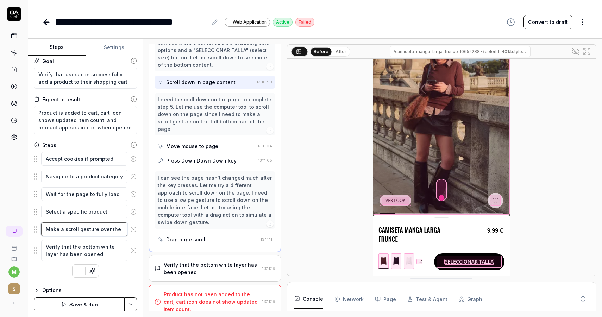
type textarea "*"
type textarea "Make a scroll gesture over the se"
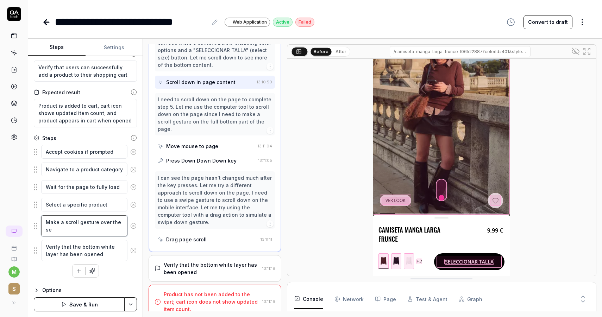
type textarea "*"
type textarea "Make a scroll gesture over the sel"
type textarea "*"
type textarea "Make a scroll gesture over the sele"
type textarea "*"
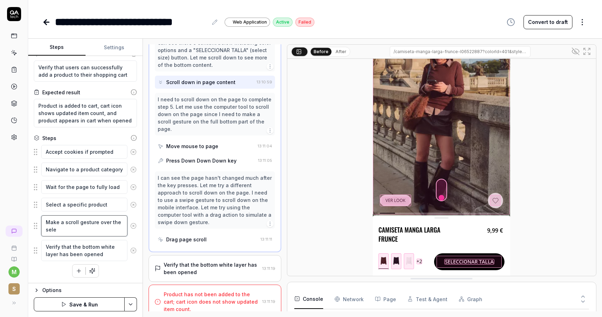
type textarea "Make a scroll gesture over the selec"
type textarea "*"
type textarea "Make a scroll gesture over the select"
type textarea "*"
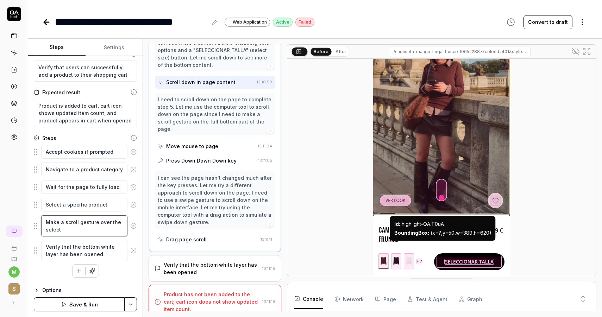
type textarea "Make a scroll gesture over the select"
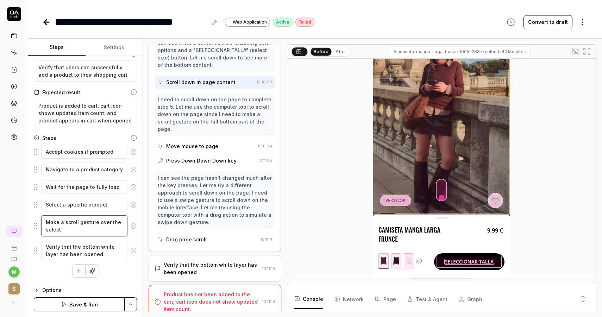
type textarea "*"
type textarea "Make a scroll gesture over the select s"
type textarea "*"
type textarea "Make a scroll gesture over the select si"
type textarea "*"
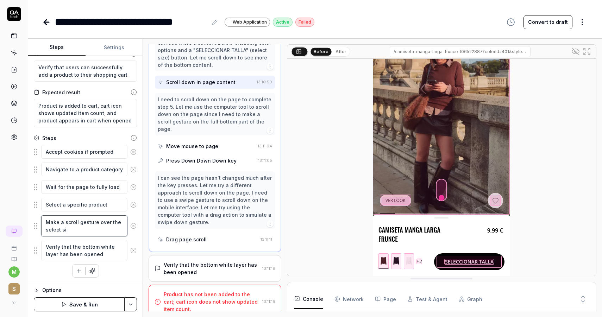
type textarea "Make a scroll gesture over the select siz"
type textarea "*"
type textarea "Make a scroll gesture over the select size"
type textarea "*"
type textarea "Make a scroll gesture over the select size b"
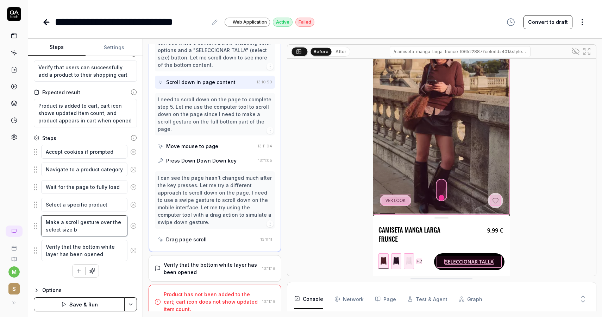
type textarea "*"
type textarea "Make a scroll gesture over the select size bu"
type textarea "*"
type textarea "Make a scroll gesture over the select size but"
type textarea "*"
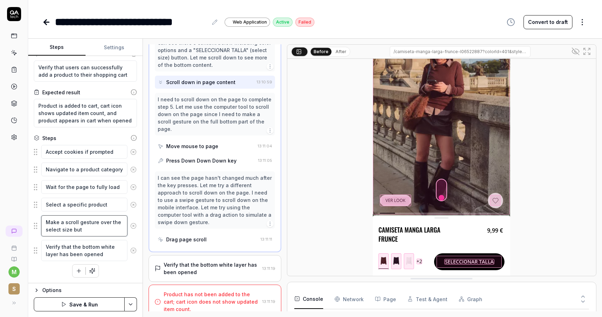
type textarea "Make a scroll gesture over the select size butt"
type textarea "*"
type textarea "Make a scroll gesture over the select size butto"
type textarea "*"
type textarea "Make a scroll gesture over the select size button"
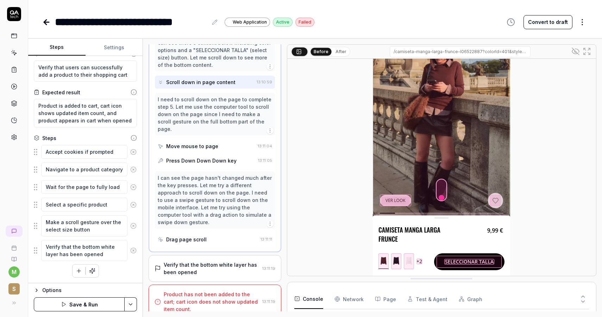
click at [93, 306] on button "Save & Run" at bounding box center [79, 304] width 91 height 14
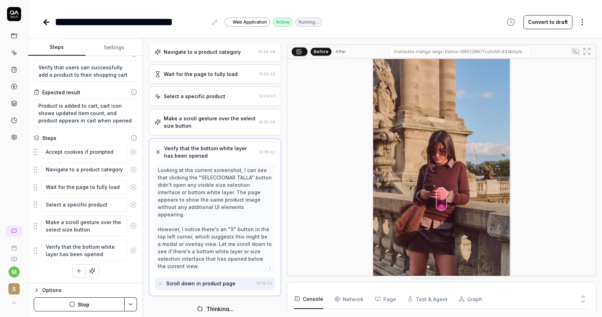
scroll to position [80, 0]
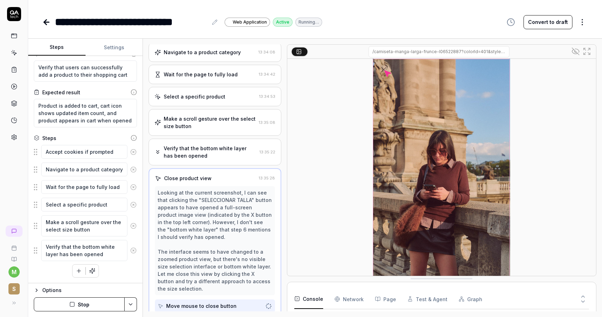
click at [216, 120] on div "Make a scroll gesture over the select size button" at bounding box center [210, 122] width 92 height 15
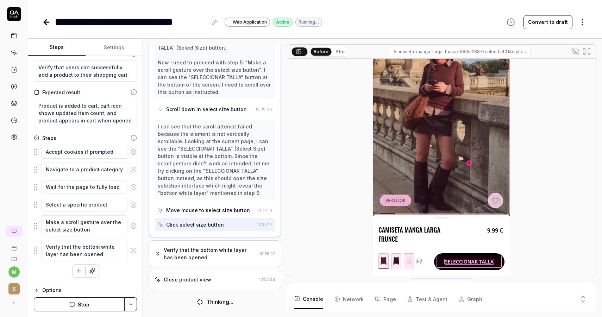
scroll to position [209, 0]
click at [215, 106] on div "Scroll down in select size button" at bounding box center [206, 109] width 81 height 7
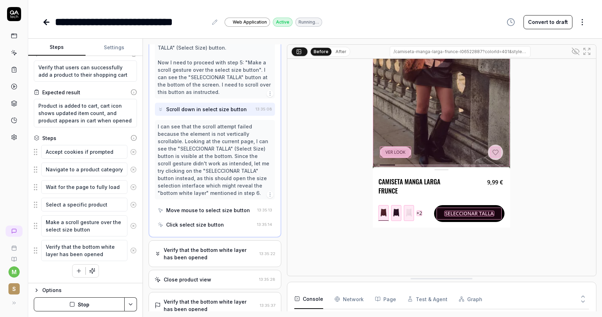
scroll to position [130, 0]
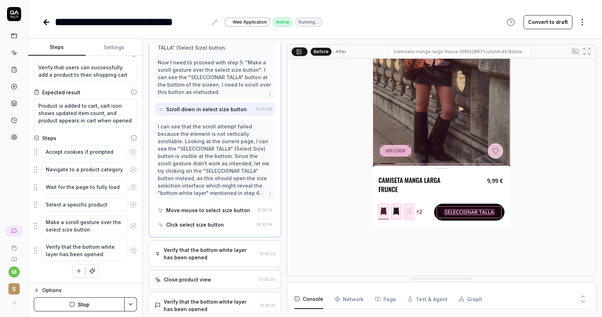
click at [210, 211] on div "Move mouse to select size button" at bounding box center [208, 210] width 84 height 7
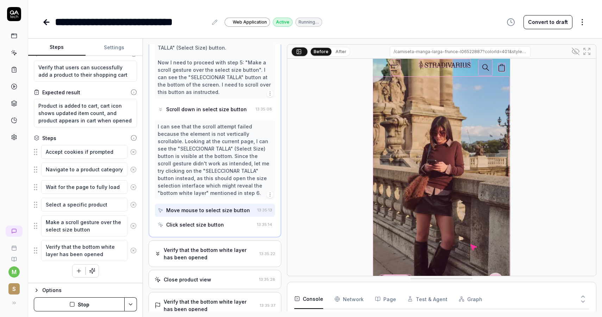
click at [212, 100] on div "Perfect! I can see that clicking on the product successfully opened the product…" at bounding box center [215, 49] width 120 height 134
click at [212, 112] on div "Scroll down in select size button" at bounding box center [206, 109] width 81 height 7
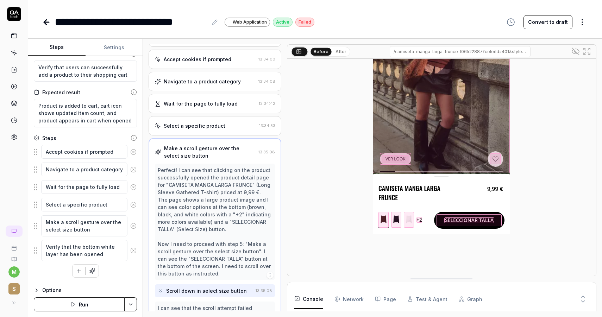
scroll to position [0, 0]
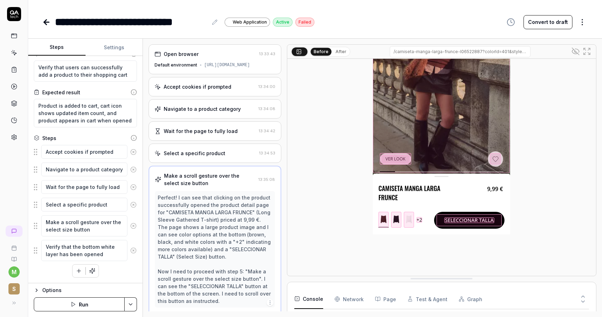
click at [220, 152] on div "Select a specific product" at bounding box center [195, 153] width 62 height 7
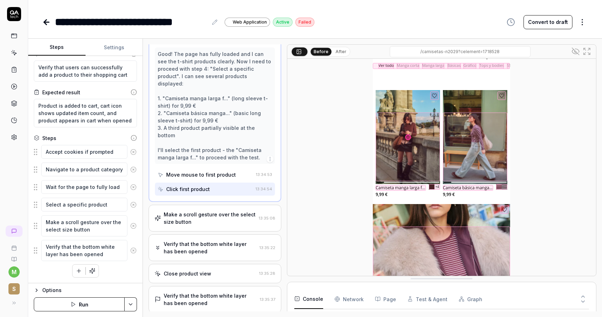
scroll to position [138, 0]
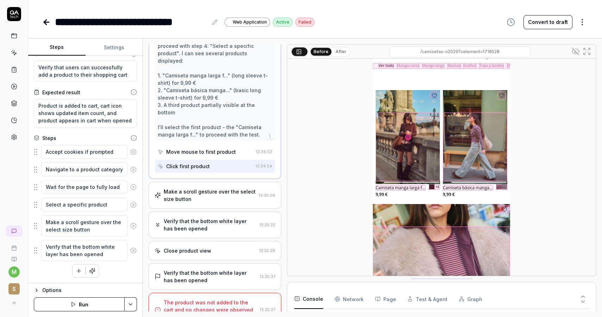
click at [201, 188] on div "Make a scroll gesture over the select size button" at bounding box center [210, 195] width 92 height 15
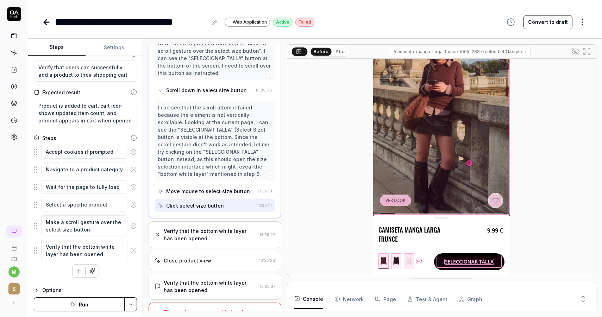
scroll to position [253, 0]
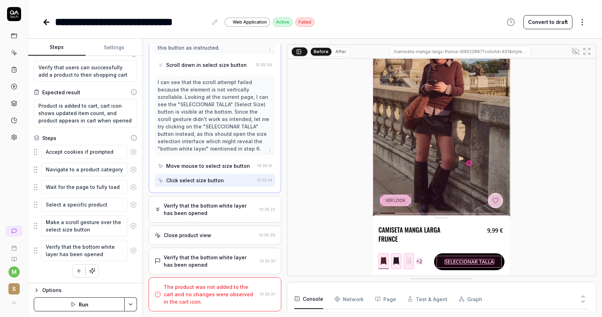
click at [220, 179] on div "Click select size button" at bounding box center [195, 180] width 58 height 7
click at [220, 166] on div "Move mouse to select size button" at bounding box center [208, 165] width 84 height 7
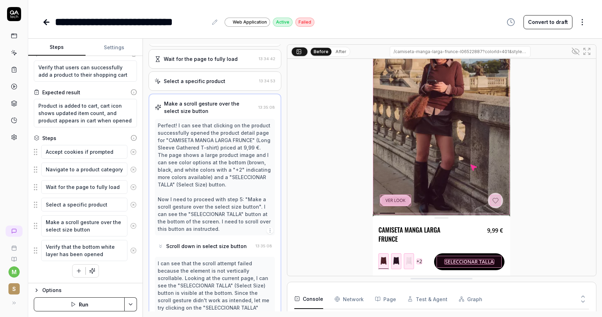
scroll to position [78, 0]
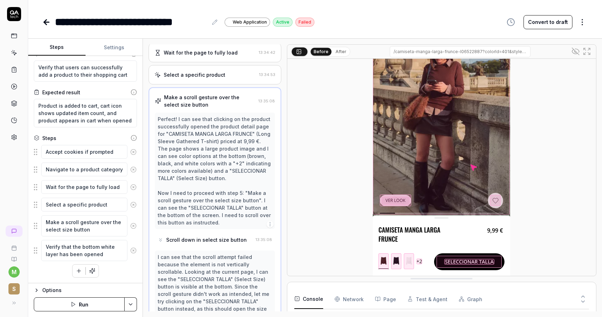
click at [209, 237] on div "Scroll down in select size button" at bounding box center [206, 239] width 81 height 7
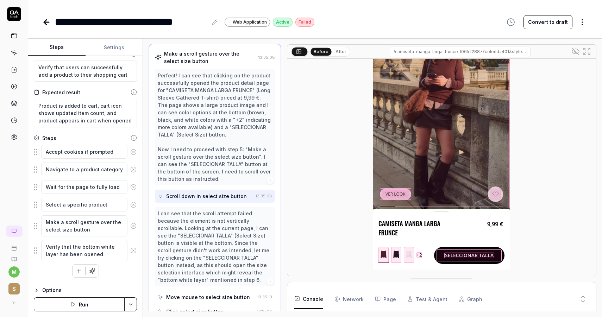
scroll to position [119, 0]
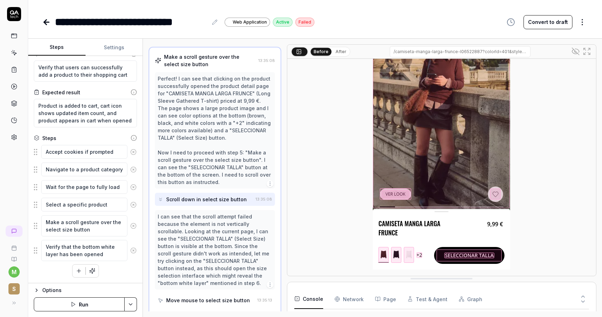
click at [205, 199] on div "Scroll down in select size button" at bounding box center [206, 199] width 81 height 7
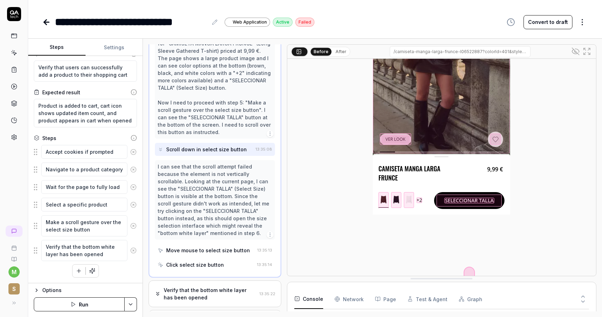
scroll to position [170, 0]
click at [54, 227] on textarea "Make a scroll gesture over the select size button" at bounding box center [84, 225] width 86 height 21
type textarea "*"
type textarea "Make a scroll gesture over the b size button"
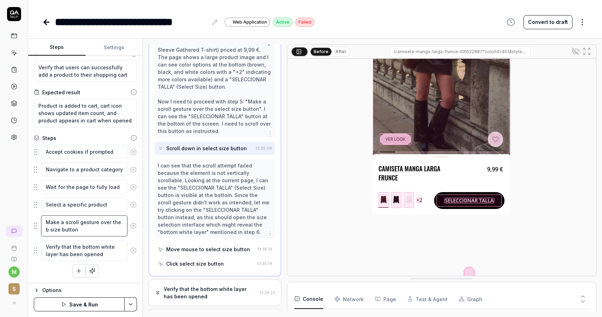
type textarea "*"
type textarea "Make a scroll gesture over the bt size button"
type textarea "*"
type textarea "Make a scroll gesture over the b size button"
drag, startPoint x: 91, startPoint y: 228, endPoint x: 132, endPoint y: 228, distance: 41.5
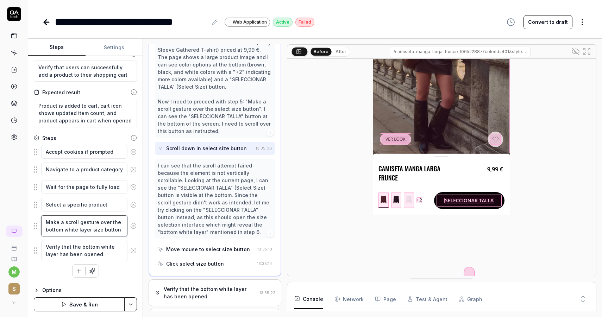
click at [132, 228] on div "Make a scroll gesture over the bottom white layer size button" at bounding box center [85, 226] width 103 height 22
click at [86, 304] on button "Save & Run" at bounding box center [79, 304] width 91 height 14
